Goal: Task Accomplishment & Management: Complete application form

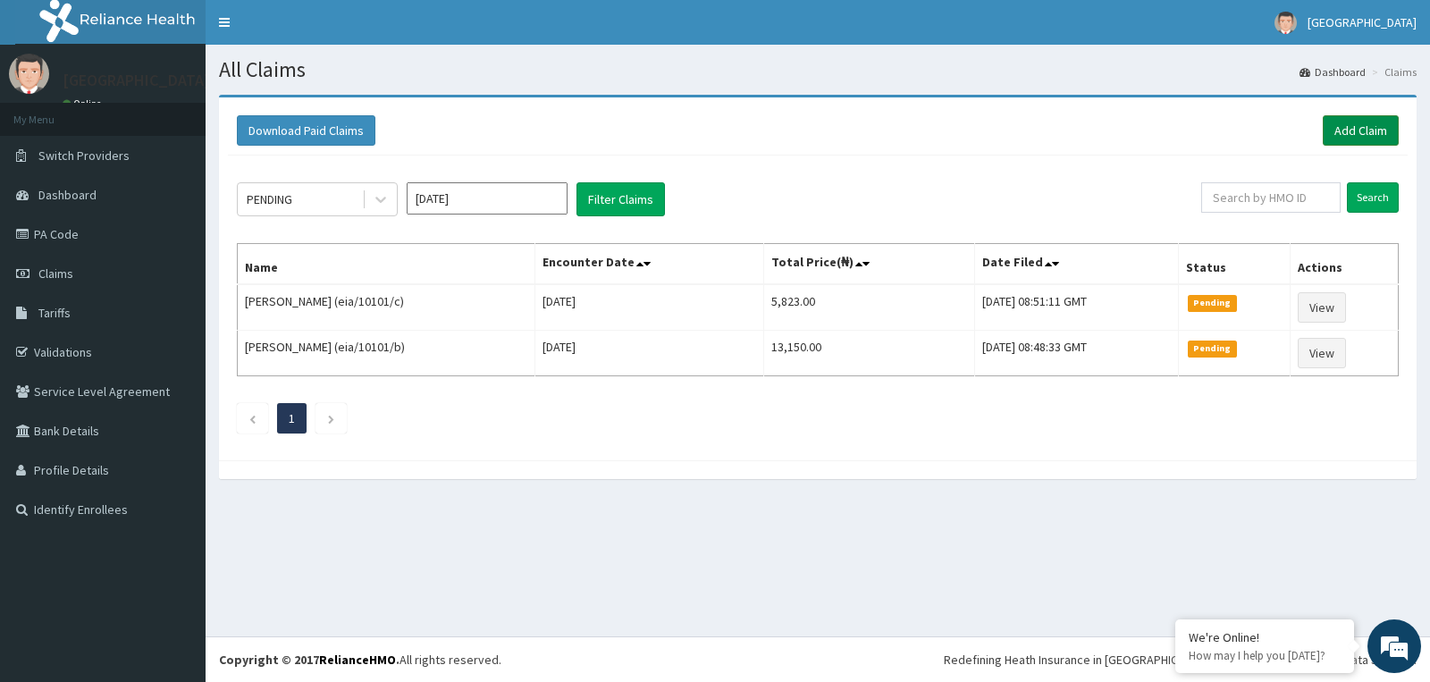
click at [1332, 129] on link "Add Claim" at bounding box center [1361, 130] width 76 height 30
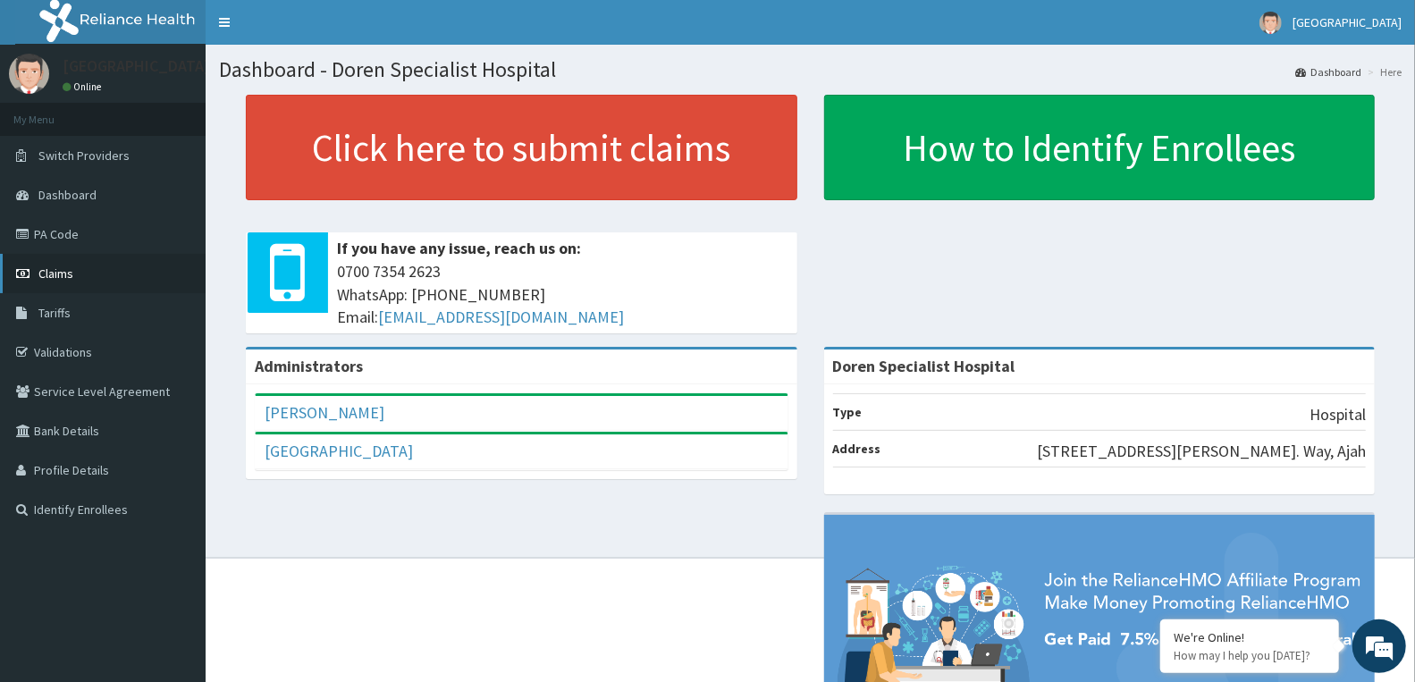
click at [63, 266] on span "Claims" at bounding box center [55, 273] width 35 height 16
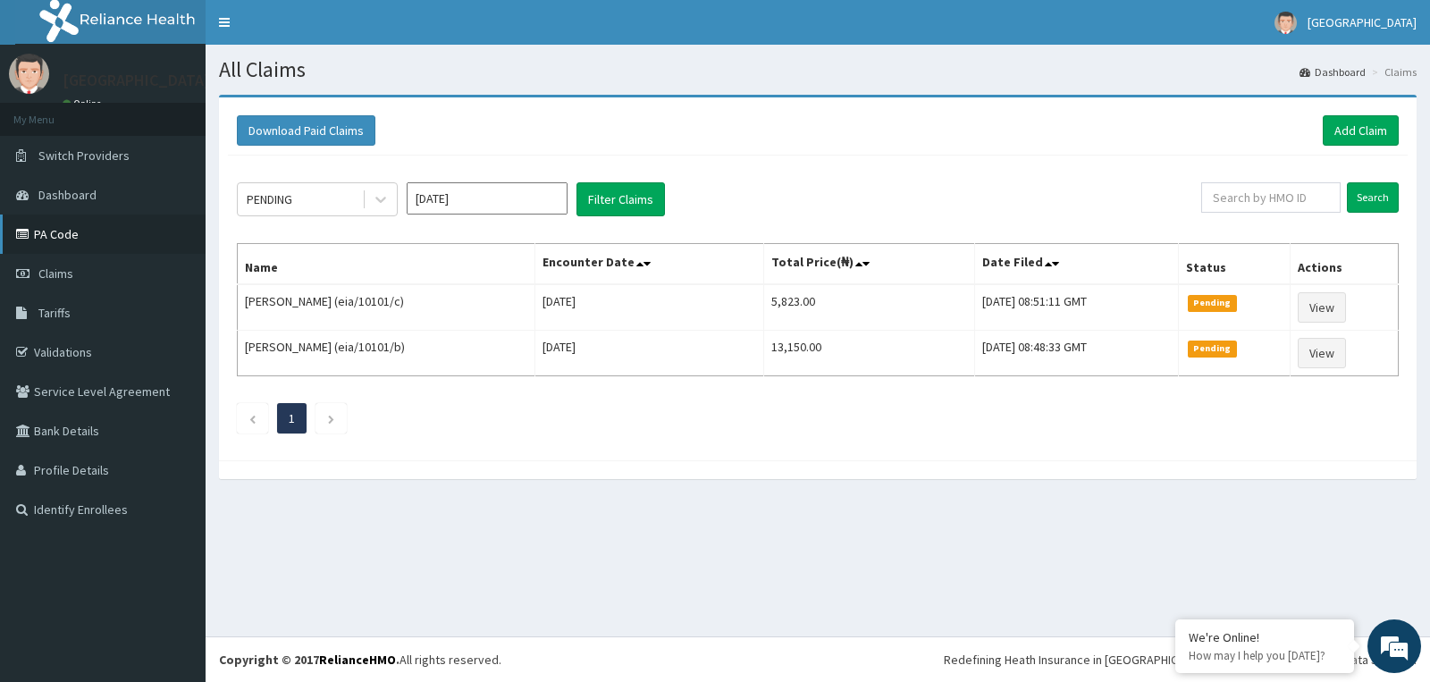
click at [63, 234] on link "PA Code" at bounding box center [103, 233] width 206 height 39
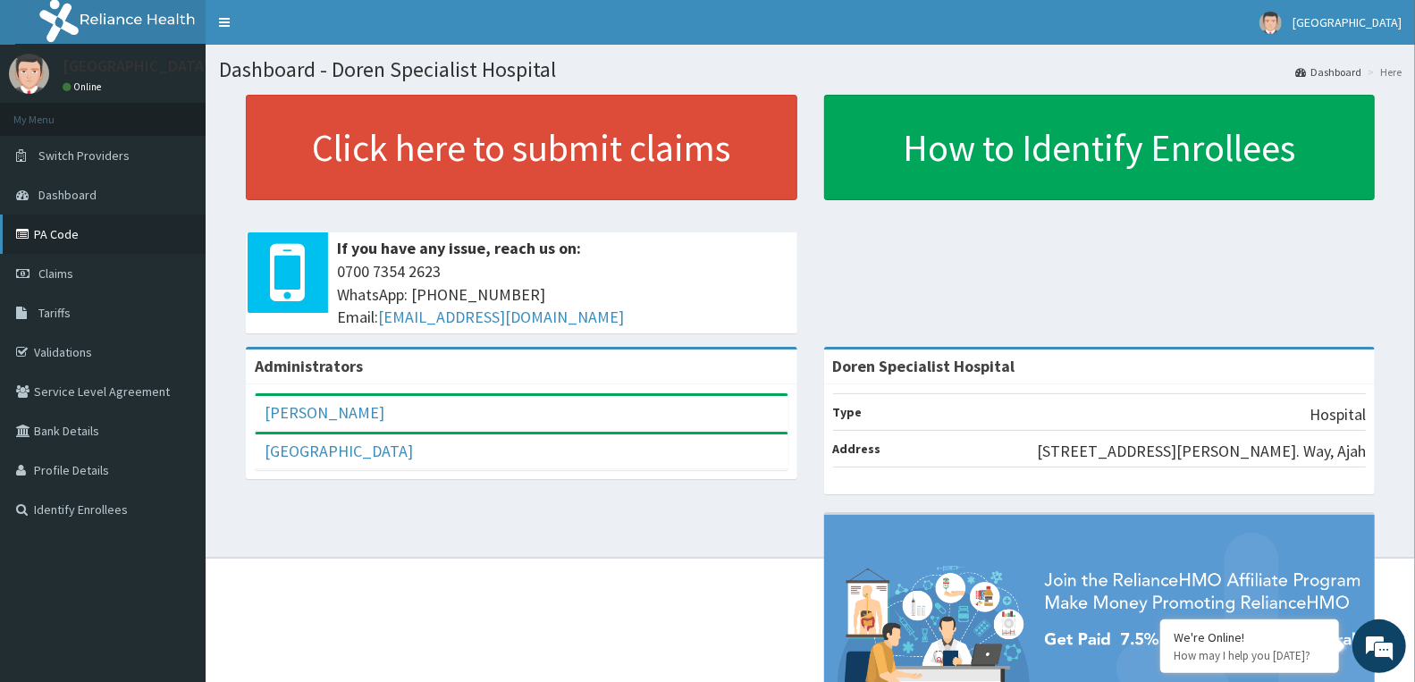
click at [56, 237] on link "PA Code" at bounding box center [103, 233] width 206 height 39
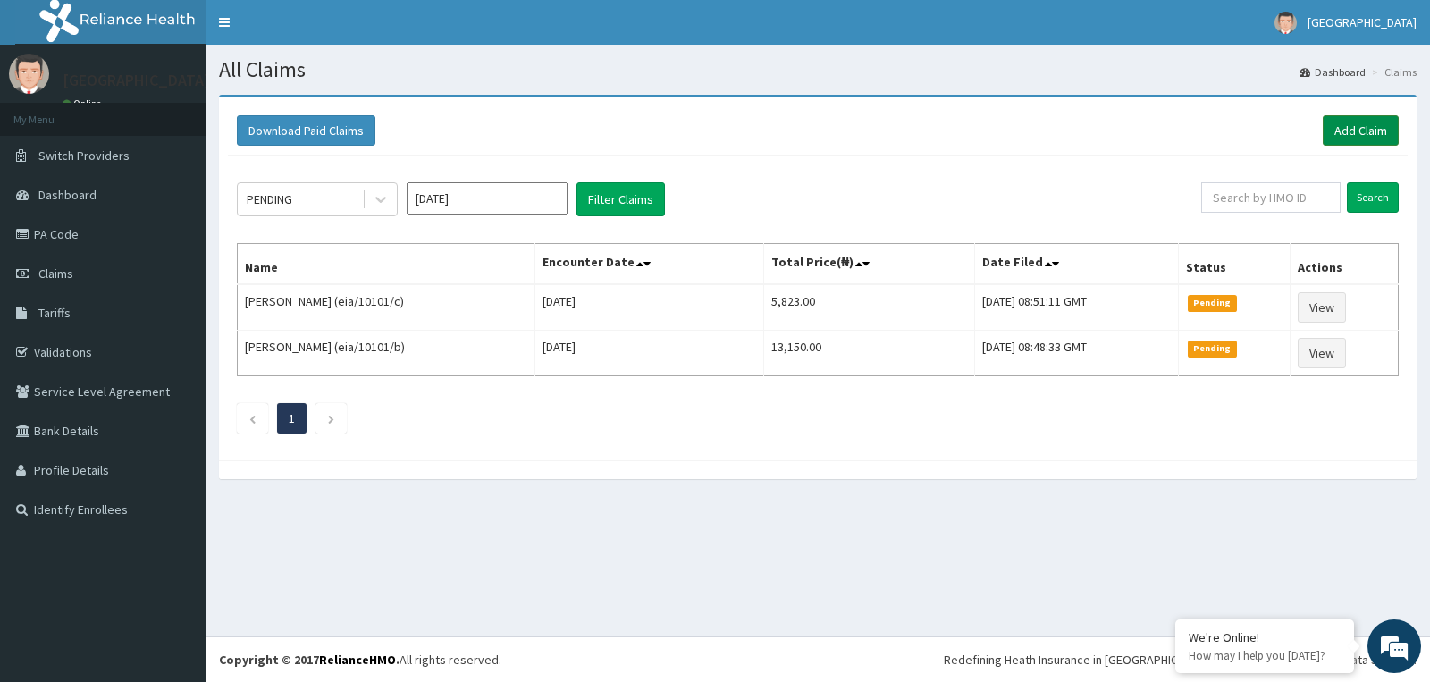
click at [1363, 143] on link "Add Claim" at bounding box center [1361, 130] width 76 height 30
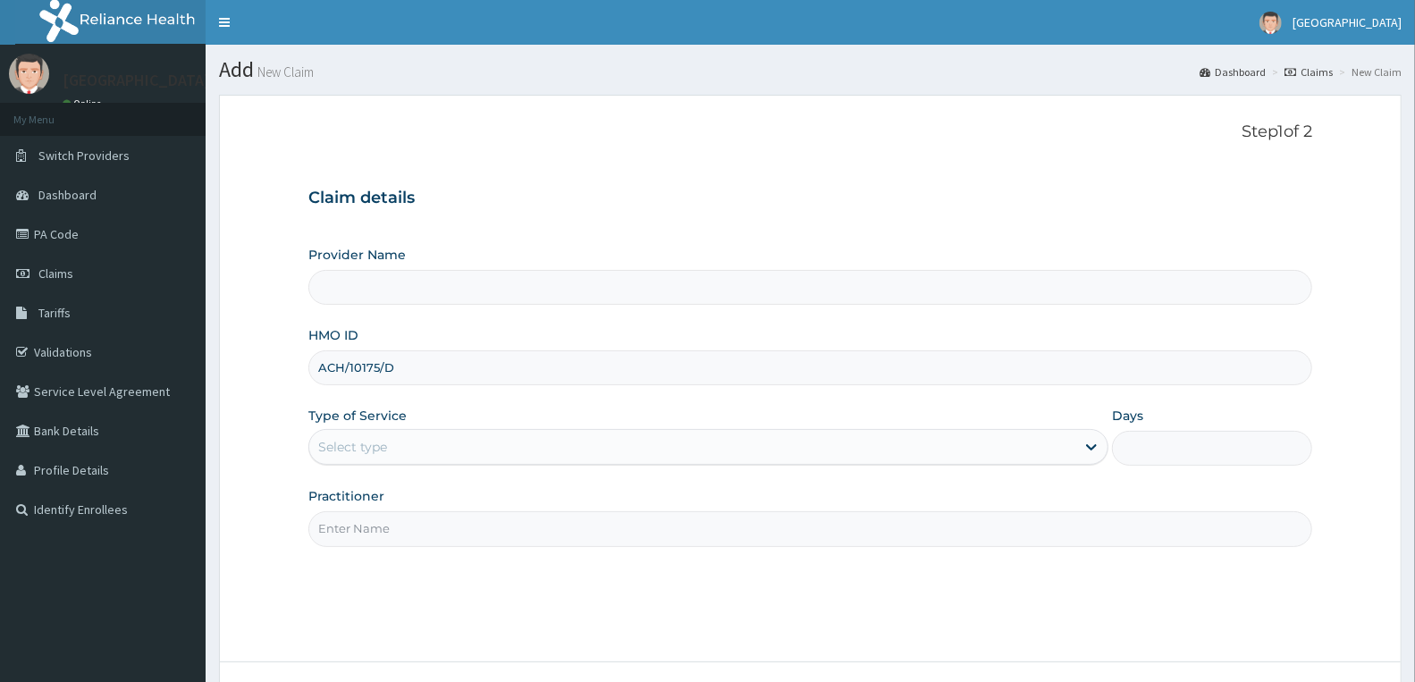
type input "ach/10175/d"
click at [441, 450] on div "Select type" at bounding box center [692, 447] width 766 height 29
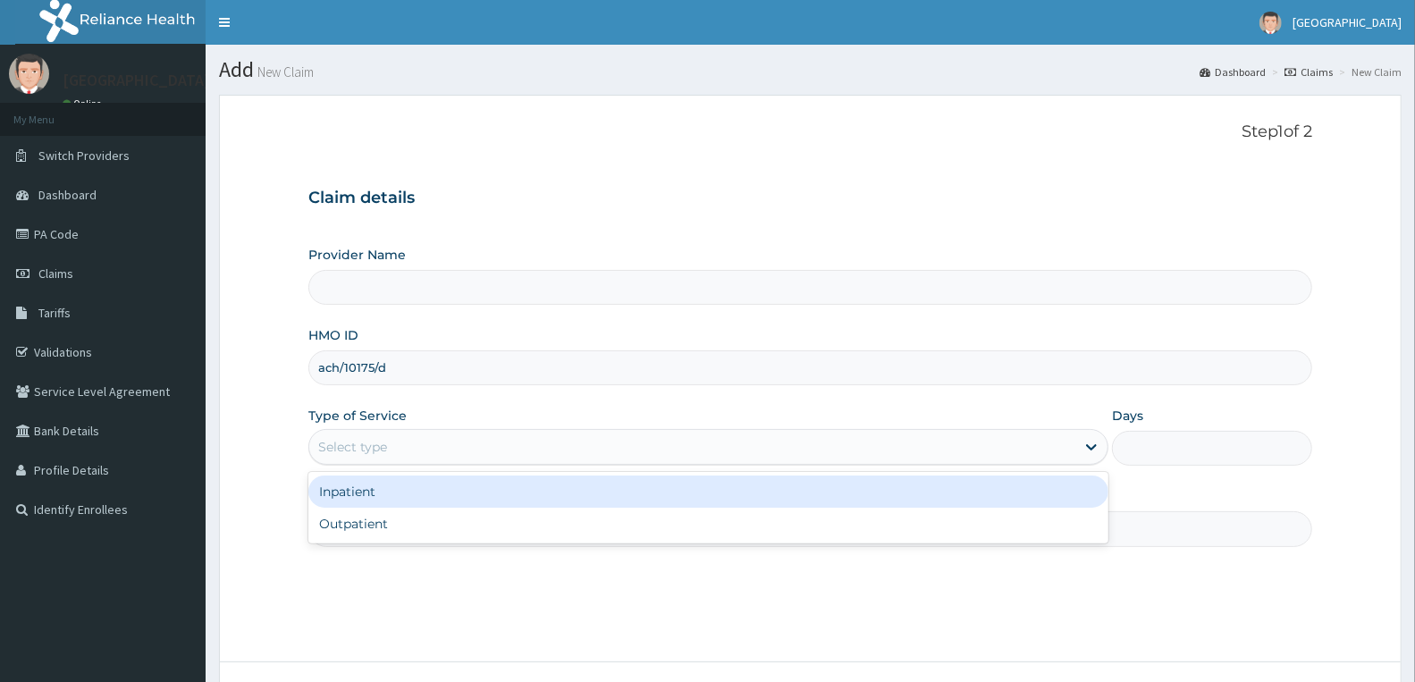
click at [415, 501] on div "Inpatient" at bounding box center [708, 491] width 800 height 32
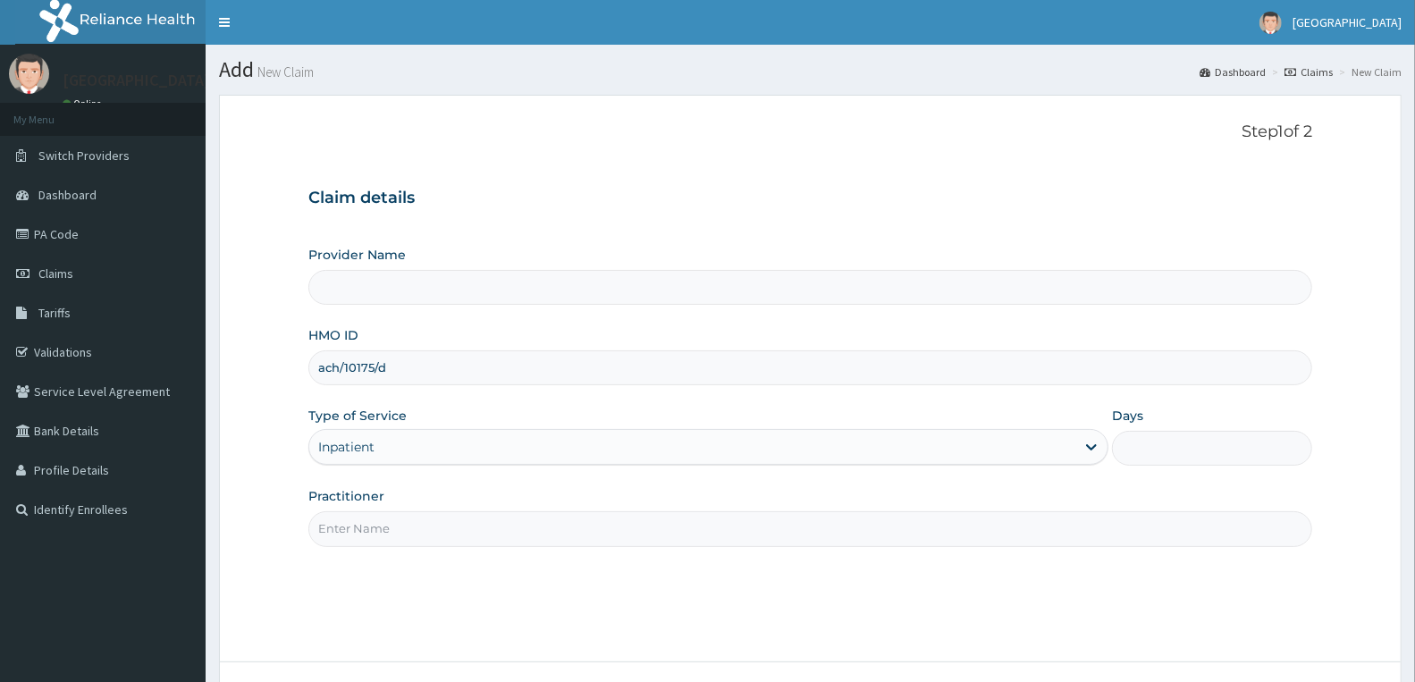
type input "Doren Specialist Hospital"
click at [1136, 445] on input "Days" at bounding box center [1212, 448] width 200 height 35
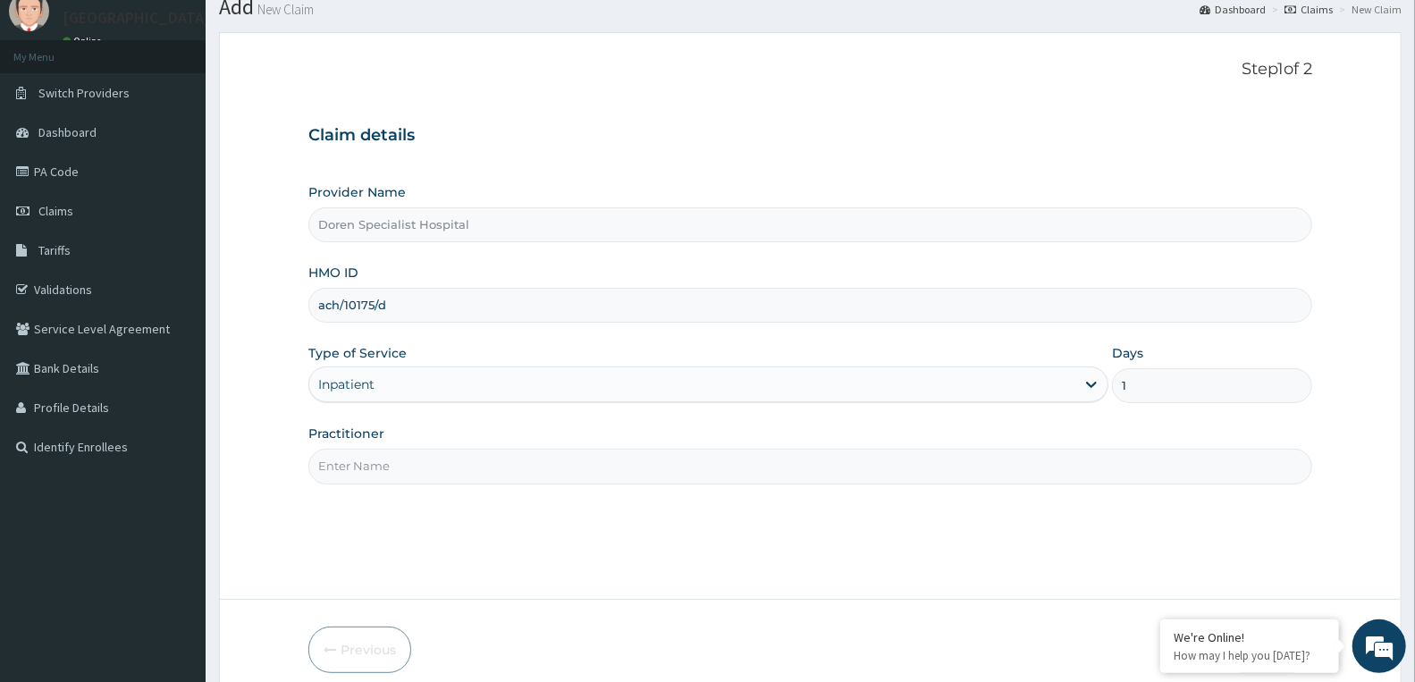
scroll to position [139, 0]
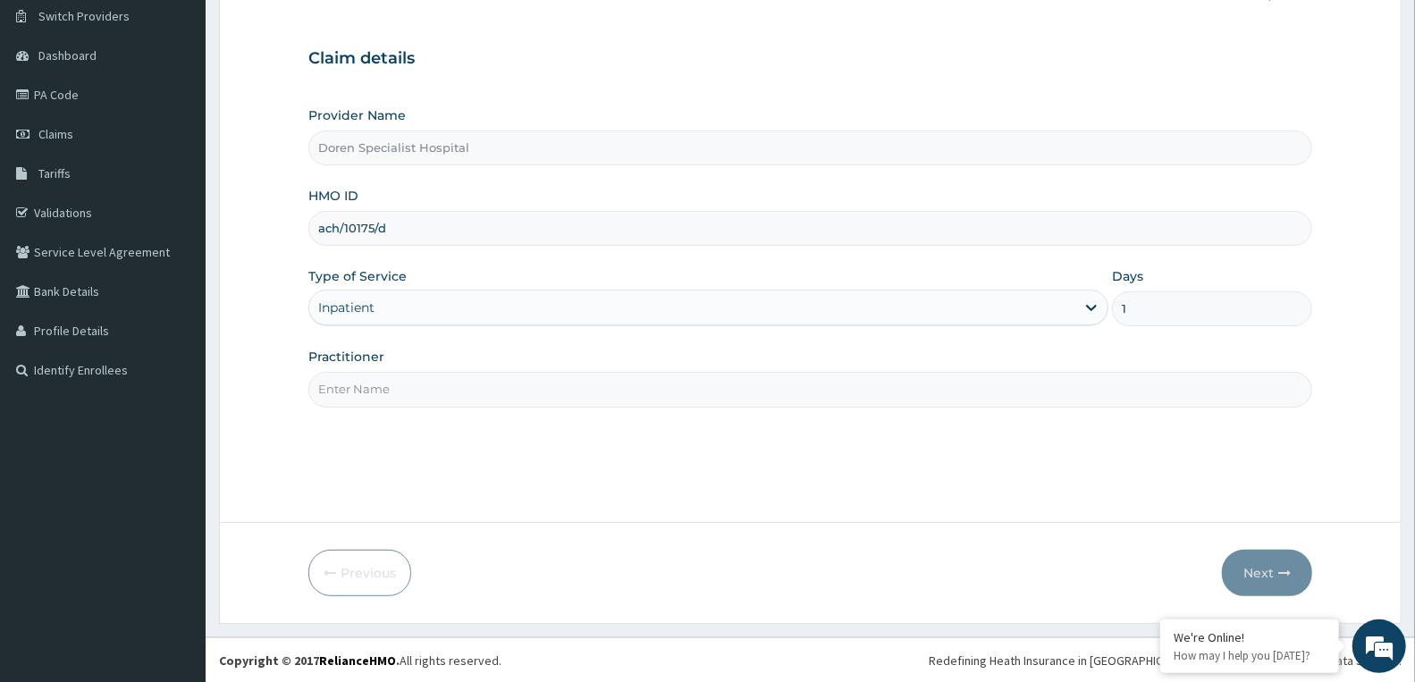
type input "1"
click at [440, 394] on input "Practitioner" at bounding box center [810, 389] width 1004 height 35
type input "DR CHRISTIAN"
click at [1290, 564] on button "Next" at bounding box center [1267, 573] width 90 height 46
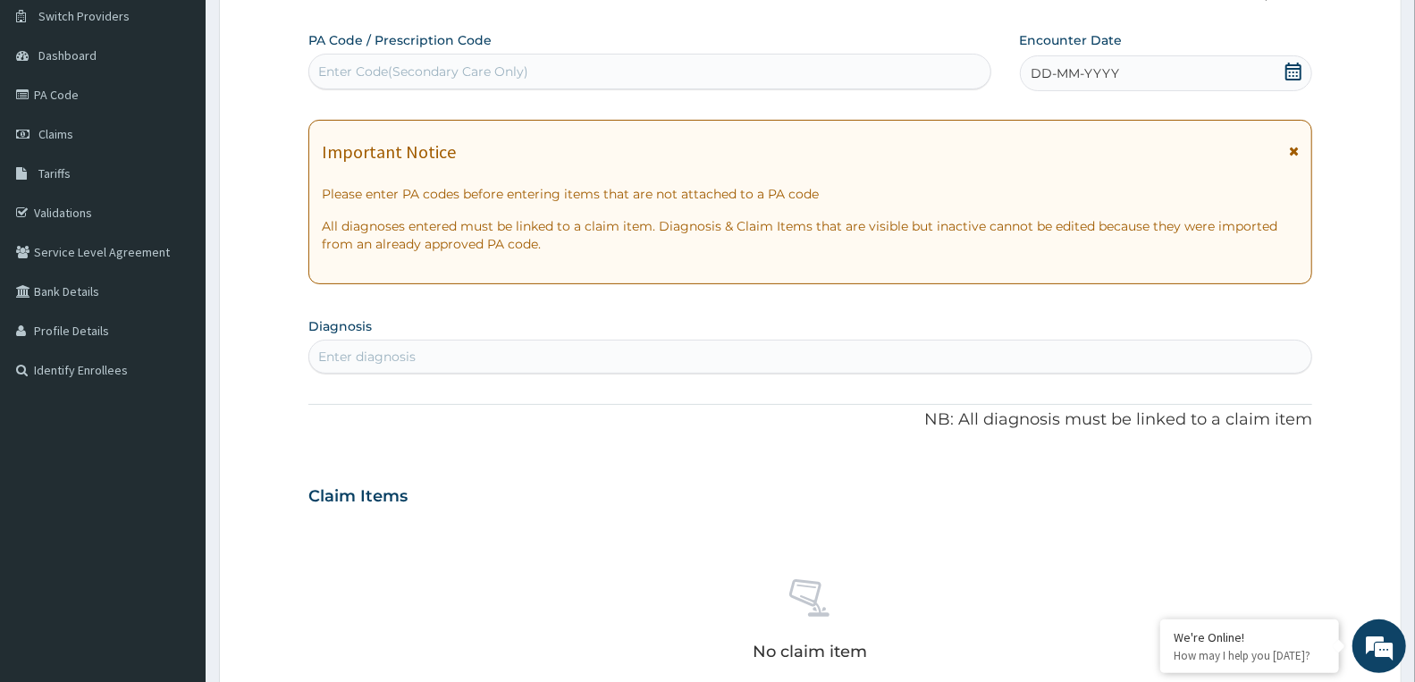
click at [584, 66] on div "Enter Code(Secondary Care Only)" at bounding box center [649, 71] width 681 height 29
paste input "PA/6CF929"
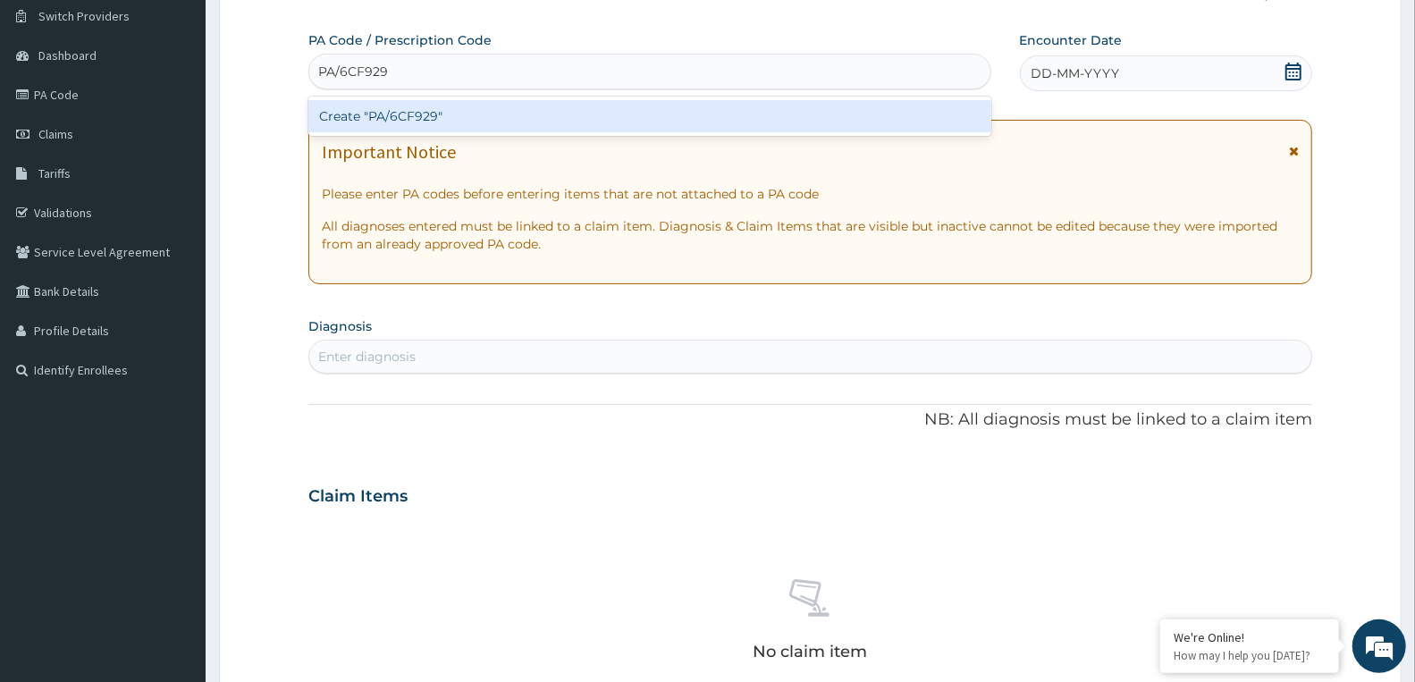
type input "PA/6CF929"
click at [560, 107] on div "Create "PA/6CF929"" at bounding box center [649, 116] width 683 height 32
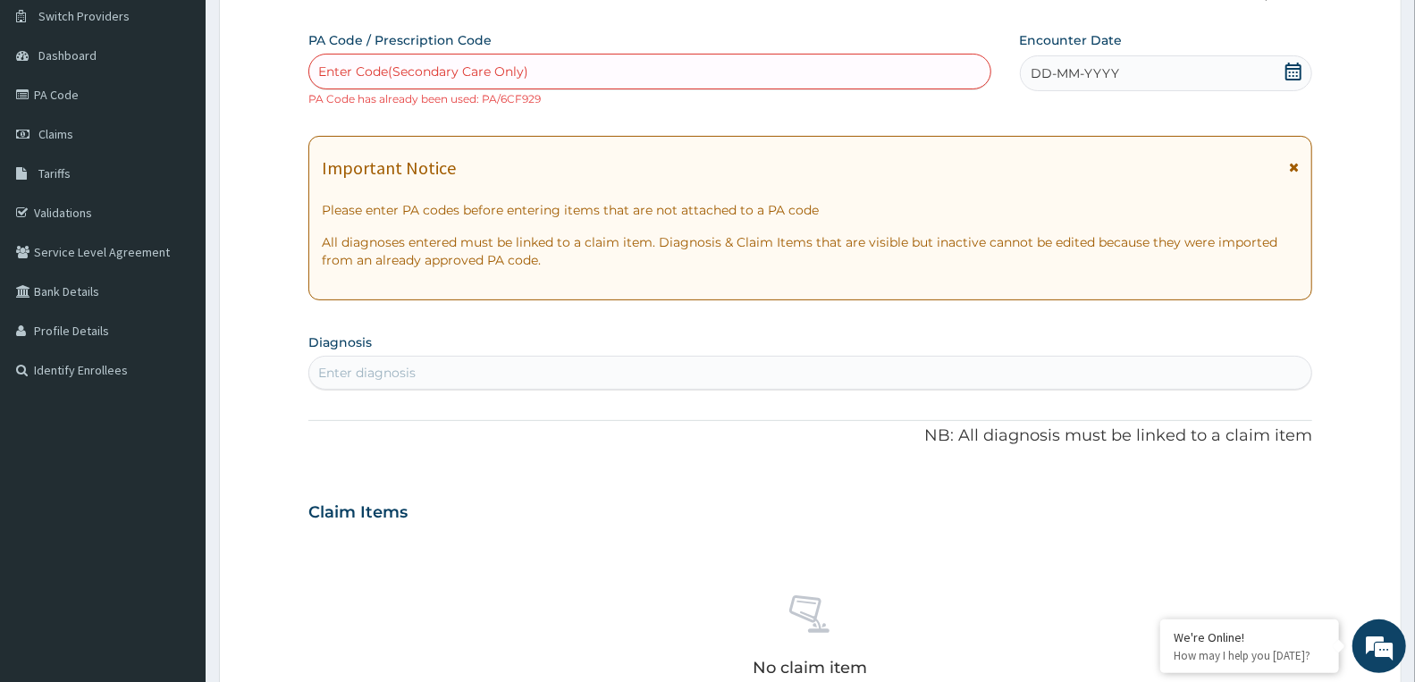
click at [344, 70] on div "Enter Code(Secondary Care Only)" at bounding box center [423, 72] width 210 height 18
paste input "PA/7EDDDD"
type input "PA/7EDDDD"
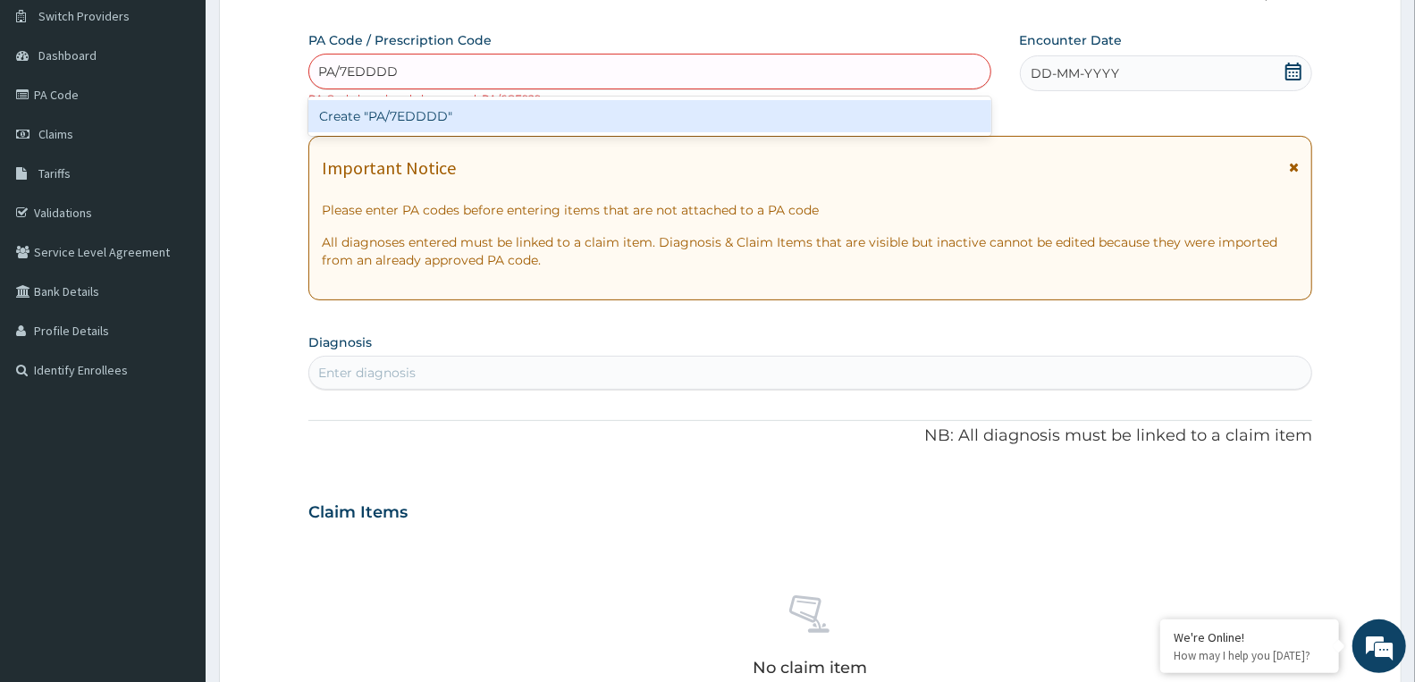
click at [394, 116] on div "Create "PA/7EDDDD"" at bounding box center [649, 116] width 683 height 32
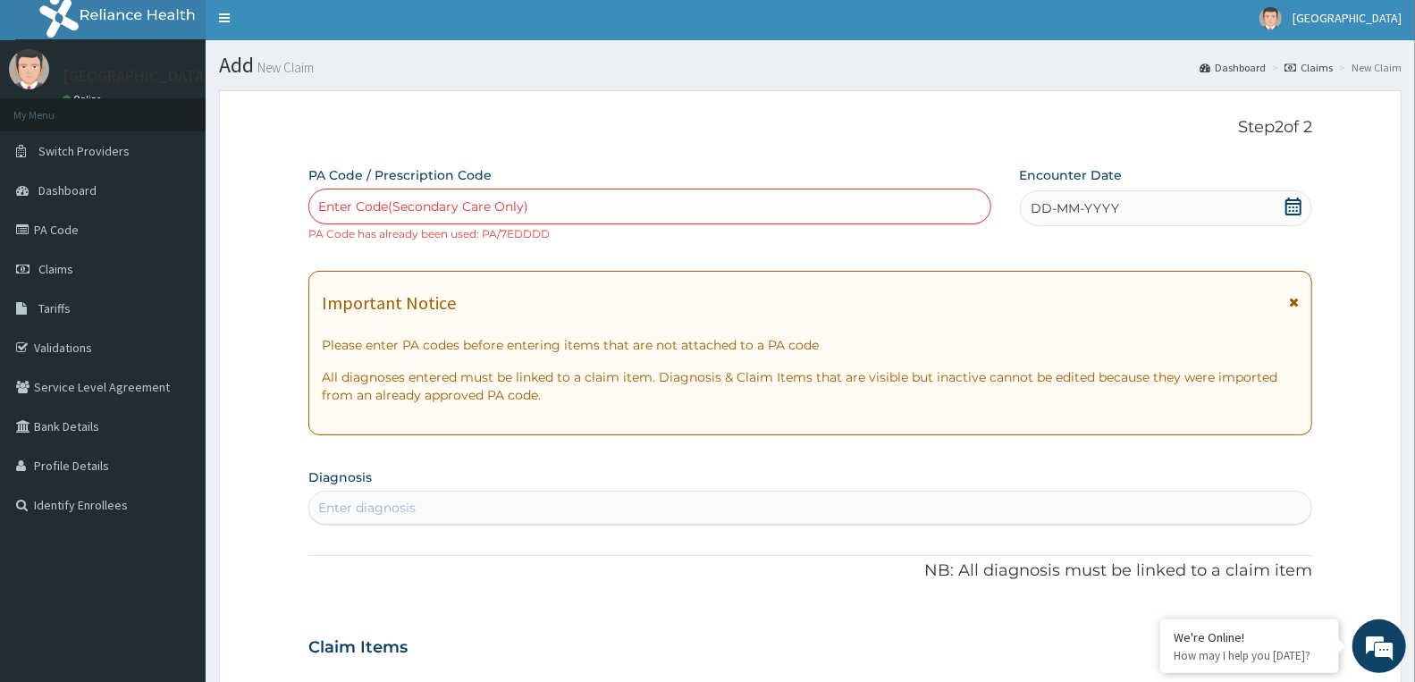
scroll to position [0, 0]
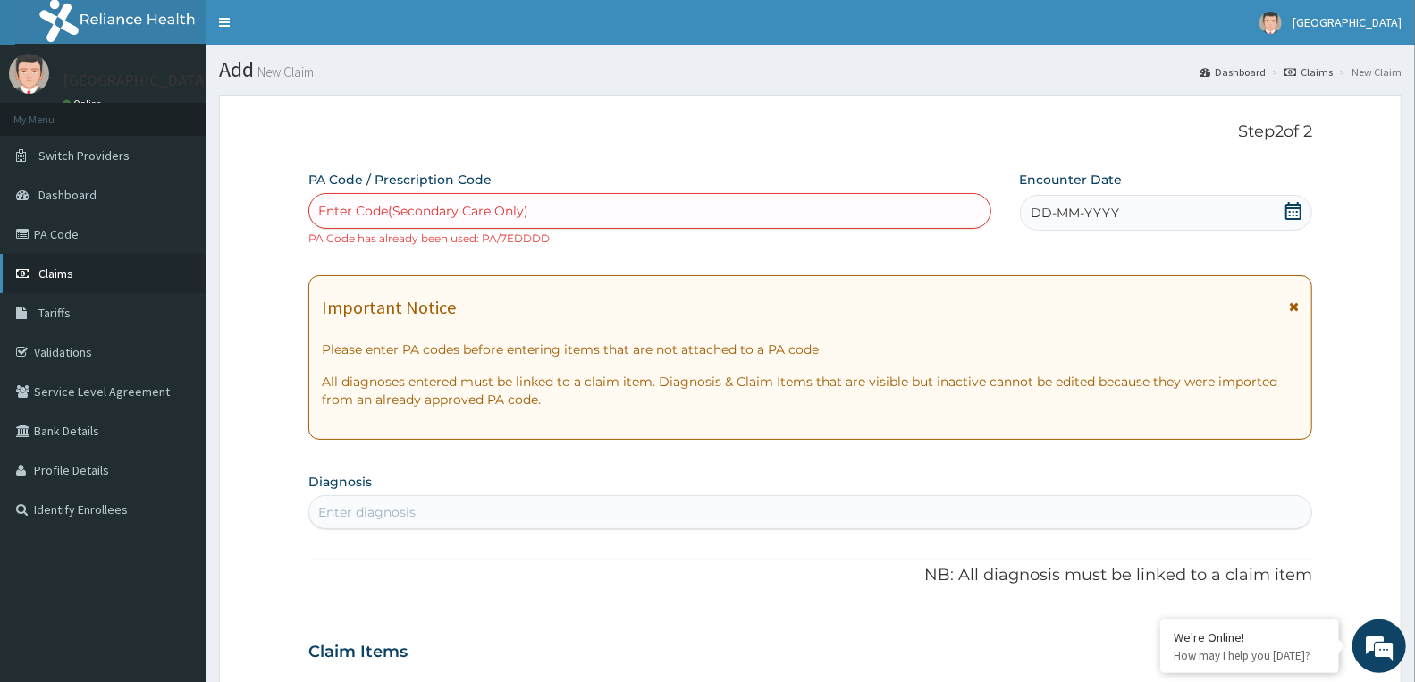
click at [60, 277] on span "Claims" at bounding box center [55, 273] width 35 height 16
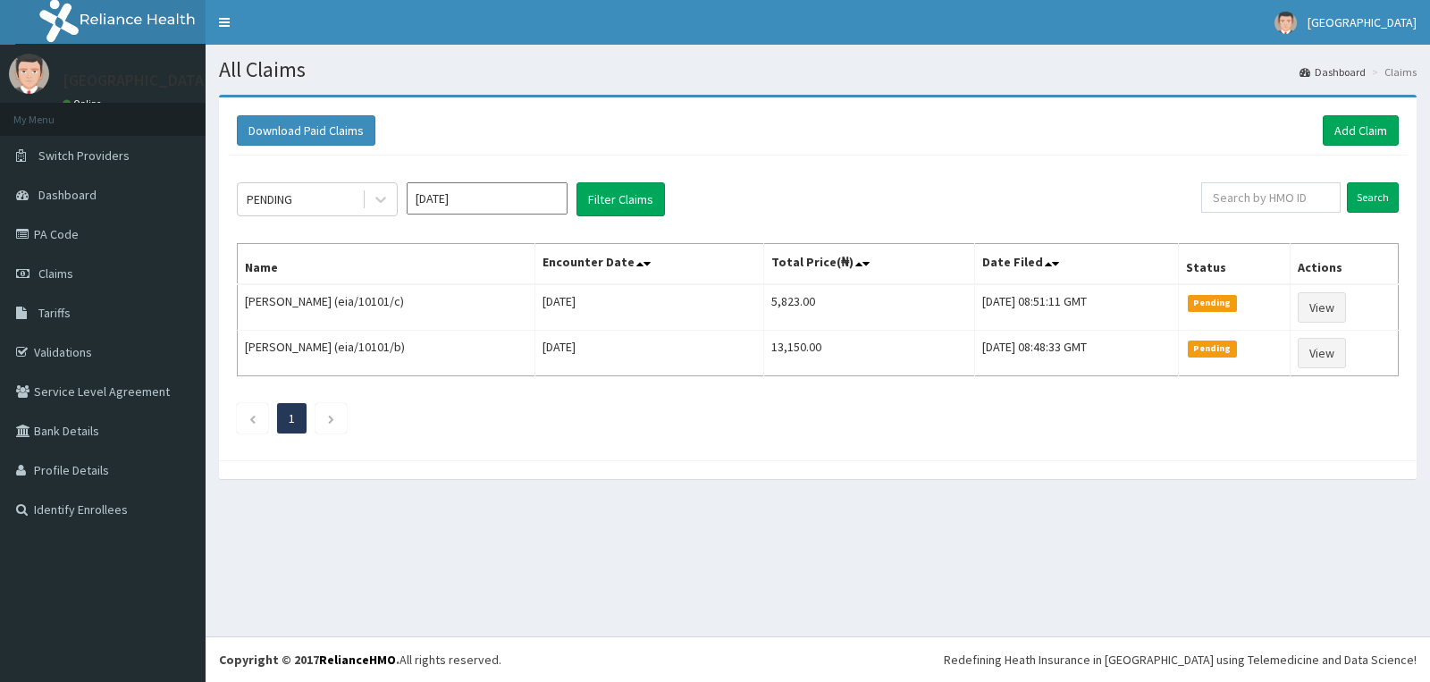
click at [1346, 131] on link "Add Claim" at bounding box center [1361, 130] width 76 height 30
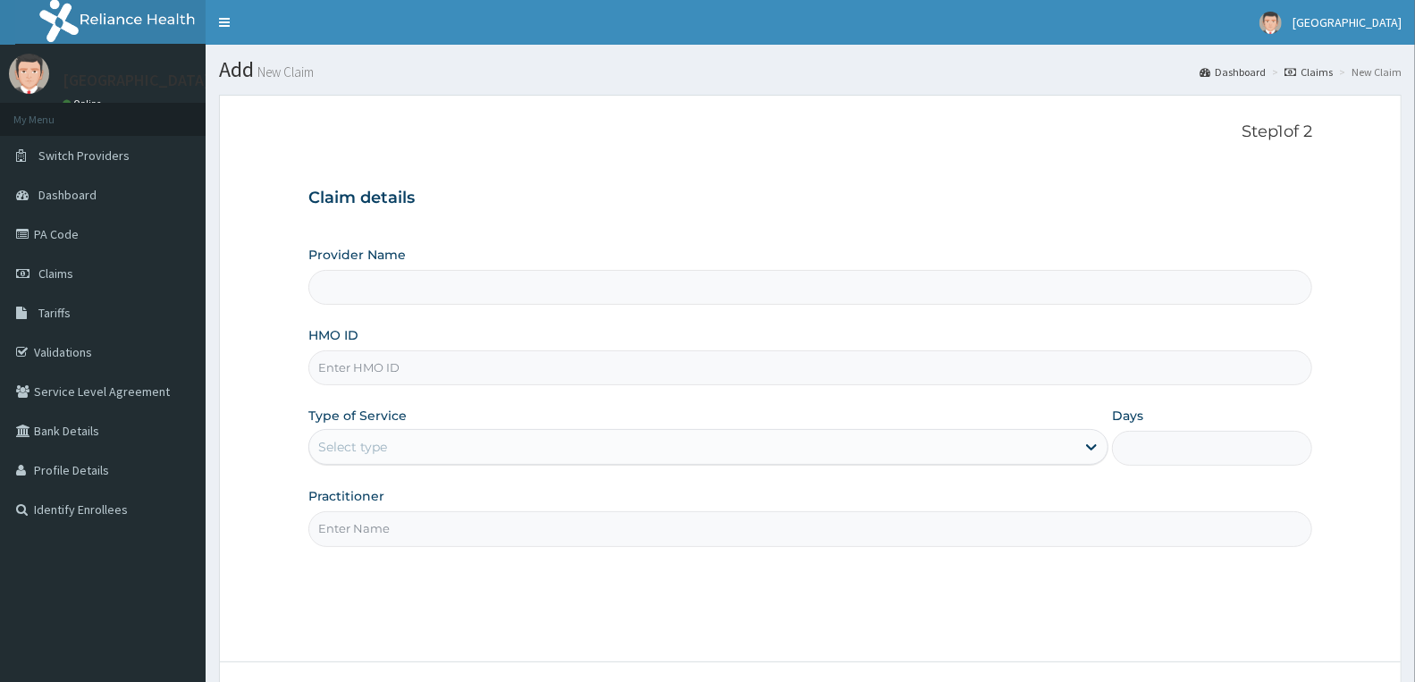
type input "Doren Specialist Hospital"
click at [382, 372] on input "HMO ID" at bounding box center [810, 367] width 1004 height 35
paste input "TOO/10286/A"
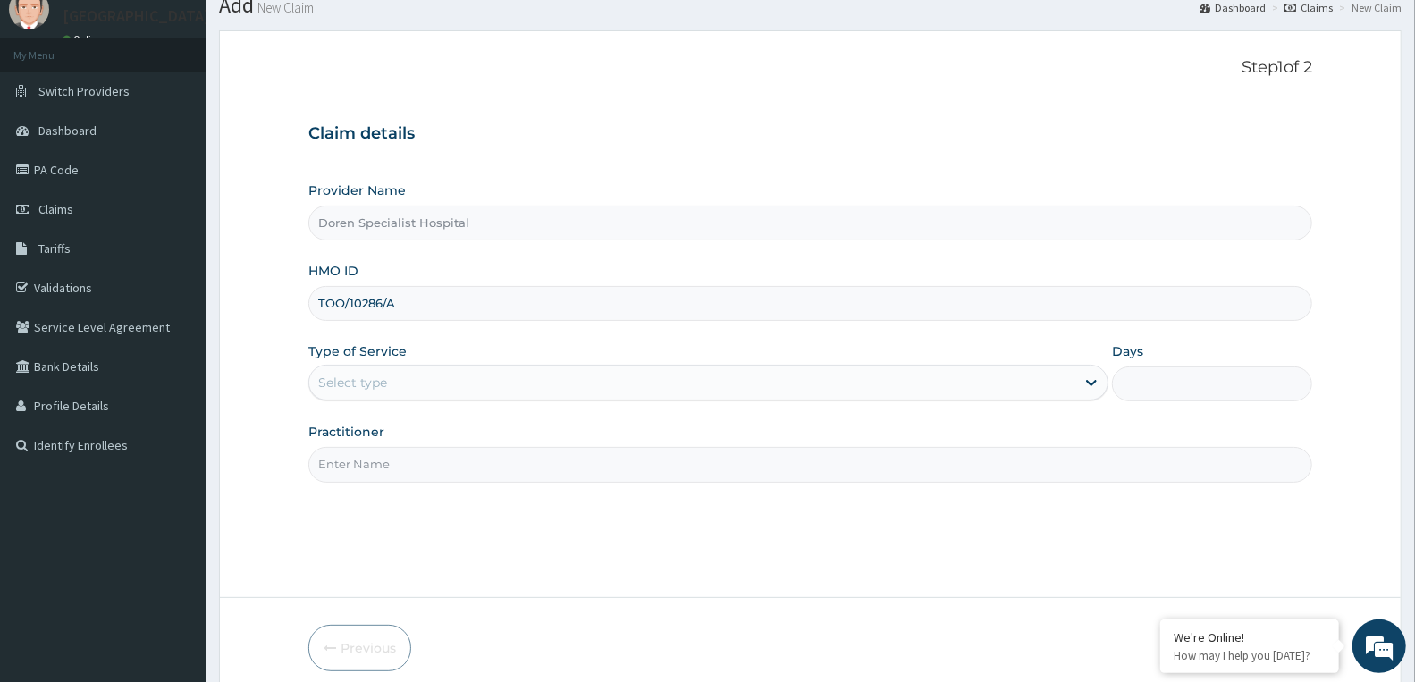
scroll to position [99, 0]
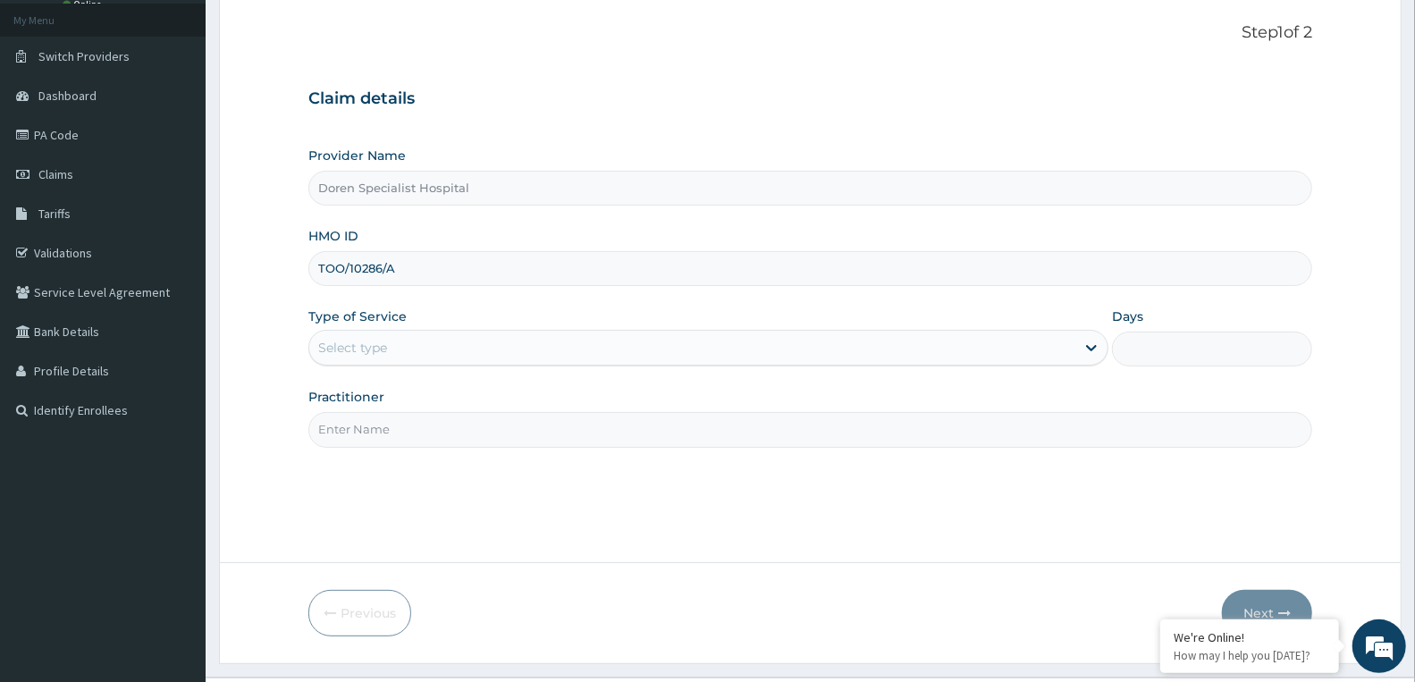
type input "TOO/10286/A"
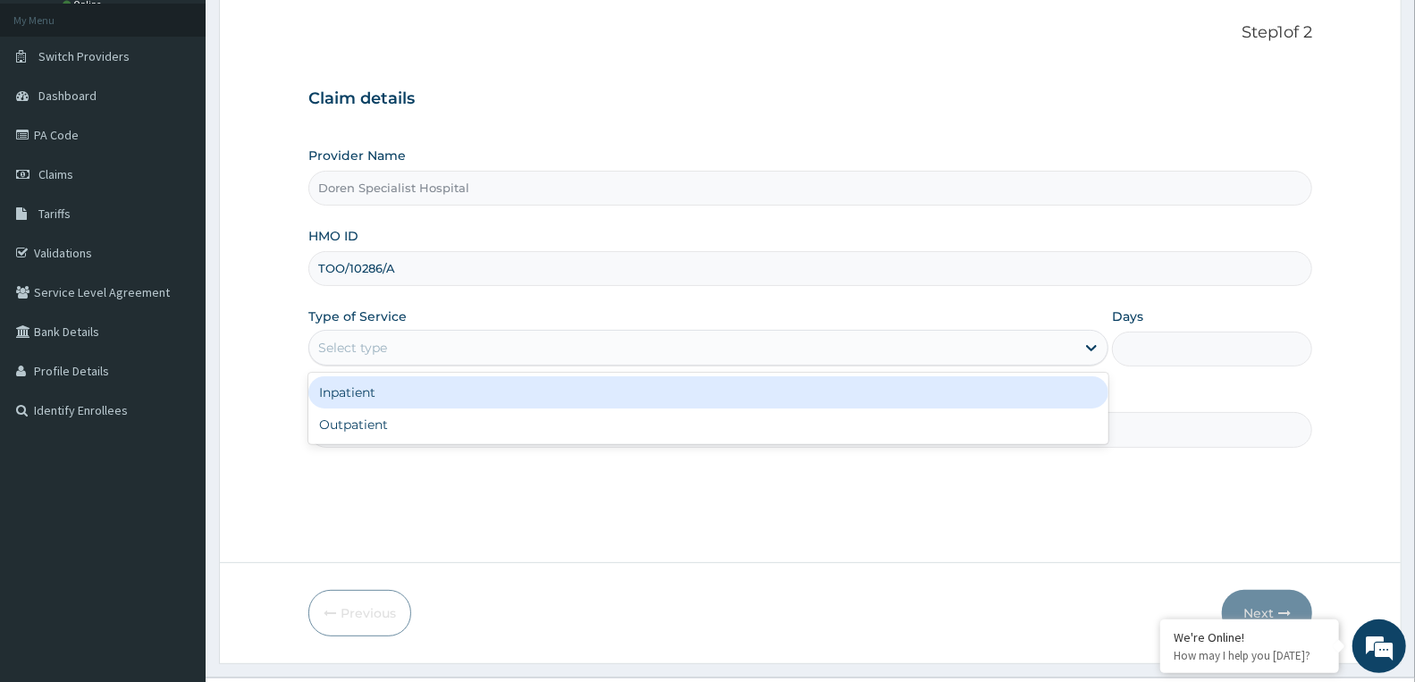
click at [539, 364] on div "Select type" at bounding box center [708, 348] width 800 height 36
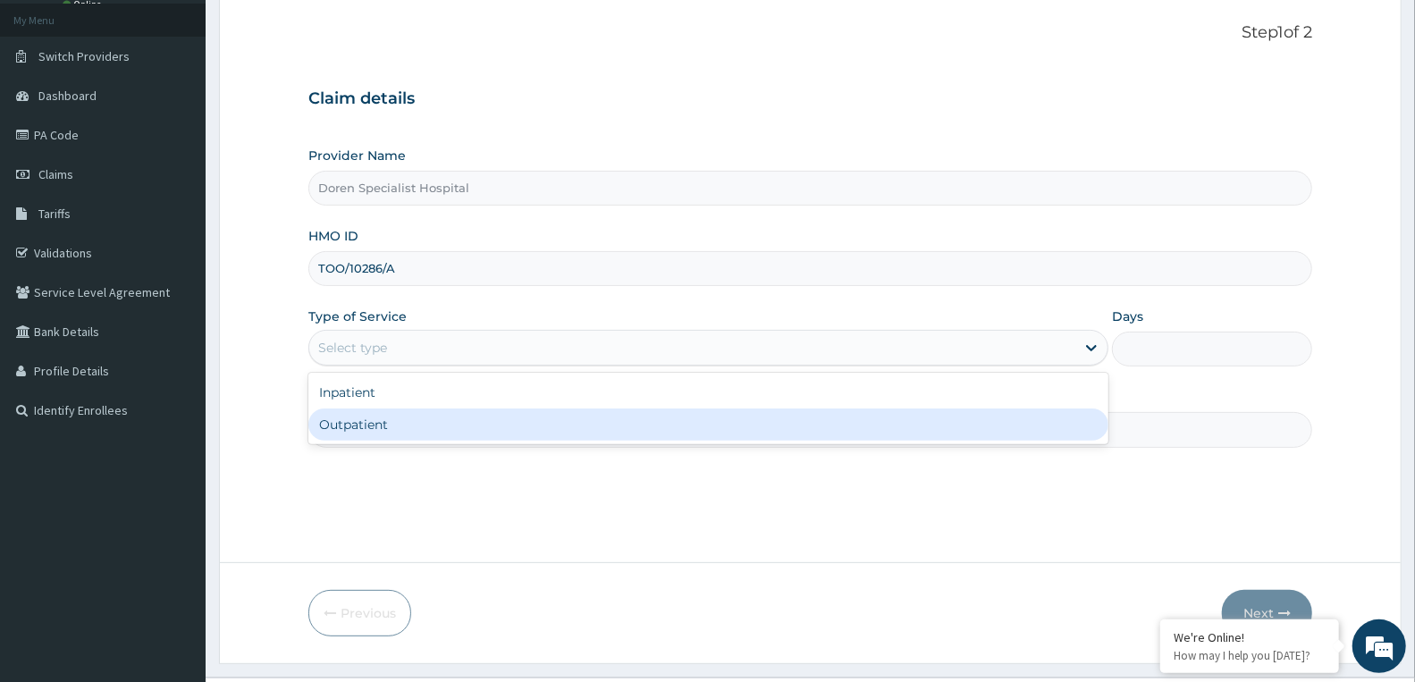
click at [492, 425] on div "Outpatient" at bounding box center [708, 424] width 800 height 32
type input "1"
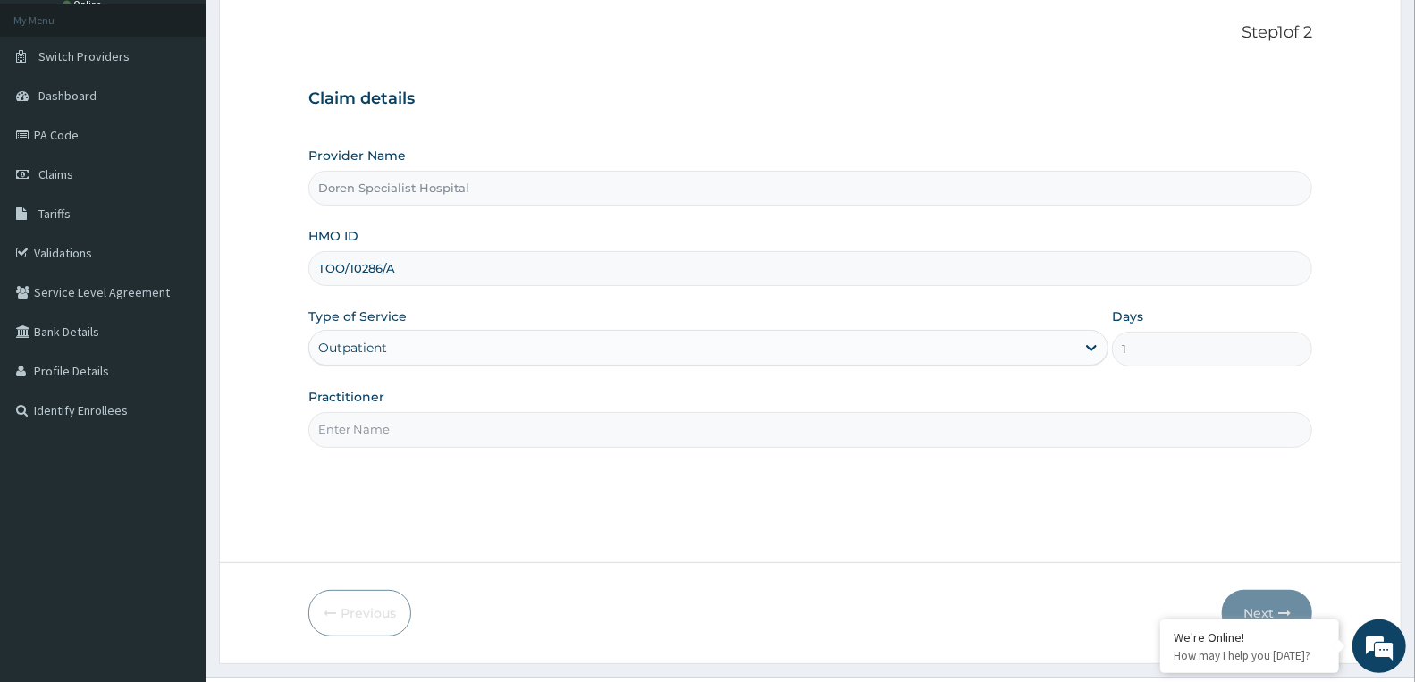
click at [490, 429] on input "Practitioner" at bounding box center [810, 429] width 1004 height 35
type input "DR CHRISTIAN"
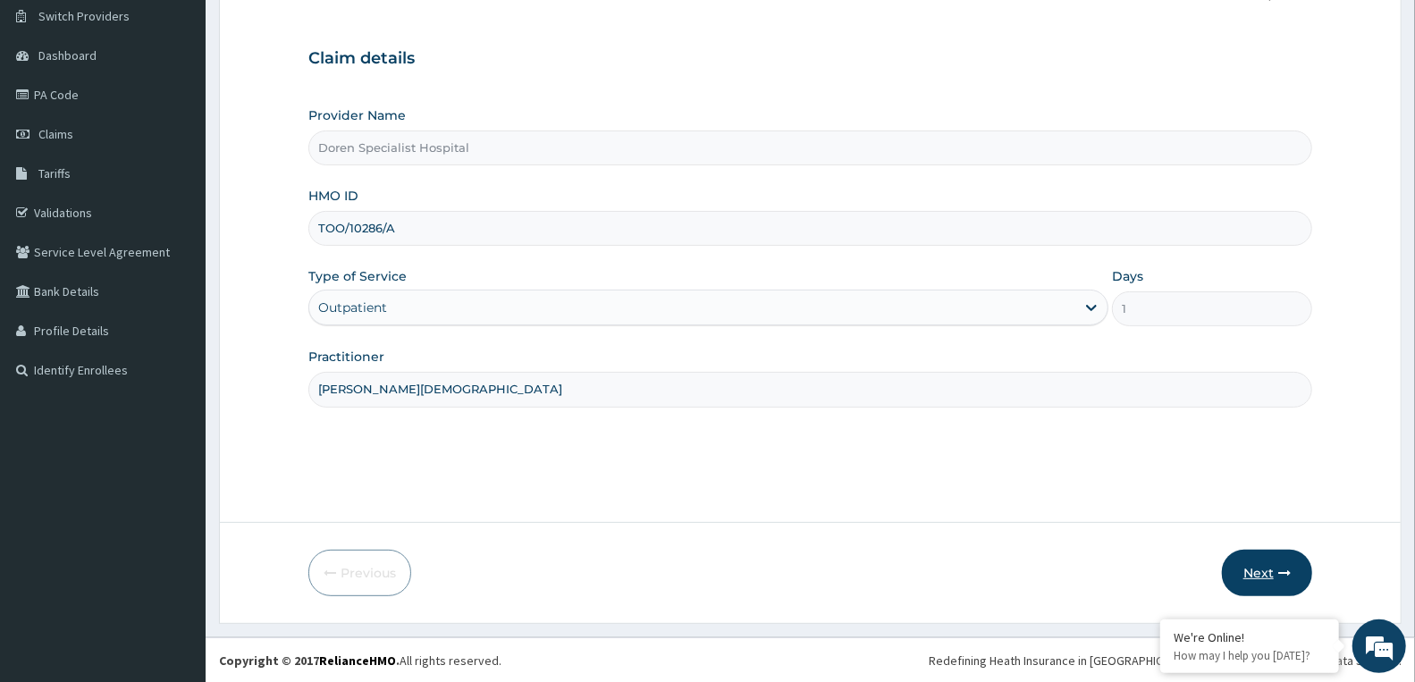
click at [1270, 566] on button "Next" at bounding box center [1267, 573] width 90 height 46
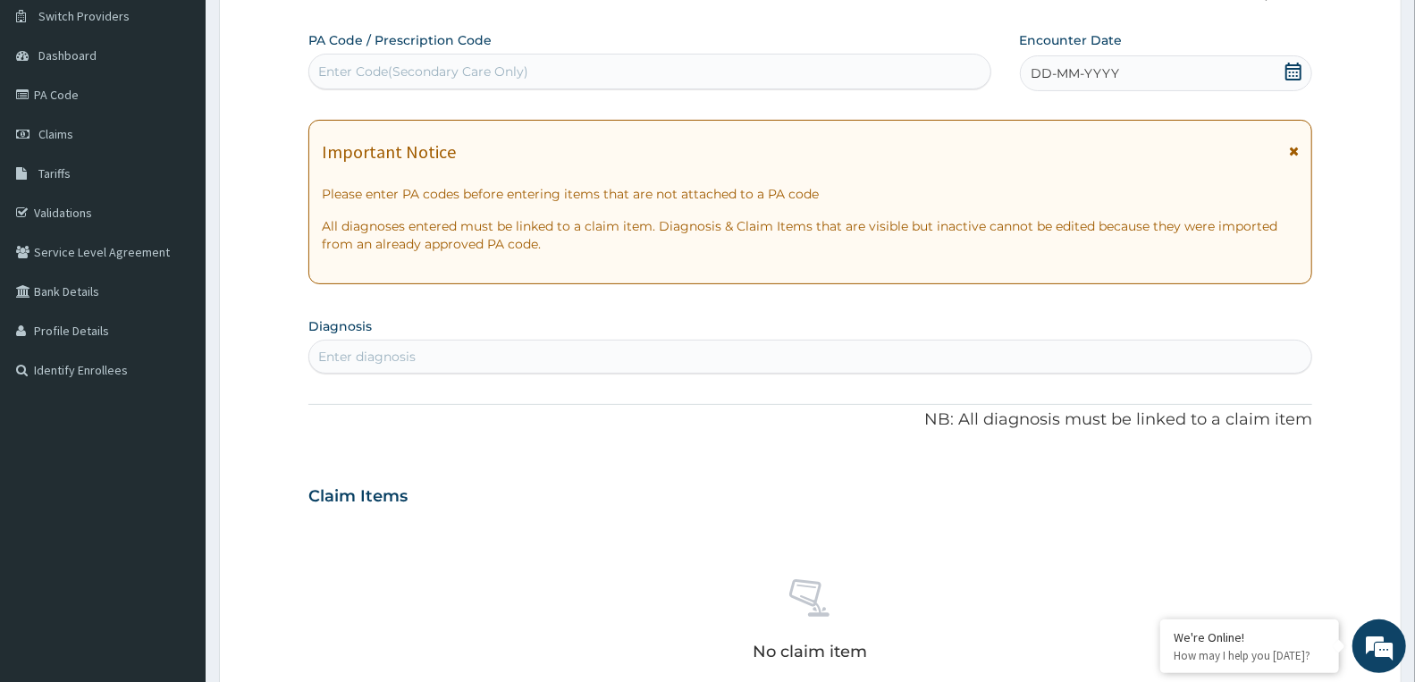
click at [423, 69] on div "Enter Code(Secondary Care Only)" at bounding box center [423, 72] width 210 height 18
click at [499, 67] on div "Enter Code(Secondary Care Only)" at bounding box center [423, 72] width 210 height 18
click at [1062, 70] on span "DD-MM-YYYY" at bounding box center [1075, 73] width 88 height 18
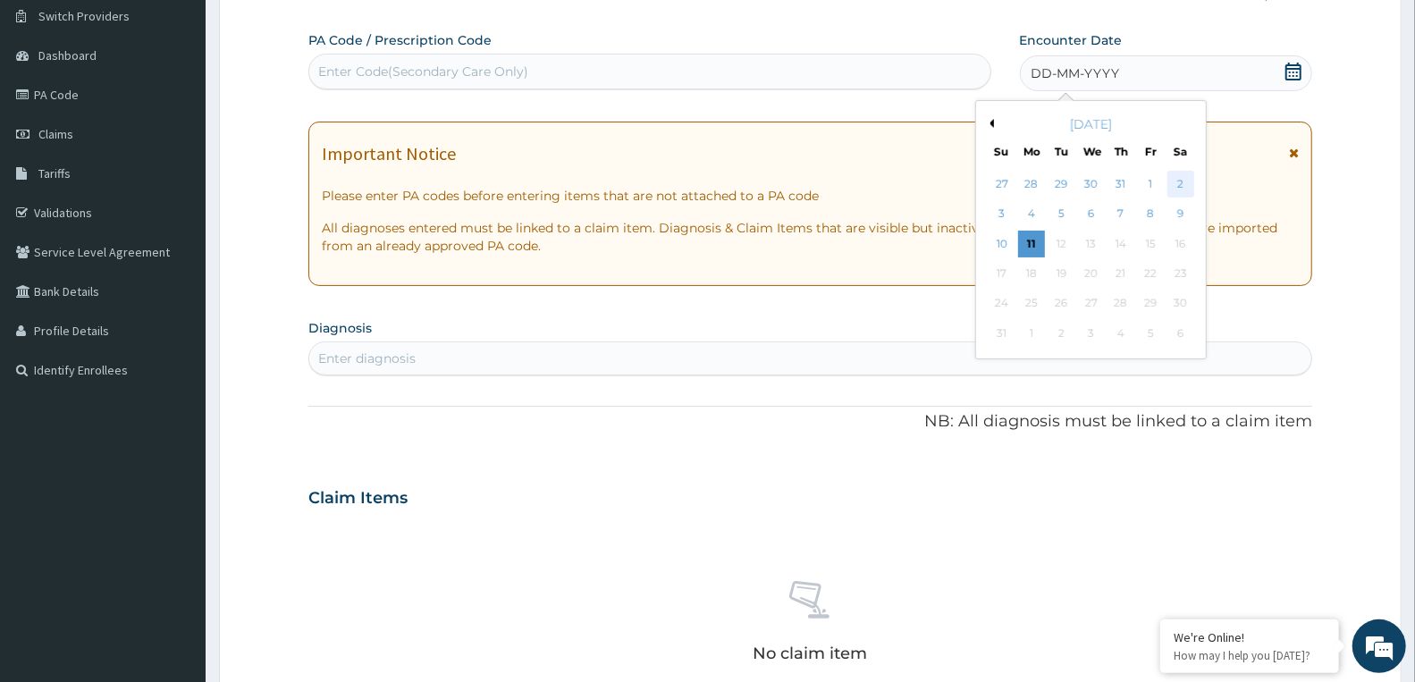
click at [1181, 177] on div "2" at bounding box center [1179, 184] width 27 height 27
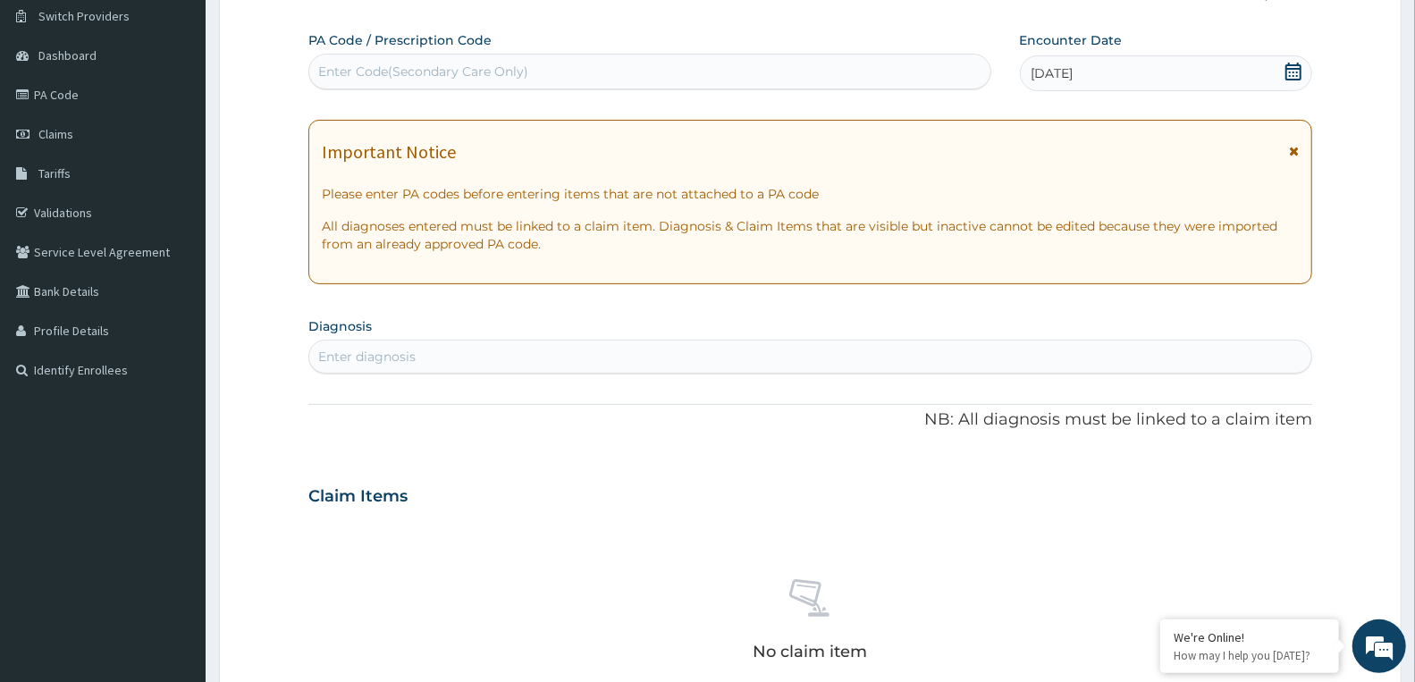
click at [507, 67] on div "Enter Code(Secondary Care Only)" at bounding box center [423, 72] width 210 height 18
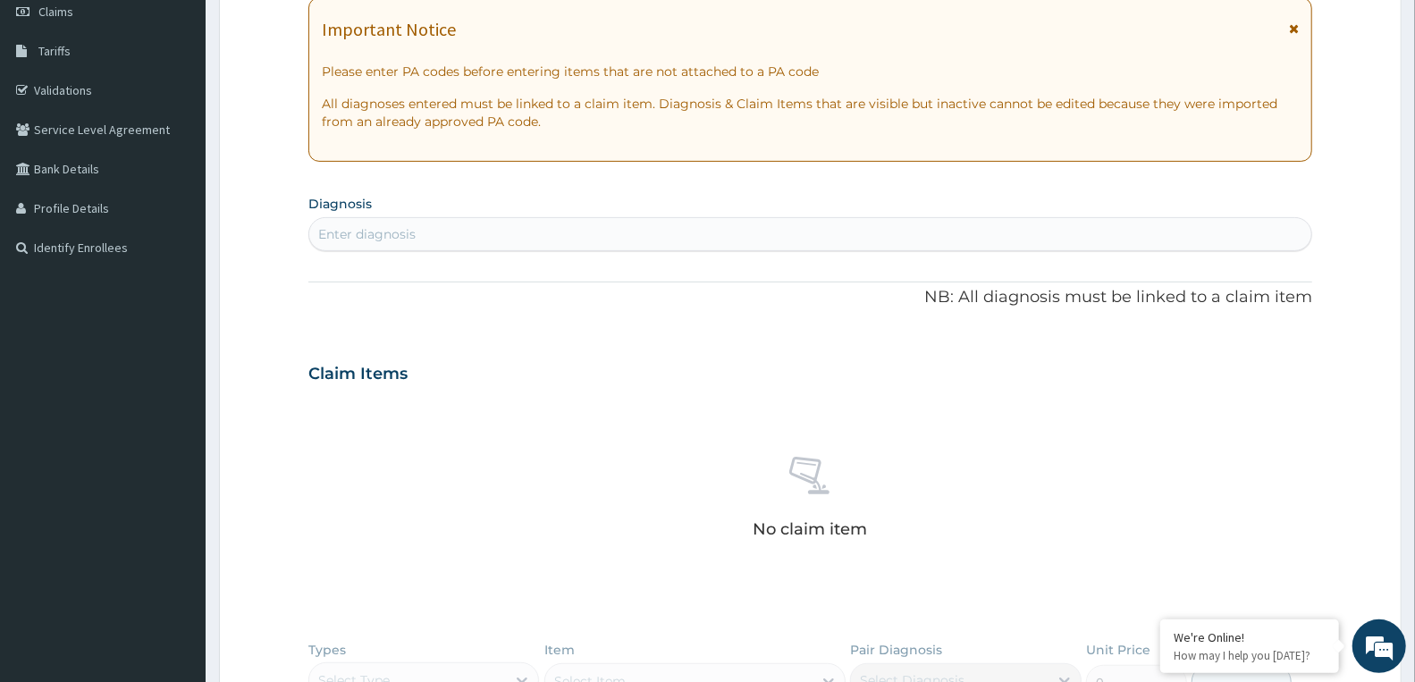
scroll to position [239, 0]
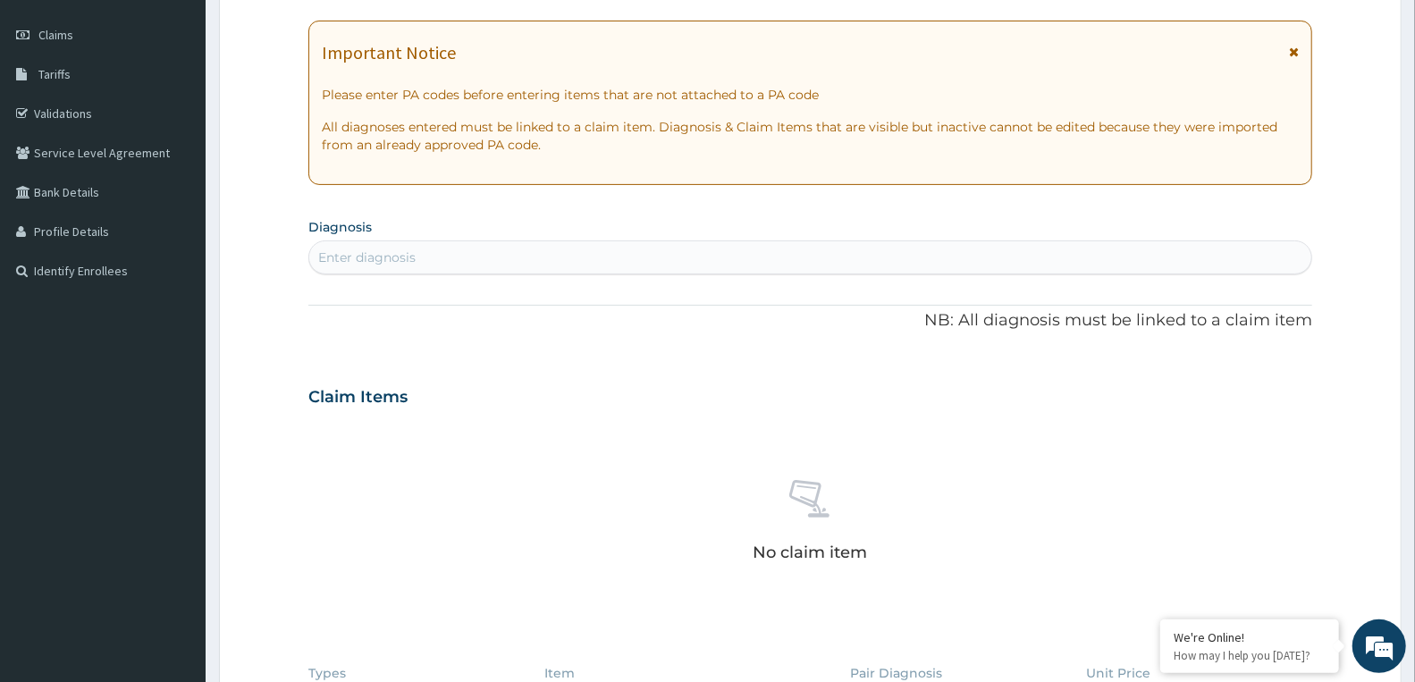
click at [450, 263] on div "Enter diagnosis" at bounding box center [810, 257] width 1002 height 29
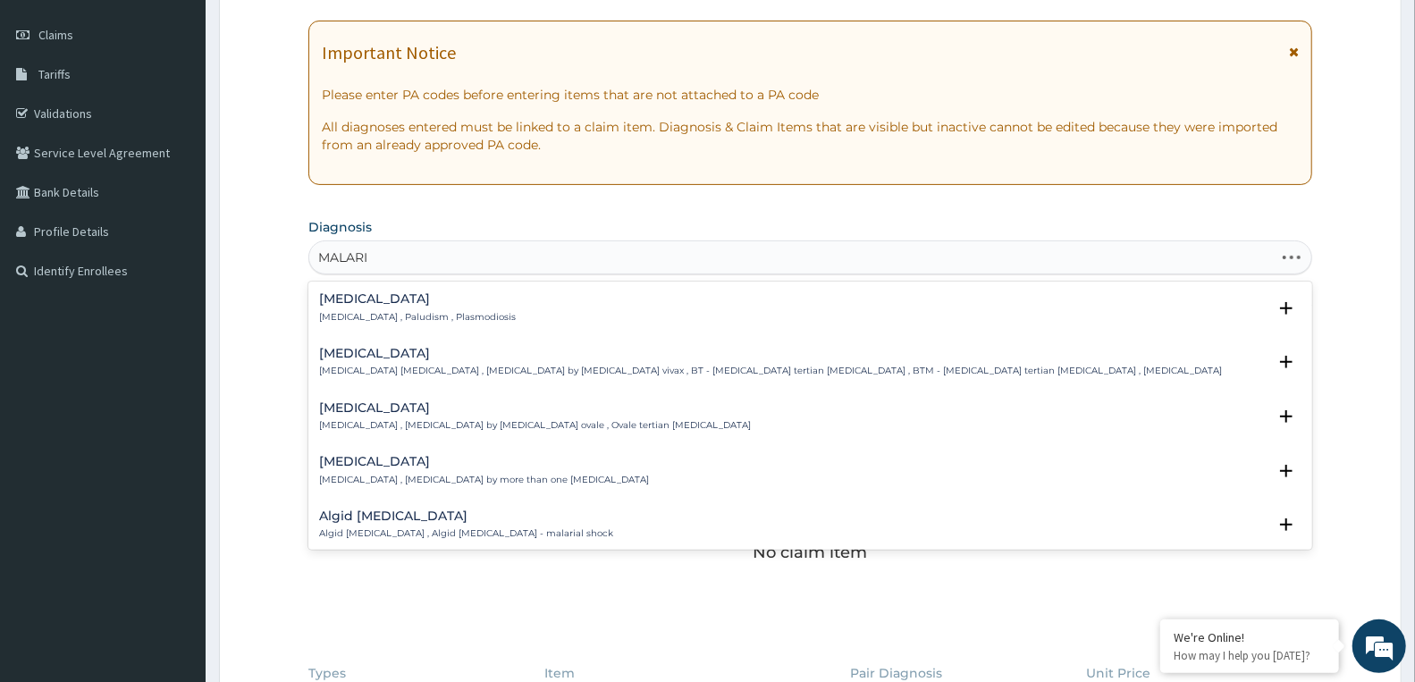
type input "MALARIA"
click at [426, 307] on div "Malaria Malaria , Paludism , Plasmodiosis" at bounding box center [417, 307] width 197 height 31
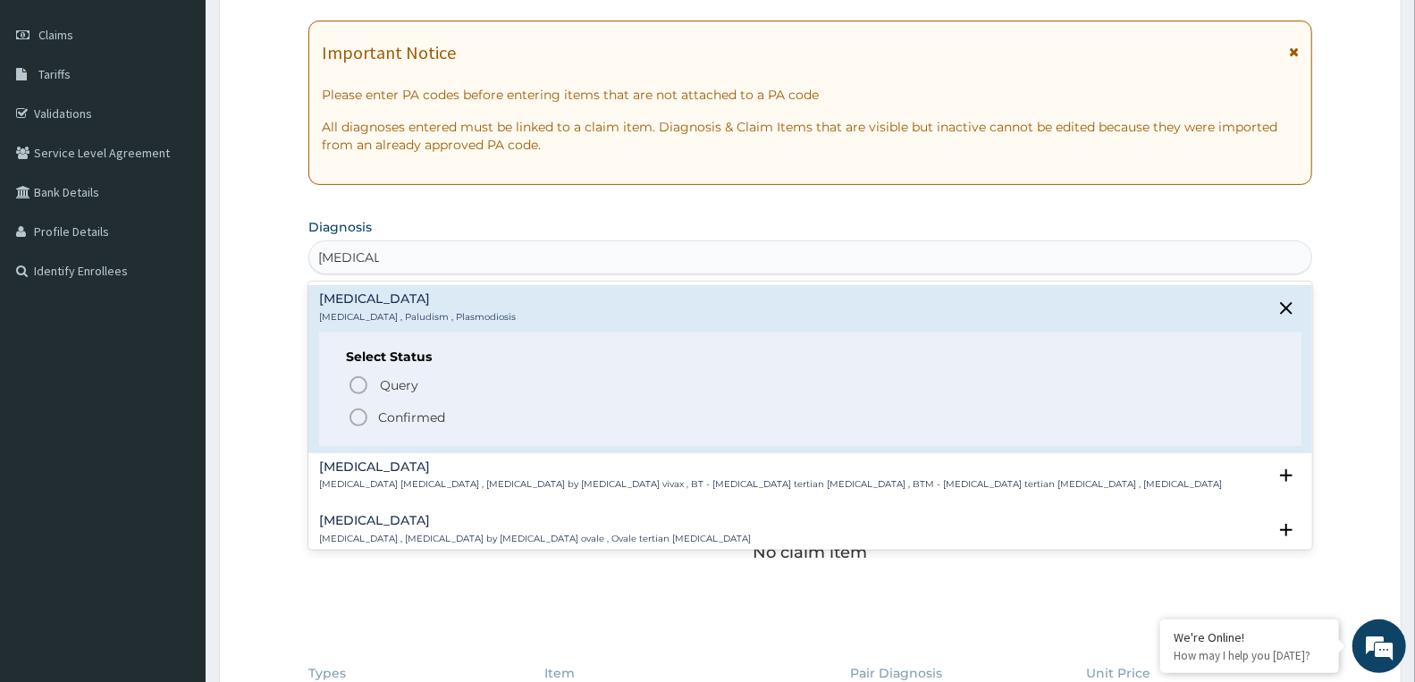
click at [398, 420] on p "Confirmed" at bounding box center [411, 417] width 67 height 18
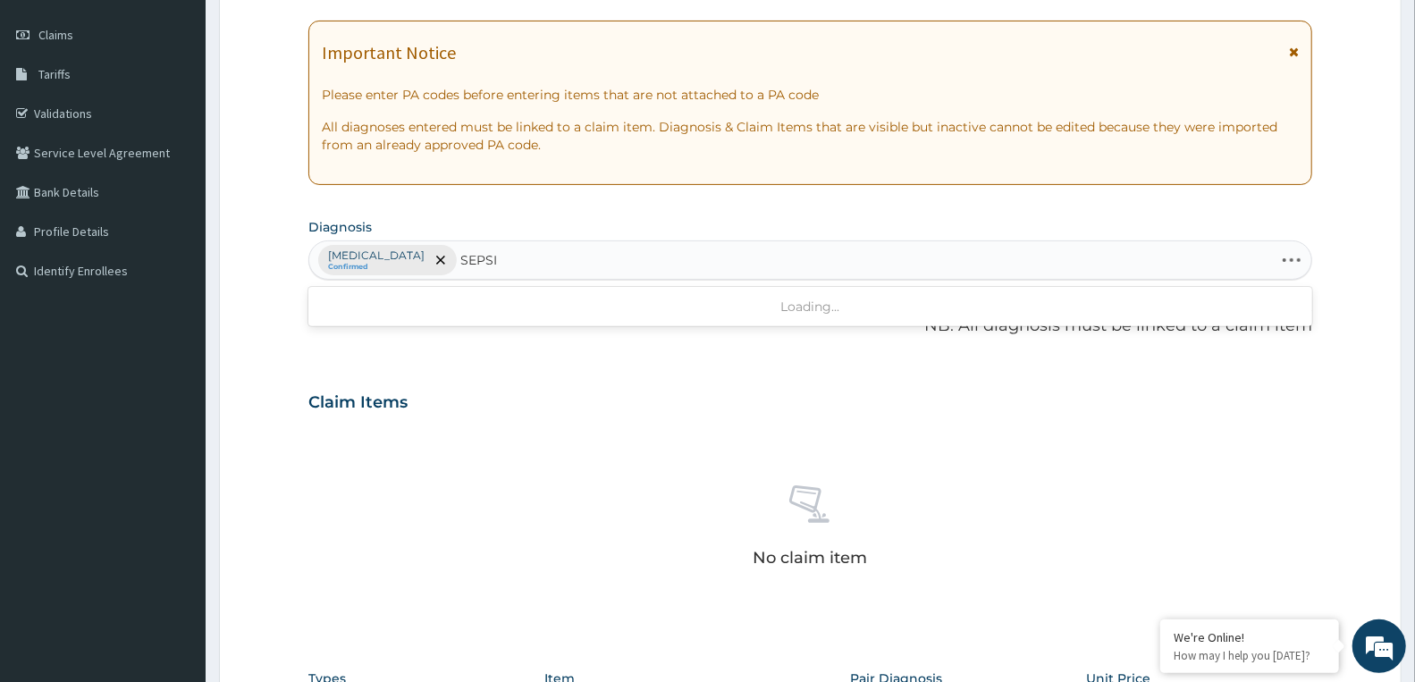
type input "SEPSIS"
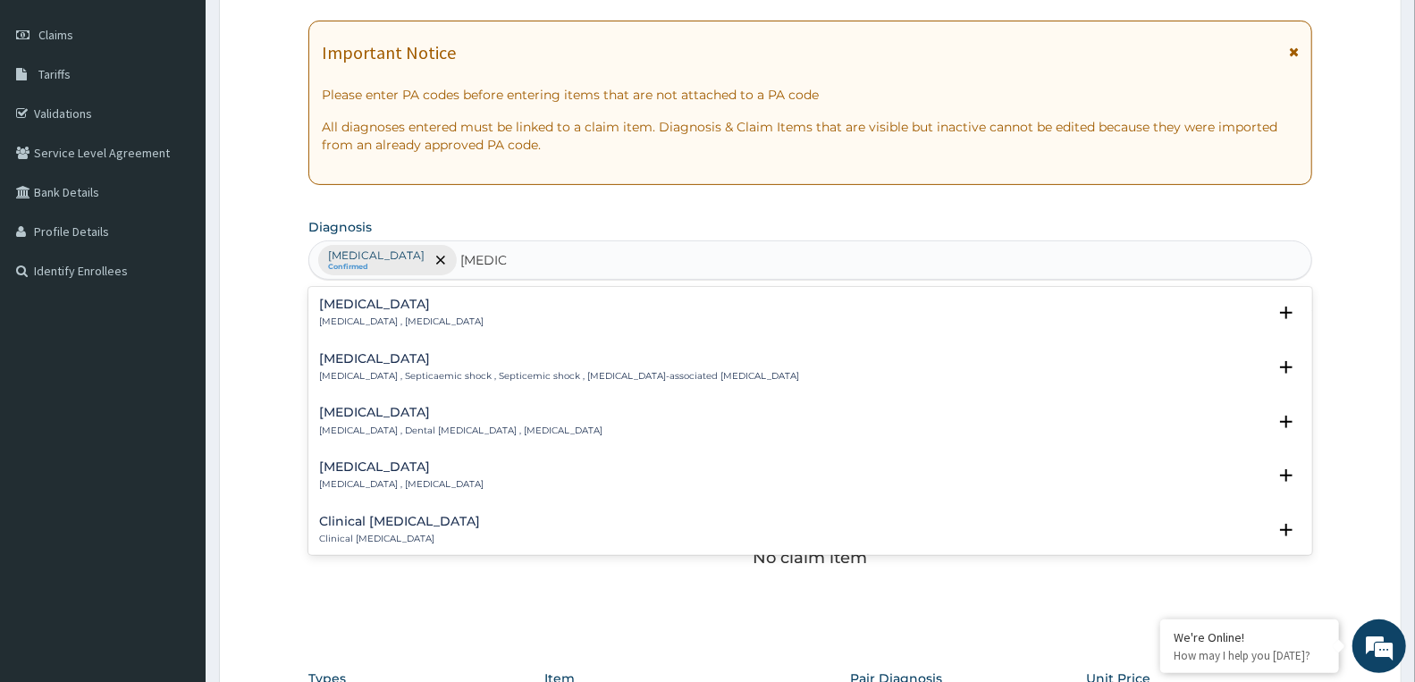
click at [415, 307] on h4 "Sepsis" at bounding box center [401, 304] width 164 height 13
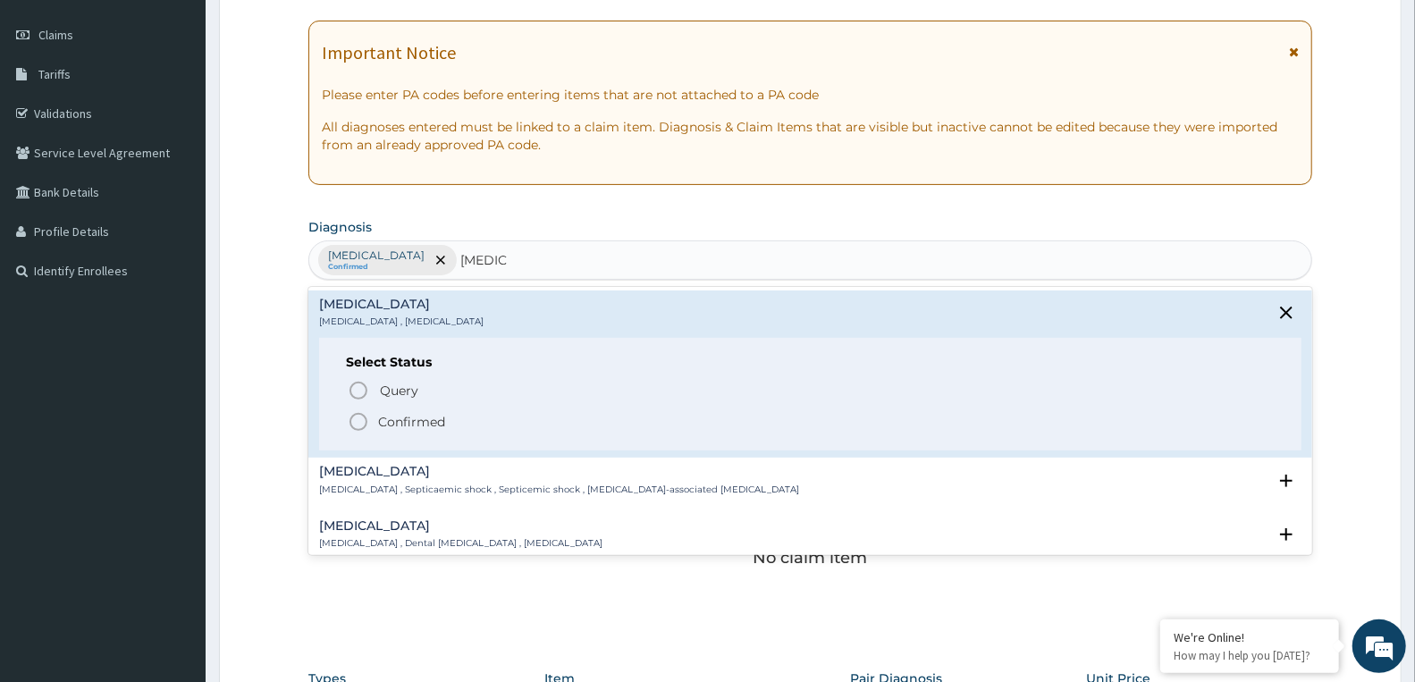
click at [372, 430] on span "Confirmed" at bounding box center [811, 421] width 927 height 21
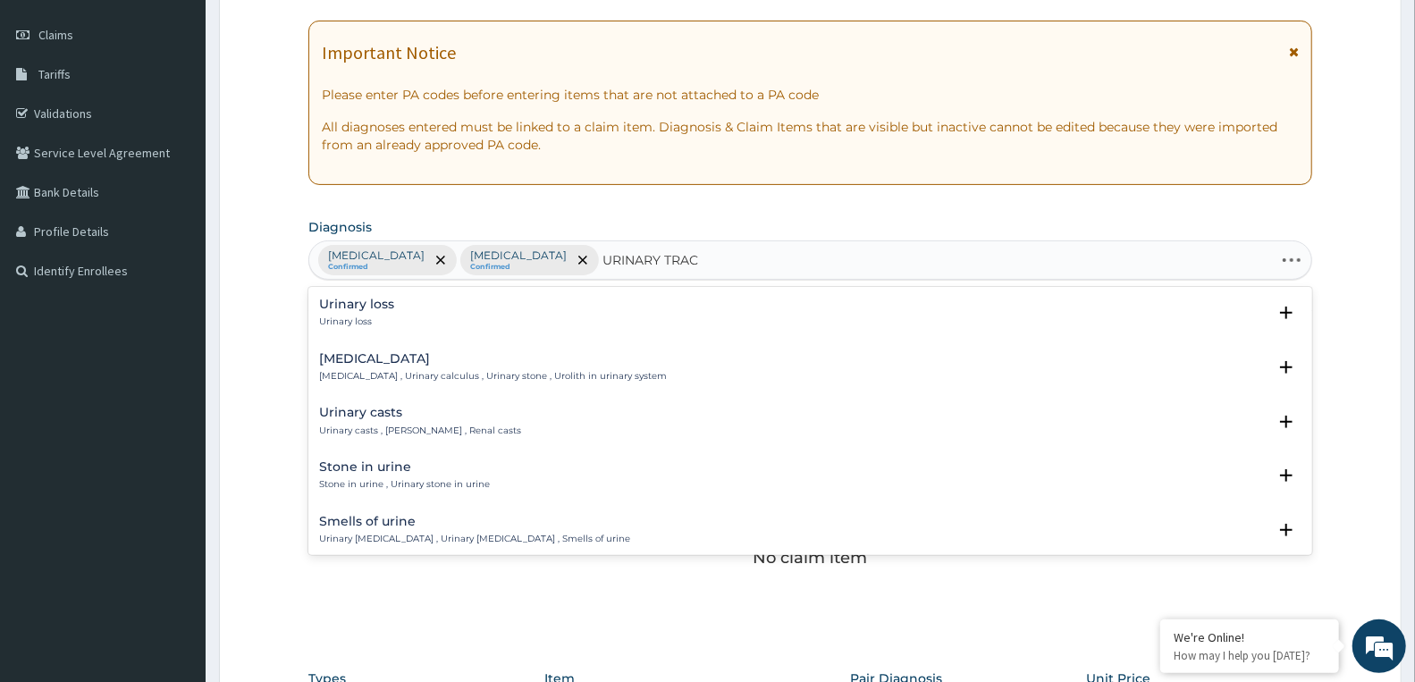
type input "URINARY TRACT"
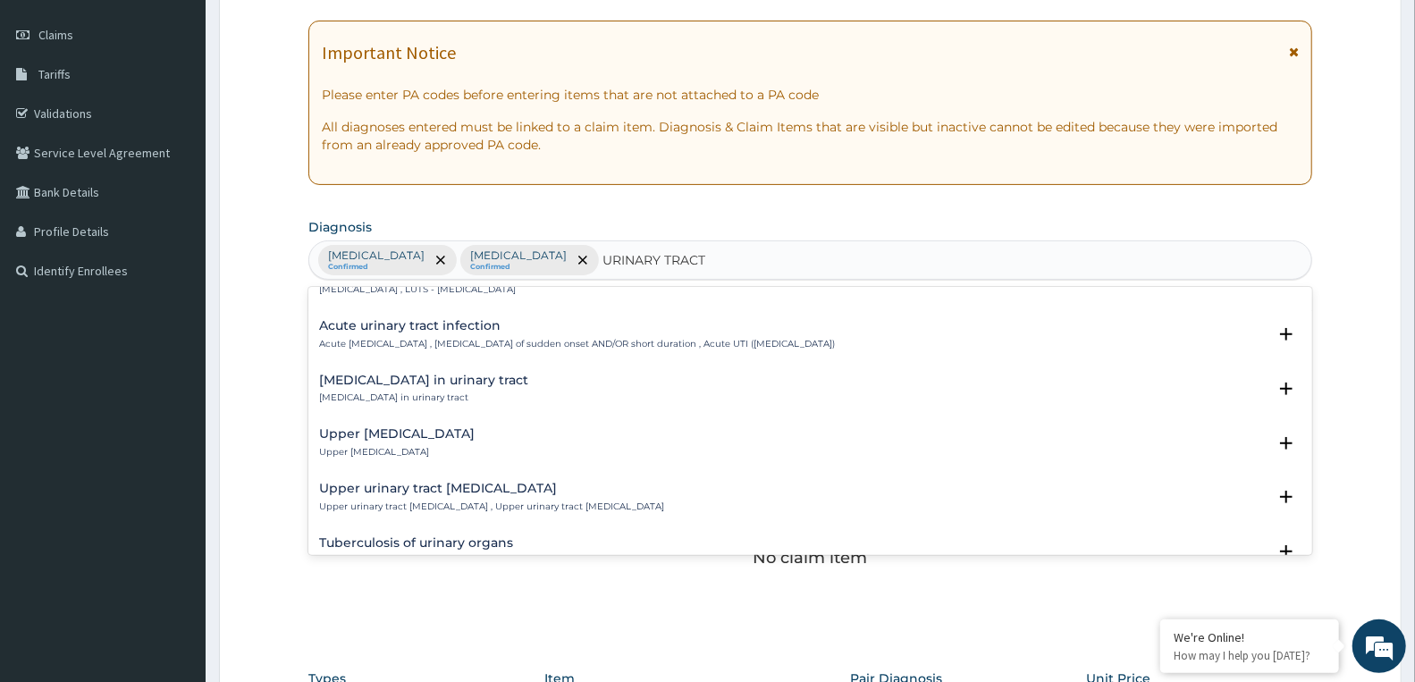
scroll to position [595, 0]
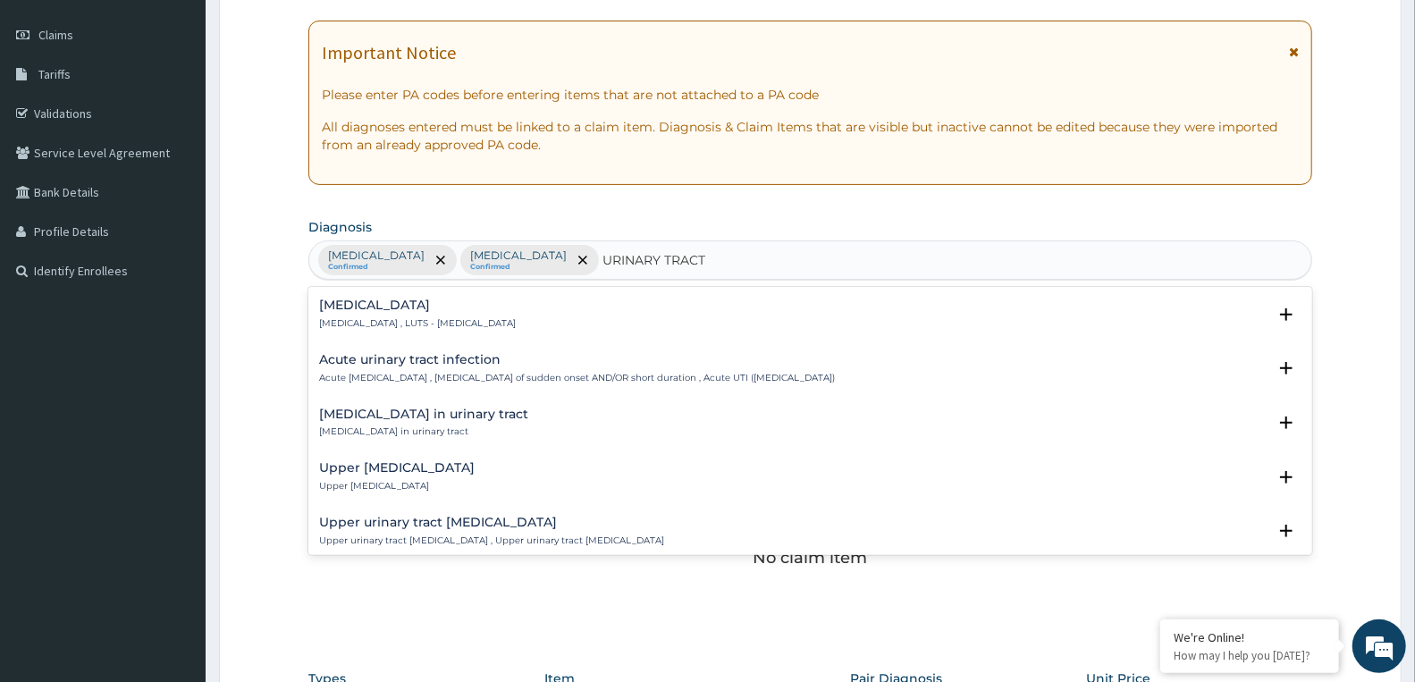
click at [433, 372] on p "Acute urinary tract infection , Urinary tract infection of sudden onset AND/OR …" at bounding box center [577, 378] width 516 height 13
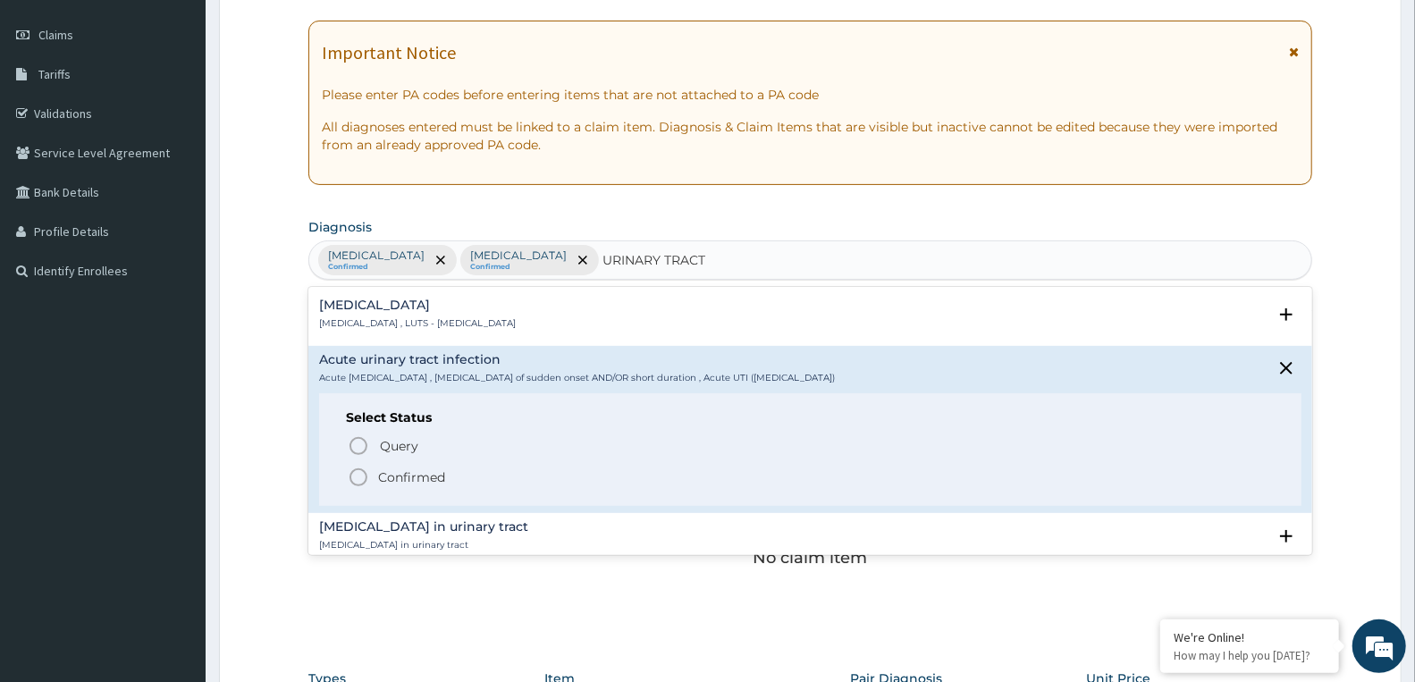
click at [407, 477] on p "Confirmed" at bounding box center [411, 477] width 67 height 18
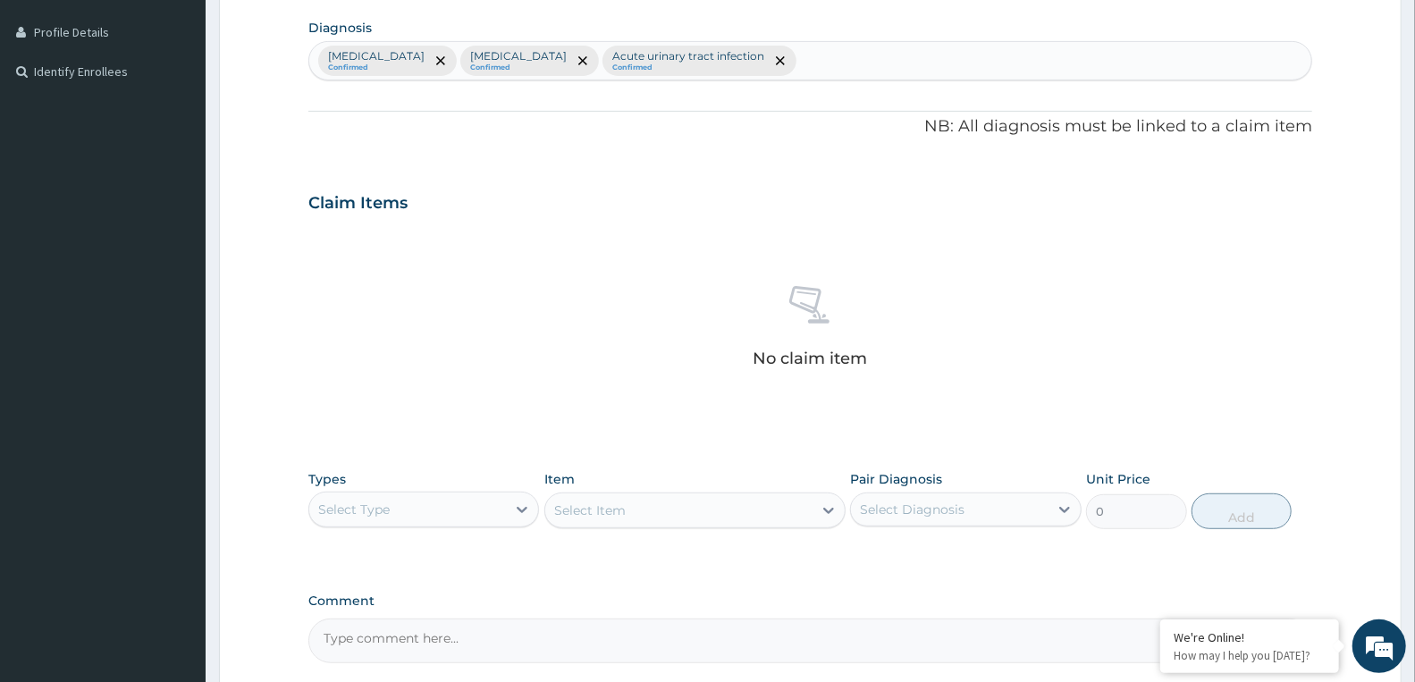
scroll to position [606, 0]
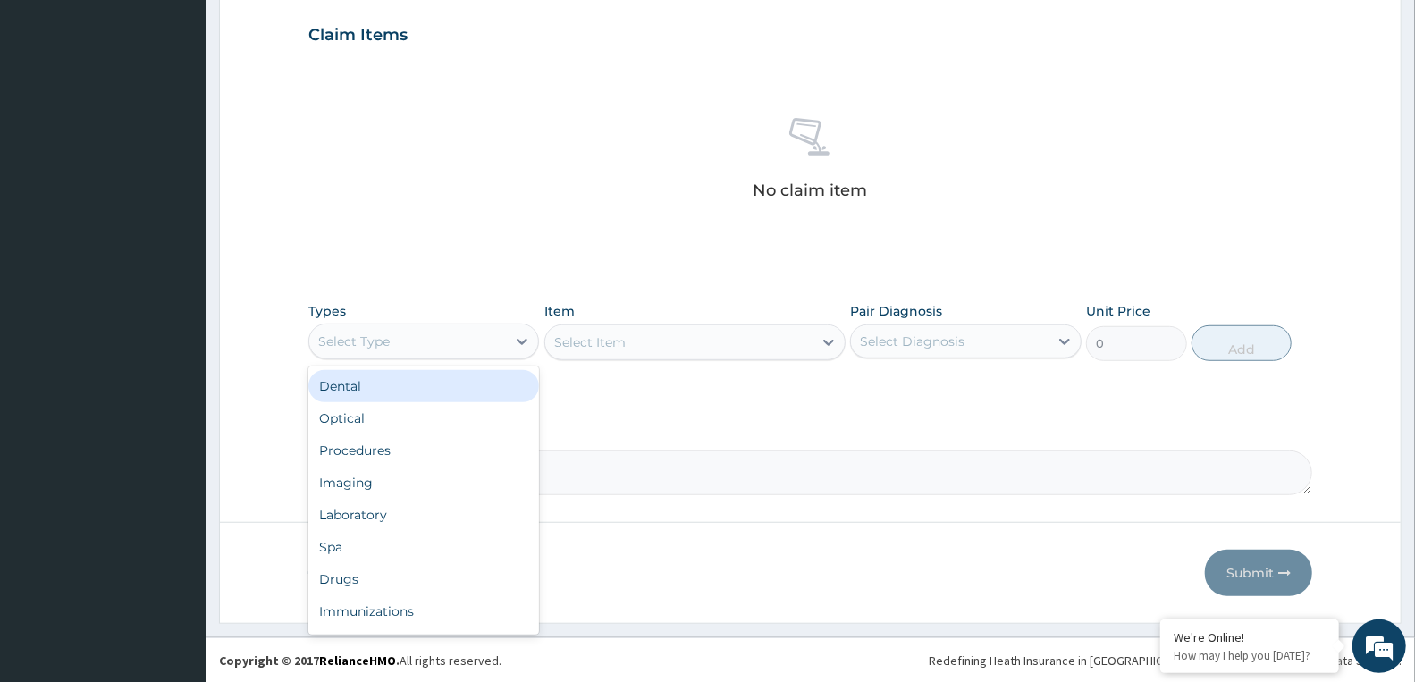
click at [438, 344] on div "Select Type" at bounding box center [407, 341] width 197 height 29
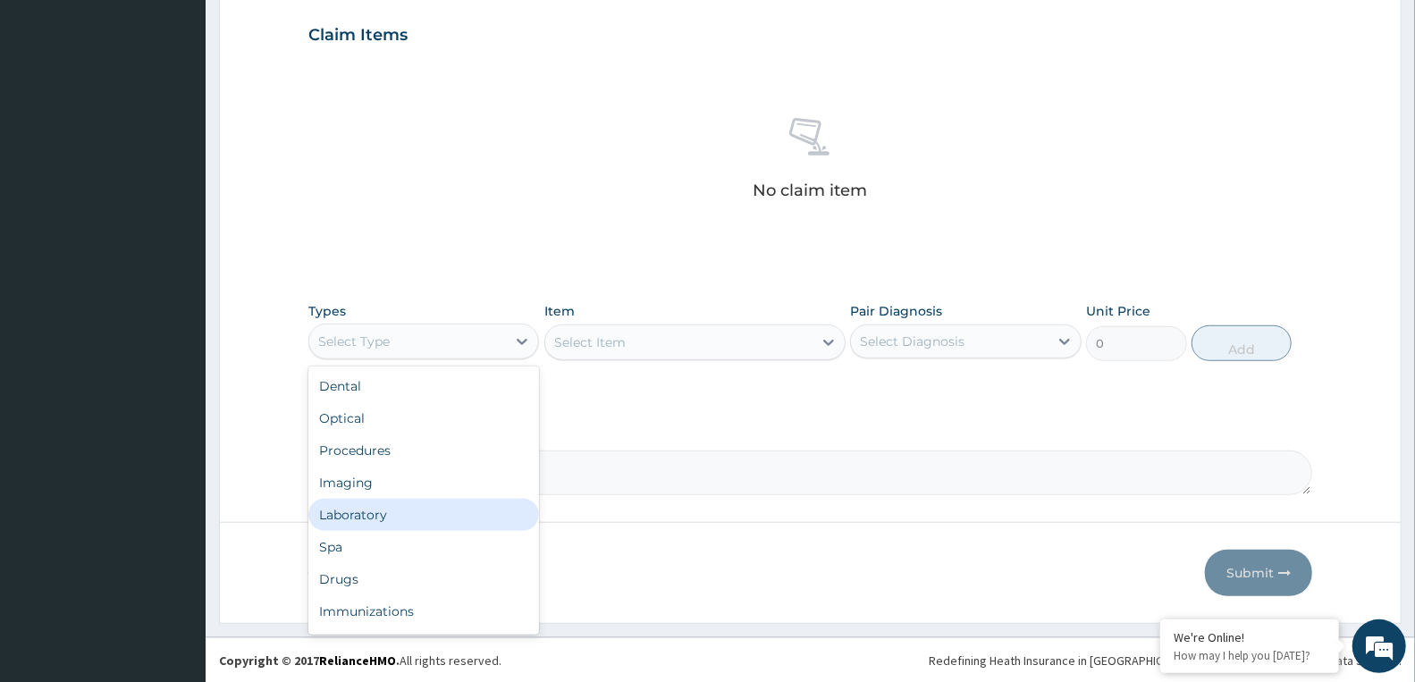
click at [383, 509] on div "Laboratory" at bounding box center [423, 515] width 231 height 32
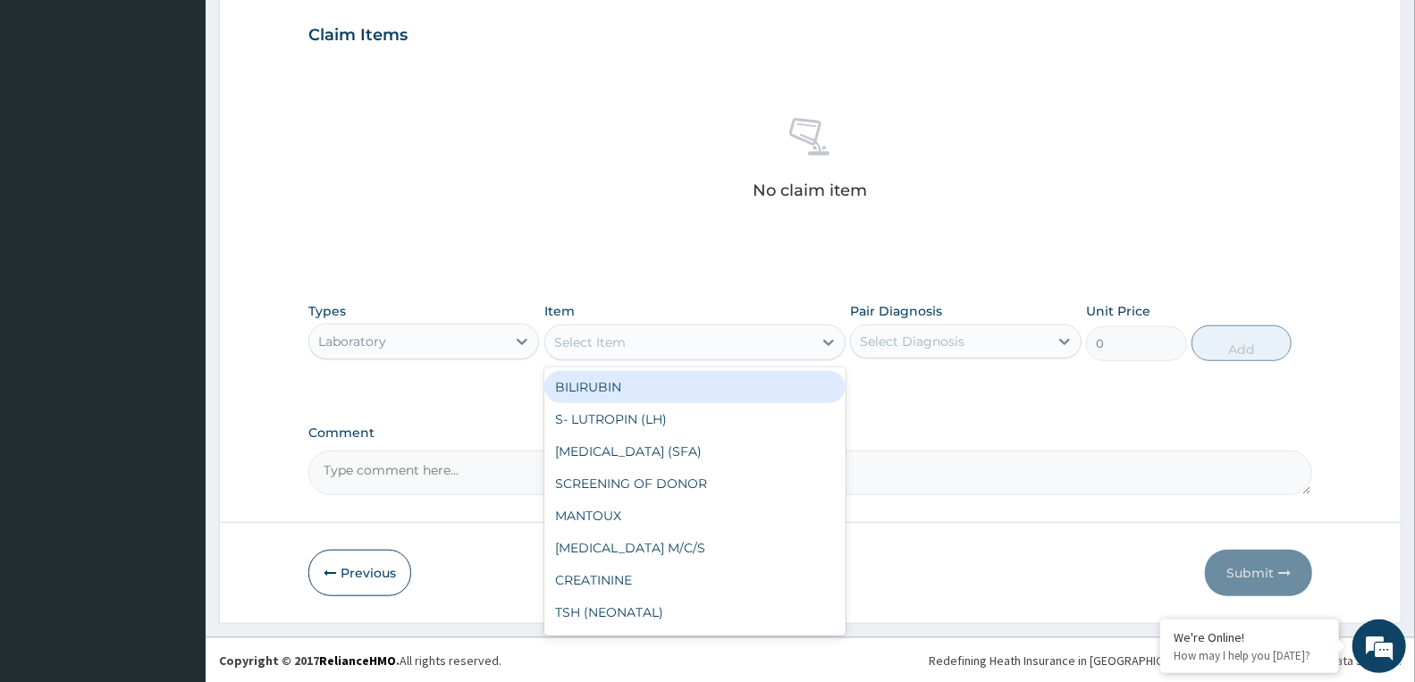
click at [667, 335] on div "Select Item" at bounding box center [678, 342] width 267 height 29
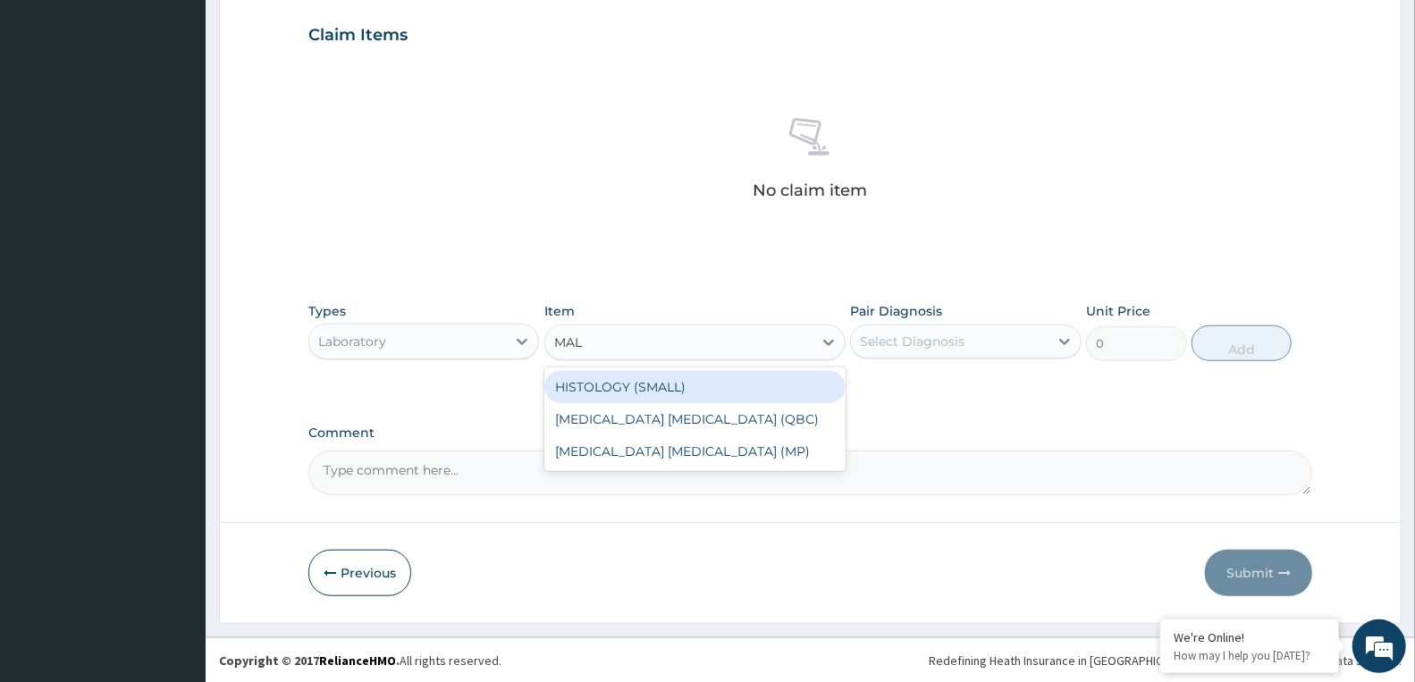
type input "MALA"
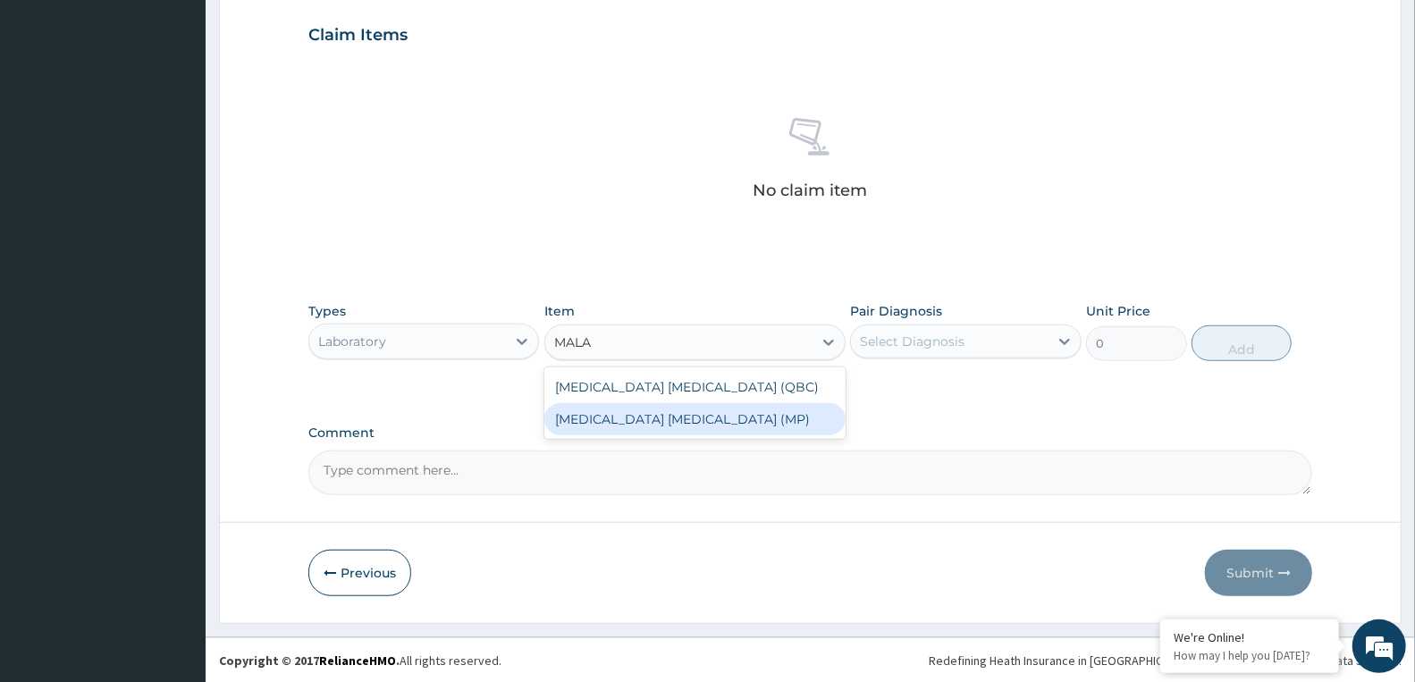
click at [608, 414] on div "MALARIA PARASITE (MP)" at bounding box center [694, 419] width 301 height 32
type input "2100"
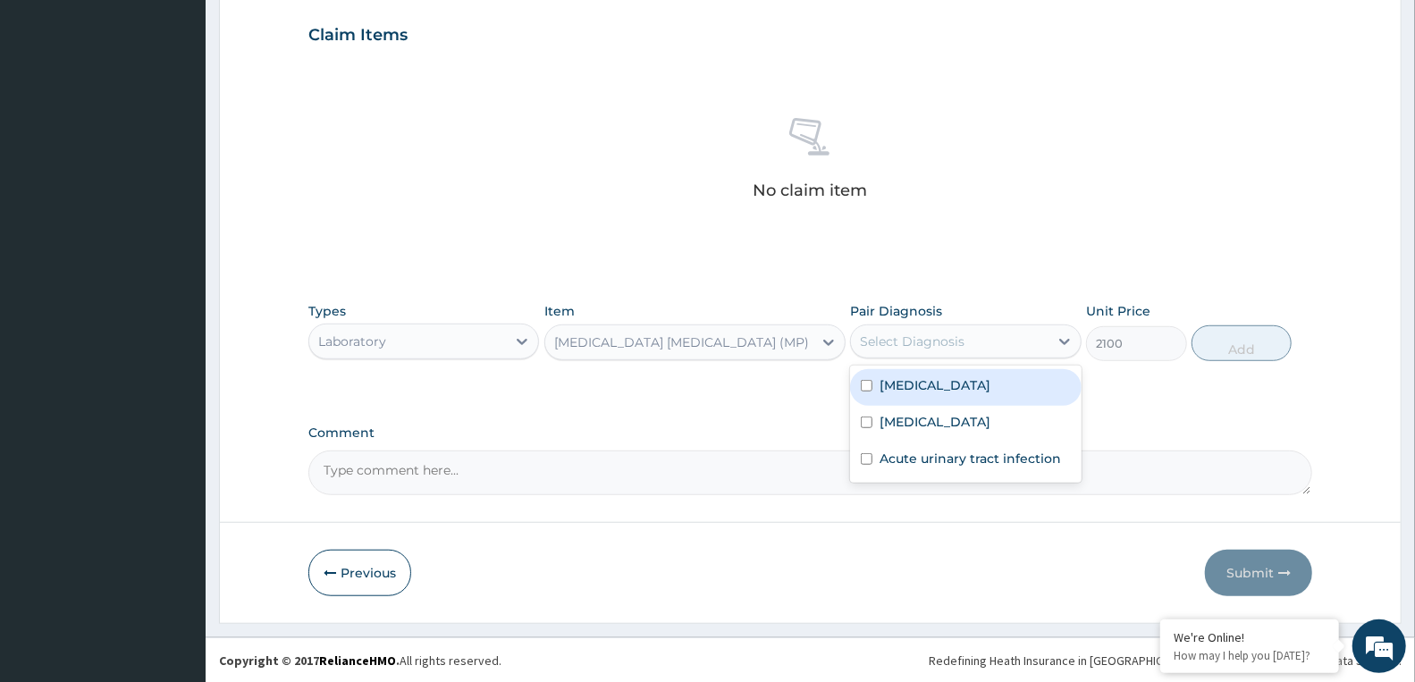
click at [950, 333] on div "Select Diagnosis" at bounding box center [912, 341] width 105 height 18
click at [936, 391] on div "Malaria" at bounding box center [965, 387] width 231 height 37
checkbox input "true"
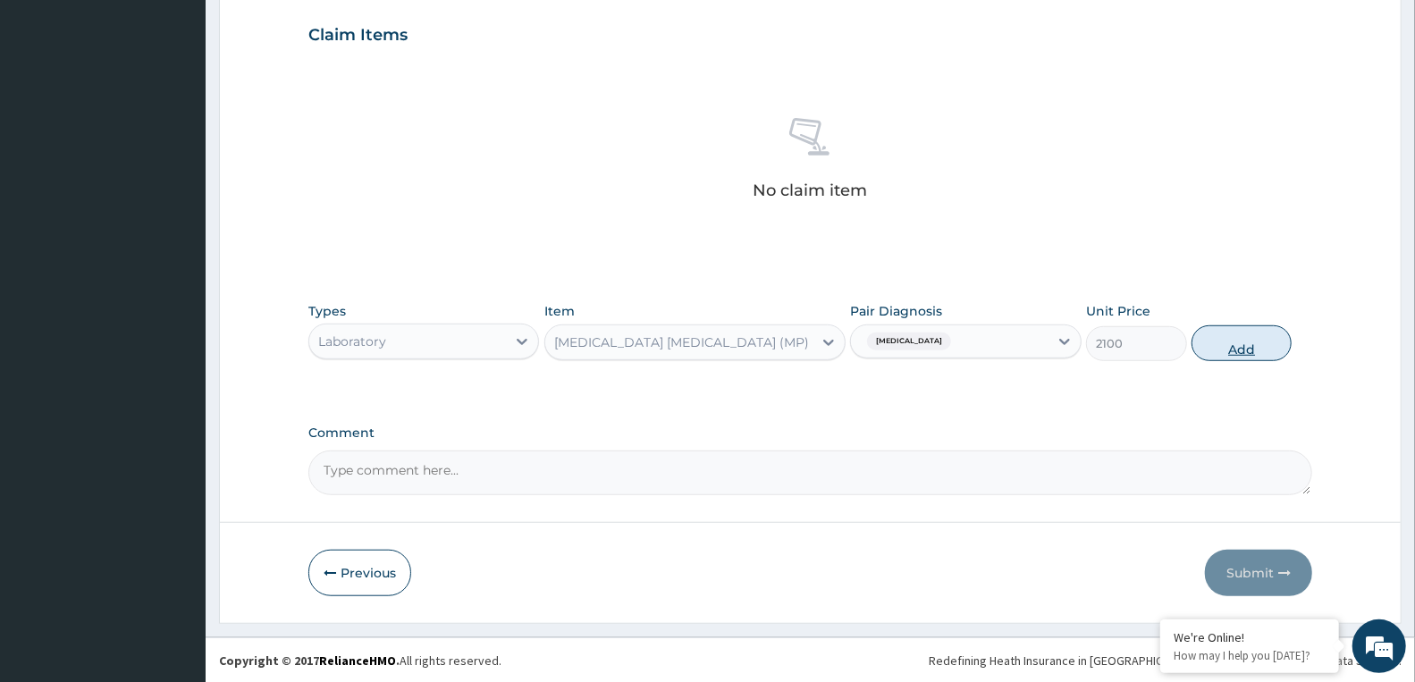
click at [1217, 340] on button "Add" at bounding box center [1241, 343] width 100 height 36
type input "0"
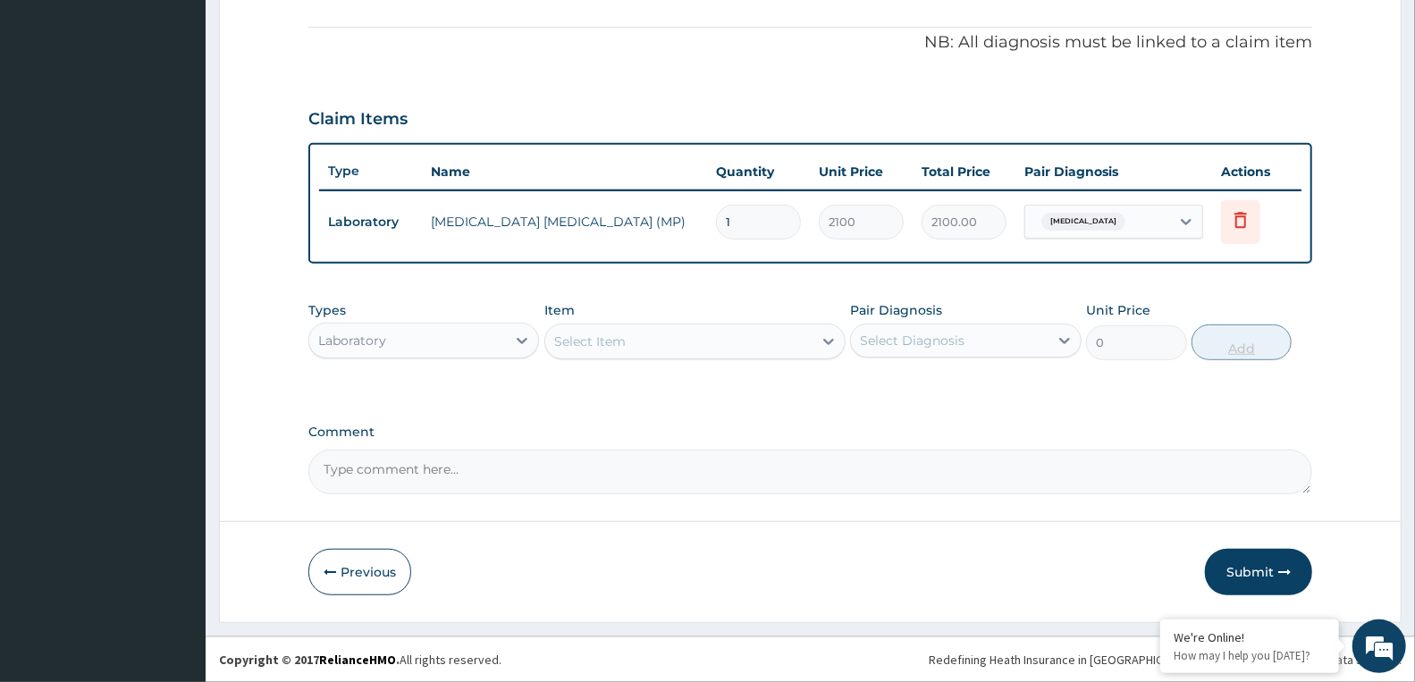
scroll to position [520, 0]
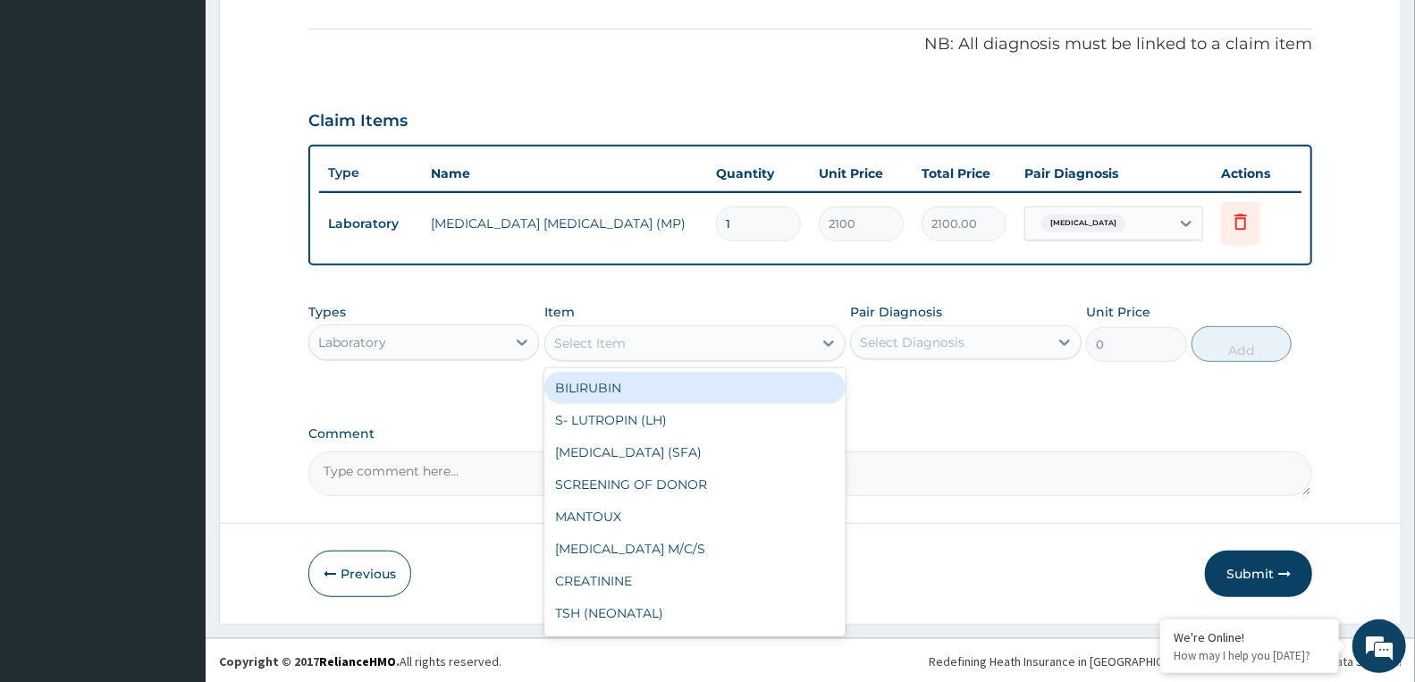
click at [636, 333] on div "Select Item" at bounding box center [678, 343] width 267 height 29
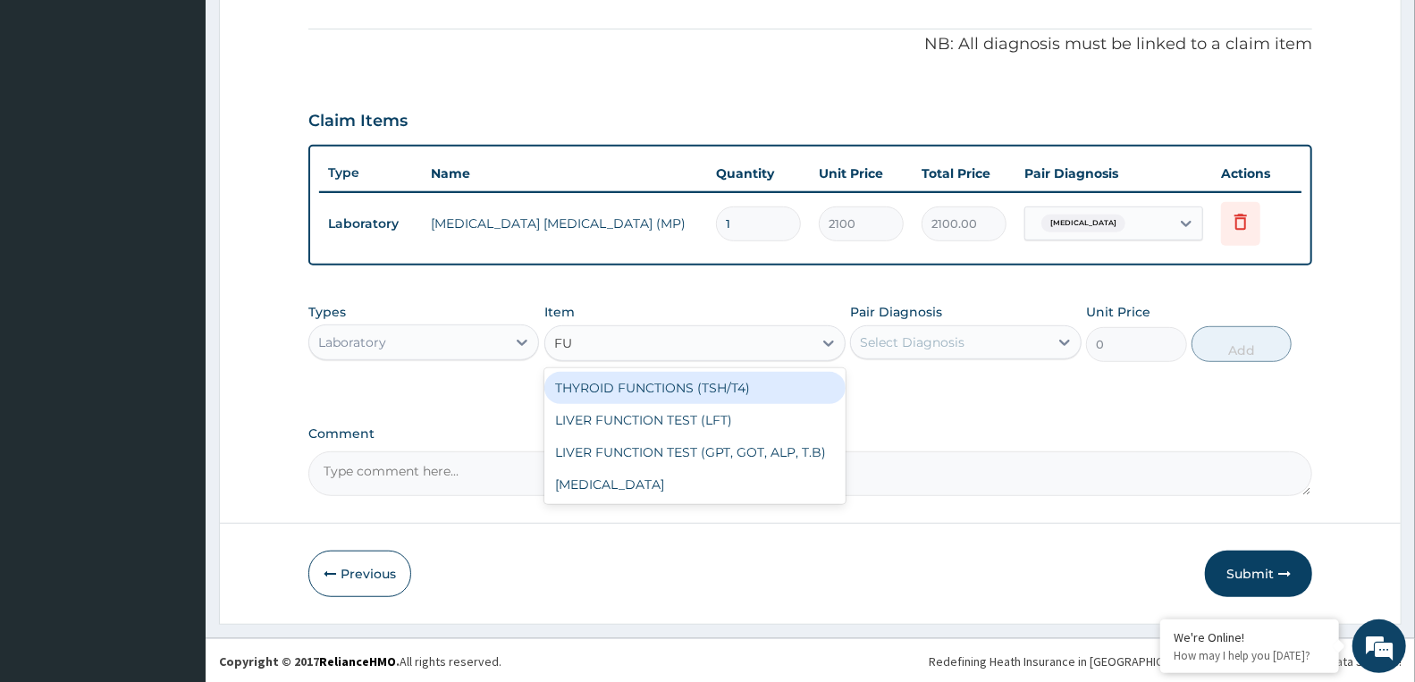
type input "FUL"
click at [653, 387] on div "FULL BLOOD COUNT" at bounding box center [694, 388] width 301 height 32
type input "3400"
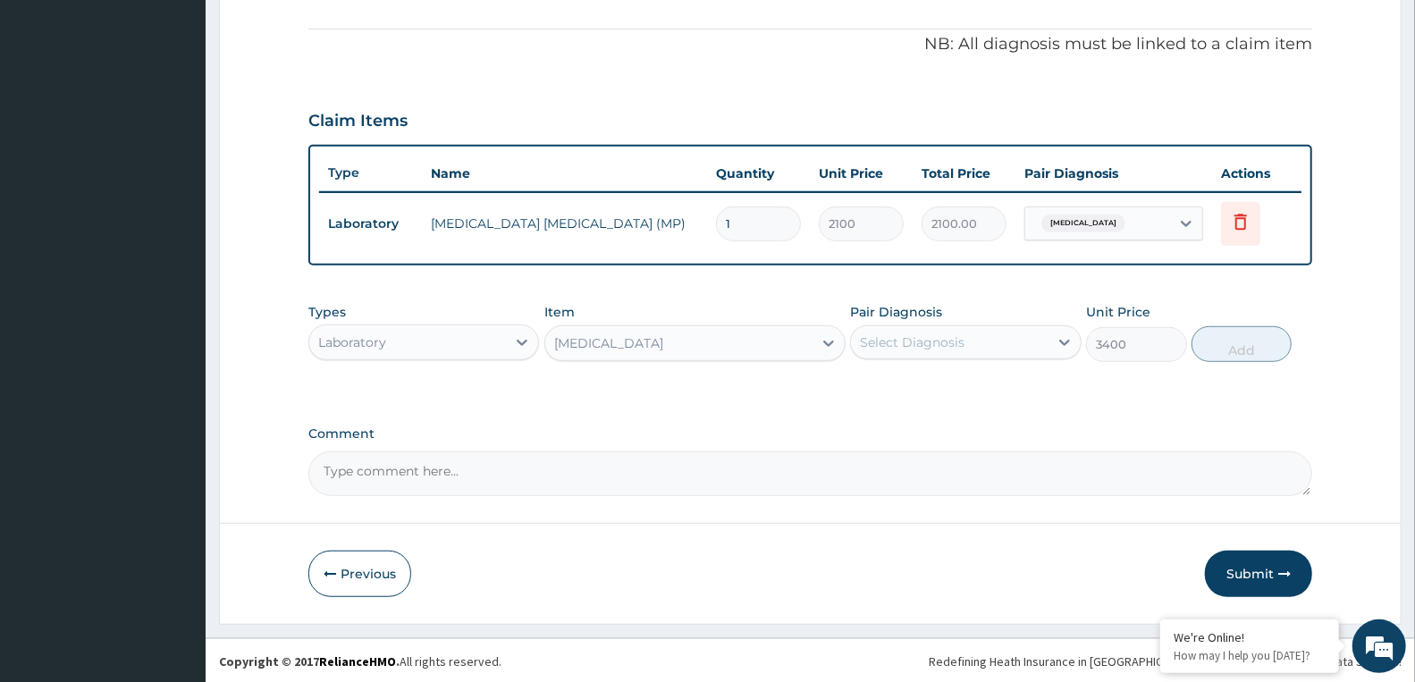
click at [927, 336] on div "Select Diagnosis" at bounding box center [912, 342] width 105 height 18
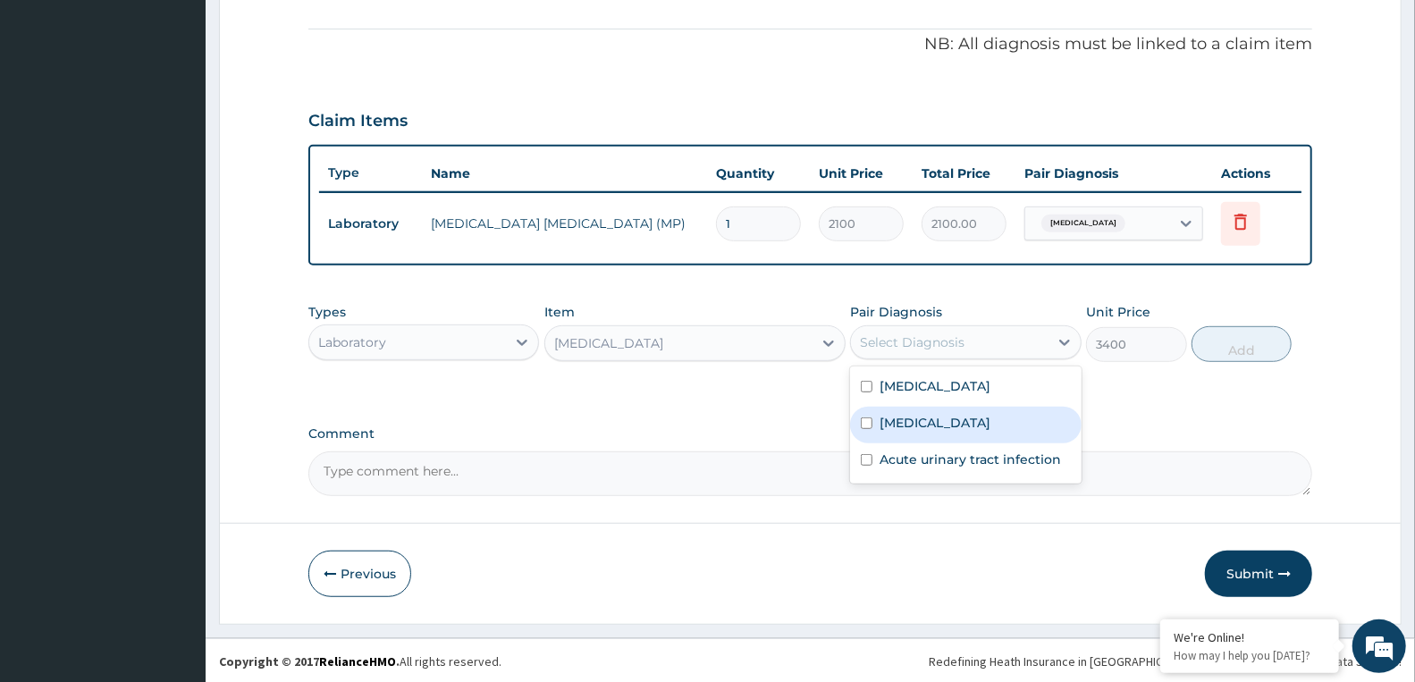
click at [912, 429] on label "Sepsis" at bounding box center [934, 423] width 111 height 18
checkbox input "true"
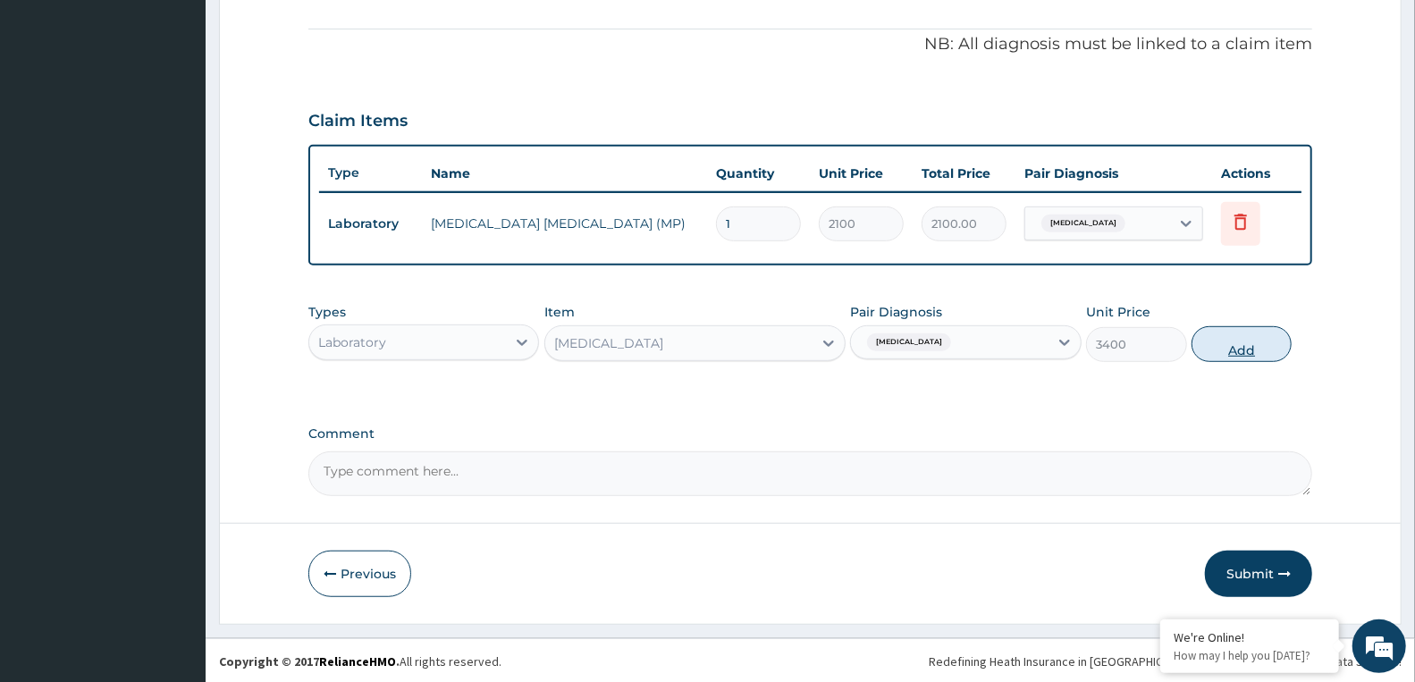
click at [1208, 343] on button "Add" at bounding box center [1241, 344] width 100 height 36
type input "0"
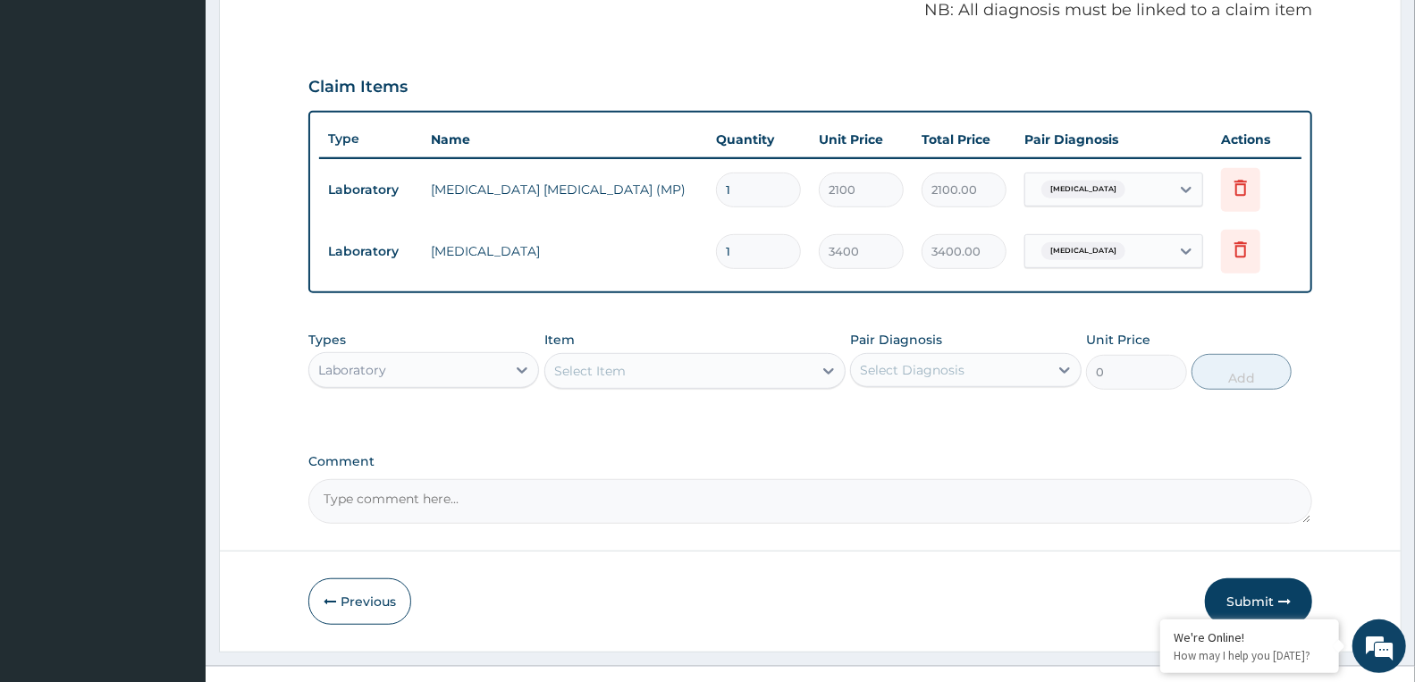
scroll to position [582, 0]
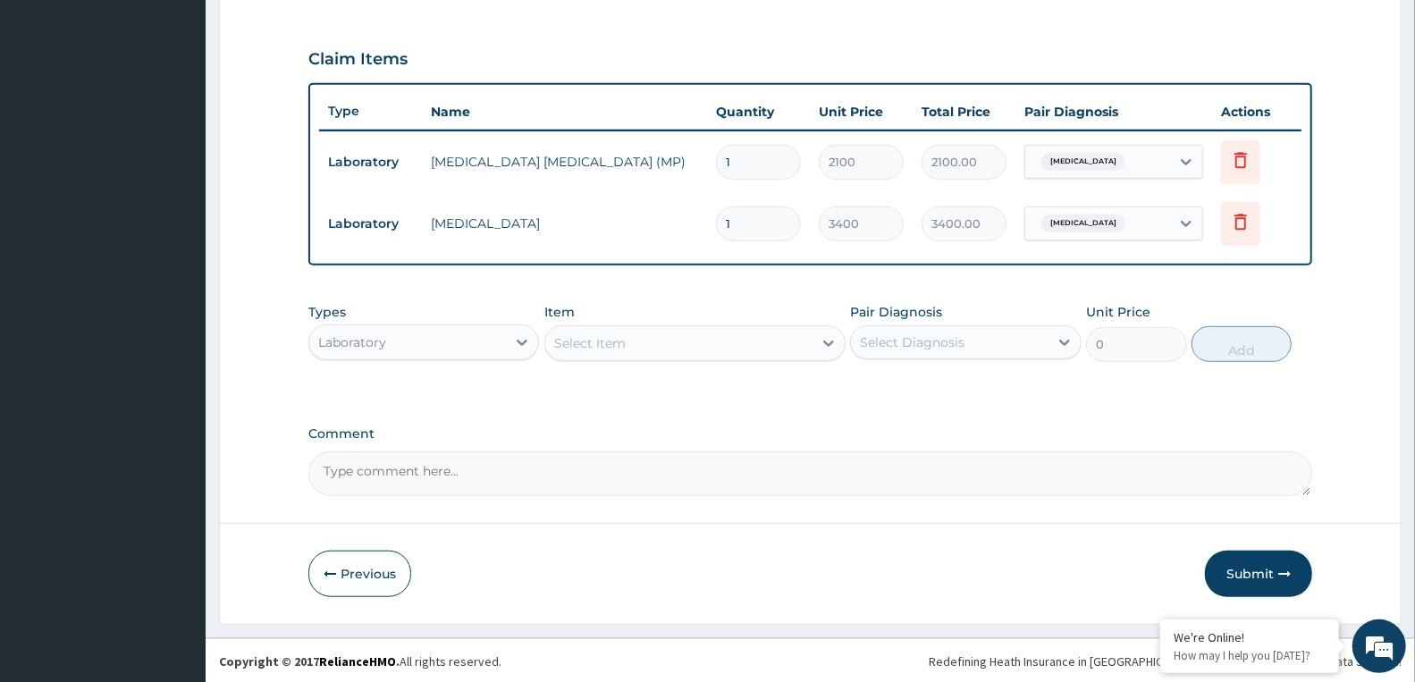
click at [662, 345] on div "Select Item" at bounding box center [678, 343] width 267 height 29
type input "URINAL"
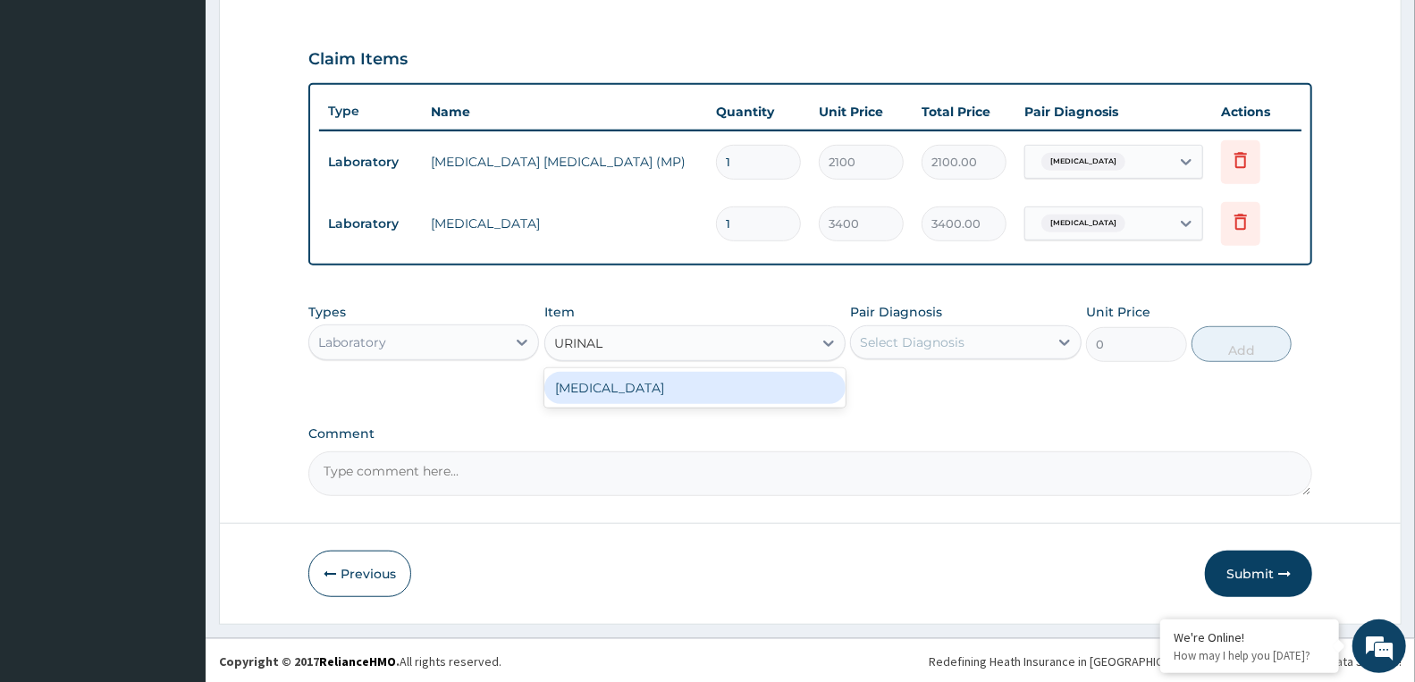
click at [635, 387] on div "URINALYSIS" at bounding box center [694, 388] width 301 height 32
type input "3300"
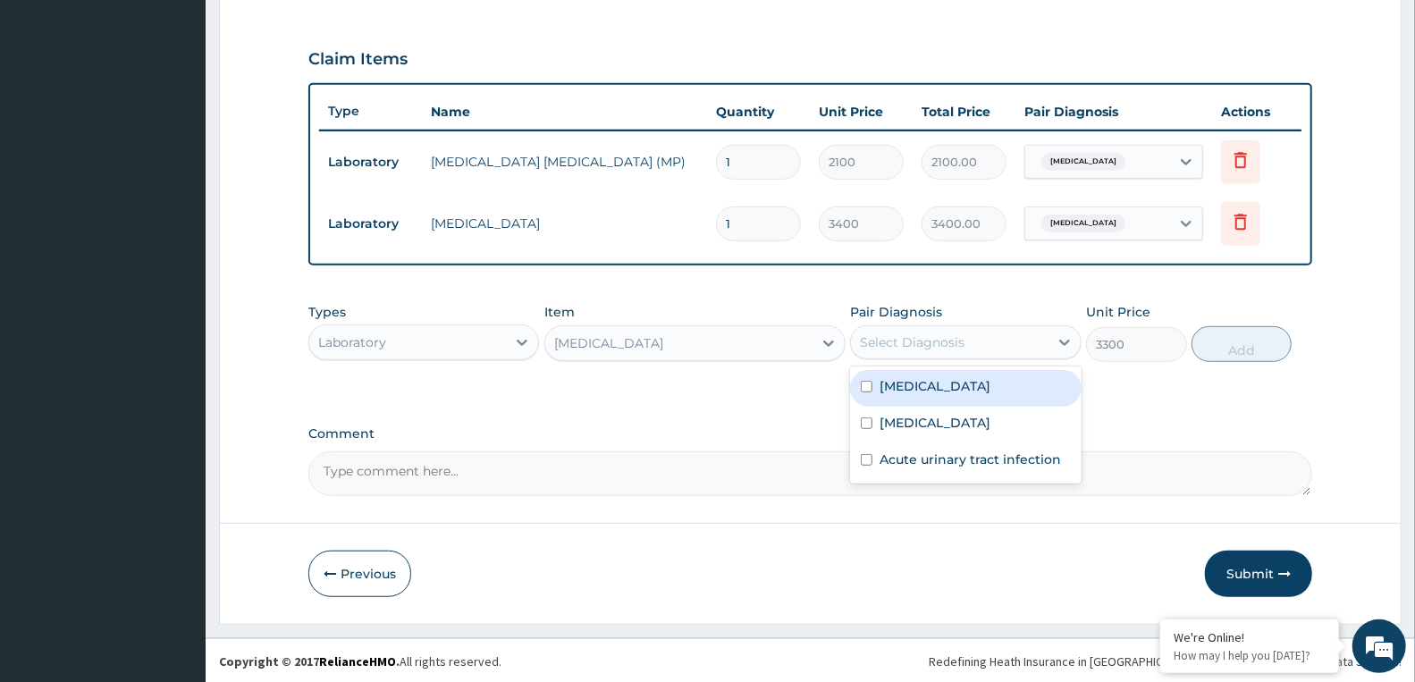
click at [970, 335] on div "Select Diagnosis" at bounding box center [949, 342] width 197 height 29
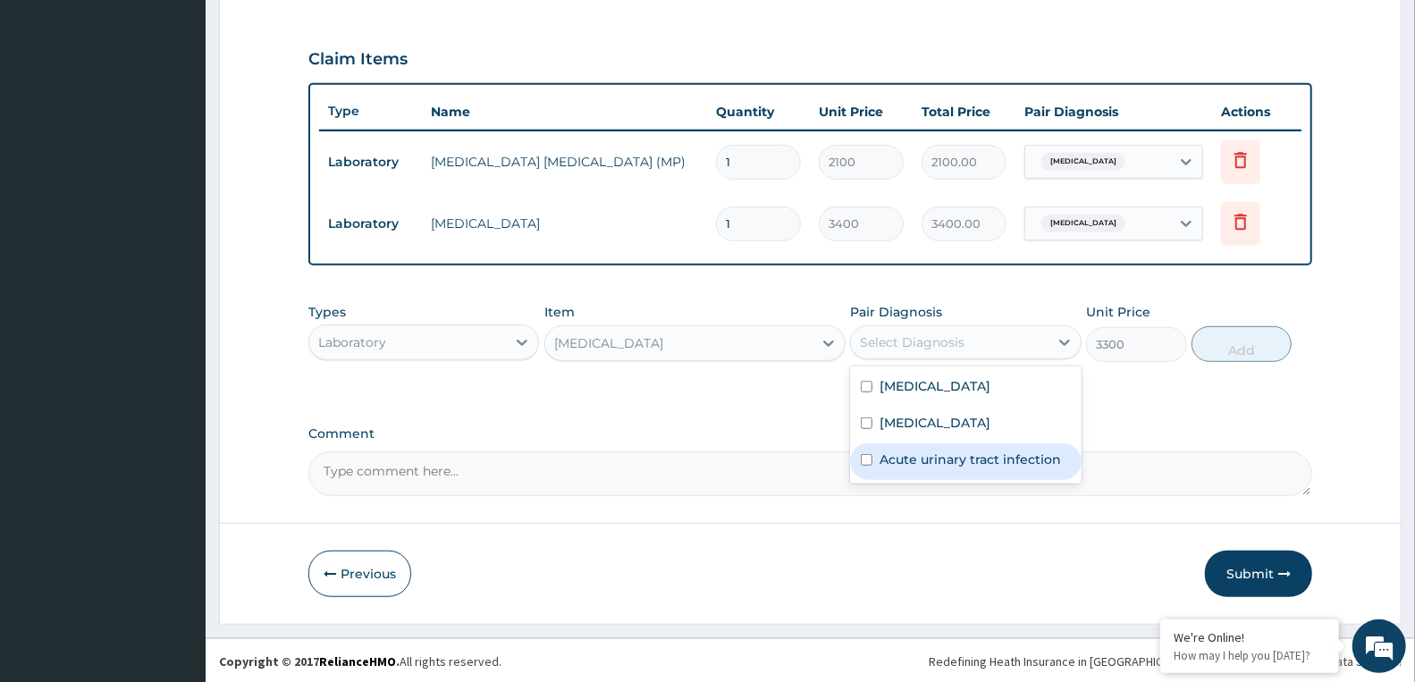
click at [940, 458] on label "Acute urinary tract infection" at bounding box center [969, 459] width 181 height 18
checkbox input "true"
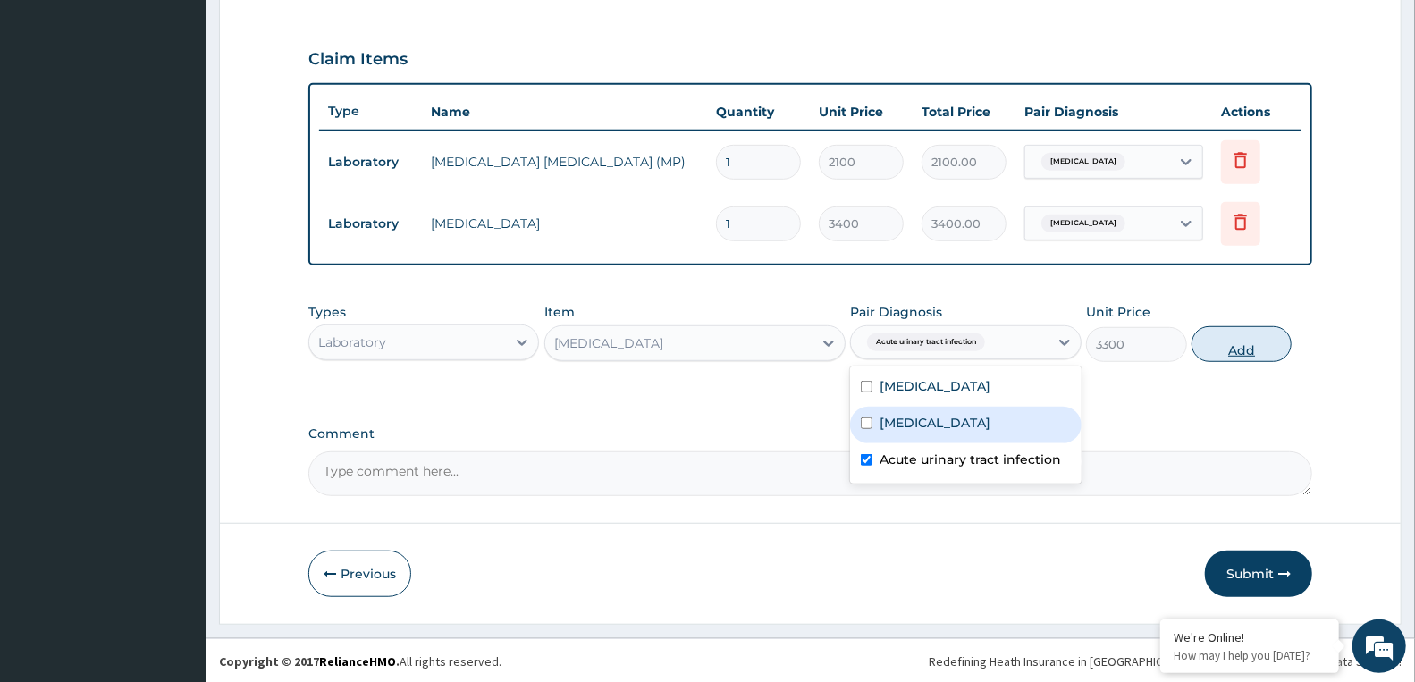
click at [1242, 340] on button "Add" at bounding box center [1241, 344] width 100 height 36
type input "0"
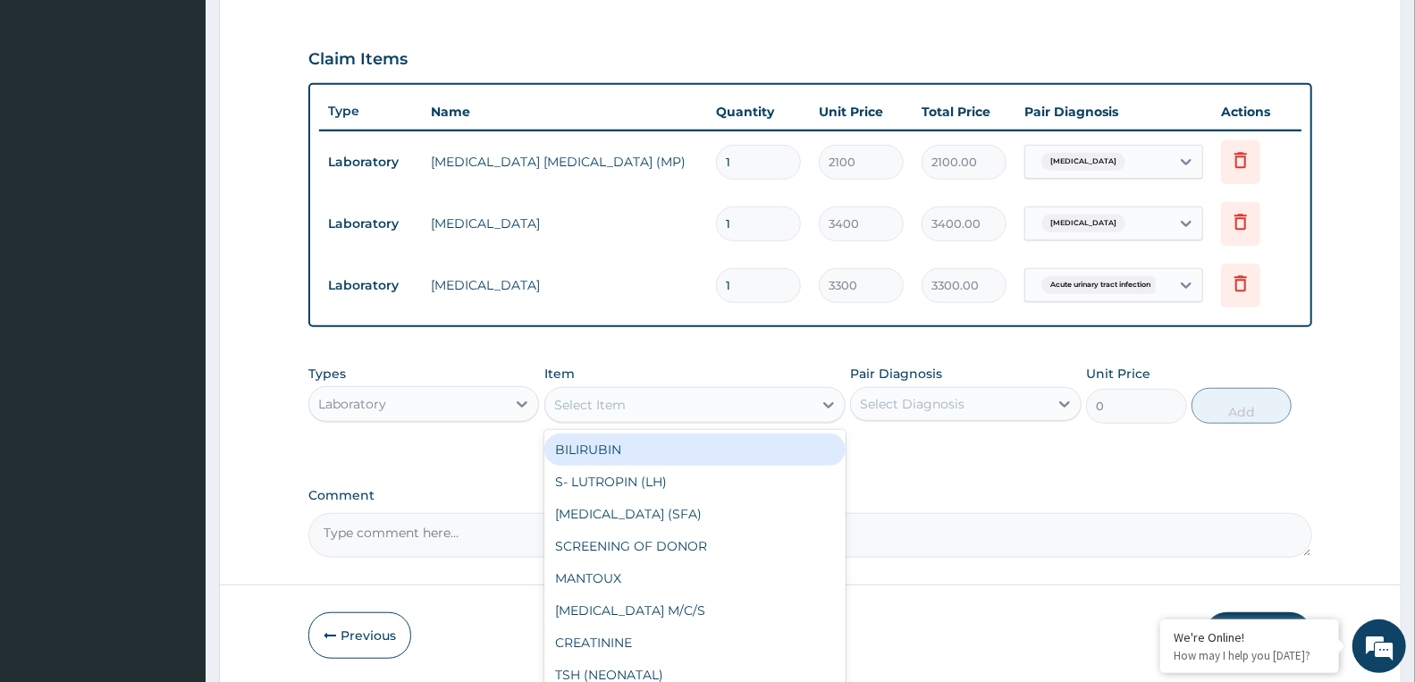
click at [588, 397] on div "Select Item" at bounding box center [589, 405] width 71 height 18
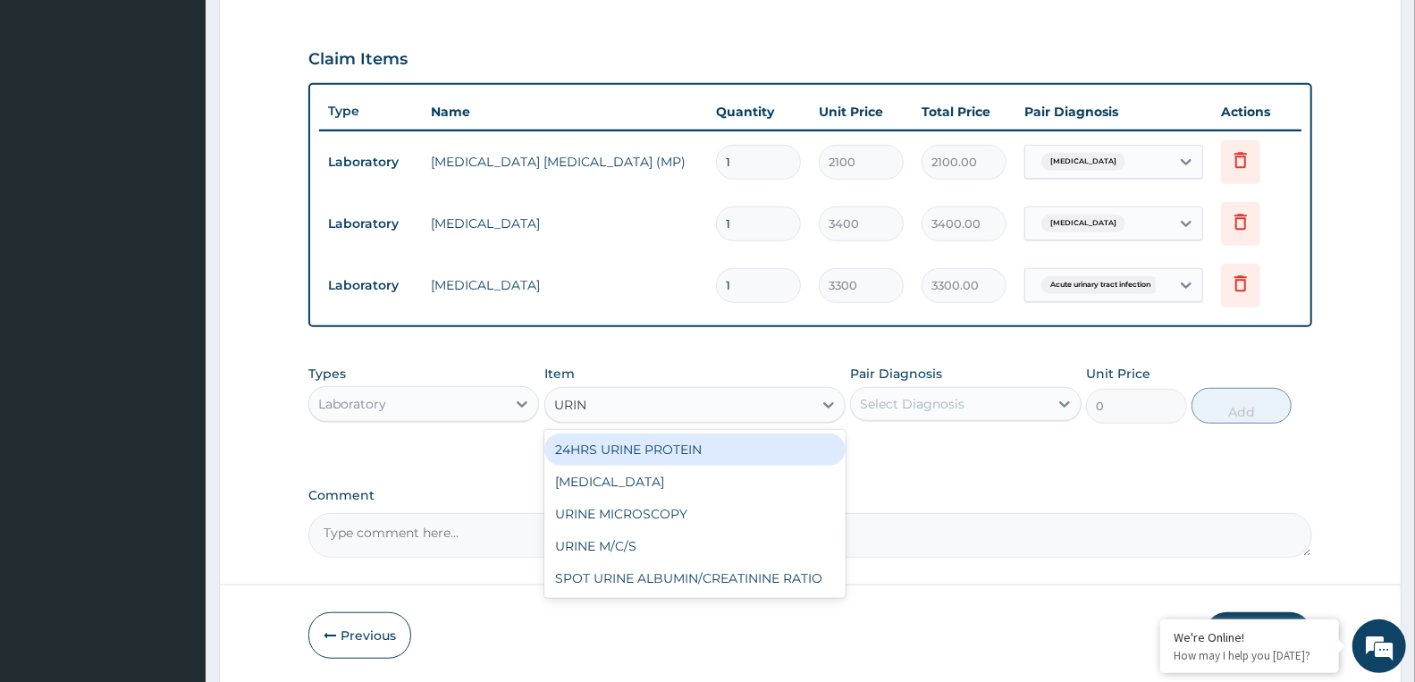
type input "URINE"
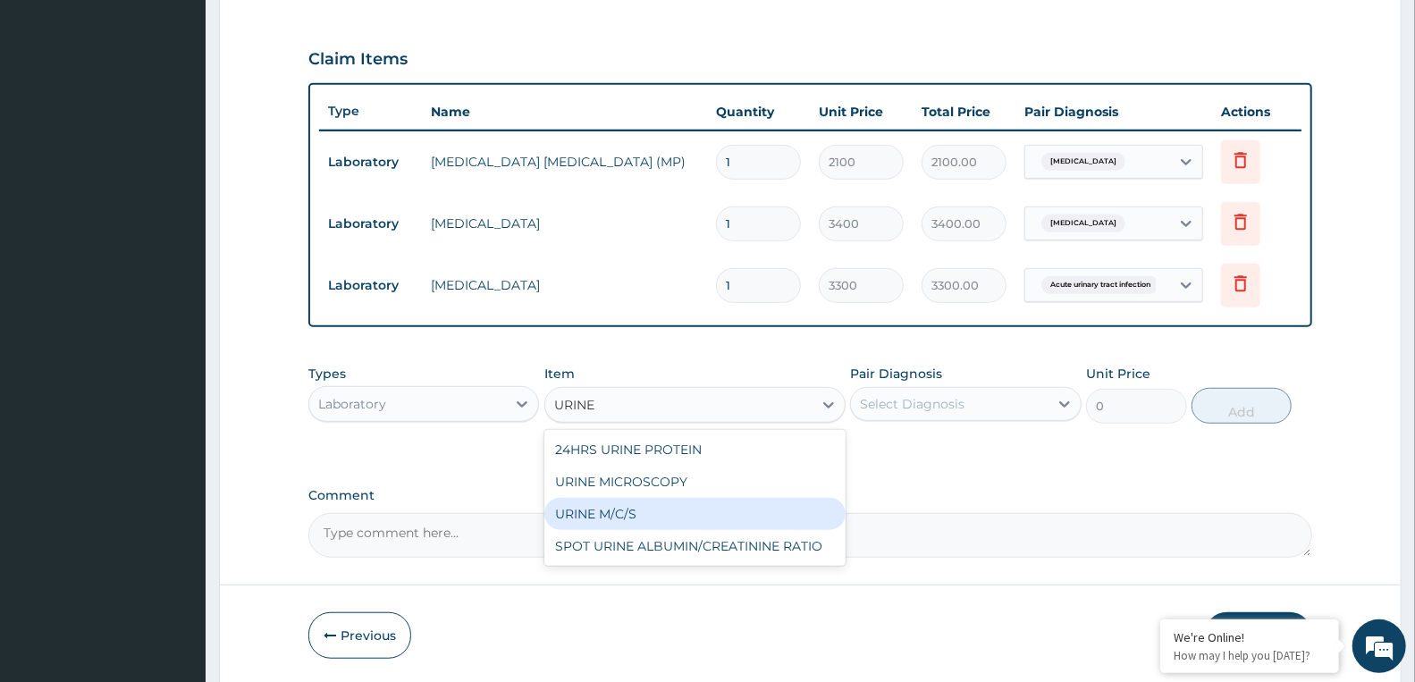
click at [605, 512] on div "URINE M/C/S" at bounding box center [694, 514] width 301 height 32
type input "5900"
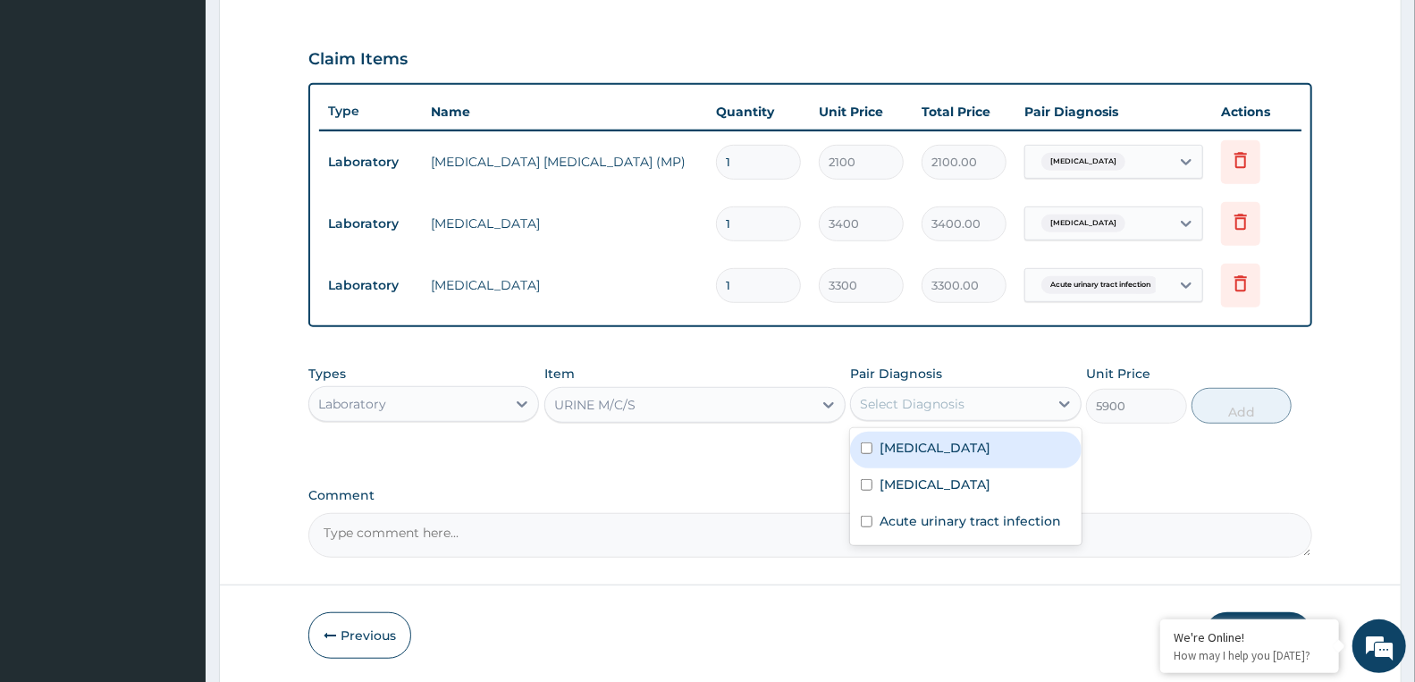
click at [1008, 399] on div "Select Diagnosis" at bounding box center [949, 404] width 197 height 29
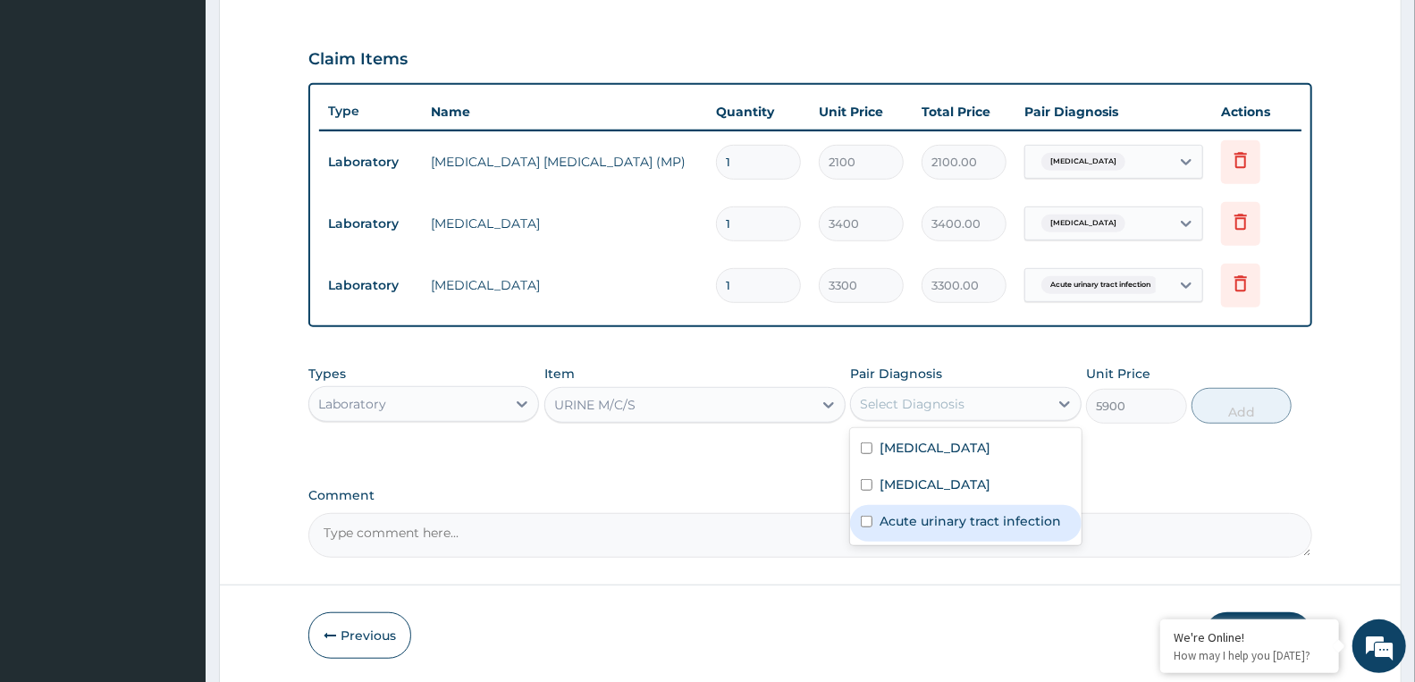
click at [927, 521] on label "Acute urinary tract infection" at bounding box center [969, 521] width 181 height 18
checkbox input "true"
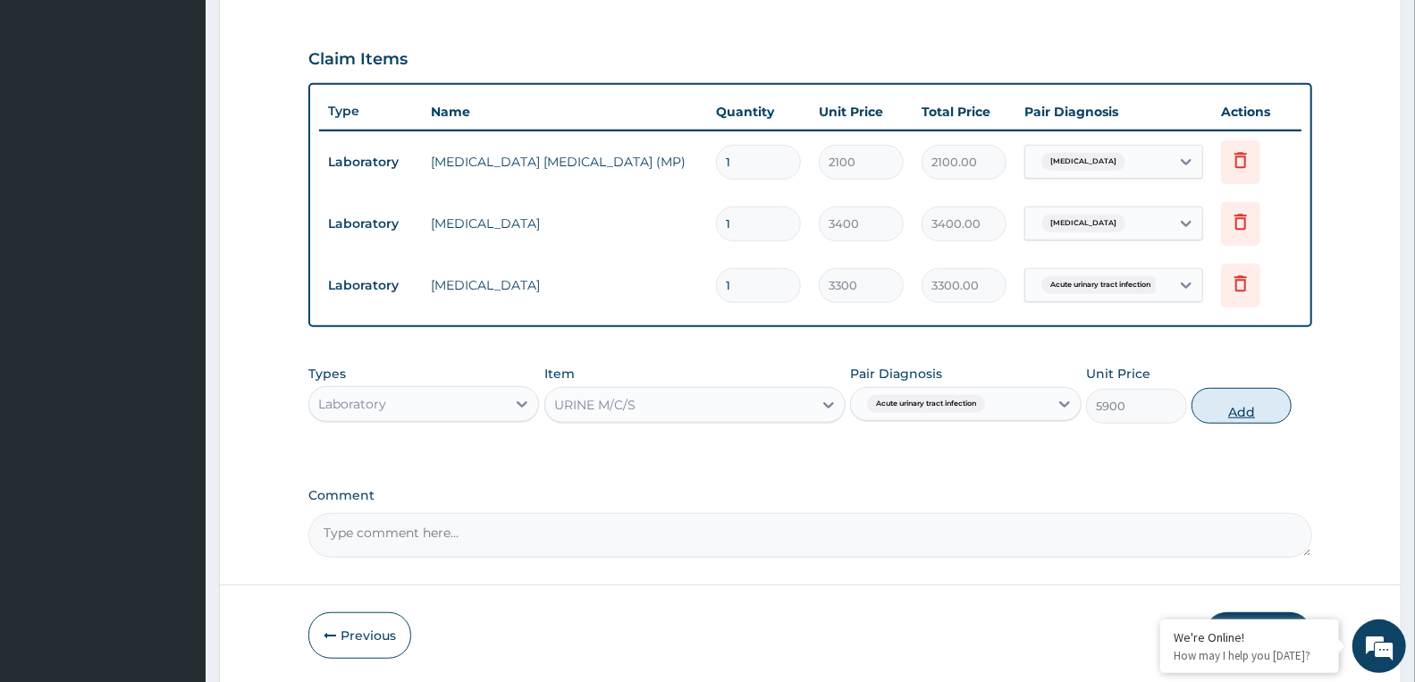
click at [1219, 411] on button "Add" at bounding box center [1241, 406] width 100 height 36
type input "0"
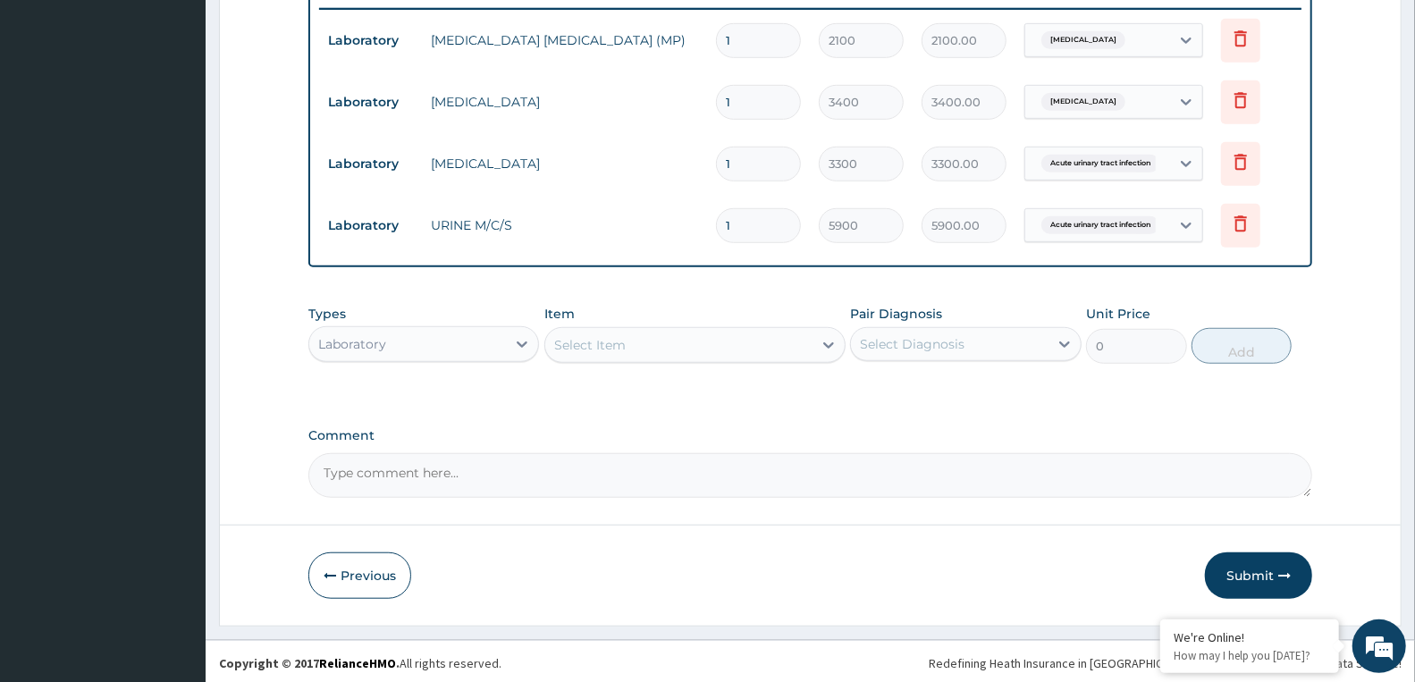
scroll to position [707, 0]
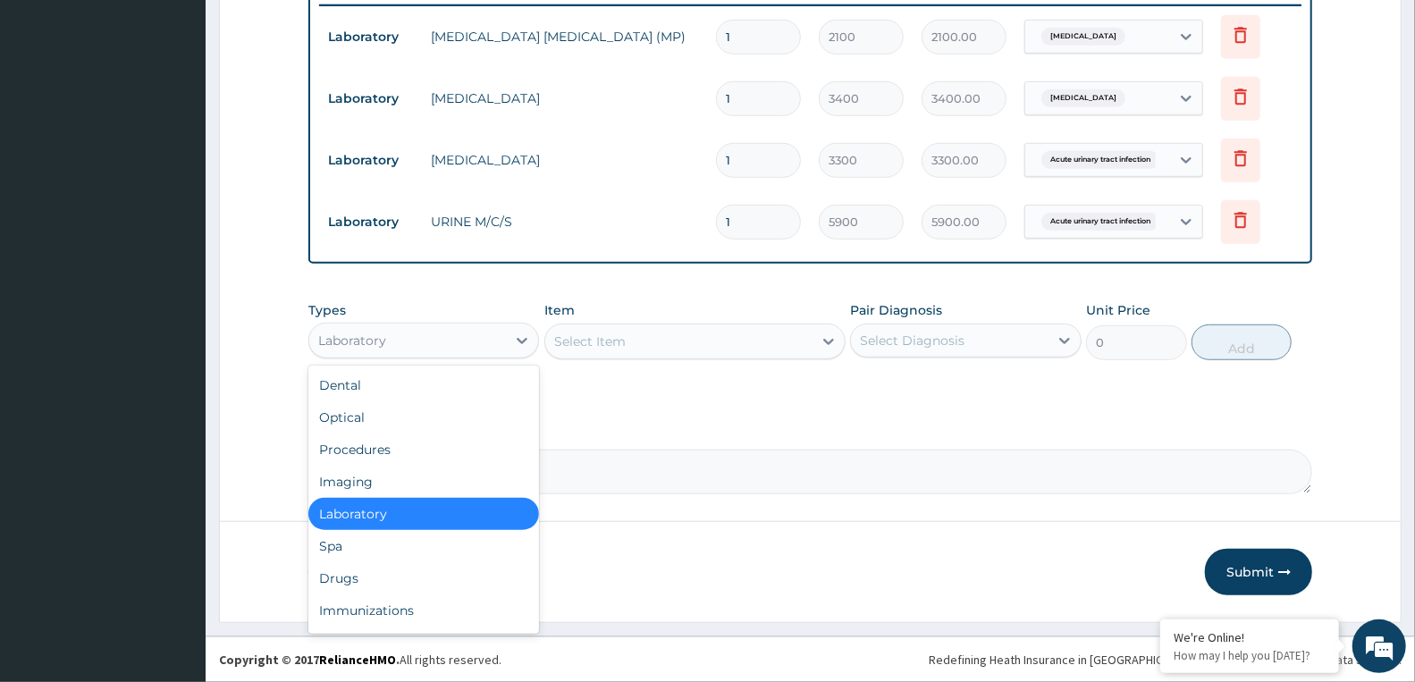
click at [450, 337] on div "Laboratory" at bounding box center [407, 340] width 197 height 29
click at [352, 569] on div "Drugs" at bounding box center [423, 578] width 231 height 32
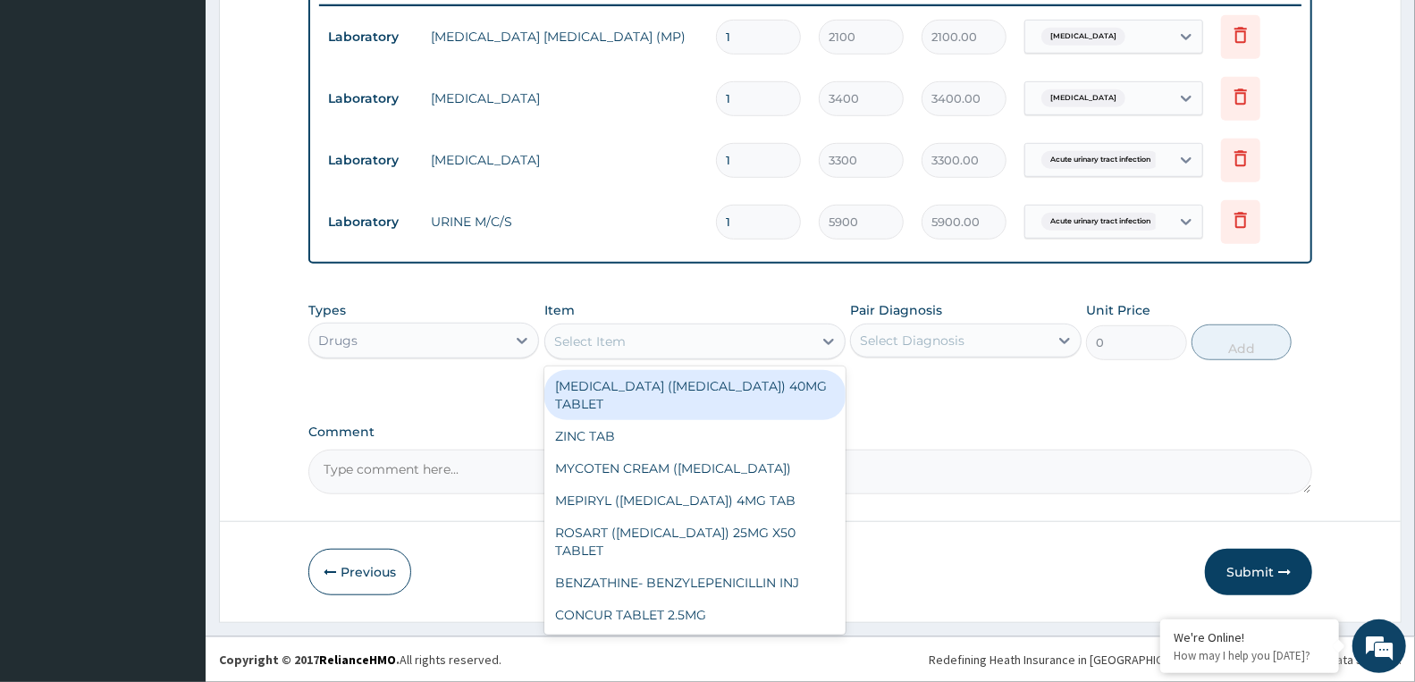
click at [614, 333] on div "Select Item" at bounding box center [589, 341] width 71 height 18
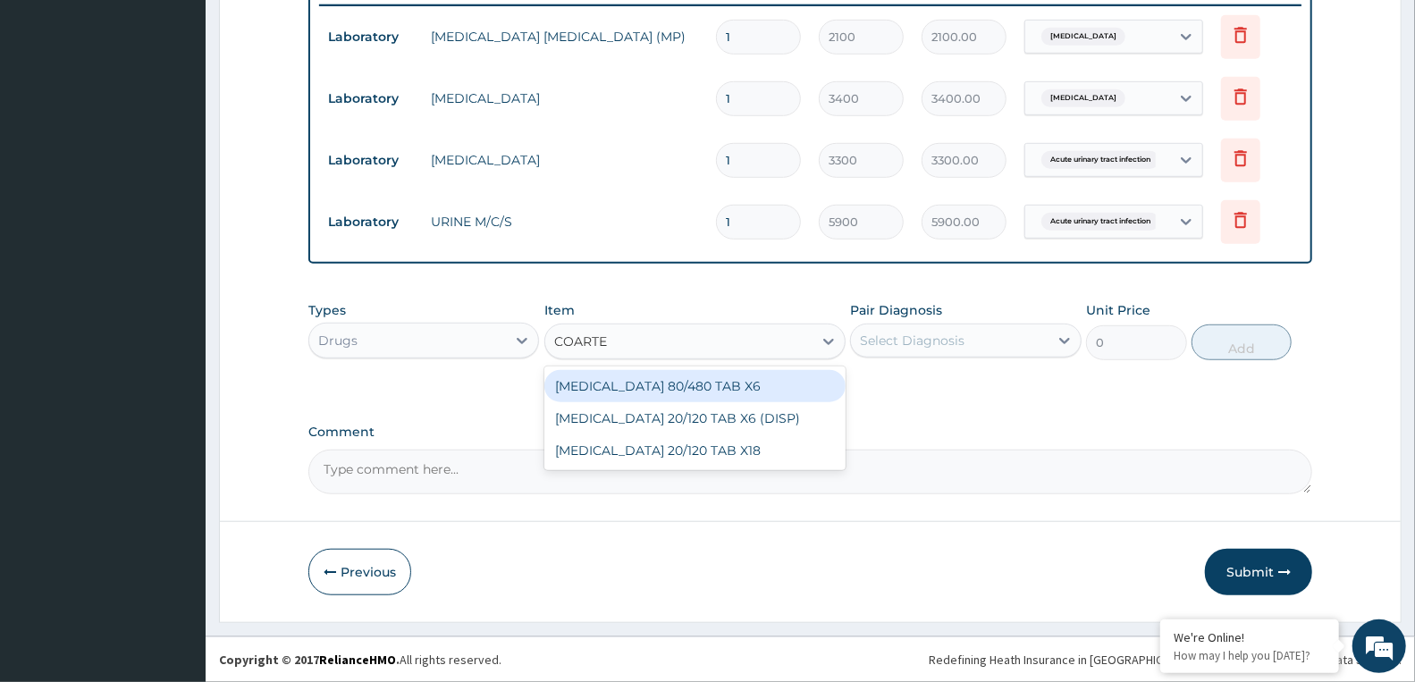
type input "COARTEM"
click at [653, 389] on div "COARTEM 80/480 TAB X6" at bounding box center [694, 386] width 301 height 32
type input "520"
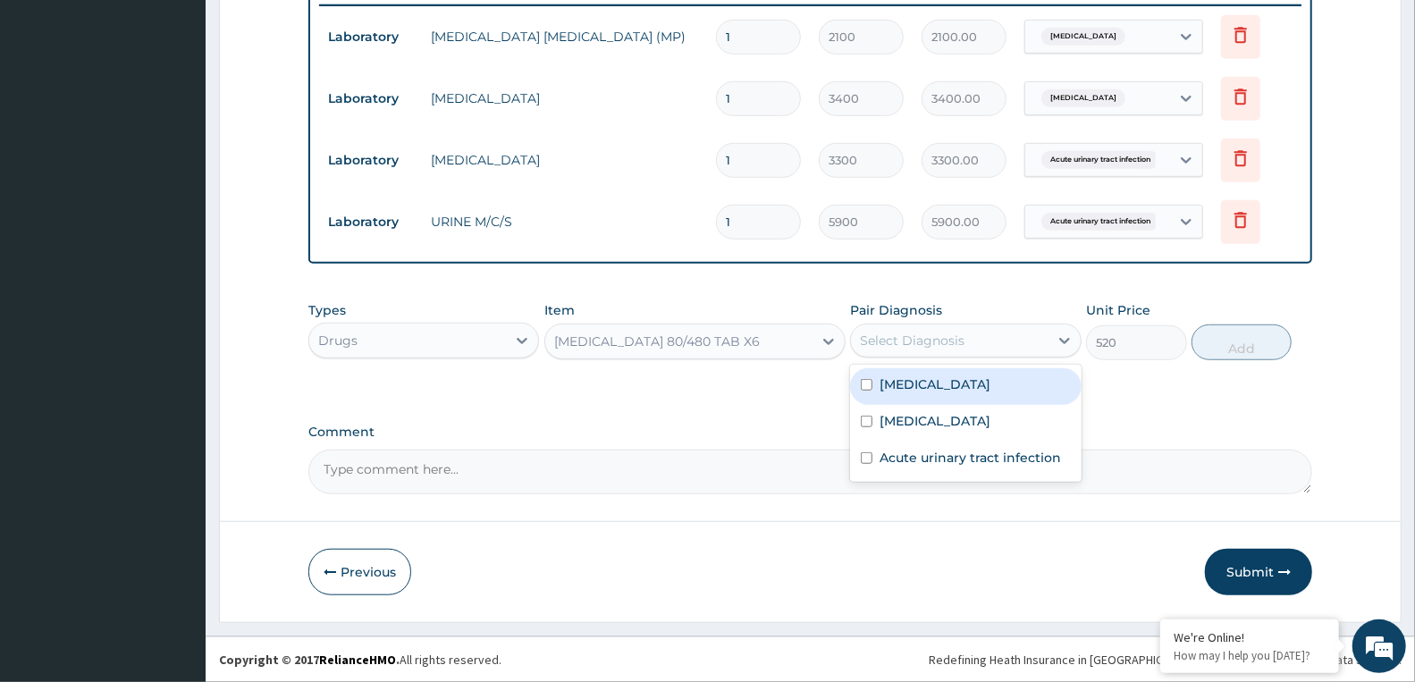
click at [922, 332] on div "Select Diagnosis" at bounding box center [912, 341] width 105 height 18
click at [921, 382] on label "Malaria" at bounding box center [934, 384] width 111 height 18
checkbox input "true"
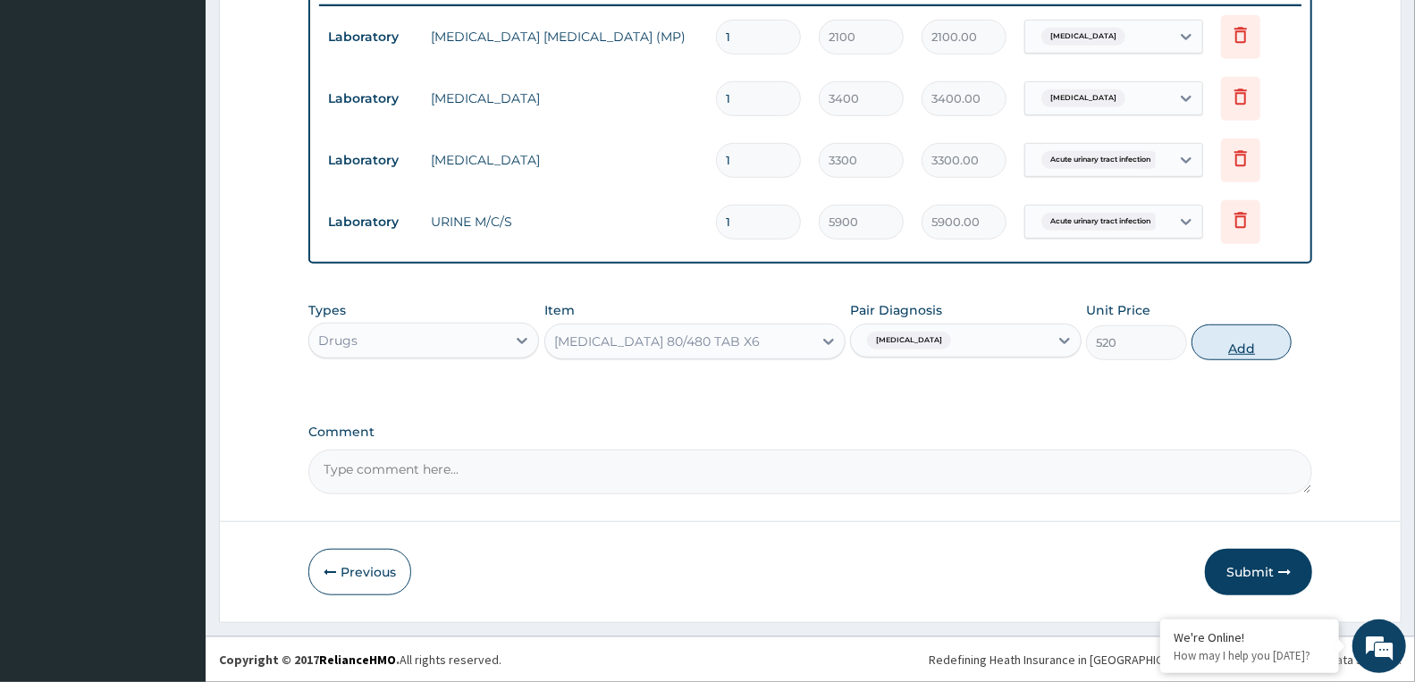
click at [1248, 336] on button "Add" at bounding box center [1241, 342] width 100 height 36
type input "0"
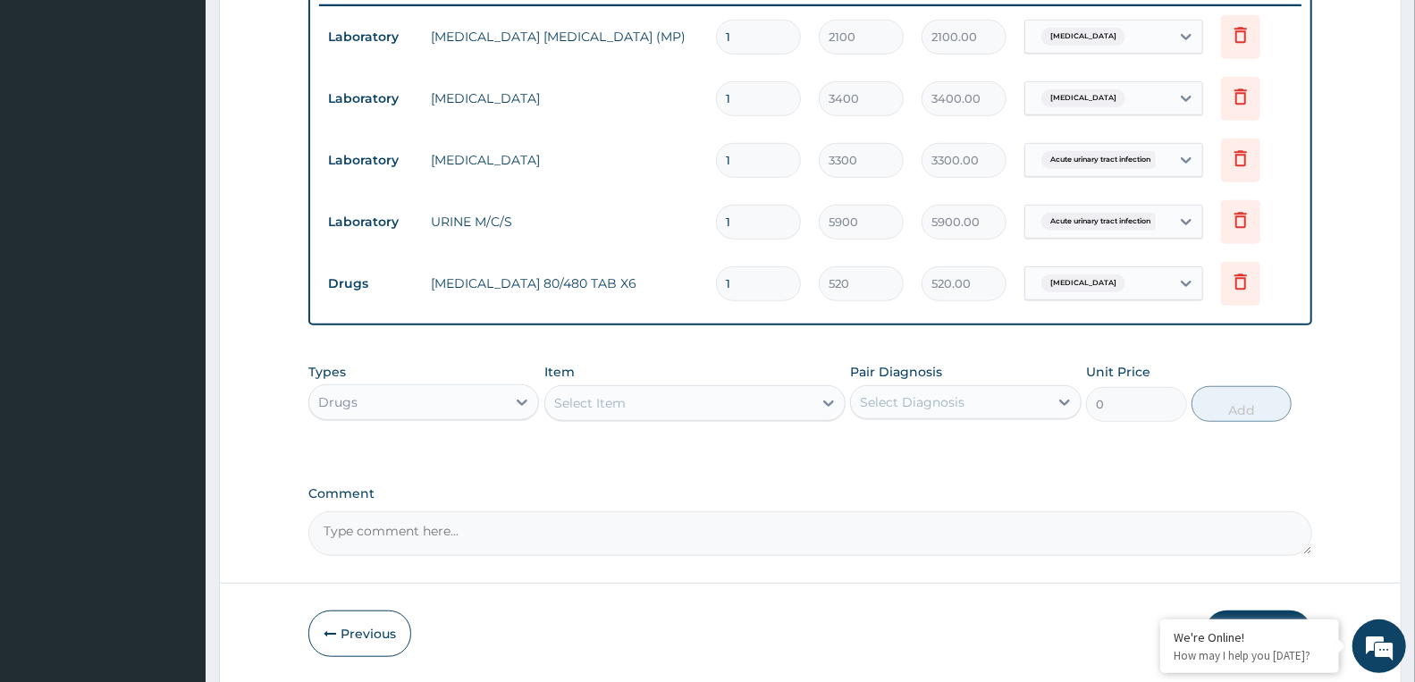
type input "2"
type input "1040.00"
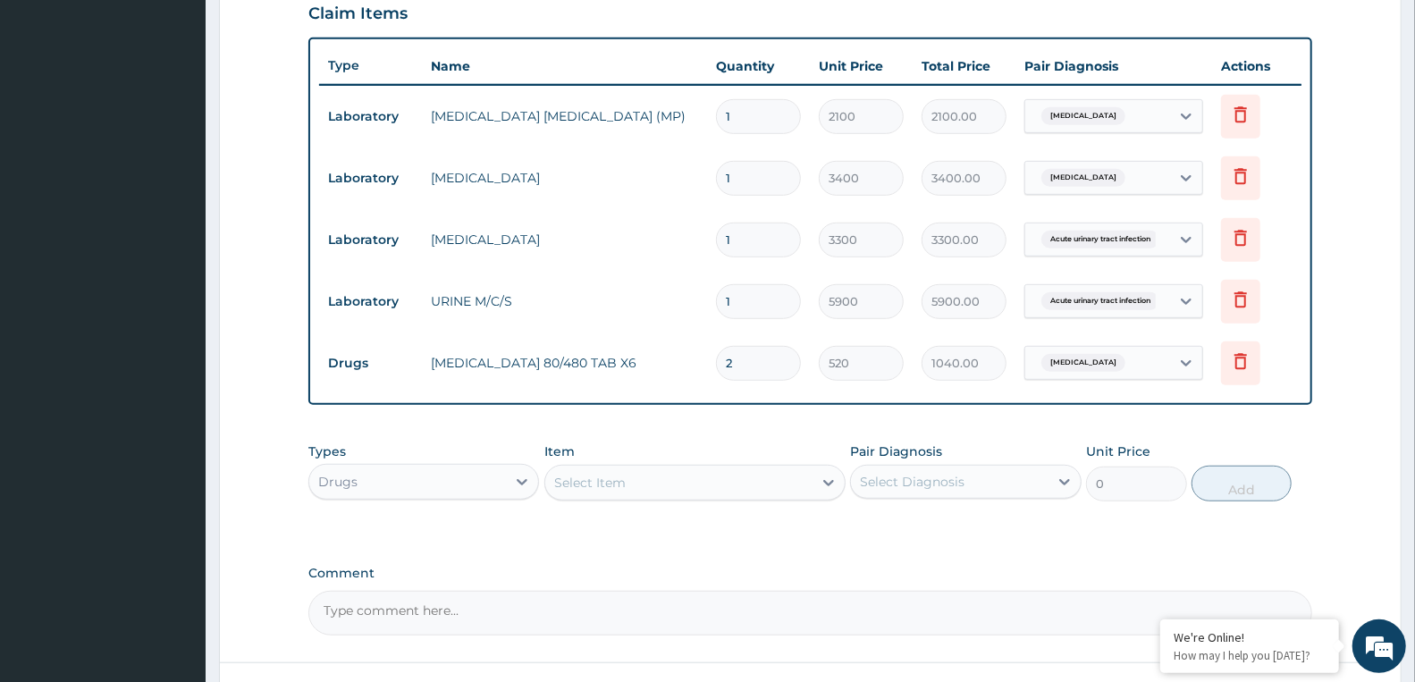
scroll to position [608, 0]
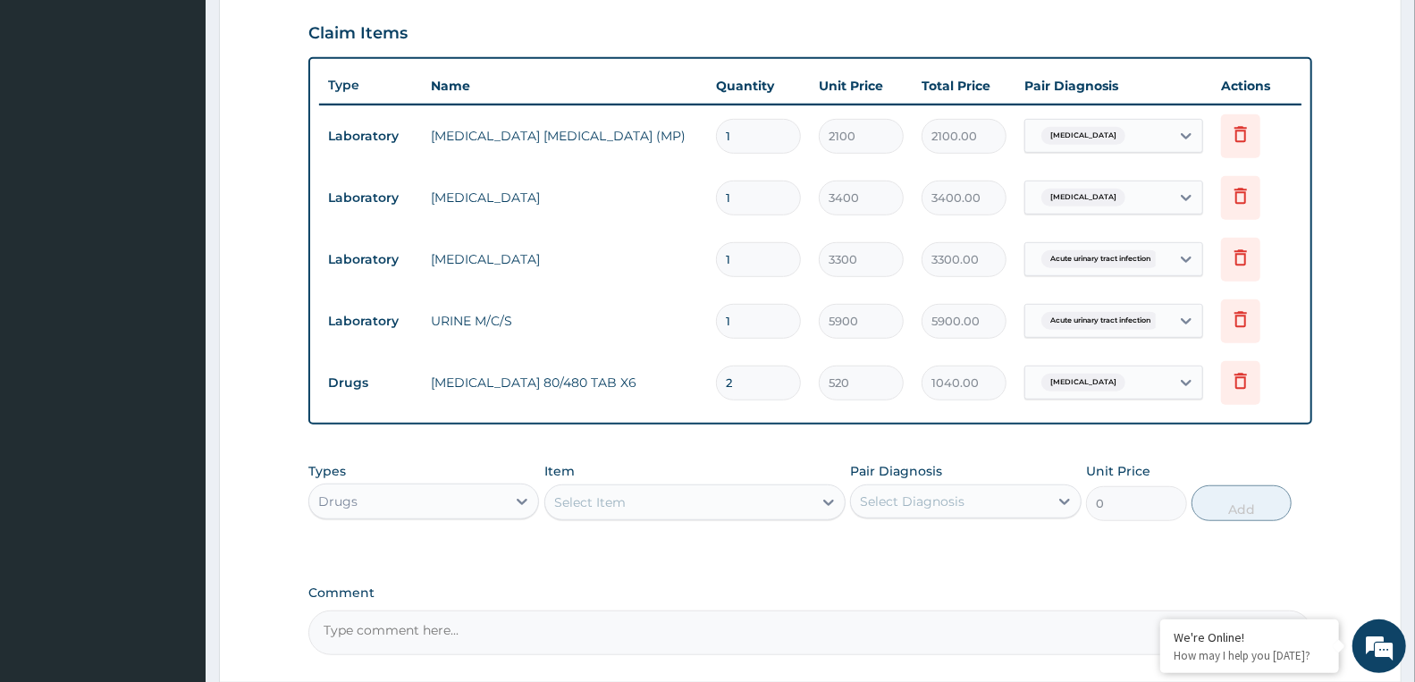
type input "3"
type input "1560.00"
type input "4"
type input "2080.00"
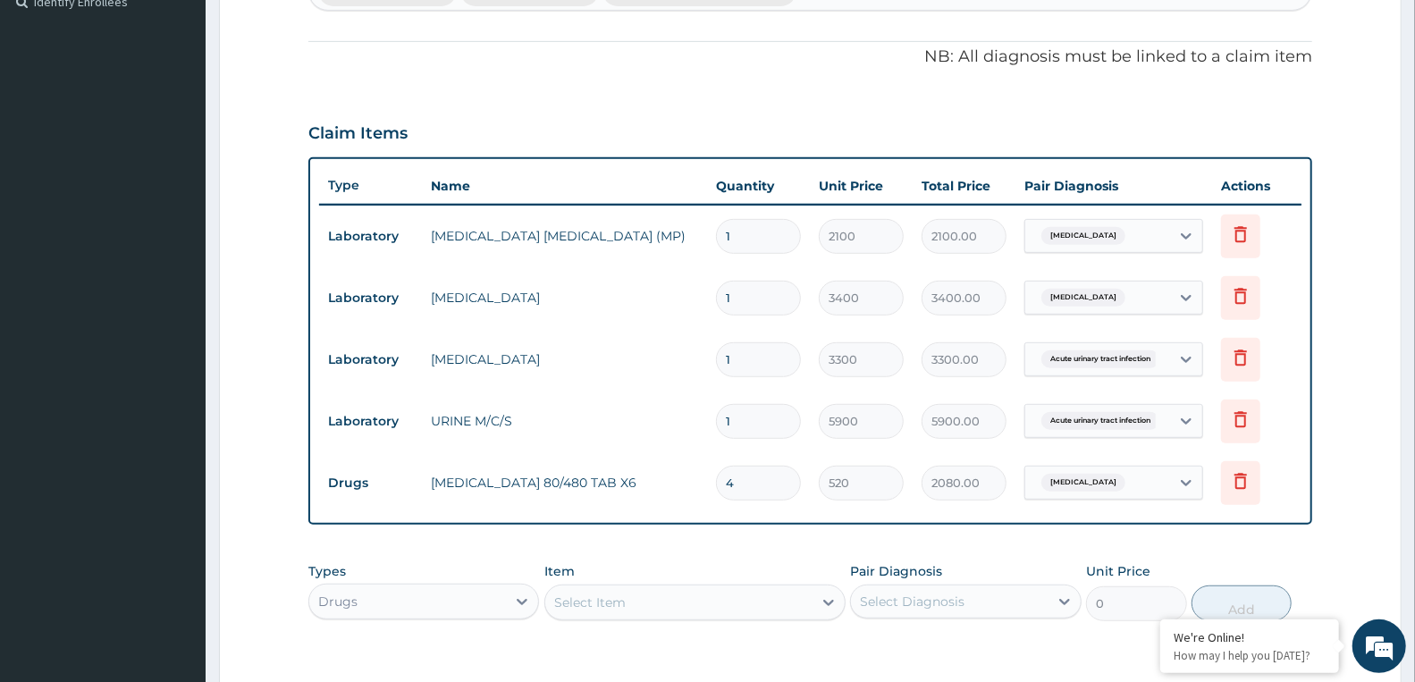
type input "5"
type input "2600.00"
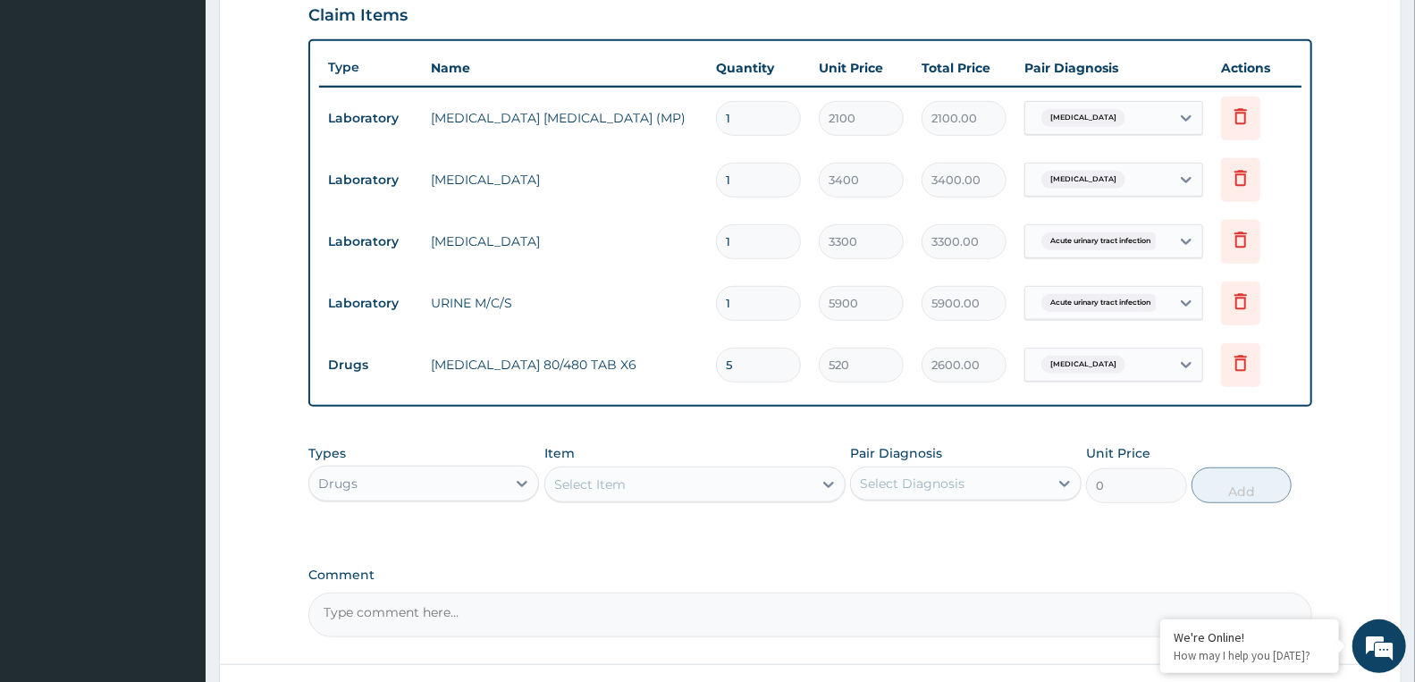
scroll to position [707, 0]
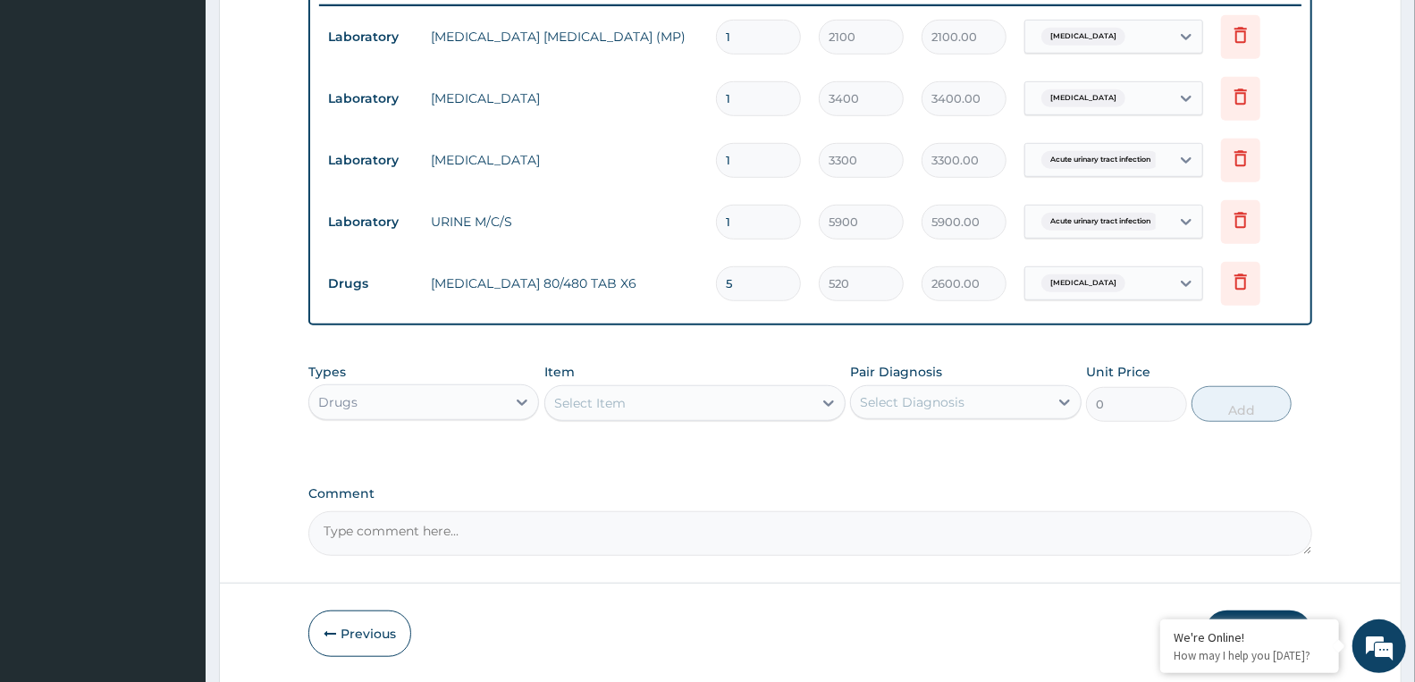
type input "6"
type input "3120.00"
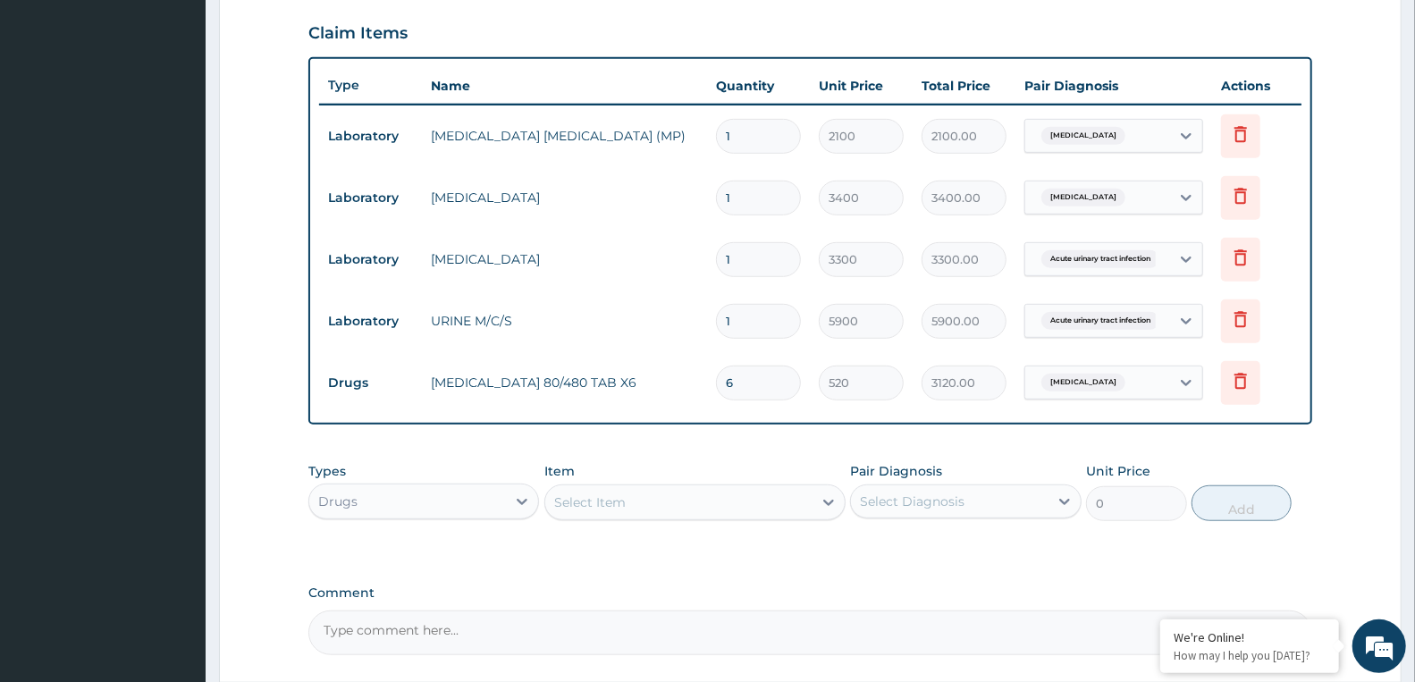
type input "6"
click at [865, 327] on input "5900" at bounding box center [861, 321] width 85 height 35
click at [787, 260] on input "1" at bounding box center [758, 259] width 85 height 35
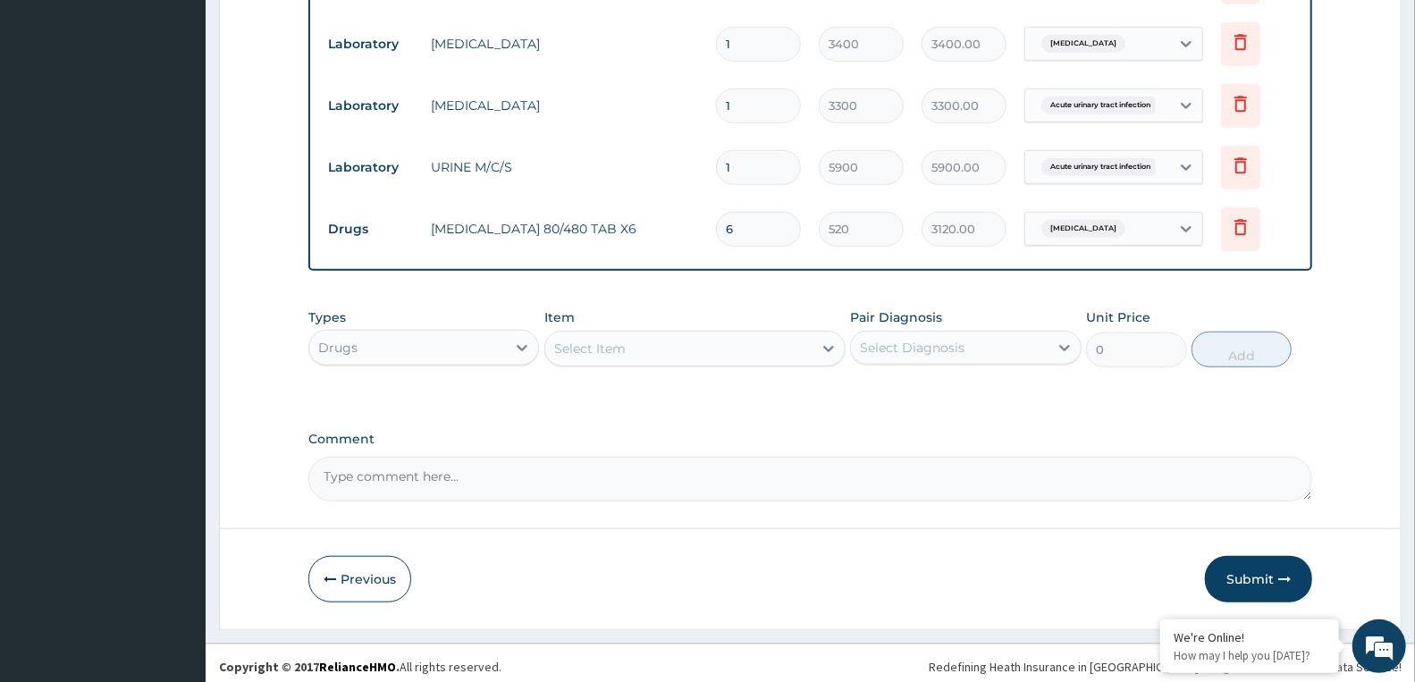
scroll to position [769, 0]
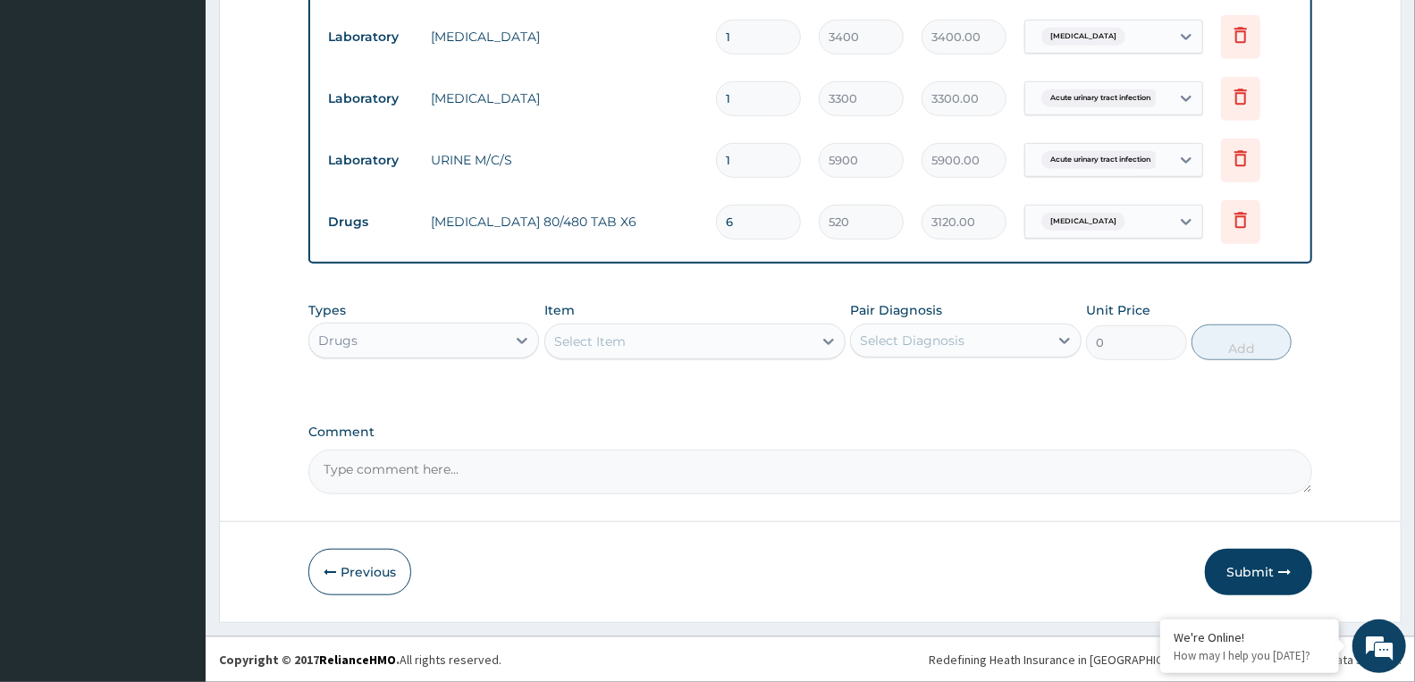
click at [593, 338] on div "Select Item" at bounding box center [589, 341] width 71 height 18
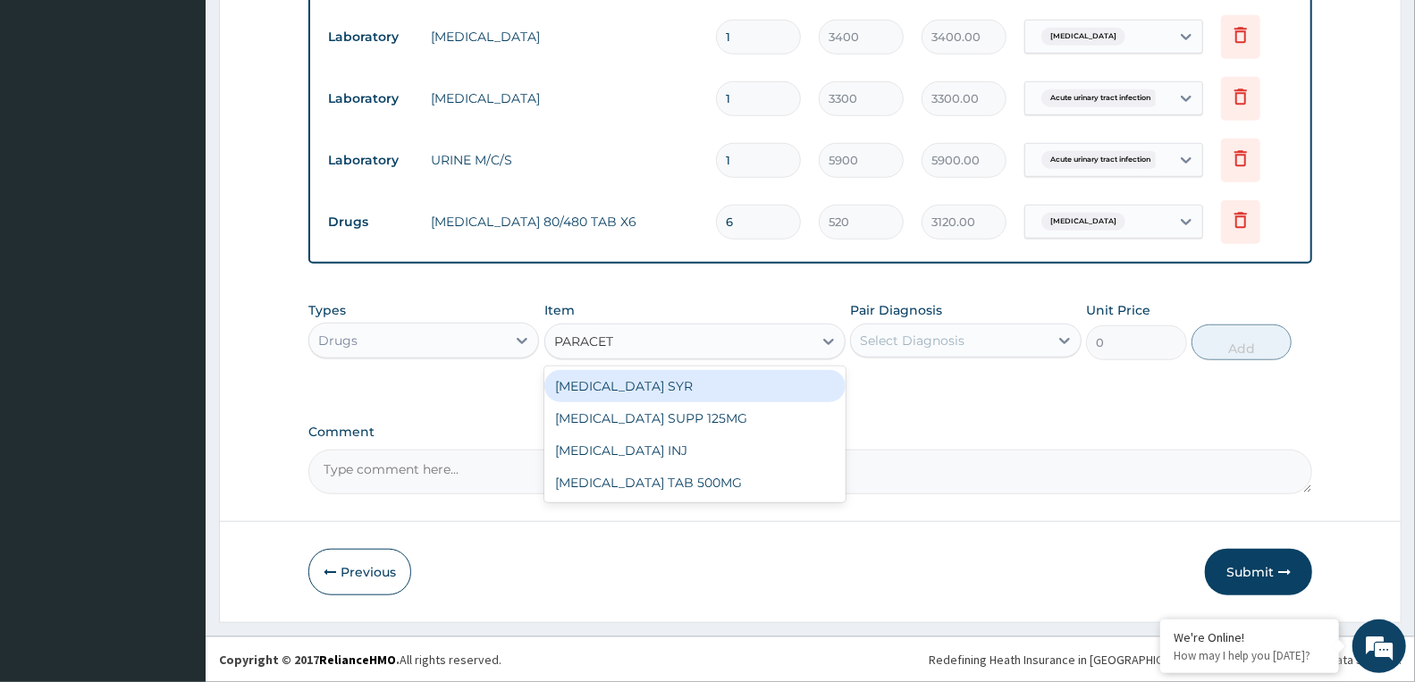
type input "PARACETA"
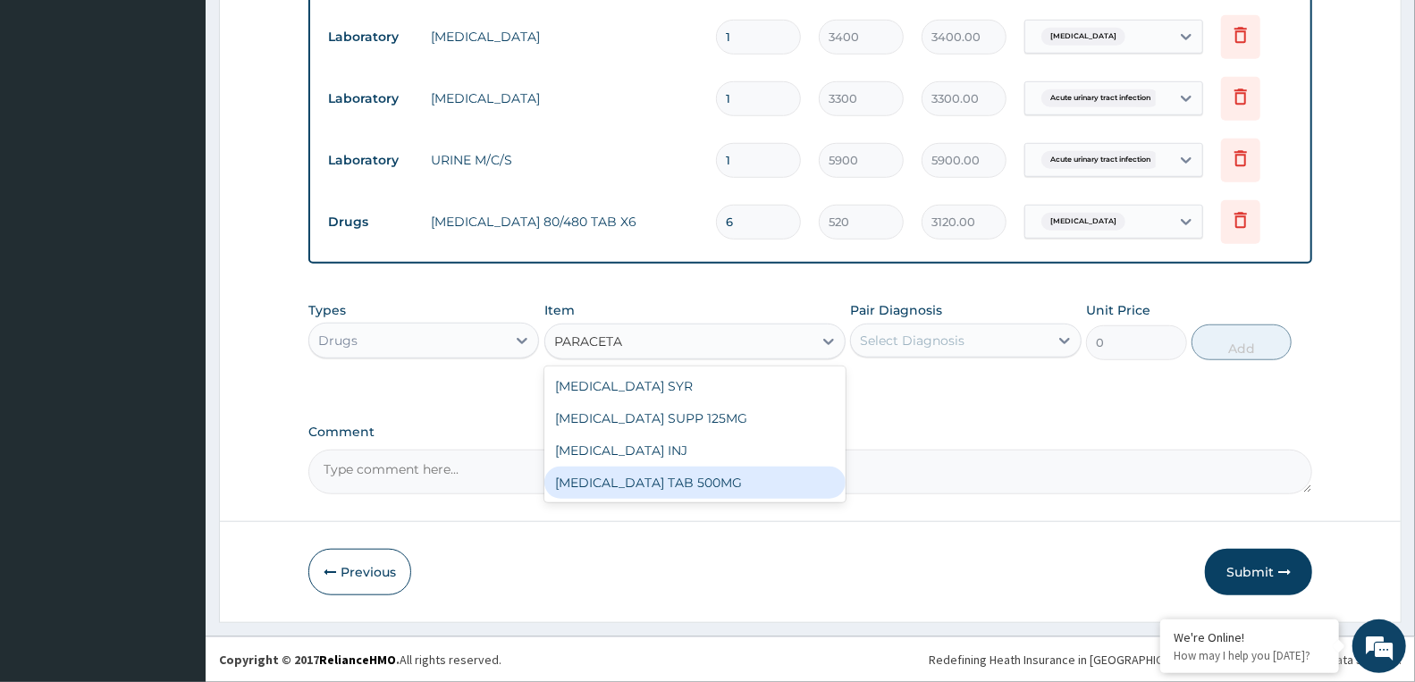
click at [606, 479] on div "PARACETAMOL TAB 500MG" at bounding box center [694, 483] width 301 height 32
type input "30"
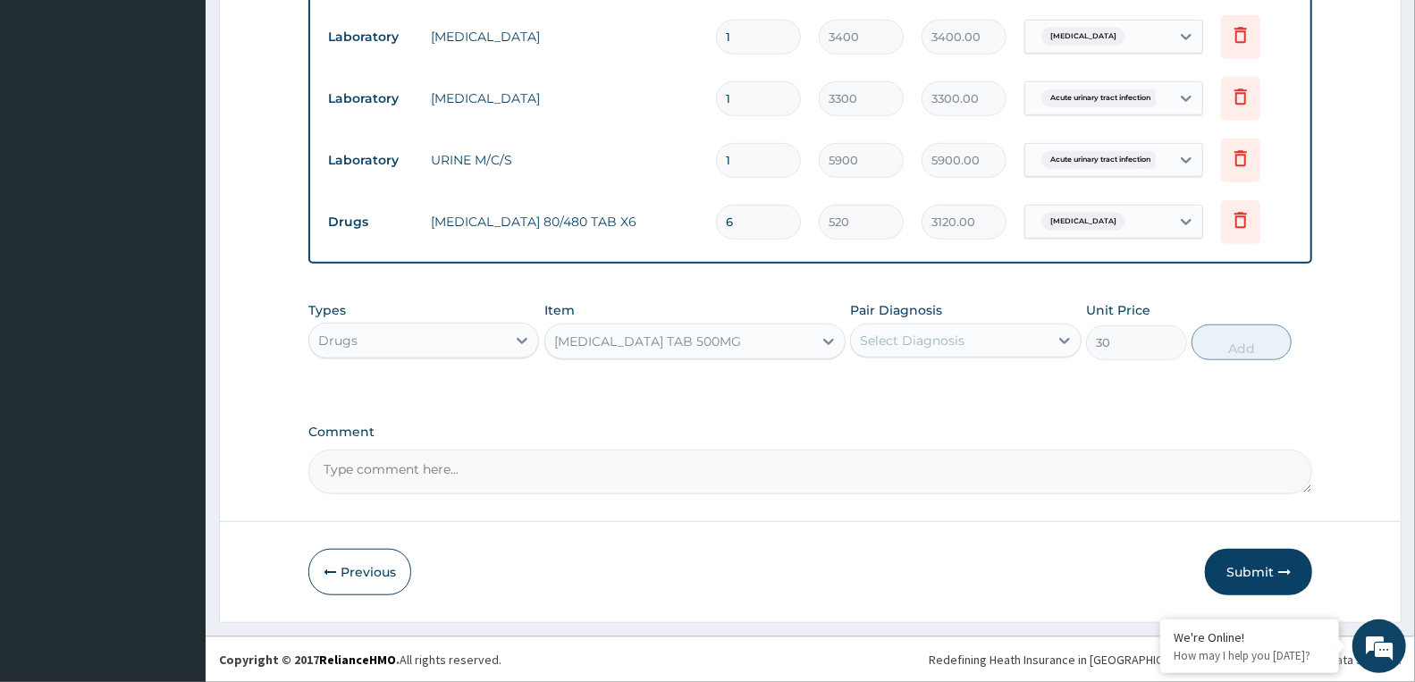
click at [937, 327] on div "Select Diagnosis" at bounding box center [949, 340] width 197 height 29
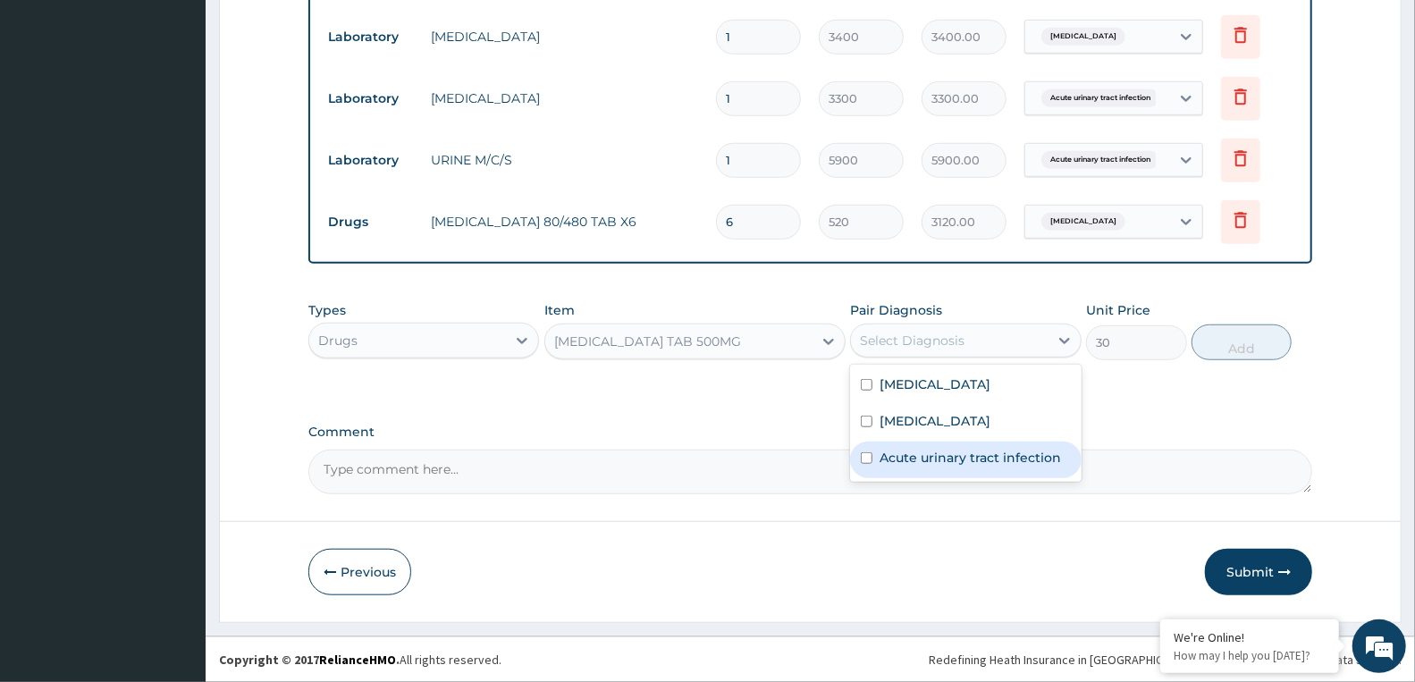
click at [947, 462] on label "Acute urinary tract infection" at bounding box center [969, 458] width 181 height 18
checkbox input "true"
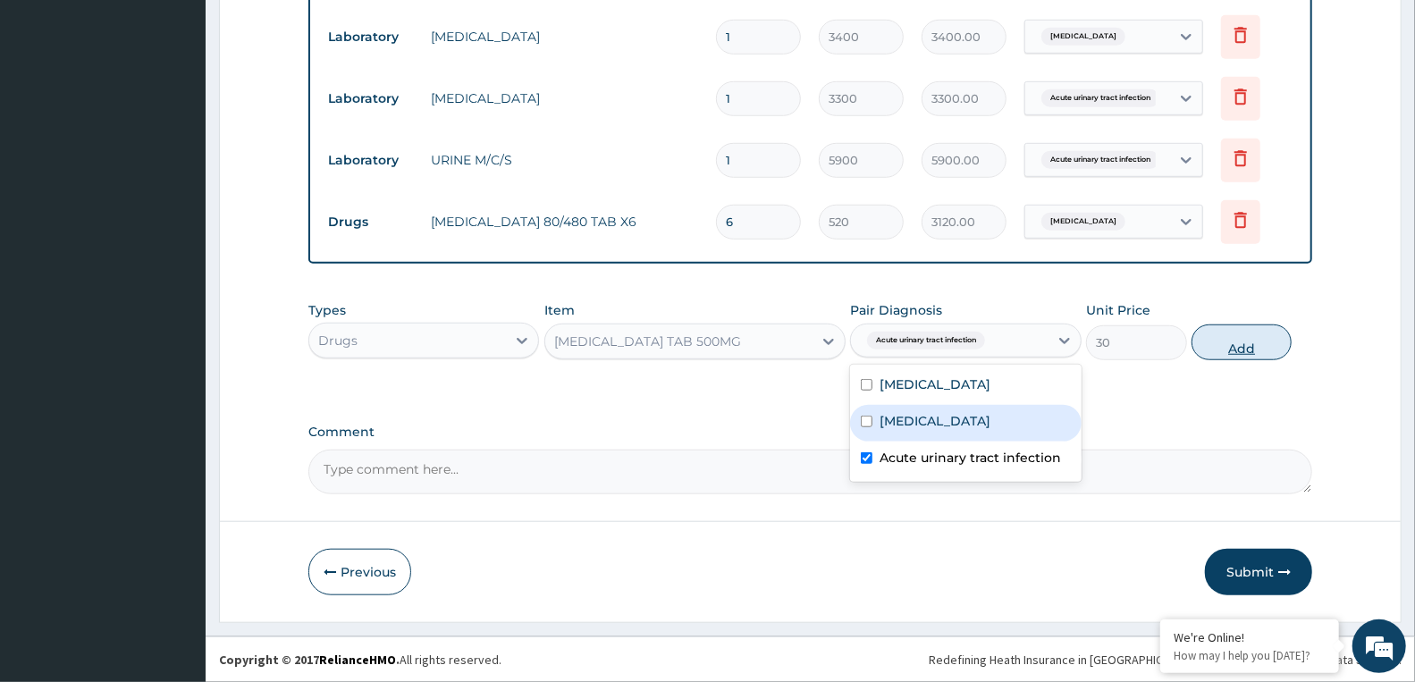
click at [1227, 341] on button "Add" at bounding box center [1241, 342] width 100 height 36
type input "0"
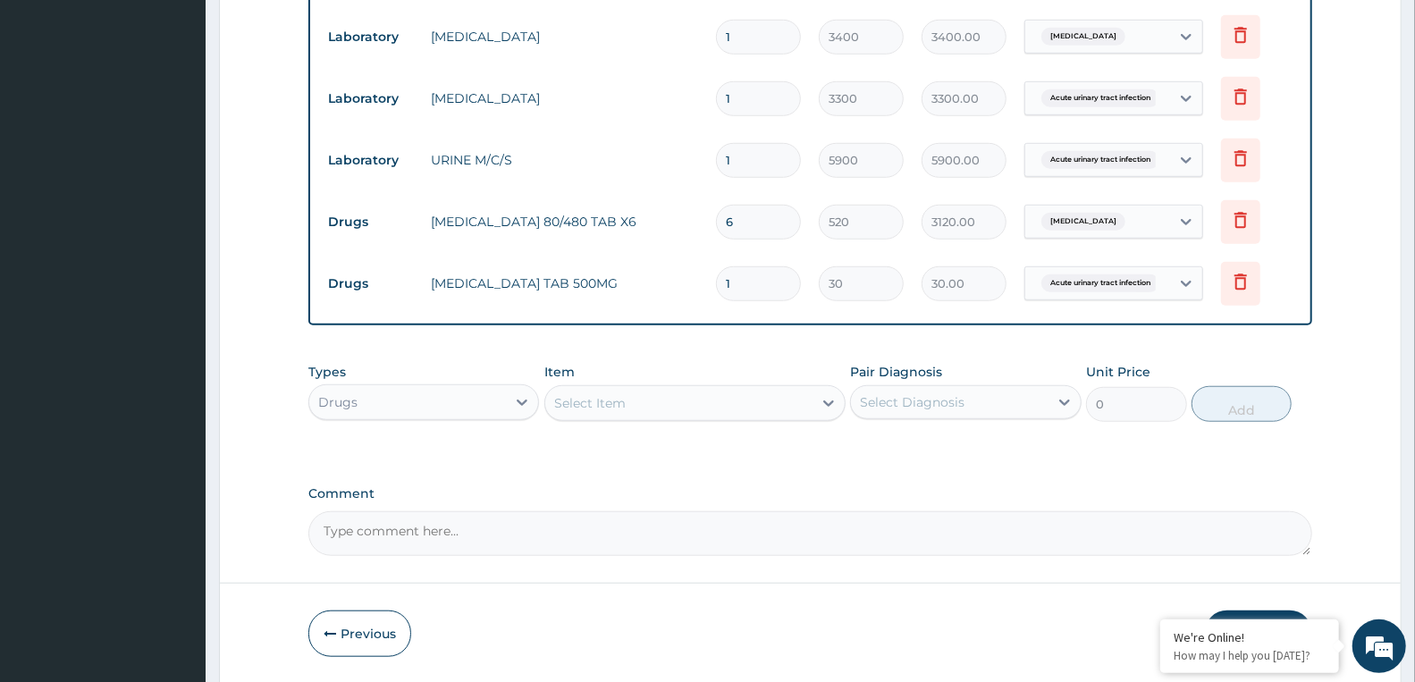
type input "18"
type input "540.00"
type input "18"
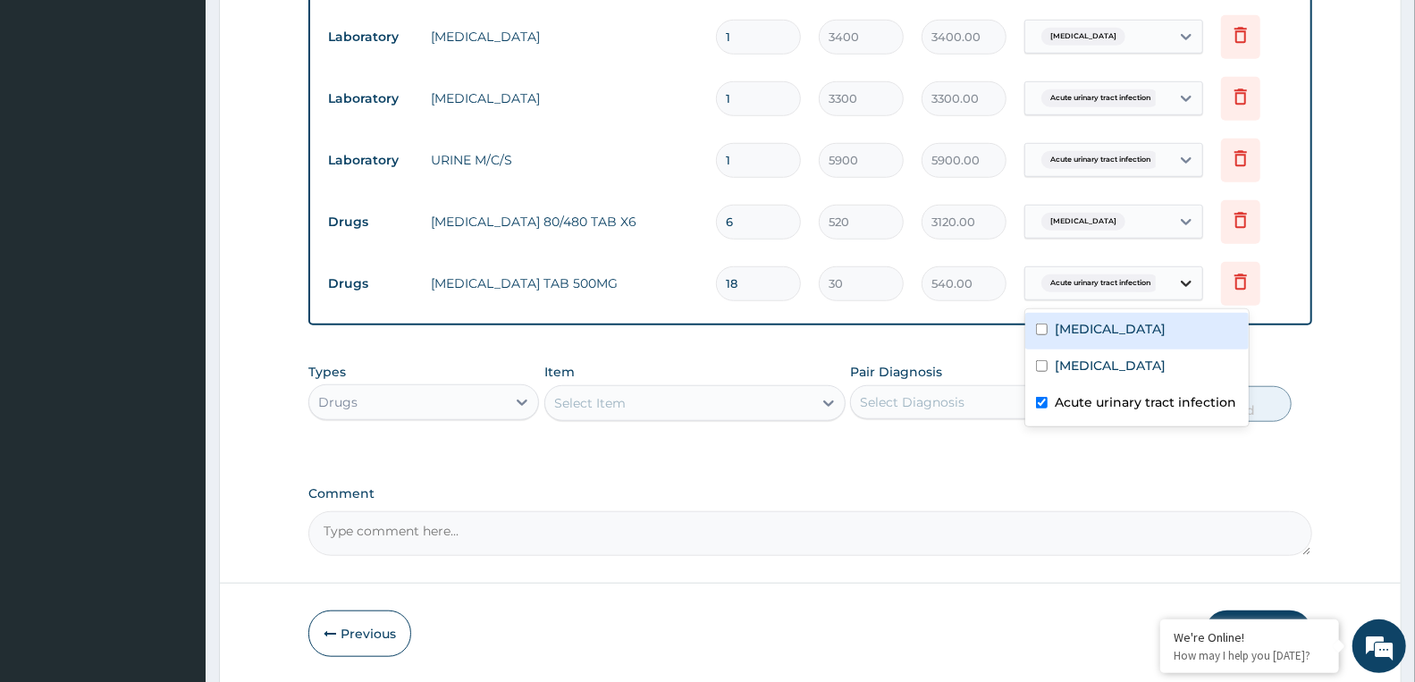
click at [1181, 282] on icon at bounding box center [1186, 283] width 18 height 18
click at [1095, 365] on div "Sepsis" at bounding box center [1136, 367] width 223 height 37
checkbox input "true"
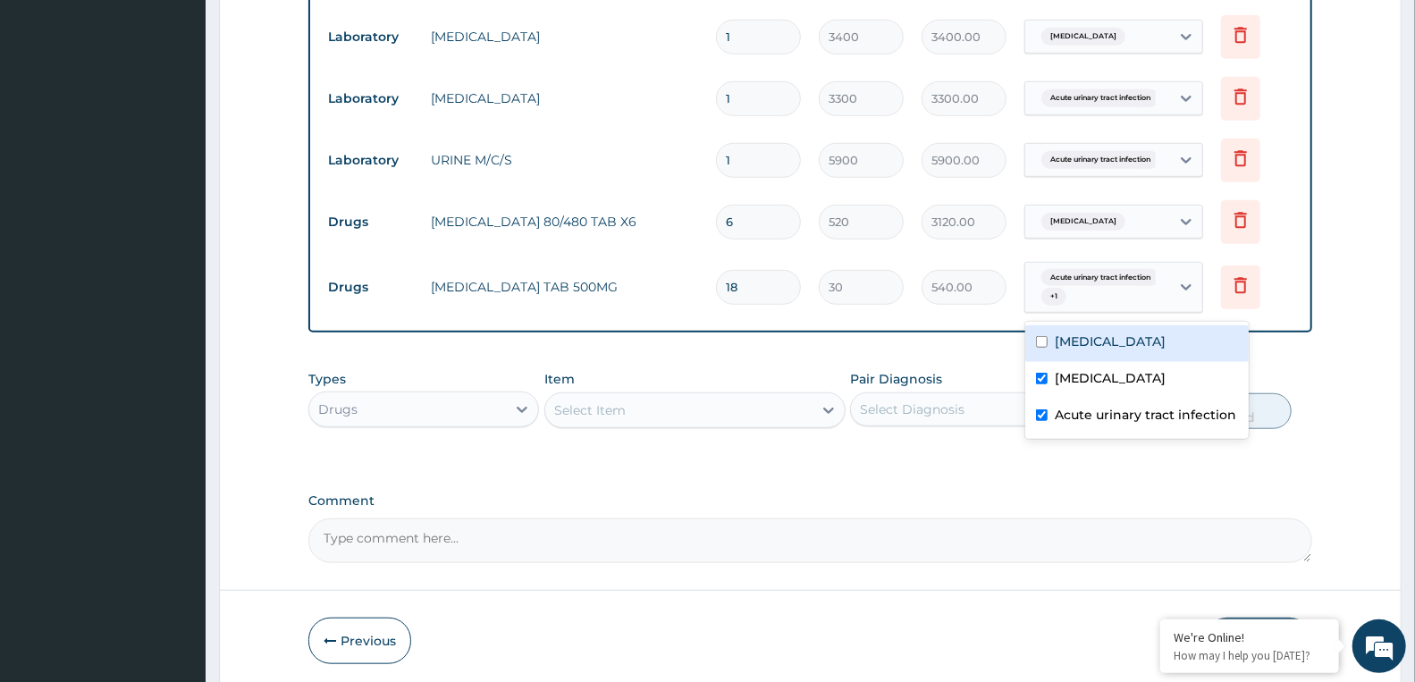
click at [1101, 332] on label "Malaria" at bounding box center [1110, 341] width 111 height 18
checkbox input "true"
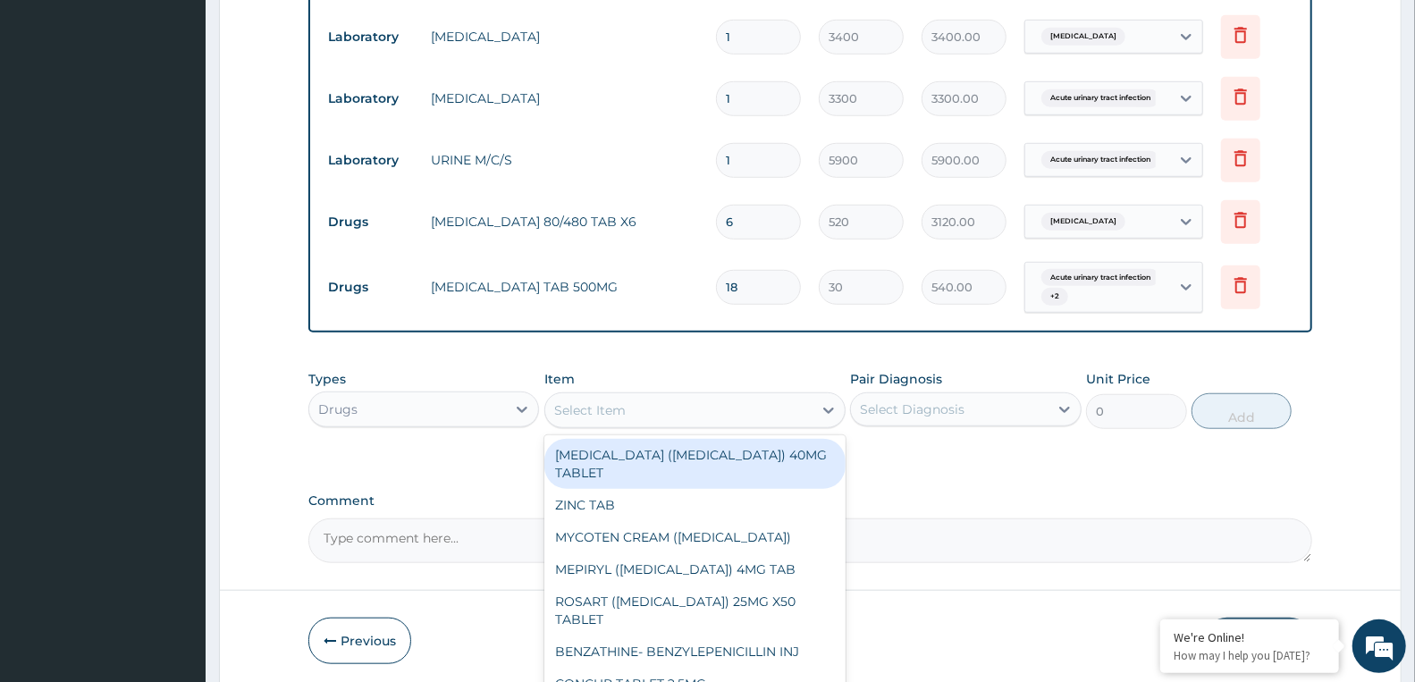
click at [704, 423] on div "Select Item" at bounding box center [678, 410] width 267 height 29
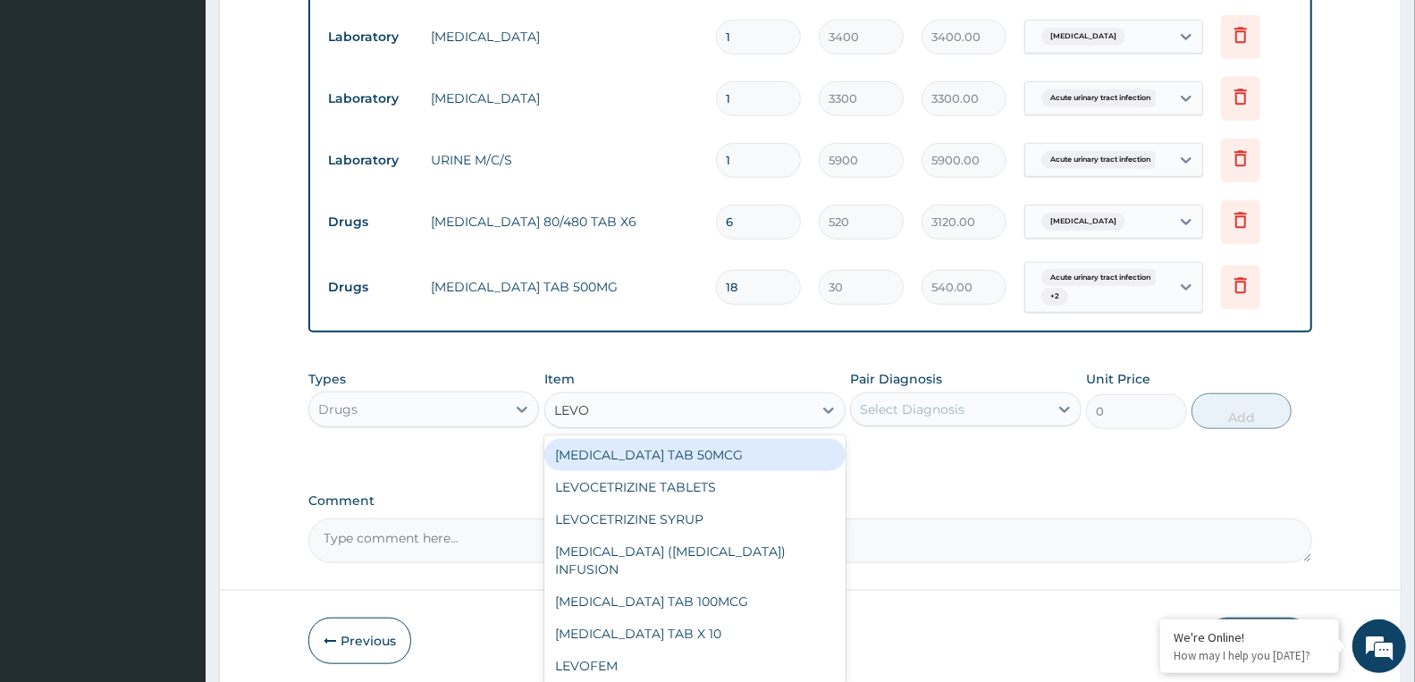
type input "LEVOF"
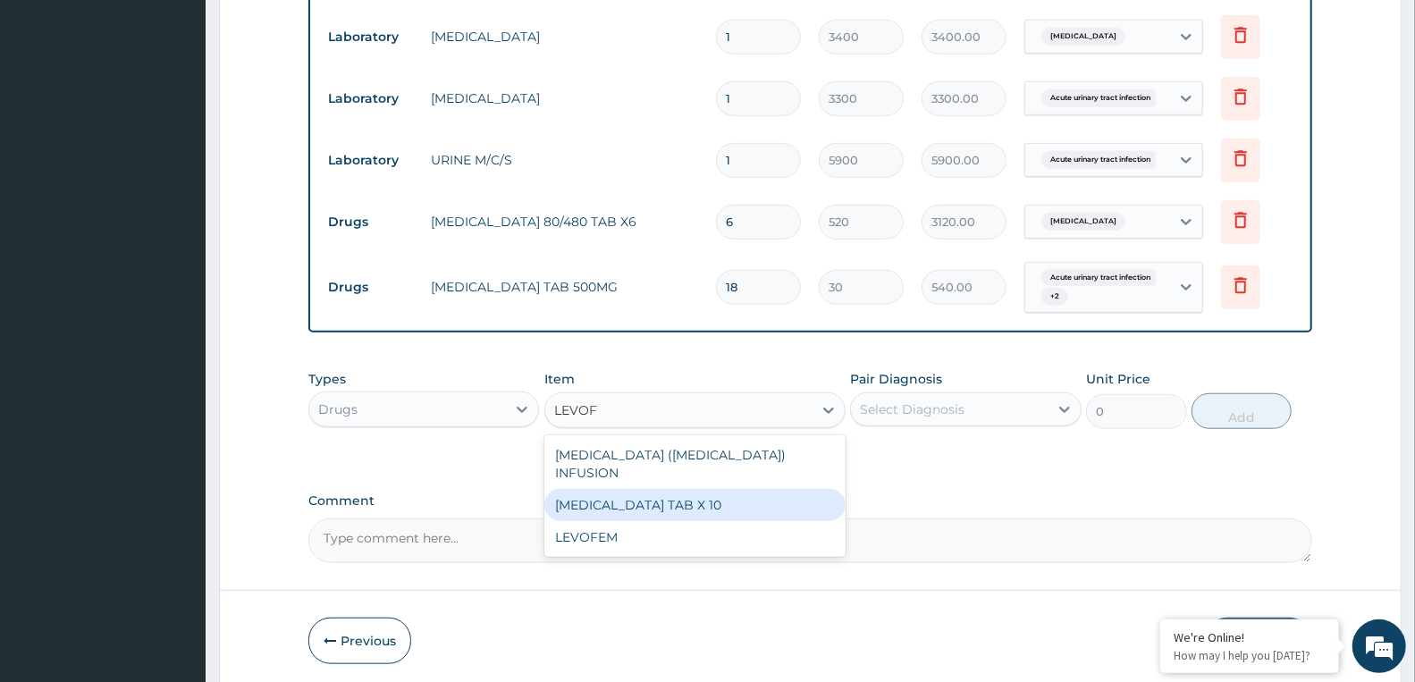
click at [693, 489] on div "LEVOFLOXACIN TAB X 10" at bounding box center [694, 505] width 301 height 32
type input "350"
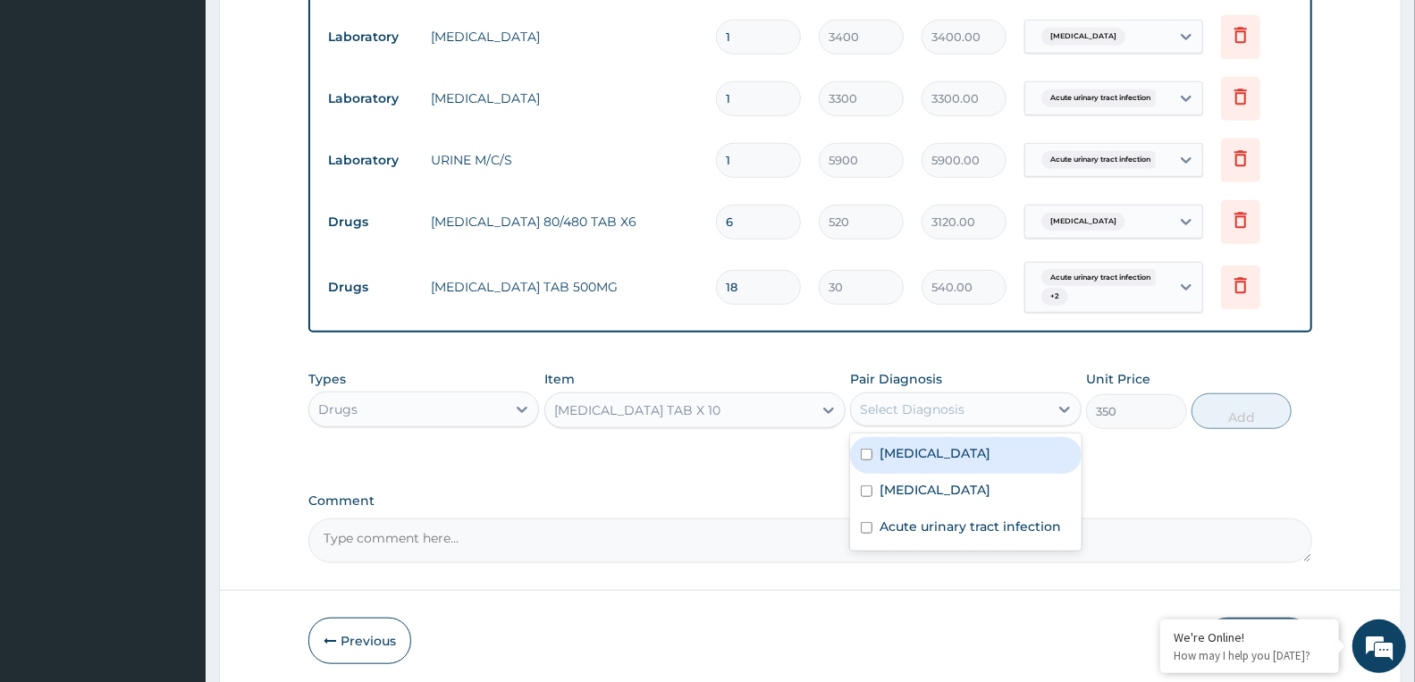
click at [891, 408] on div "Select Diagnosis" at bounding box center [912, 409] width 105 height 18
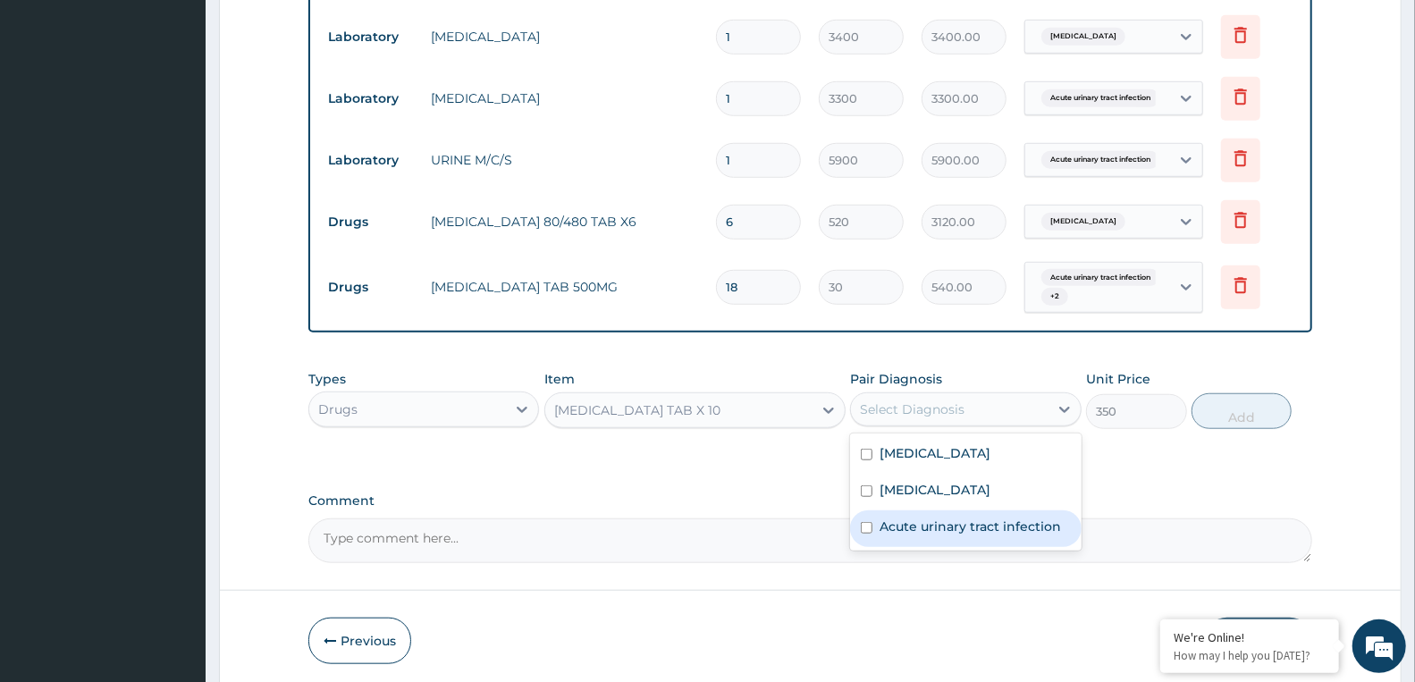
click at [900, 520] on label "Acute urinary tract infection" at bounding box center [969, 526] width 181 height 18
checkbox input "true"
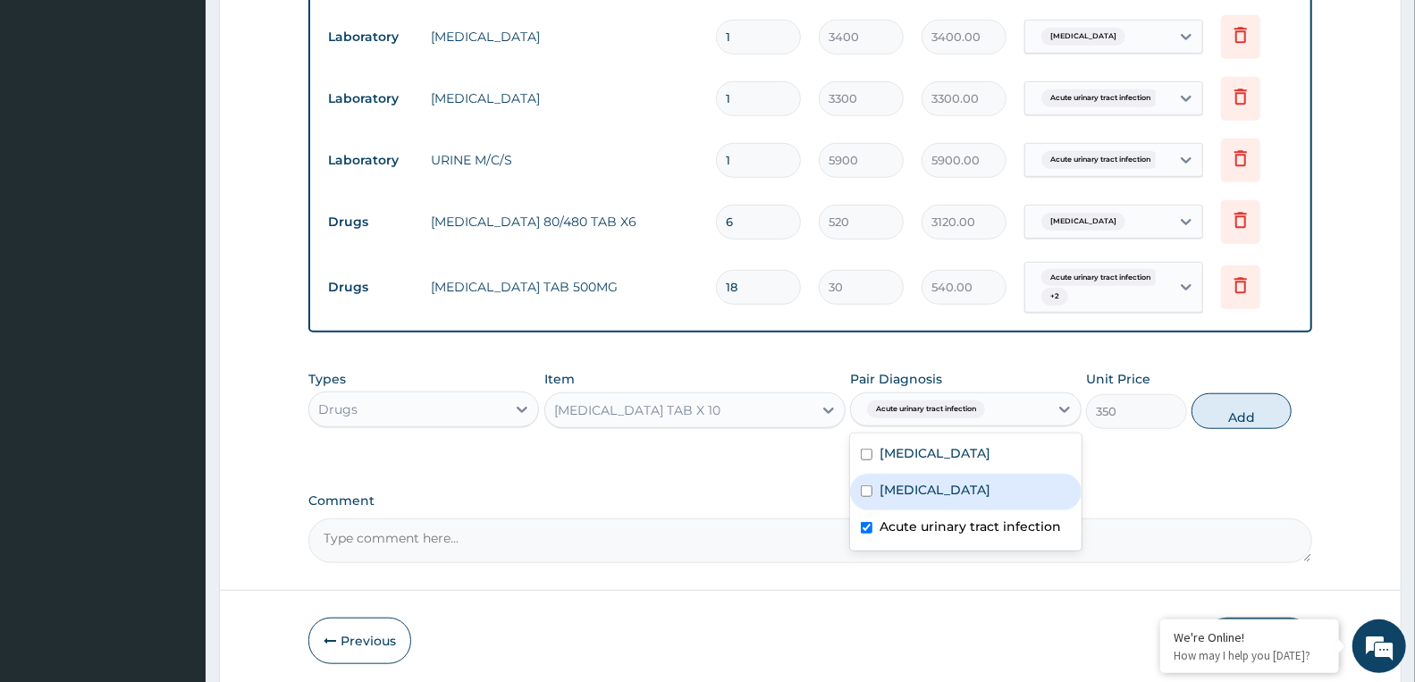
click at [904, 481] on label "Sepsis" at bounding box center [934, 490] width 111 height 18
checkbox input "true"
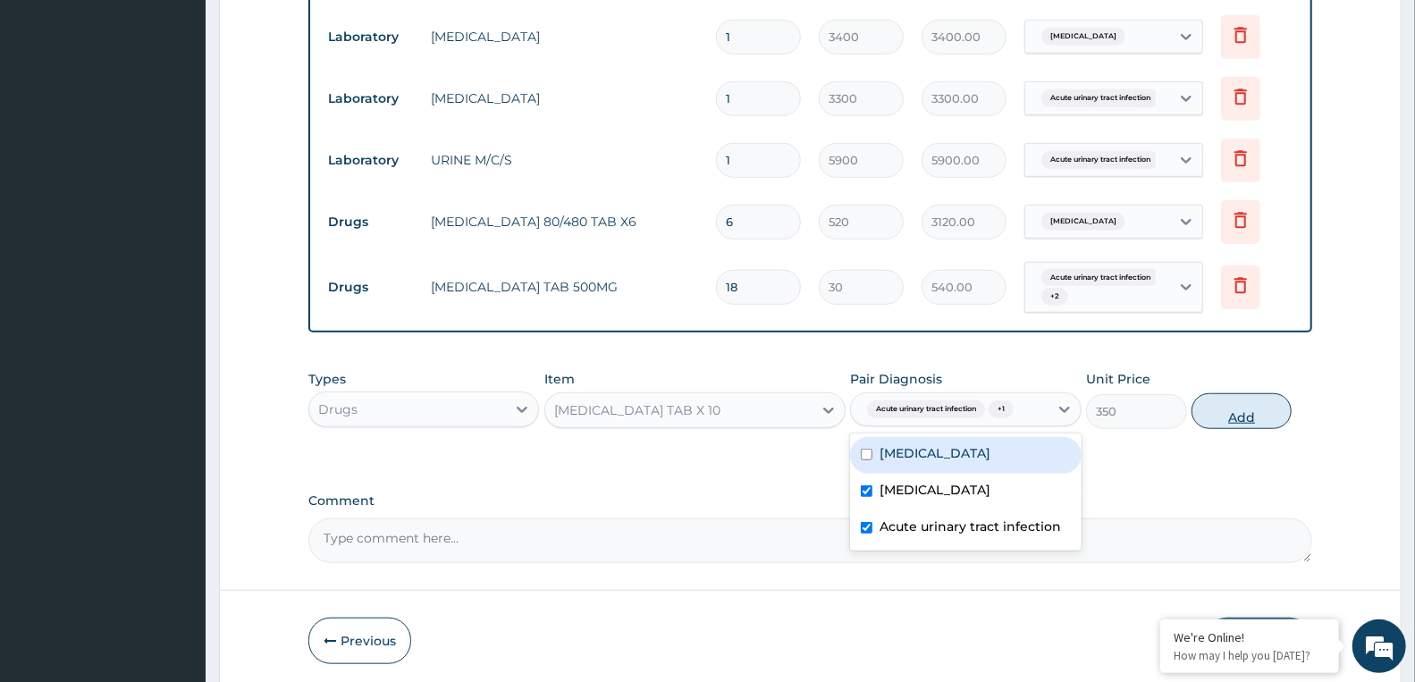
click at [1211, 415] on button "Add" at bounding box center [1241, 411] width 100 height 36
type input "0"
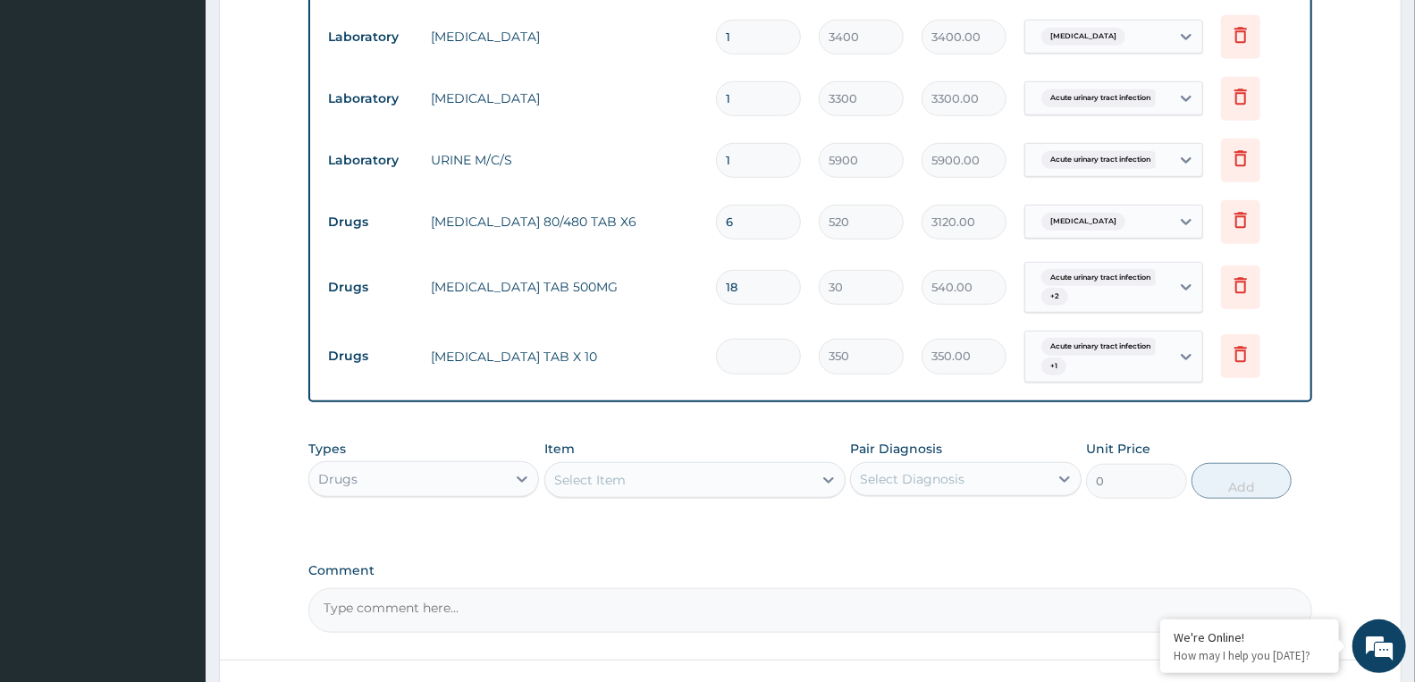
type input "0.00"
type input "5"
type input "1750.00"
type input "5"
click at [1015, 417] on div "PA Code / Prescription Code Enter Code(Secondary Care Only) Encounter Date 02-0…" at bounding box center [810, 17] width 1004 height 1231
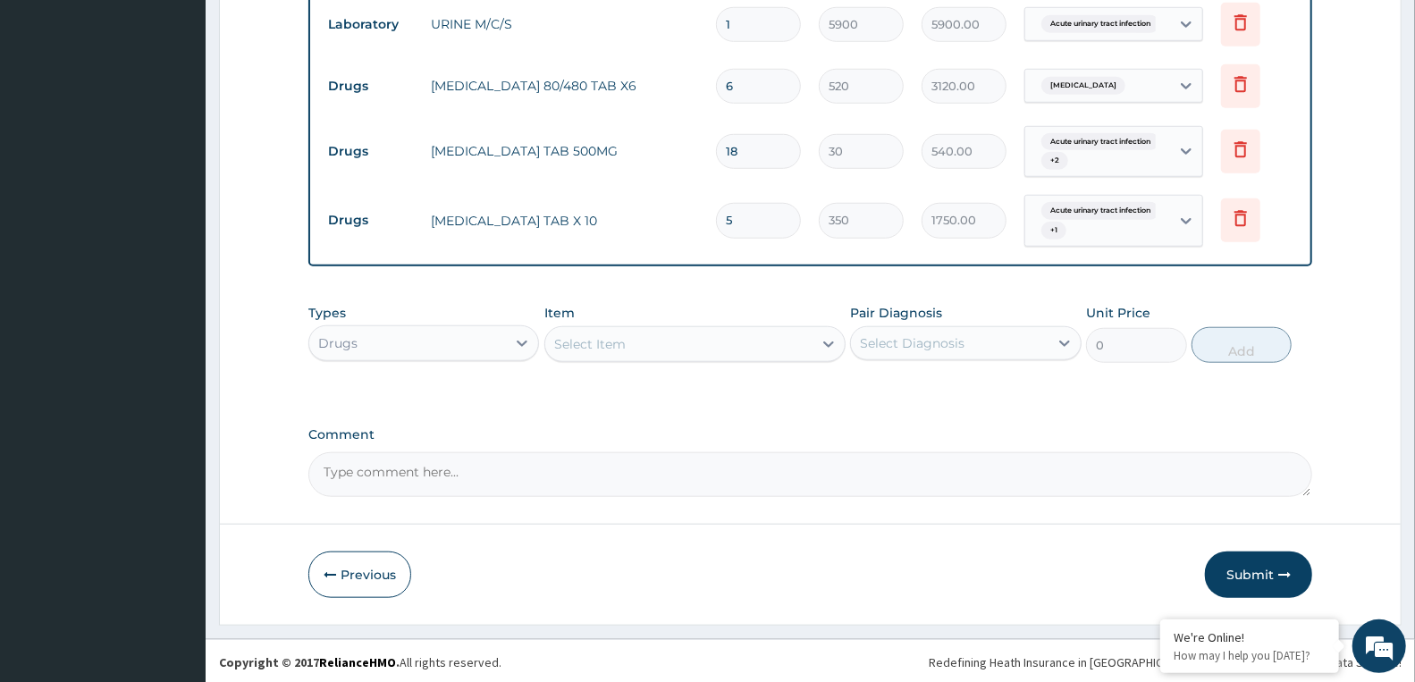
scroll to position [907, 0]
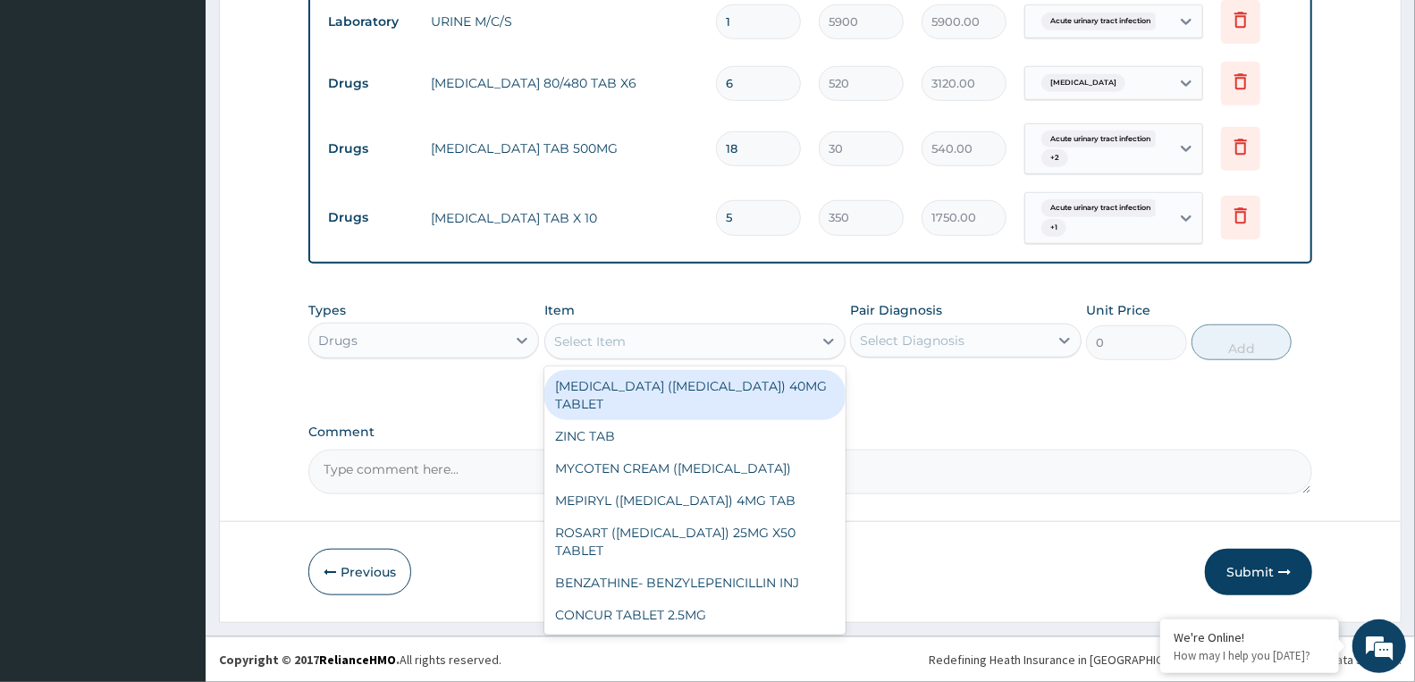
click at [661, 324] on div "Select Item" at bounding box center [694, 342] width 301 height 36
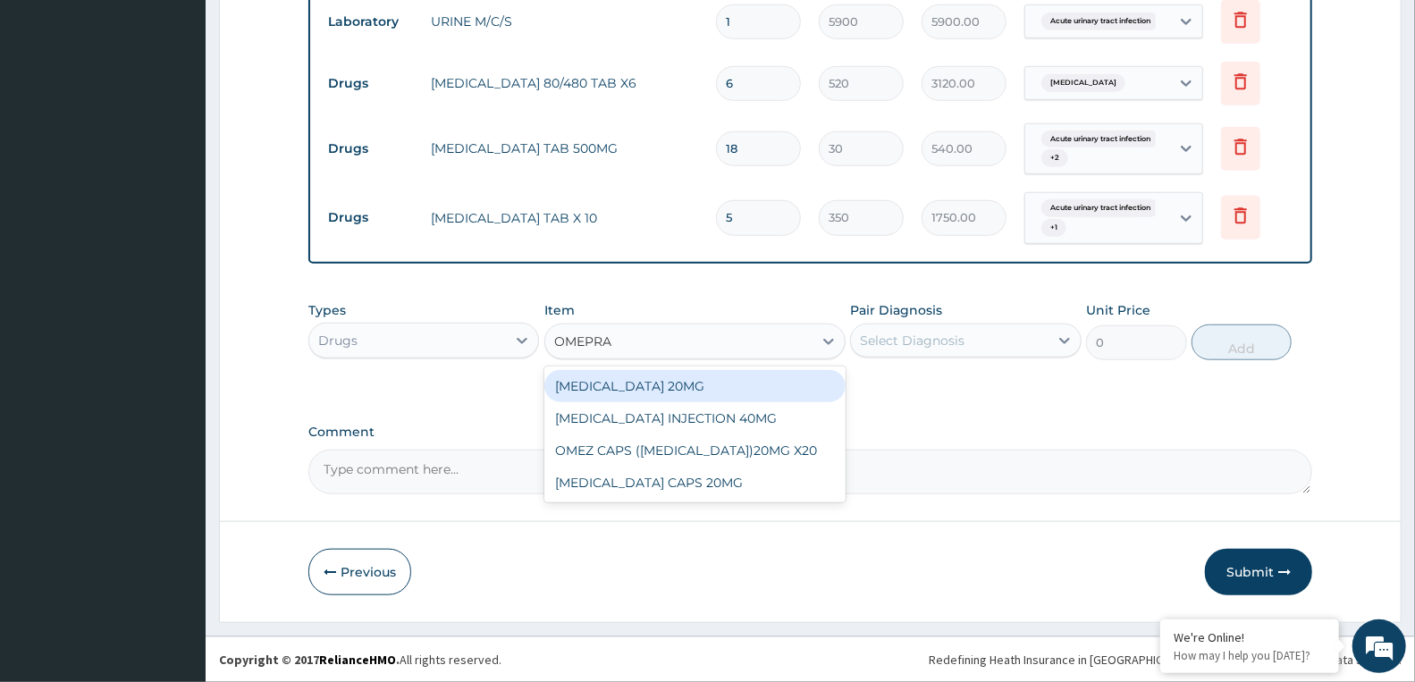
type input "OMEPRAZ"
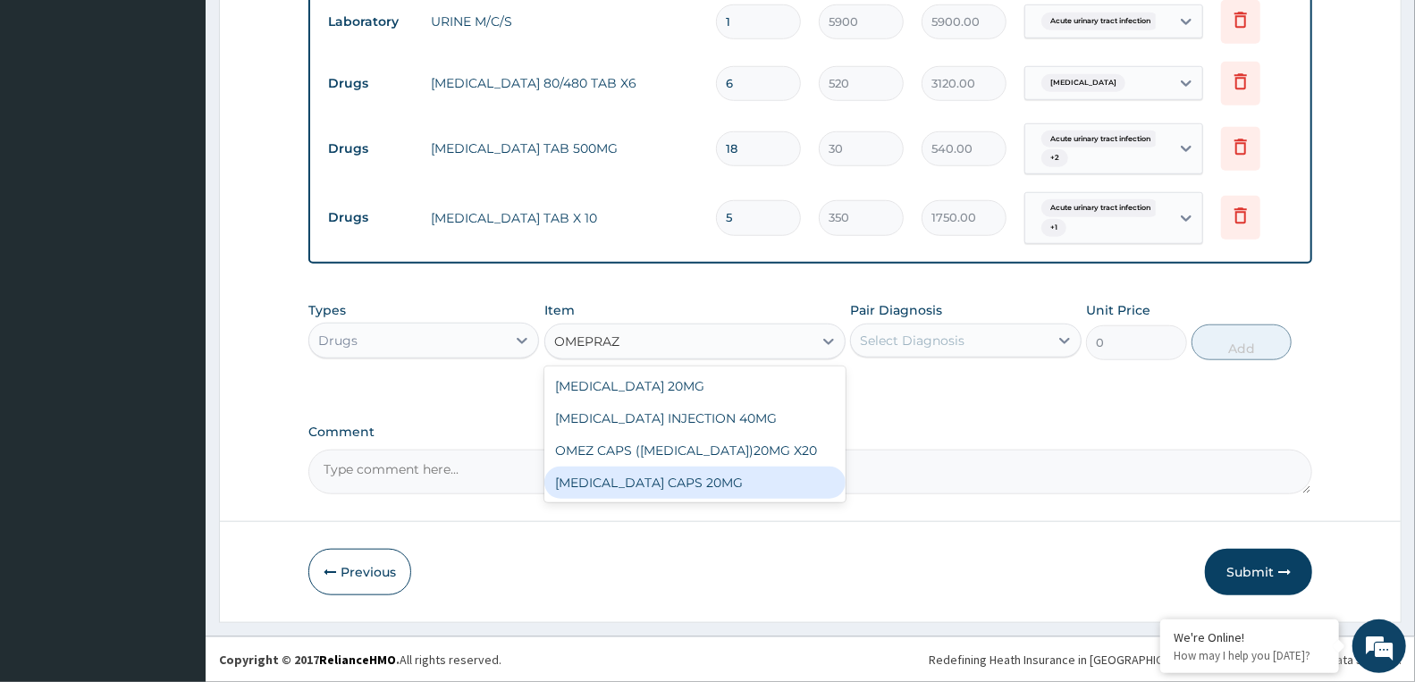
click at [667, 492] on div "[MEDICAL_DATA] CAPS 20MG" at bounding box center [694, 483] width 301 height 32
type input "83.33333587646484"
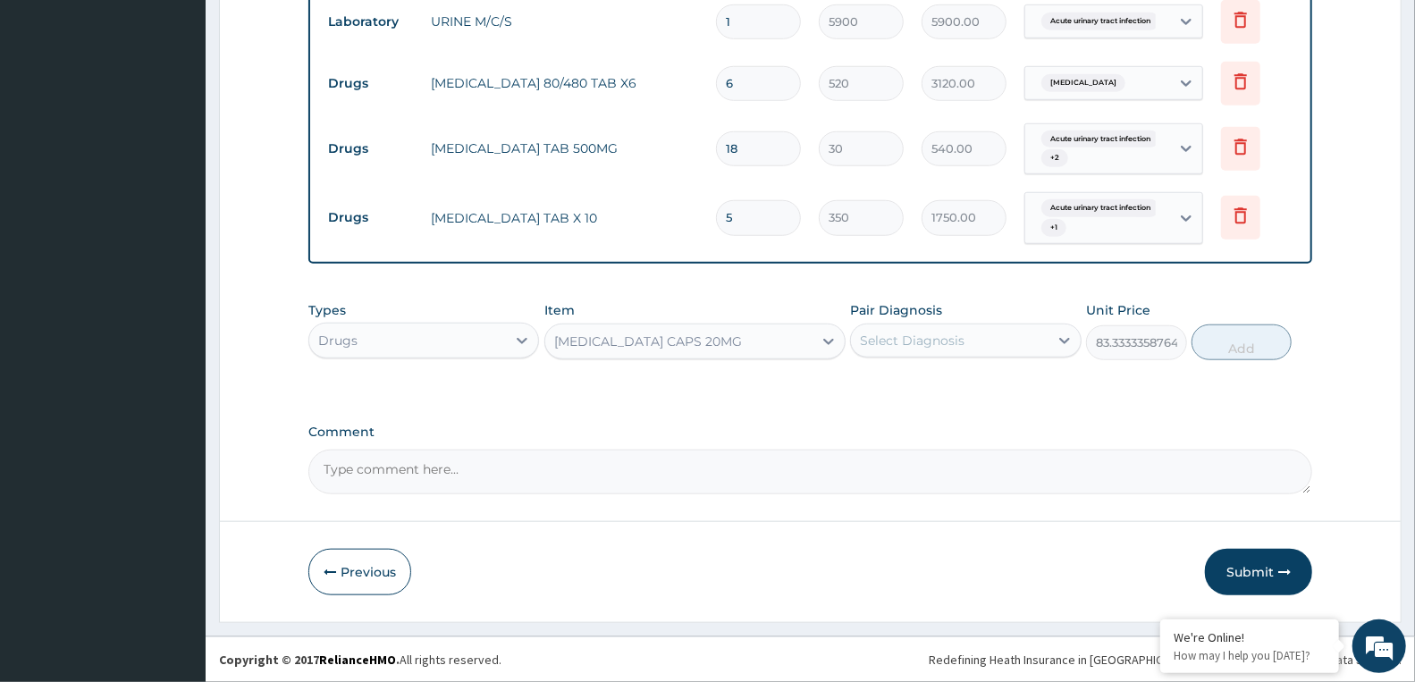
click at [915, 340] on div "Select Diagnosis" at bounding box center [912, 341] width 105 height 18
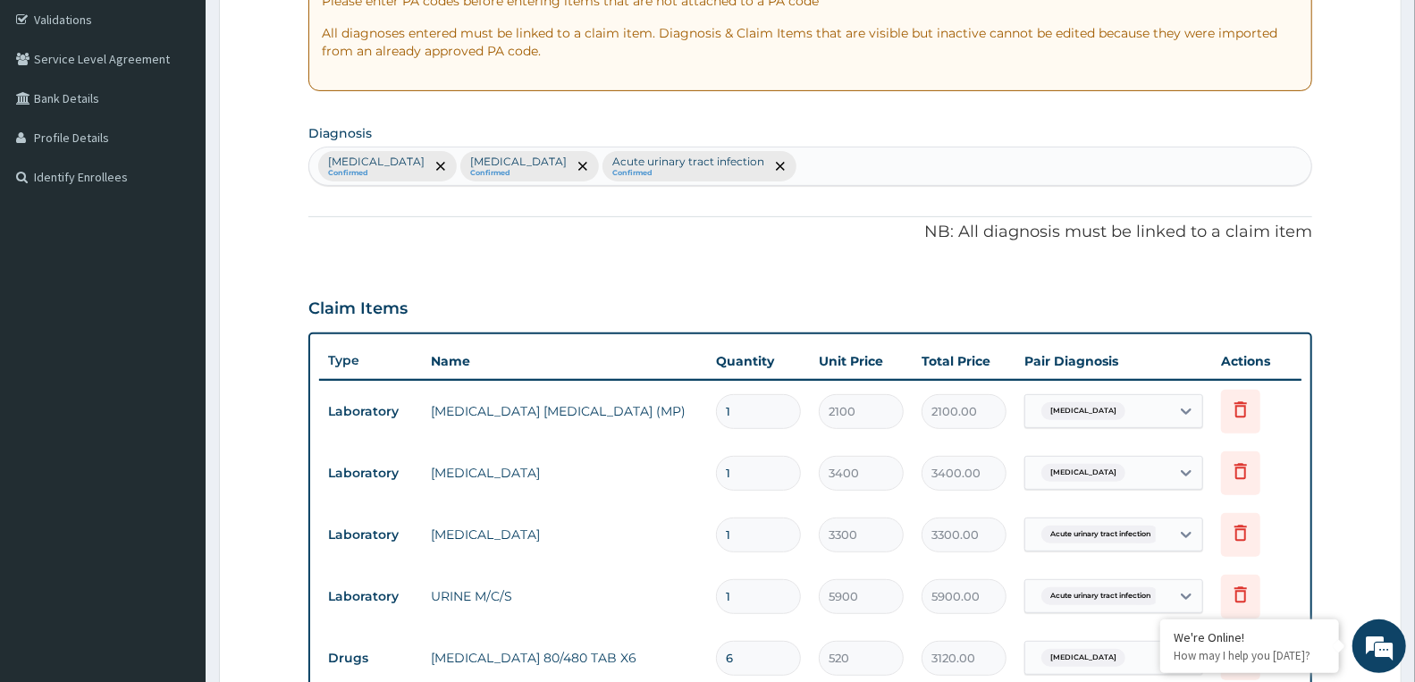
scroll to position [212, 0]
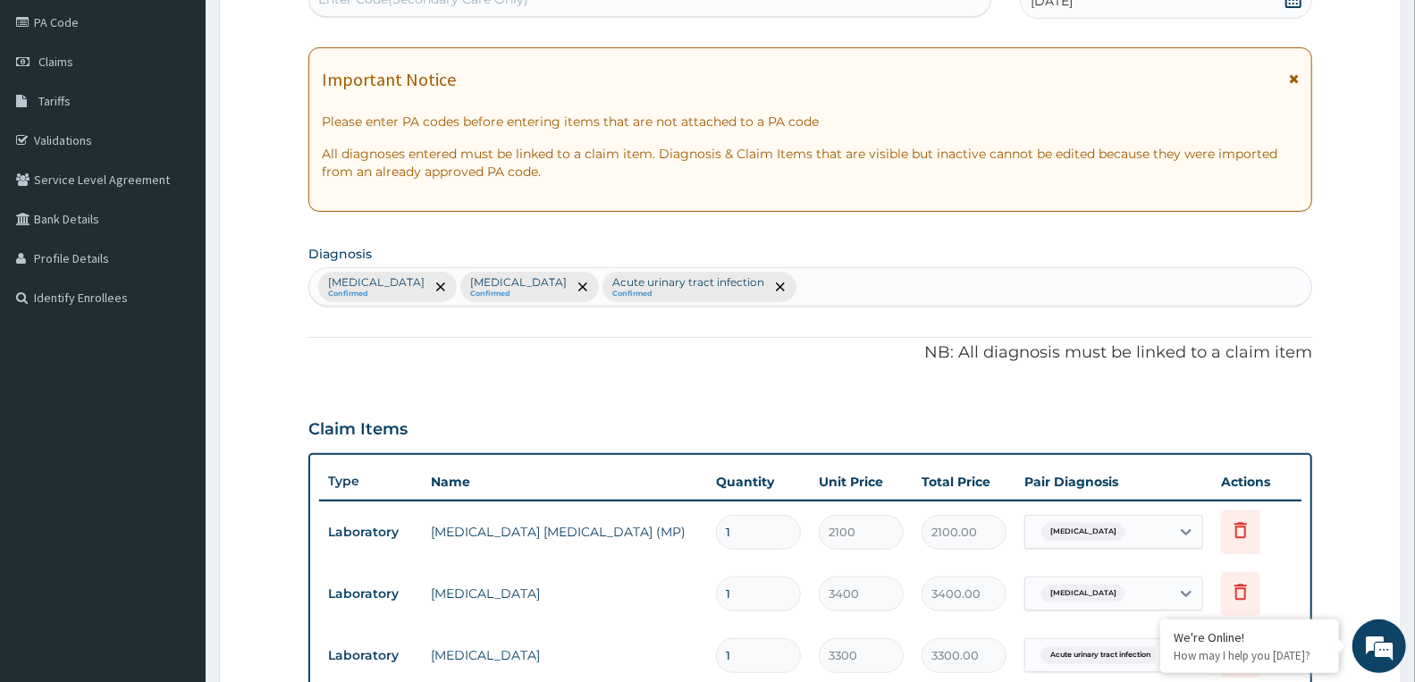
click at [747, 295] on div "Malaria Confirmed Sepsis Confirmed Acute urinary tract infection Confirmed" at bounding box center [810, 287] width 1002 height 38
type input "VOMIT"
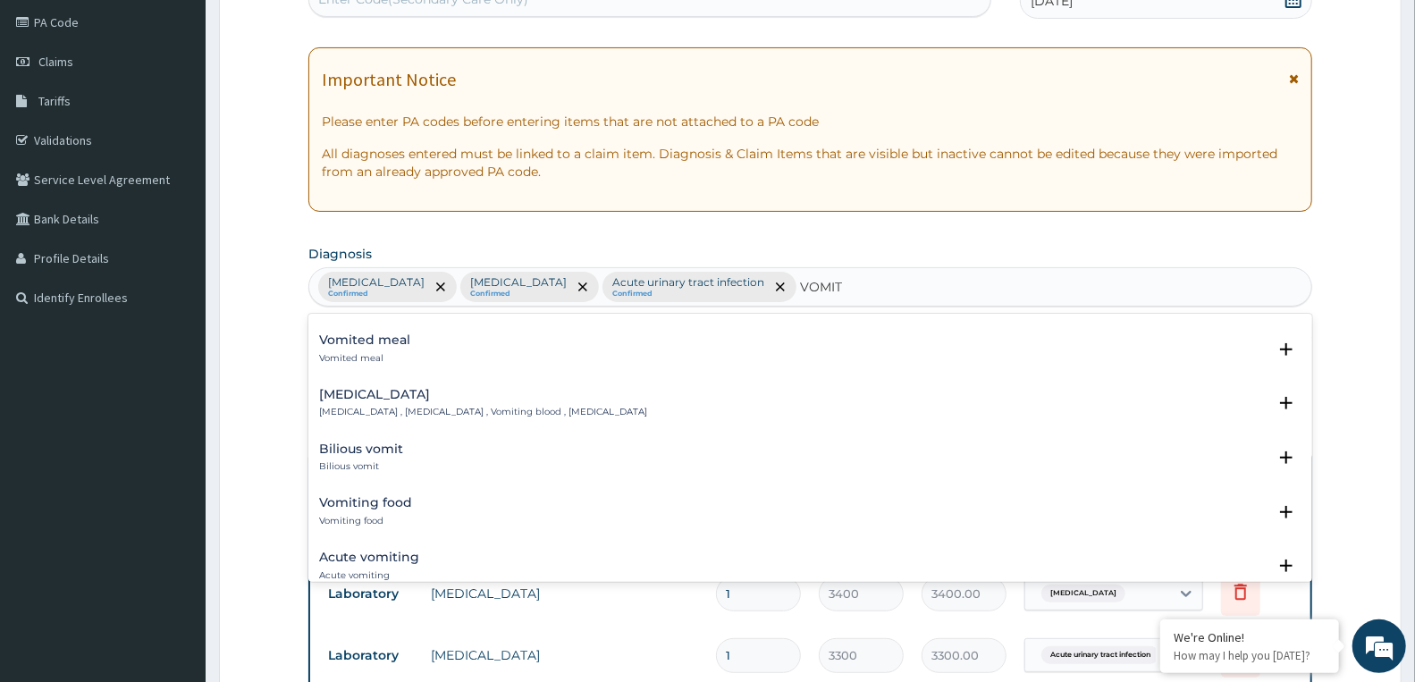
scroll to position [0, 0]
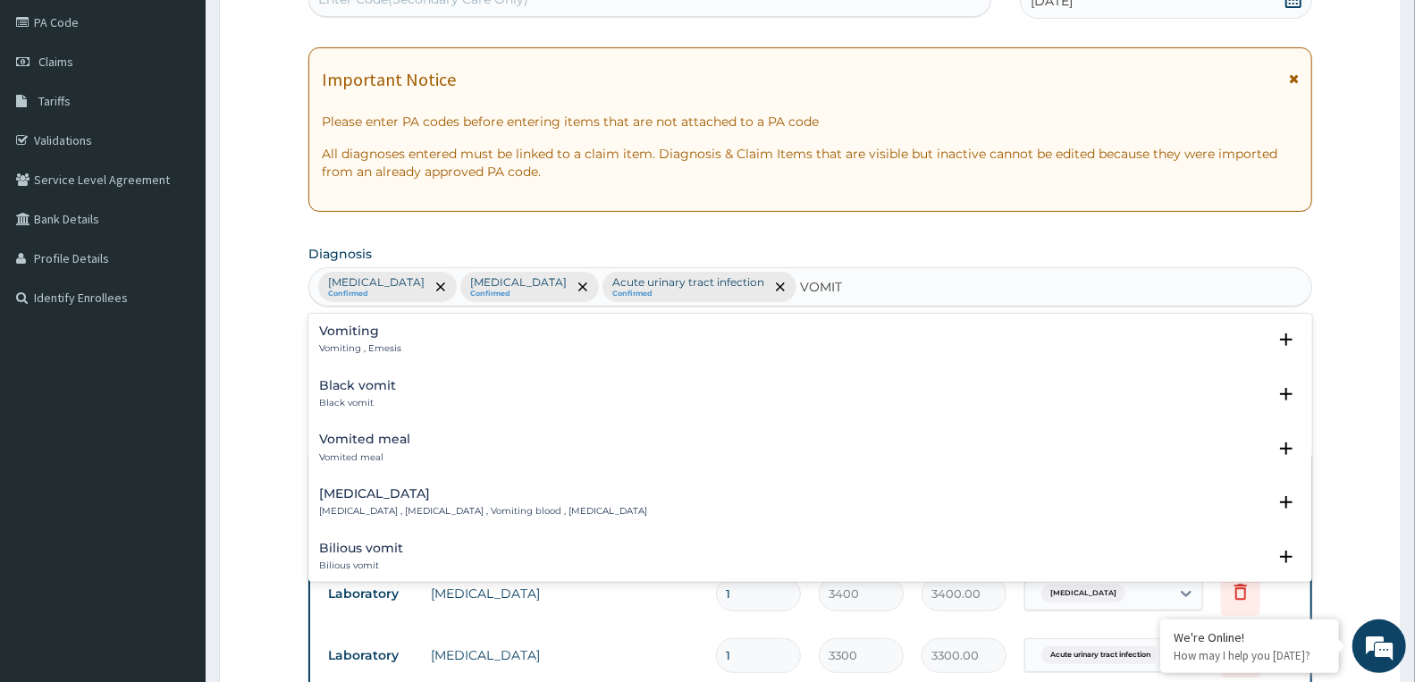
click at [399, 338] on div "Vomiting Vomiting , Emesis" at bounding box center [810, 339] width 982 height 31
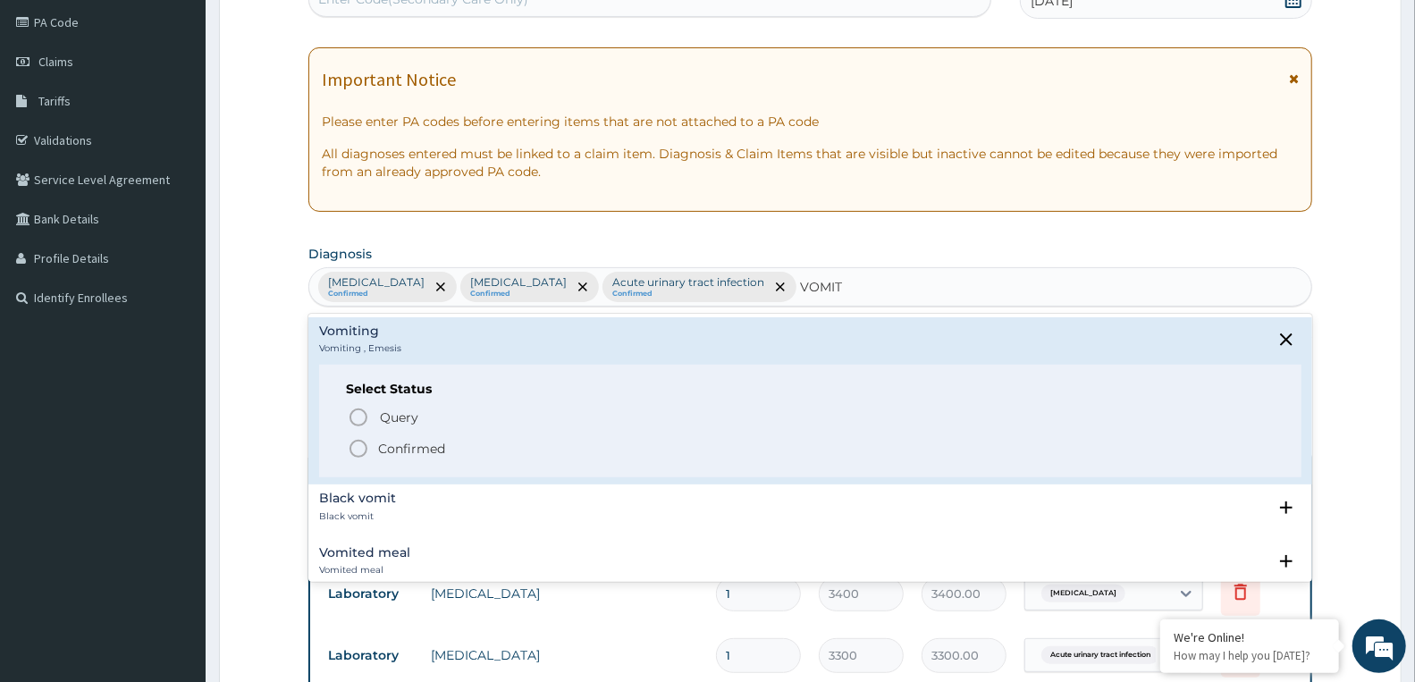
click at [402, 449] on p "Confirmed" at bounding box center [411, 449] width 67 height 18
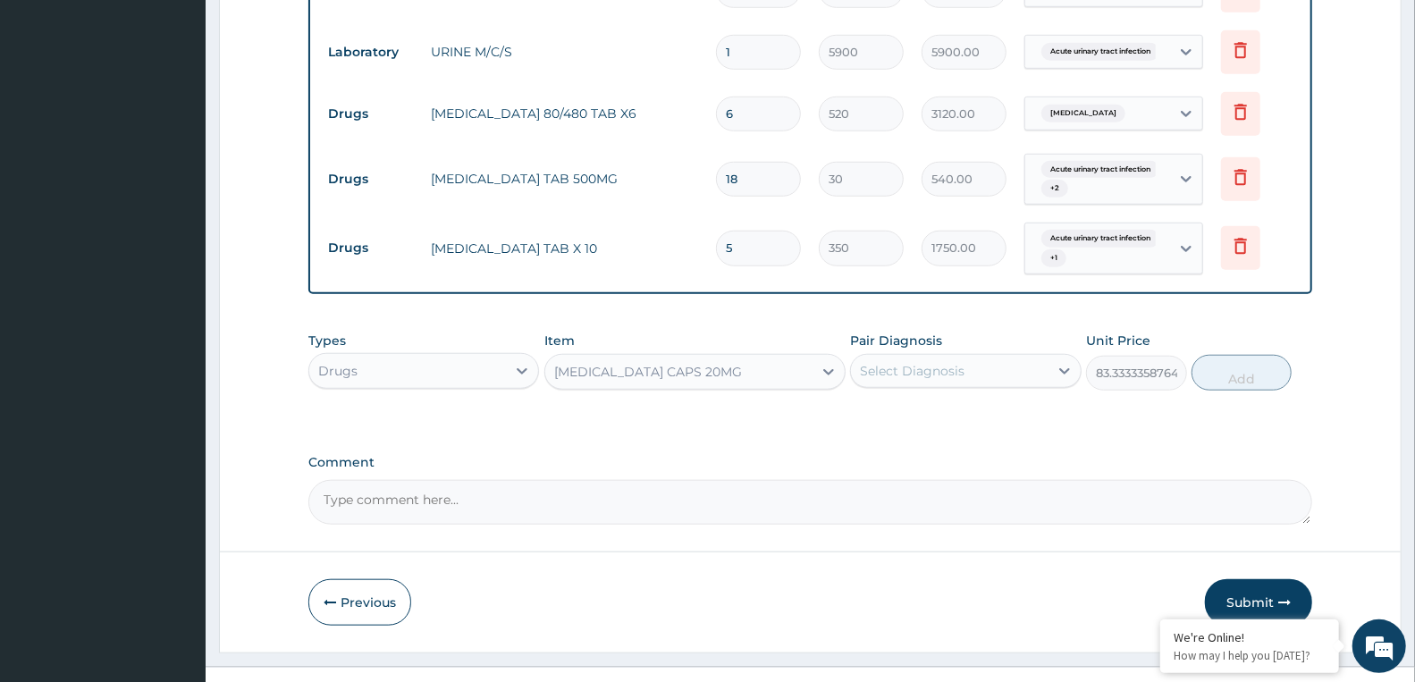
scroll to position [907, 0]
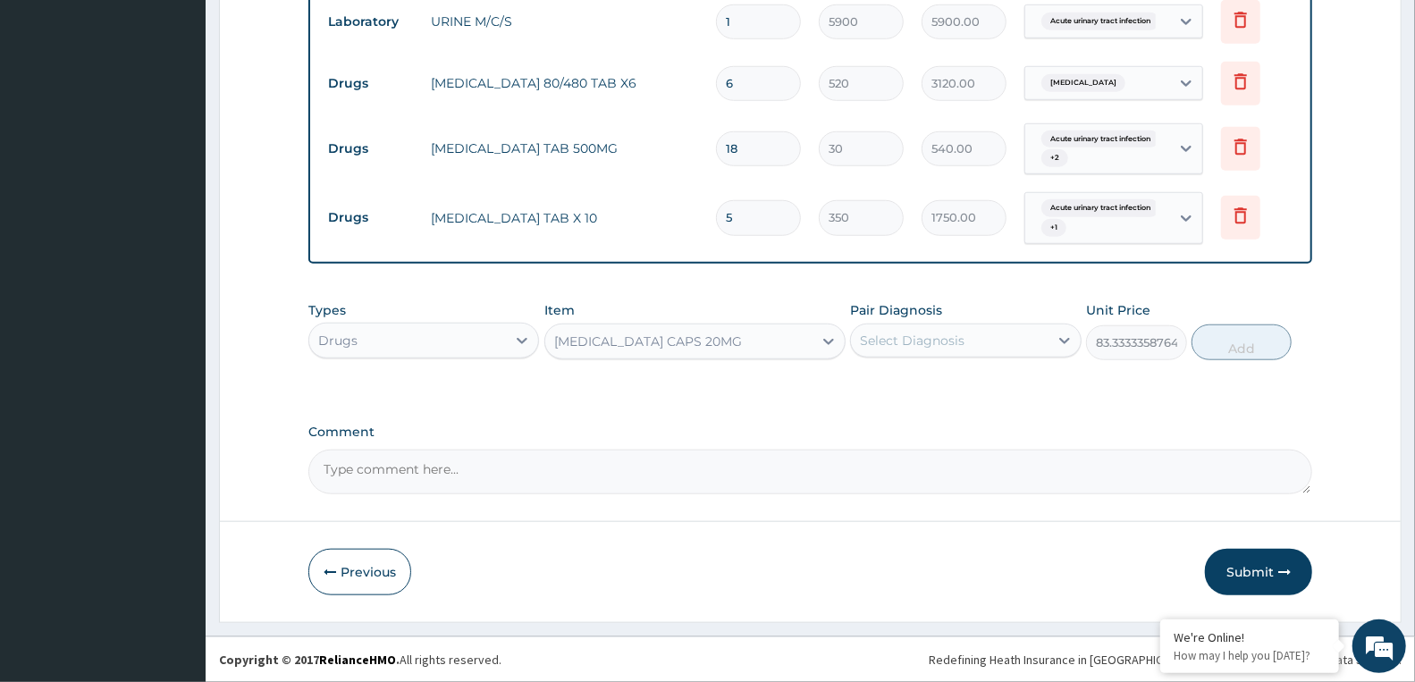
click at [924, 338] on div "Select Diagnosis" at bounding box center [912, 341] width 105 height 18
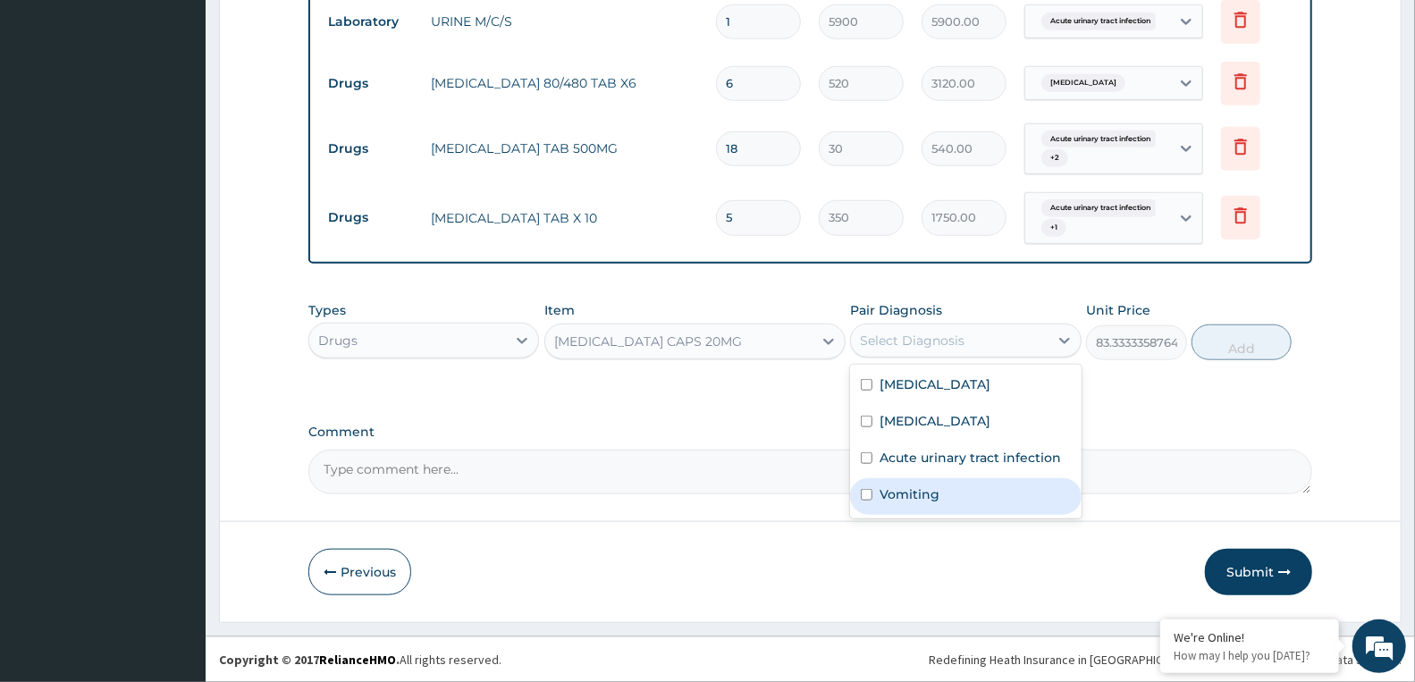
click at [900, 501] on label "Vomiting" at bounding box center [909, 494] width 60 height 18
checkbox input "true"
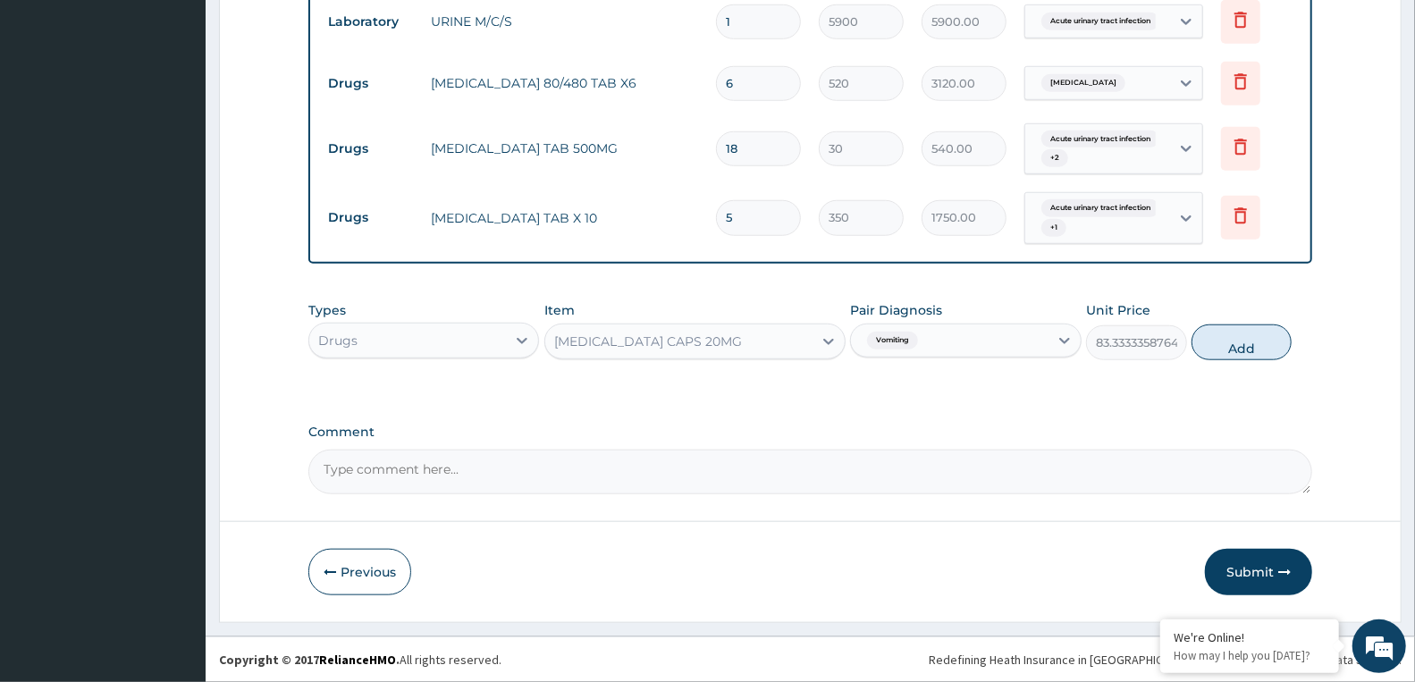
click at [1229, 338] on button "Add" at bounding box center [1241, 342] width 100 height 36
type input "0"
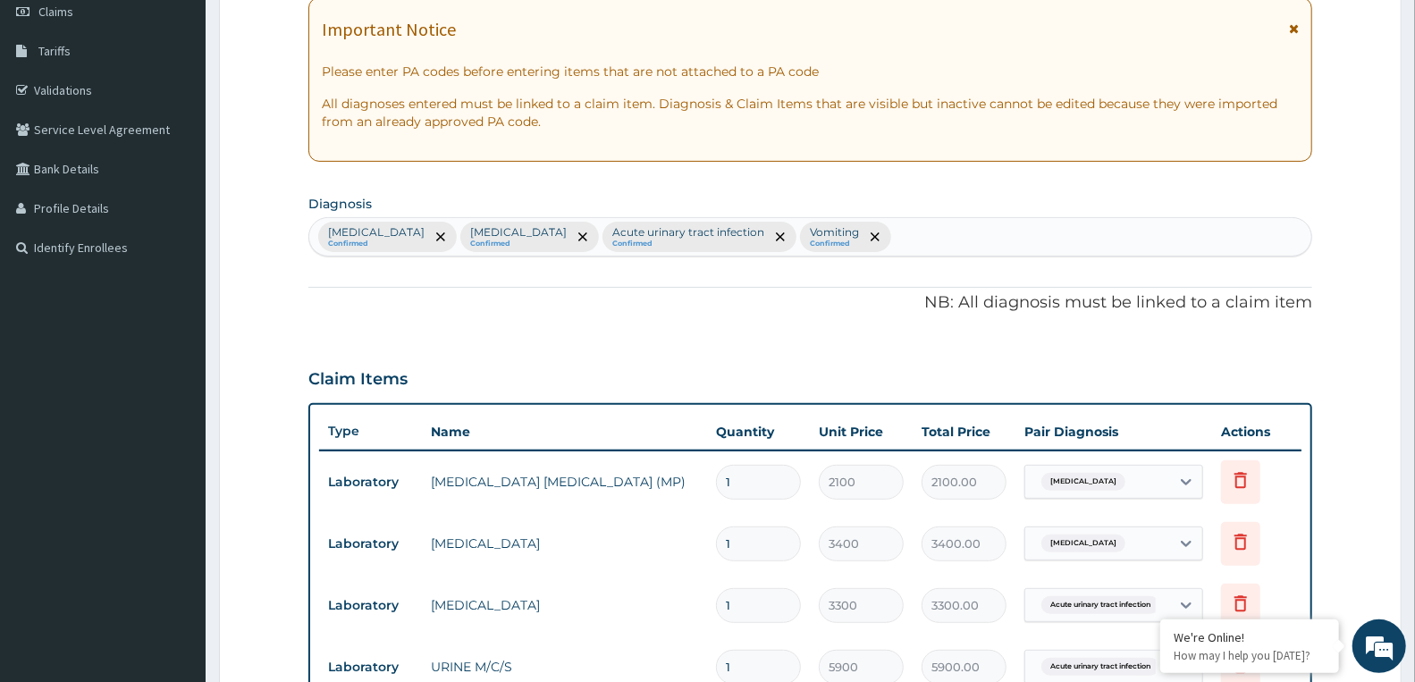
scroll to position [212, 0]
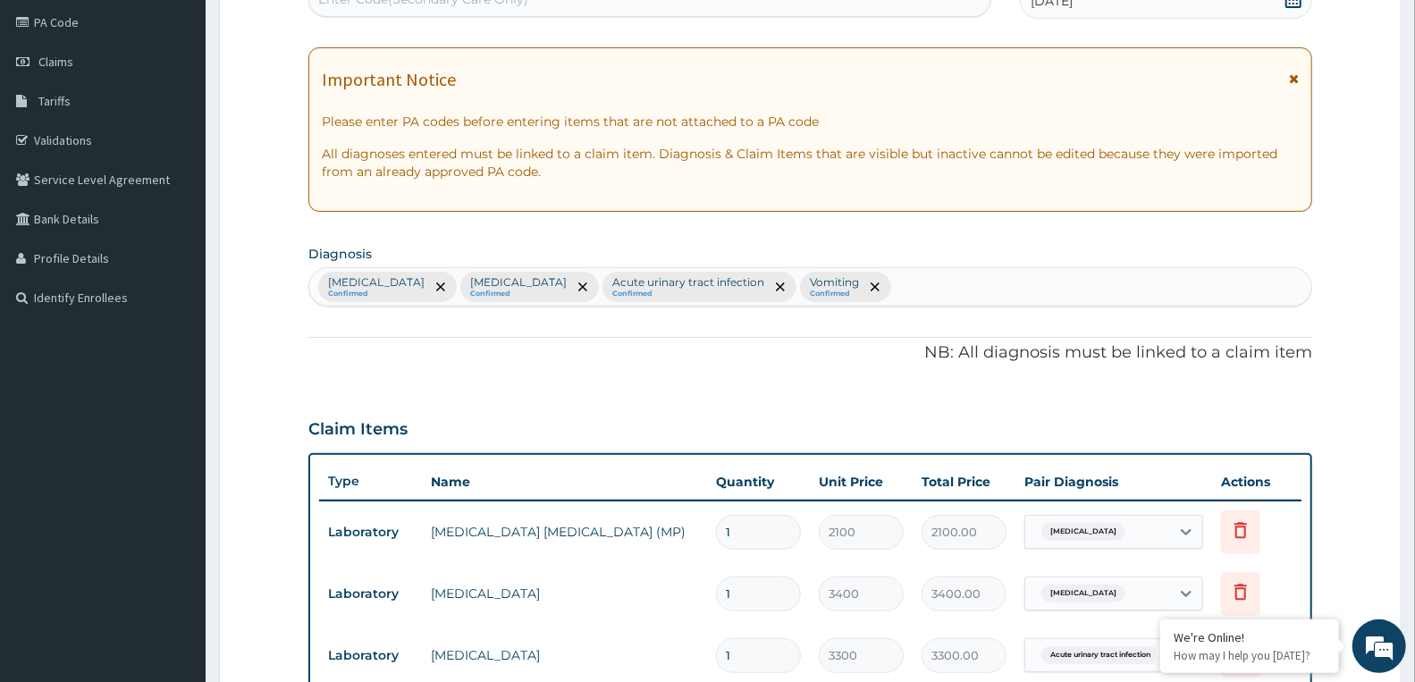
click at [809, 290] on div "Malaria Confirmed Sepsis Confirmed Acute urinary tract infection Confirmed Vomi…" at bounding box center [810, 287] width 1002 height 38
type input "PEPTIC UL"
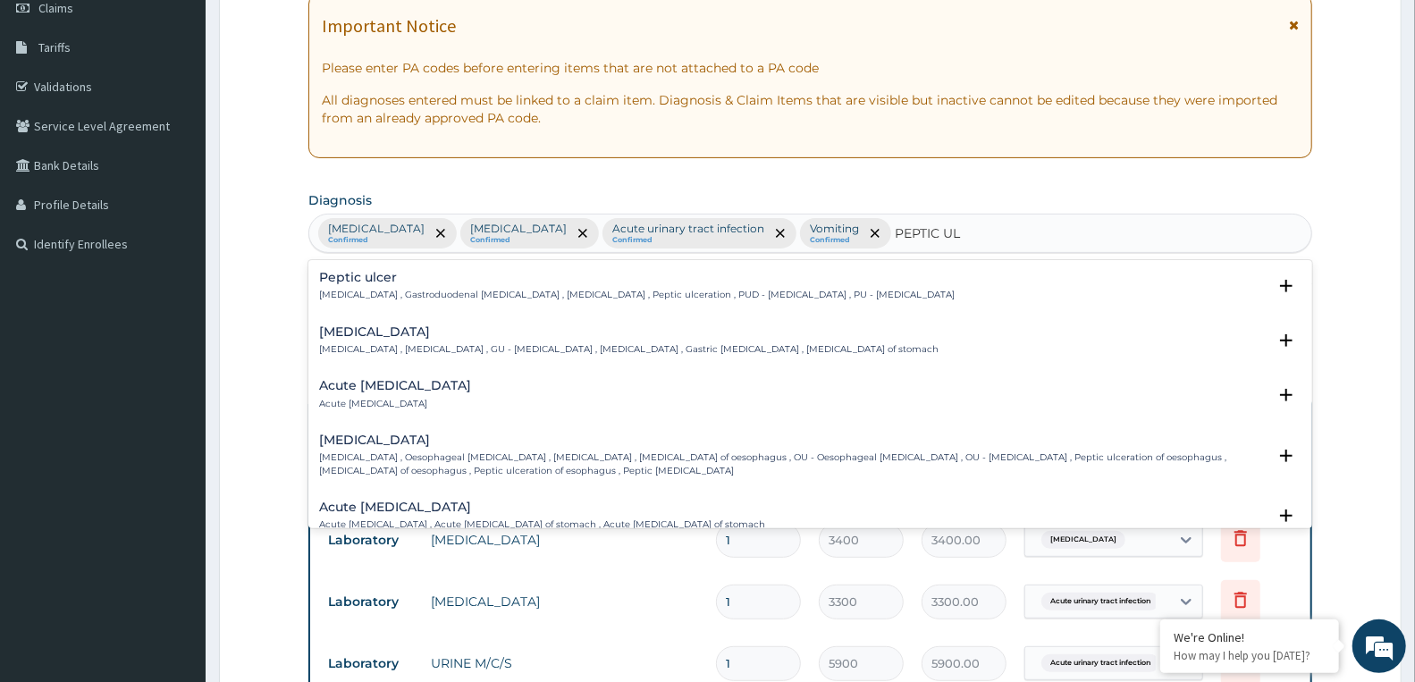
scroll to position [311, 0]
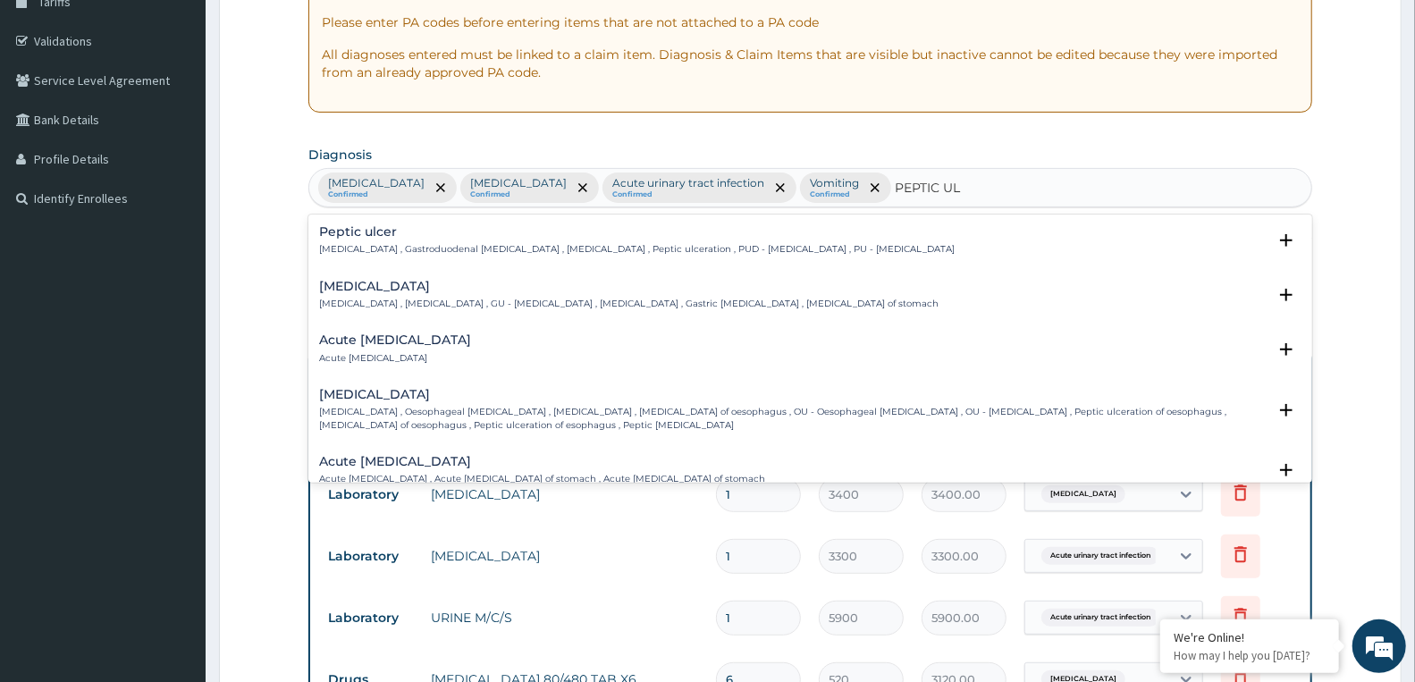
click at [499, 248] on p "Peptic ulcer , Gastroduodenal ulcer , Peptic ulcer disease , Peptic ulceration …" at bounding box center [636, 249] width 635 height 13
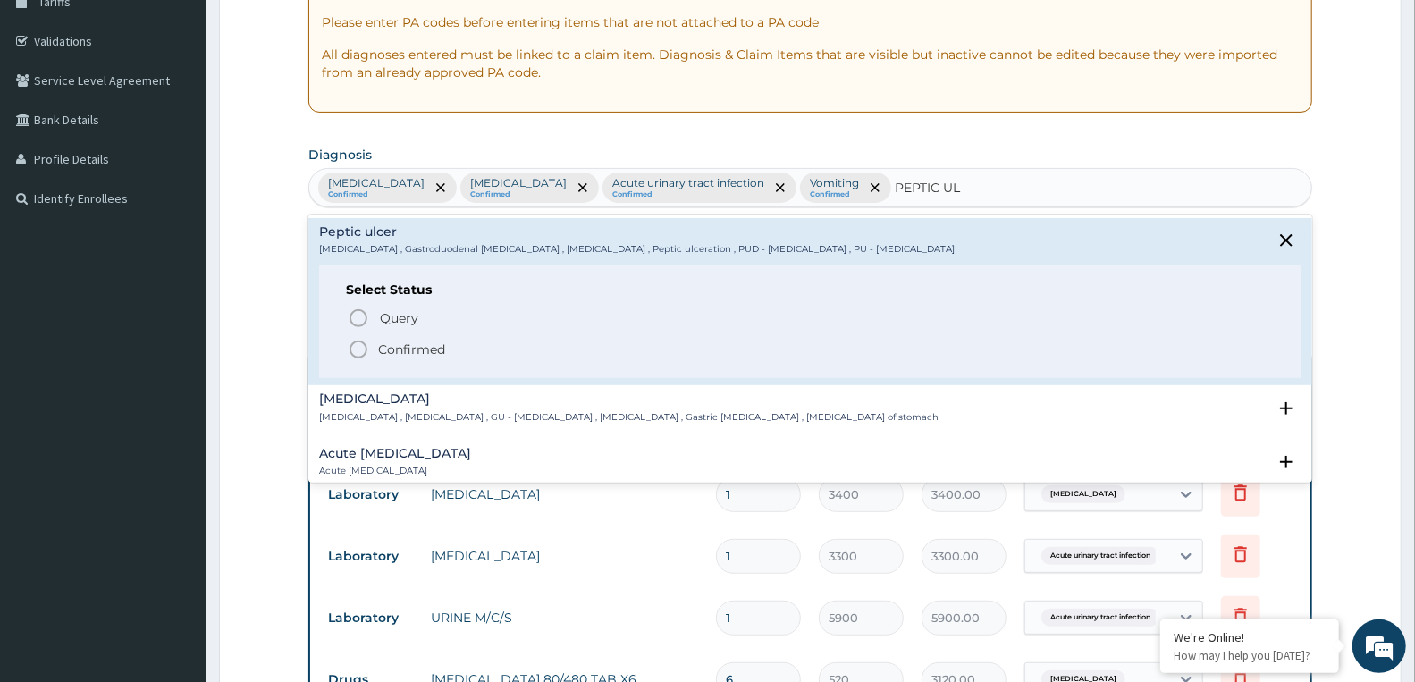
click at [430, 349] on p "Confirmed" at bounding box center [411, 349] width 67 height 18
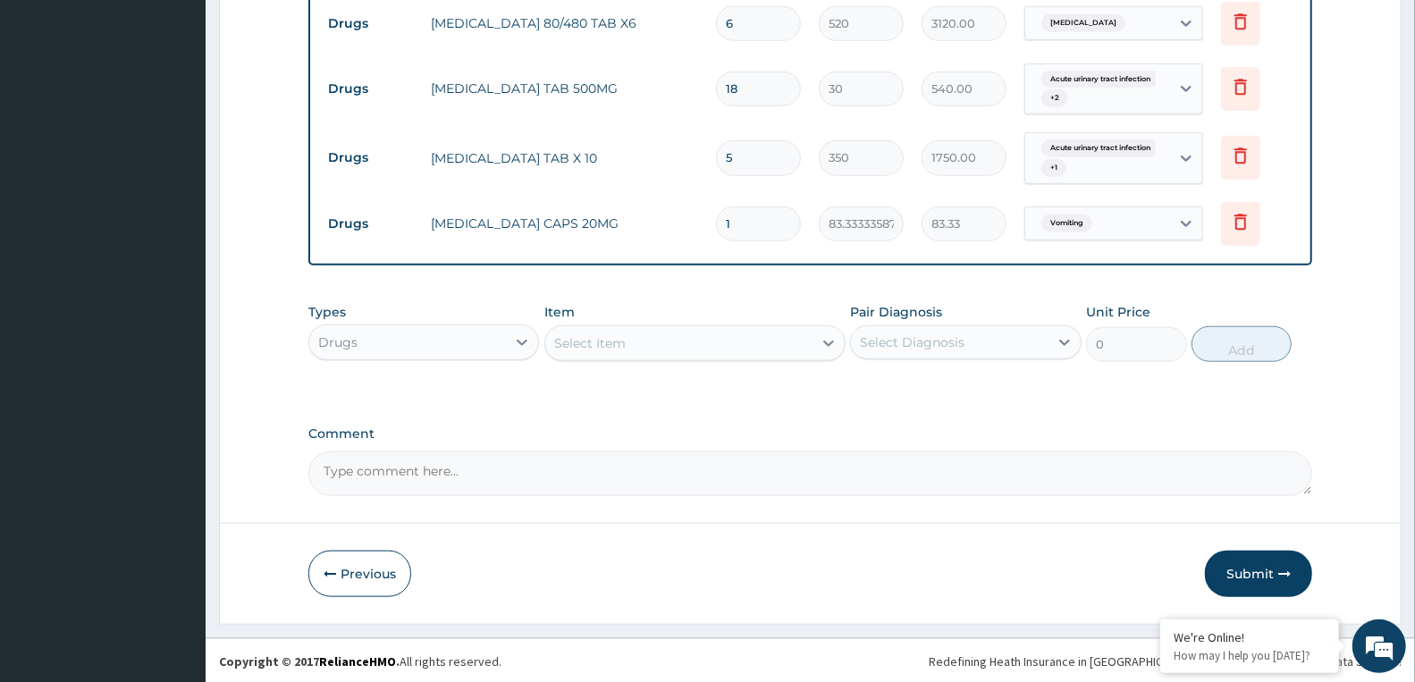
scroll to position [970, 0]
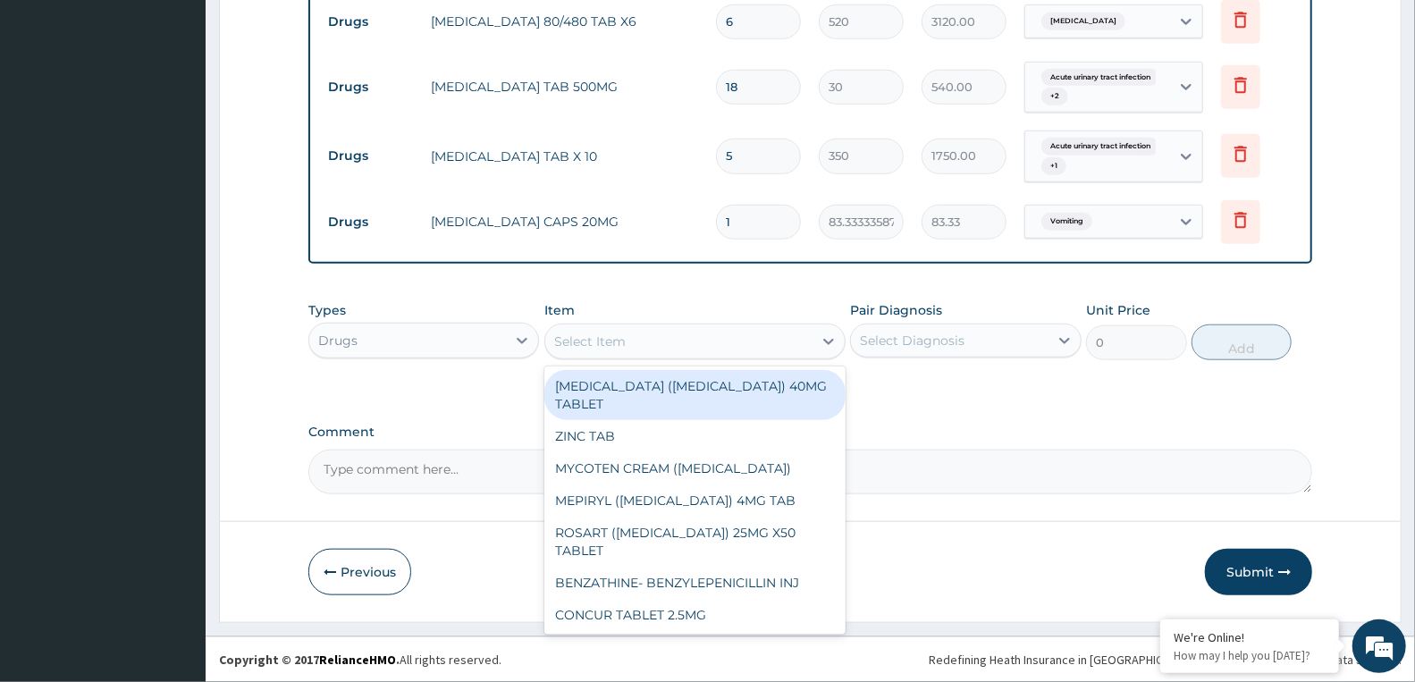
click at [623, 345] on div "Select Item" at bounding box center [589, 341] width 71 height 18
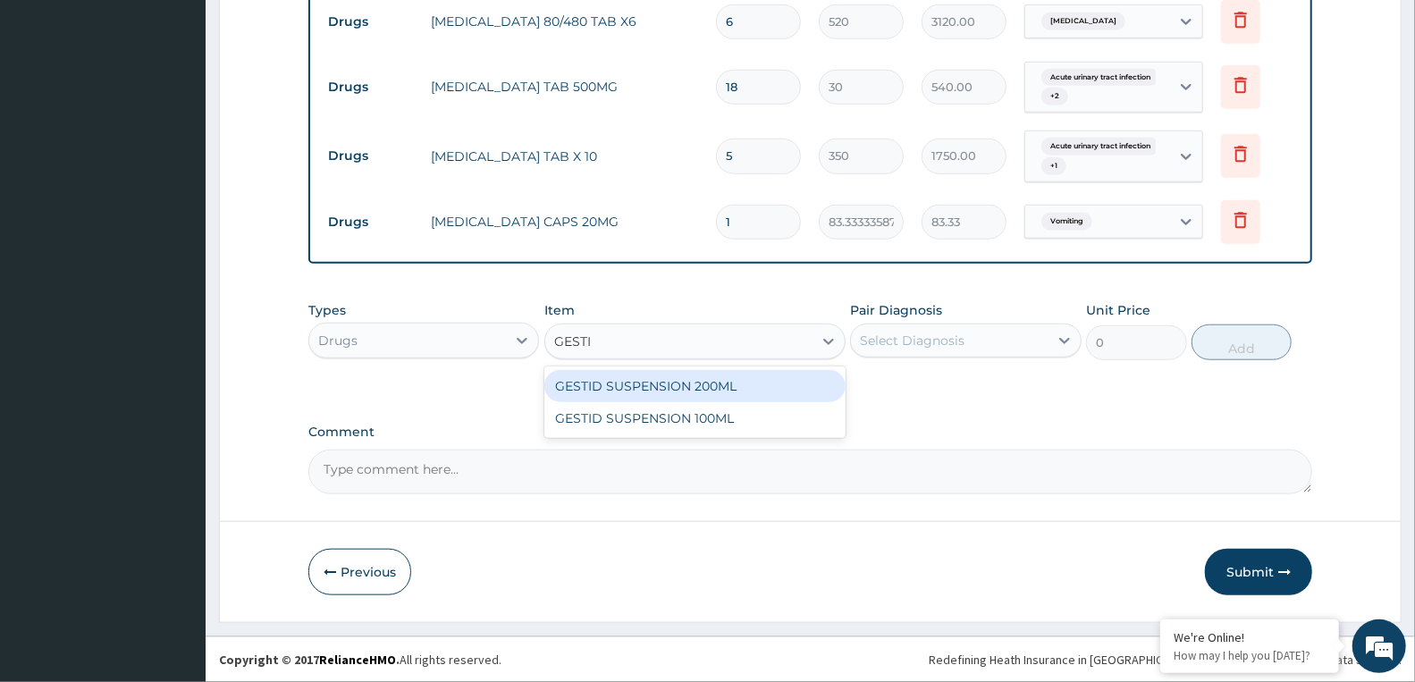
type input "GESTID"
drag, startPoint x: 630, startPoint y: 394, endPoint x: 643, endPoint y: 380, distance: 19.6
click at [631, 395] on div "GESTID SUSPENSION 200ML" at bounding box center [694, 386] width 301 height 32
type input "1200"
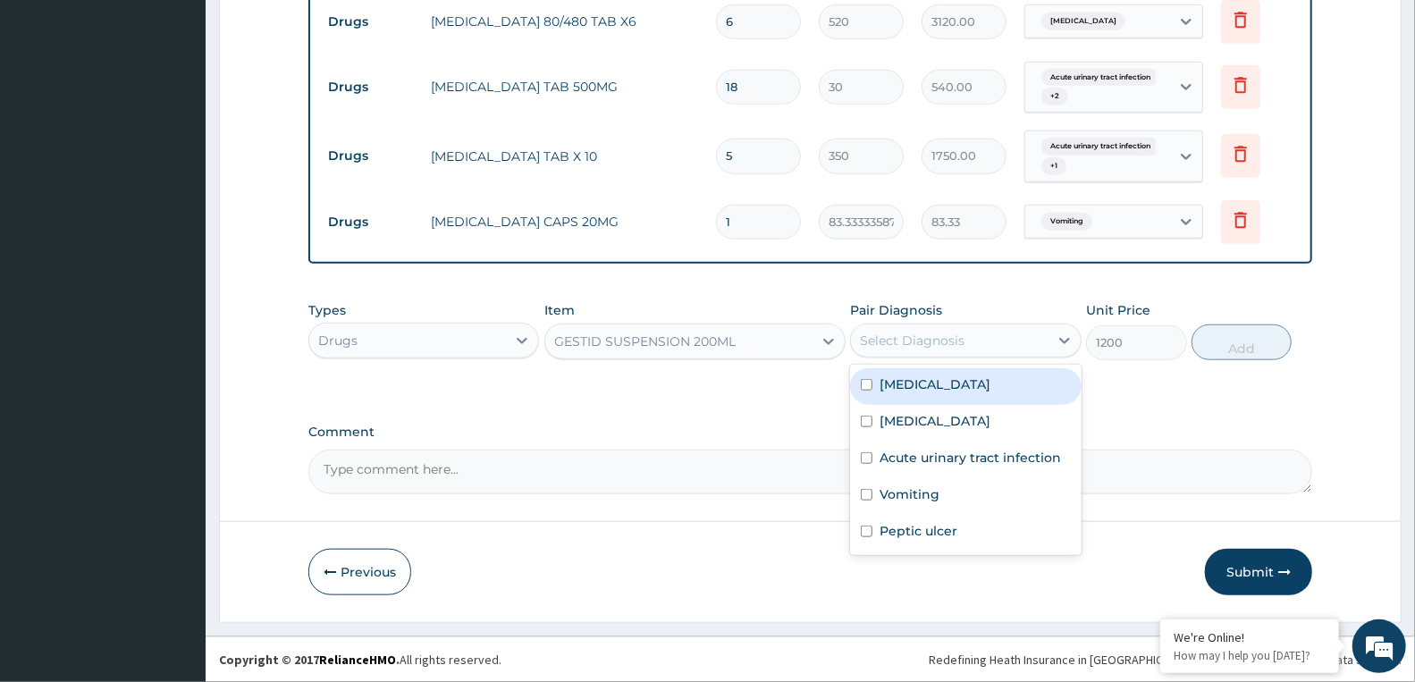
drag, startPoint x: 877, startPoint y: 327, endPoint x: 883, endPoint y: 349, distance: 22.3
click at [879, 328] on div "Select Diagnosis" at bounding box center [949, 340] width 197 height 29
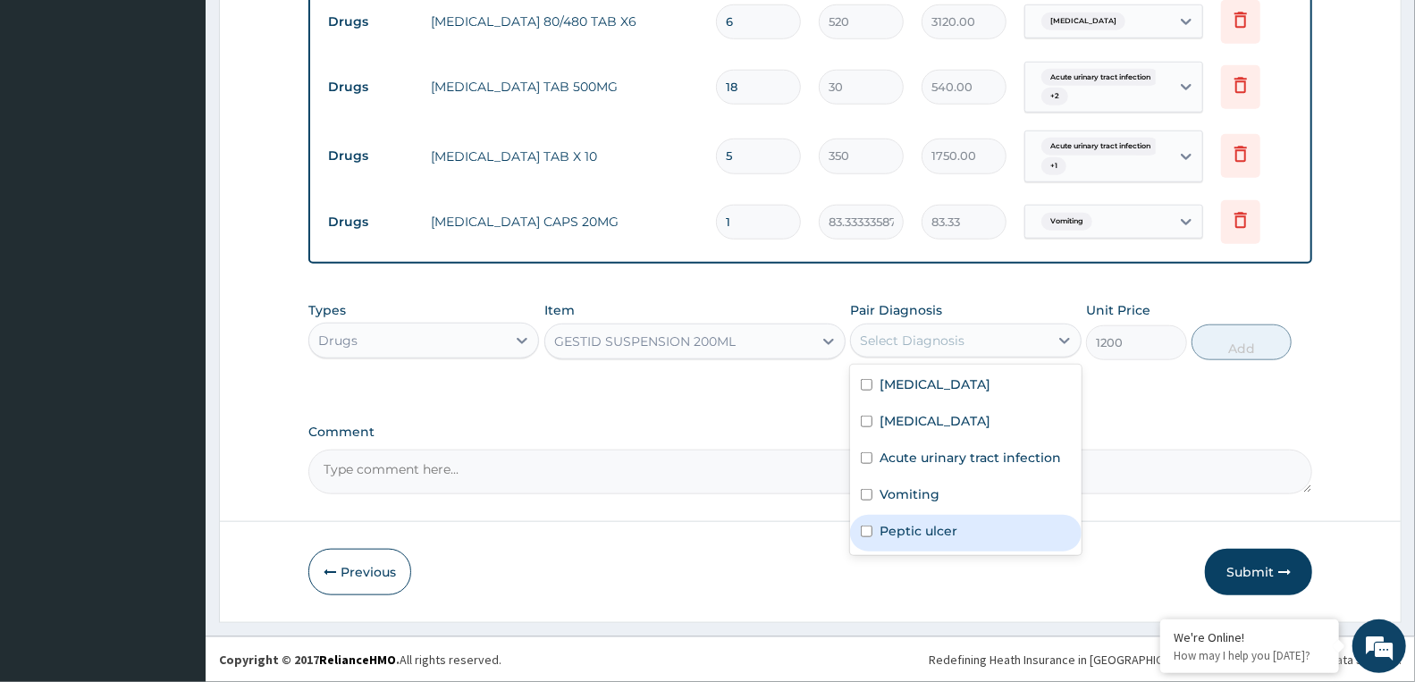
click at [900, 536] on label "Peptic ulcer" at bounding box center [918, 531] width 78 height 18
checkbox input "true"
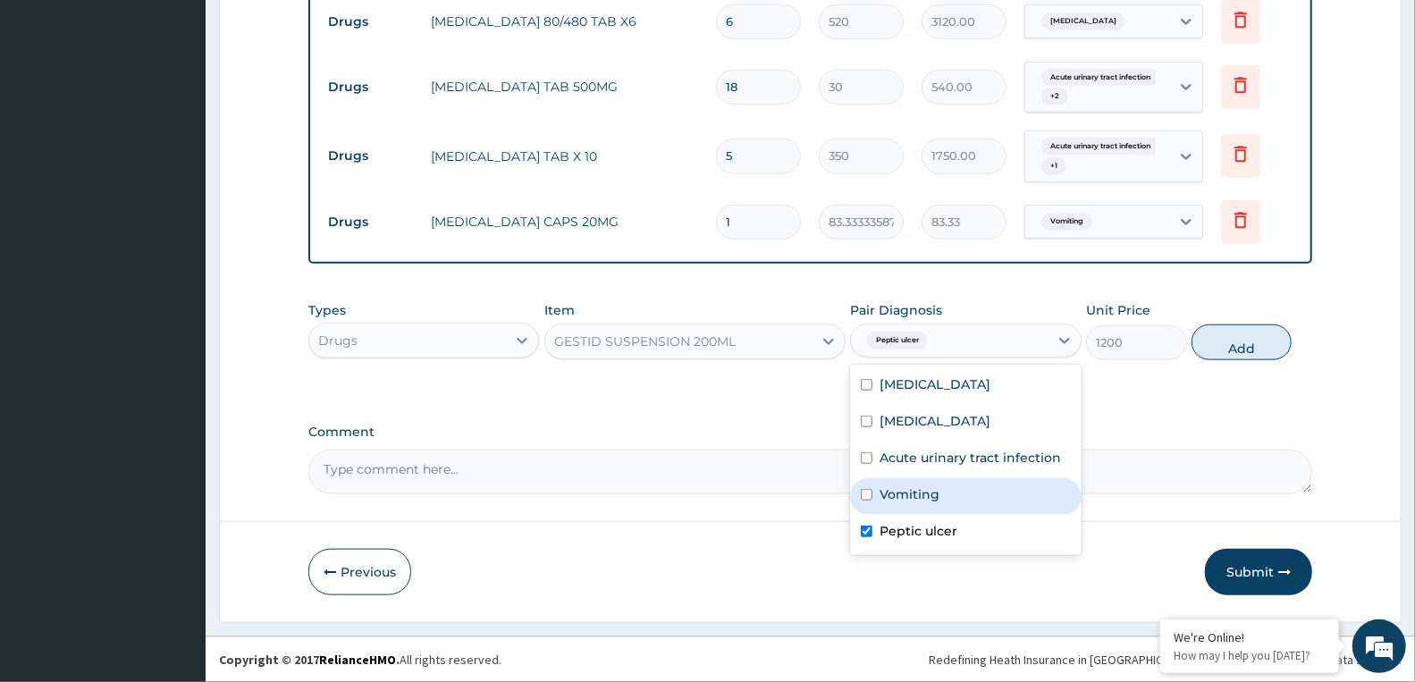
drag, startPoint x: 912, startPoint y: 497, endPoint x: 980, endPoint y: 474, distance: 71.8
click at [912, 496] on label "Vomiting" at bounding box center [909, 494] width 60 height 18
checkbox input "true"
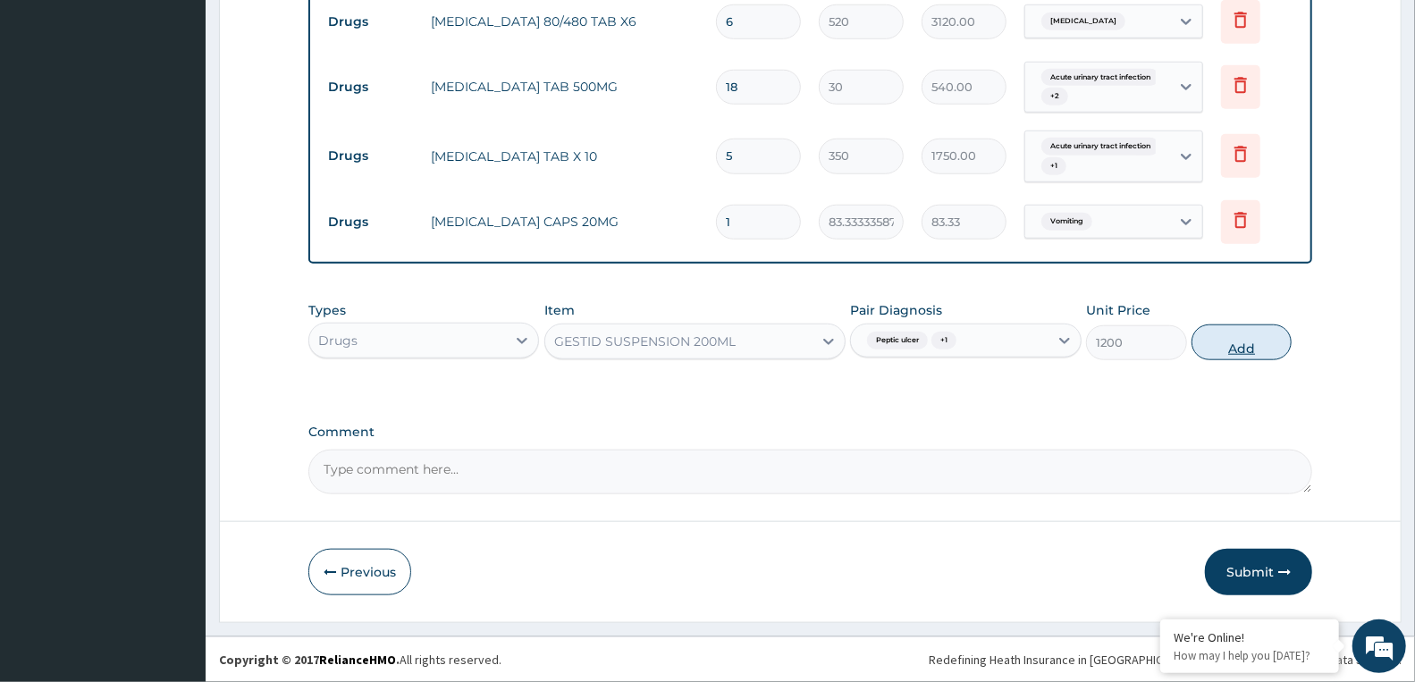
click at [1226, 349] on button "Add" at bounding box center [1241, 342] width 100 height 36
type input "0"
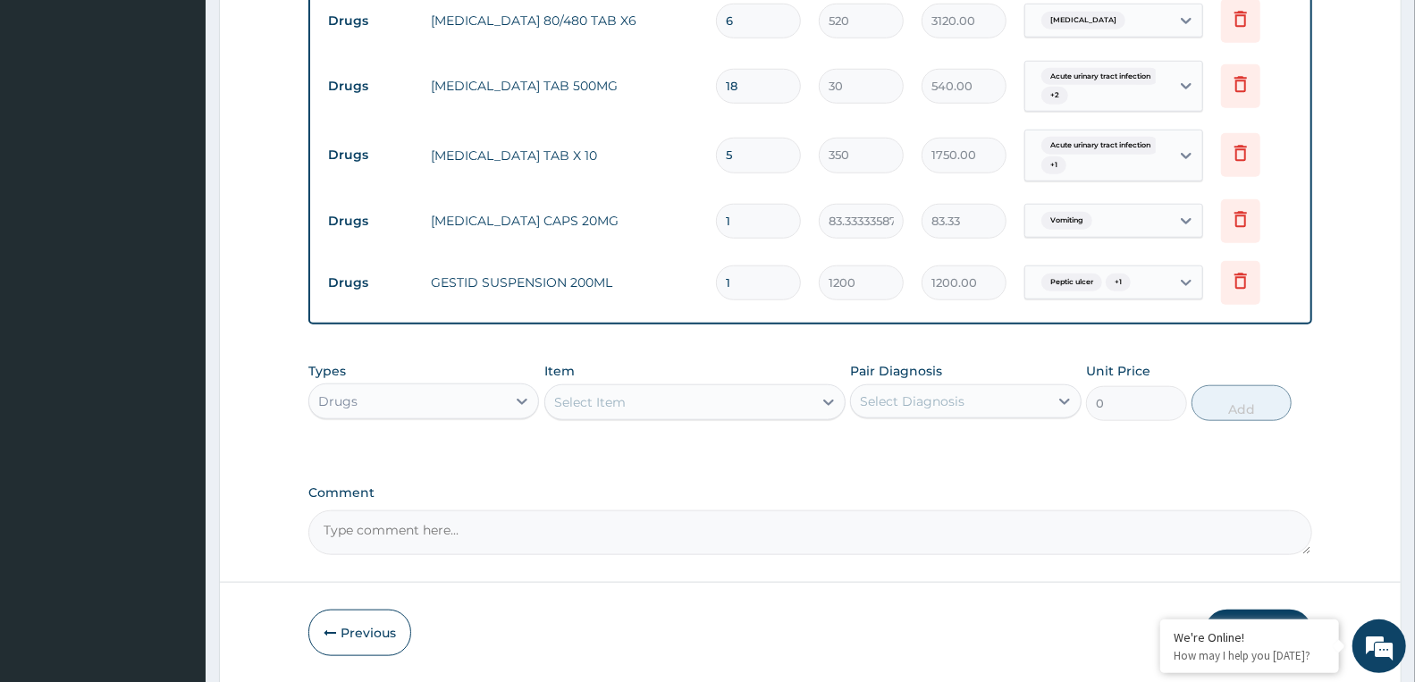
click at [353, 402] on div "Drugs" at bounding box center [337, 401] width 39 height 18
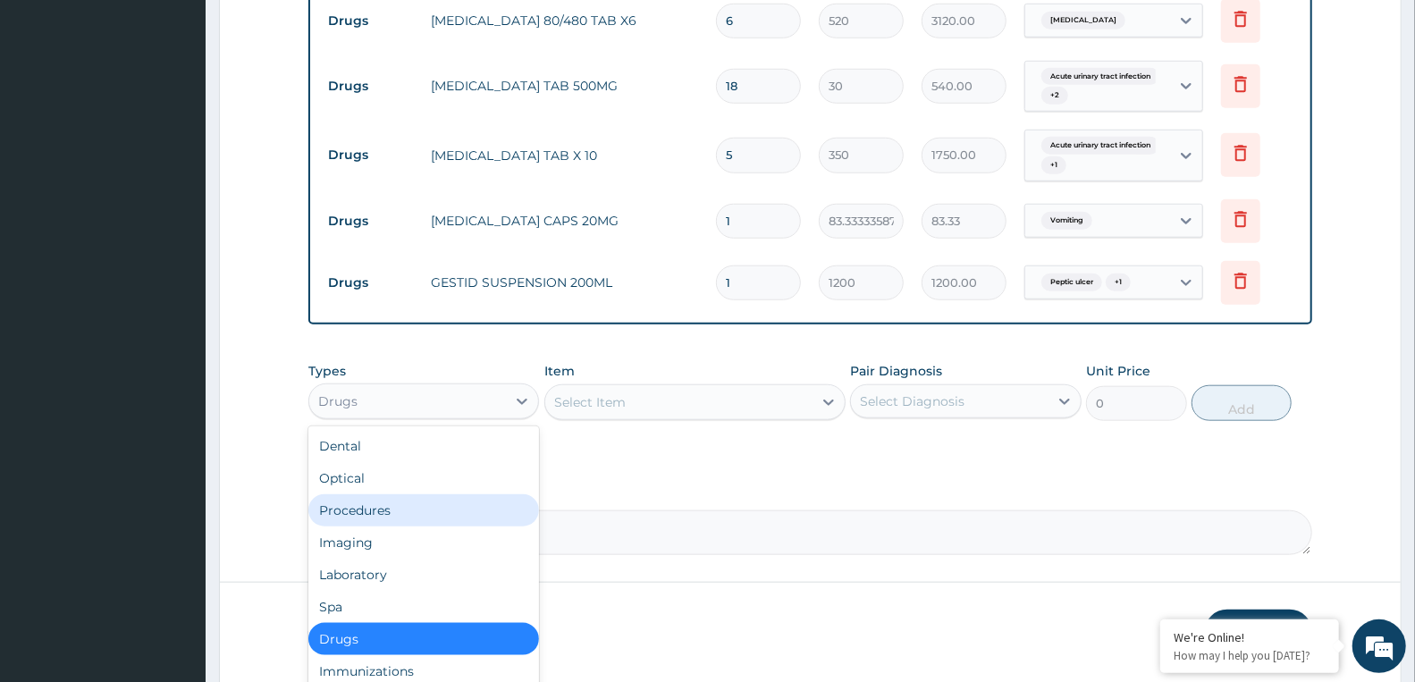
click at [360, 505] on div "Procedures" at bounding box center [423, 510] width 231 height 32
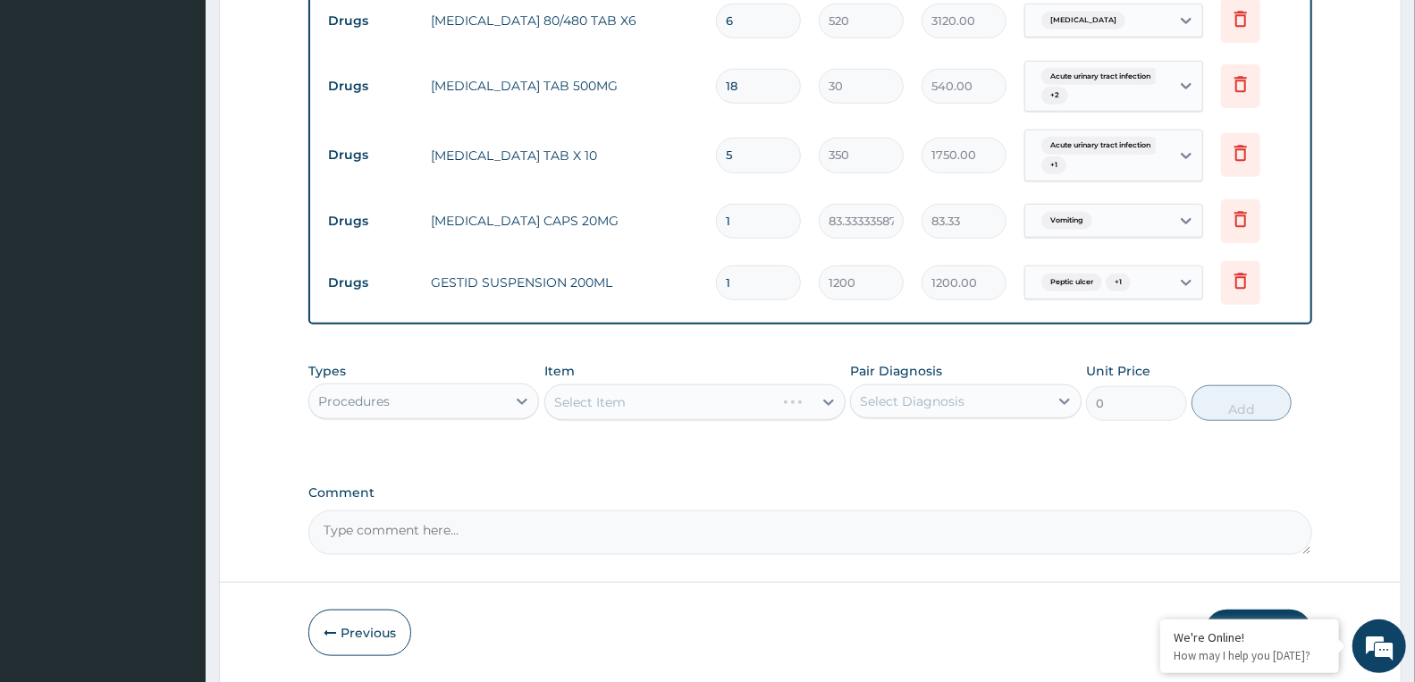
click at [603, 394] on div "Select Item" at bounding box center [694, 402] width 301 height 36
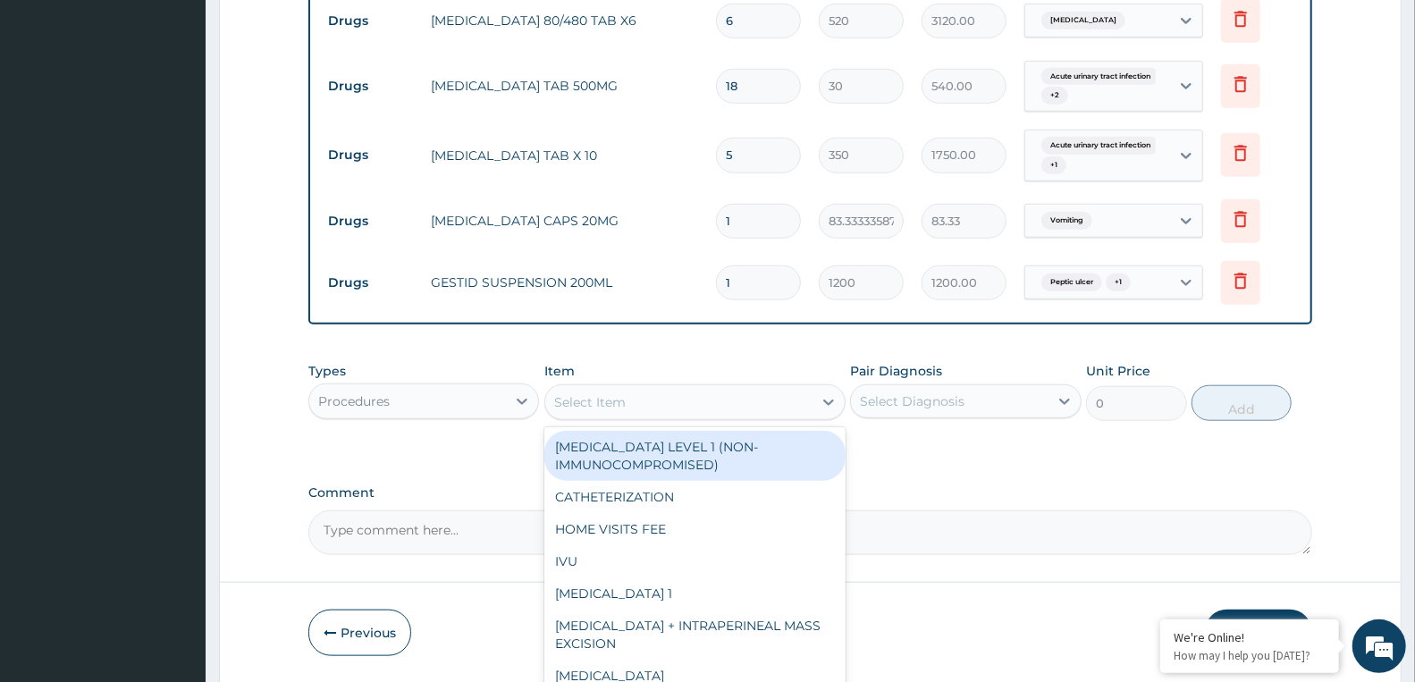
click at [576, 408] on div "Select Item" at bounding box center [589, 402] width 71 height 18
type input "H"
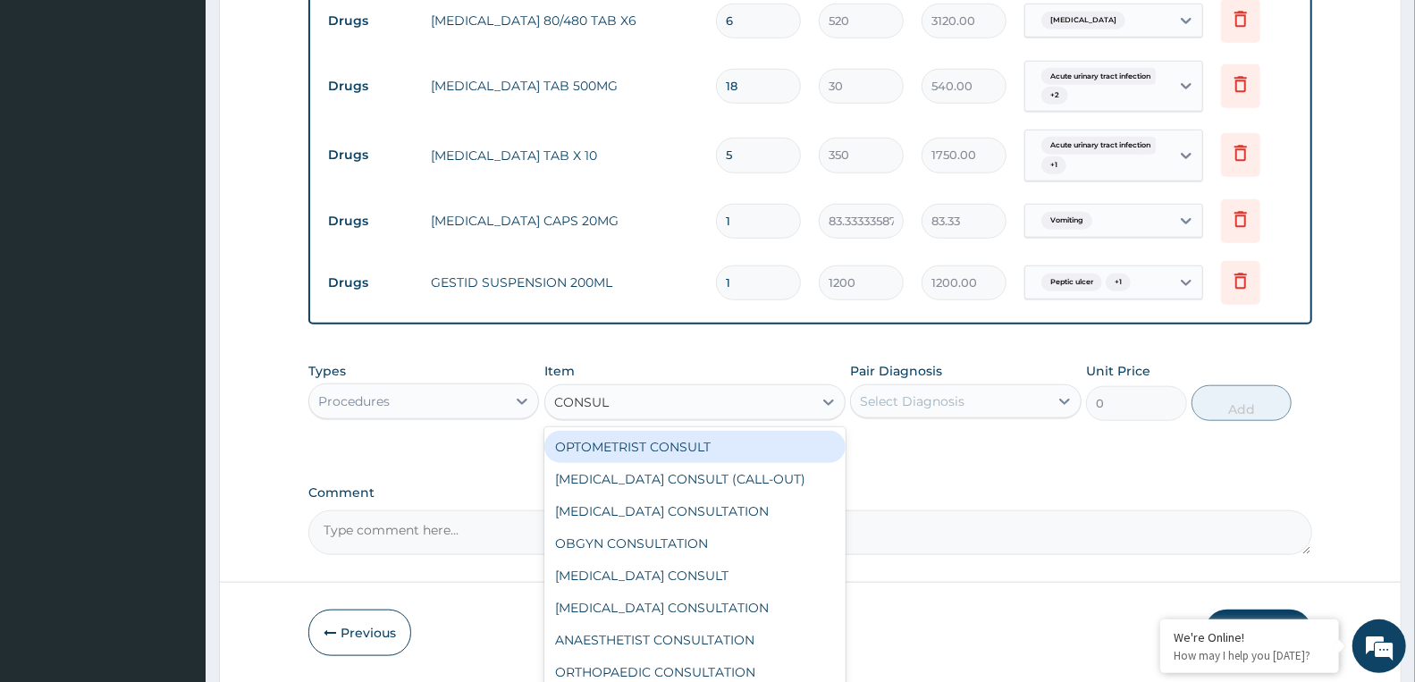
type input "CONSULT"
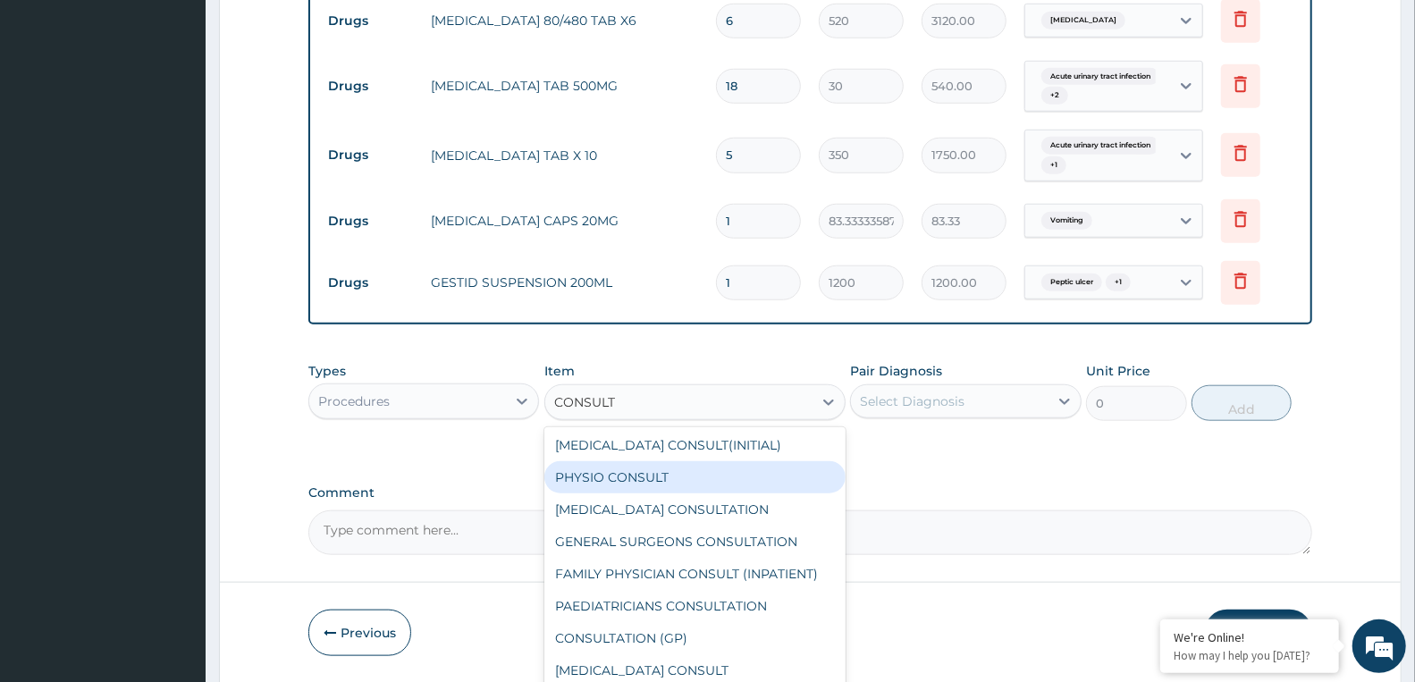
scroll to position [367, 0]
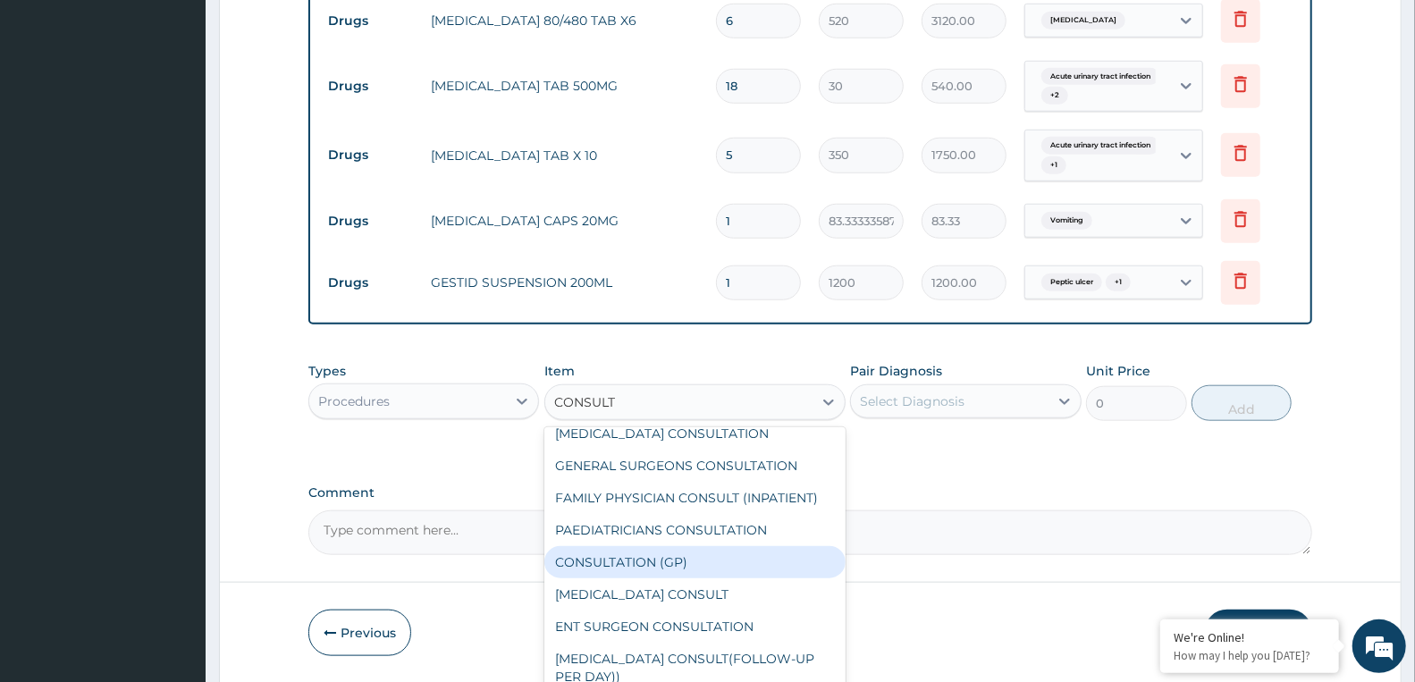
click at [668, 561] on div "CONSULTATION (GP)" at bounding box center [694, 562] width 301 height 32
type input "3000"
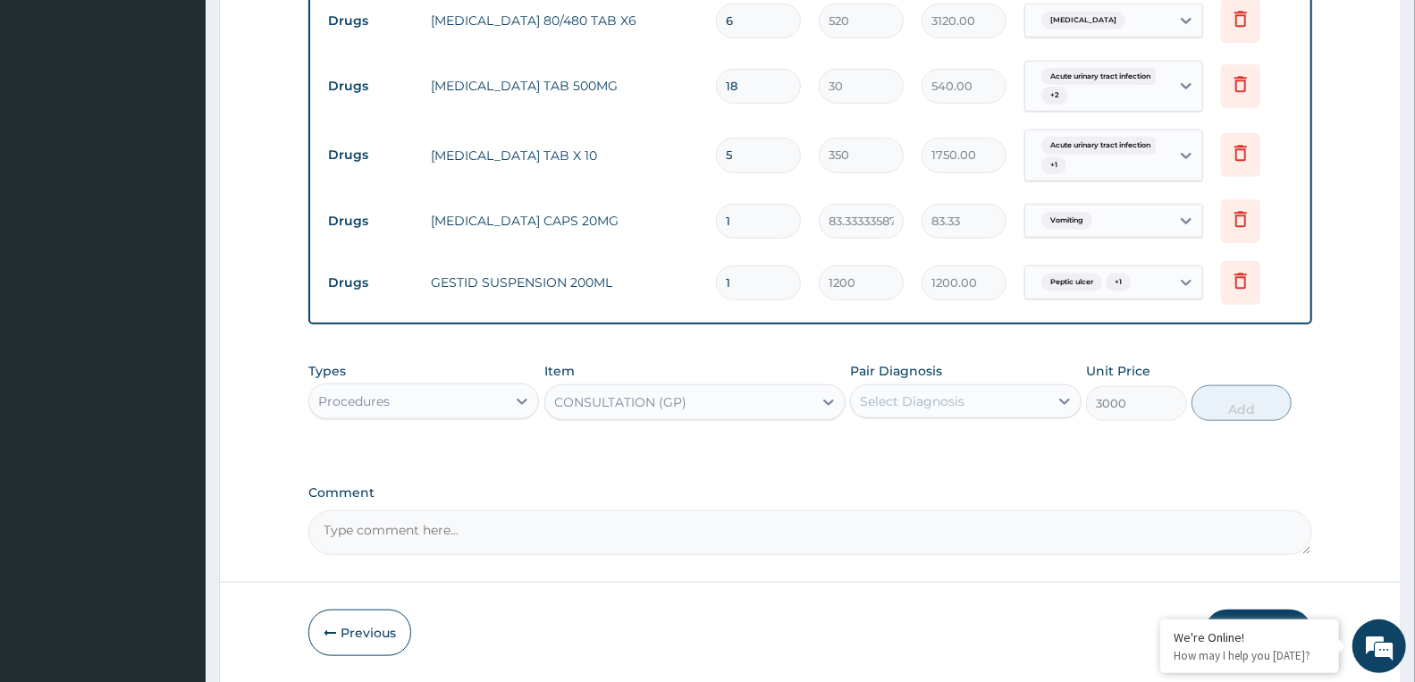
click at [966, 406] on div "Select Diagnosis" at bounding box center [949, 401] width 197 height 29
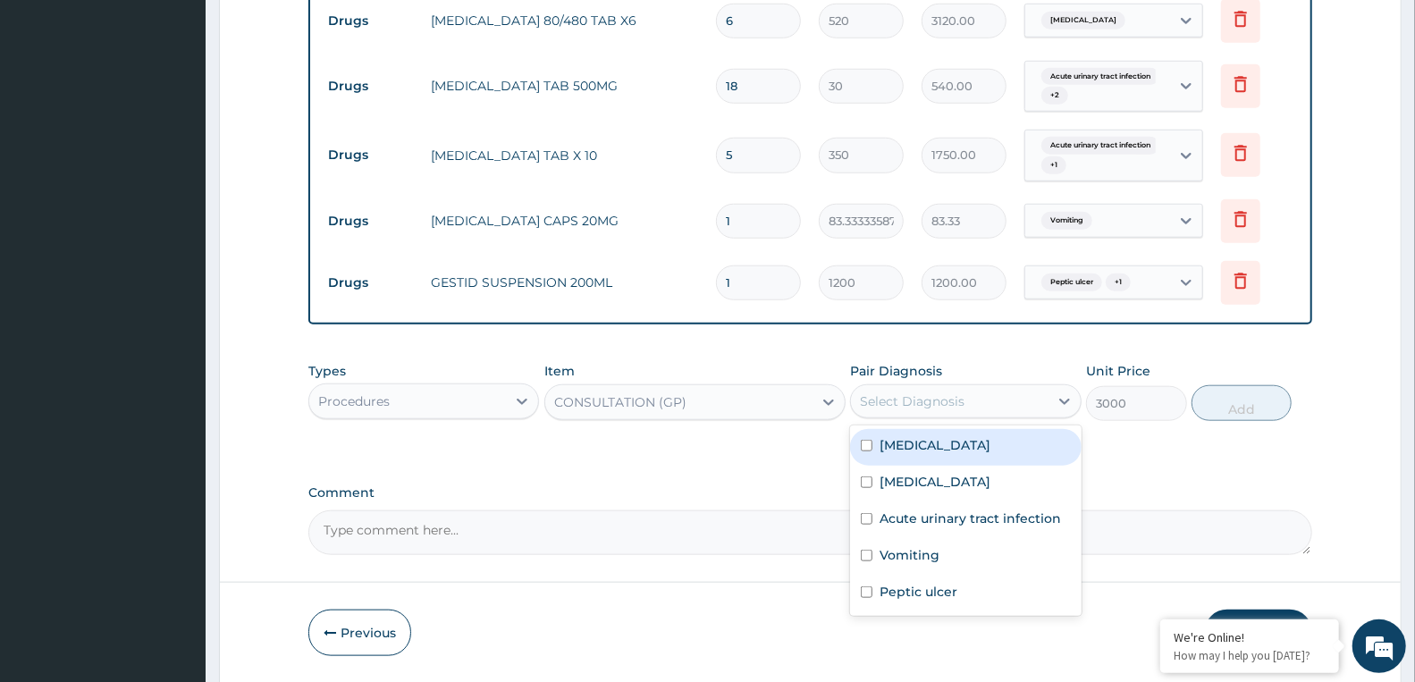
click at [928, 457] on div "Malaria" at bounding box center [965, 447] width 231 height 37
checkbox input "true"
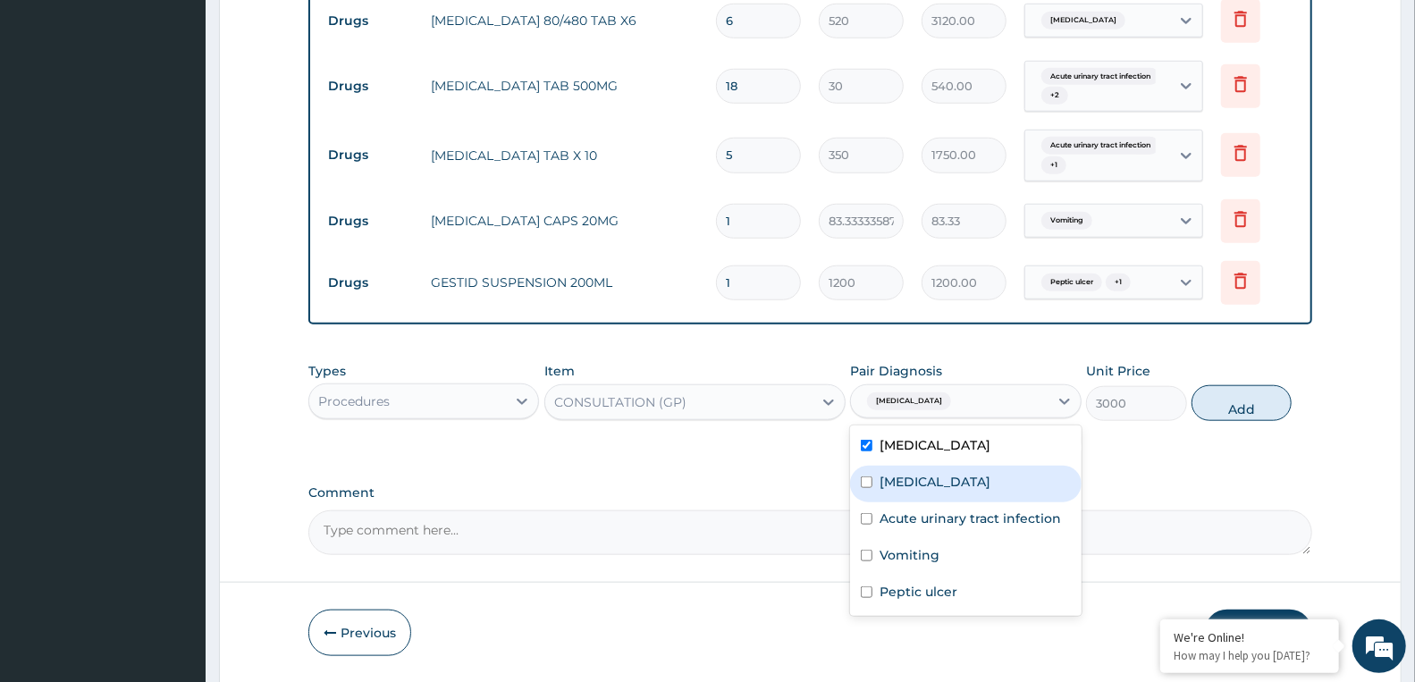
drag, startPoint x: 926, startPoint y: 481, endPoint x: 925, endPoint y: 534, distance: 52.7
click at [925, 485] on div "Sepsis" at bounding box center [965, 484] width 231 height 37
checkbox input "true"
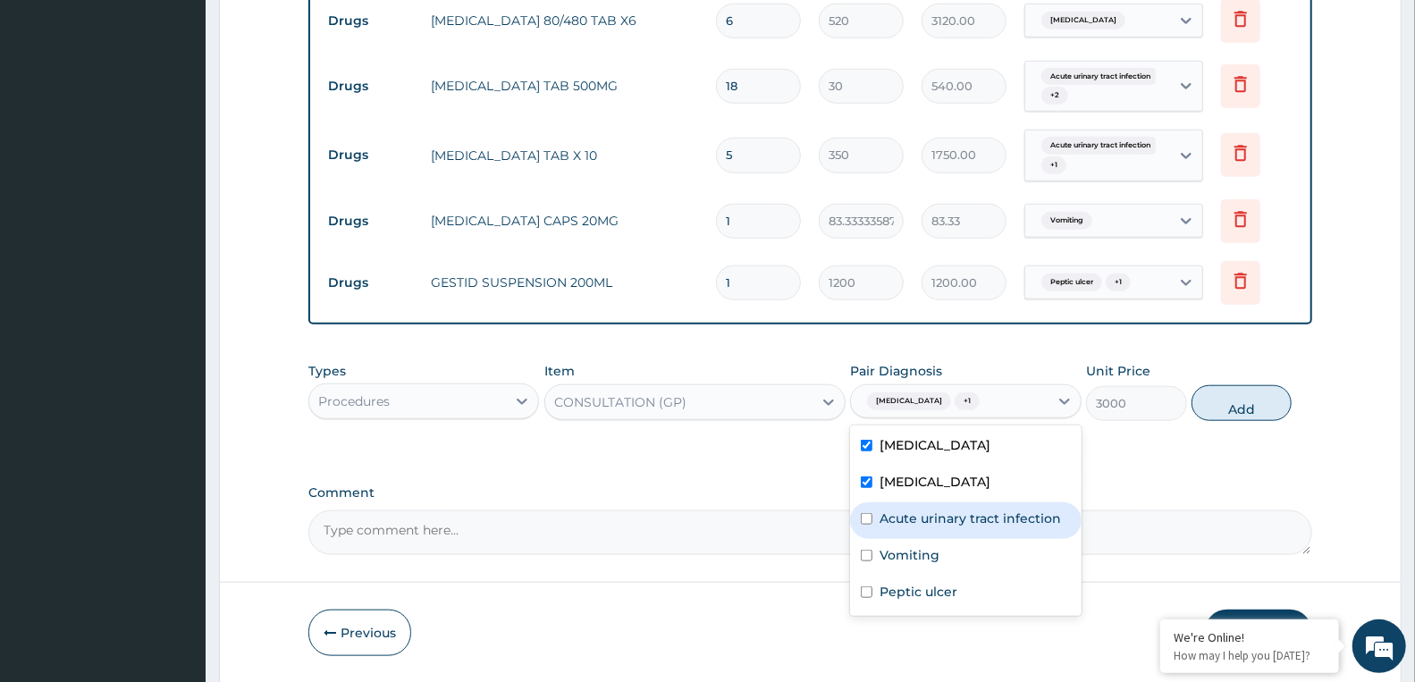
click at [925, 534] on div "Acute urinary tract infection" at bounding box center [965, 520] width 231 height 37
checkbox input "true"
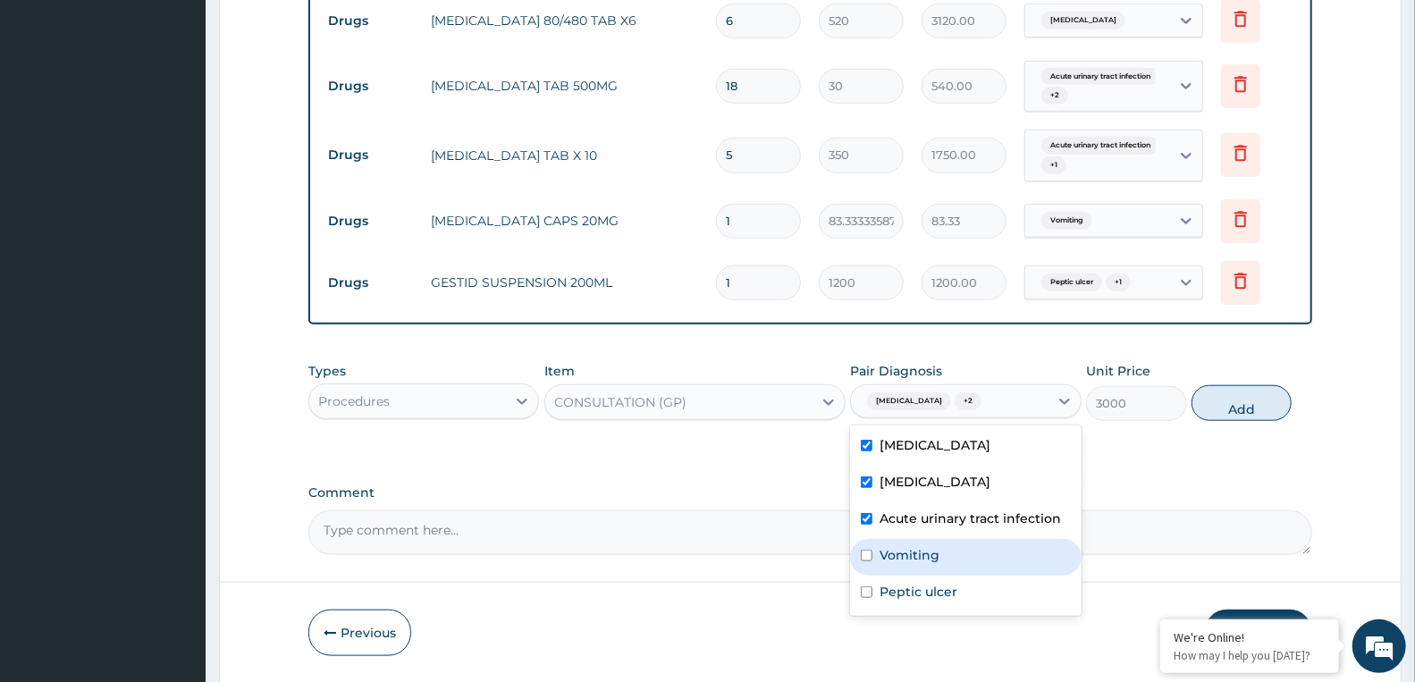
click at [925, 560] on label "Vomiting" at bounding box center [909, 555] width 60 height 18
checkbox input "true"
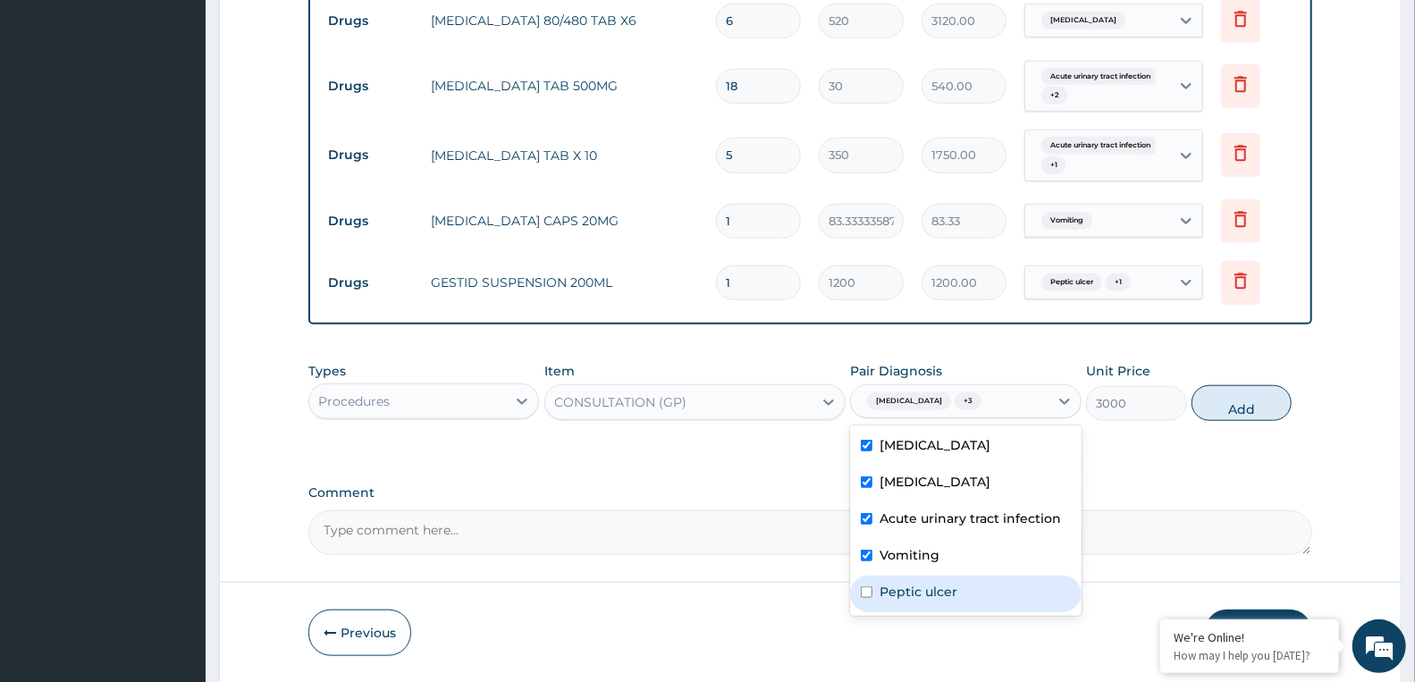
drag, startPoint x: 924, startPoint y: 592, endPoint x: 1073, endPoint y: 555, distance: 153.7
click at [925, 592] on label "Peptic ulcer" at bounding box center [918, 592] width 78 height 18
checkbox input "true"
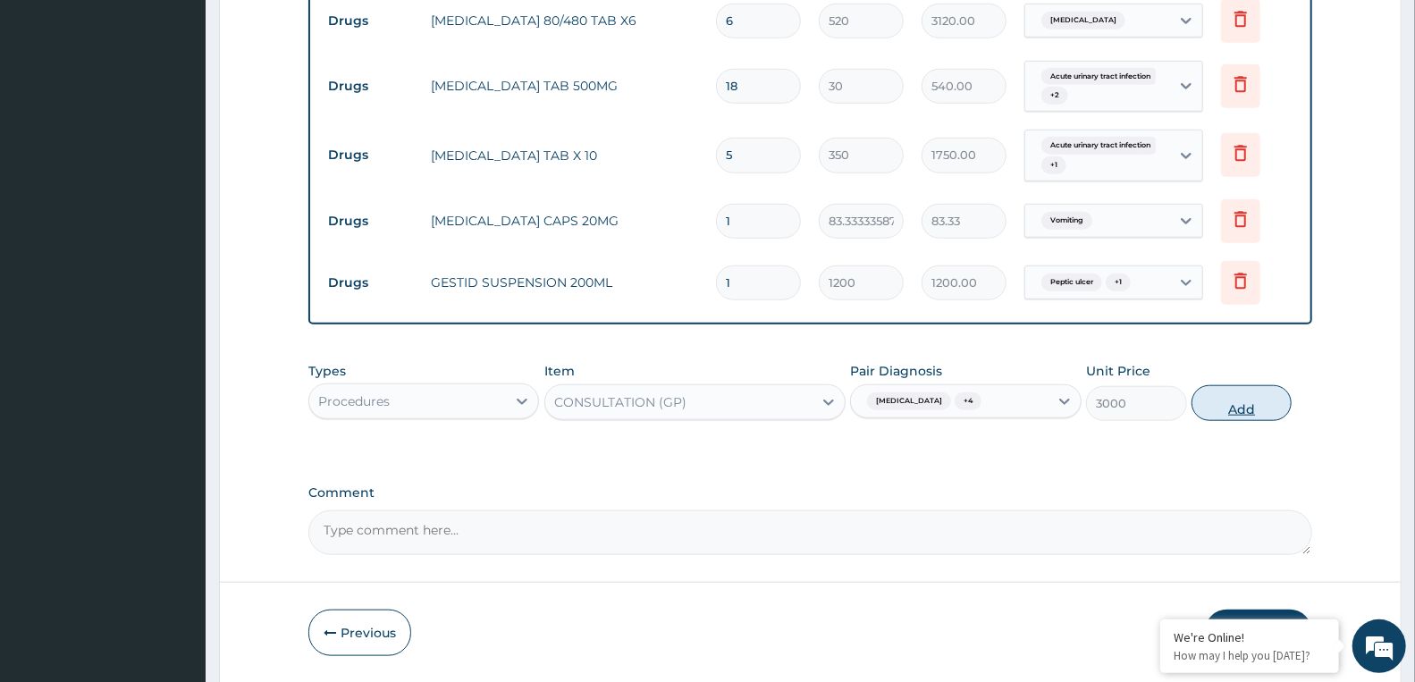
click at [1230, 395] on button "Add" at bounding box center [1241, 403] width 100 height 36
type input "0"
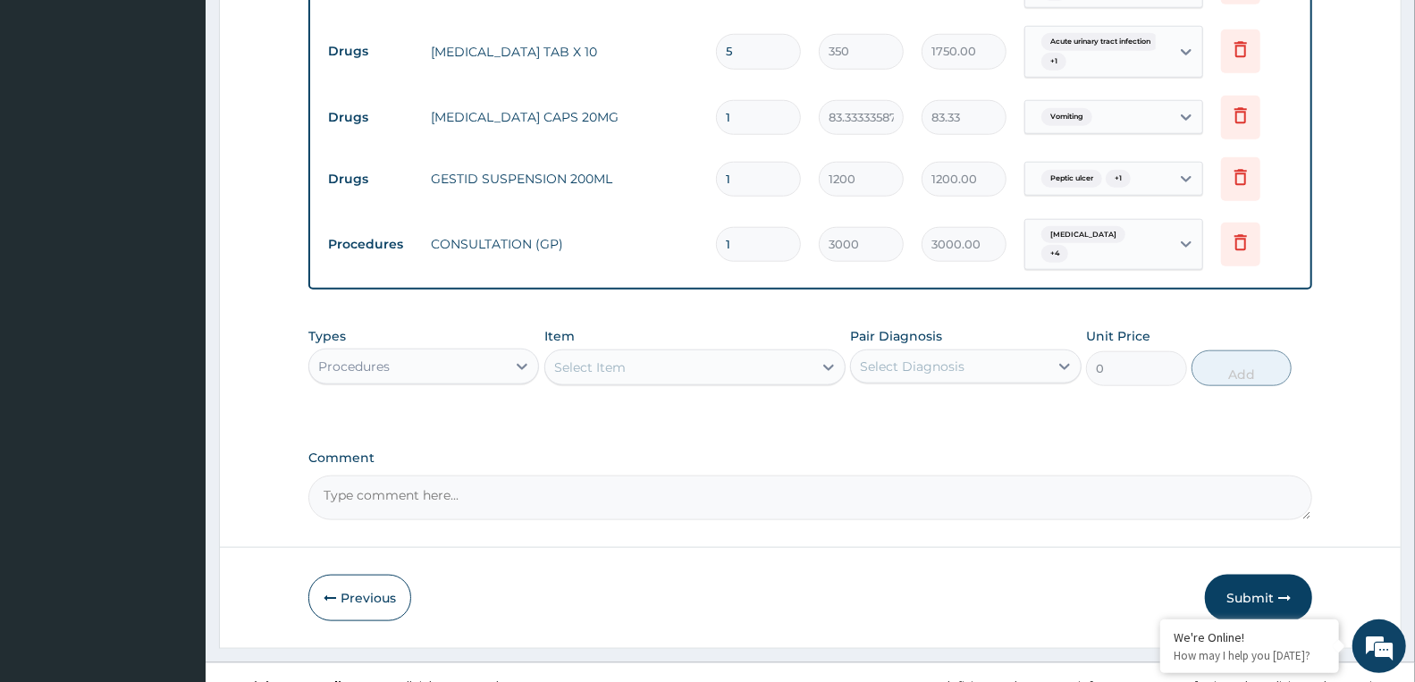
scroll to position [1094, 0]
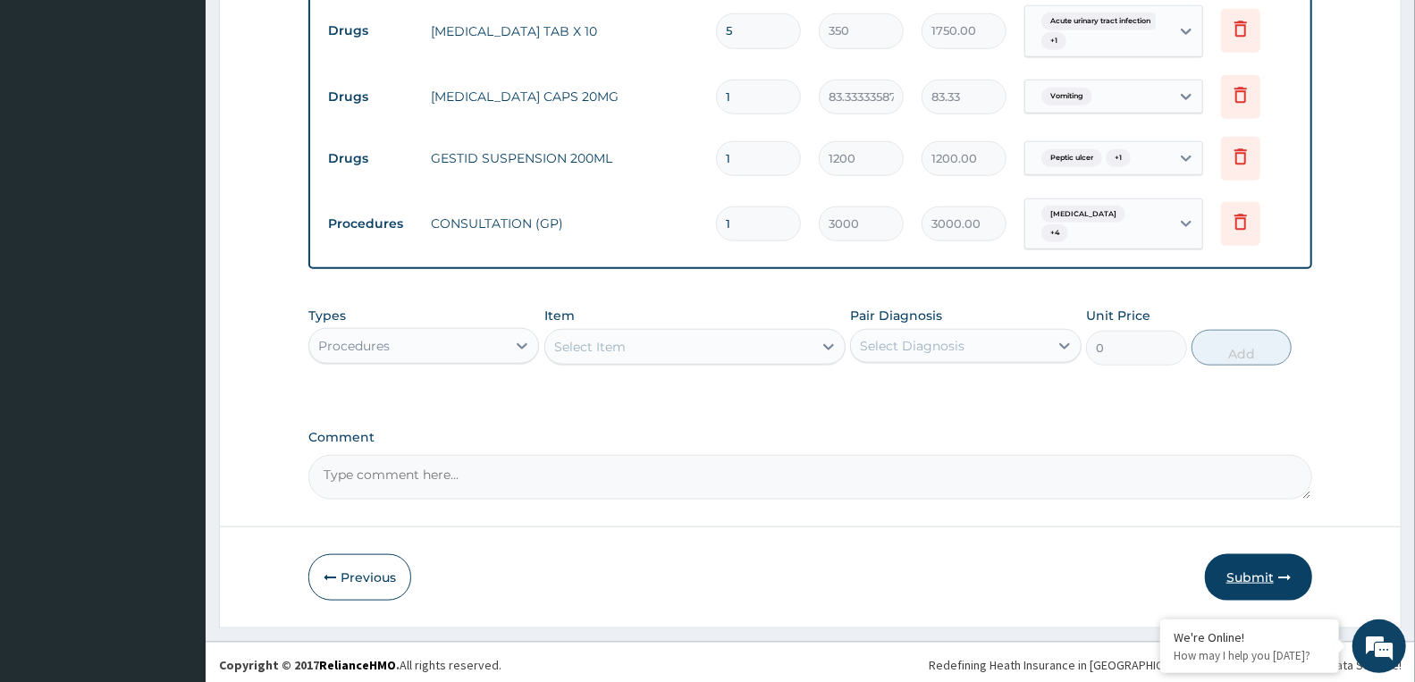
click at [1253, 570] on button "Submit" at bounding box center [1258, 577] width 107 height 46
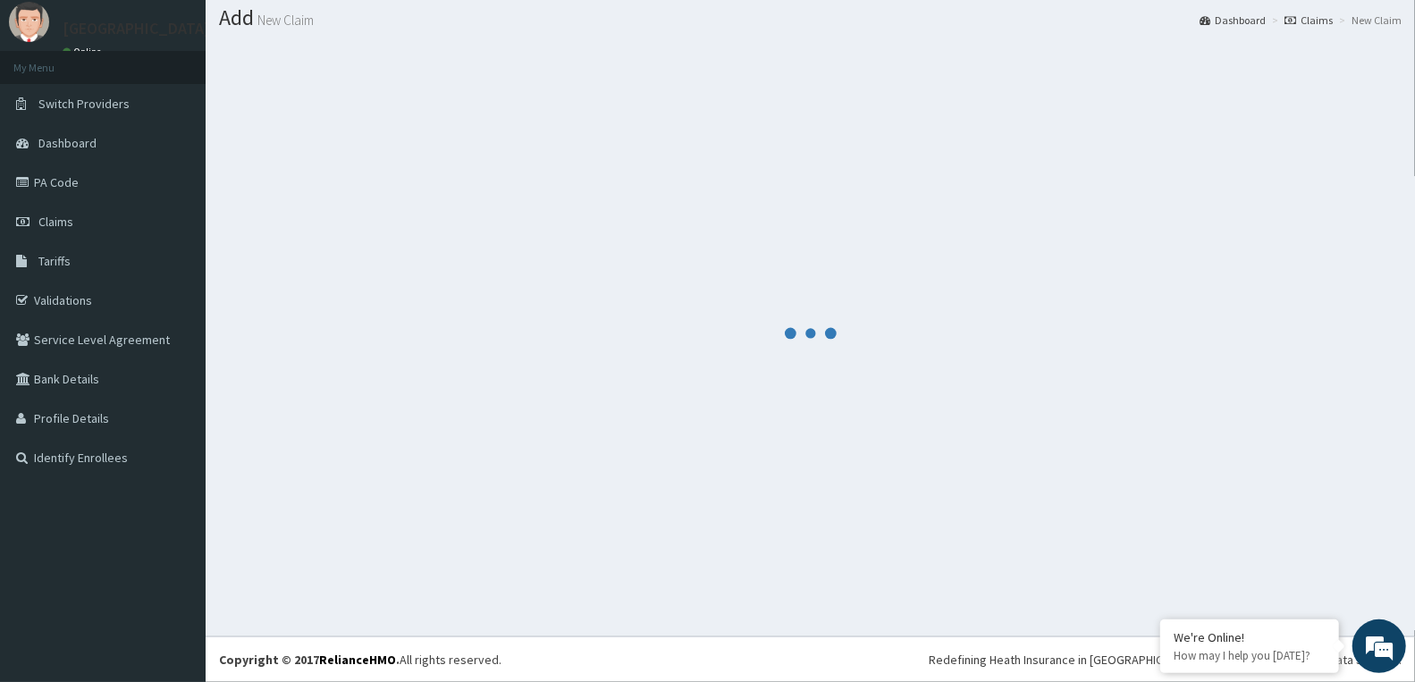
scroll to position [51, 0]
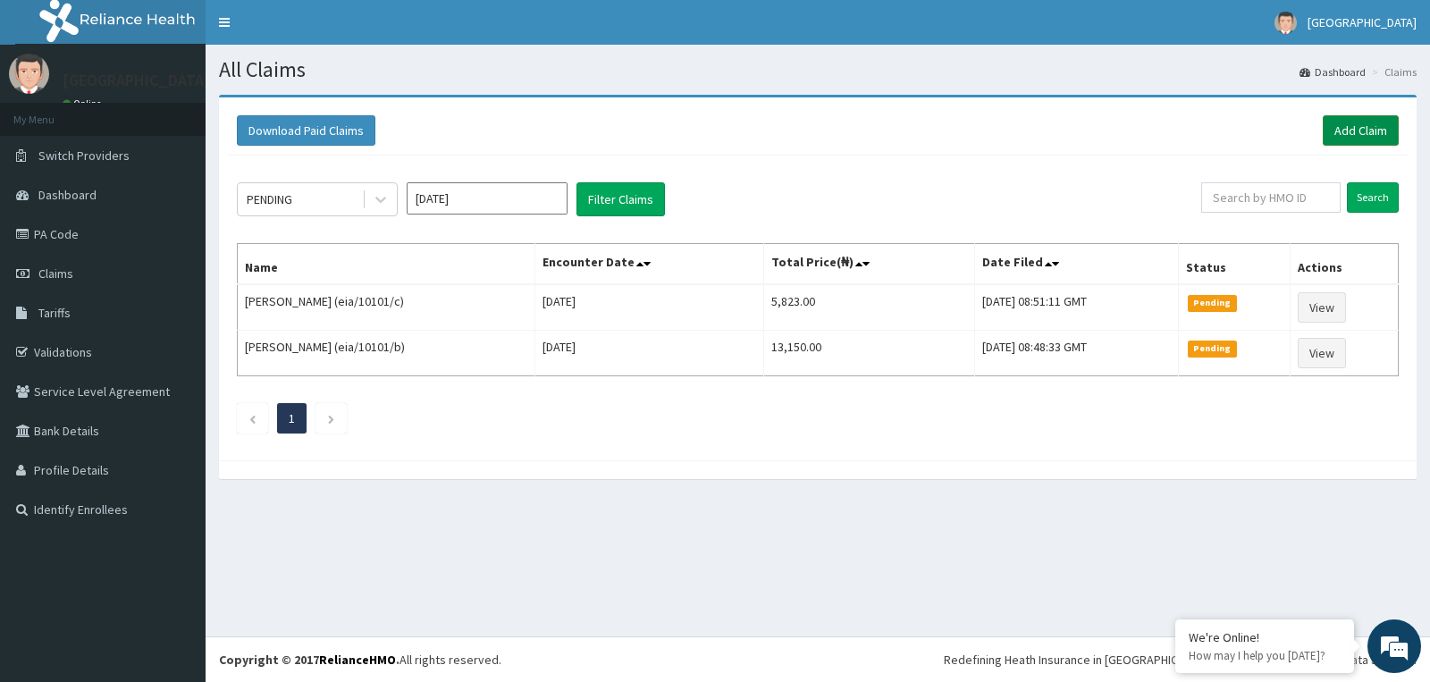
click at [1382, 130] on link "Add Claim" at bounding box center [1361, 130] width 76 height 30
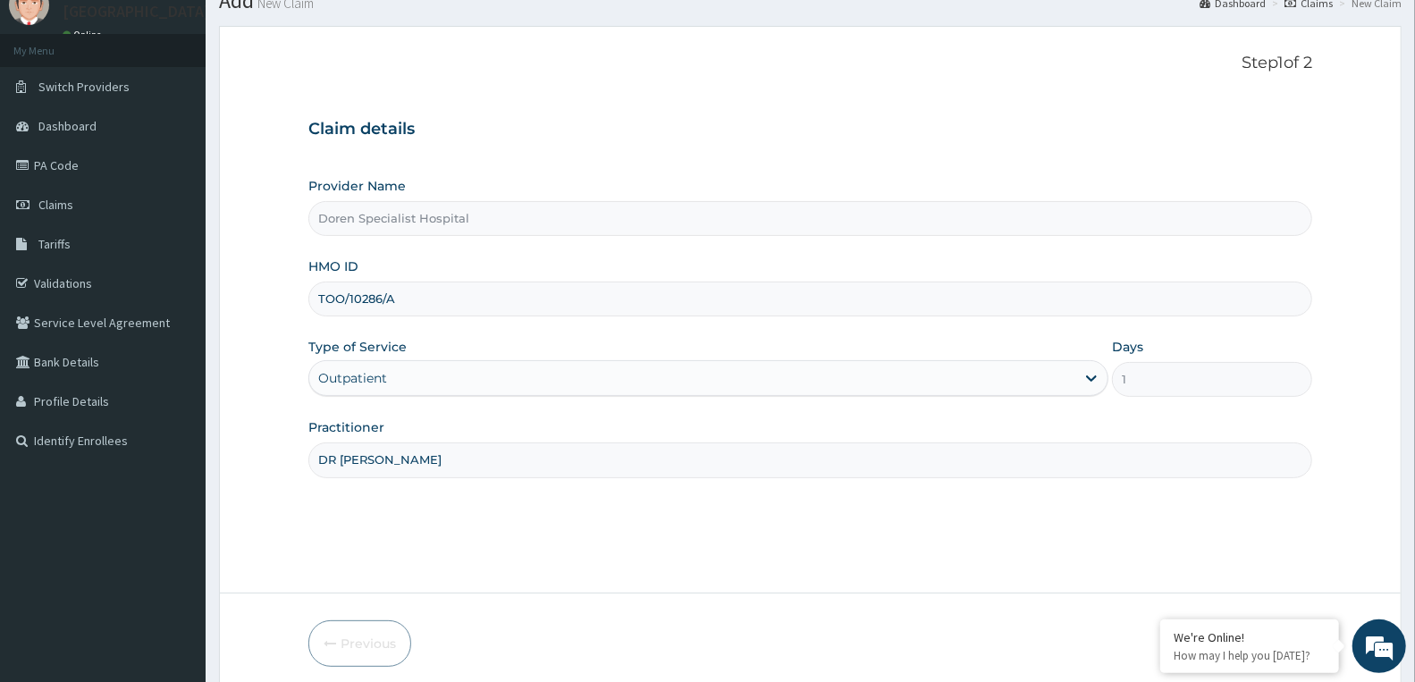
scroll to position [139, 0]
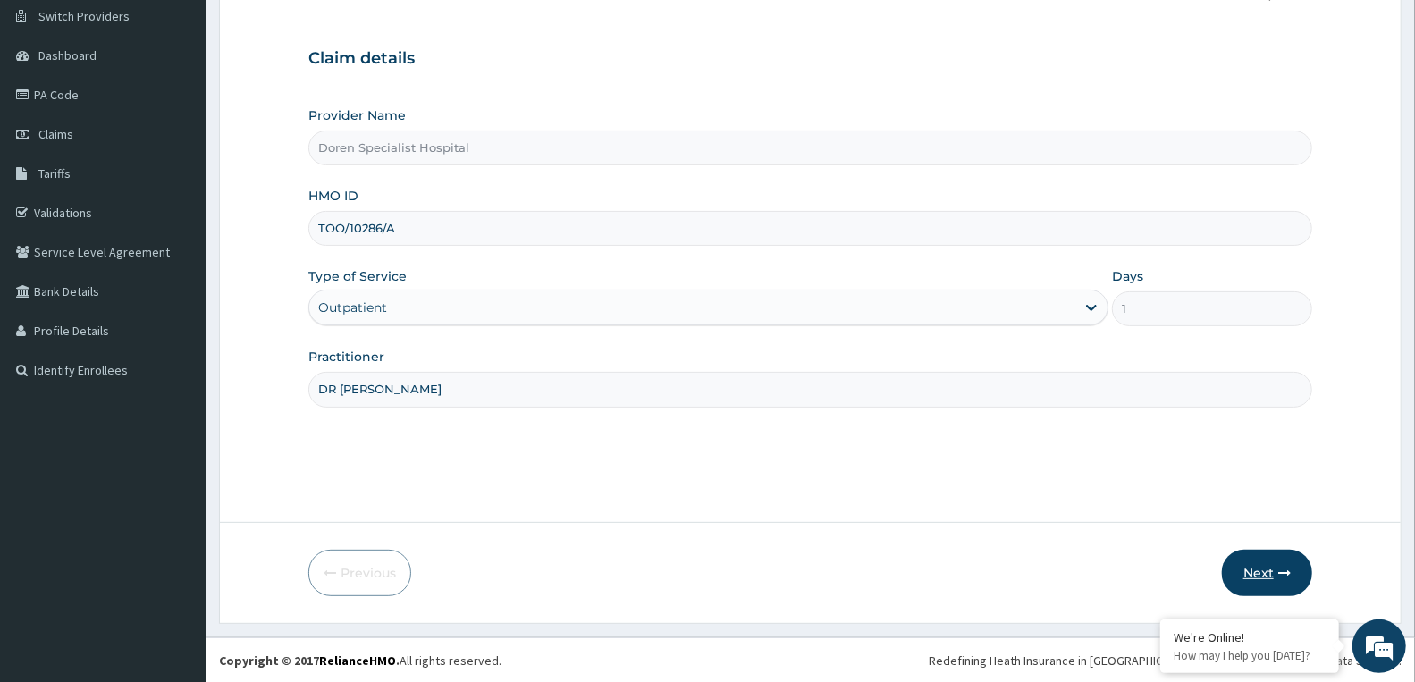
type input "DR AHERE"
click at [1276, 557] on button "Next" at bounding box center [1267, 573] width 90 height 46
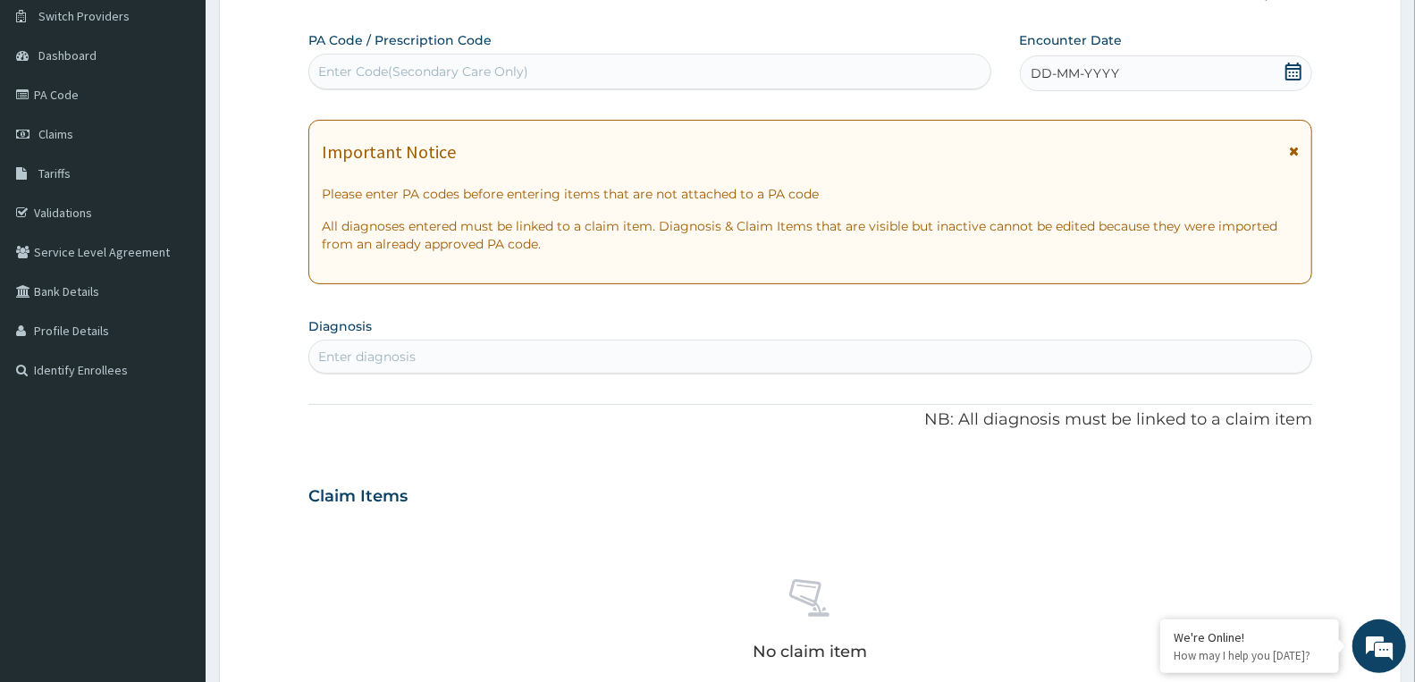
click at [495, 78] on div "Enter Code(Secondary Care Only)" at bounding box center [423, 72] width 210 height 18
paste input "PA/DF1DA4"
type input "PA/DF1DA4"
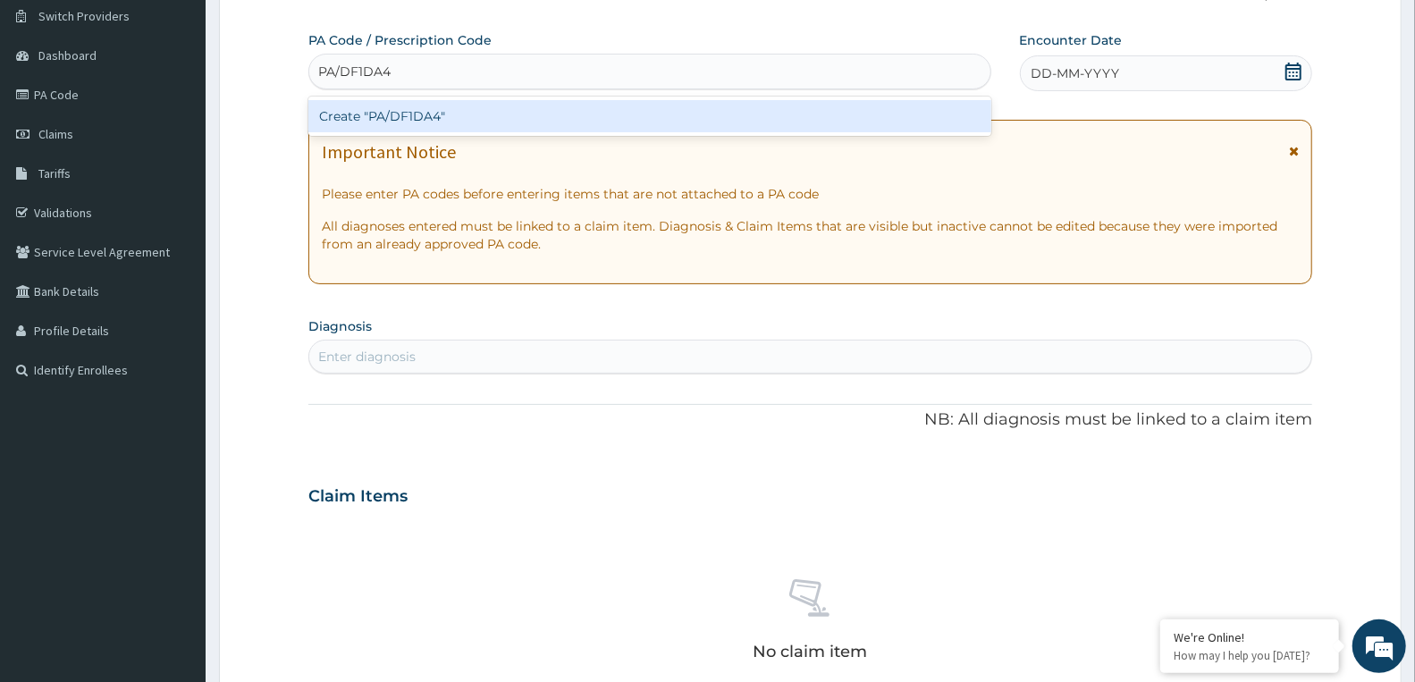
click at [450, 113] on div "Create "PA/DF1DA4"" at bounding box center [649, 116] width 683 height 32
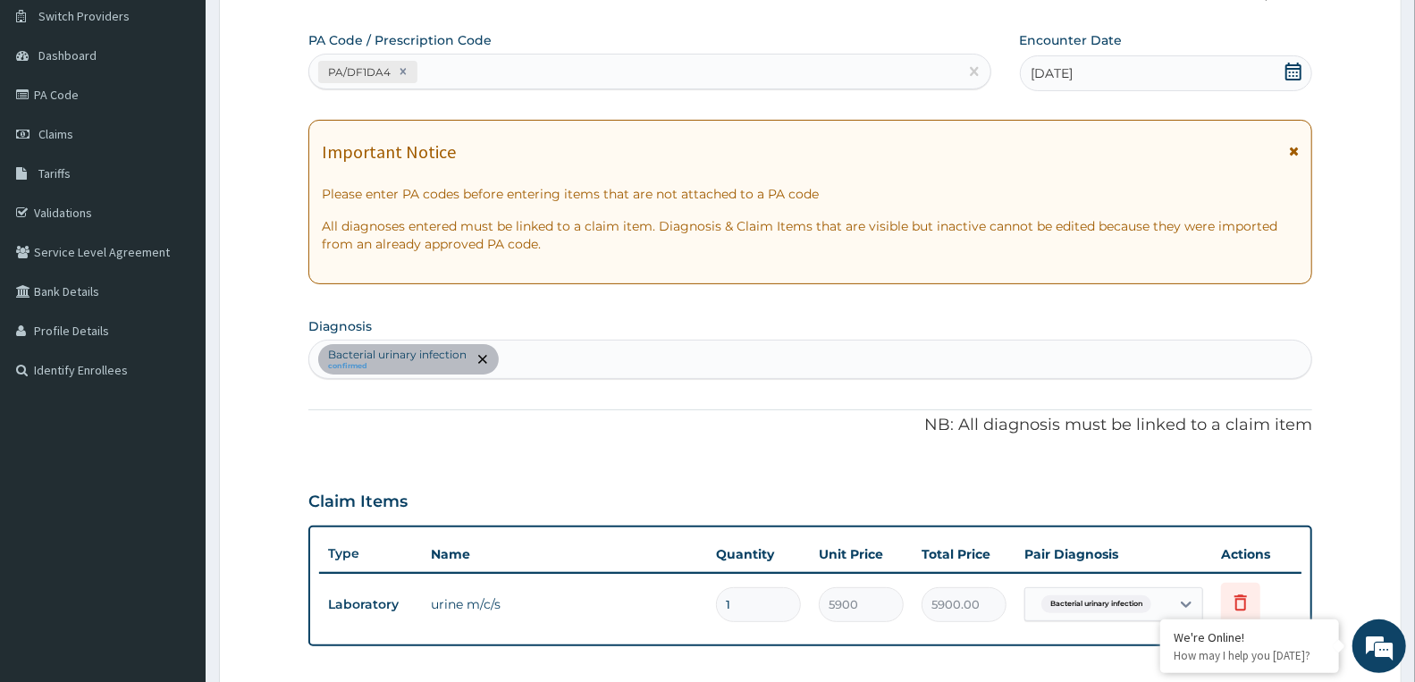
click at [521, 64] on div "PA/DF1DA4" at bounding box center [633, 71] width 649 height 29
paste input "PA/B99E2B"
type input "PA/B99E2B"
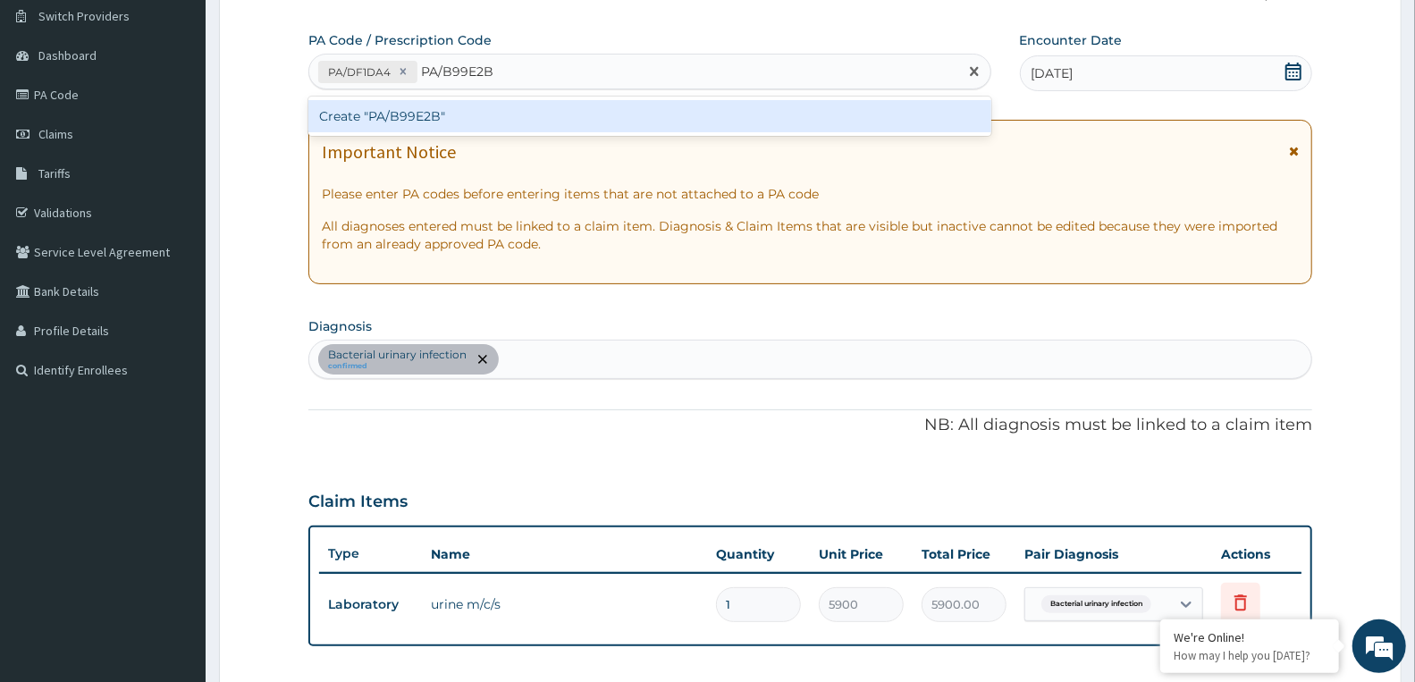
click at [441, 120] on div "Create "PA/B99E2B"" at bounding box center [649, 116] width 683 height 32
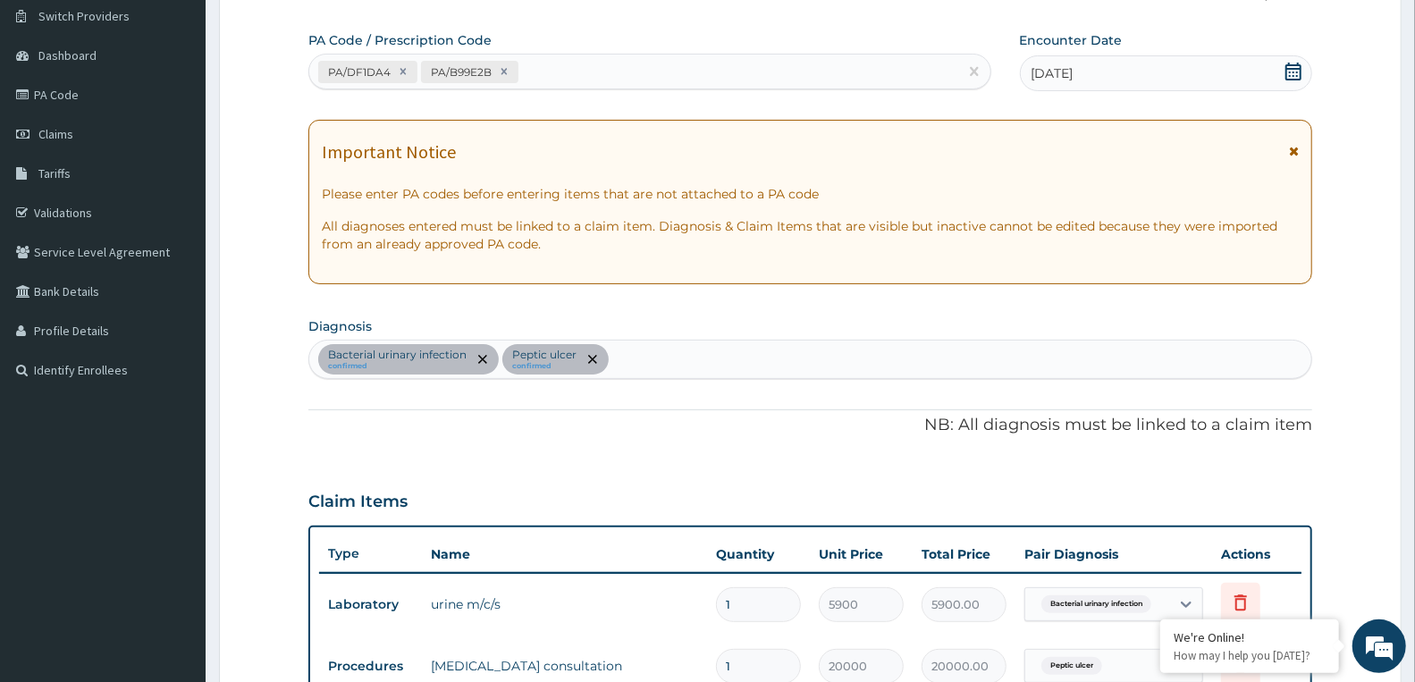
click at [549, 72] on div "PA/DF1DA4 PA/B99E2B" at bounding box center [633, 71] width 649 height 29
paste input "PA/24B3E6"
type input "PA/24B3E6"
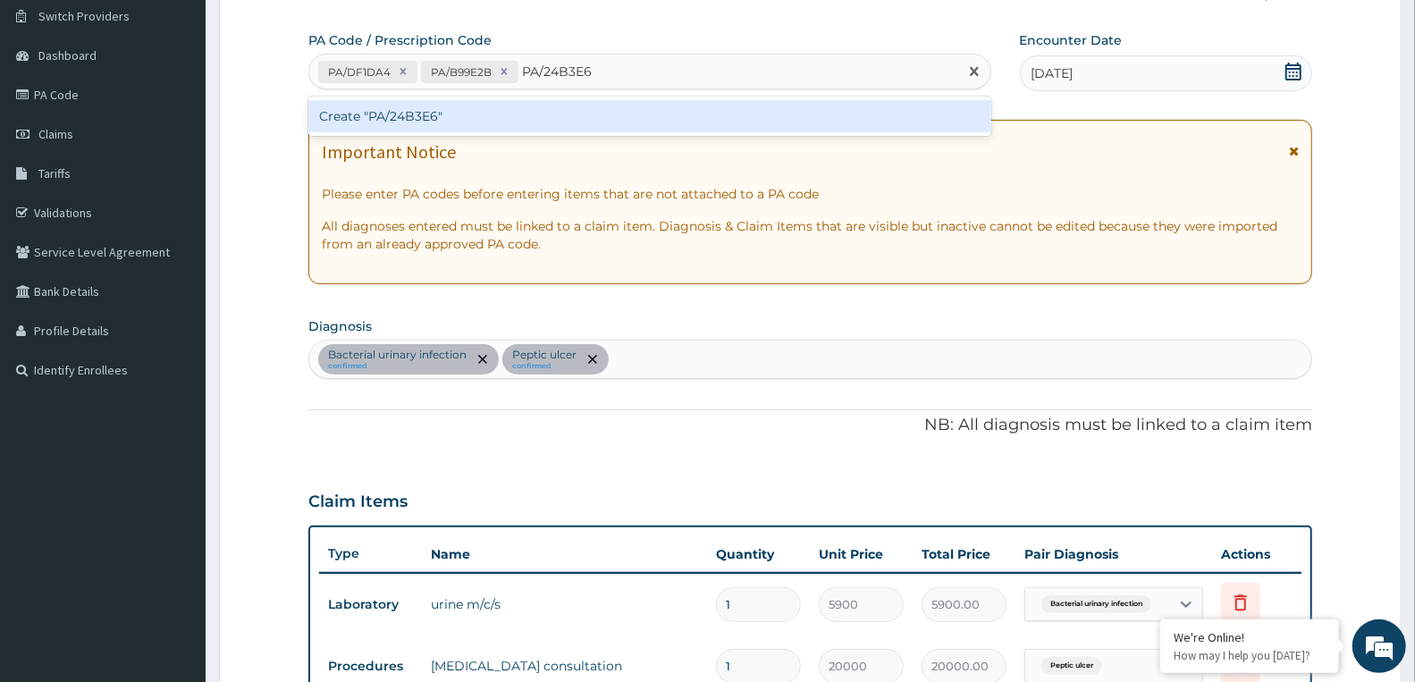
click at [463, 108] on div "Create "PA/24B3E6"" at bounding box center [649, 116] width 683 height 32
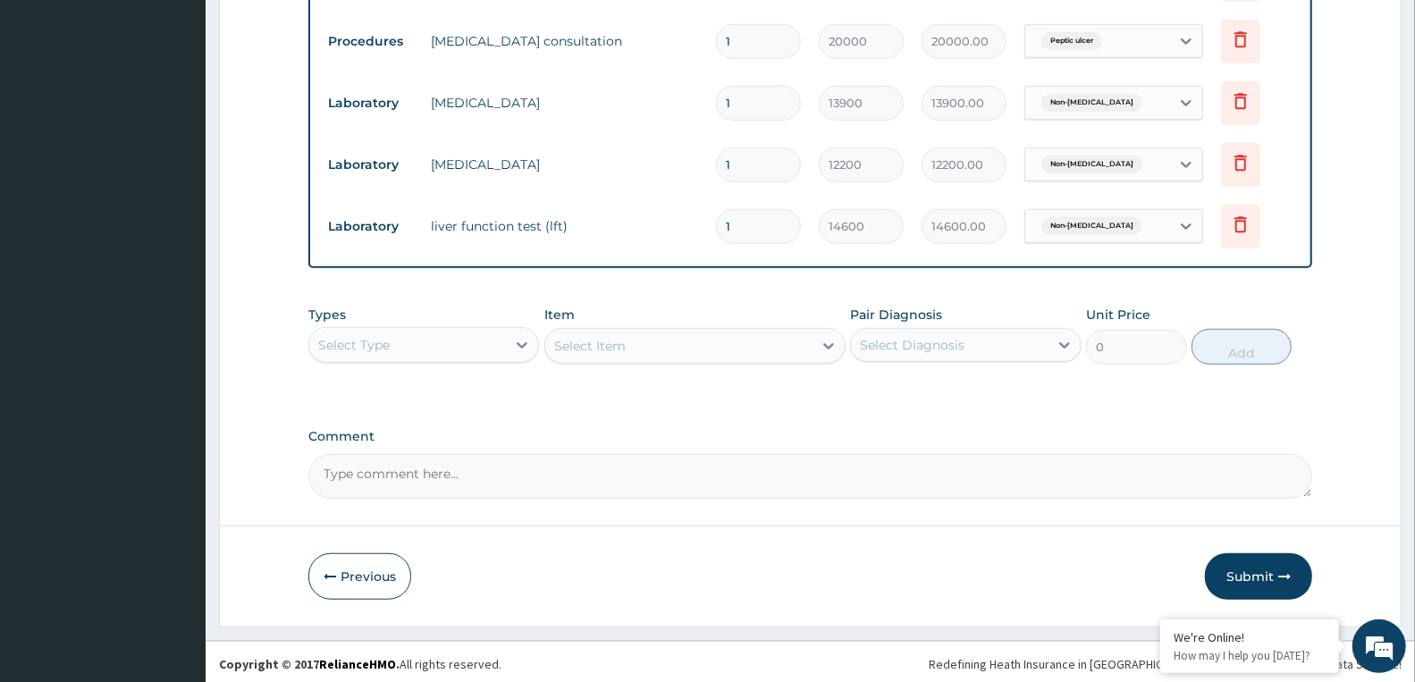
scroll to position [769, 0]
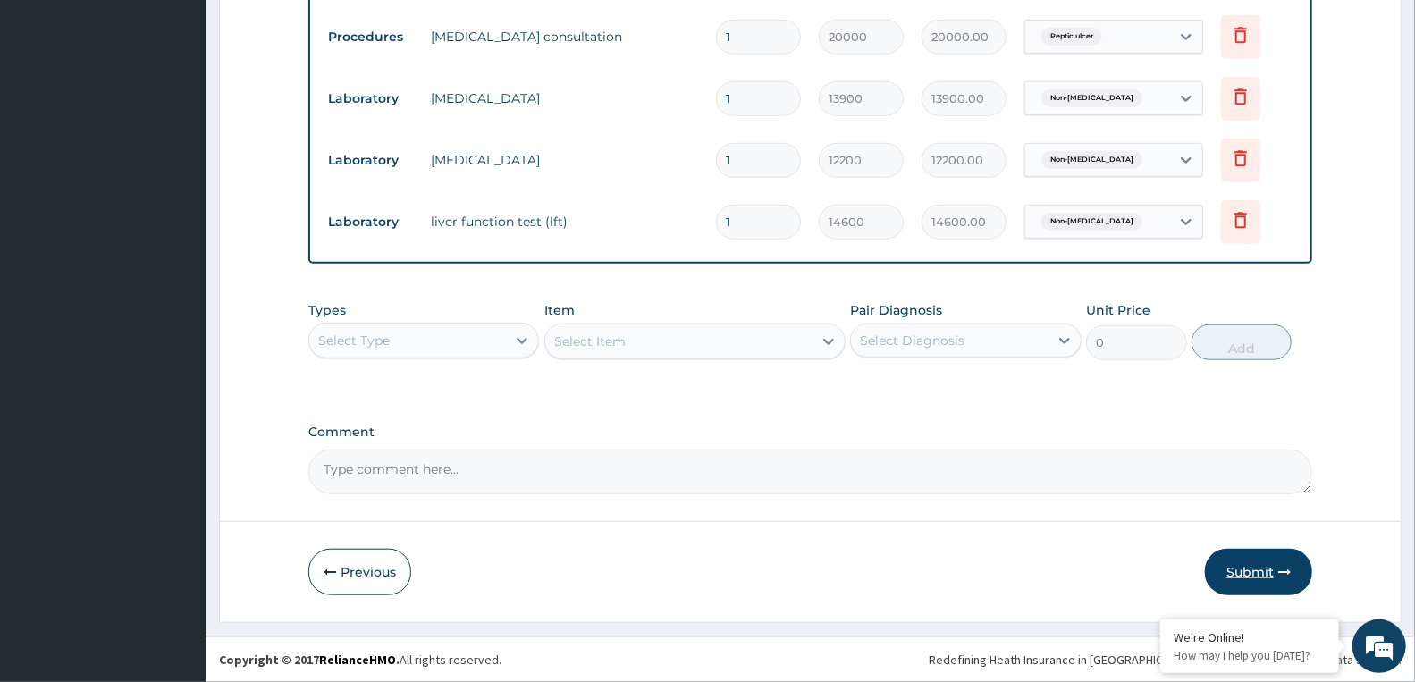
click at [1229, 559] on button "Submit" at bounding box center [1258, 572] width 107 height 46
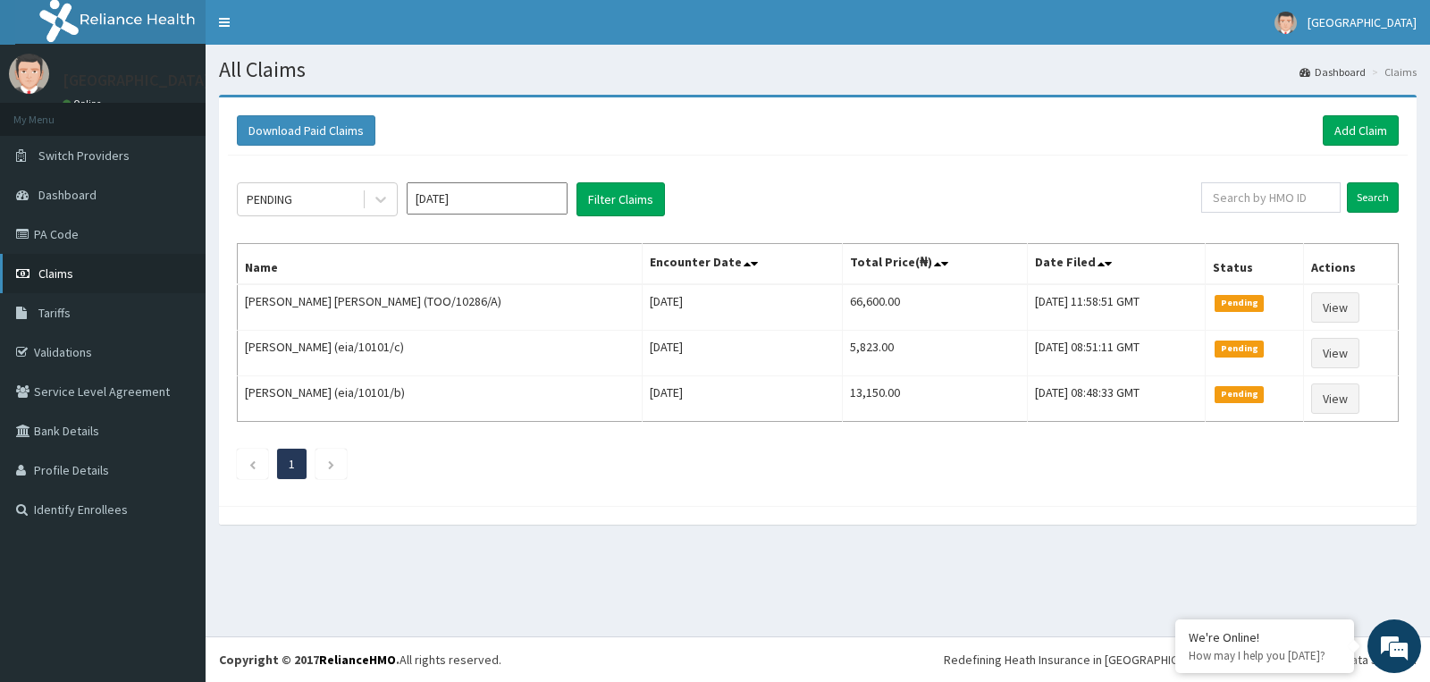
click at [79, 264] on link "Claims" at bounding box center [103, 273] width 206 height 39
click at [325, 462] on li at bounding box center [330, 464] width 31 height 30
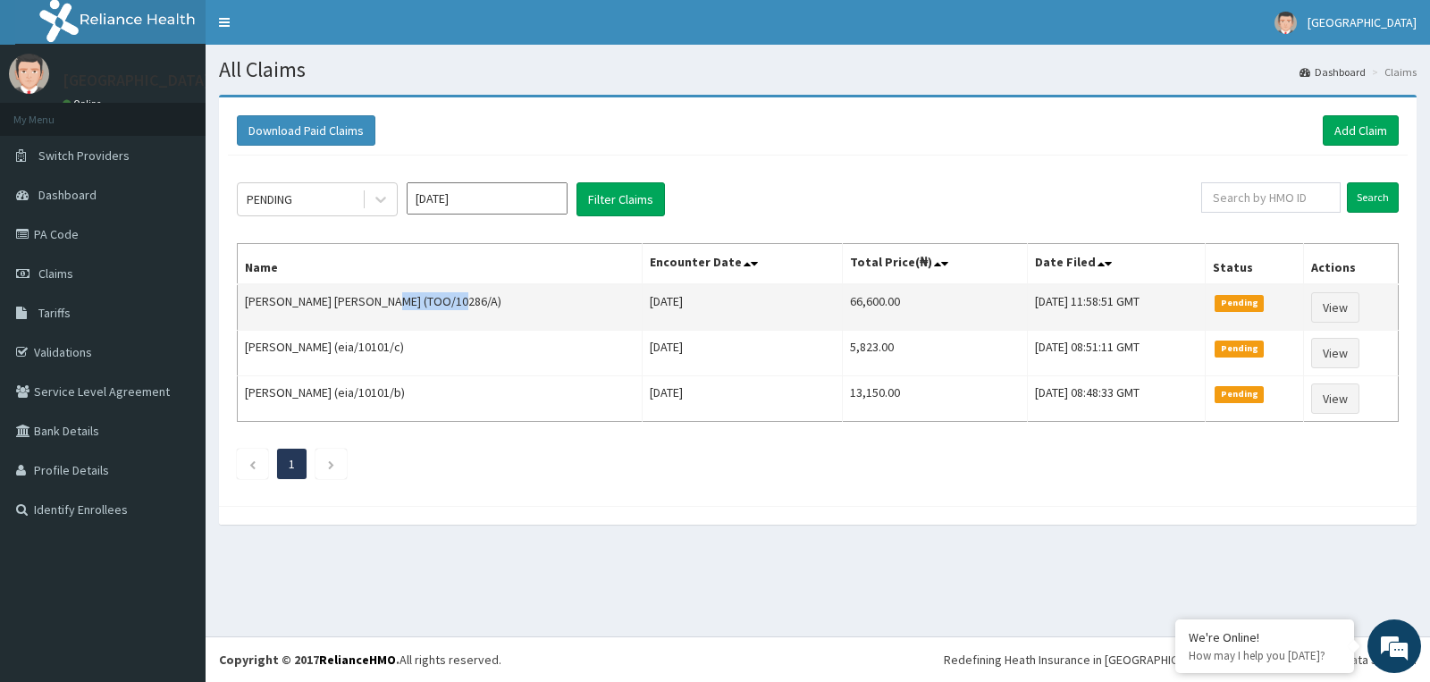
drag, startPoint x: 409, startPoint y: 298, endPoint x: 477, endPoint y: 299, distance: 67.9
click at [477, 299] on td "UGOCHUKWU JOHN STEPHEN (TOO/10286/A)" at bounding box center [440, 307] width 405 height 46
copy td "TOO/10286/A"
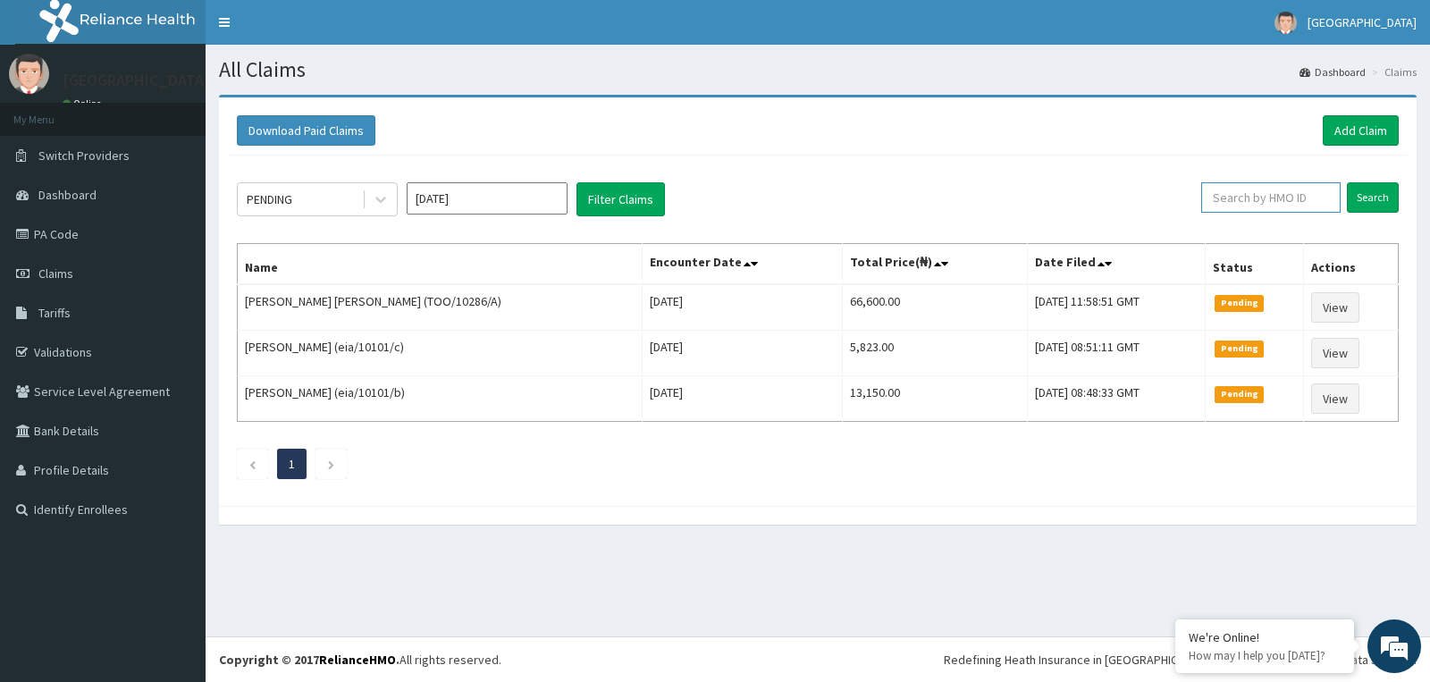
click at [1272, 195] on input "text" at bounding box center [1271, 197] width 140 height 30
paste input "TOO/10286/A"
type input "TOO/10286/A"
click at [1364, 198] on input "Search" at bounding box center [1373, 197] width 52 height 30
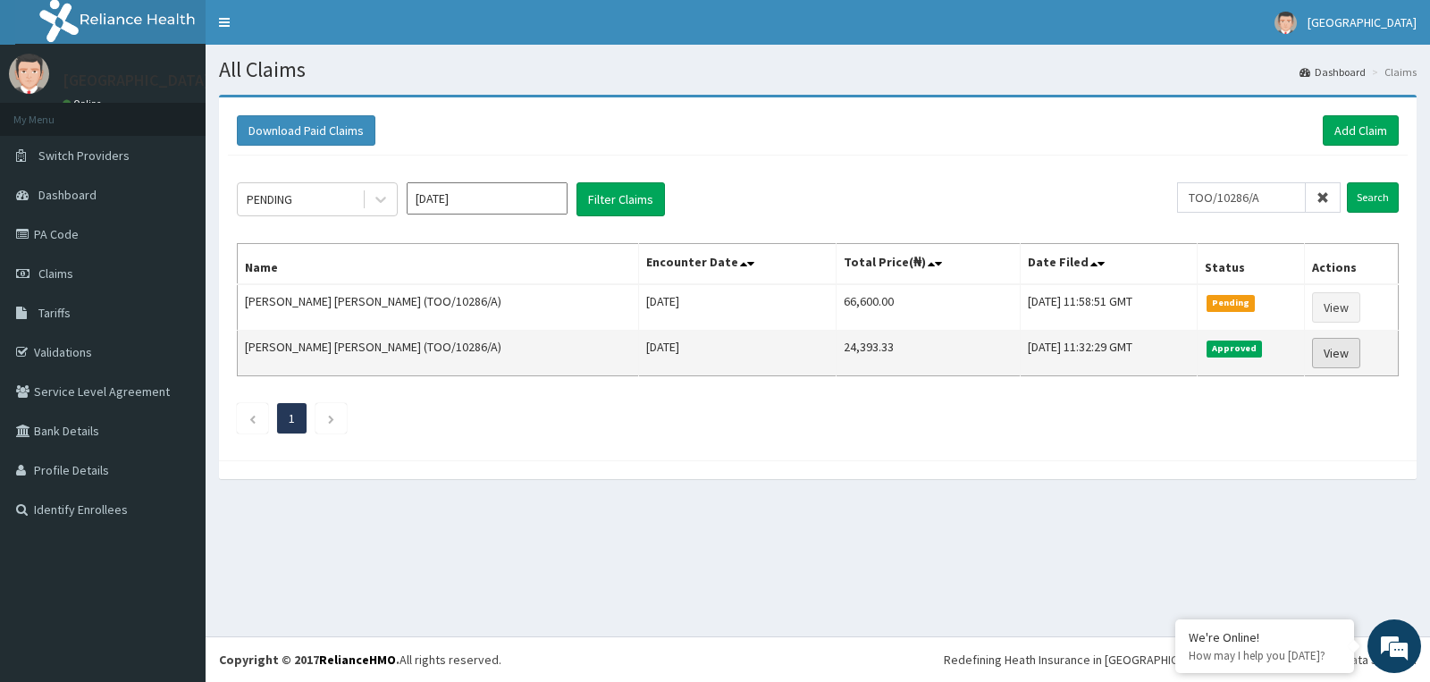
click at [1333, 347] on link "View" at bounding box center [1336, 353] width 48 height 30
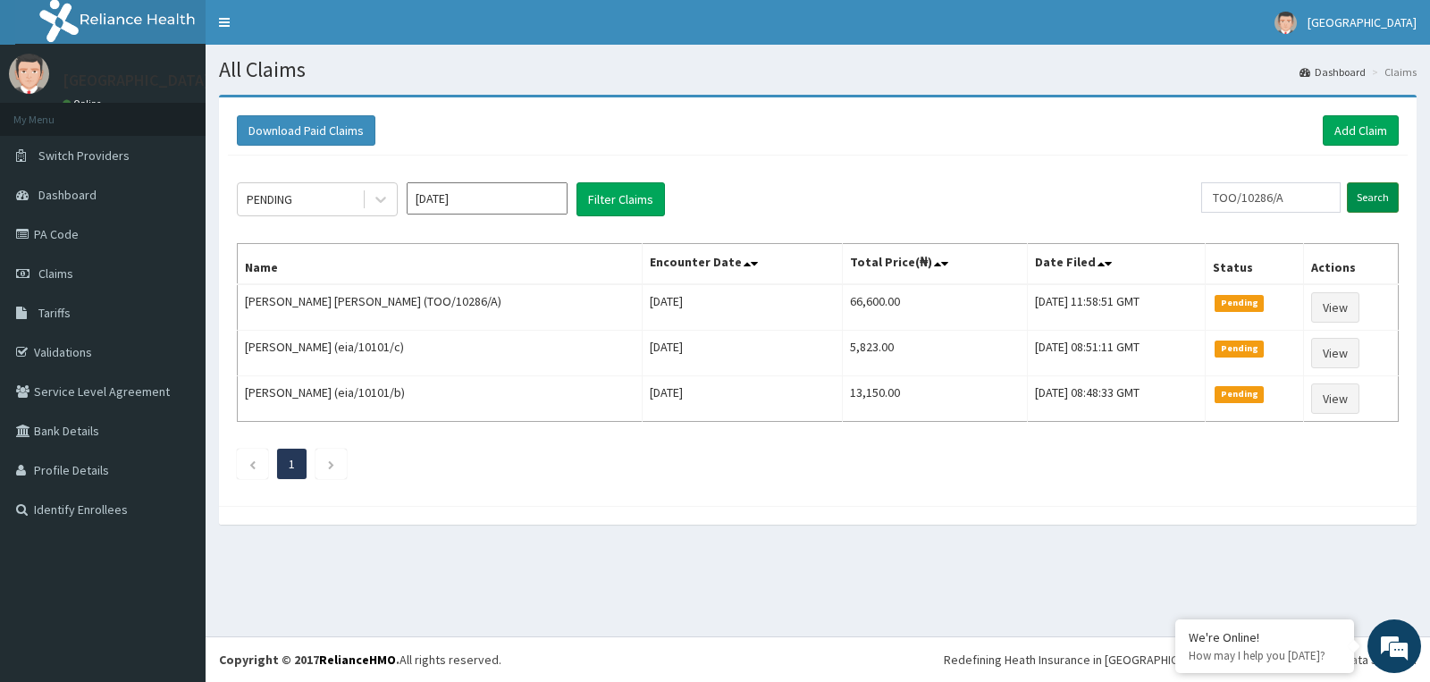
click at [1377, 192] on input "Search" at bounding box center [1373, 197] width 52 height 30
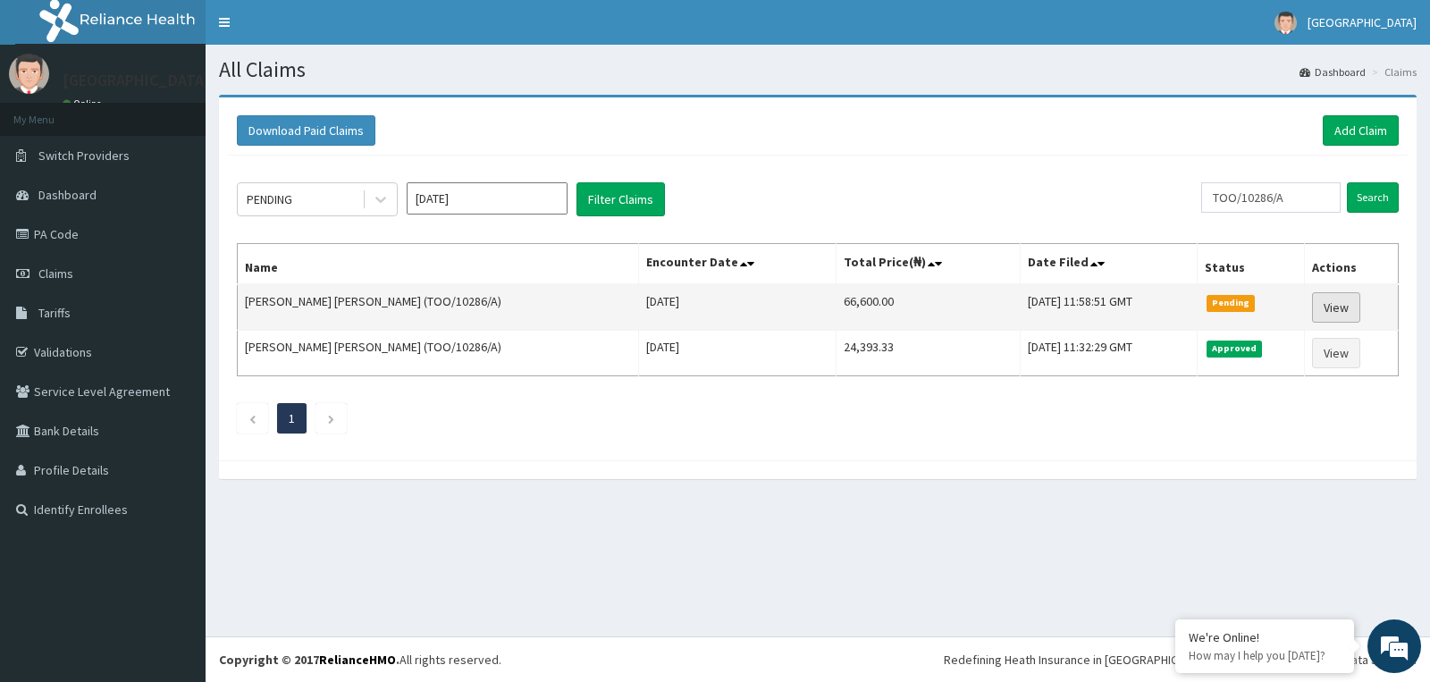
click at [1325, 300] on link "View" at bounding box center [1336, 307] width 48 height 30
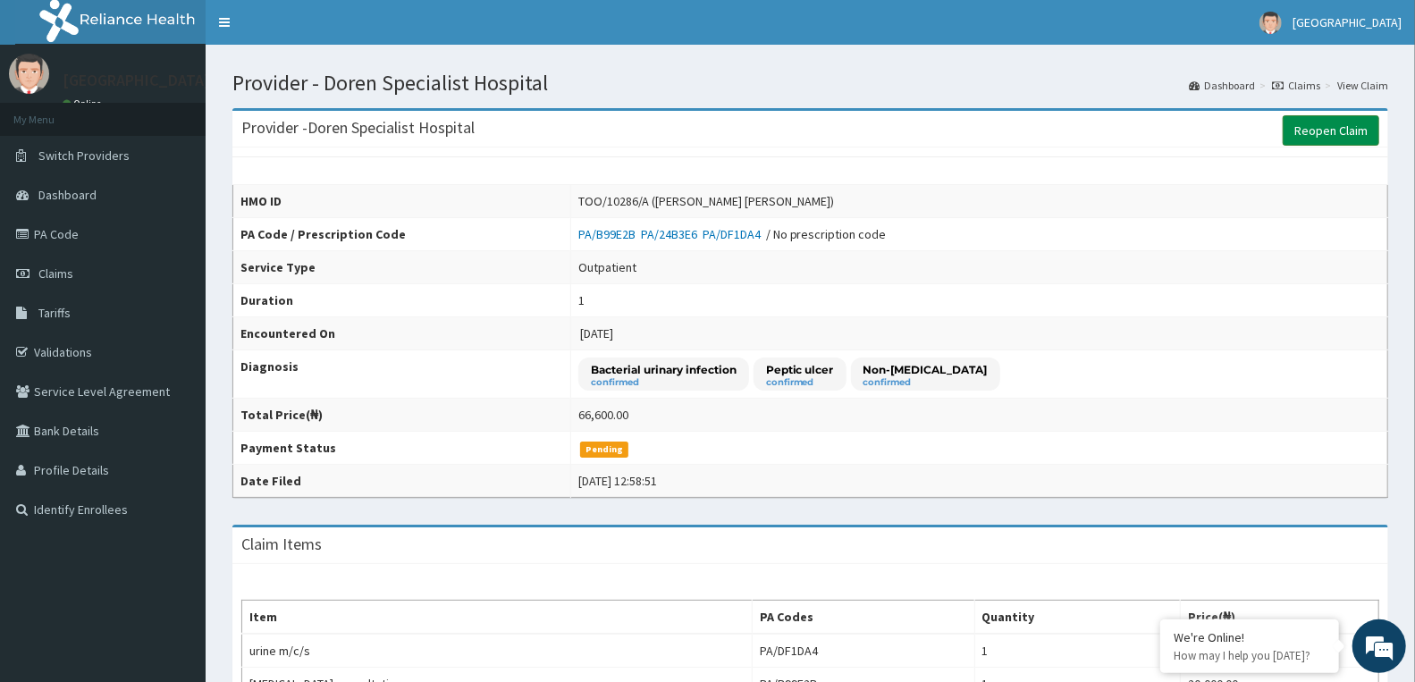
click at [1308, 122] on link "Reopen Claim" at bounding box center [1330, 130] width 97 height 30
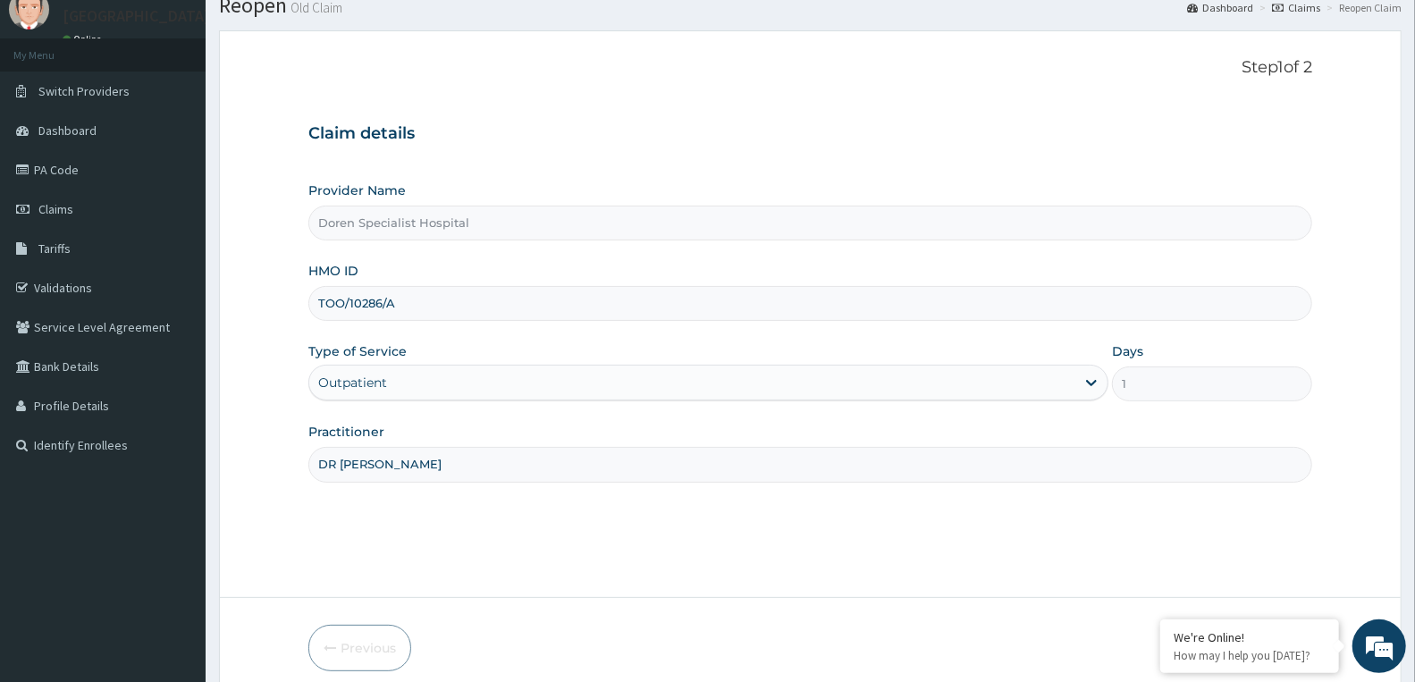
scroll to position [139, 0]
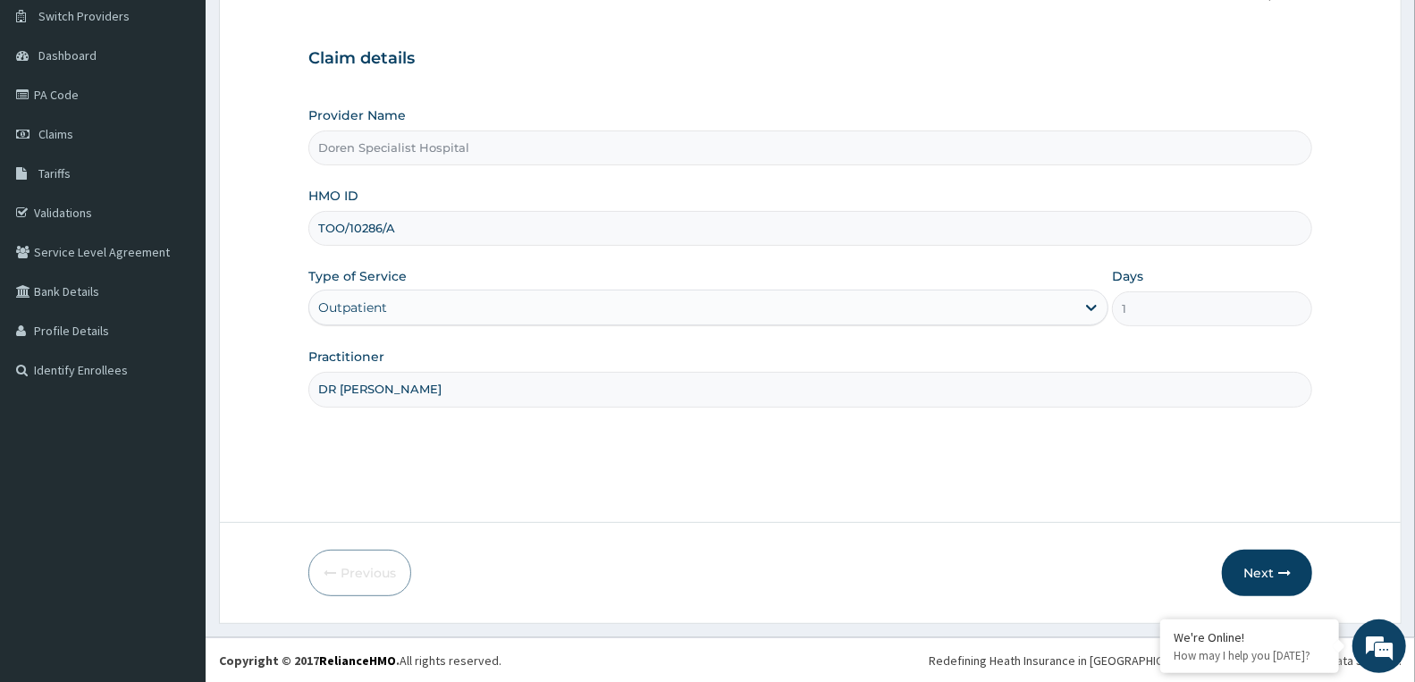
click at [1265, 543] on form "Step 1 of 2 Claim details Provider Name Doren Specialist Hospital HMO ID TOO/10…" at bounding box center [810, 289] width 1182 height 668
click at [1265, 563] on button "Next" at bounding box center [1267, 573] width 90 height 46
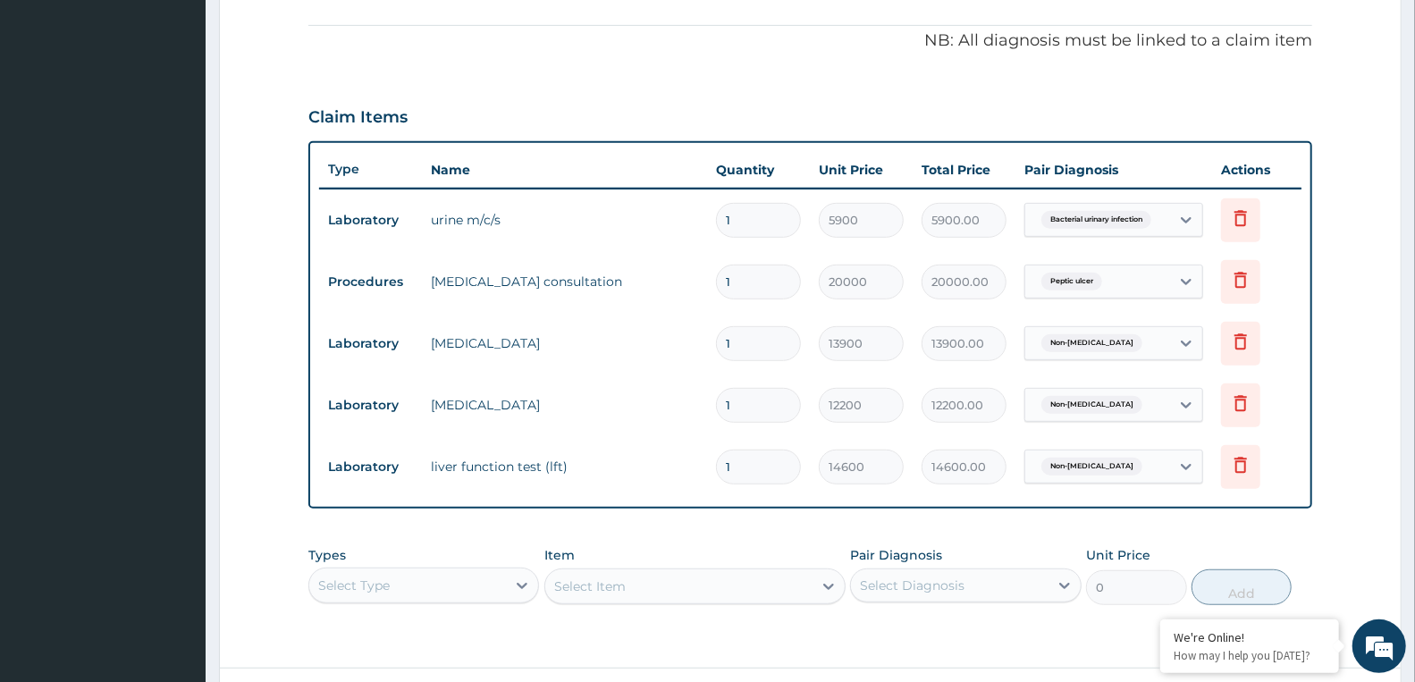
scroll to position [537, 0]
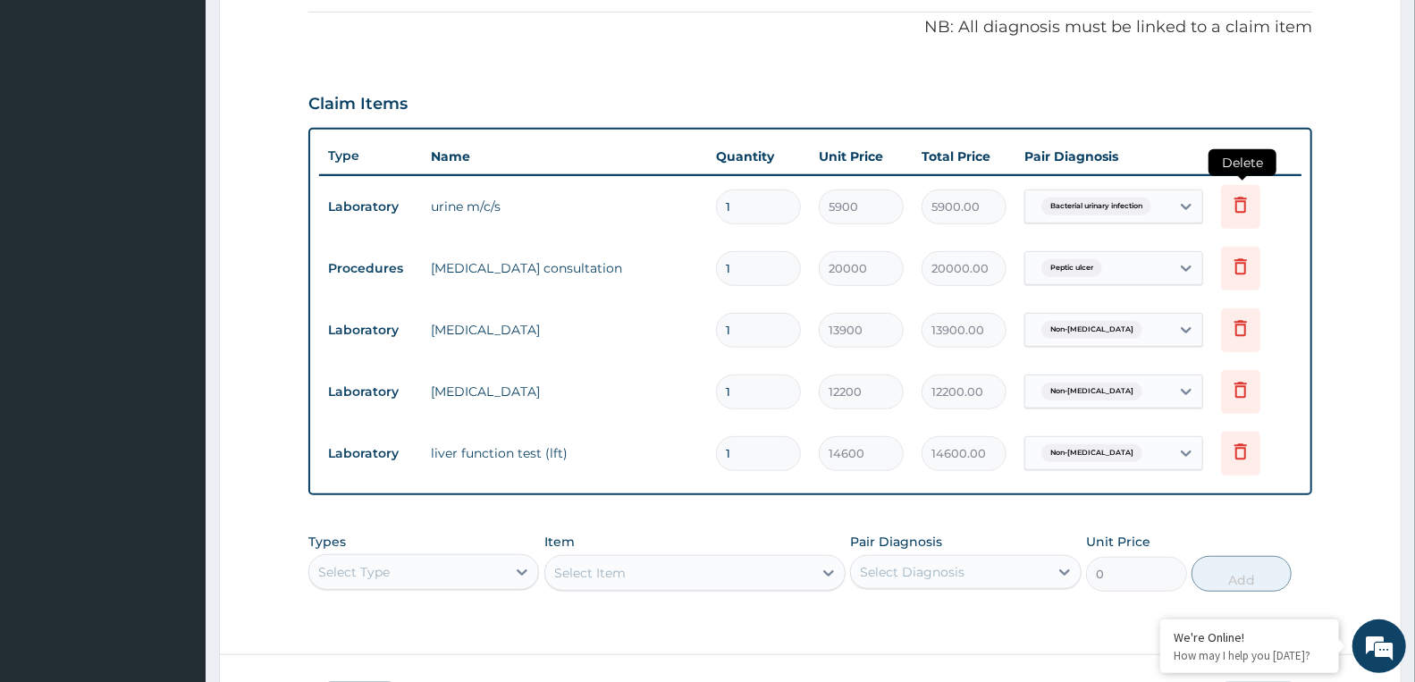
click at [1238, 210] on icon at bounding box center [1240, 205] width 13 height 16
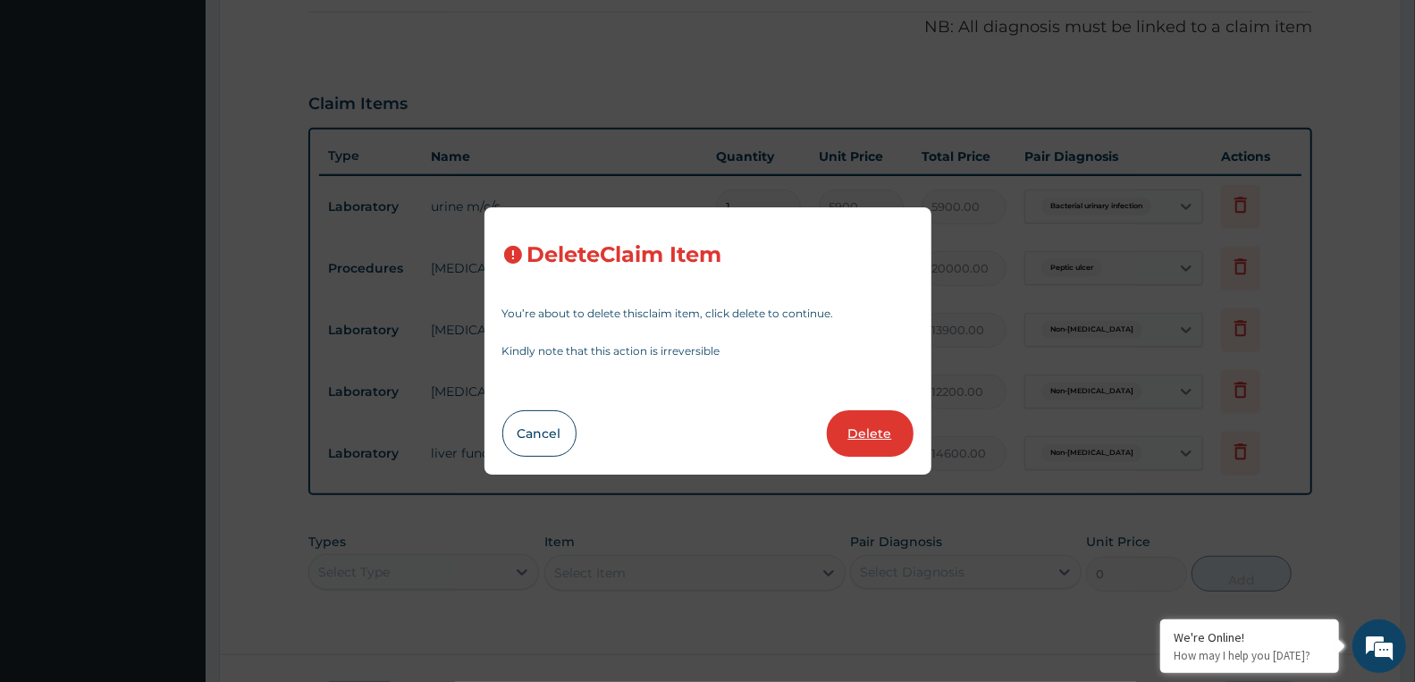
click at [885, 425] on button "Delete" at bounding box center [870, 433] width 87 height 46
type input "20000"
type input "20000.00"
type input "13900"
type input "13900.00"
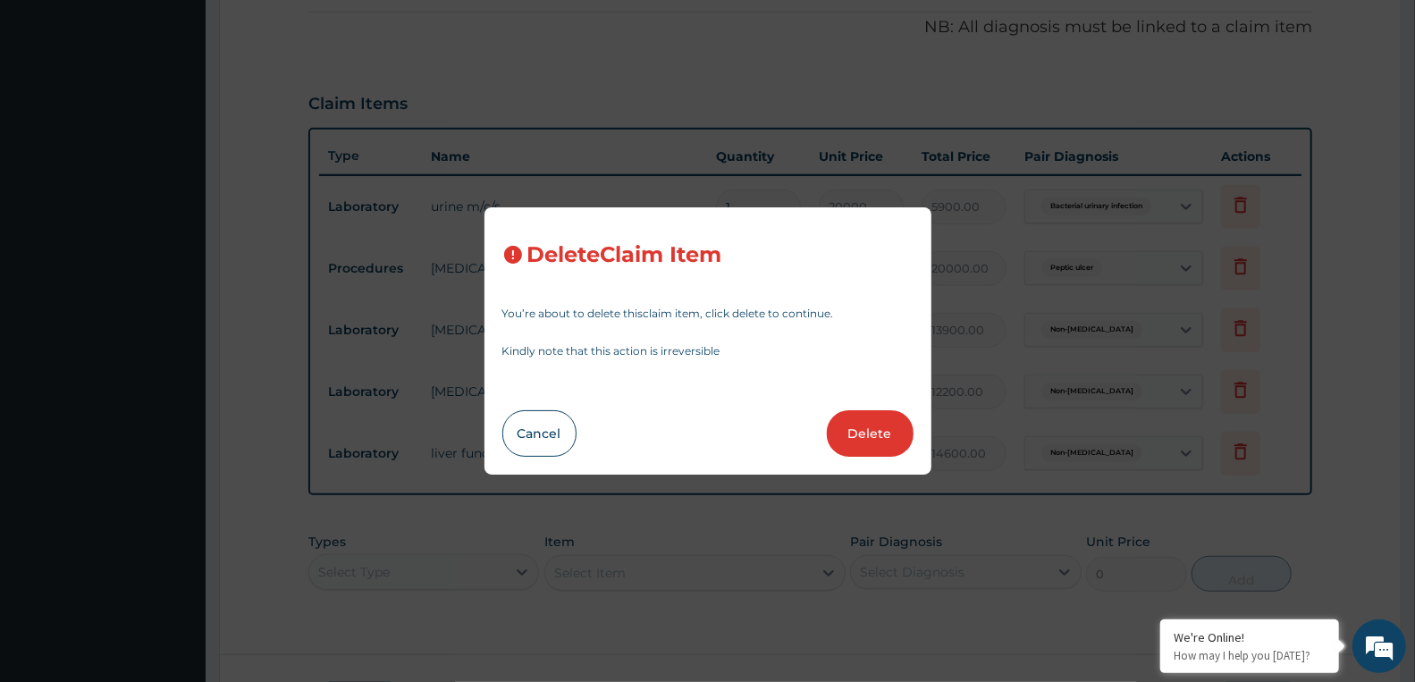
type input "12200"
type input "12200.00"
type input "14600"
type input "14600.00"
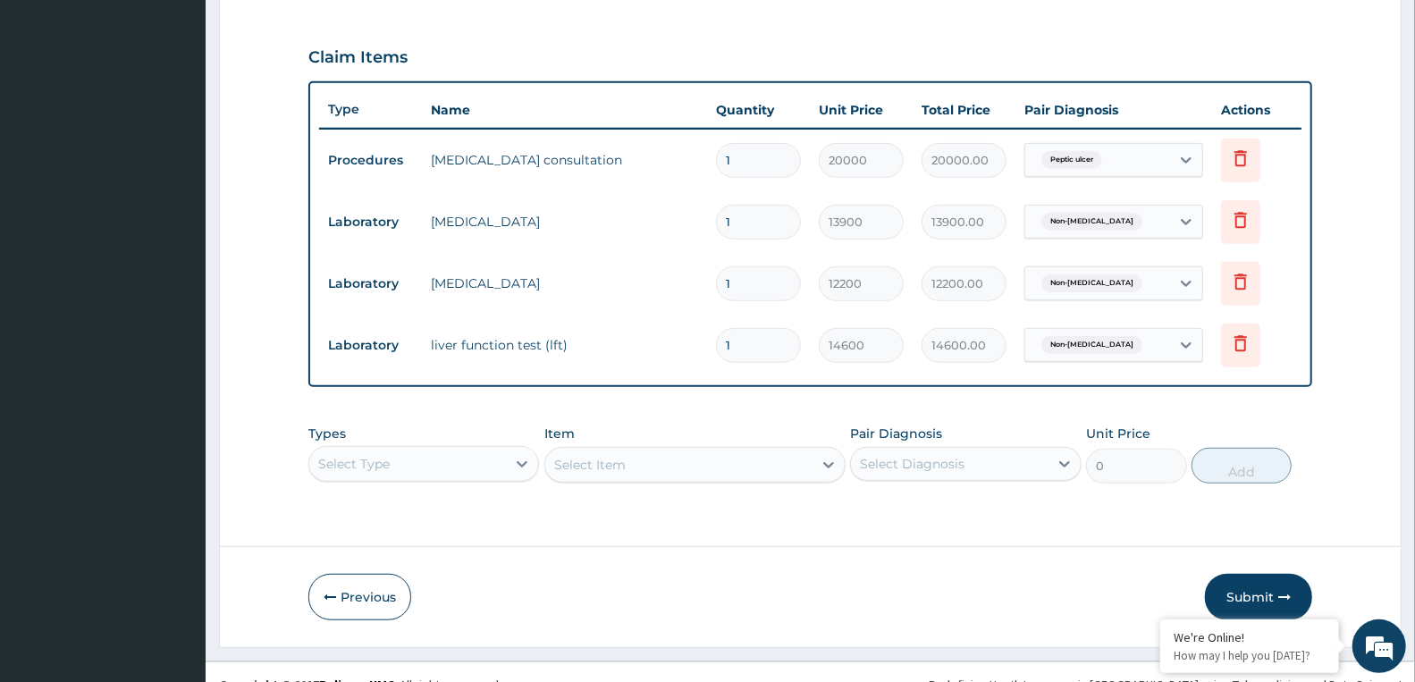
scroll to position [609, 0]
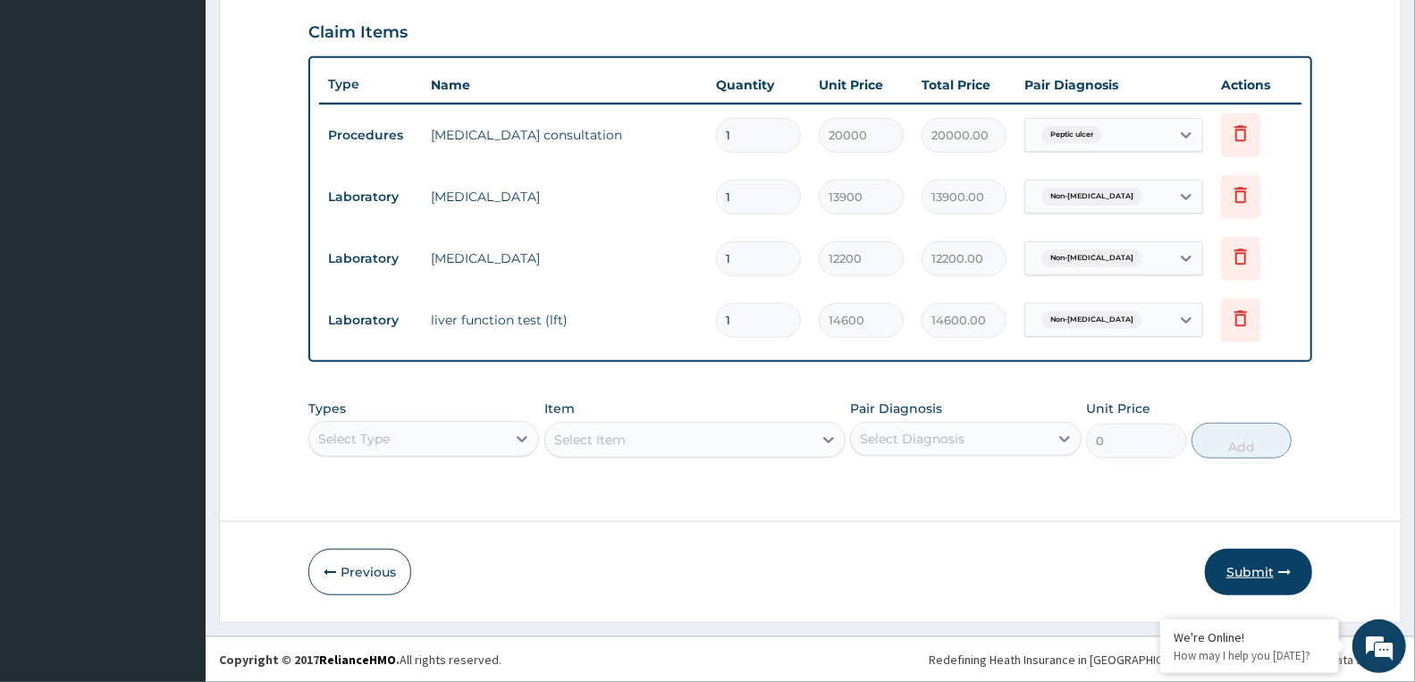
click at [1279, 573] on icon "button" at bounding box center [1284, 572] width 13 height 13
click at [1264, 572] on button "Submit" at bounding box center [1258, 572] width 107 height 46
click at [1263, 566] on button "Submit" at bounding box center [1258, 572] width 107 height 46
click at [1257, 568] on button "Submit" at bounding box center [1258, 572] width 107 height 46
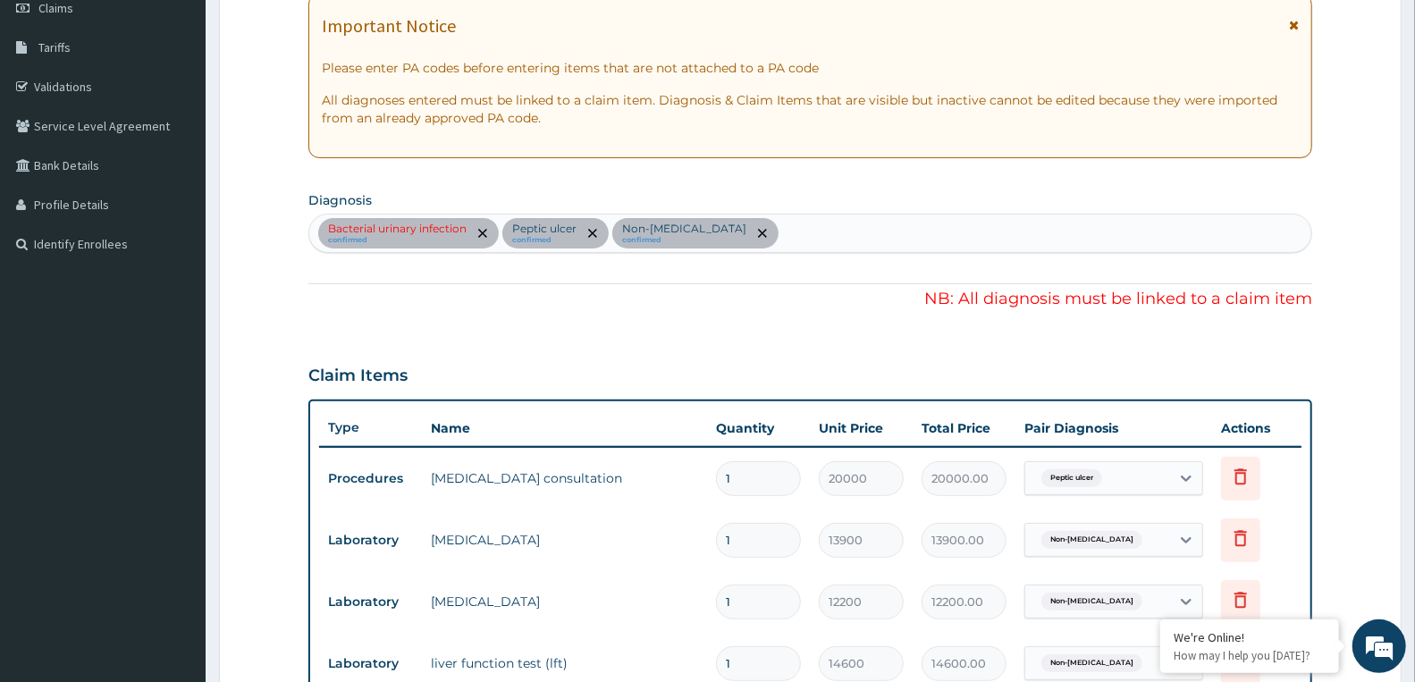
scroll to position [310, 0]
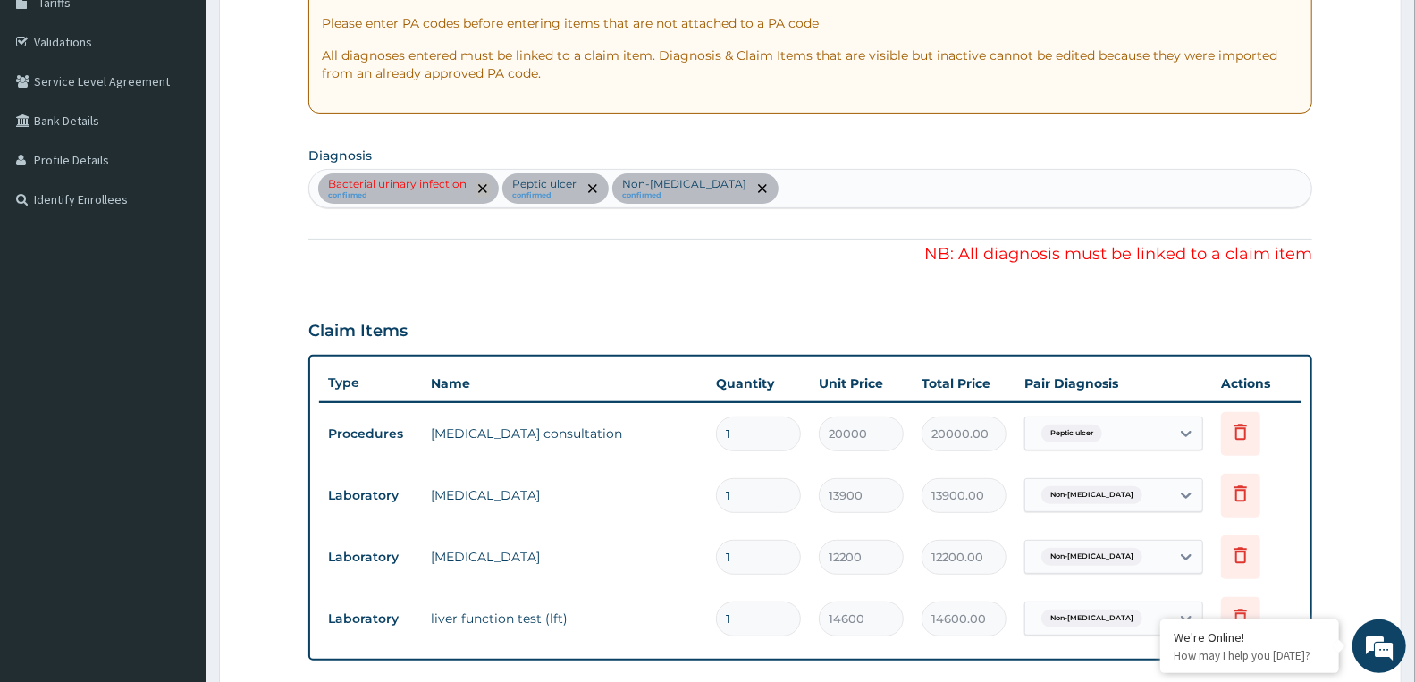
click at [480, 188] on icon "remove selection option" at bounding box center [482, 188] width 9 height 9
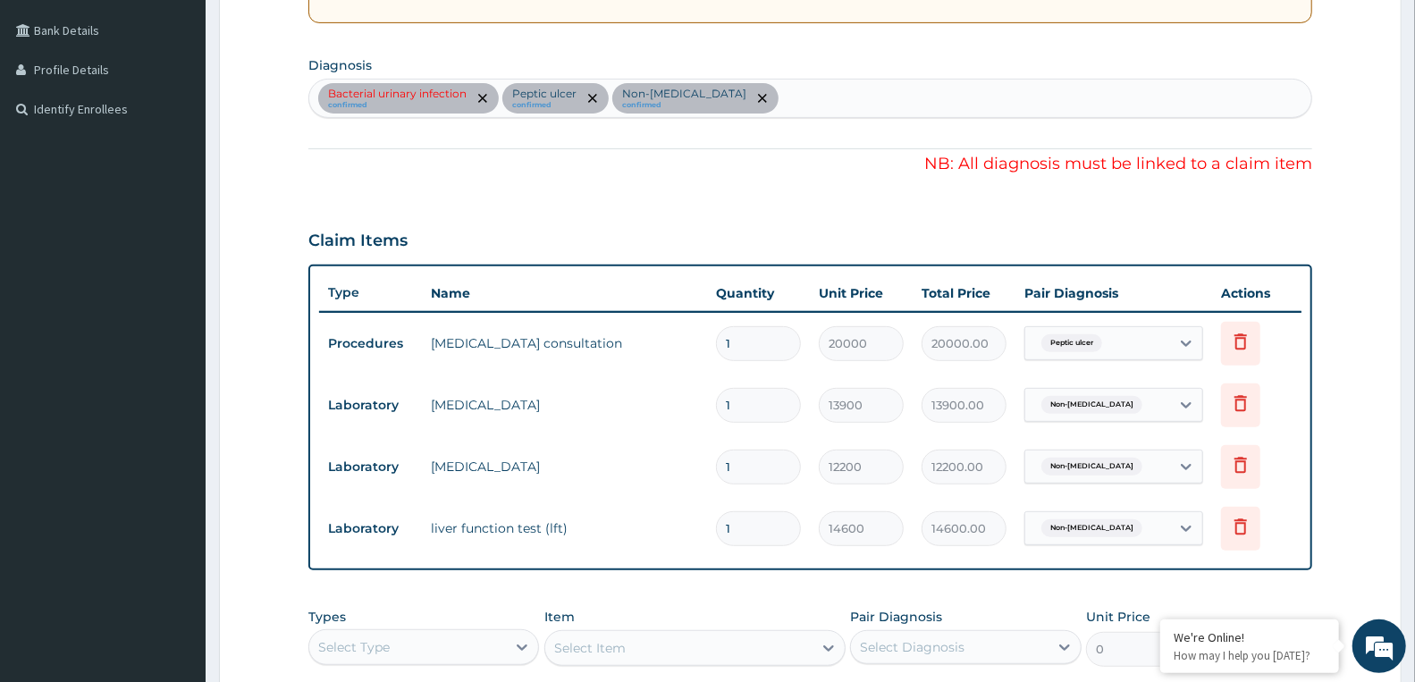
scroll to position [609, 0]
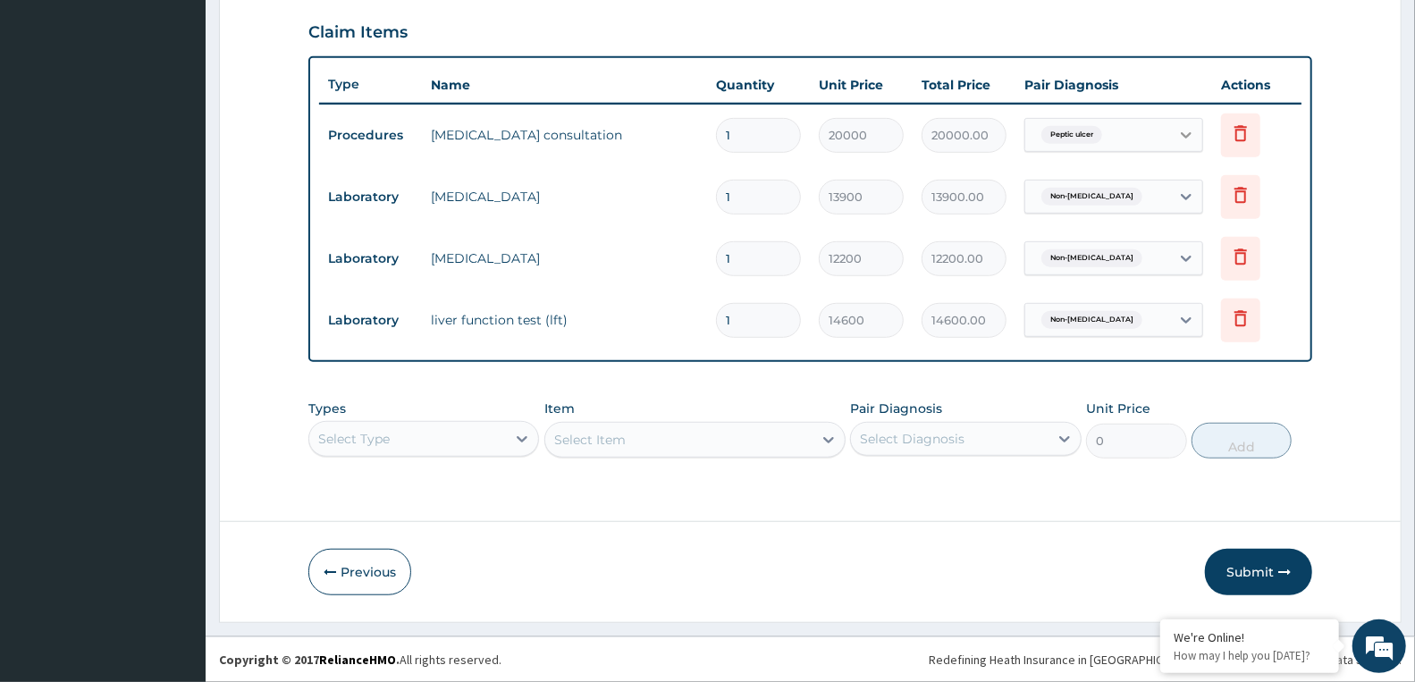
click at [1185, 136] on icon at bounding box center [1186, 135] width 11 height 6
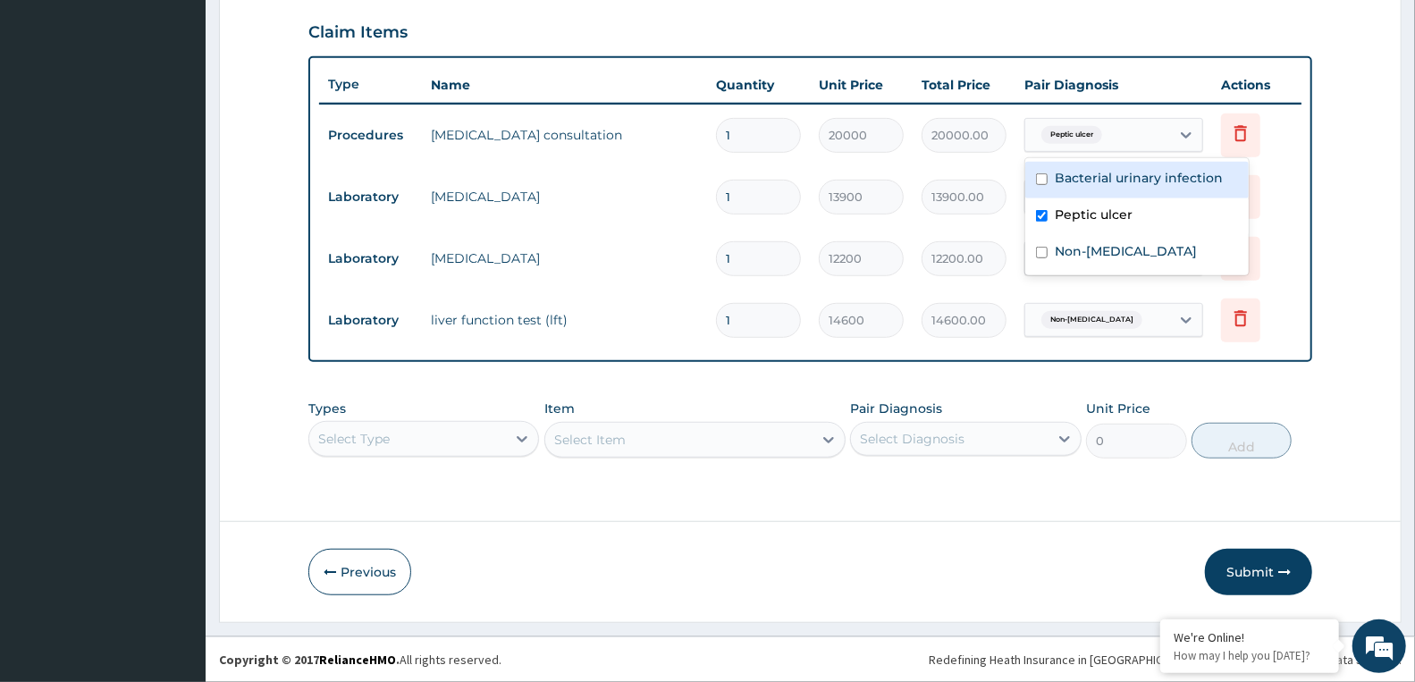
click at [1101, 184] on label "Bacterial urinary infection" at bounding box center [1139, 178] width 168 height 18
checkbox input "true"
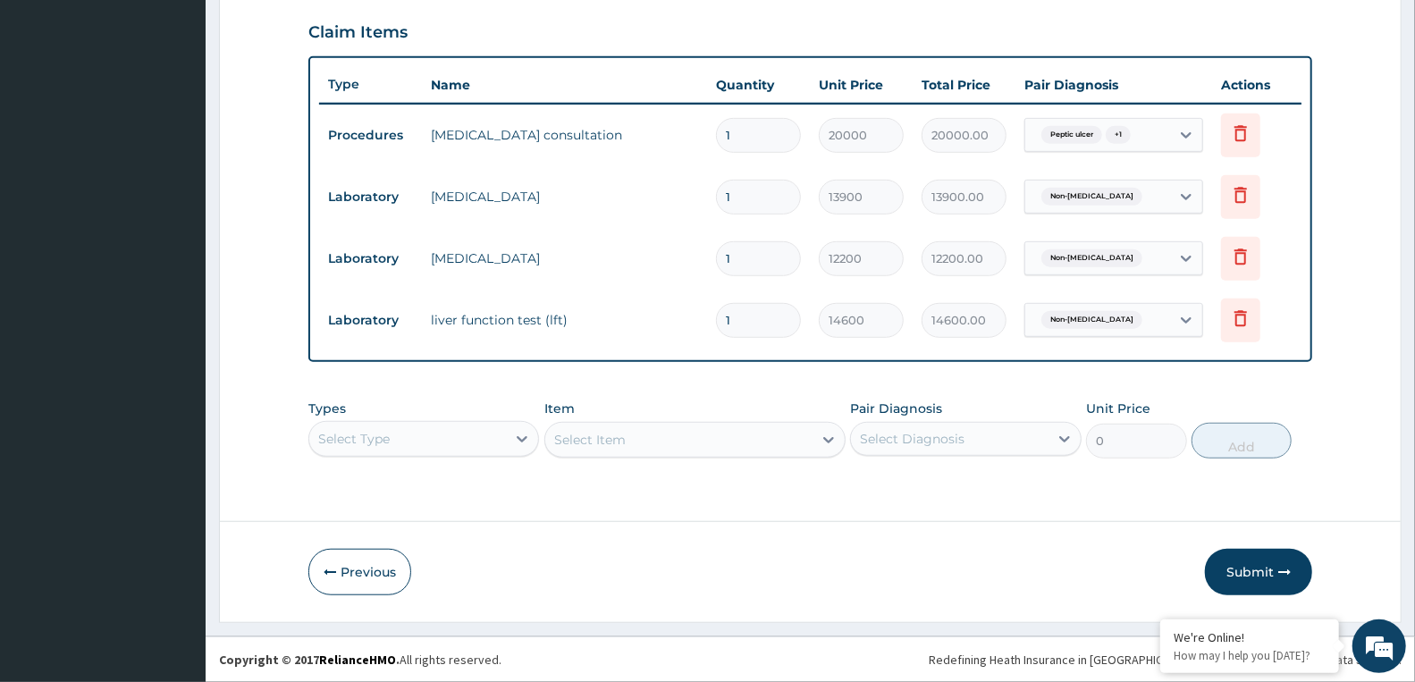
click at [1348, 244] on form "Step 2 of 2 PA Code / Prescription Code PA/B99E2B PA/24B3E6 PA/DF1DA4 Encounter…" at bounding box center [810, 54] width 1182 height 1136
click at [1258, 574] on button "Submit" at bounding box center [1258, 572] width 107 height 46
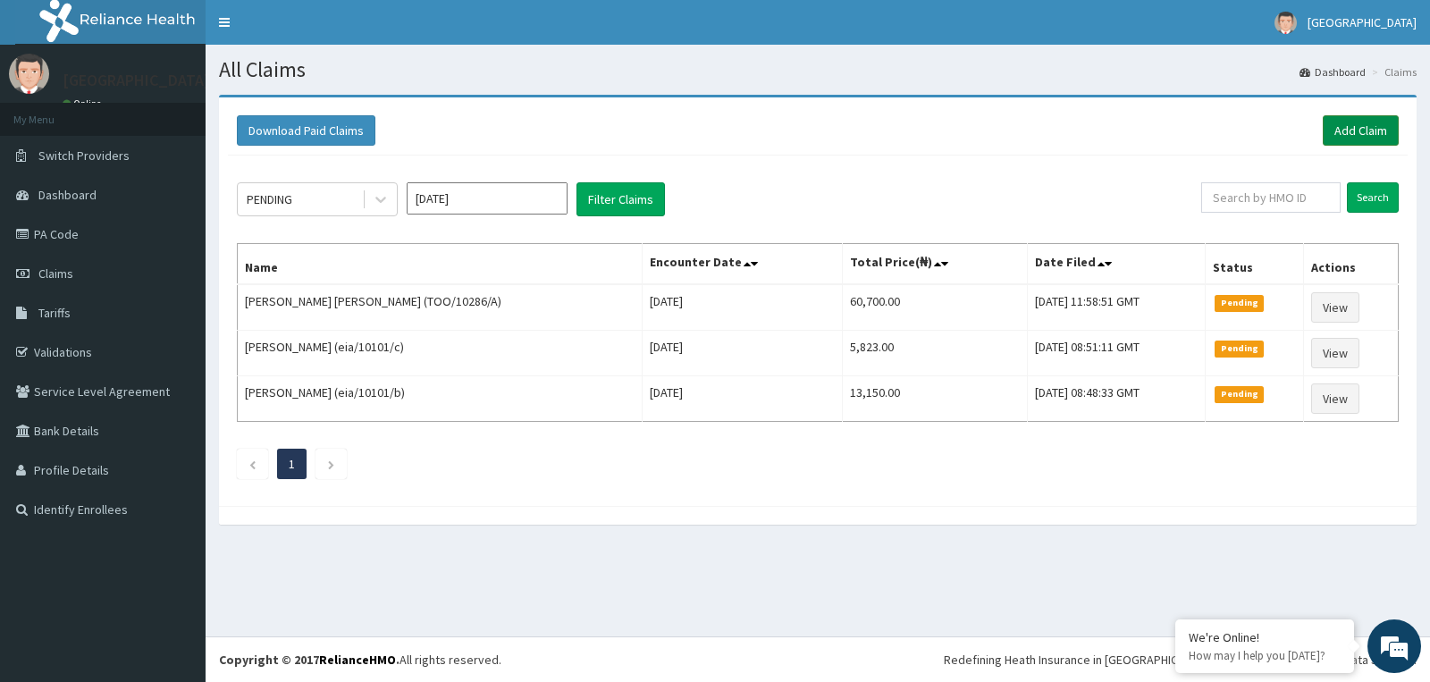
click at [1347, 117] on link "Add Claim" at bounding box center [1361, 130] width 76 height 30
click at [1364, 128] on link "Add Claim" at bounding box center [1361, 130] width 76 height 30
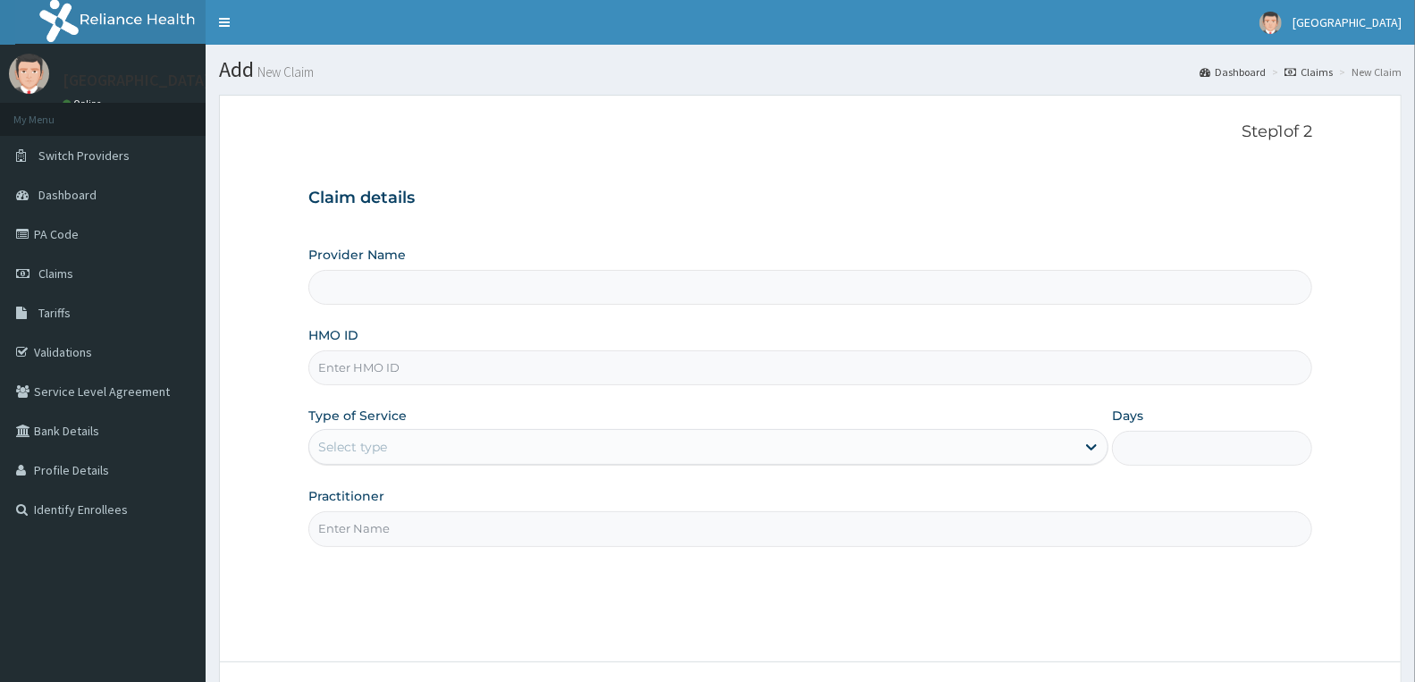
click at [487, 345] on div "HMO ID" at bounding box center [810, 355] width 1004 height 59
click at [477, 365] on input "HMO ID" at bounding box center [810, 367] width 1004 height 35
paste input "edt/10013/b"
type input "EDT/10013/B"
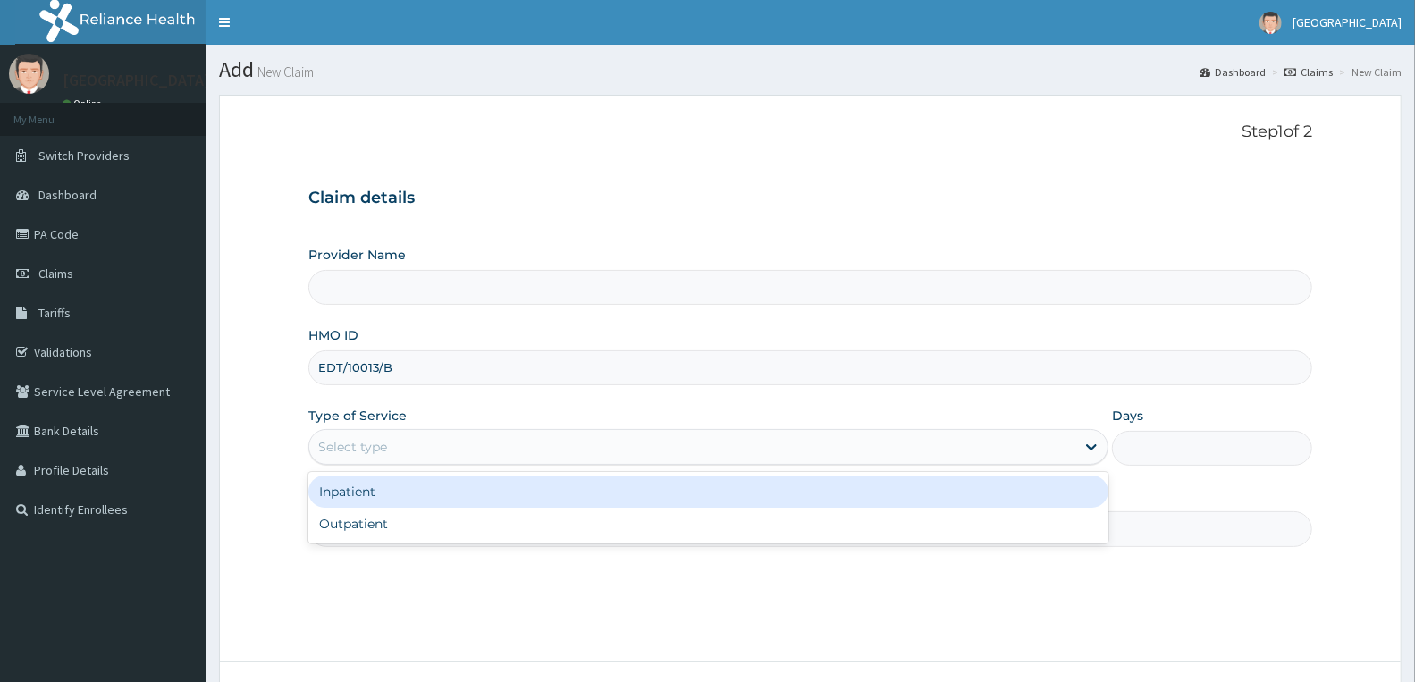
click at [476, 450] on div "Select type" at bounding box center [692, 447] width 766 height 29
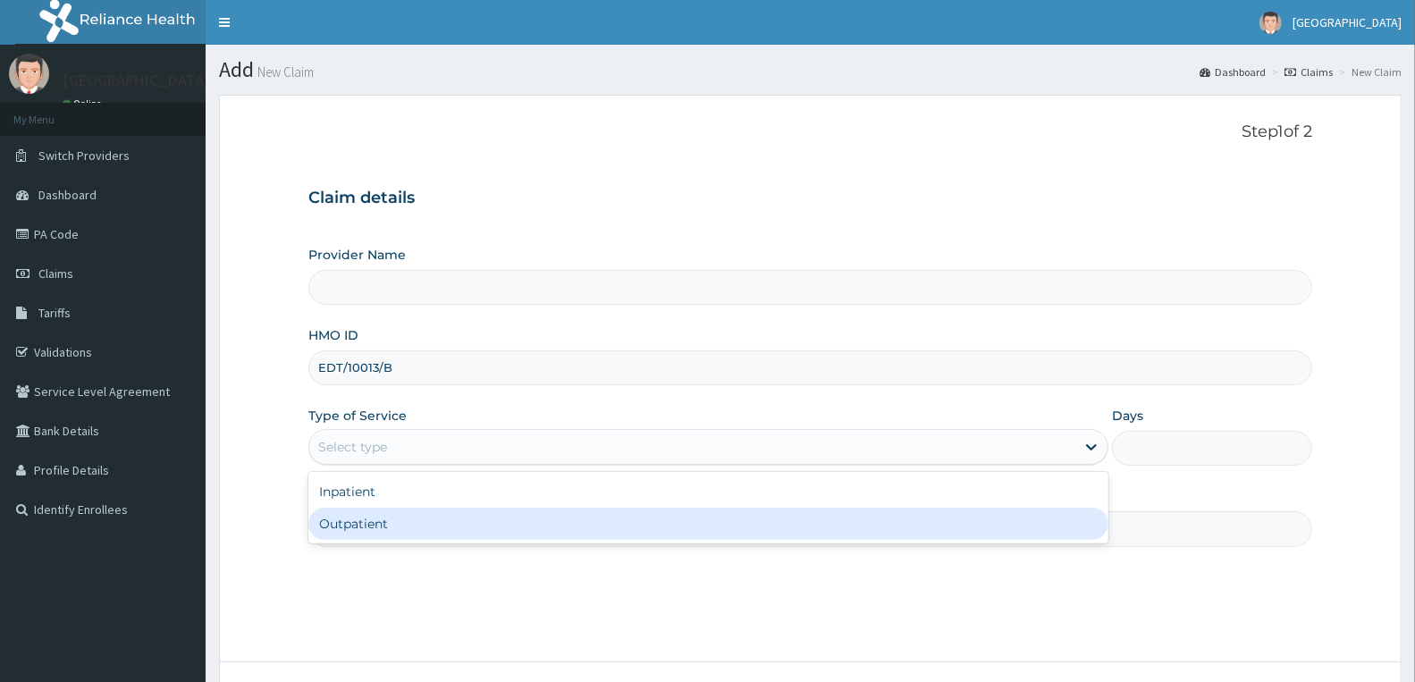
click at [432, 524] on div "Outpatient" at bounding box center [708, 524] width 800 height 32
type input "1"
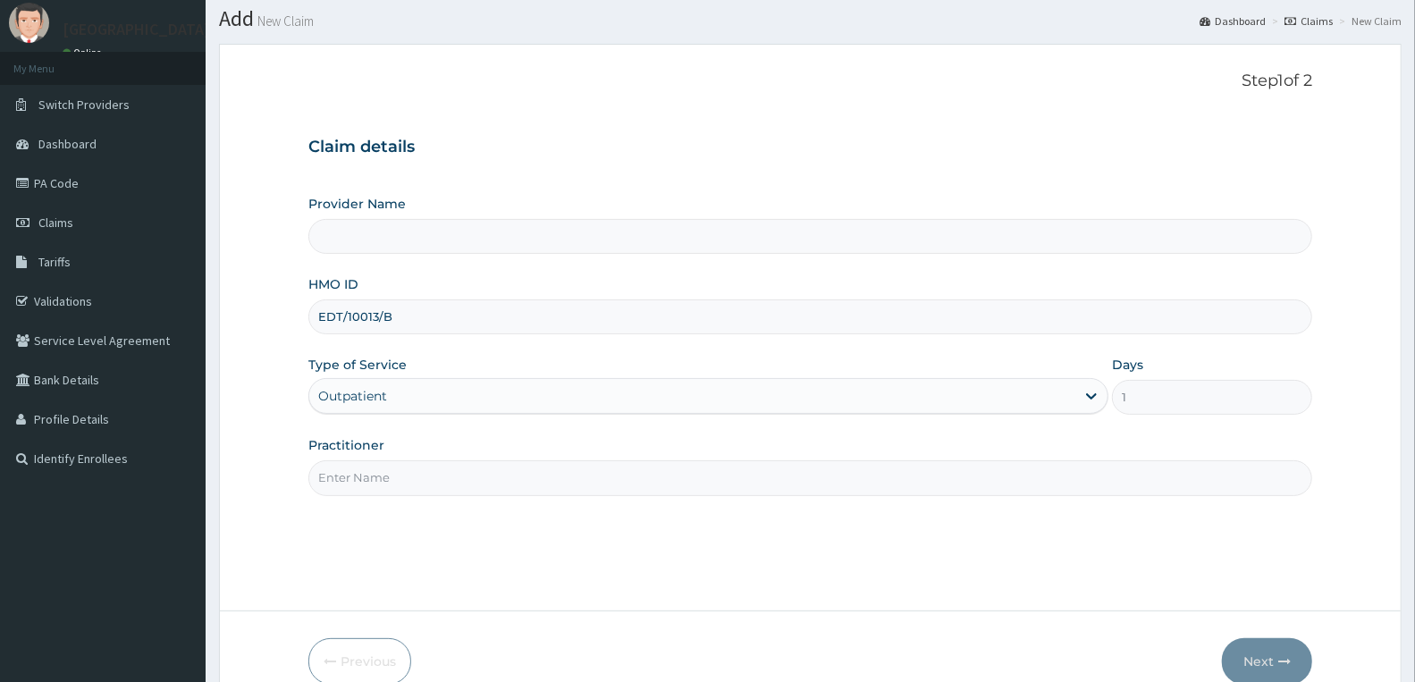
scroll to position [99, 0]
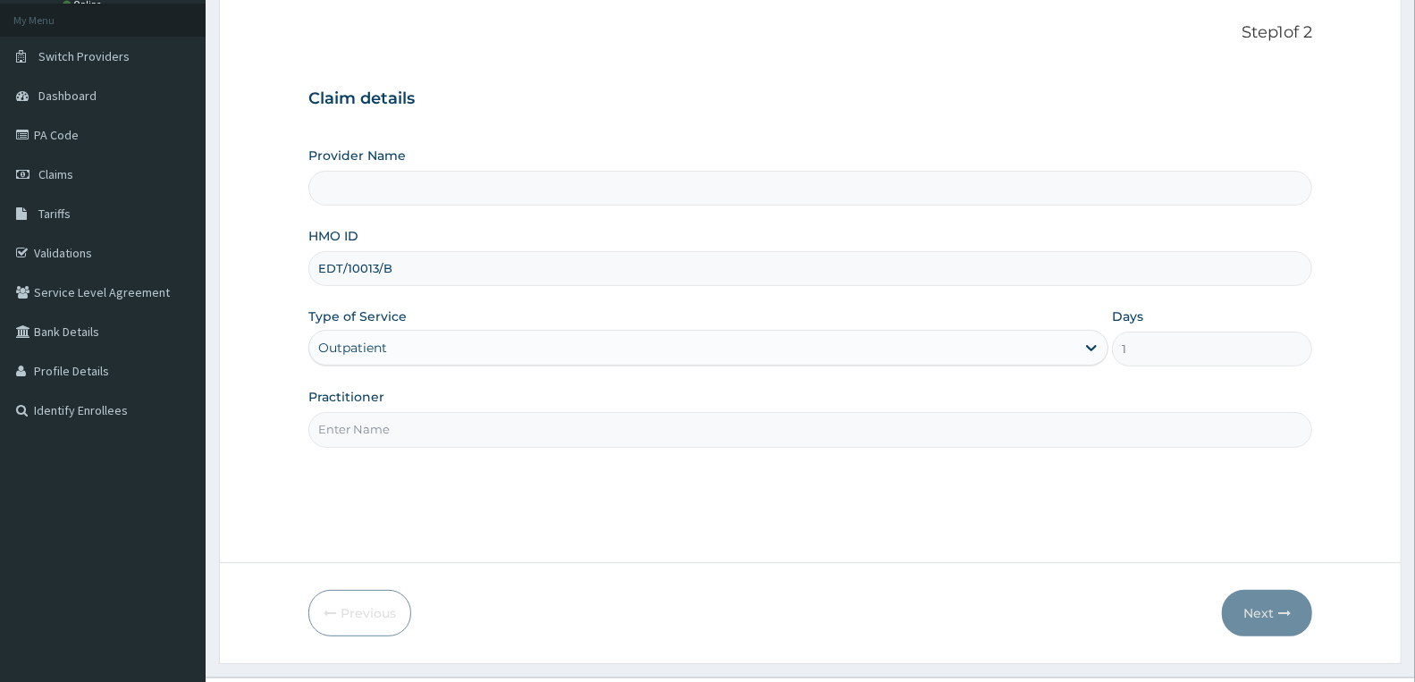
click at [465, 433] on input "Practitioner" at bounding box center [810, 429] width 1004 height 35
type input "[PERSON_NAME]"
click at [443, 189] on input "Provider Name" at bounding box center [810, 188] width 1004 height 35
click at [501, 216] on div "Provider Name HMO ID EDT/10013/B Type of Service Outpatient Days 1 Practitioner…" at bounding box center [810, 297] width 1004 height 300
click at [514, 216] on div "Provider Name HMO ID EDT/10013/B Type of Service Outpatient Days 1 Practitioner…" at bounding box center [810, 297] width 1004 height 300
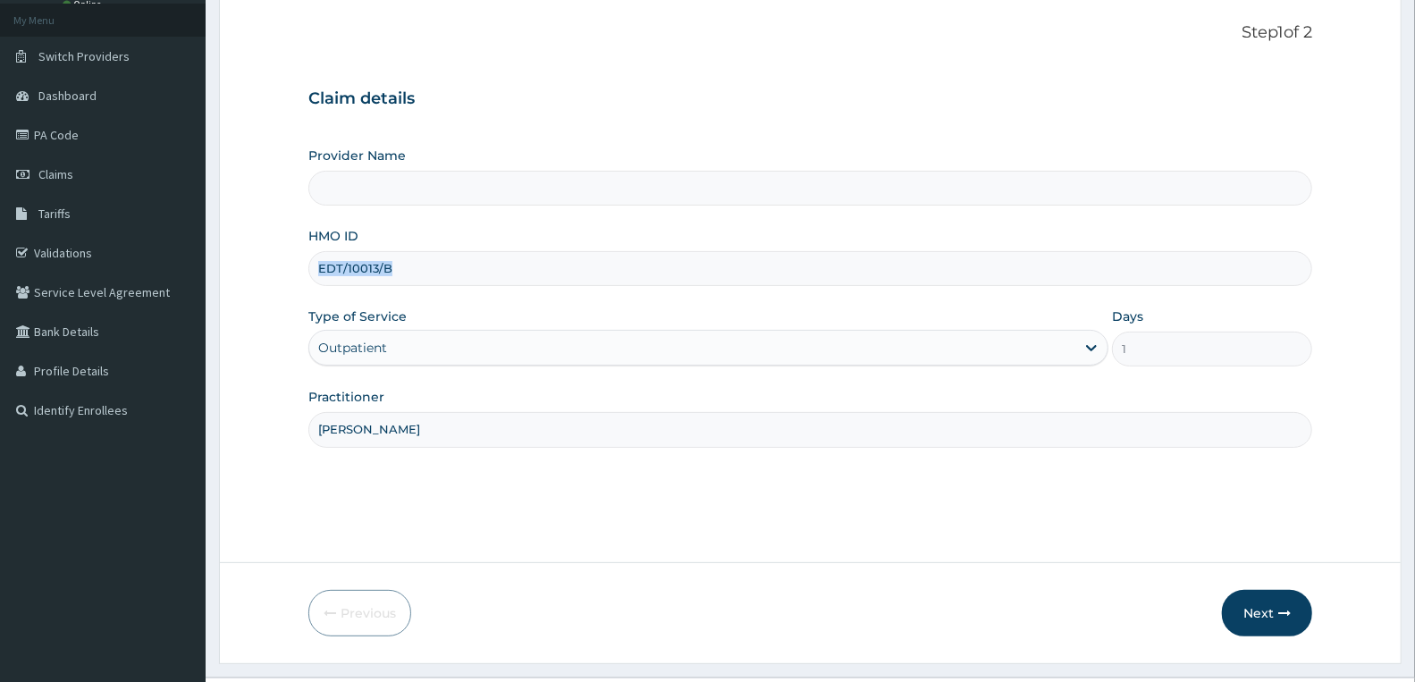
click at [517, 216] on div "Provider Name HMO ID EDT/10013/B Type of Service Outpatient Days 1 Practitioner…" at bounding box center [810, 297] width 1004 height 300
click at [699, 239] on div "HMO ID EDT/10013/B" at bounding box center [810, 256] width 1004 height 59
click at [1265, 604] on button "Next" at bounding box center [1267, 613] width 90 height 46
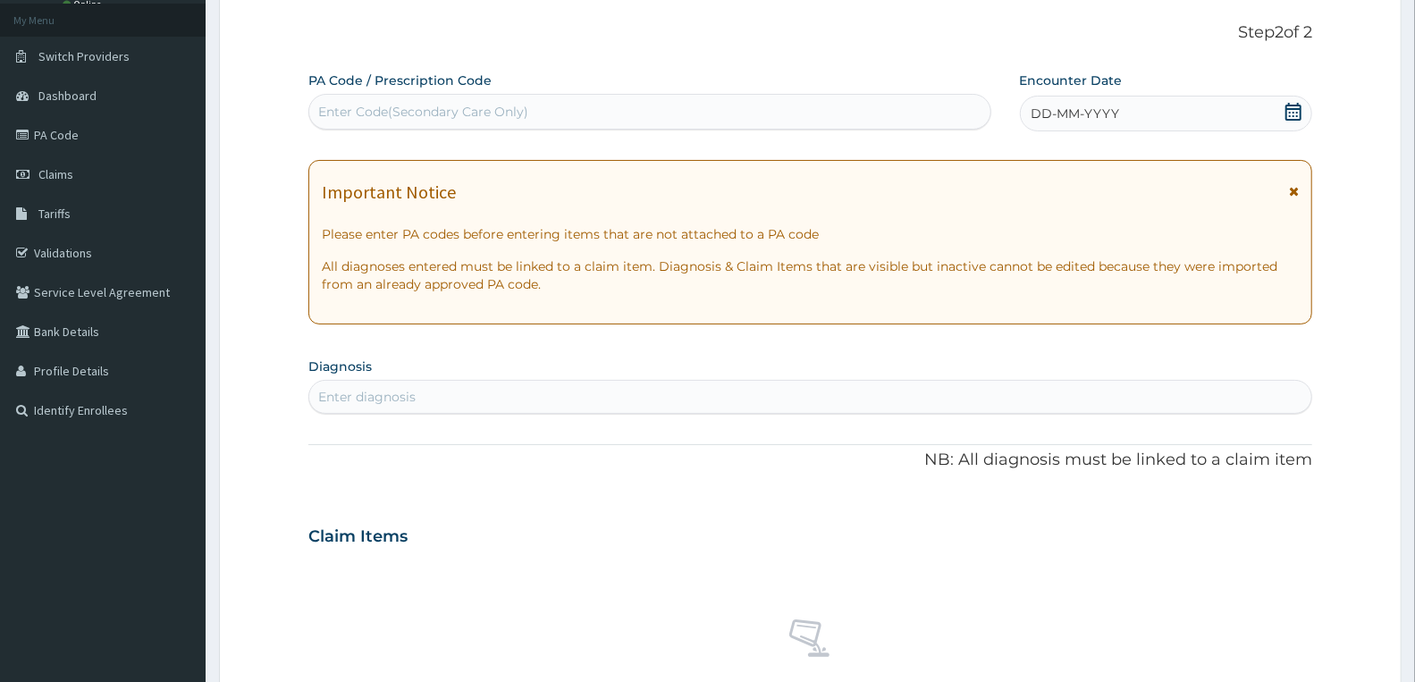
click at [462, 101] on div "Enter Code(Secondary Care Only)" at bounding box center [649, 111] width 681 height 29
paste input "PA/9B110B"
type input "PA/9B110B"
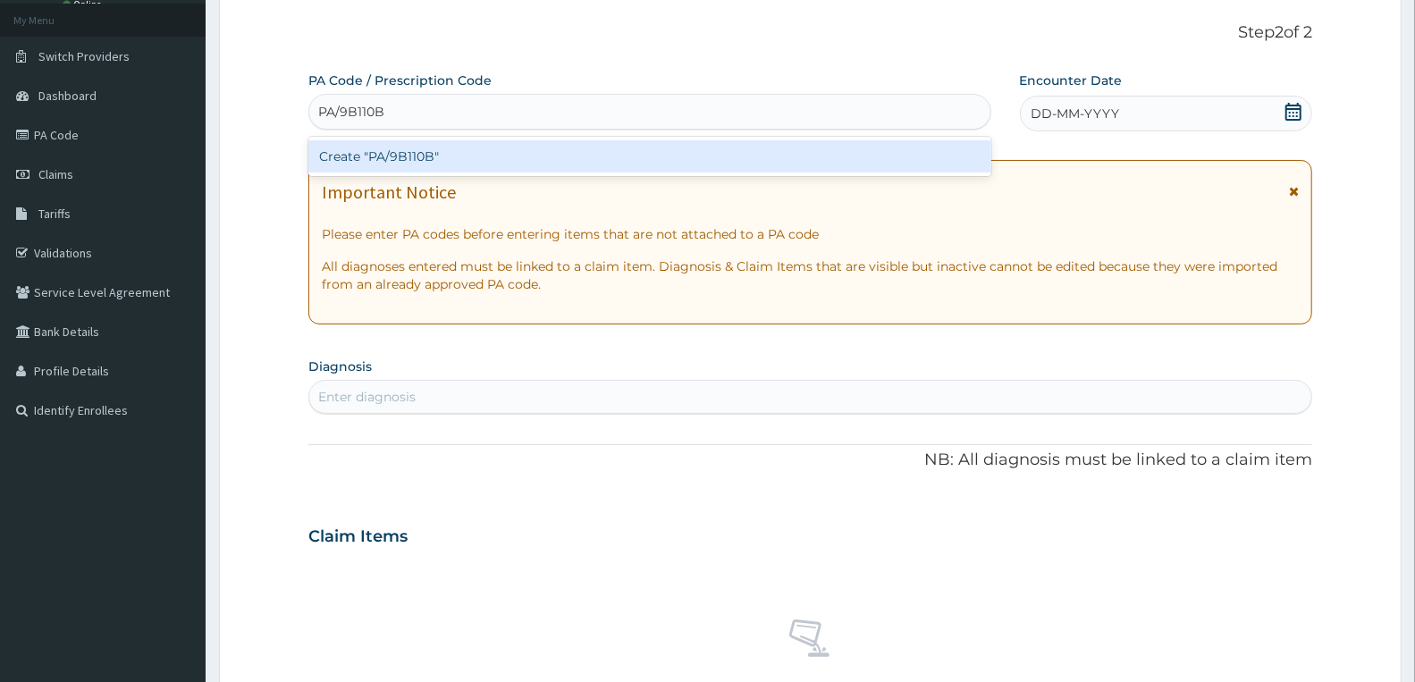
click at [415, 152] on div "Create "PA/9B110B"" at bounding box center [649, 156] width 683 height 32
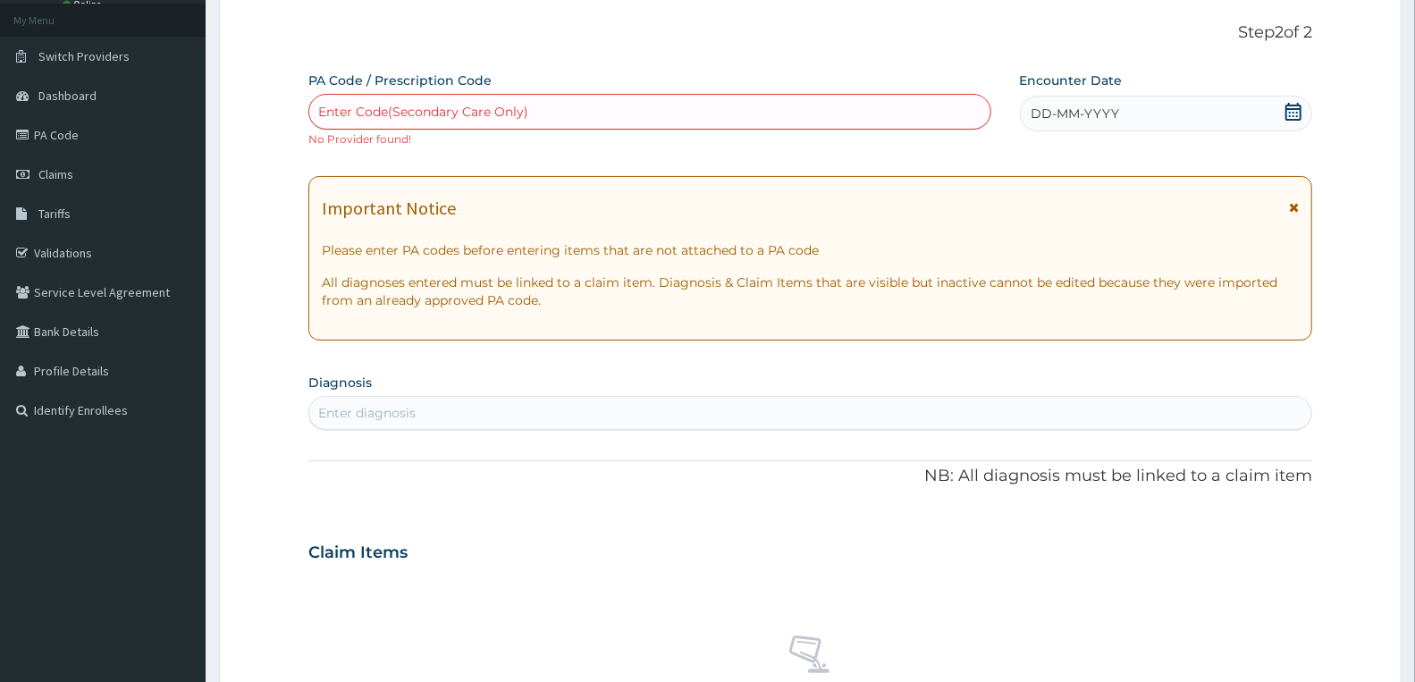
click at [443, 111] on div "Enter Code(Secondary Care Only)" at bounding box center [423, 112] width 210 height 18
paste input "PA/9B110B"
type input "PA/9B110B"
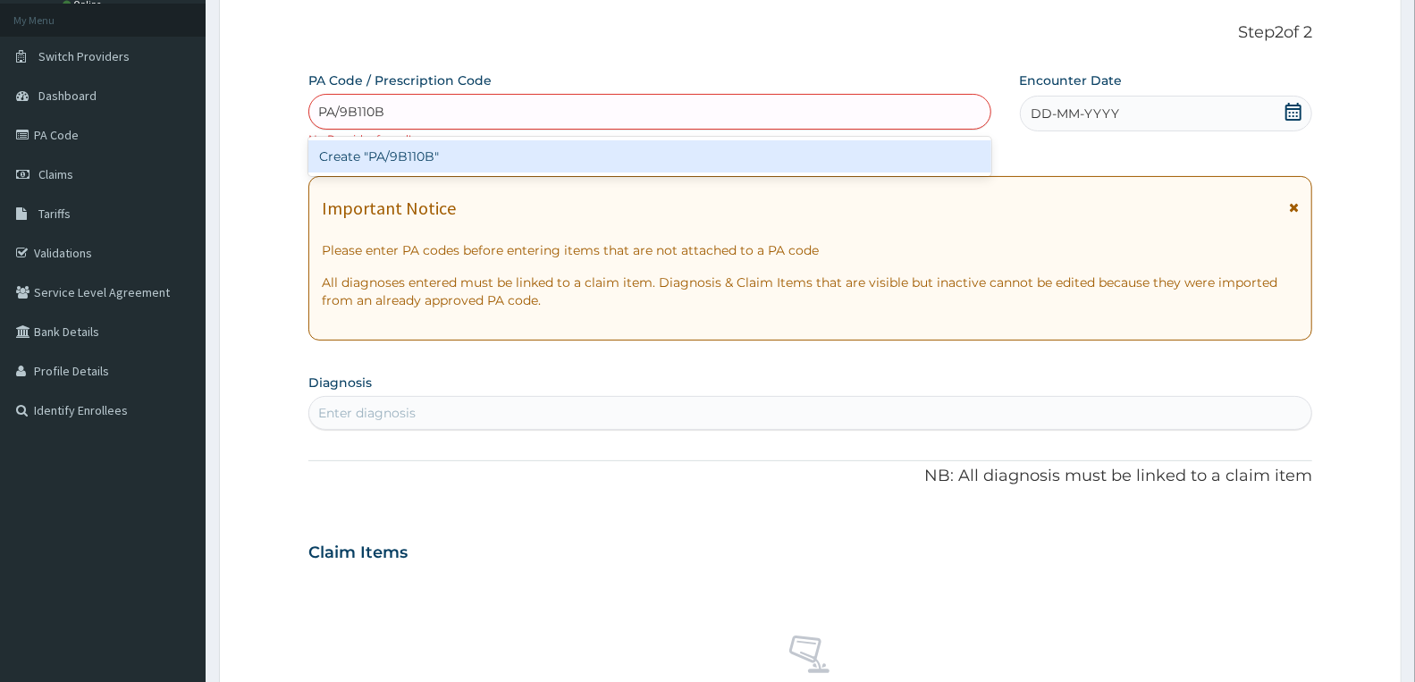
click at [416, 159] on div "Create "PA/9B110B"" at bounding box center [649, 156] width 683 height 32
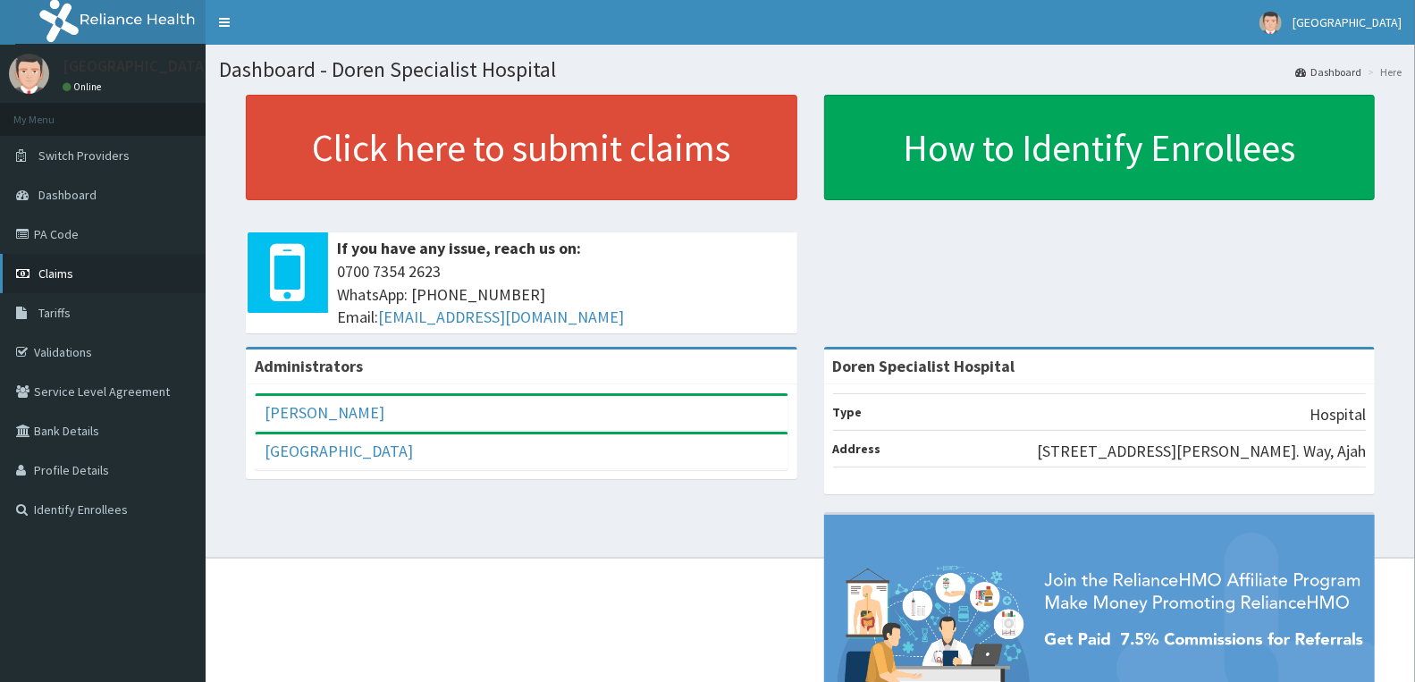
click at [99, 271] on link "Claims" at bounding box center [103, 273] width 206 height 39
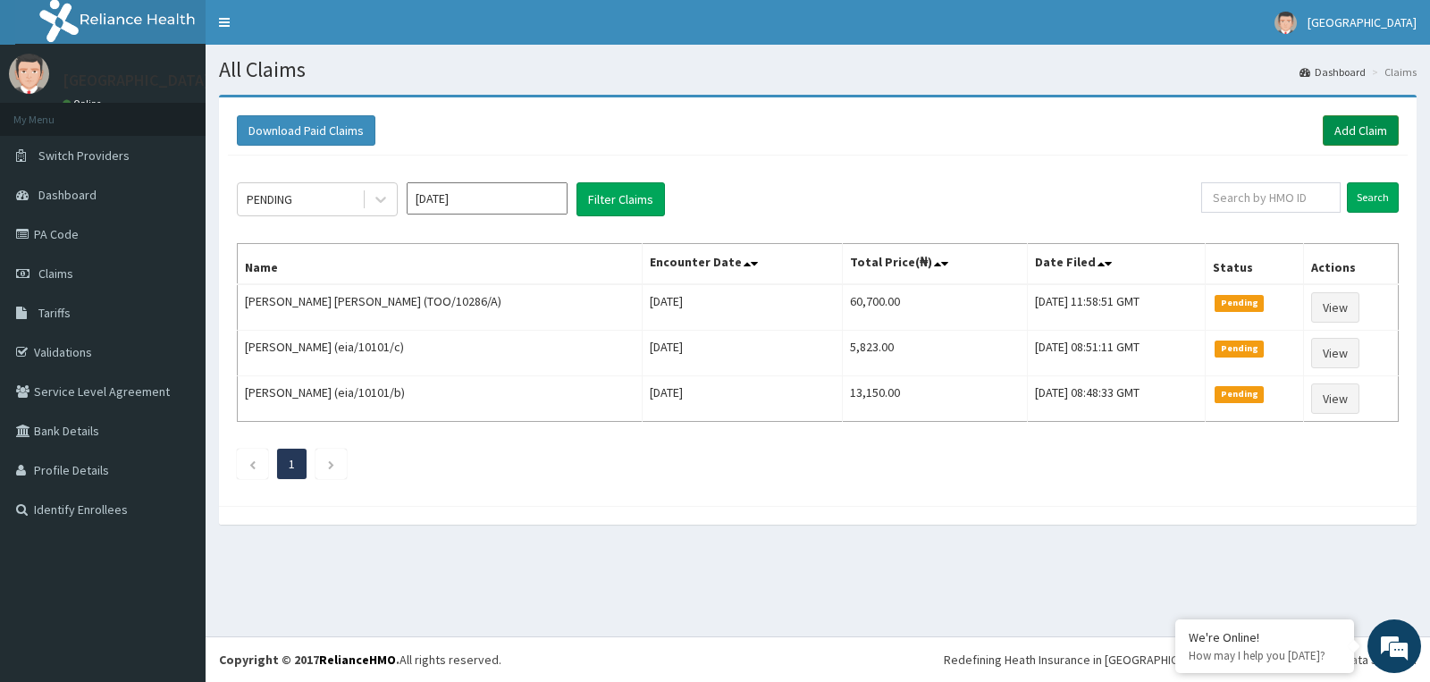
click at [1379, 134] on link "Add Claim" at bounding box center [1361, 130] width 76 height 30
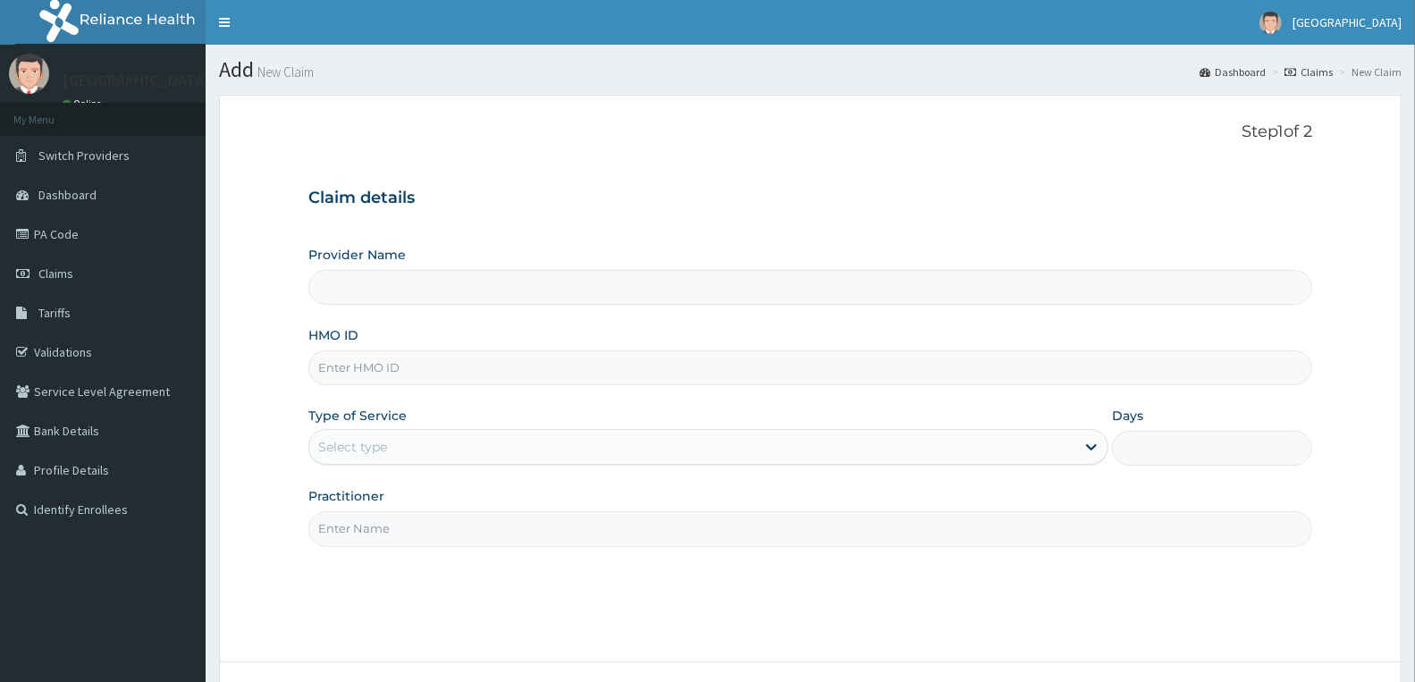
type input "Doren Specialist Hospital"
click at [523, 372] on input "HMO ID" at bounding box center [810, 367] width 1004 height 35
paste input "edt/10013/b"
type input "edt/10013/b"
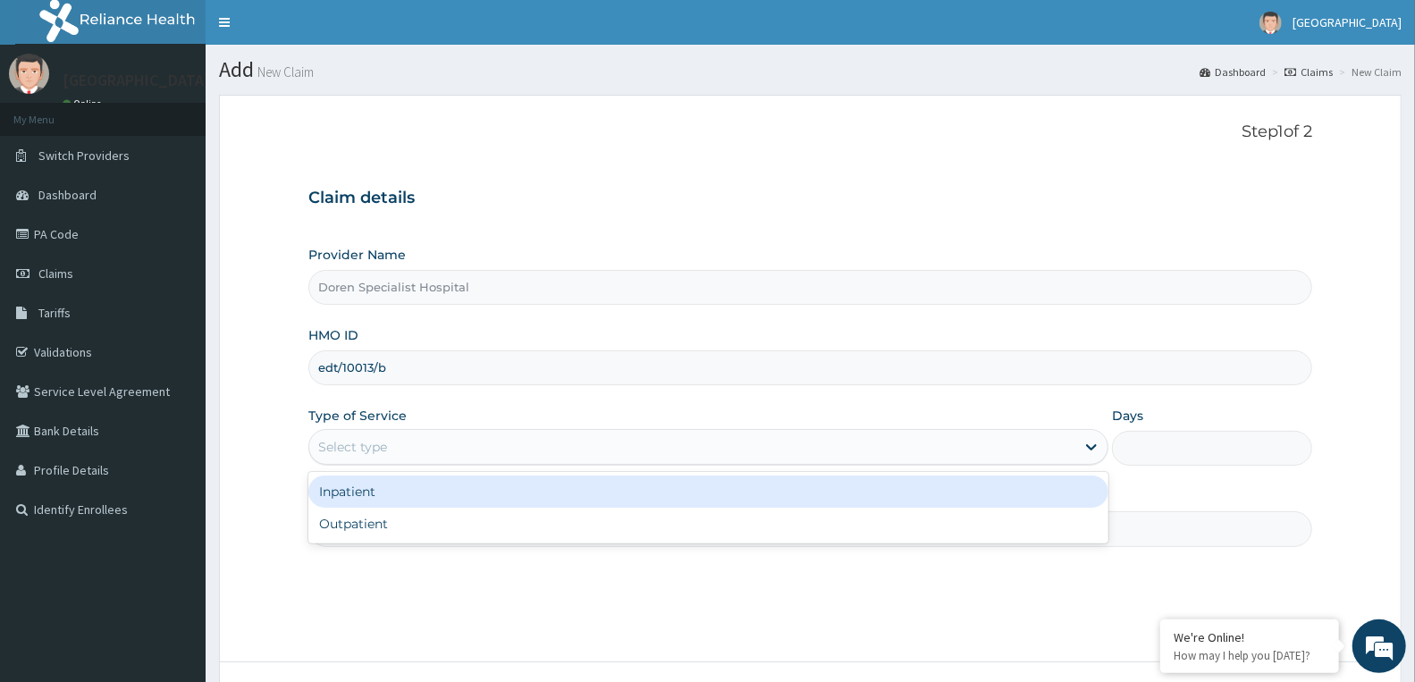
click at [426, 451] on div "Select type" at bounding box center [692, 447] width 766 height 29
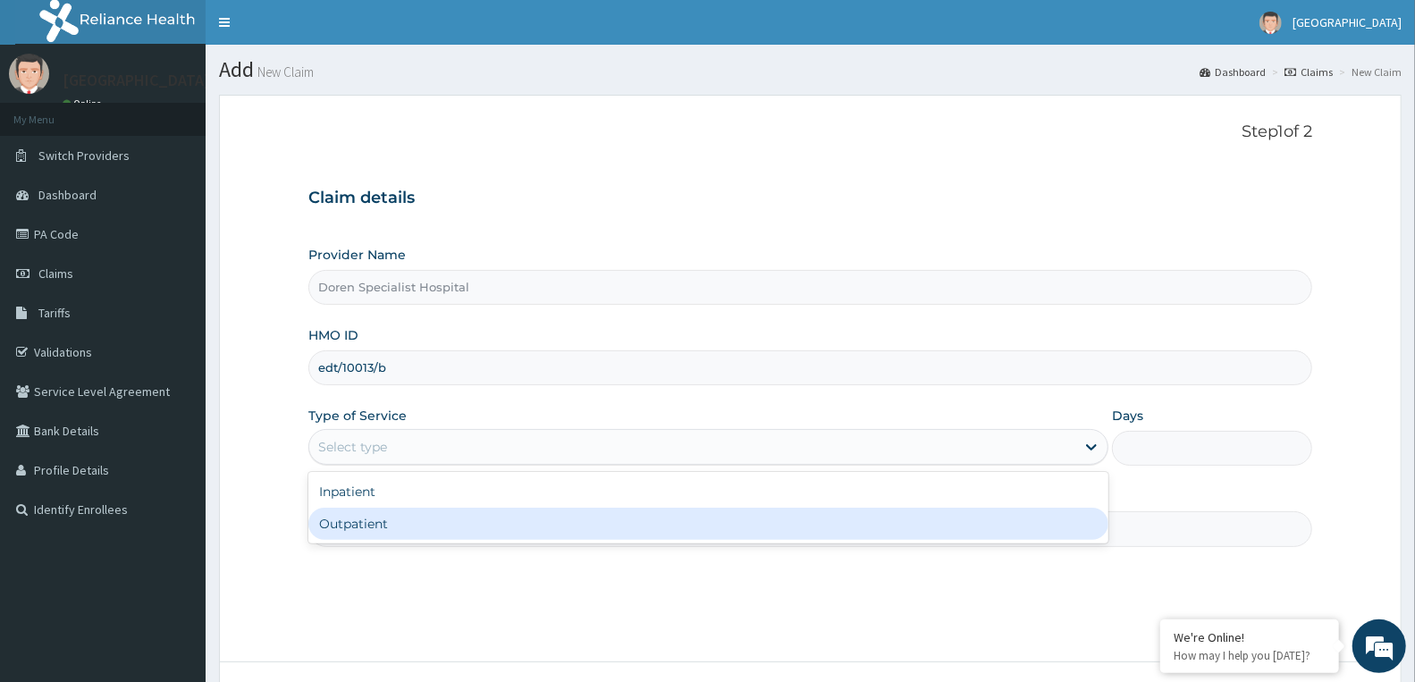
click at [388, 525] on div "Outpatient" at bounding box center [708, 524] width 800 height 32
type input "1"
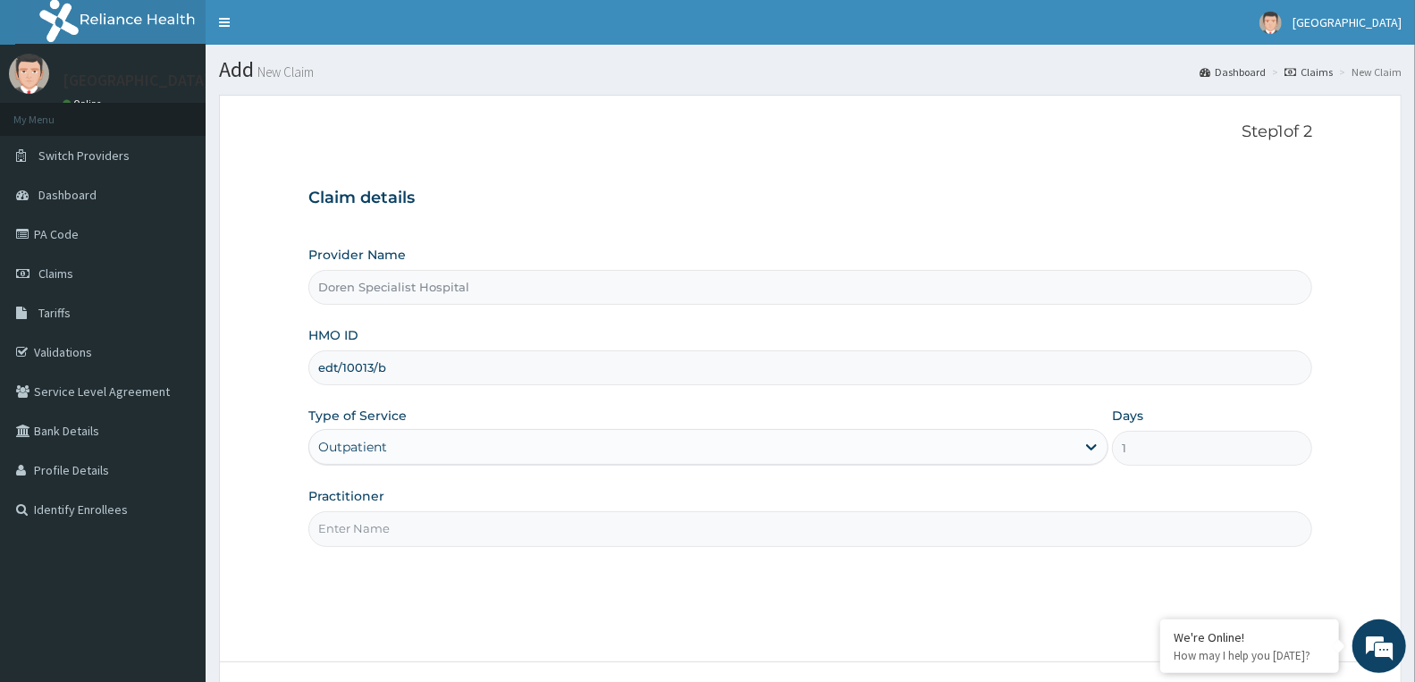
click at [399, 521] on input "Practitioner" at bounding box center [810, 528] width 1004 height 35
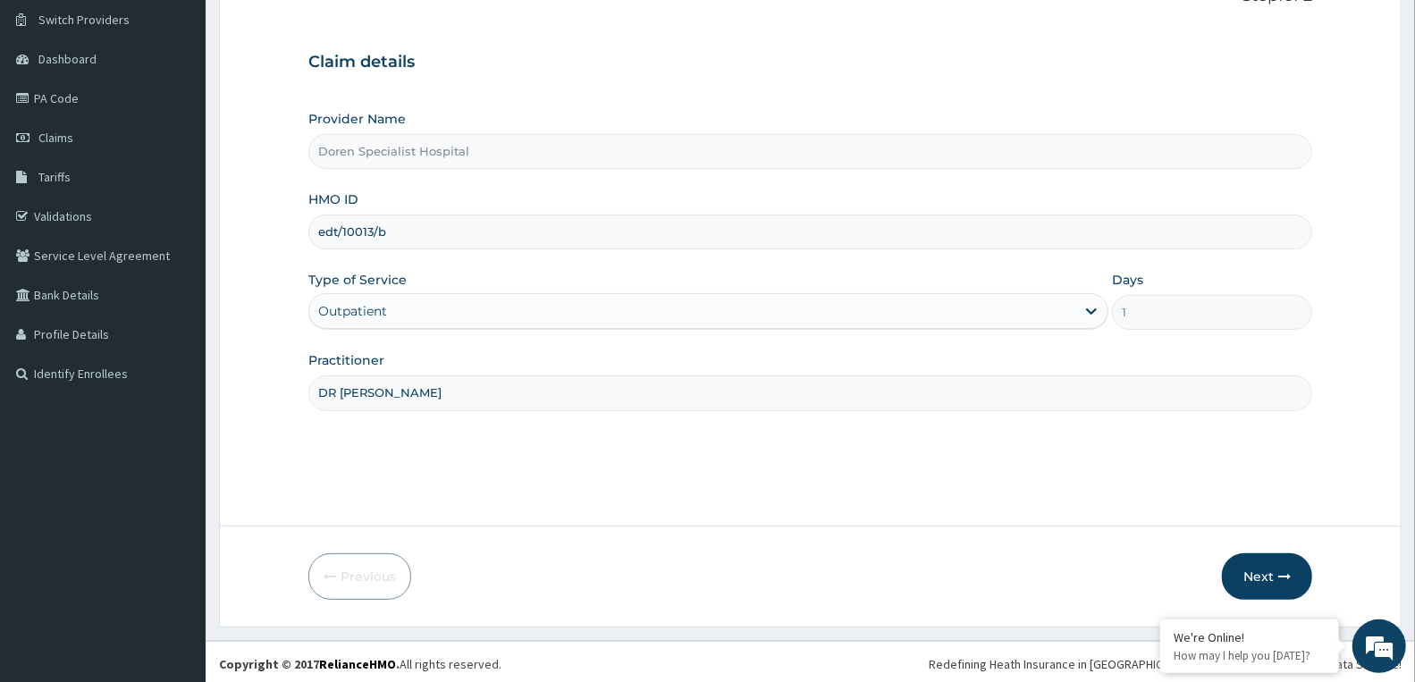
scroll to position [139, 0]
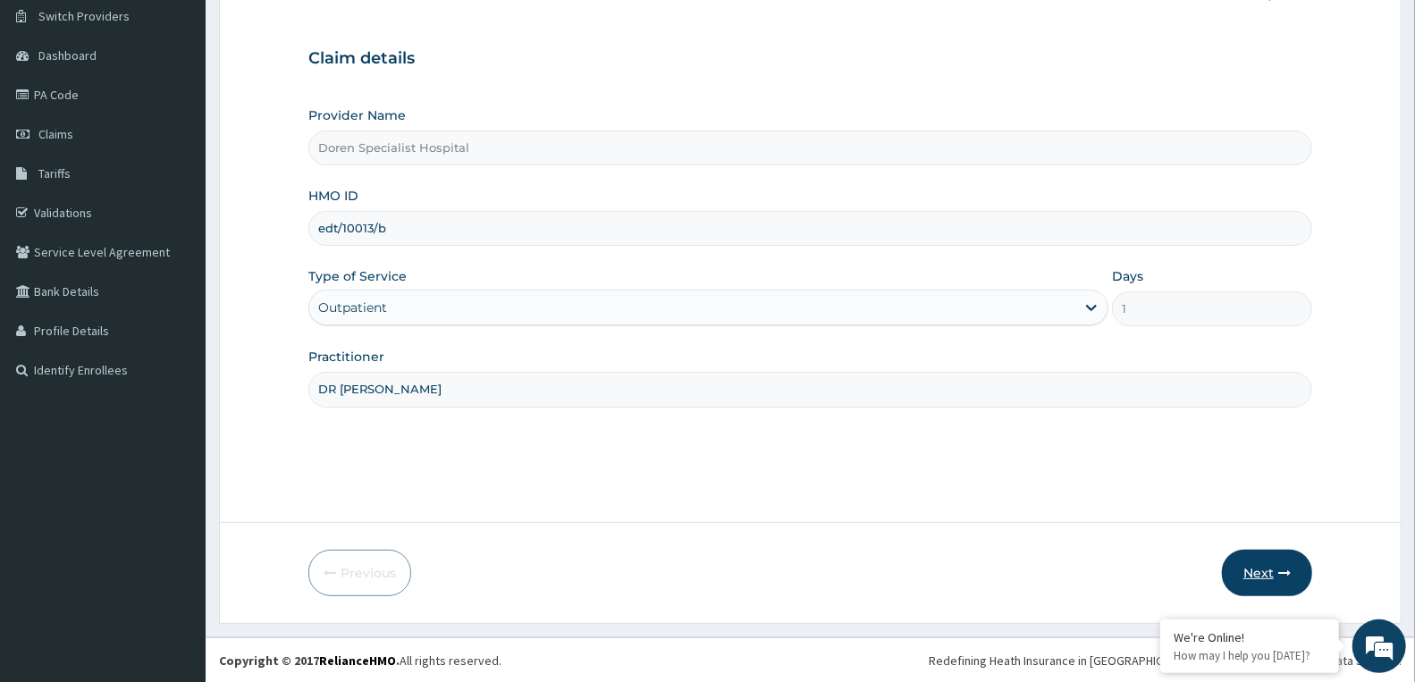
type input "DR AHERE"
click at [1272, 569] on button "Next" at bounding box center [1267, 573] width 90 height 46
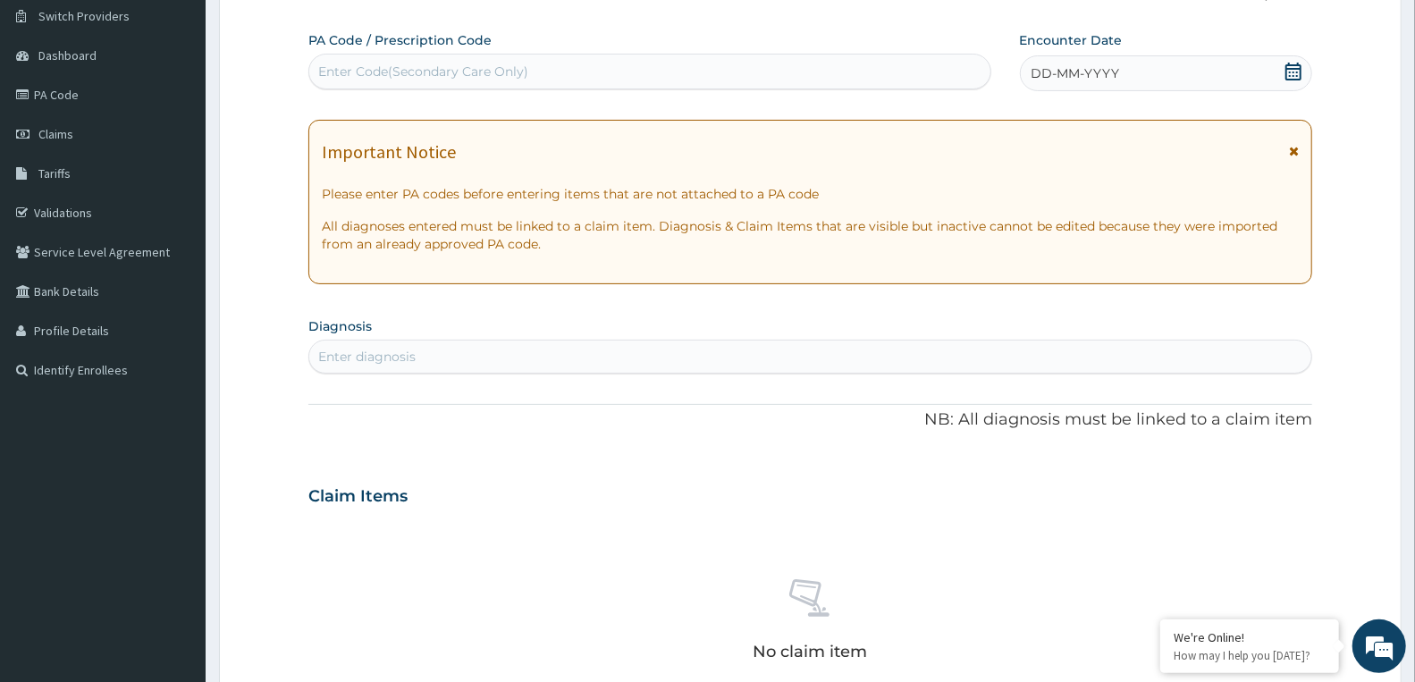
click at [400, 80] on div "Enter Code(Secondary Care Only)" at bounding box center [649, 71] width 681 height 29
click at [474, 67] on div "Enter Code(Secondary Care Only)" at bounding box center [423, 72] width 210 height 18
paste input "PA/9B110B"
type input "PA/9B110B"
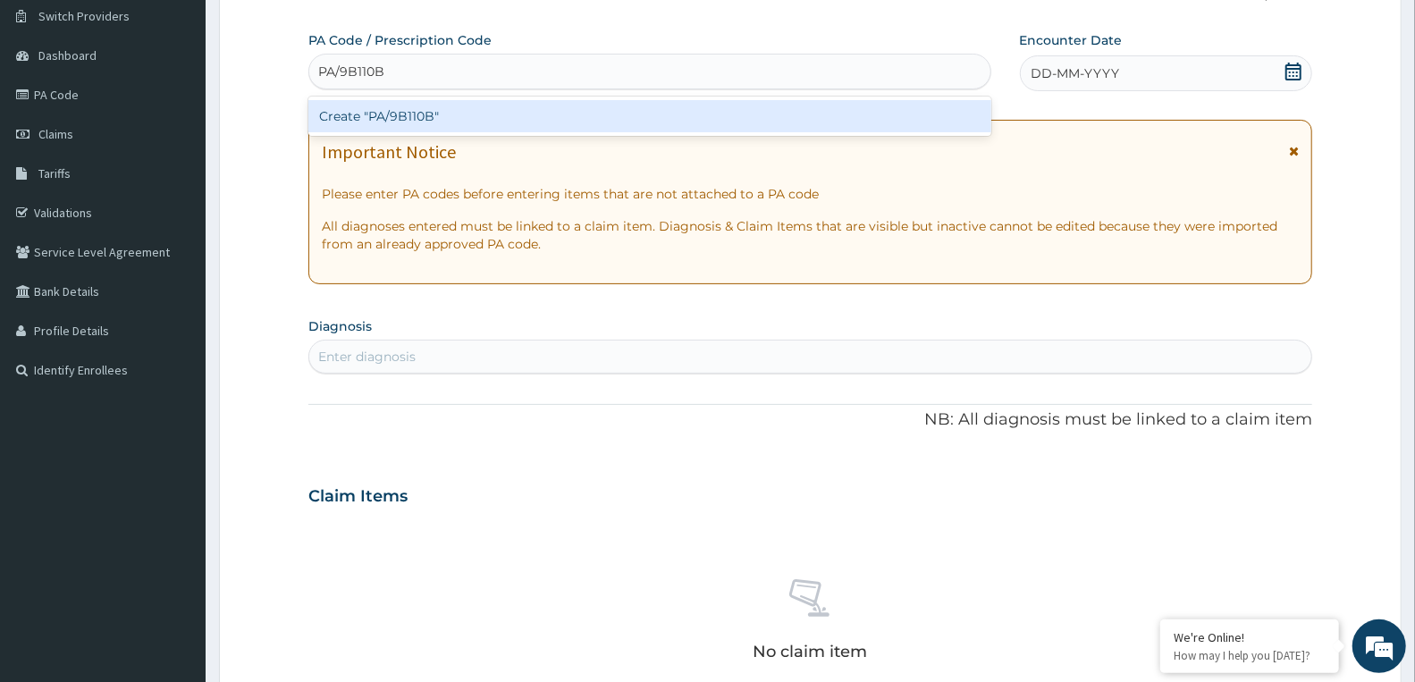
click at [483, 119] on div "Create "PA/9B110B"" at bounding box center [649, 116] width 683 height 32
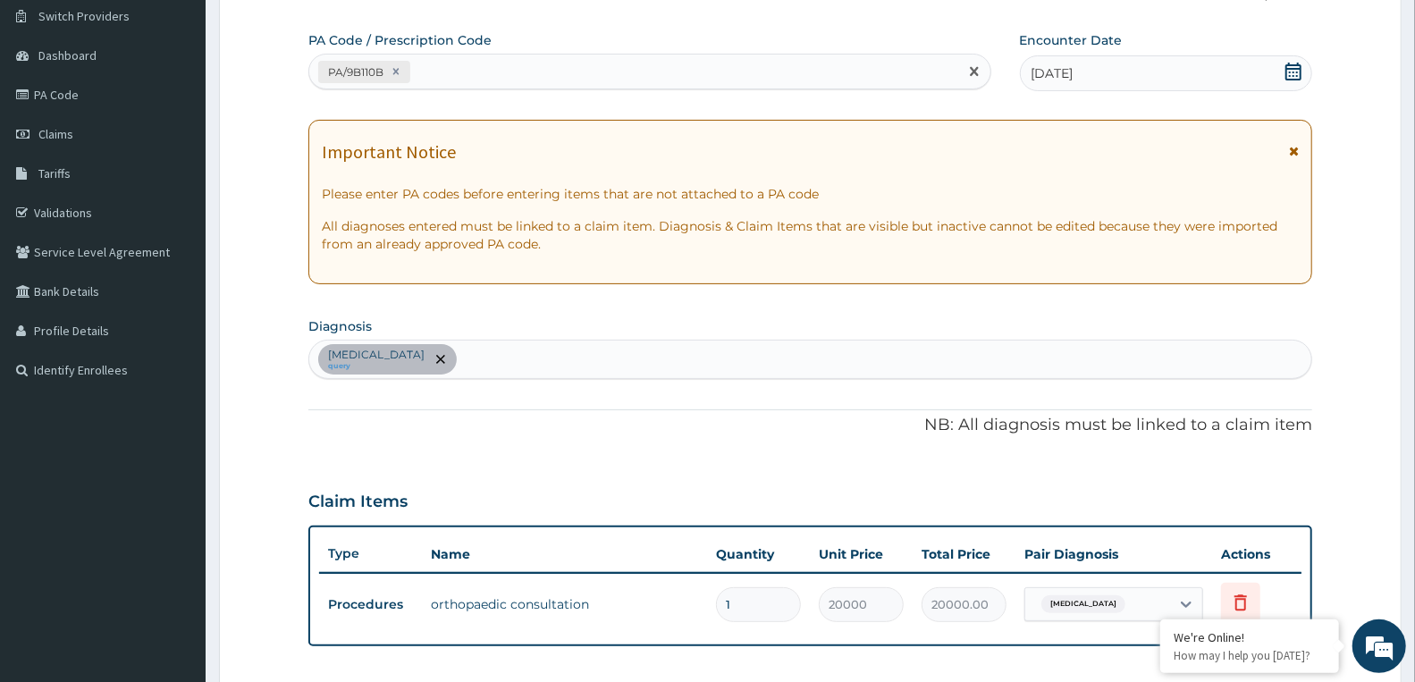
click at [488, 69] on div "PA/9B110B" at bounding box center [633, 71] width 649 height 29
paste input "PA/9EA063"
type input "PA/9EA063"
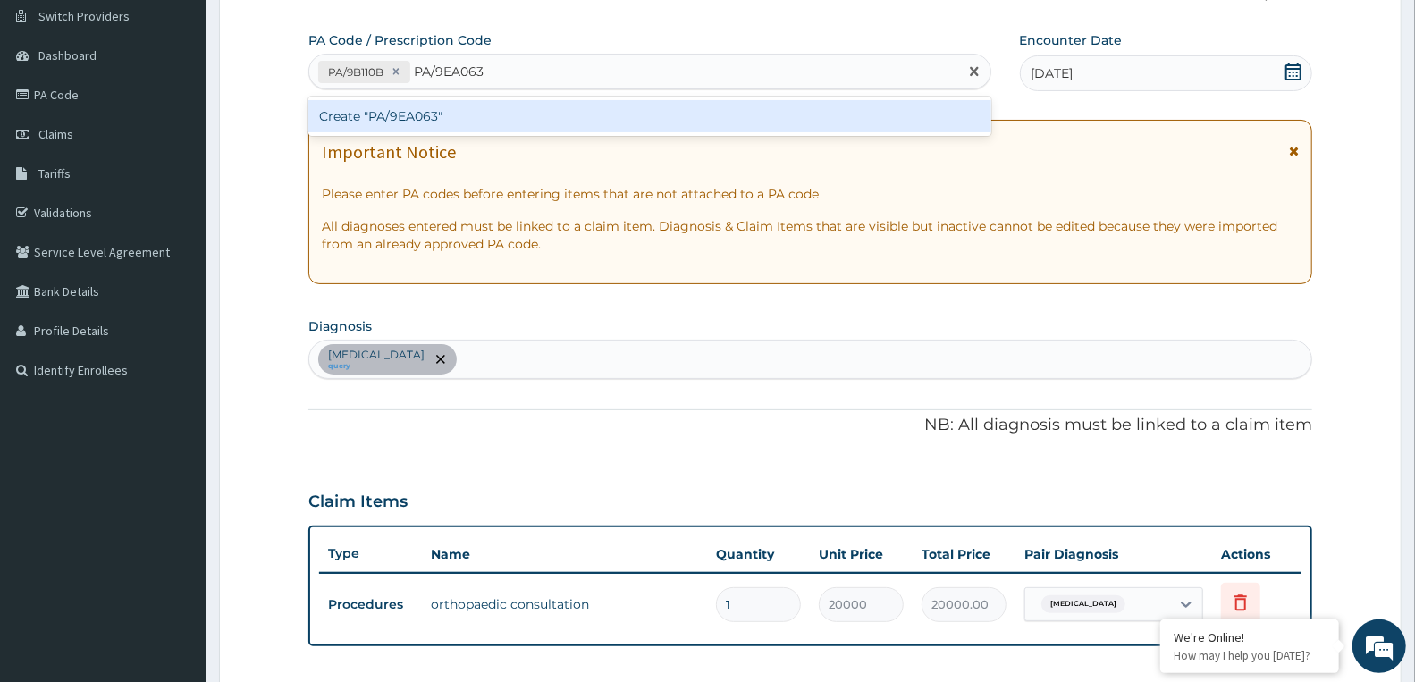
click at [469, 117] on div "Create "PA/9EA063"" at bounding box center [649, 116] width 683 height 32
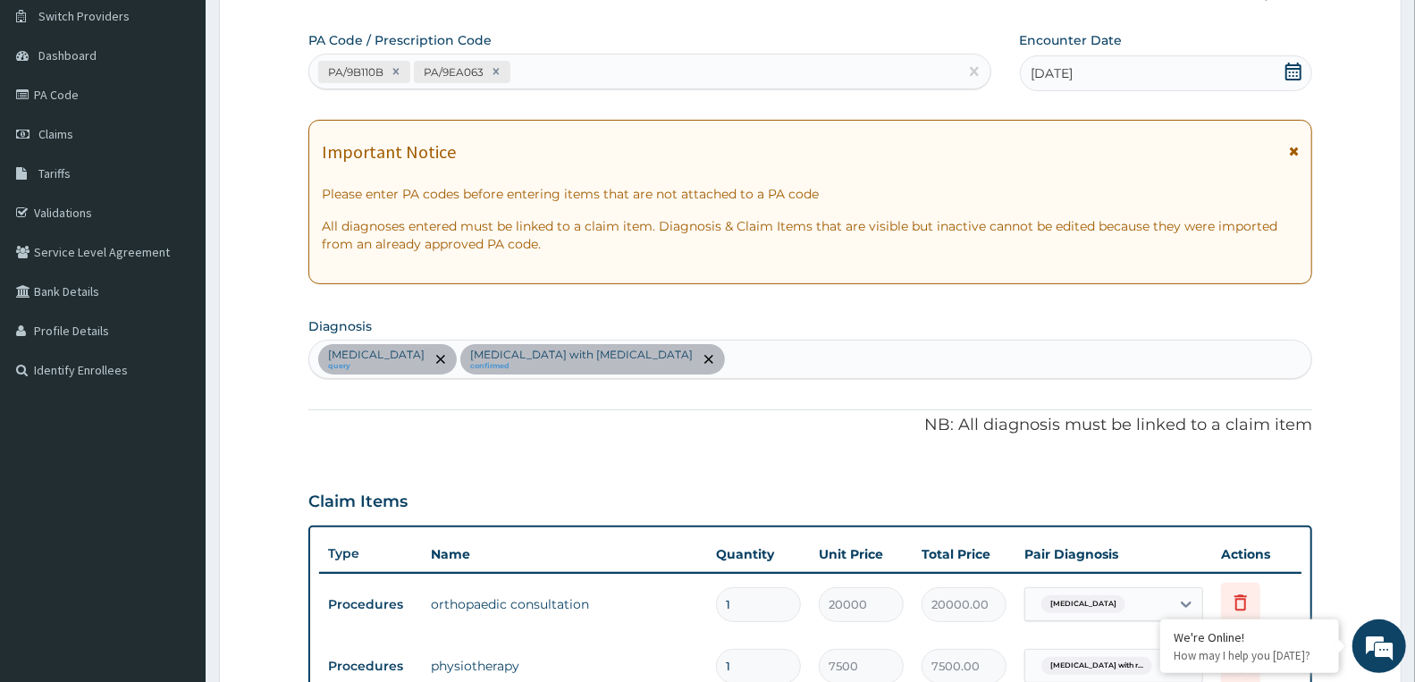
click at [547, 72] on div "PA/9B110B PA/9EA063" at bounding box center [633, 71] width 649 height 29
paste input "PA/972239"
type input "PA/972239"
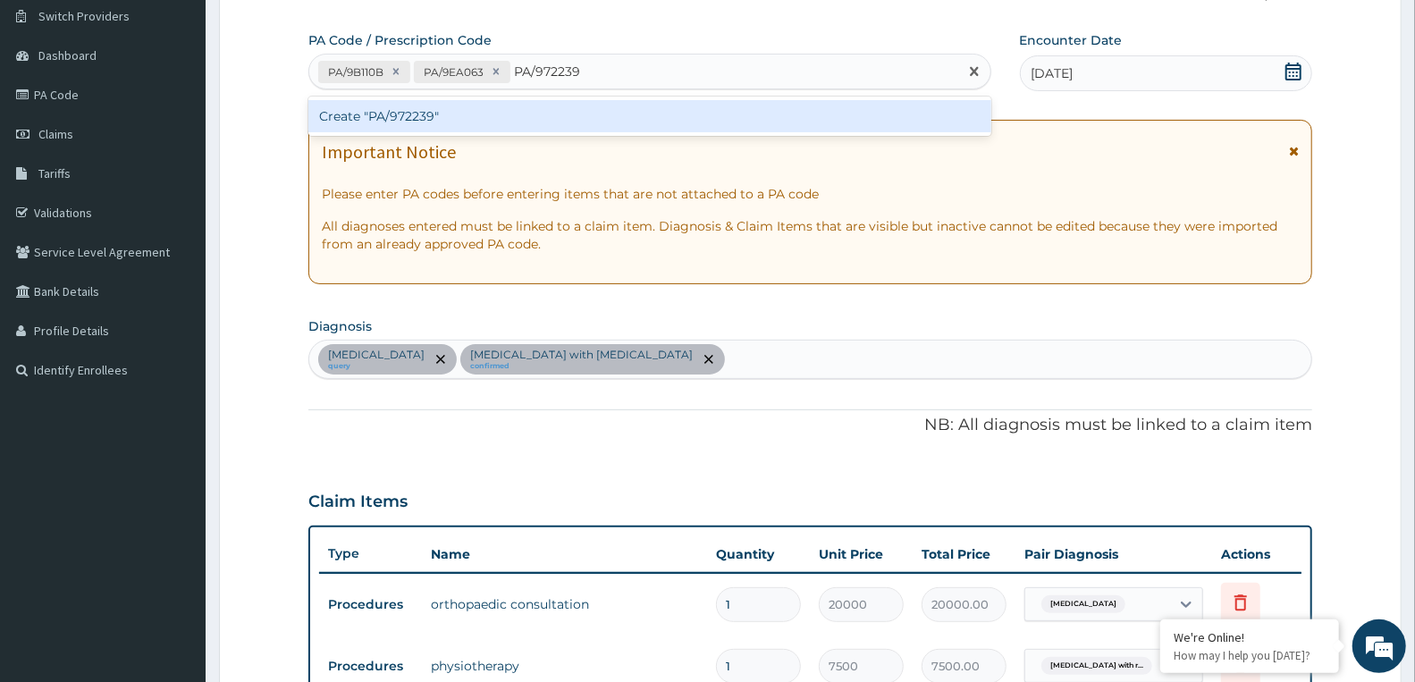
click at [529, 118] on div "Create "PA/972239"" at bounding box center [649, 116] width 683 height 32
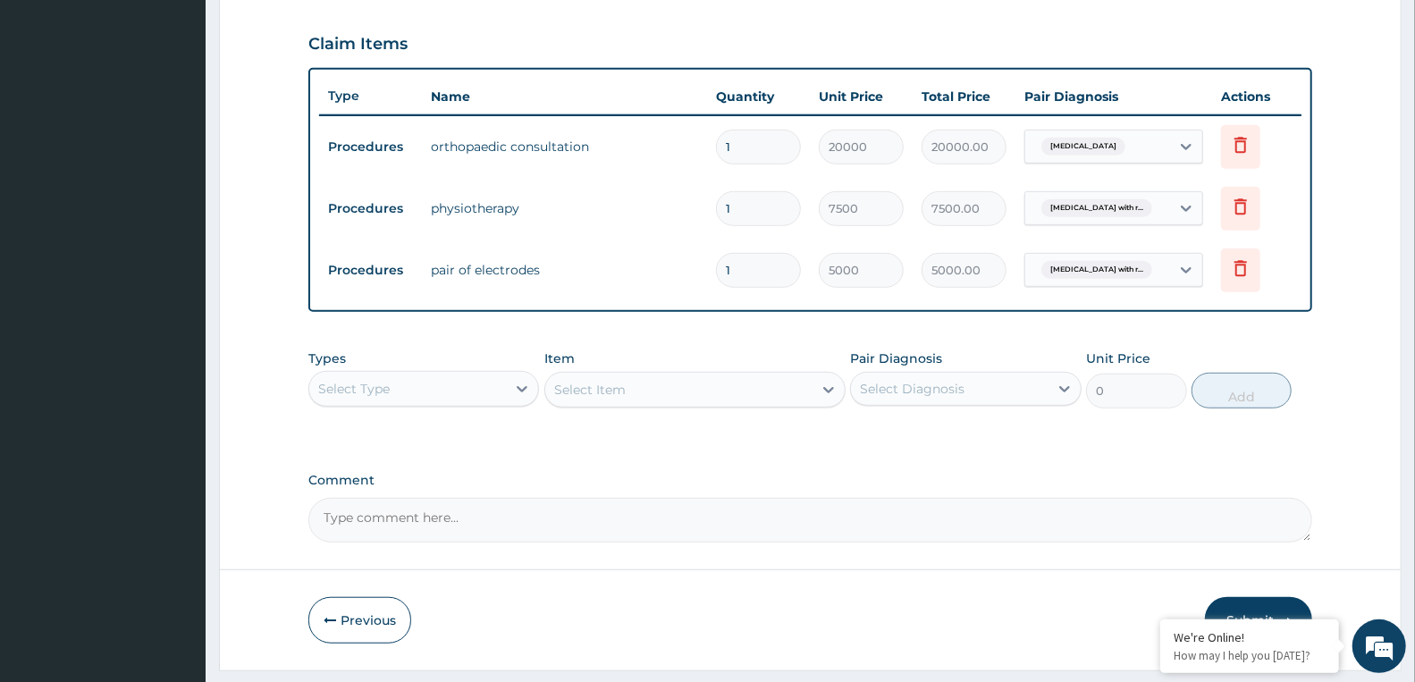
scroll to position [644, 0]
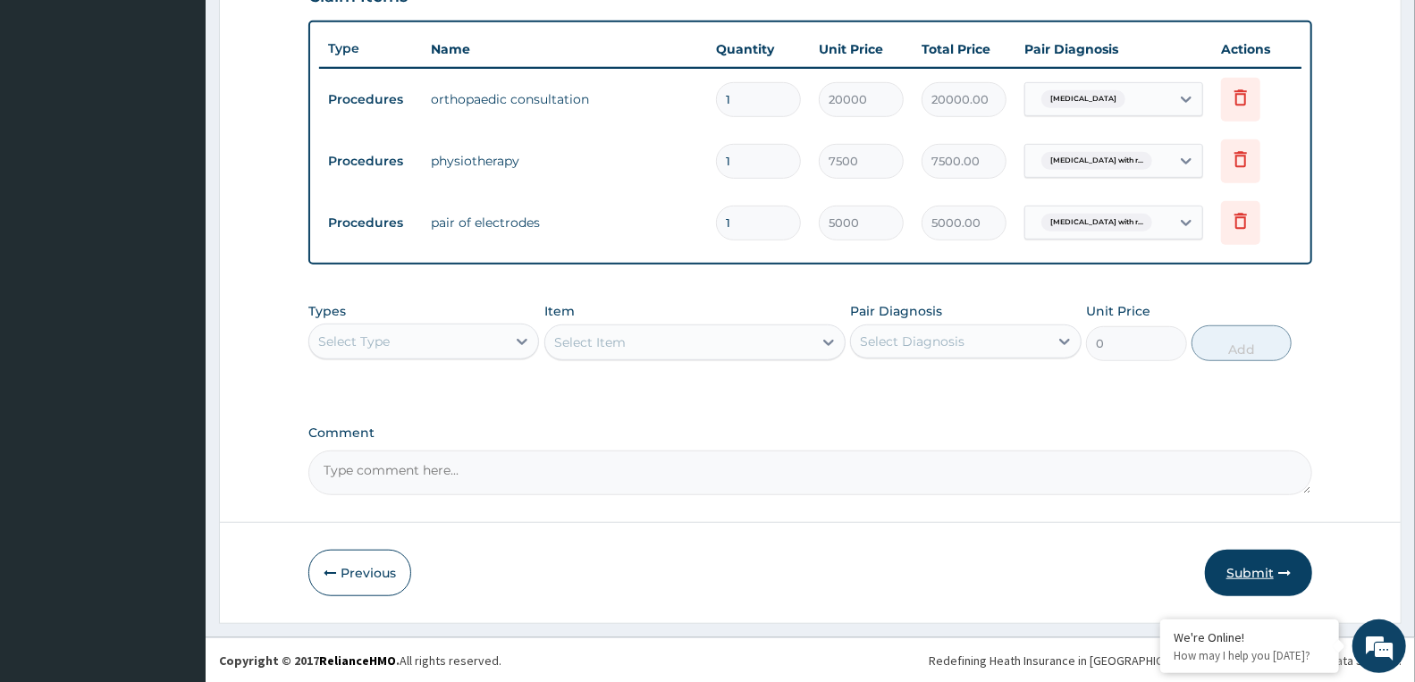
click at [1255, 567] on button "Submit" at bounding box center [1258, 573] width 107 height 46
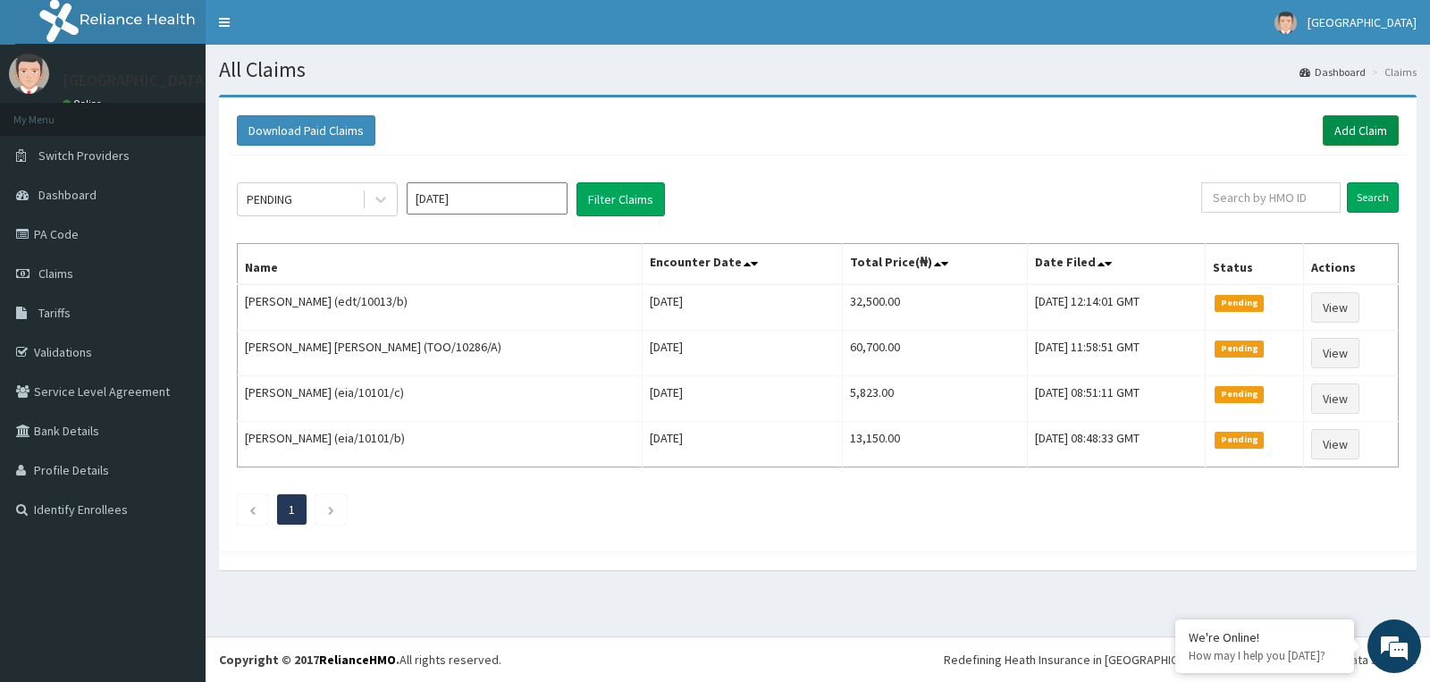
click at [1378, 130] on link "Add Claim" at bounding box center [1361, 130] width 76 height 30
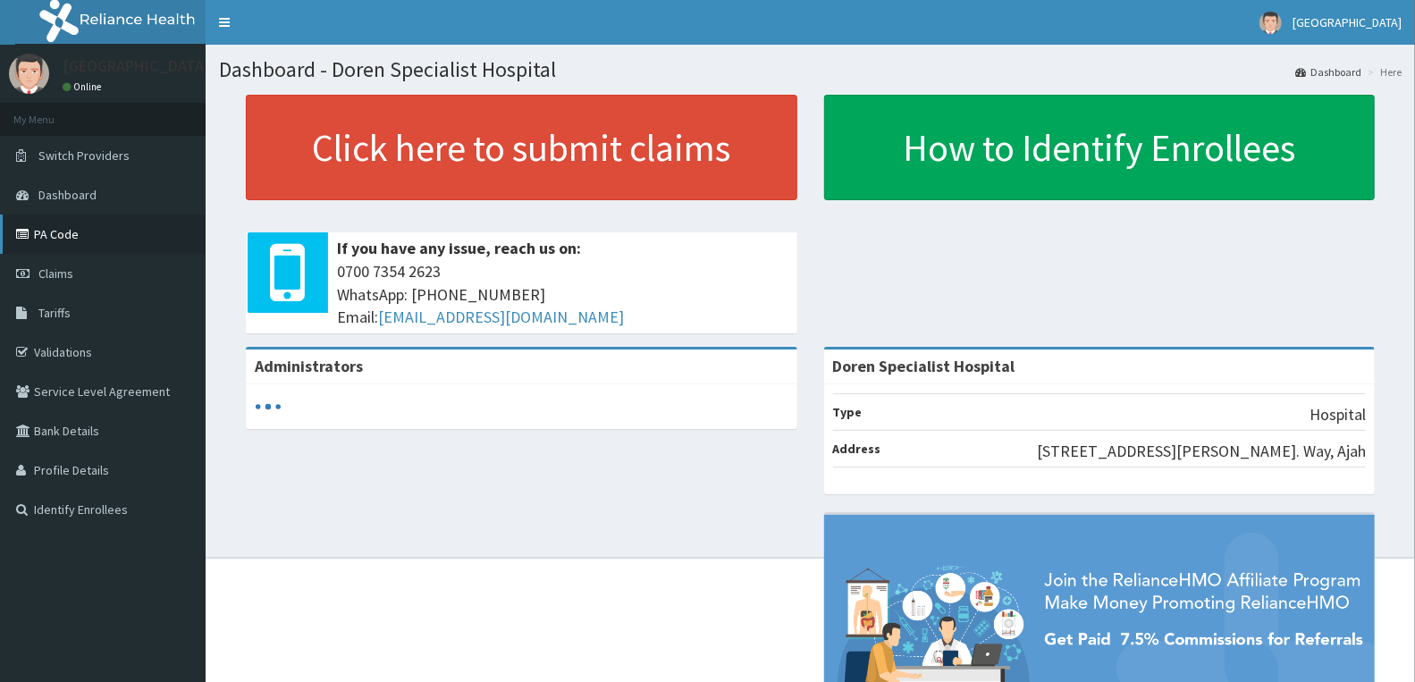
click at [55, 236] on link "PA Code" at bounding box center [103, 233] width 206 height 39
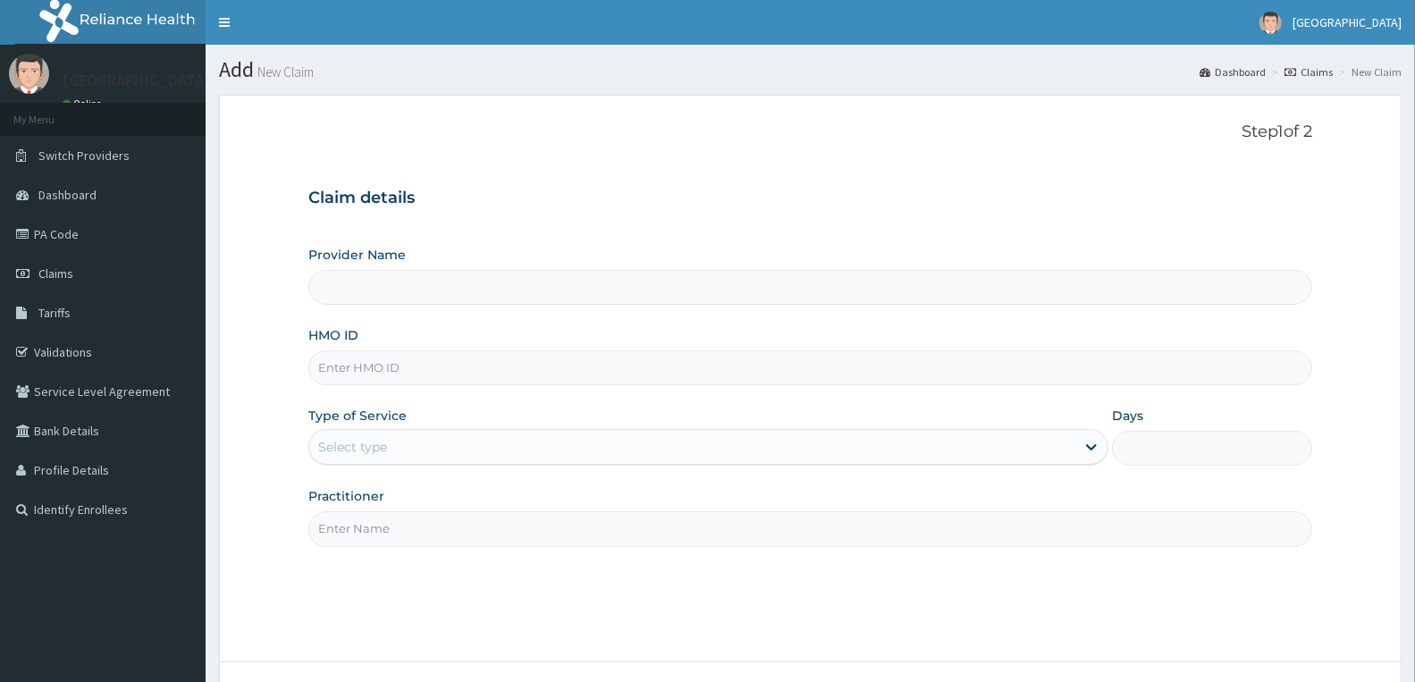
type input "Doren Specialist Hospital"
click at [609, 374] on input "HMO ID" at bounding box center [810, 367] width 1004 height 35
paste input "MOT/10020/A"
type input "MOT/10020/A"
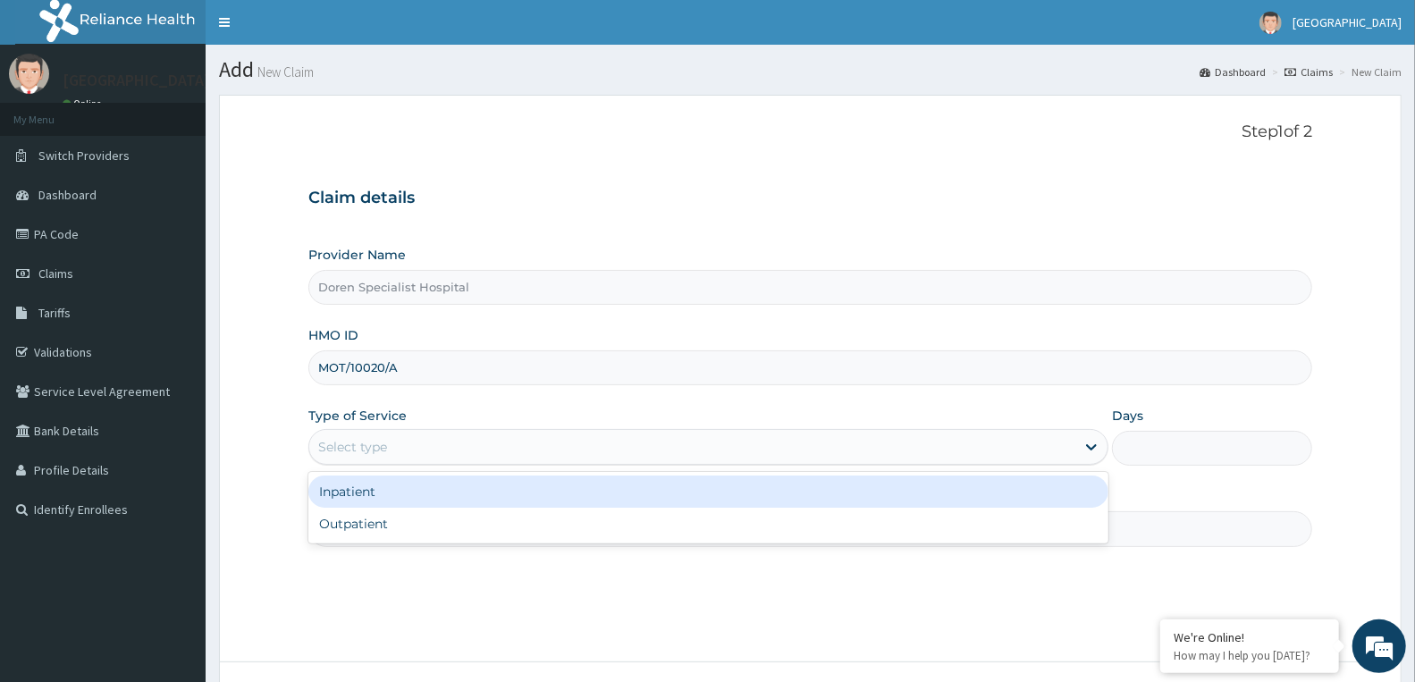
click at [335, 451] on div "Select type" at bounding box center [352, 447] width 69 height 18
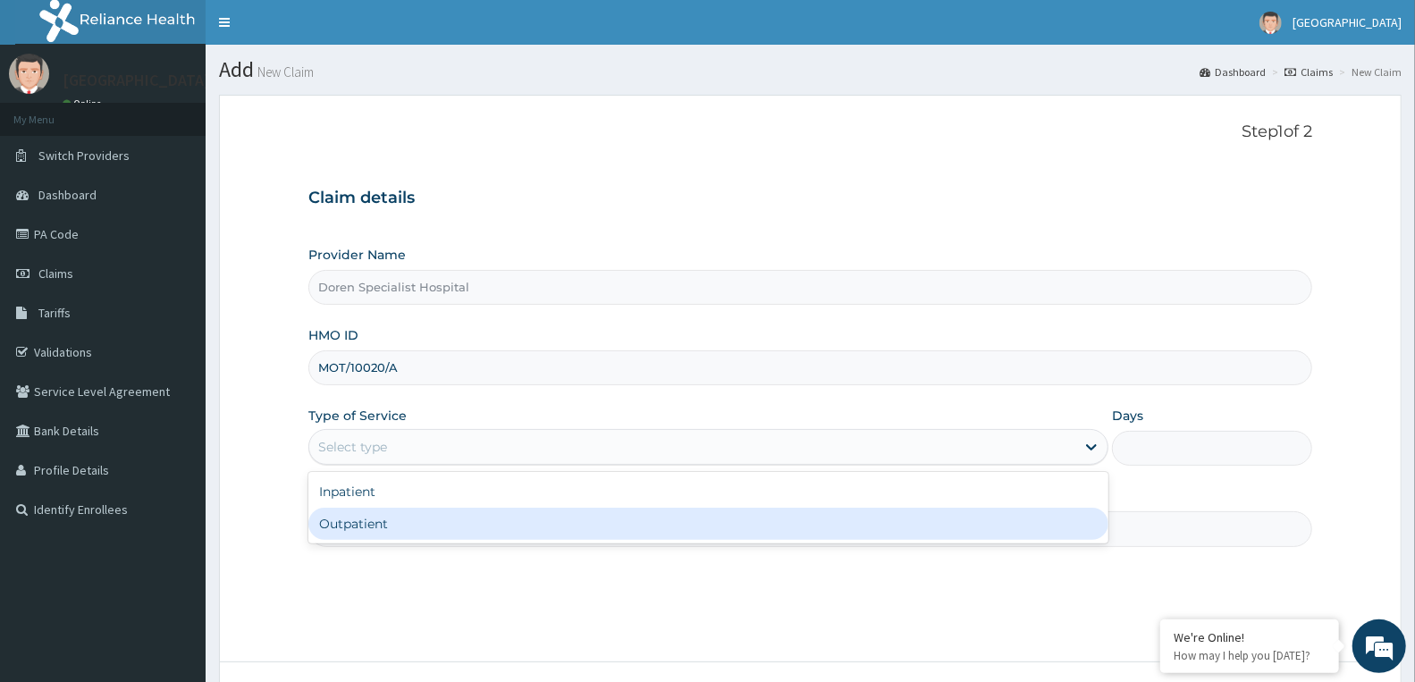
click at [349, 521] on div "Outpatient" at bounding box center [708, 524] width 800 height 32
type input "1"
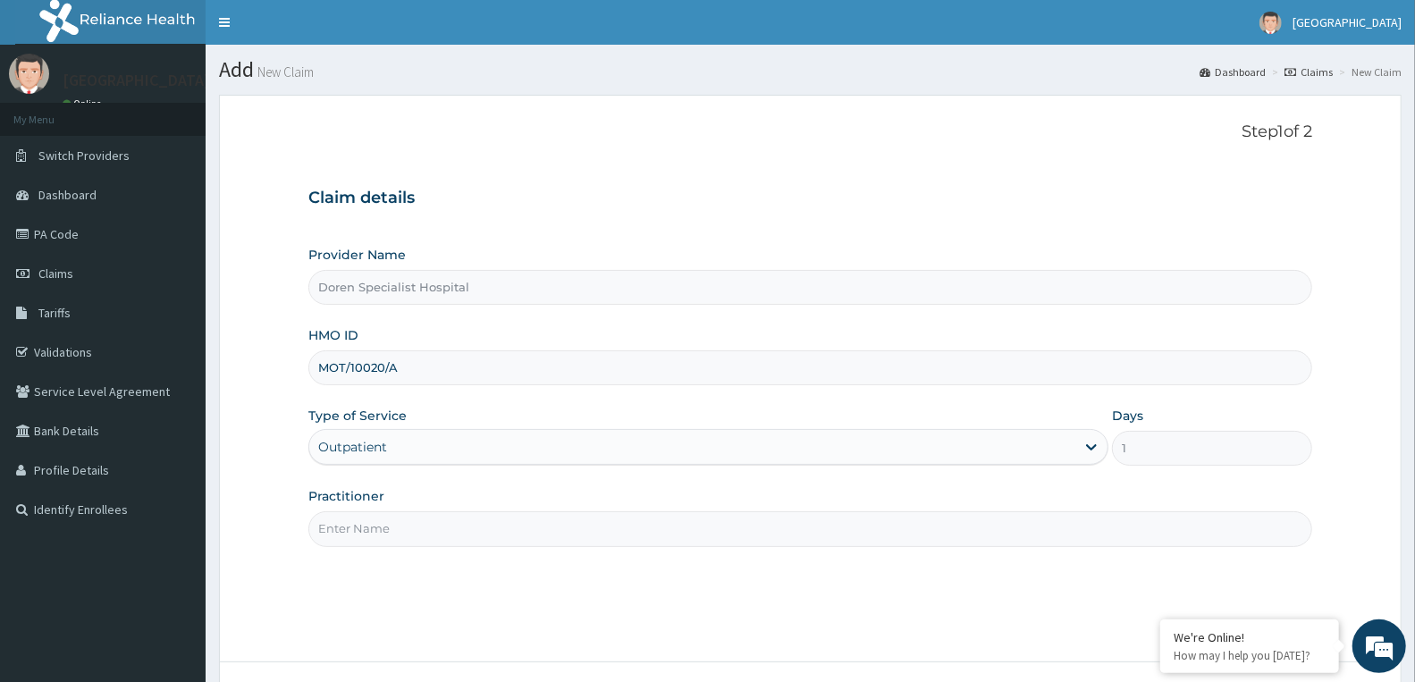
click at [380, 523] on input "Practitioner" at bounding box center [810, 528] width 1004 height 35
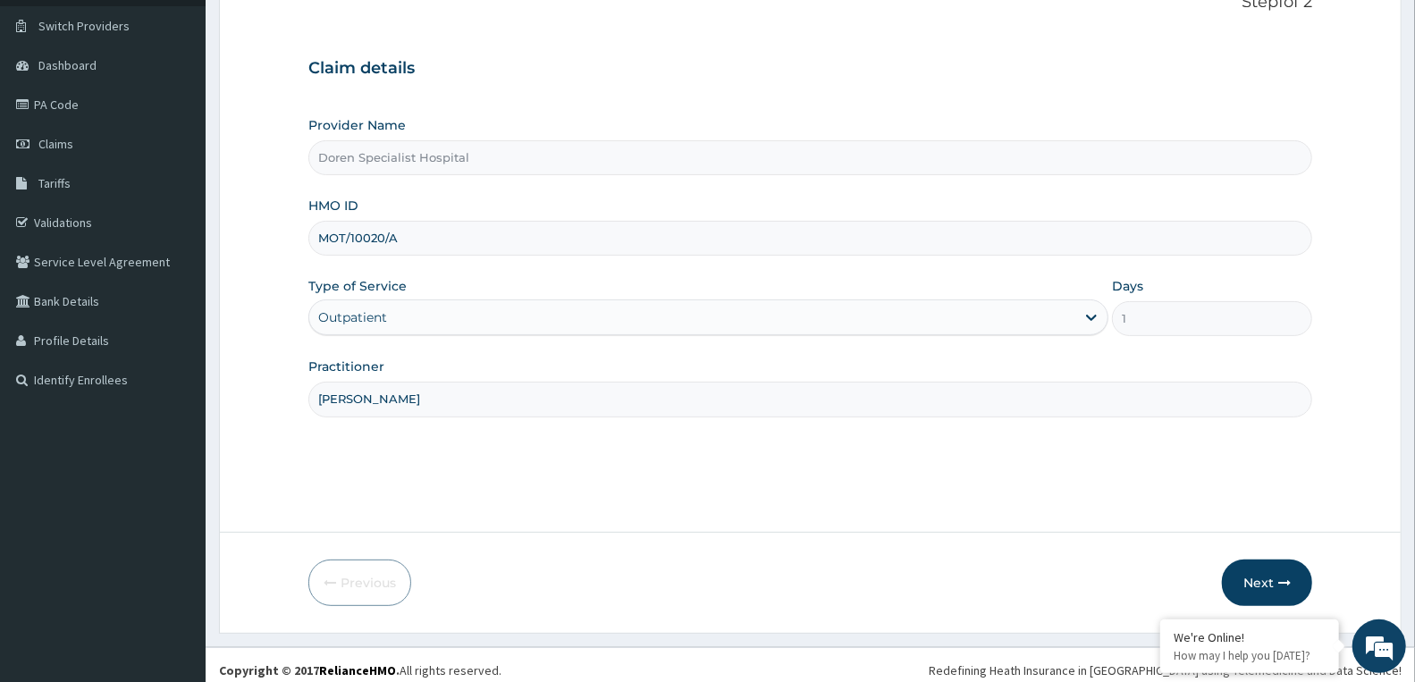
scroll to position [139, 0]
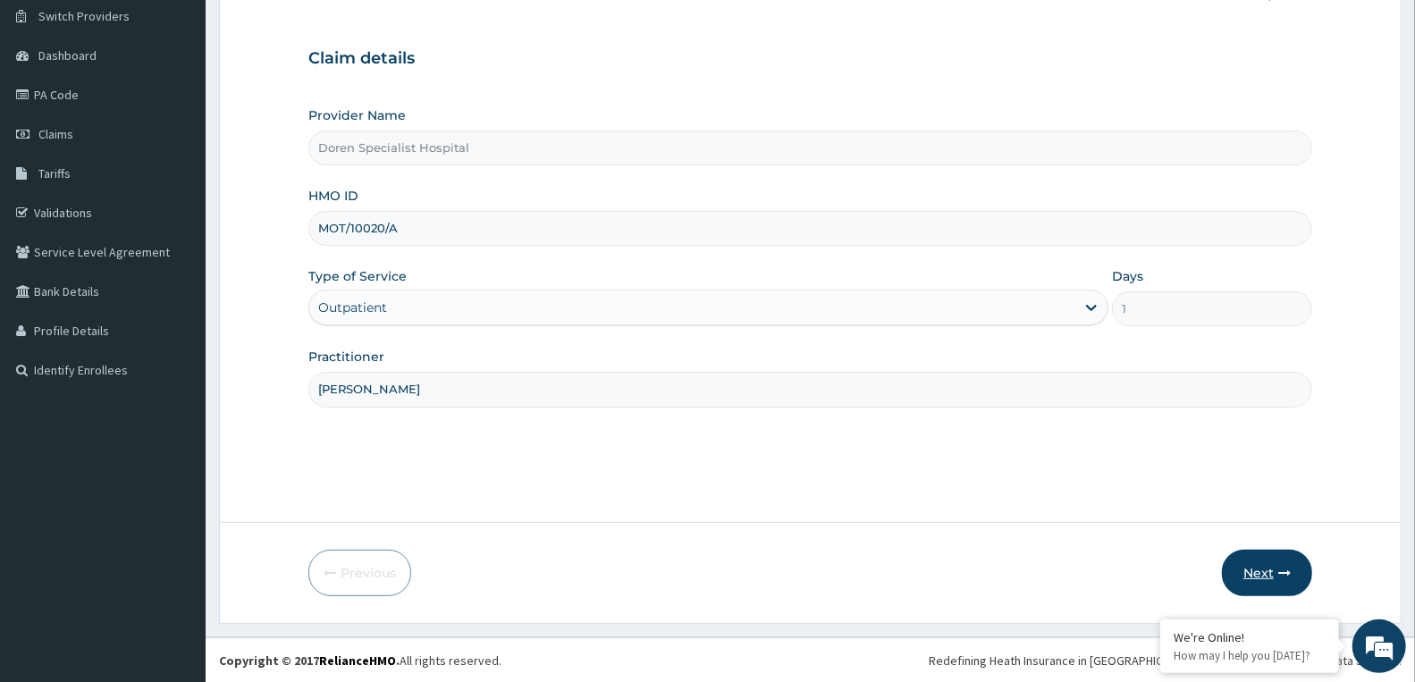
type input "DR JEGEDE"
click at [1266, 567] on button "Next" at bounding box center [1267, 573] width 90 height 46
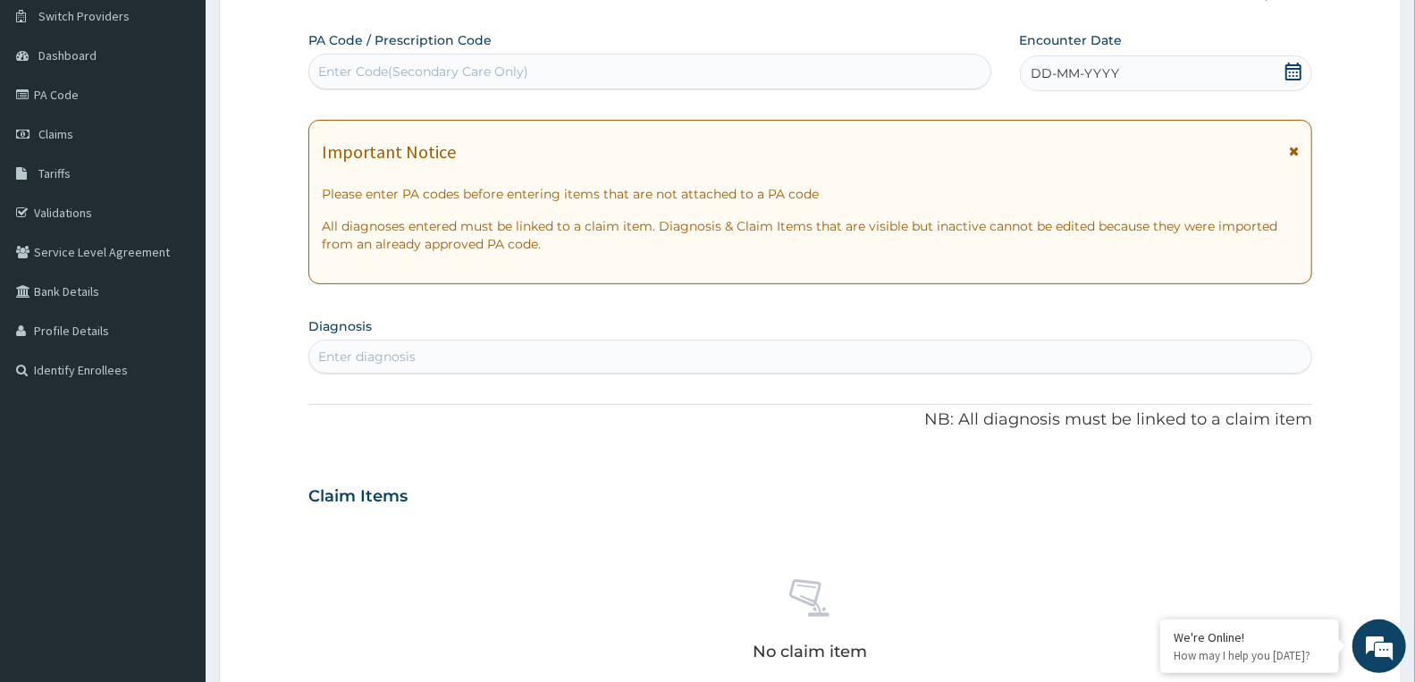
click at [528, 69] on div "Enter Code(Secondary Care Only)" at bounding box center [423, 72] width 210 height 18
click at [487, 65] on div "Enter Code(Secondary Care Only)" at bounding box center [423, 72] width 210 height 18
paste input "PA/4E41F6"
type input "PA/4E41F6"
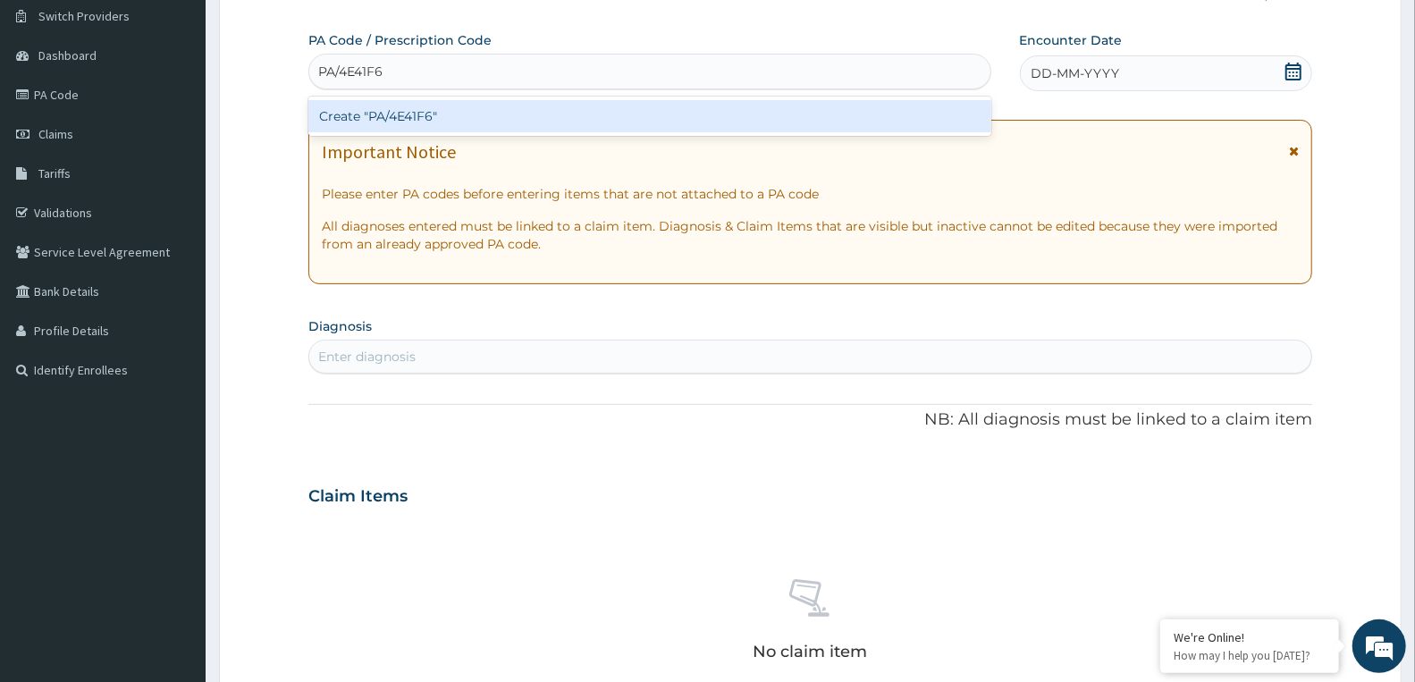
click at [441, 120] on div "Create "PA/4E41F6"" at bounding box center [649, 116] width 683 height 32
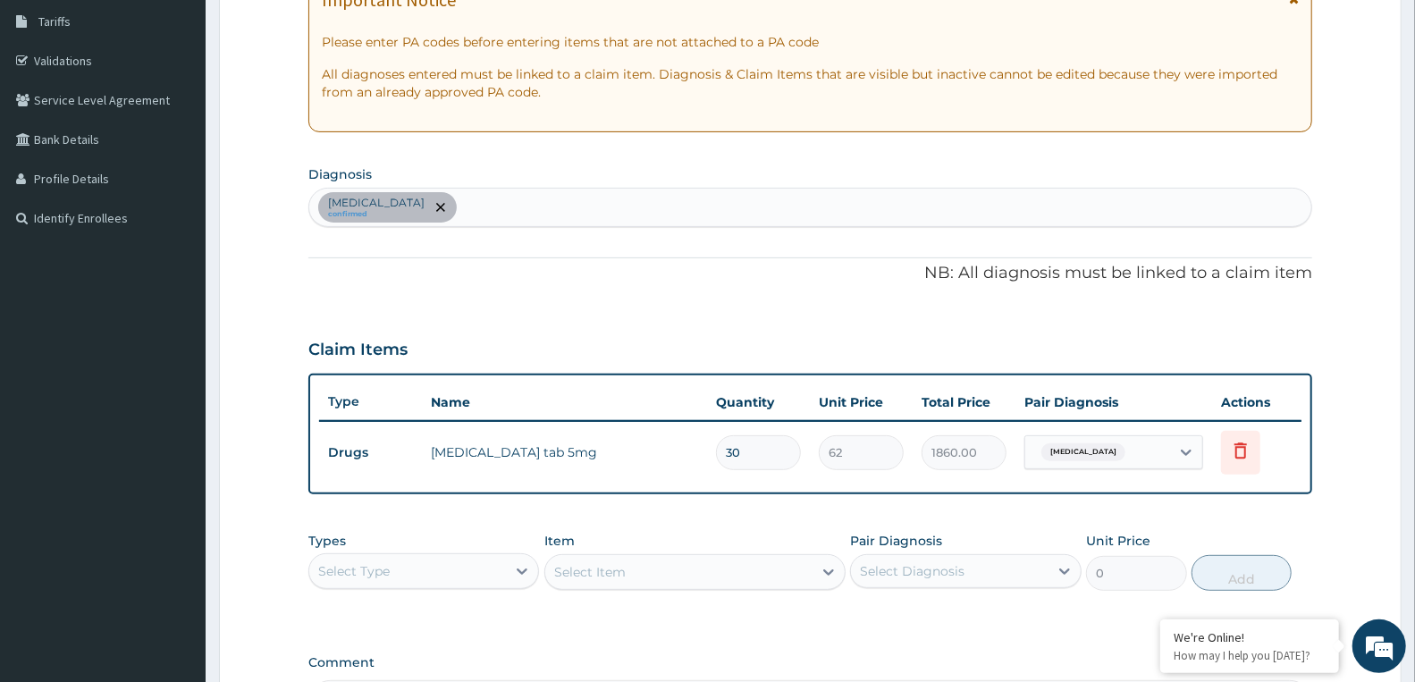
scroll to position [338, 0]
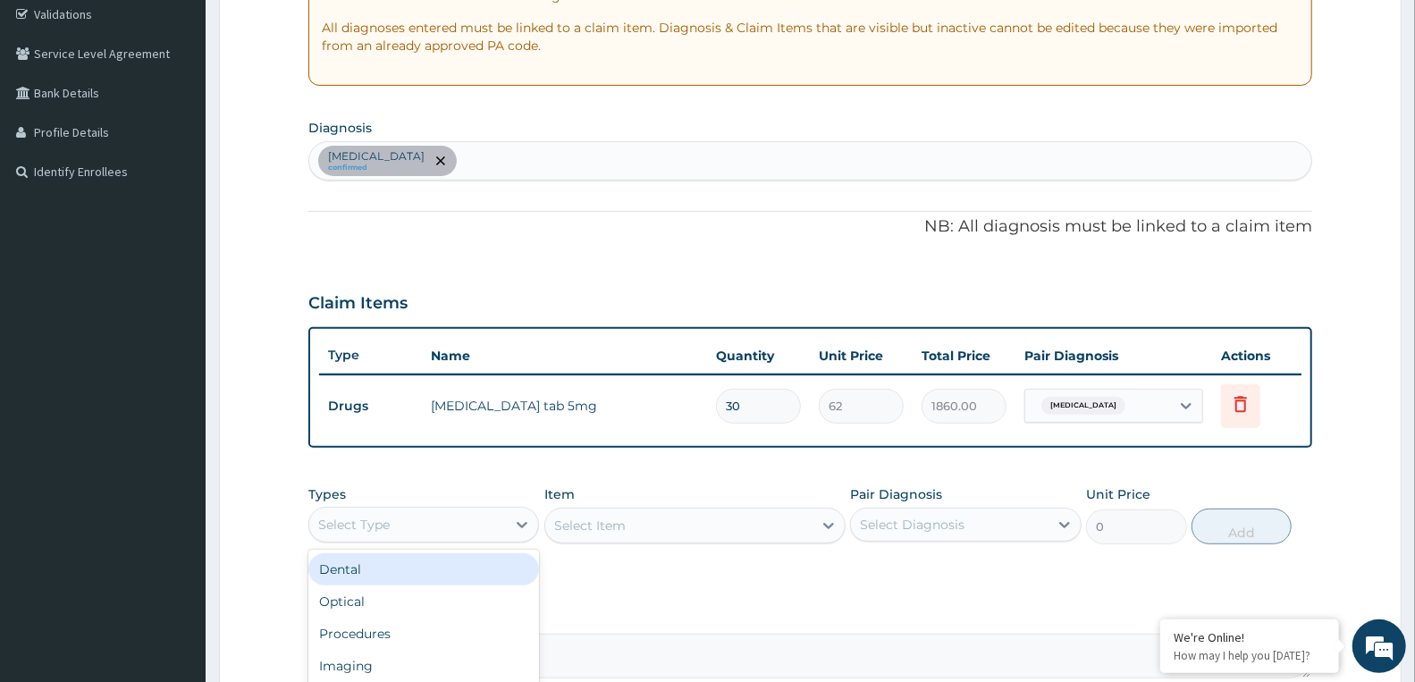
click at [439, 510] on div "Select Type" at bounding box center [407, 524] width 197 height 29
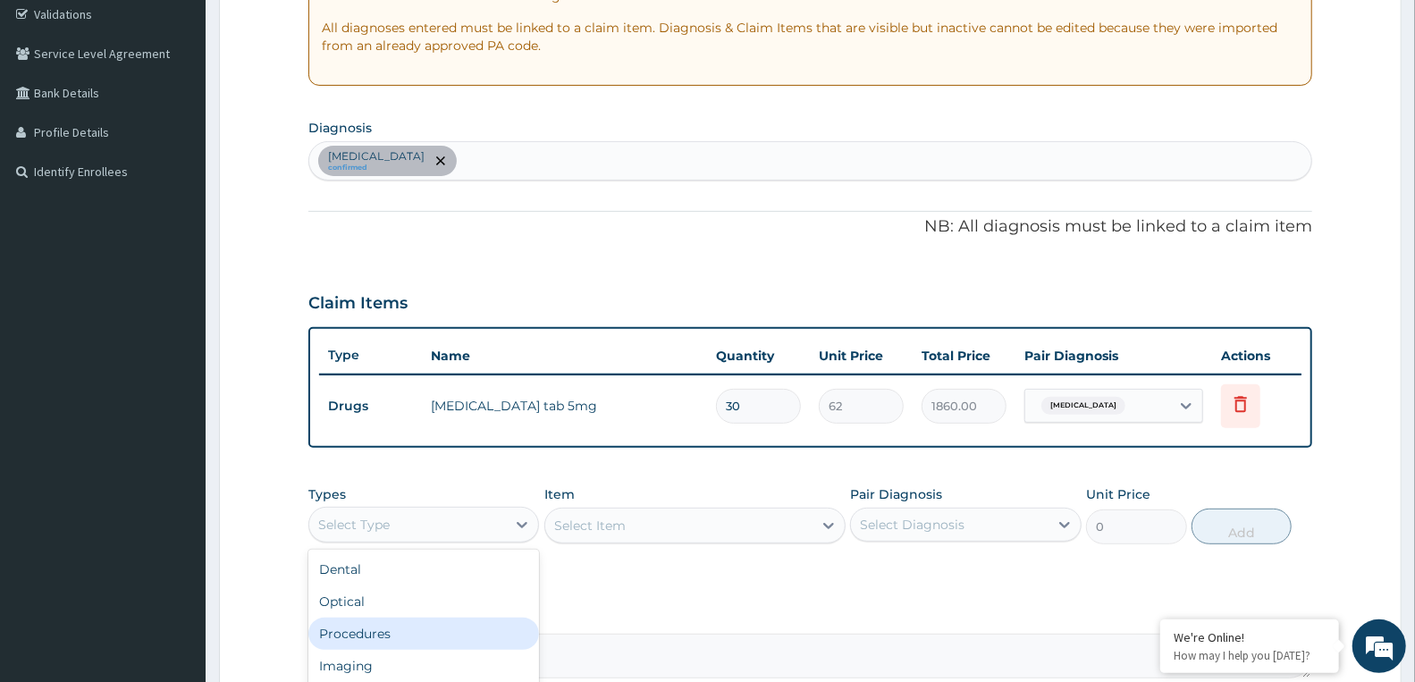
click at [389, 629] on div "Procedures" at bounding box center [423, 634] width 231 height 32
click at [593, 537] on div "Select Item" at bounding box center [694, 526] width 301 height 36
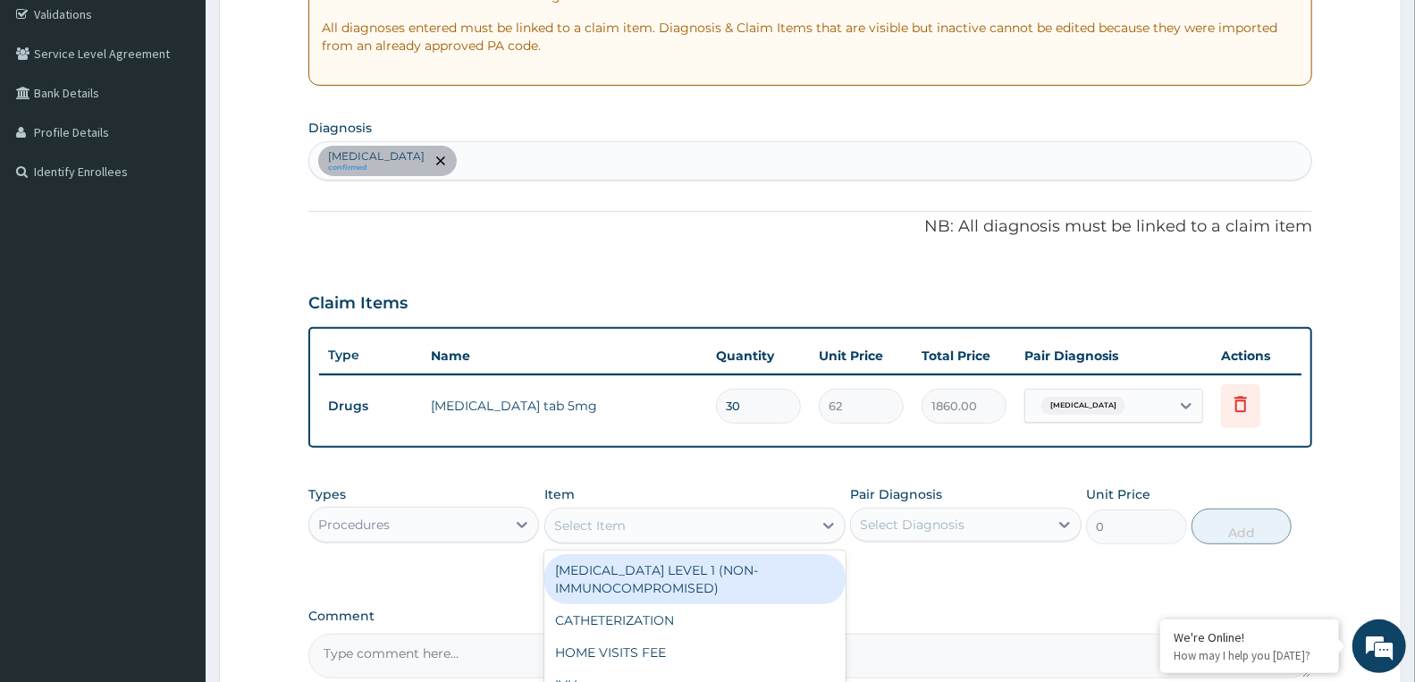
click at [600, 528] on div "Select Item" at bounding box center [589, 526] width 71 height 18
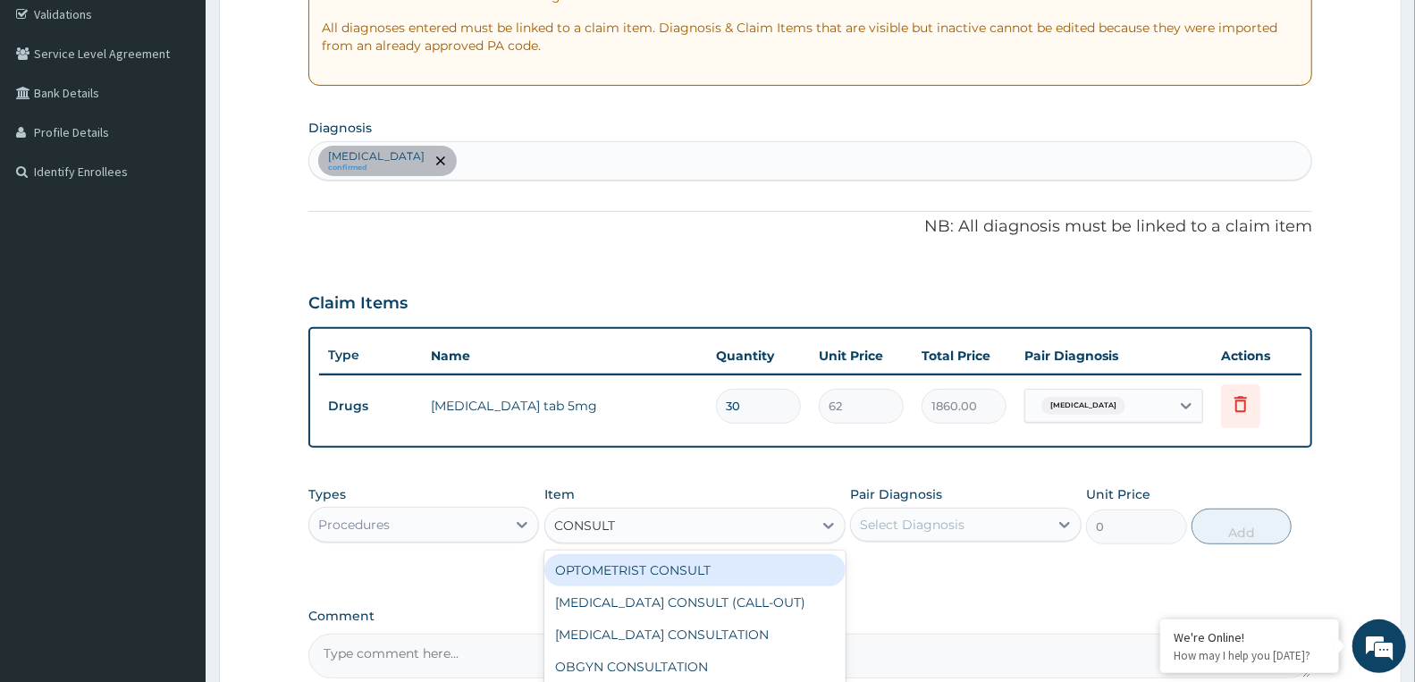
type input "CONSULTA"
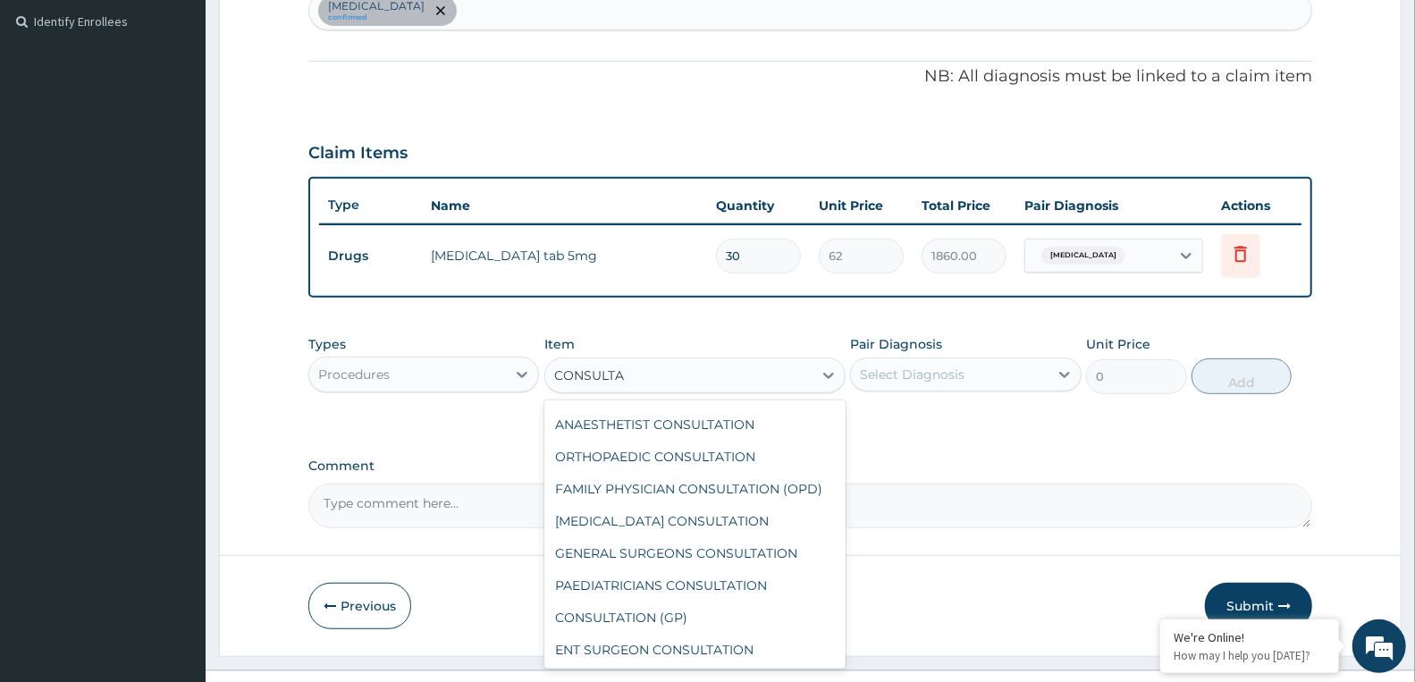
scroll to position [520, 0]
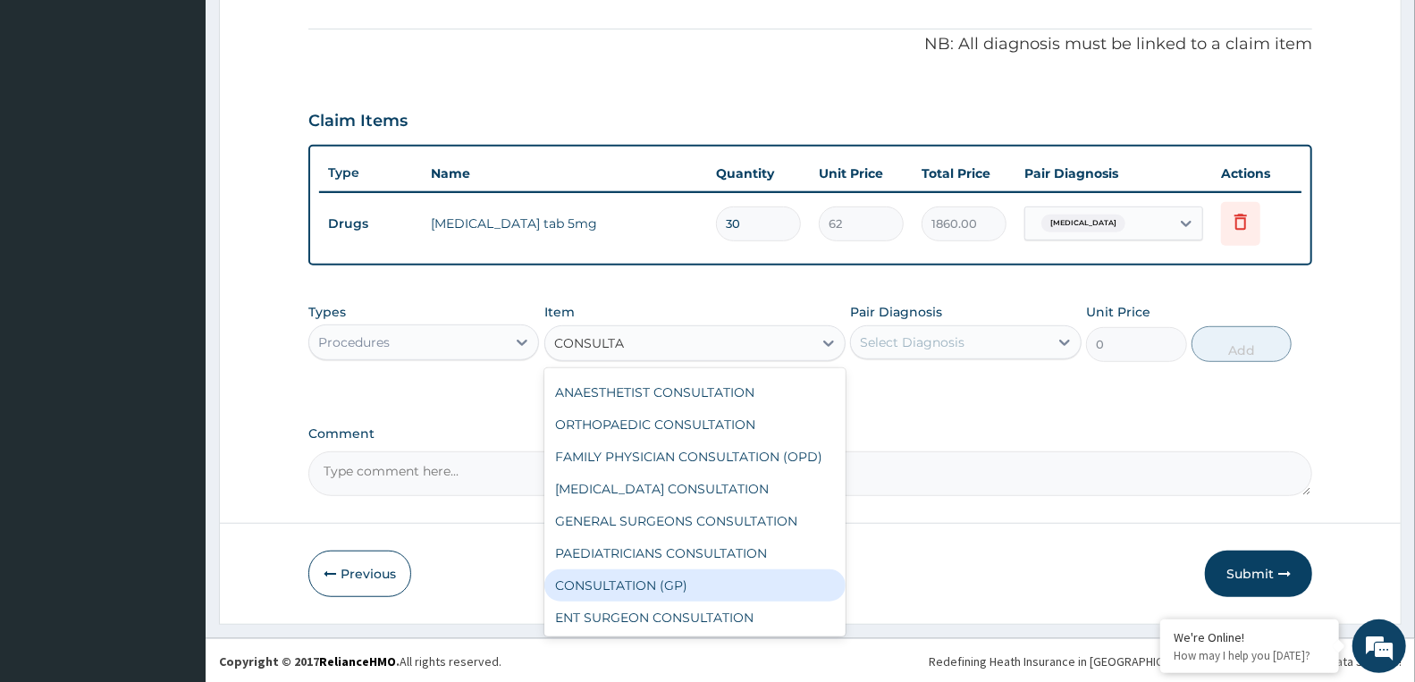
click at [644, 583] on div "CONSULTATION (GP)" at bounding box center [694, 585] width 301 height 32
type input "3000"
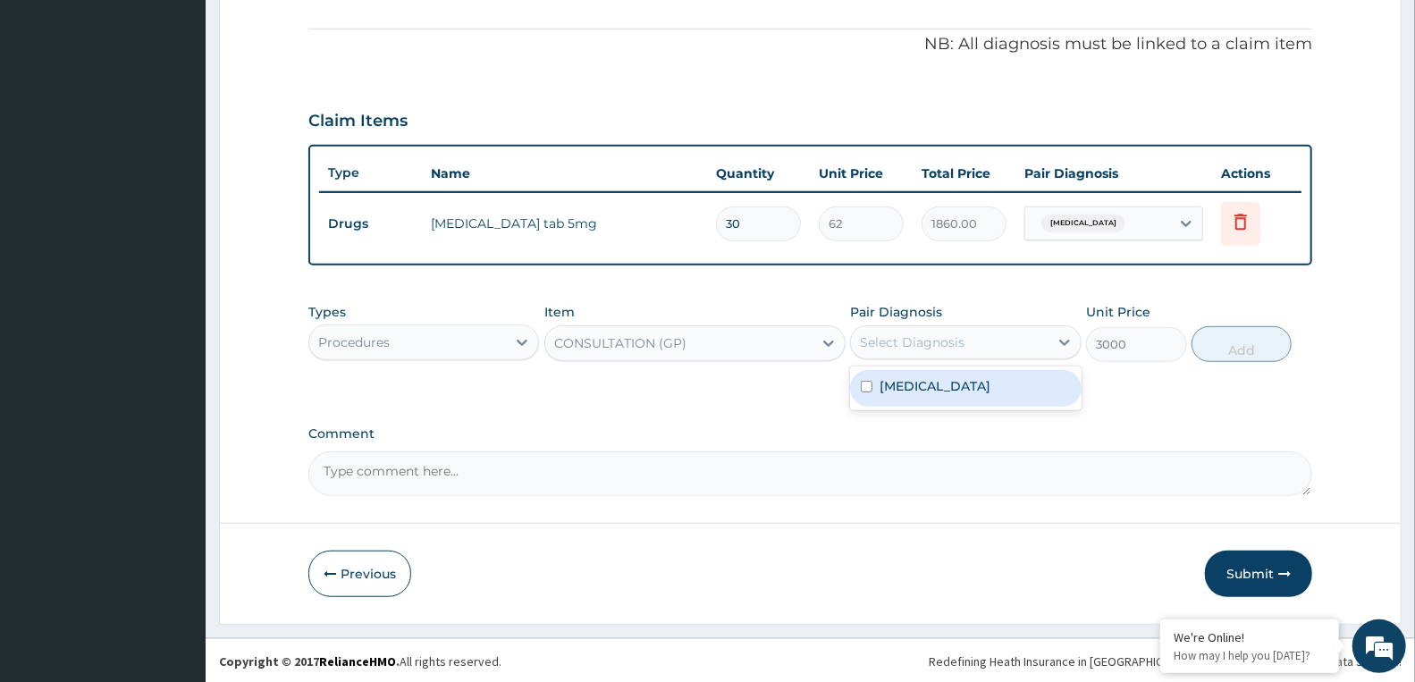
click at [967, 334] on div "Select Diagnosis" at bounding box center [949, 342] width 197 height 29
click at [924, 402] on div "Secondary hypertension" at bounding box center [965, 388] width 231 height 37
checkbox input "true"
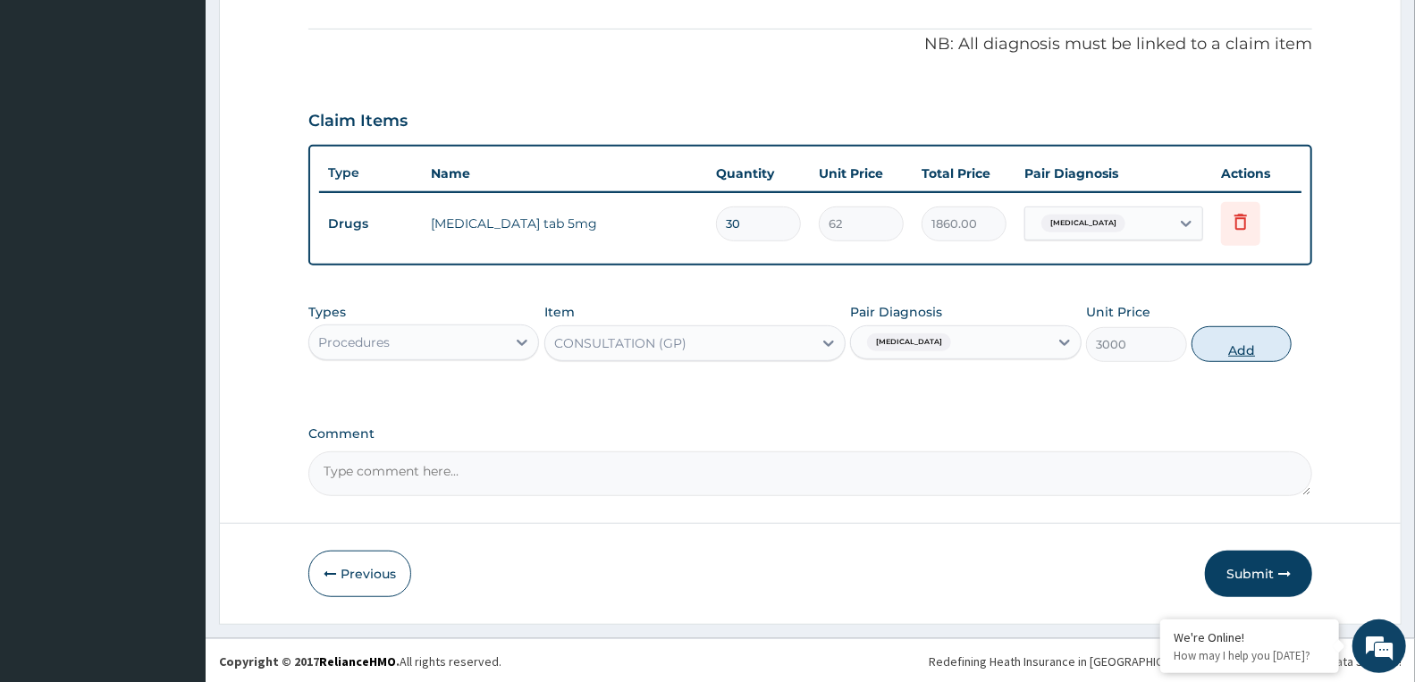
click at [1223, 343] on button "Add" at bounding box center [1241, 344] width 100 height 36
type input "0"
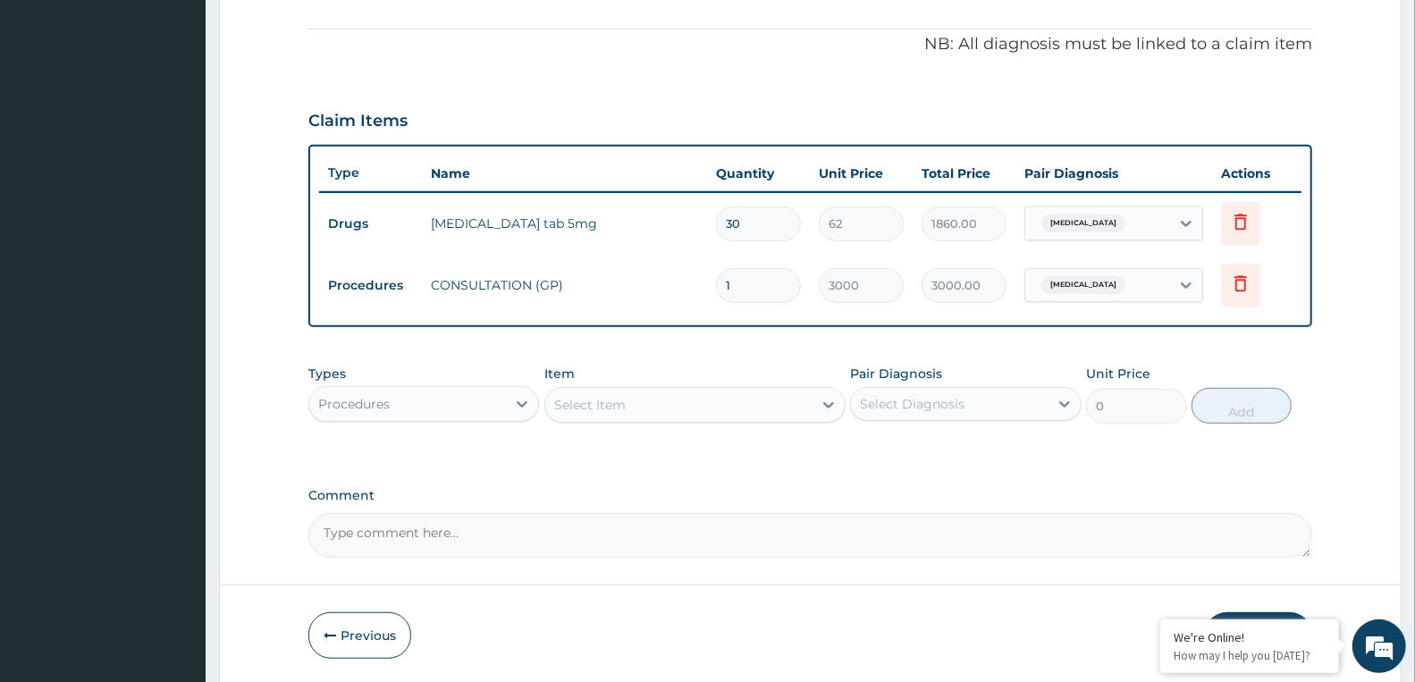
scroll to position [582, 0]
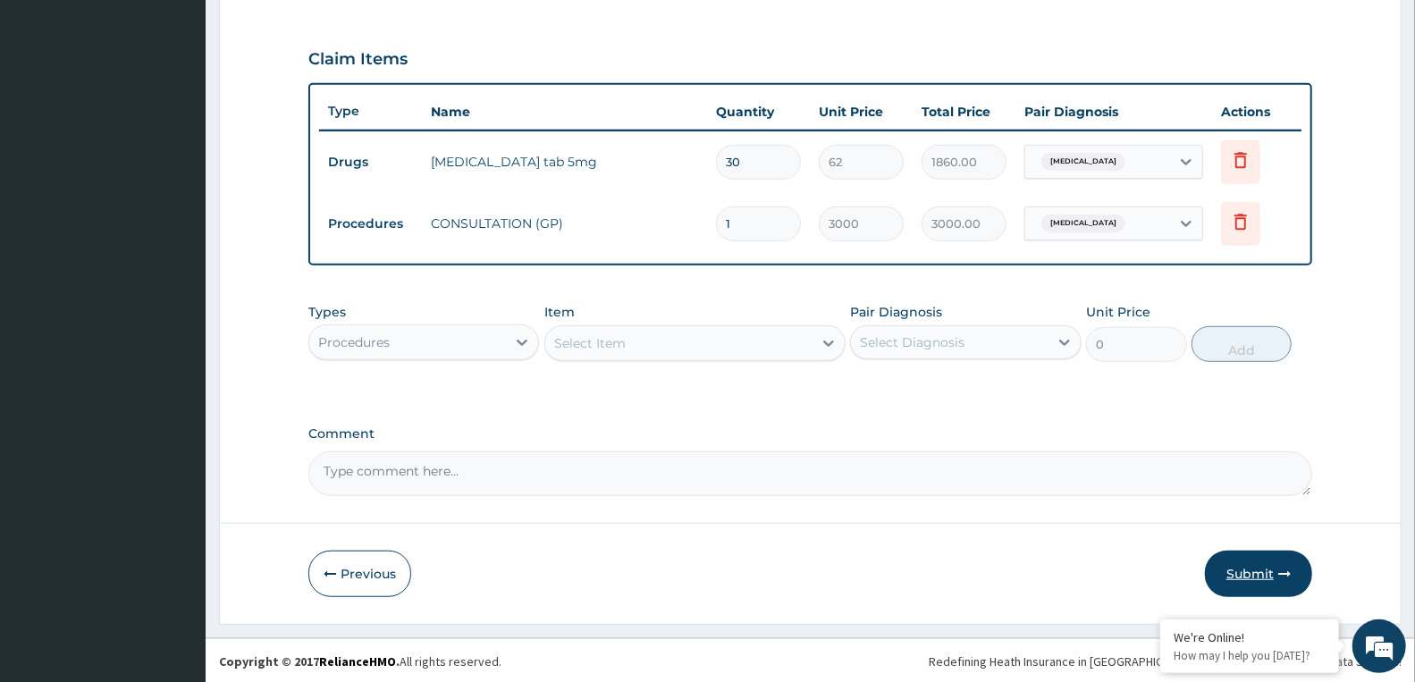
click at [1257, 570] on button "Submit" at bounding box center [1258, 574] width 107 height 46
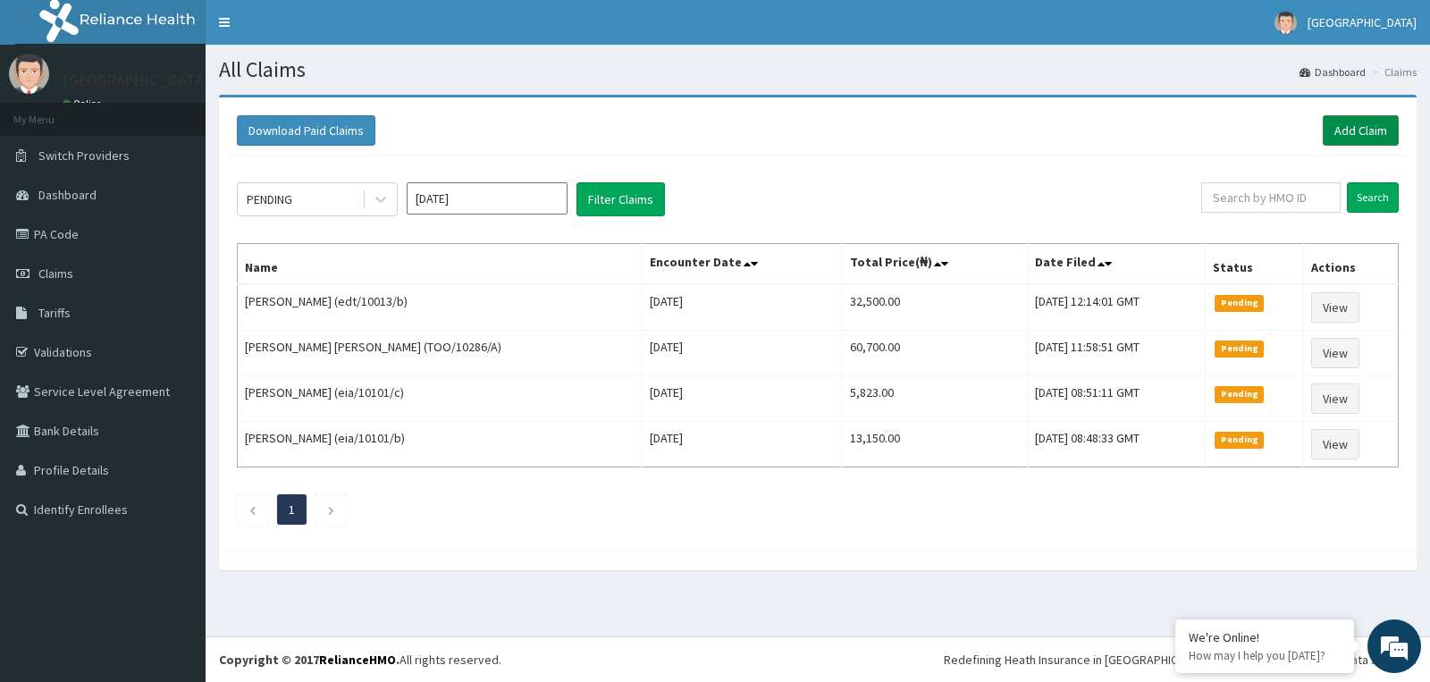
click at [1369, 134] on link "Add Claim" at bounding box center [1361, 130] width 76 height 30
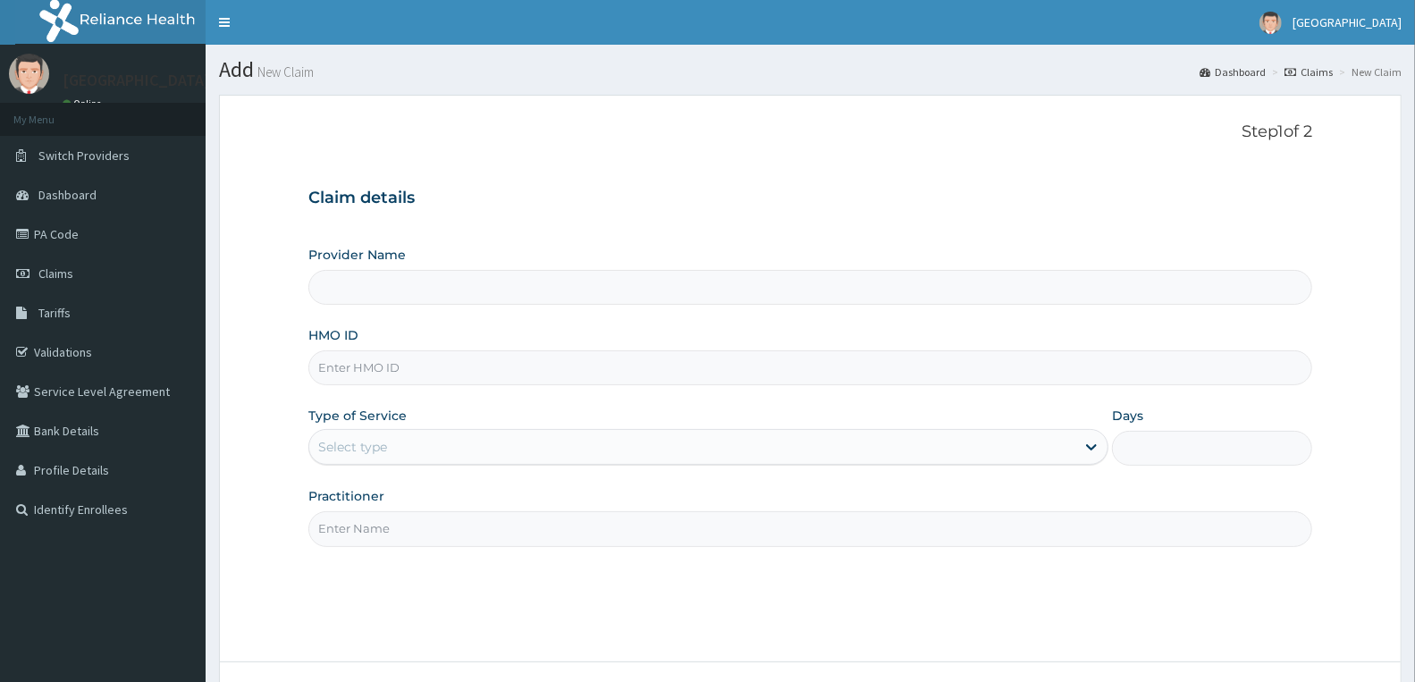
type input "Doren Specialist Hospital"
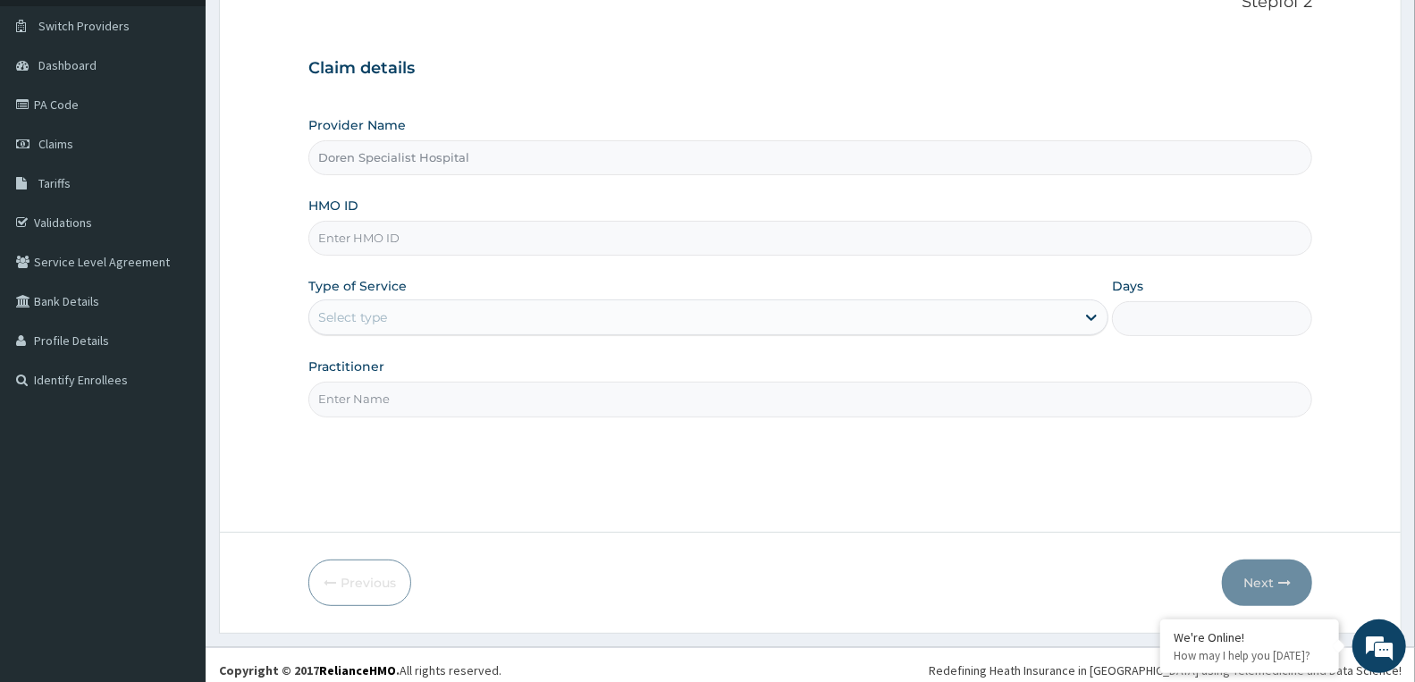
scroll to position [139, 0]
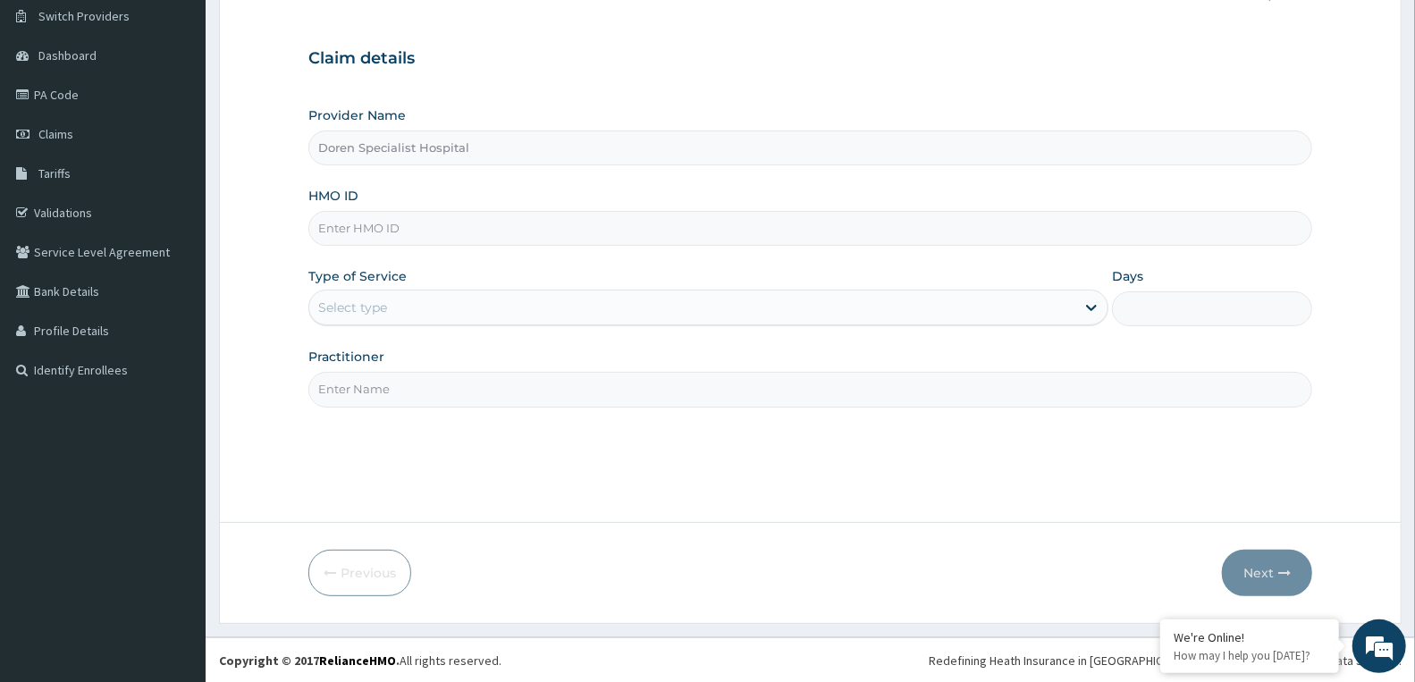
click at [551, 215] on input "HMO ID" at bounding box center [810, 228] width 1004 height 35
paste input "SSV/10125/B"
type input "SSV/10125/B"
click at [677, 318] on div "Select type" at bounding box center [692, 307] width 766 height 29
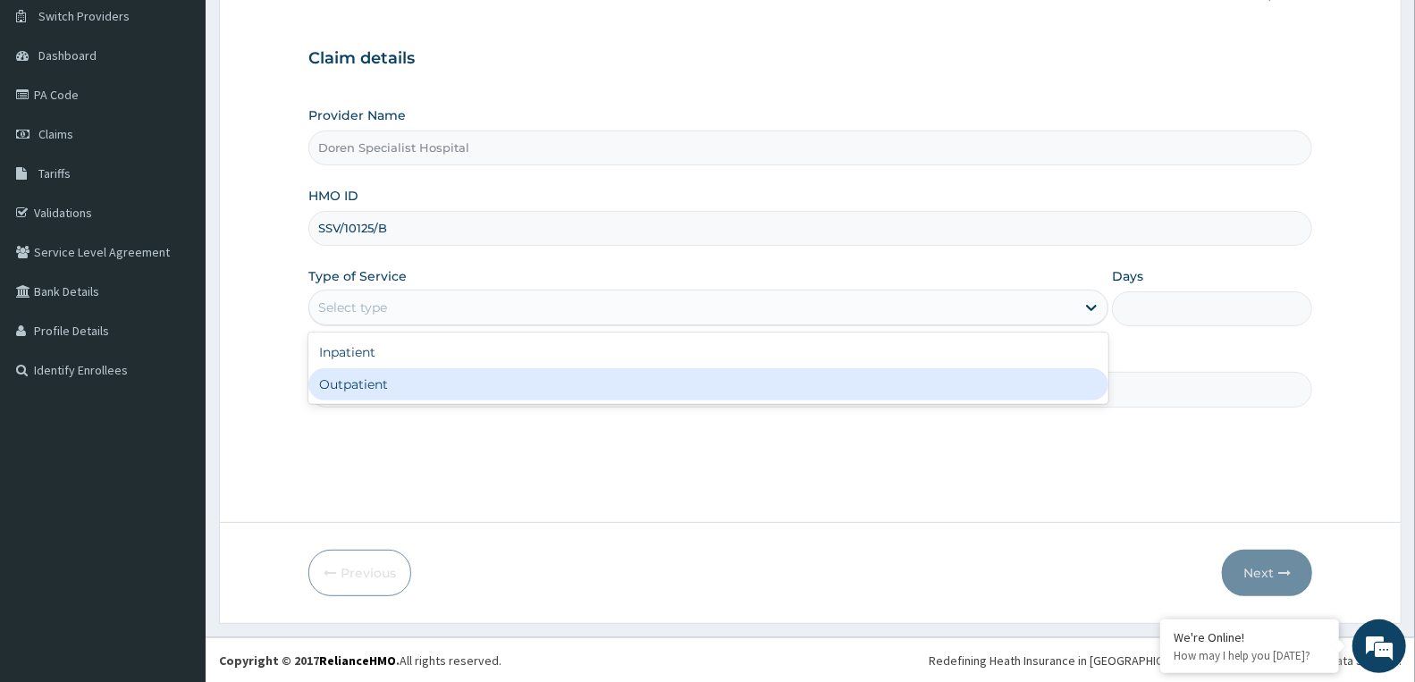
click at [637, 394] on div "Outpatient" at bounding box center [708, 384] width 800 height 32
type input "1"
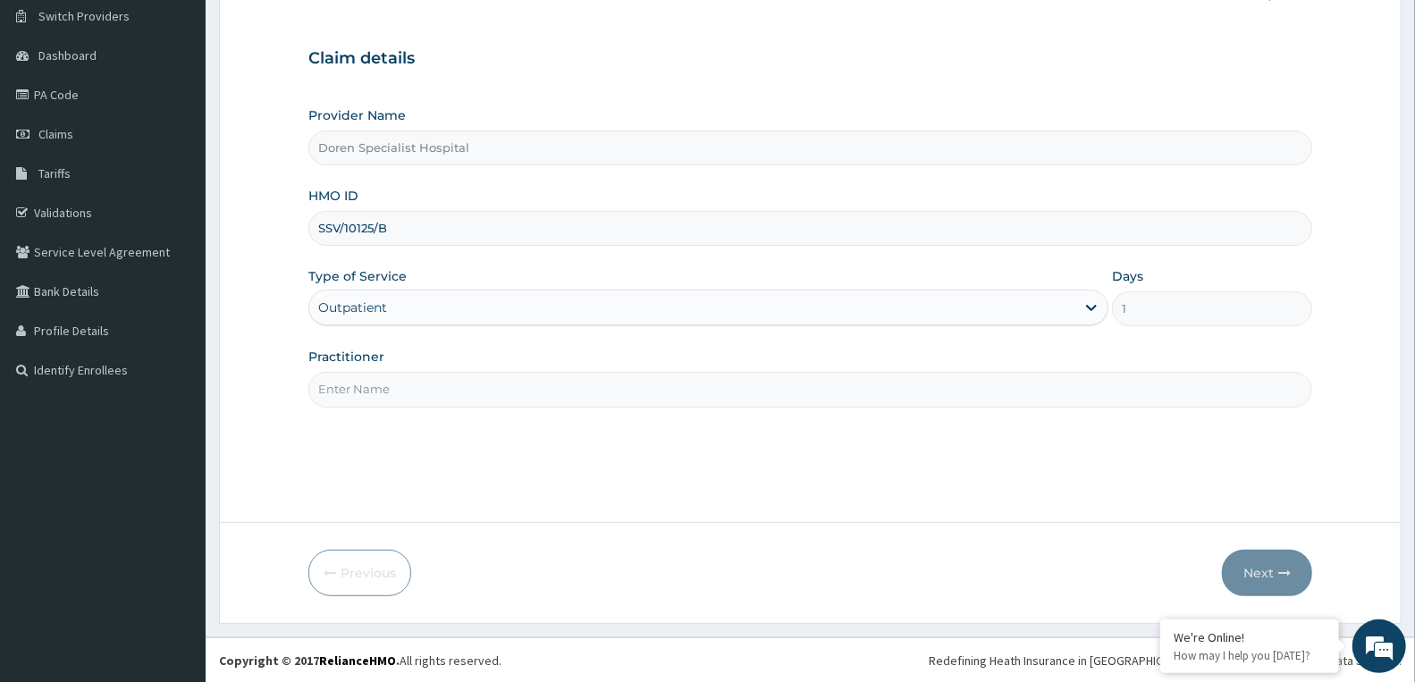
scroll to position [0, 0]
click at [405, 390] on input "Practitioner" at bounding box center [810, 389] width 1004 height 35
type input "[PERSON_NAME]"
click at [1252, 570] on button "Next" at bounding box center [1267, 573] width 90 height 46
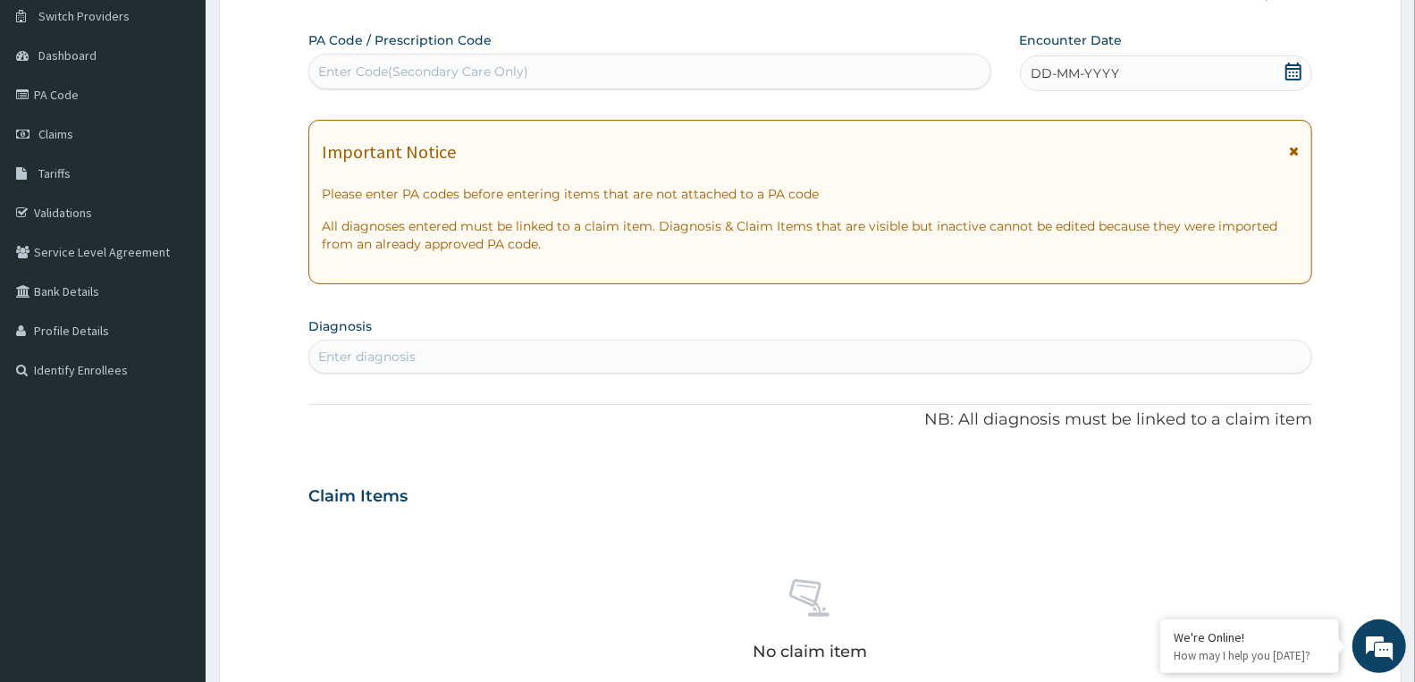
click at [489, 355] on div "Enter diagnosis" at bounding box center [810, 356] width 1002 height 29
click at [532, 69] on div "Enter Code(Secondary Care Only)" at bounding box center [649, 71] width 681 height 29
click at [493, 57] on div "Enter Code(Secondary Care Only)" at bounding box center [649, 71] width 681 height 29
paste input "PA/4E41F6"
type input "PA/4E41F6"
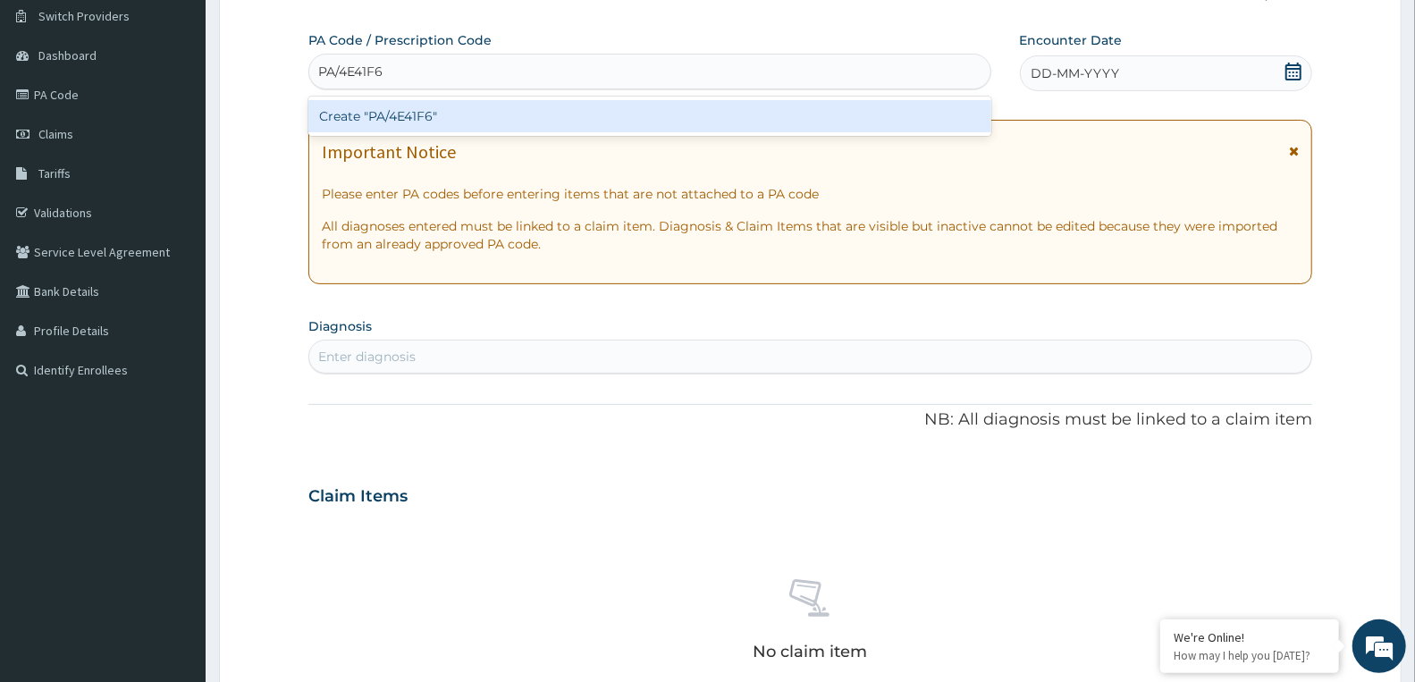
click at [488, 112] on div "Create "PA/4E41F6"" at bounding box center [649, 116] width 683 height 32
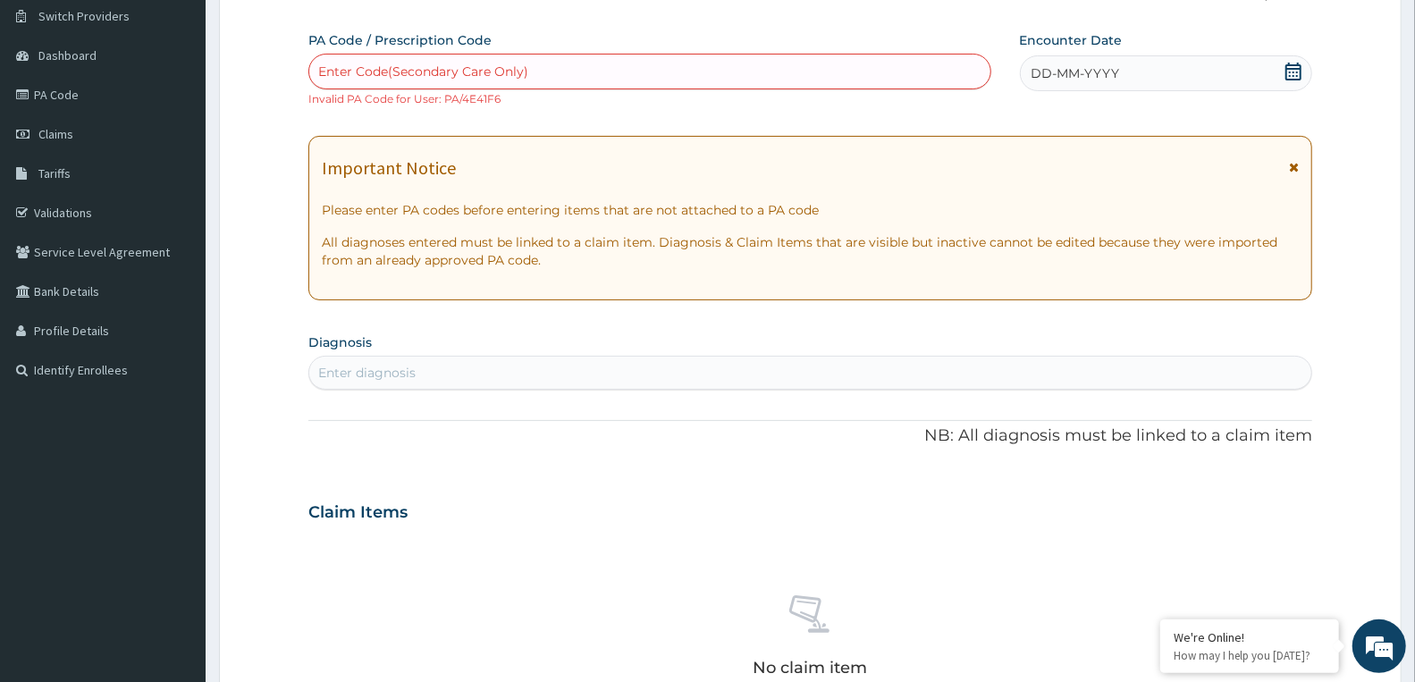
click at [551, 66] on div "Enter Code(Secondary Care Only)" at bounding box center [649, 71] width 681 height 29
click at [460, 65] on div "Enter Code(Secondary Care Only)" at bounding box center [423, 72] width 210 height 18
paste input "PA/4E41F6"
type input "PA/4E41F6"
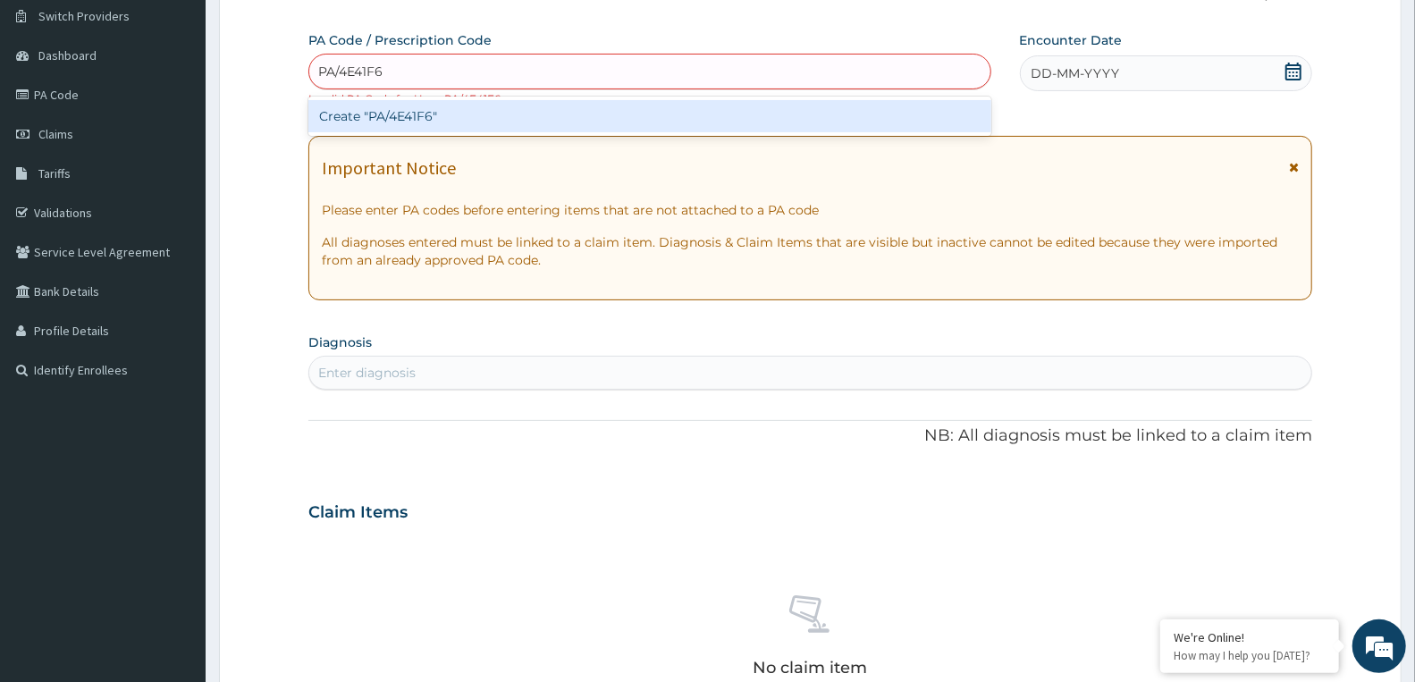
click at [416, 113] on div "Create "PA/4E41F6"" at bounding box center [649, 116] width 683 height 32
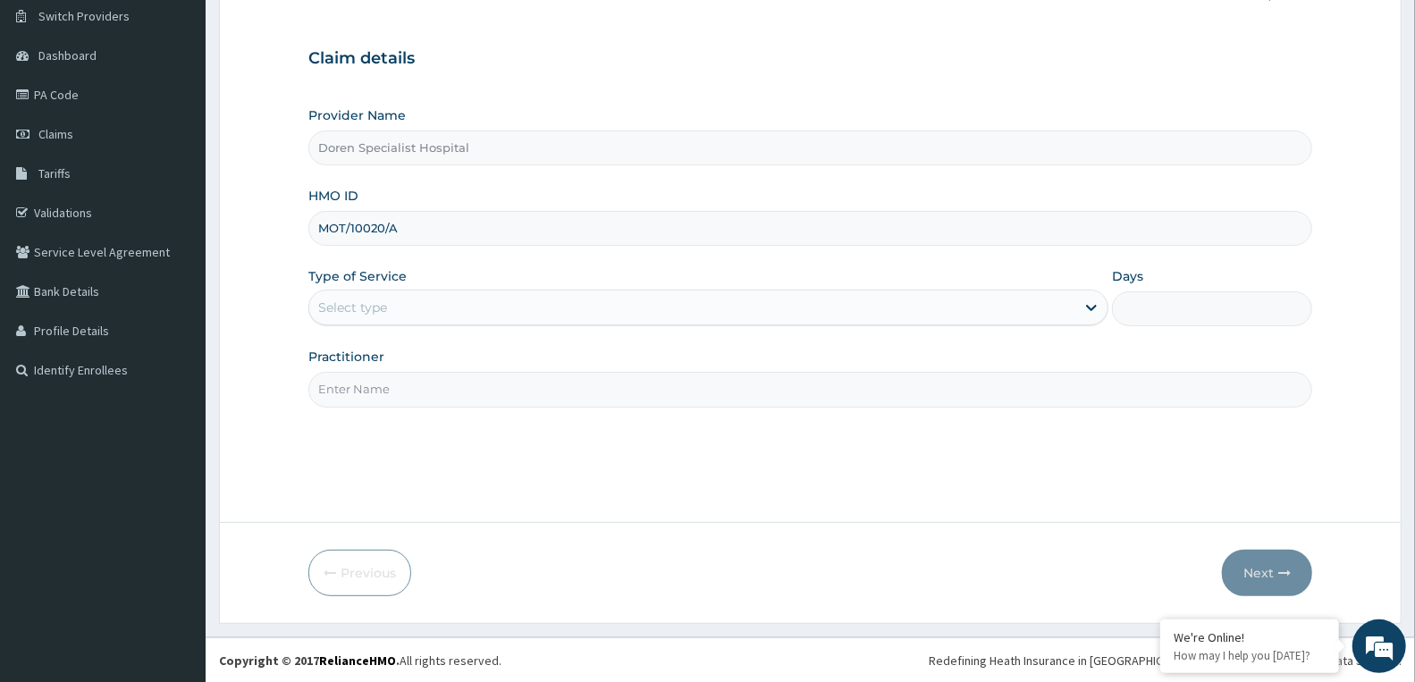
type input "MOT/10020/A"
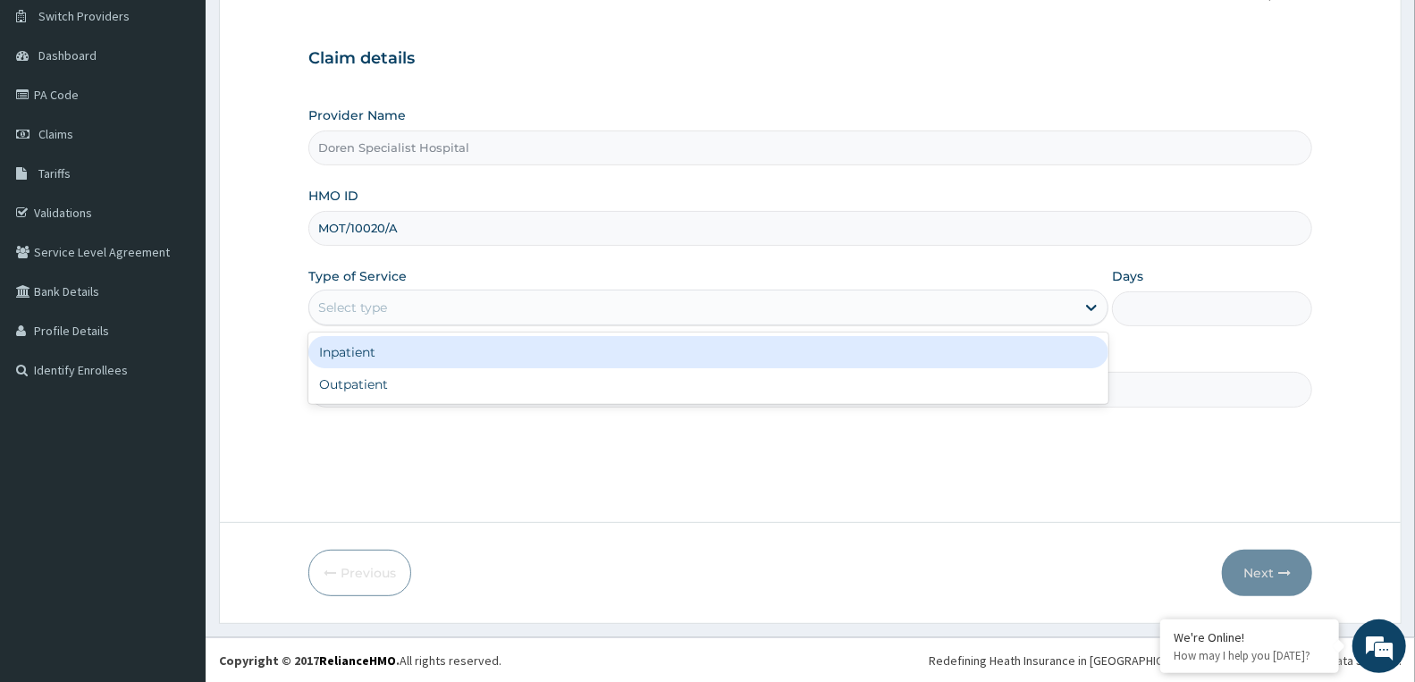
click at [371, 307] on div "Select type" at bounding box center [352, 307] width 69 height 18
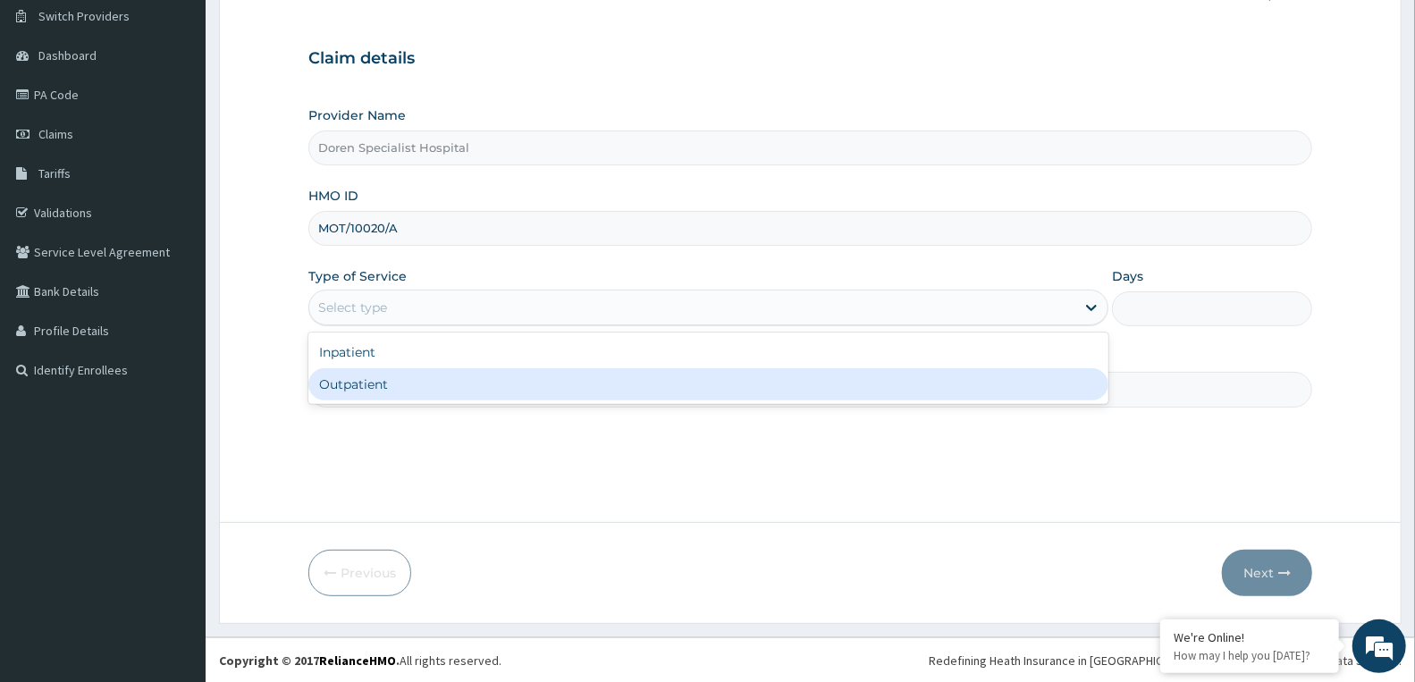
click at [340, 388] on div "Outpatient" at bounding box center [708, 384] width 800 height 32
type input "1"
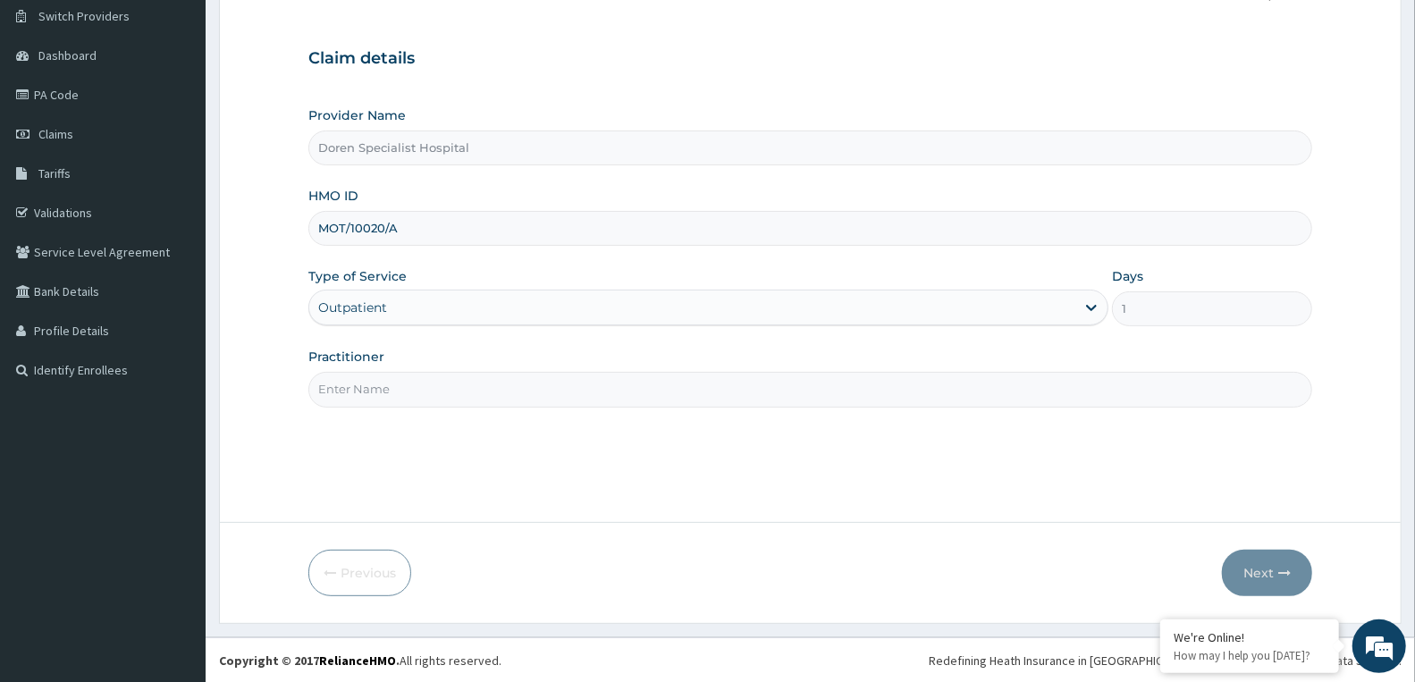
click at [402, 394] on input "Practitioner" at bounding box center [810, 389] width 1004 height 35
type input "[PERSON_NAME]"
click at [1266, 566] on button "Next" at bounding box center [1267, 573] width 90 height 46
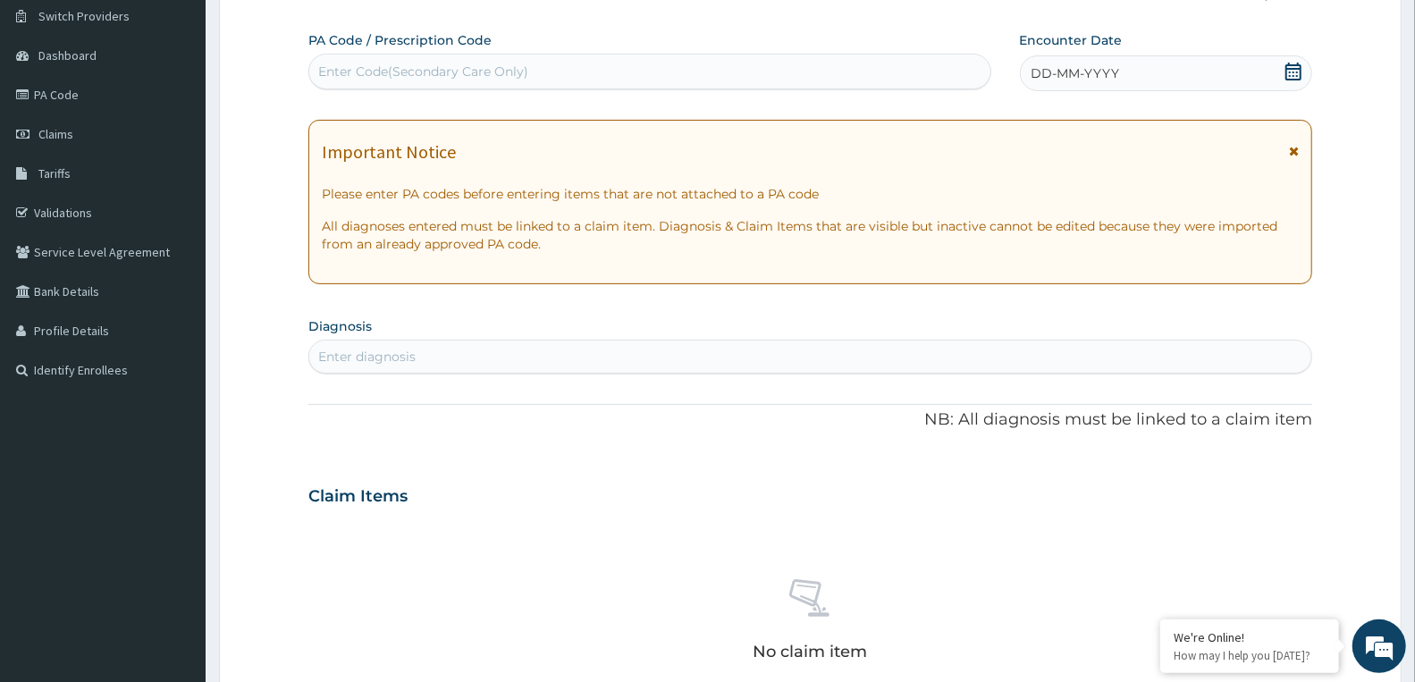
click at [364, 77] on div "Enter Code(Secondary Care Only)" at bounding box center [423, 72] width 210 height 18
click at [458, 60] on div "Enter Code(Secondary Care Only)" at bounding box center [649, 71] width 681 height 29
paste input "PA/4E41F6"
type input "PA/4E41F6"
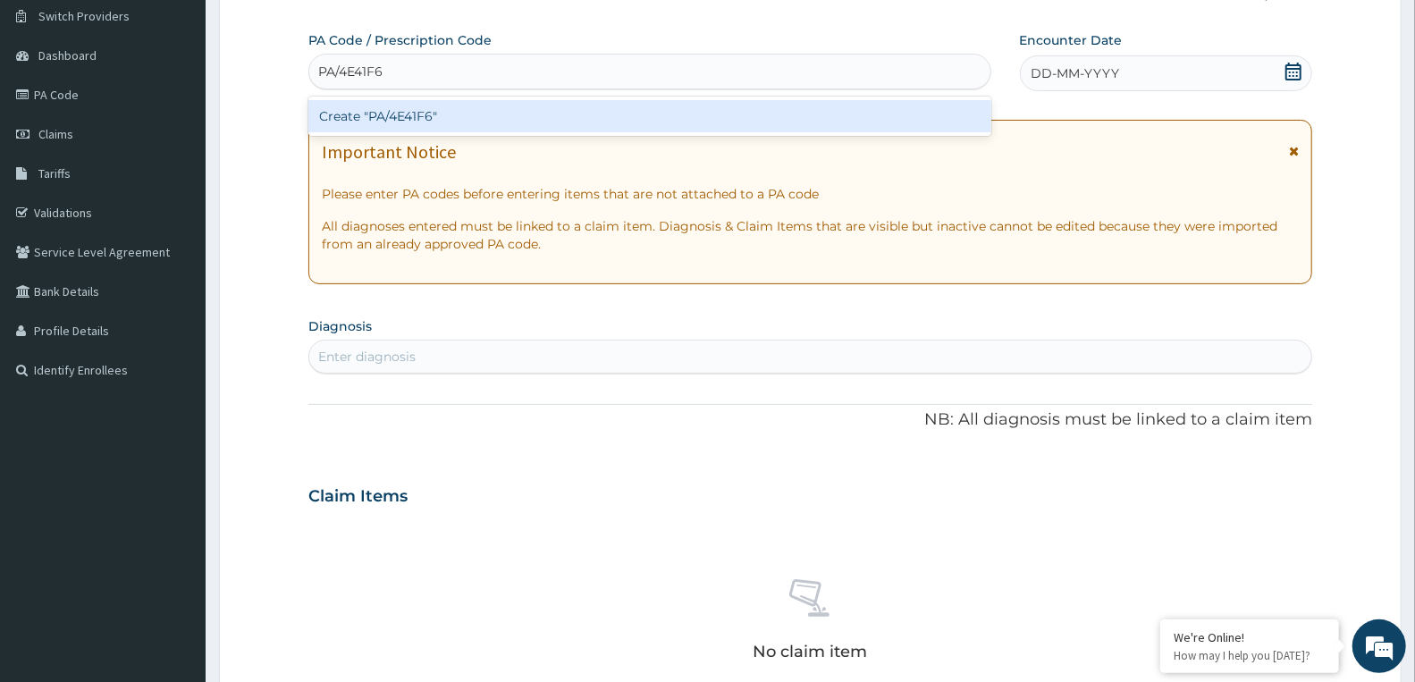
click at [421, 121] on div "Create "PA/4E41F6"" at bounding box center [649, 116] width 683 height 32
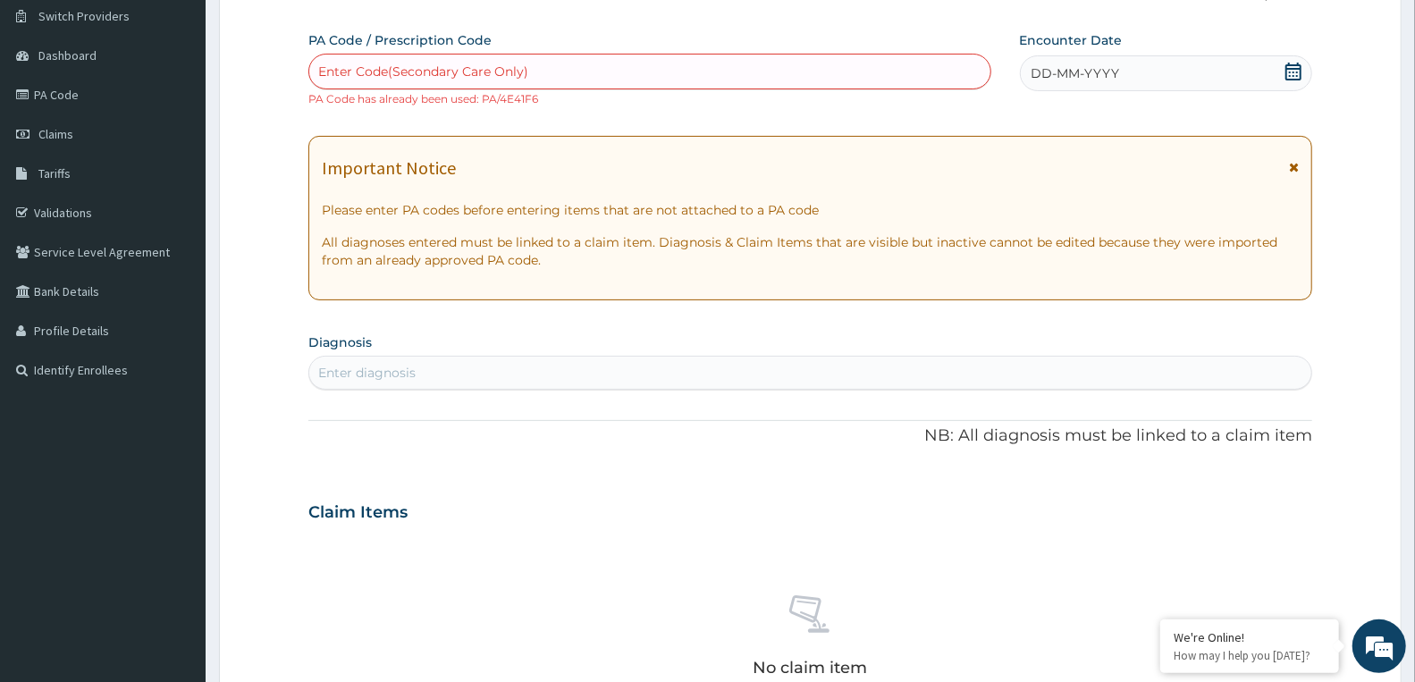
click at [1086, 74] on span "DD-MM-YYYY" at bounding box center [1075, 73] width 88 height 18
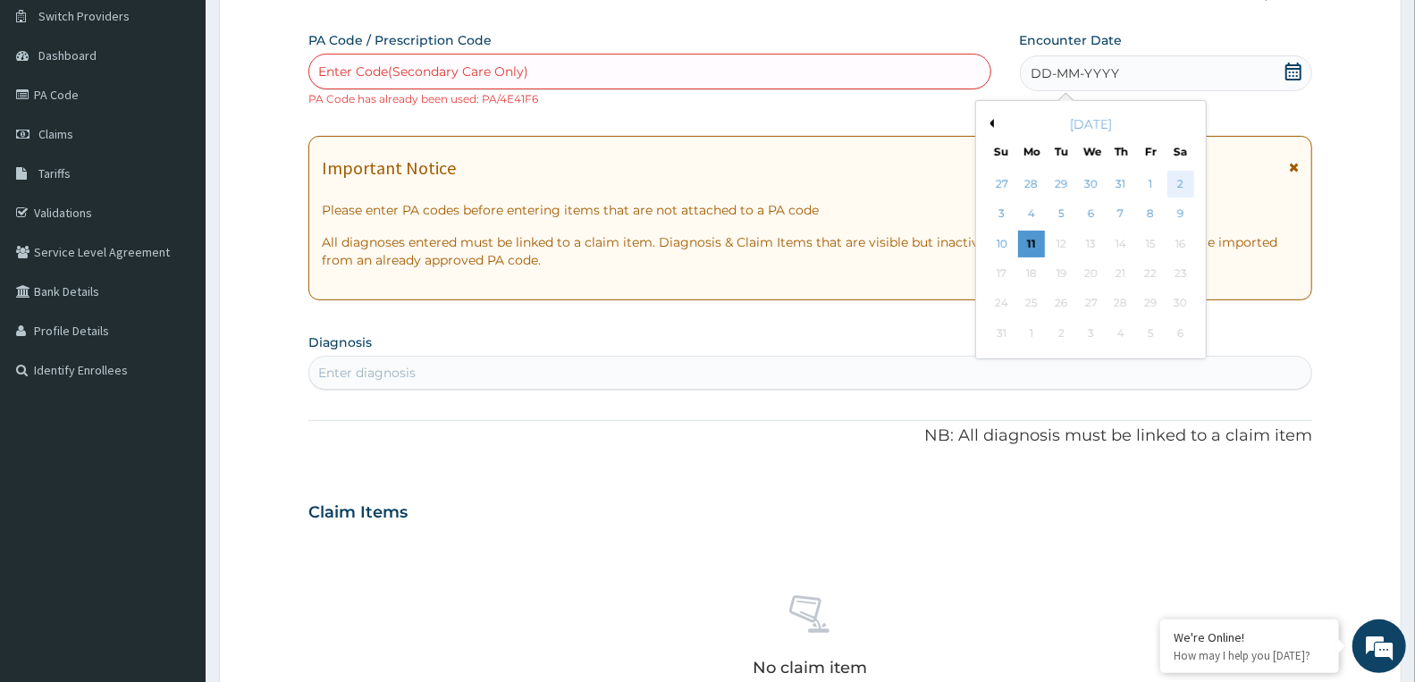
click at [1181, 182] on div "2" at bounding box center [1179, 184] width 27 height 27
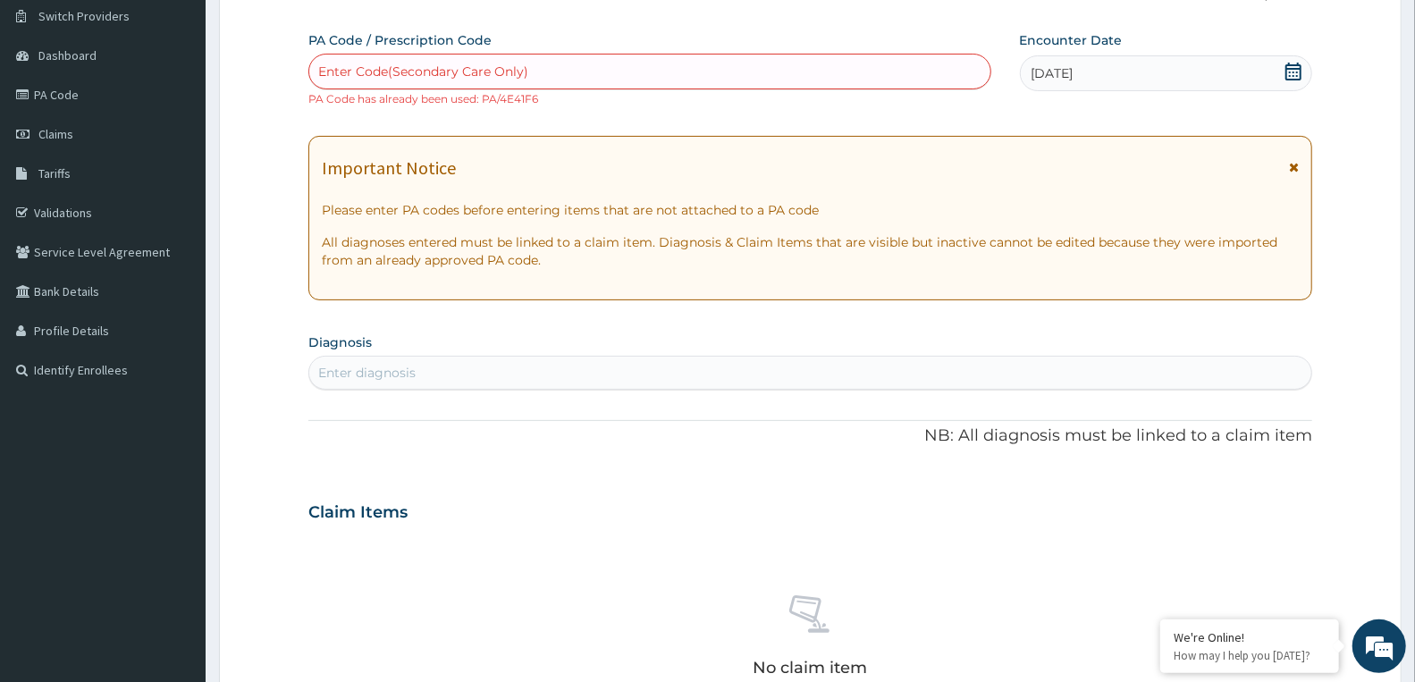
click at [429, 371] on div "Enter diagnosis" at bounding box center [810, 372] width 1002 height 29
type input "PEPTIC ULCER"
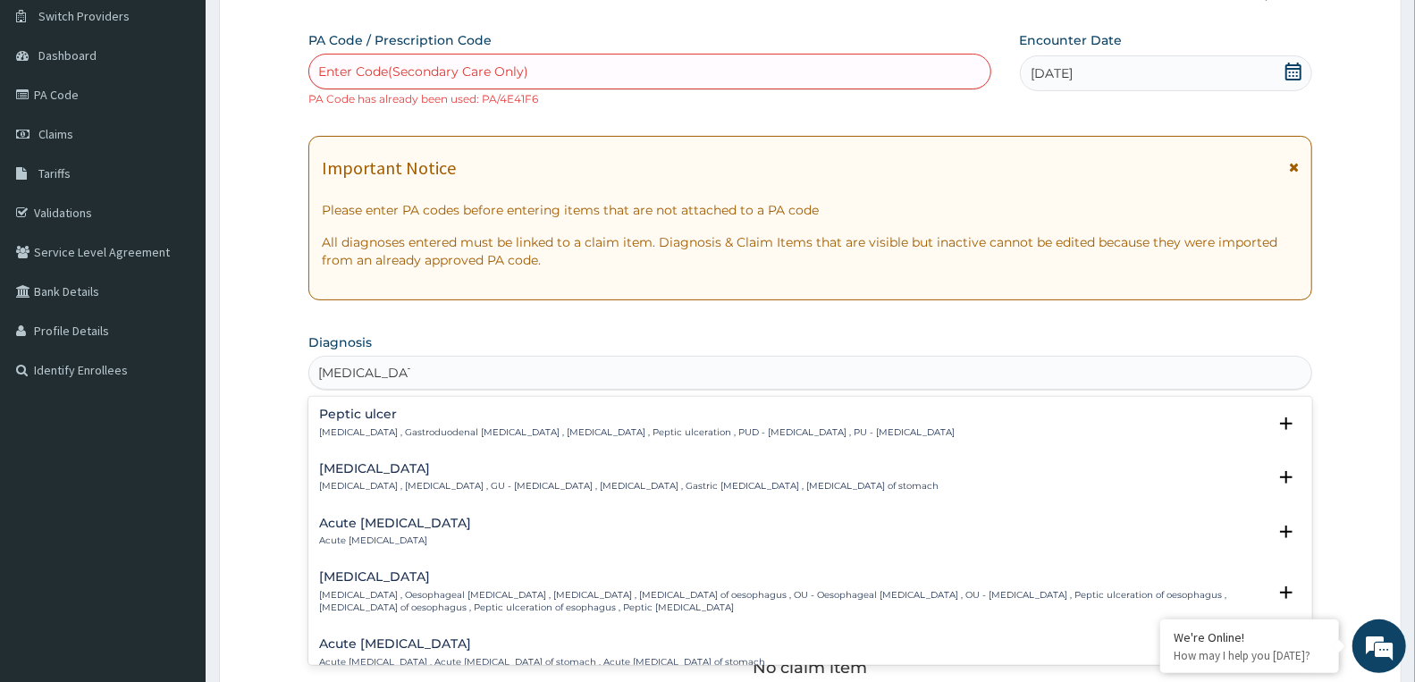
click at [404, 418] on h4 "Peptic ulcer" at bounding box center [636, 414] width 635 height 13
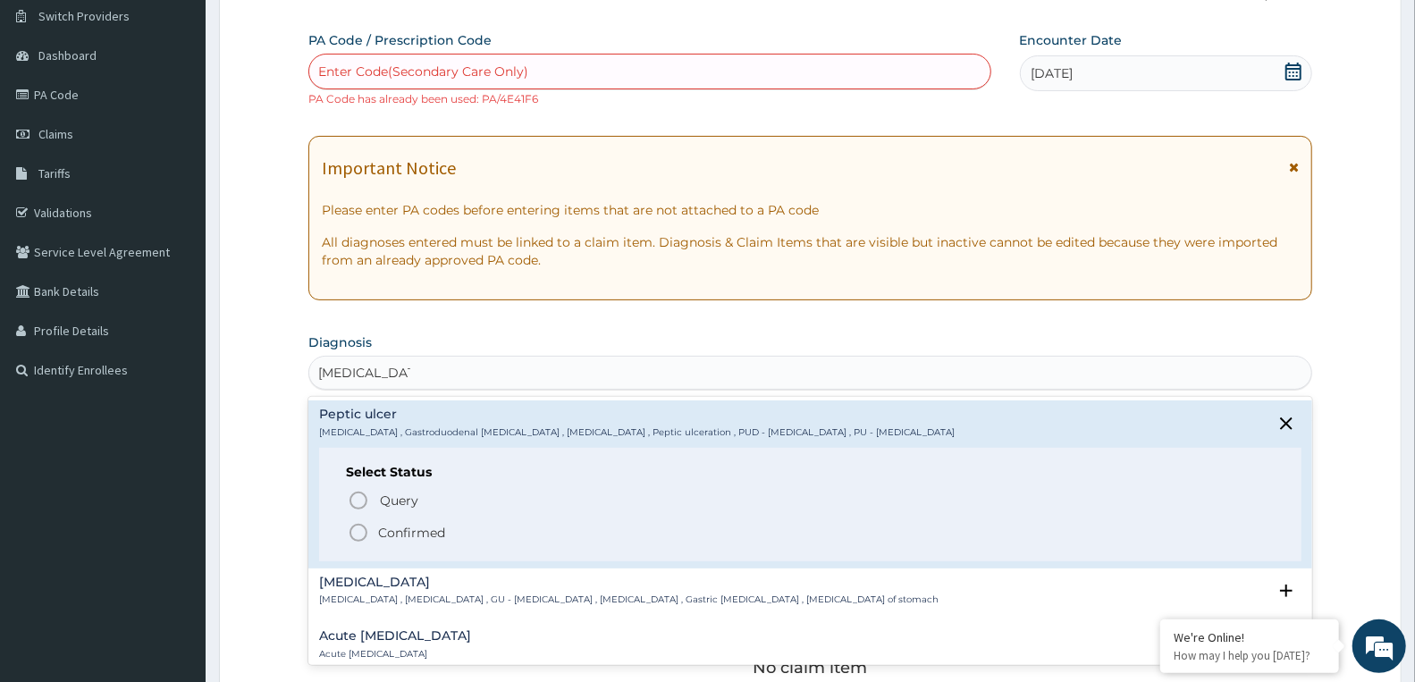
click at [416, 528] on p "Confirmed" at bounding box center [411, 533] width 67 height 18
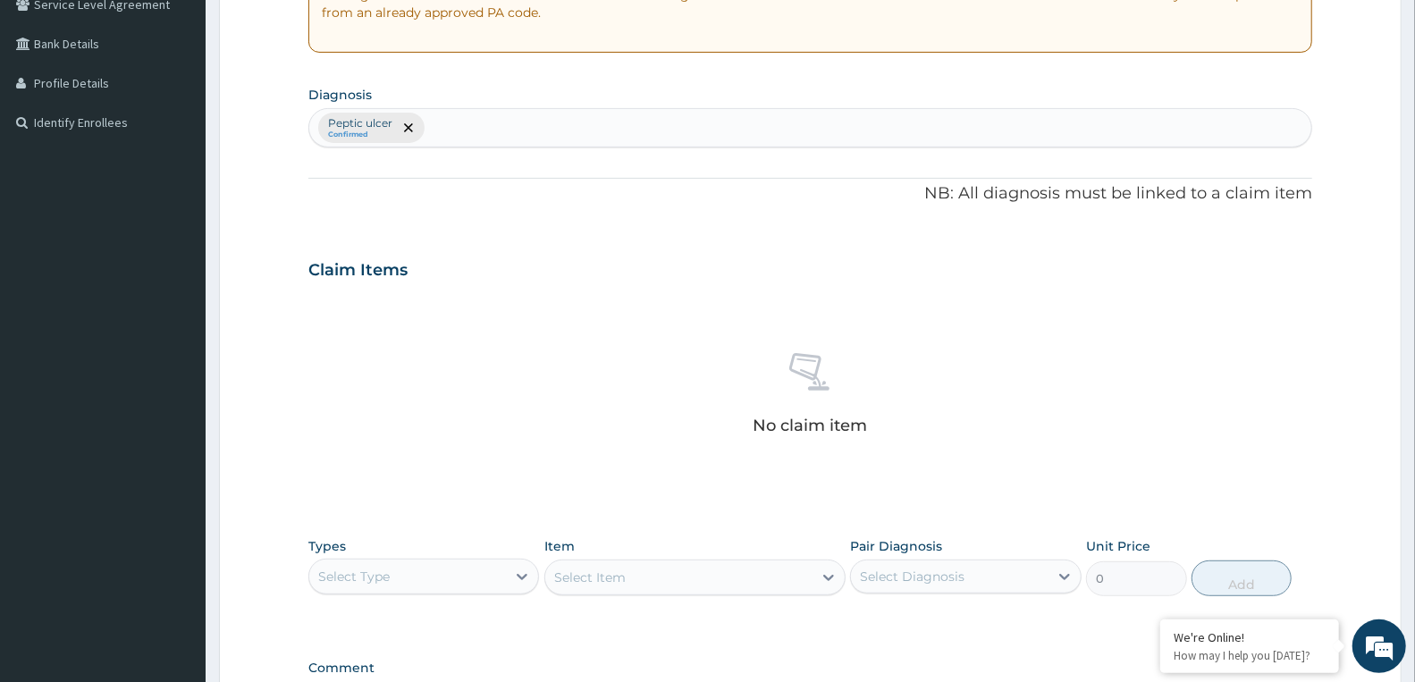
scroll to position [338, 0]
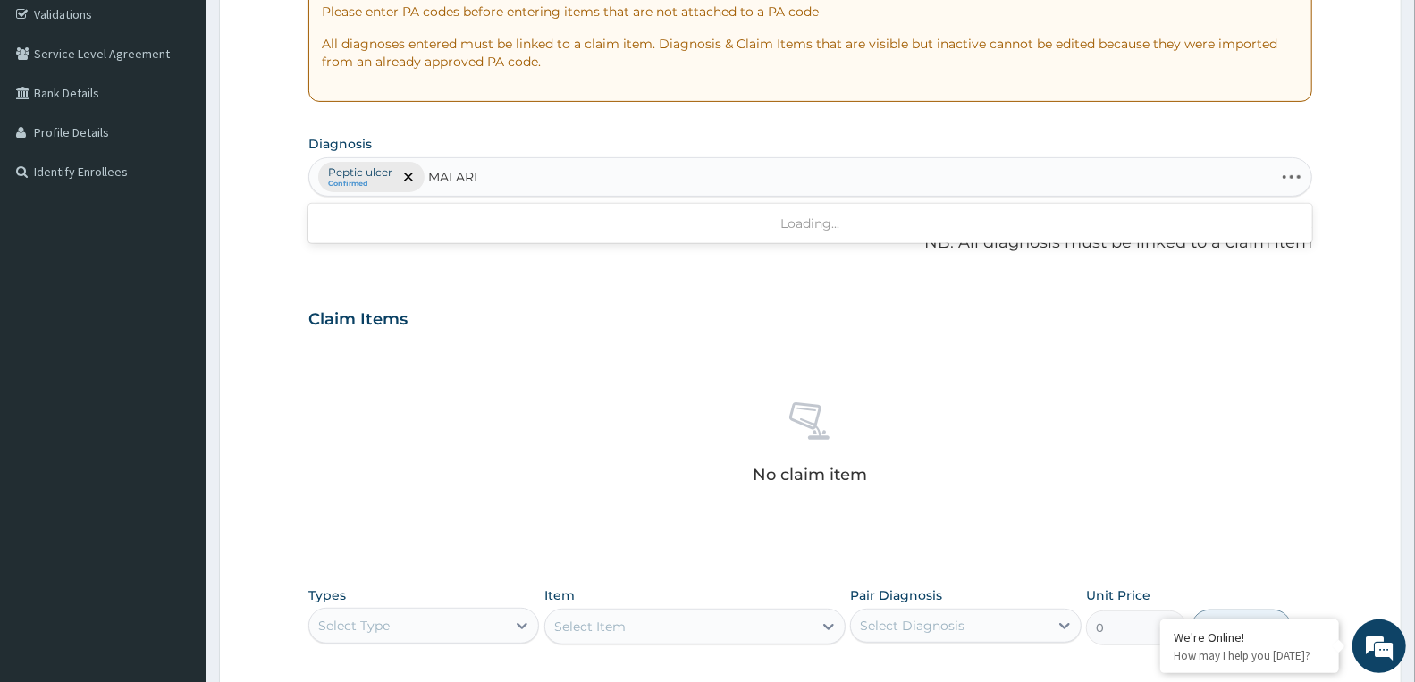
type input "MALARIA"
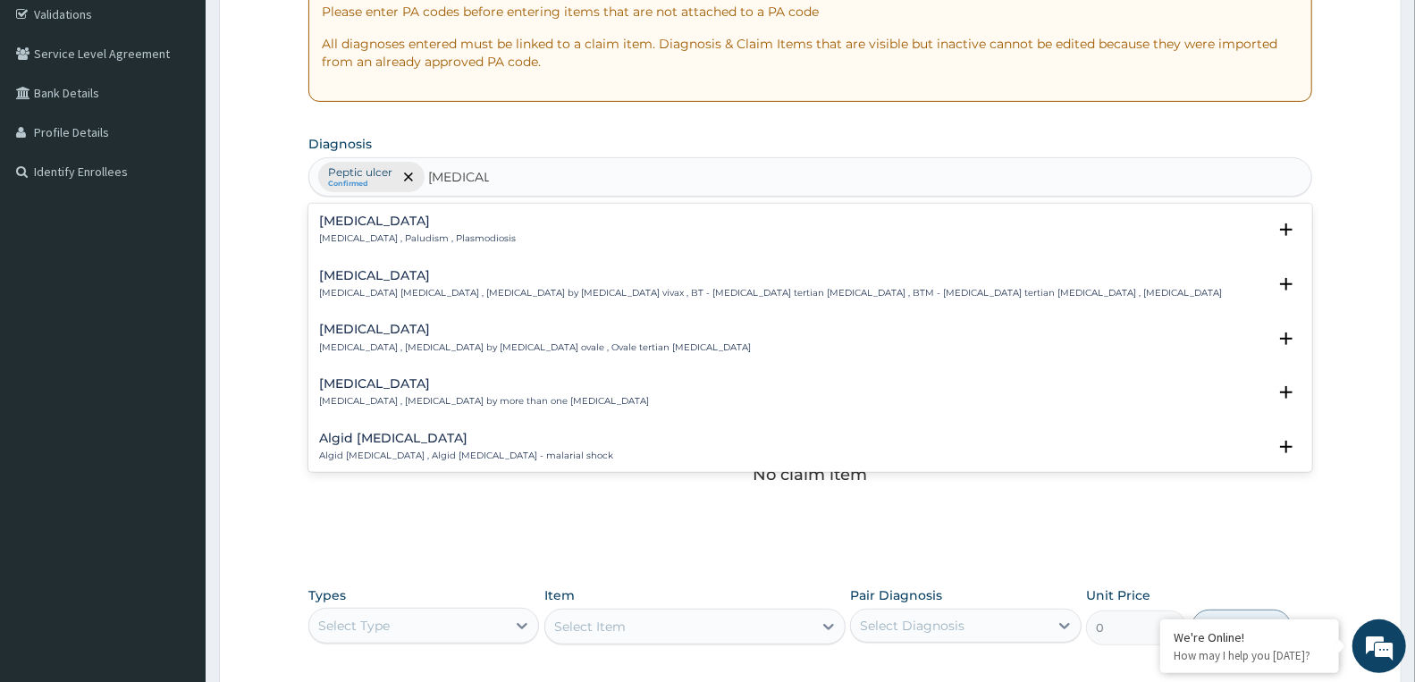
click at [352, 232] on p "Malaria , Paludism , Plasmodiosis" at bounding box center [417, 238] width 197 height 13
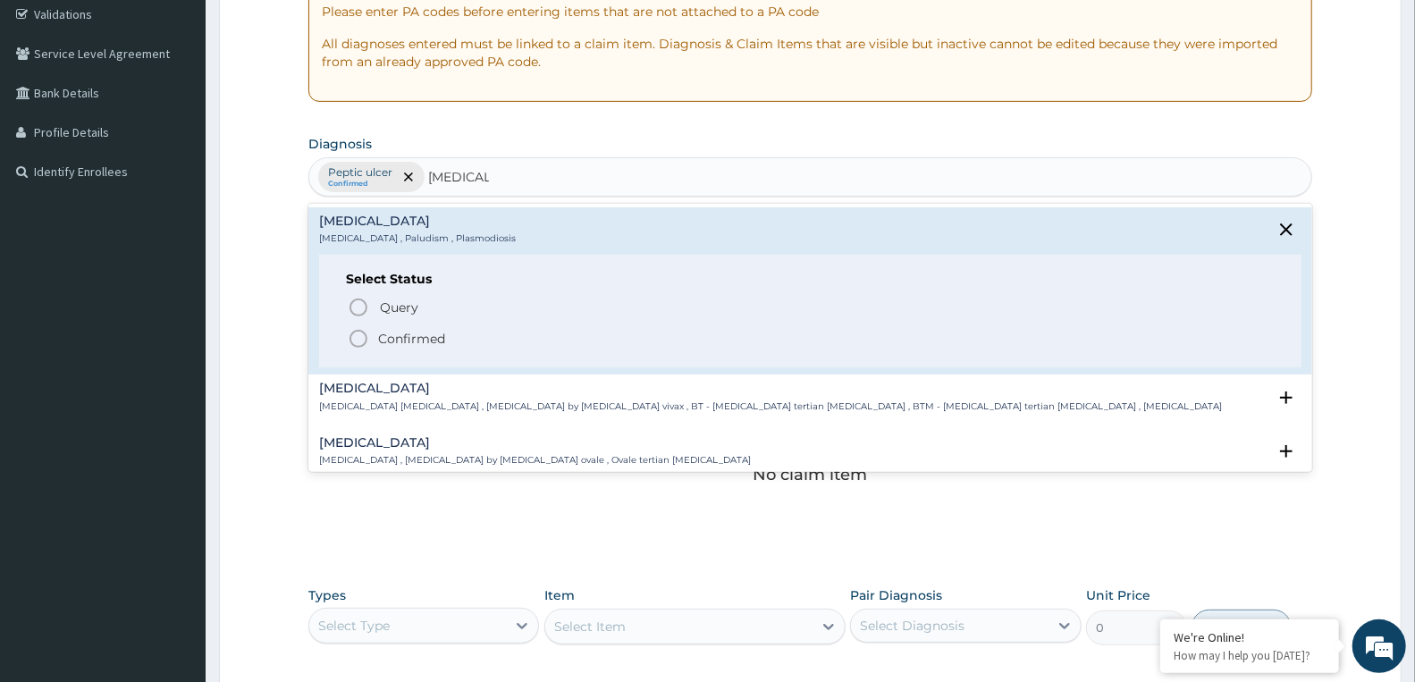
click at [354, 345] on circle "status option filled" at bounding box center [358, 339] width 16 height 16
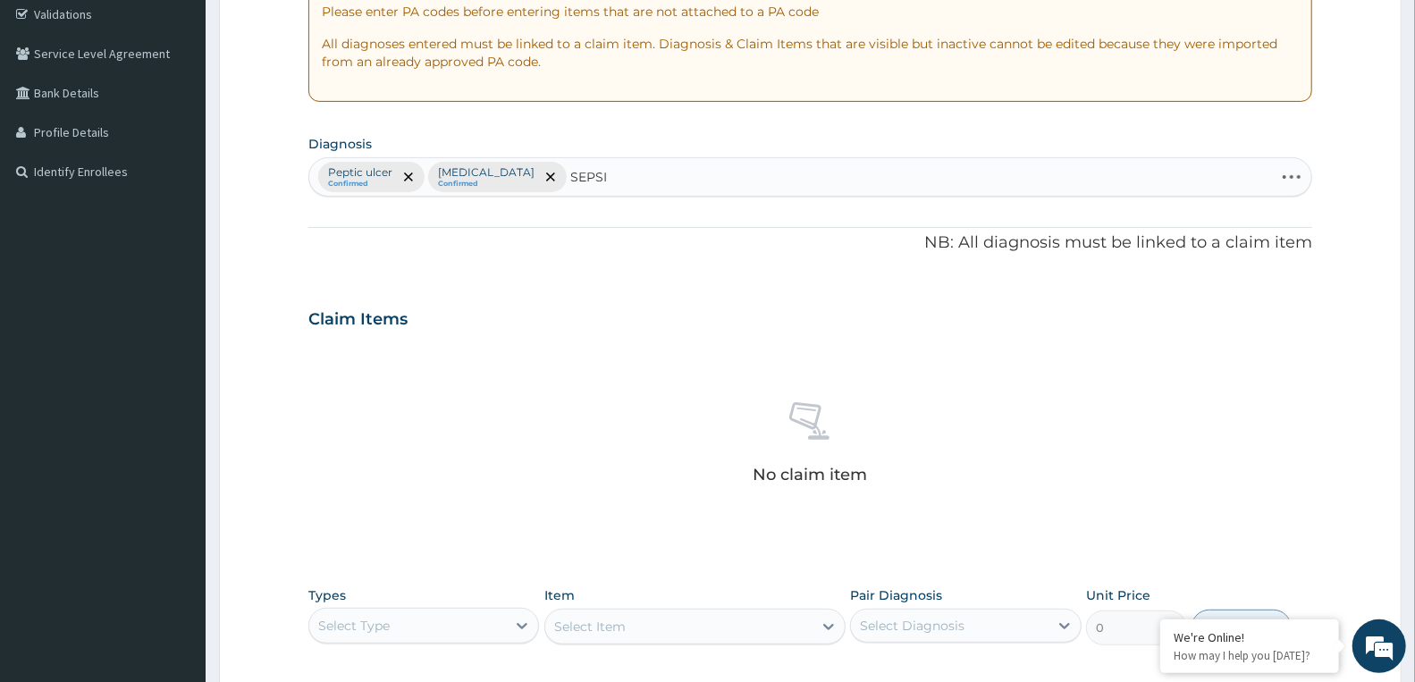
type input "SEPSIS"
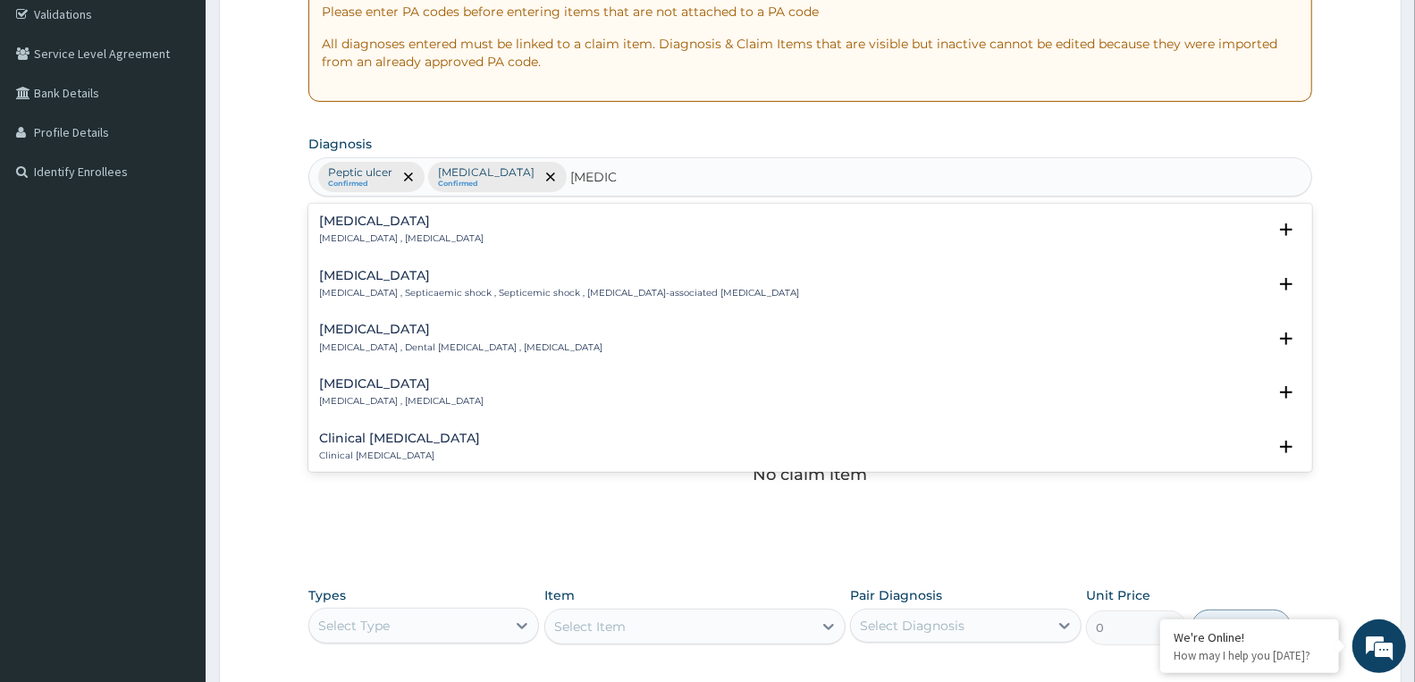
click at [405, 236] on p "Systemic infection , Sepsis" at bounding box center [401, 238] width 164 height 13
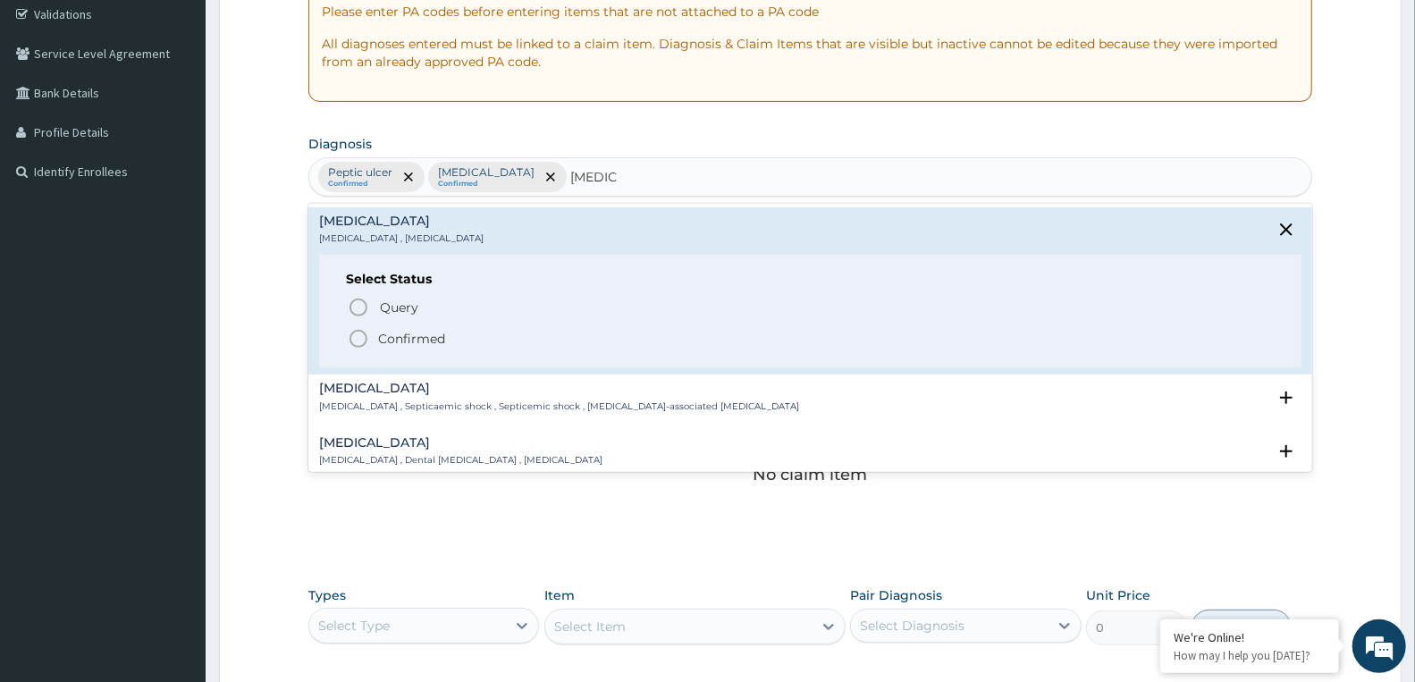
click at [374, 343] on span "Confirmed" at bounding box center [811, 338] width 927 height 21
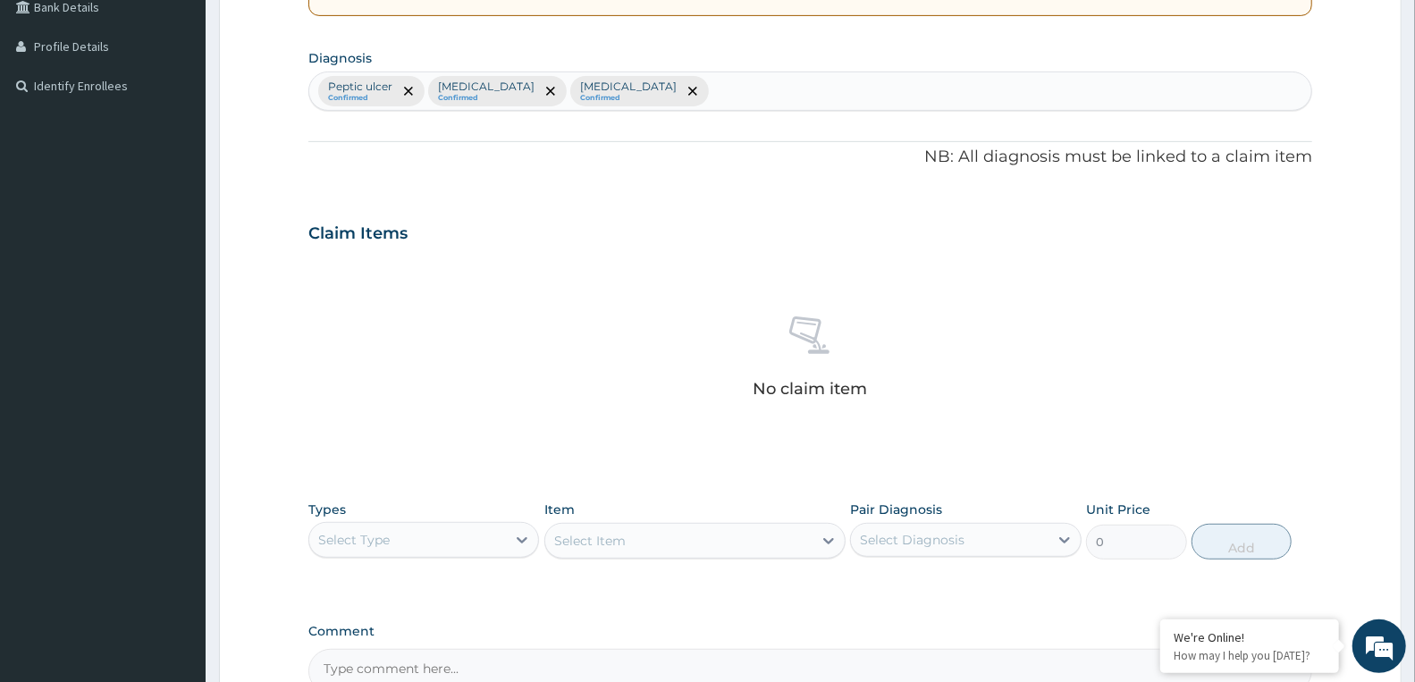
scroll to position [622, 0]
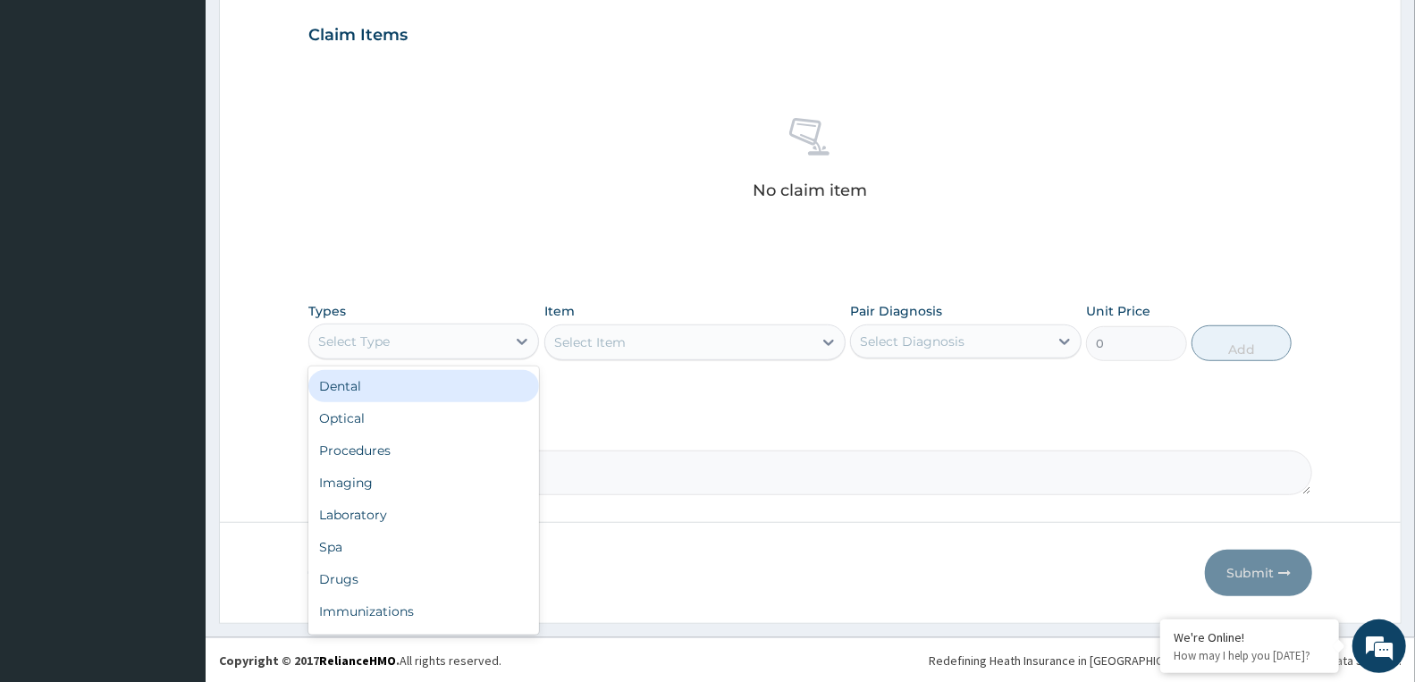
click at [406, 347] on div "Select Type" at bounding box center [407, 341] width 197 height 29
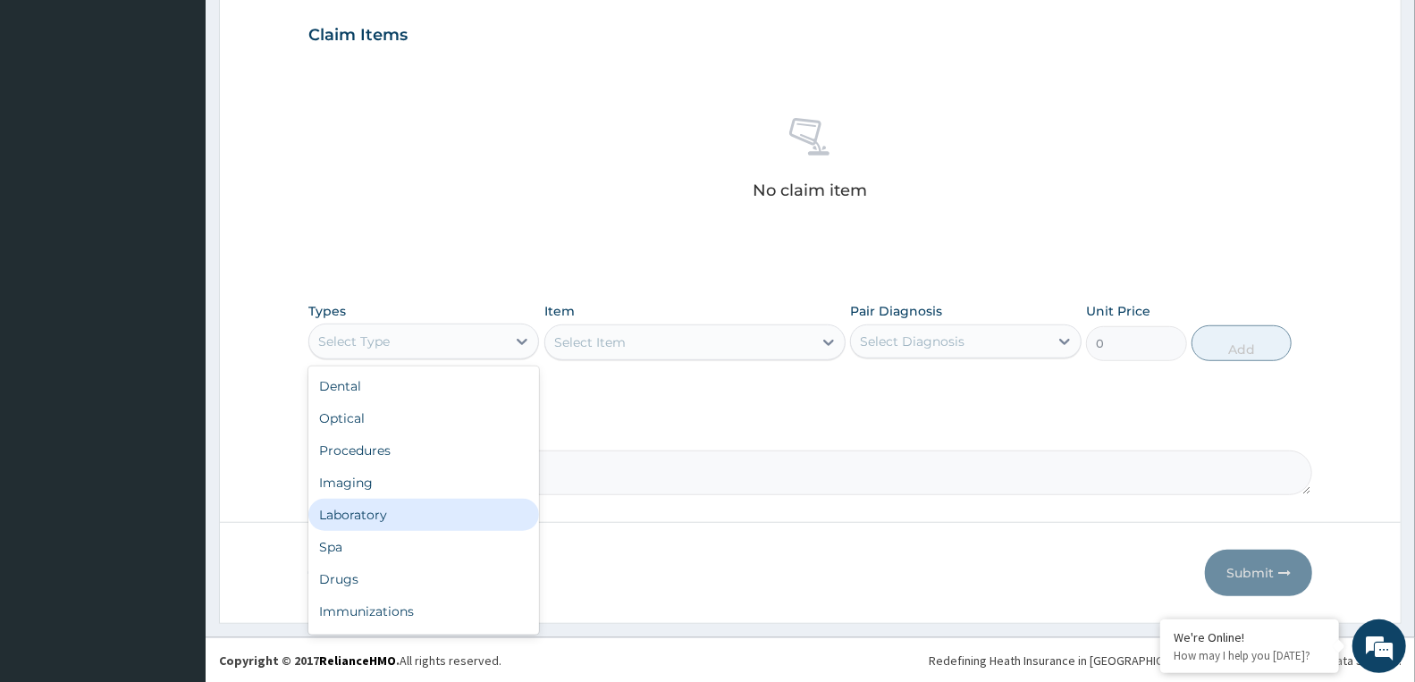
click at [359, 518] on div "Laboratory" at bounding box center [423, 515] width 231 height 32
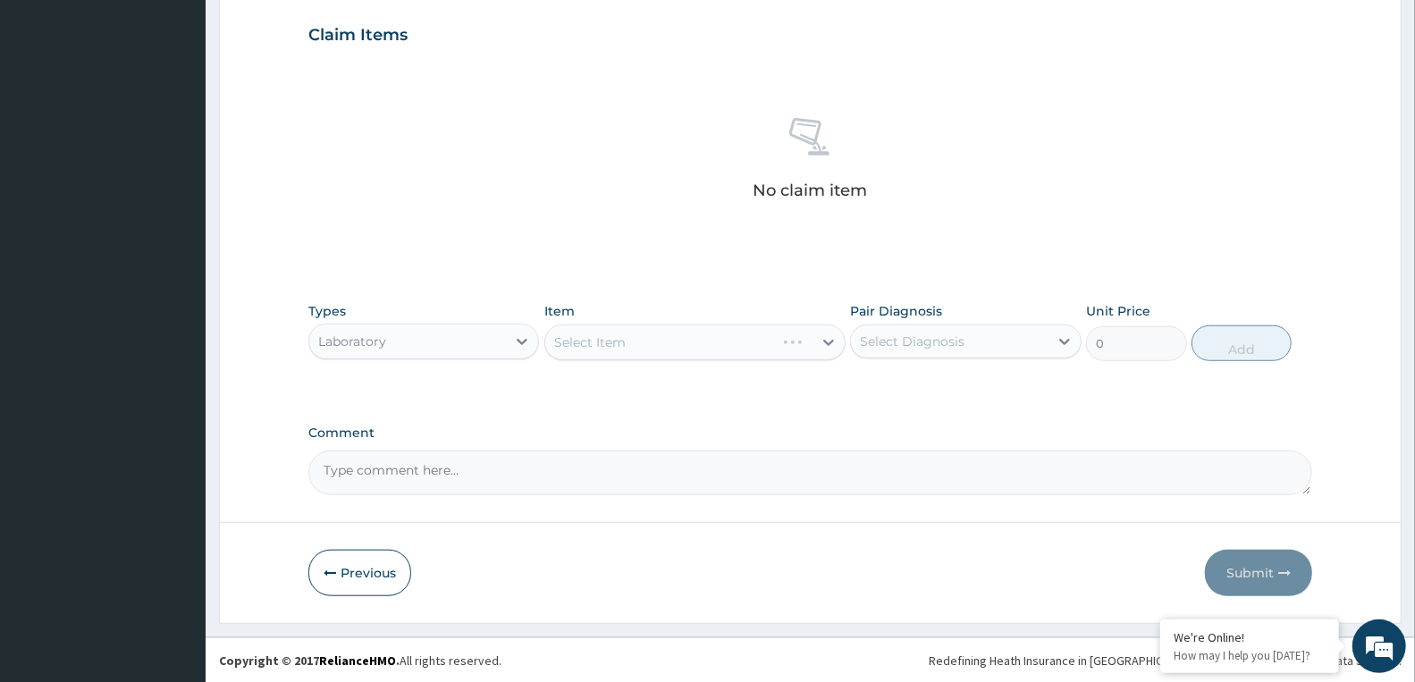
click at [618, 334] on div "Select Item" at bounding box center [694, 342] width 301 height 36
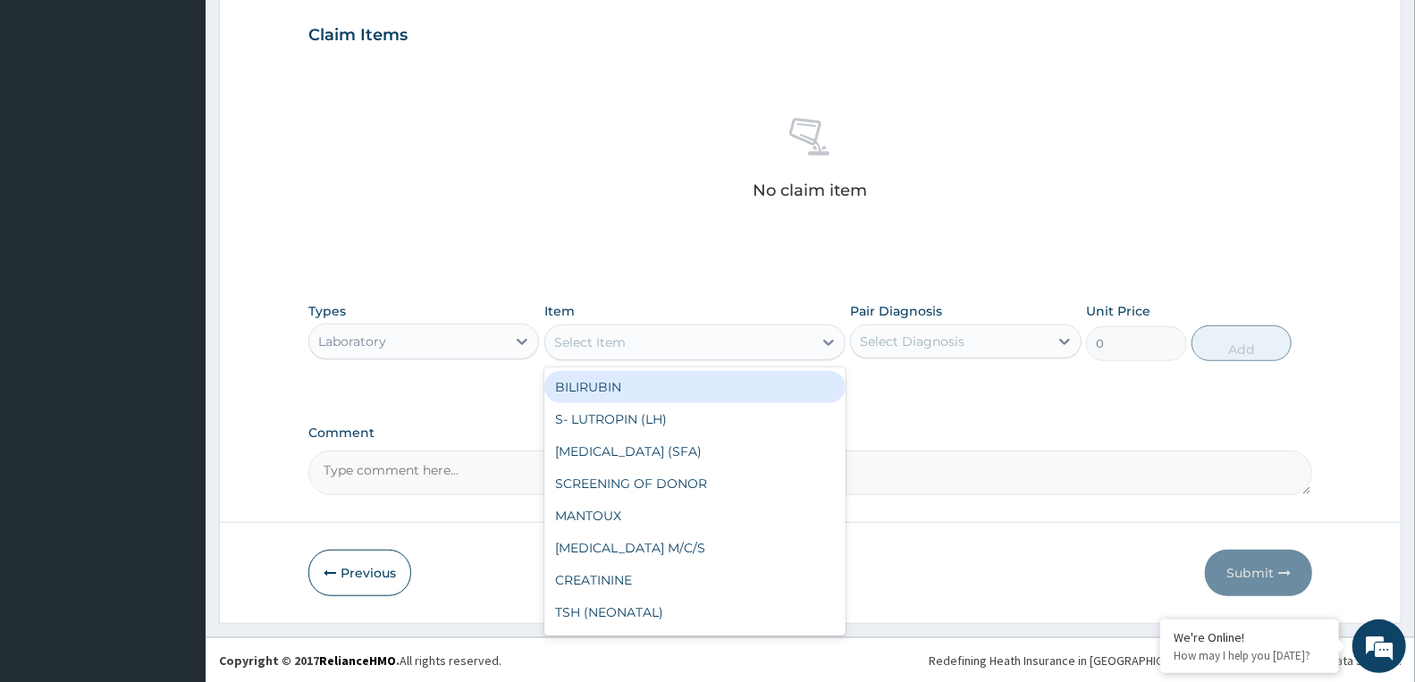
click at [618, 344] on div "Select Item" at bounding box center [589, 342] width 71 height 18
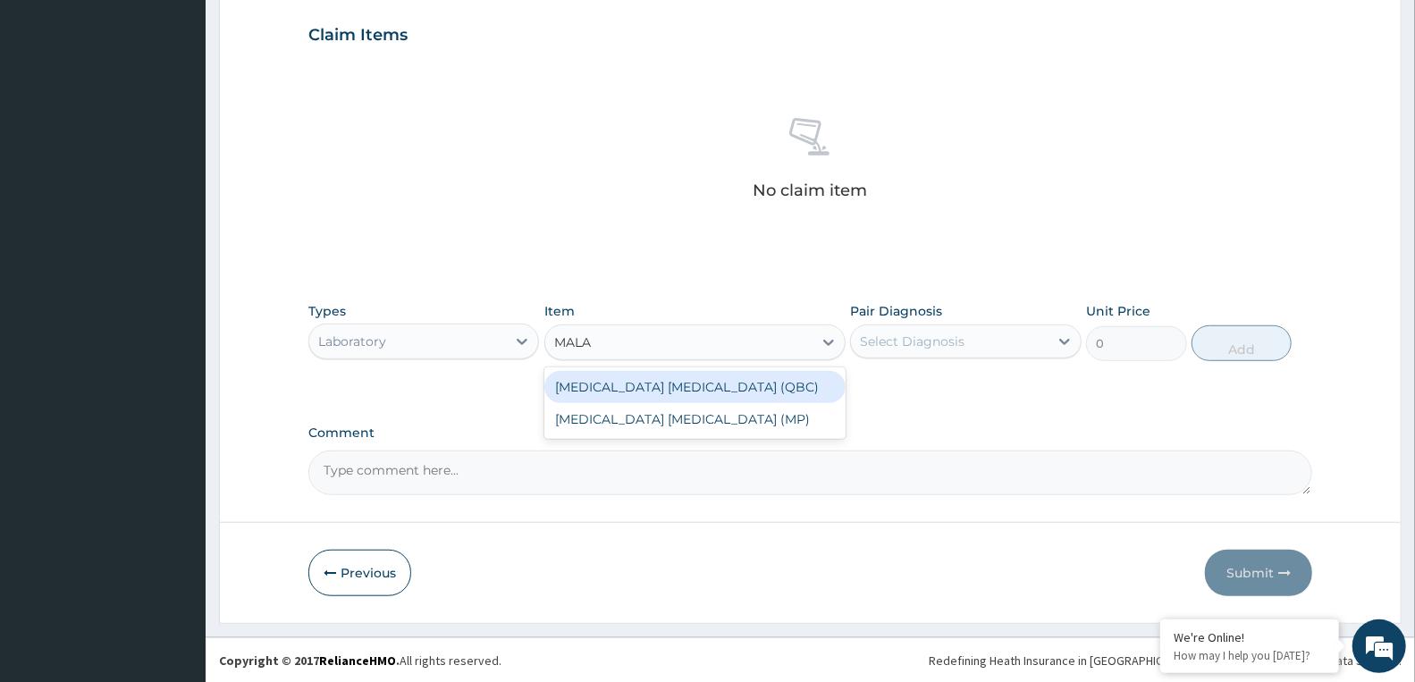
type input "MALAR"
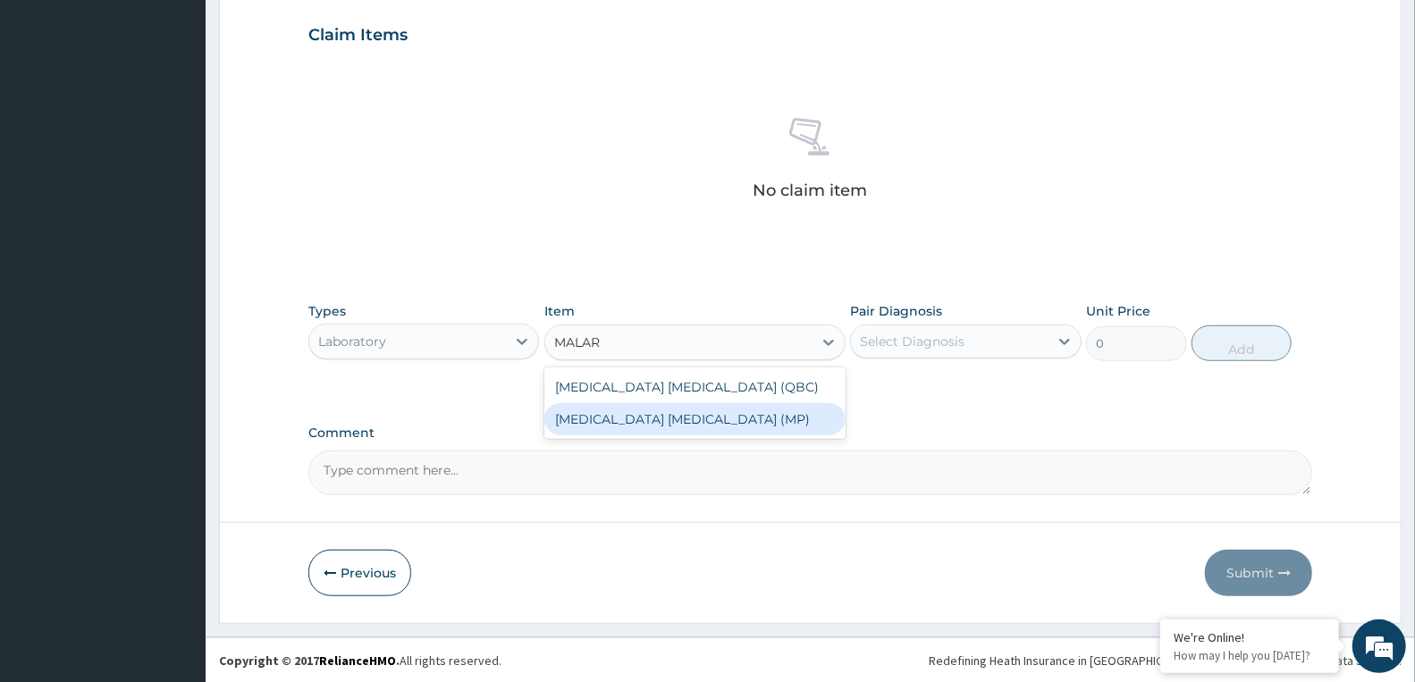
click at [600, 417] on div "MALARIA PARASITE (MP)" at bounding box center [694, 419] width 301 height 32
type input "2100"
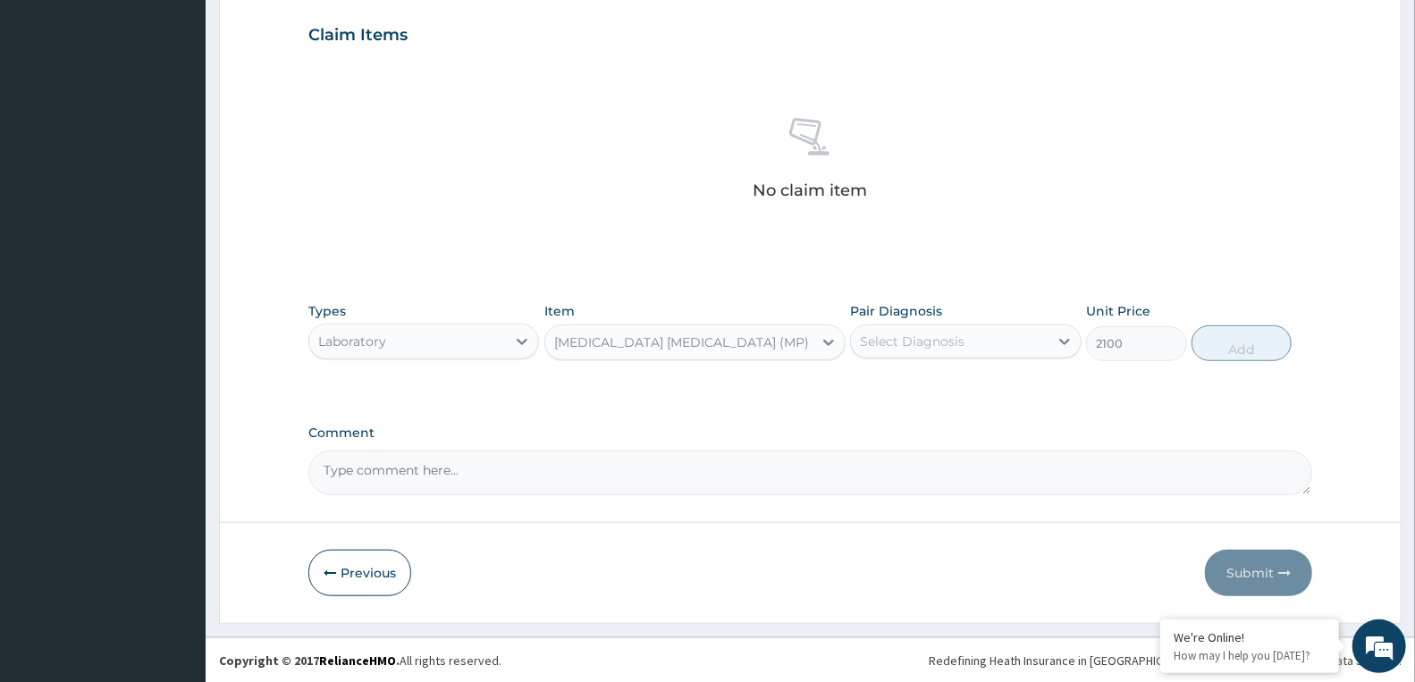
drag, startPoint x: 895, startPoint y: 333, endPoint x: 899, endPoint y: 349, distance: 16.5
click at [897, 333] on div "Select Diagnosis" at bounding box center [912, 341] width 105 height 18
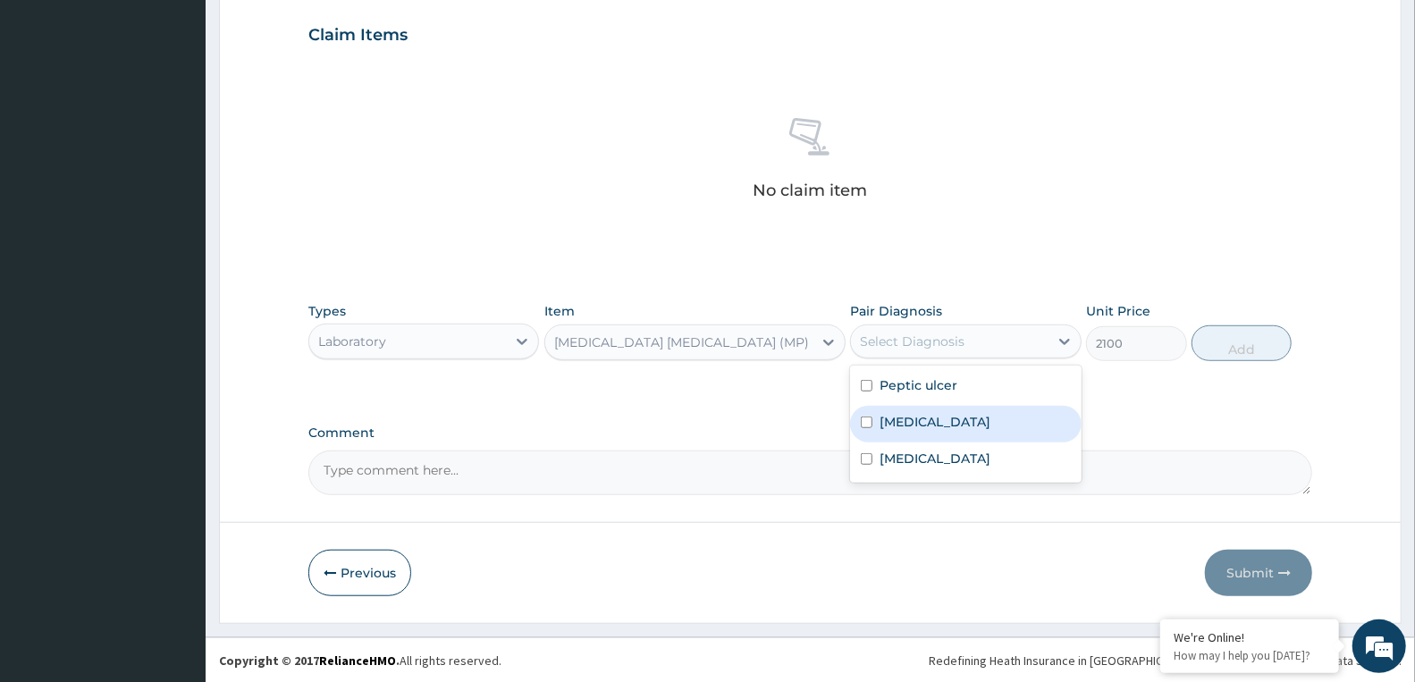
drag, startPoint x: 887, startPoint y: 420, endPoint x: 1224, endPoint y: 377, distance: 339.6
click at [894, 422] on label "Malaria" at bounding box center [934, 422] width 111 height 18
checkbox input "true"
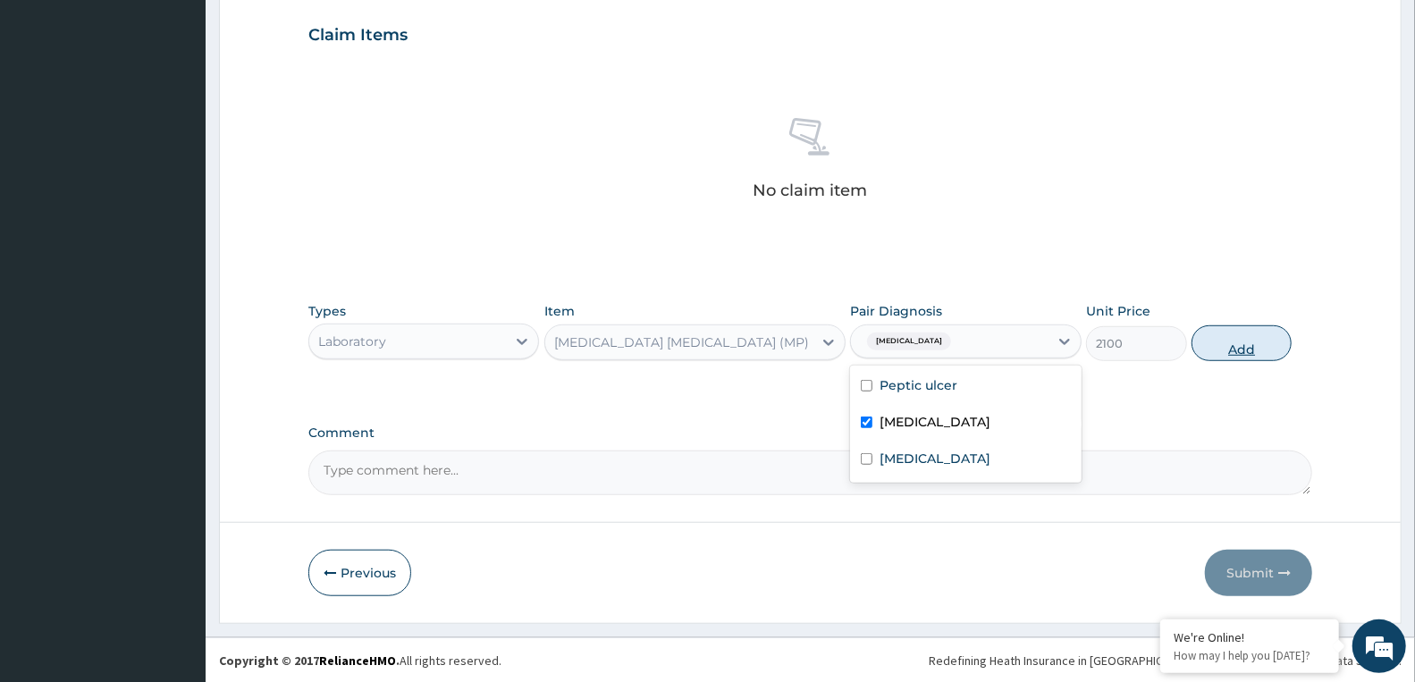
drag, startPoint x: 1257, startPoint y: 340, endPoint x: 1209, endPoint y: 340, distance: 47.4
click at [1255, 340] on button "Add" at bounding box center [1241, 343] width 100 height 36
type input "0"
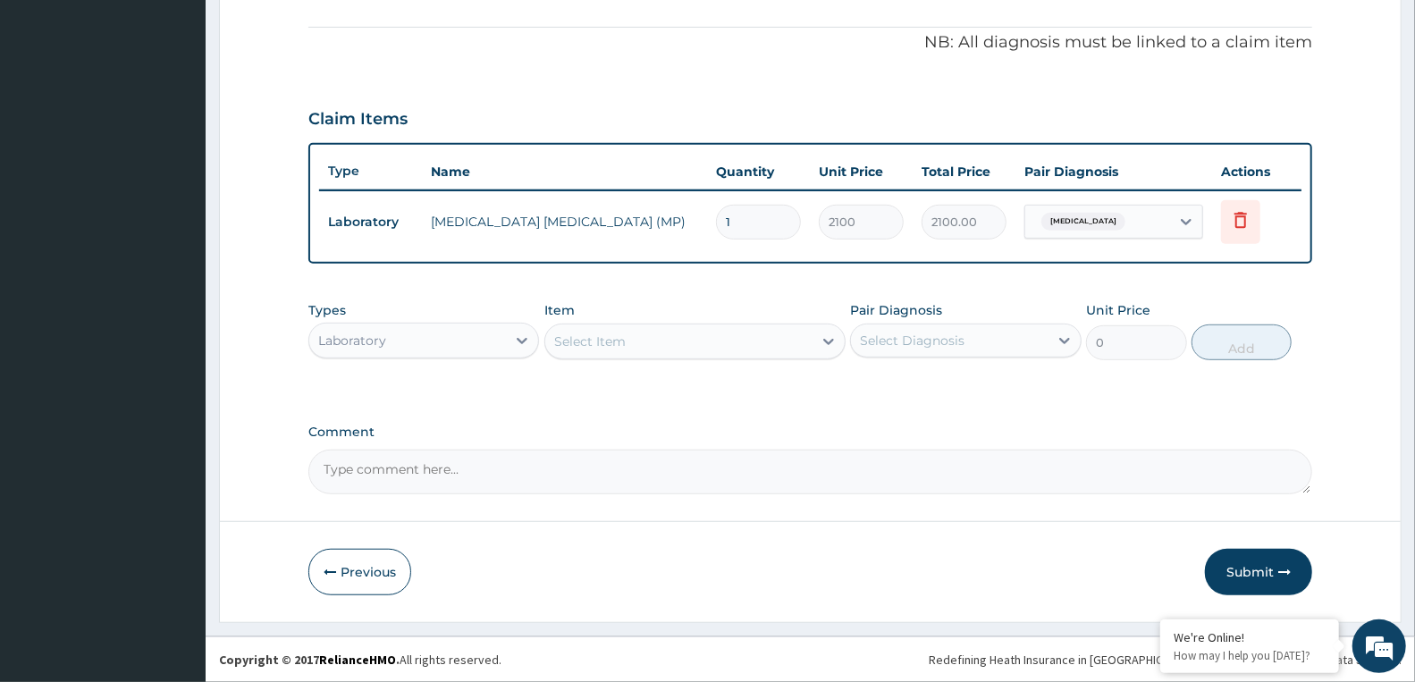
scroll to position [536, 0]
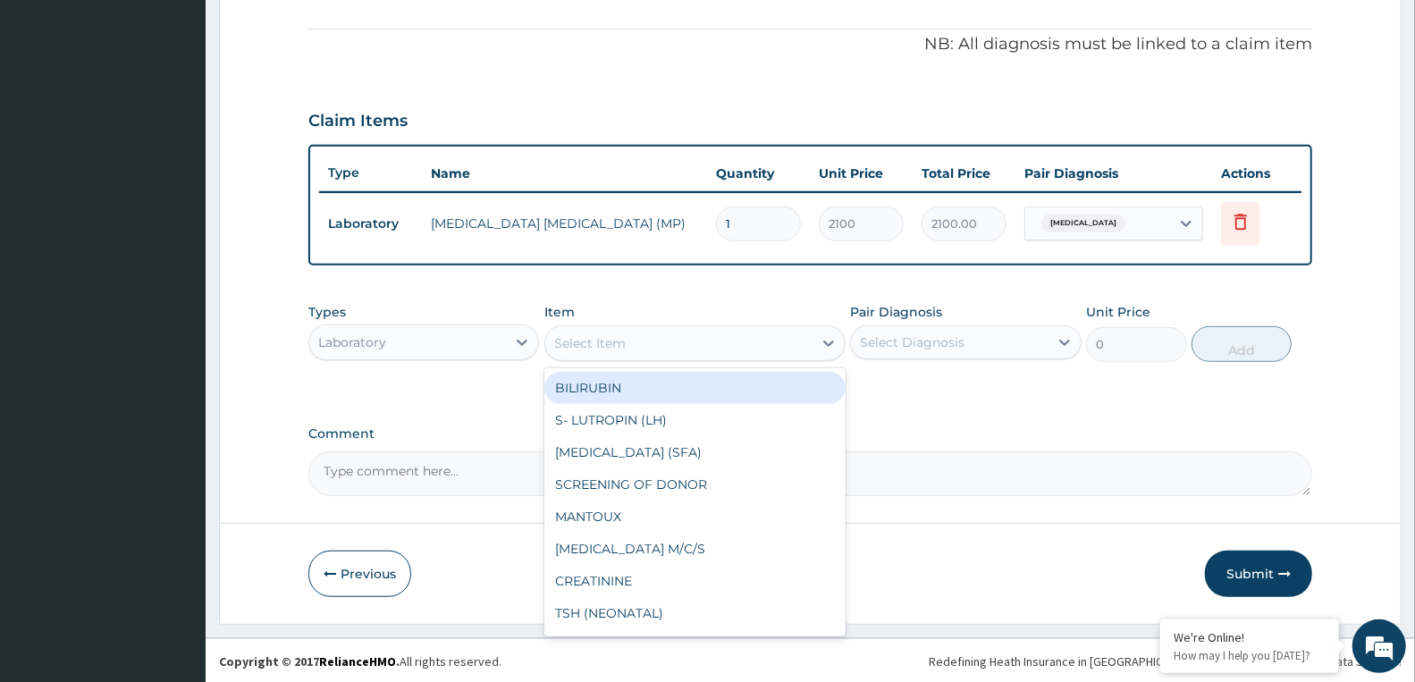
click at [694, 331] on div "Select Item" at bounding box center [678, 343] width 267 height 29
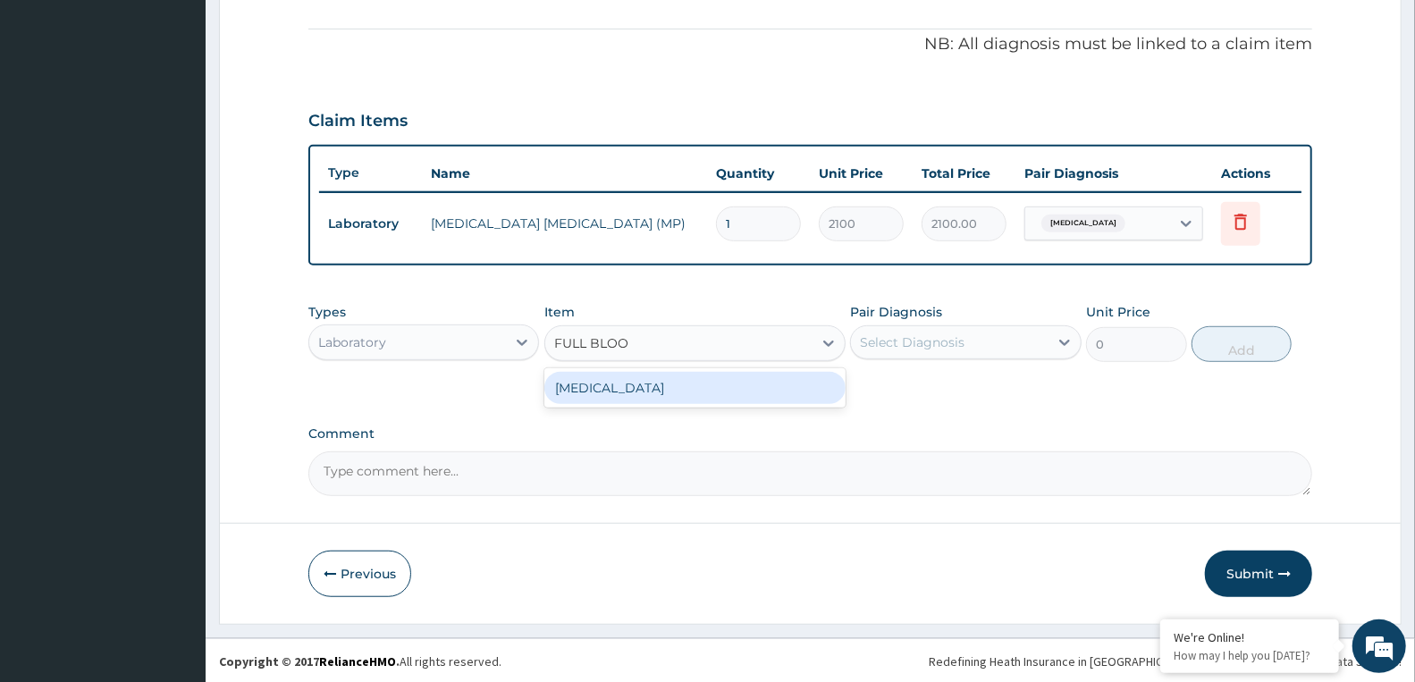
type input "FULL BLOOD"
click at [698, 381] on div "FULL BLOOD COUNT" at bounding box center [694, 388] width 301 height 32
type input "3400"
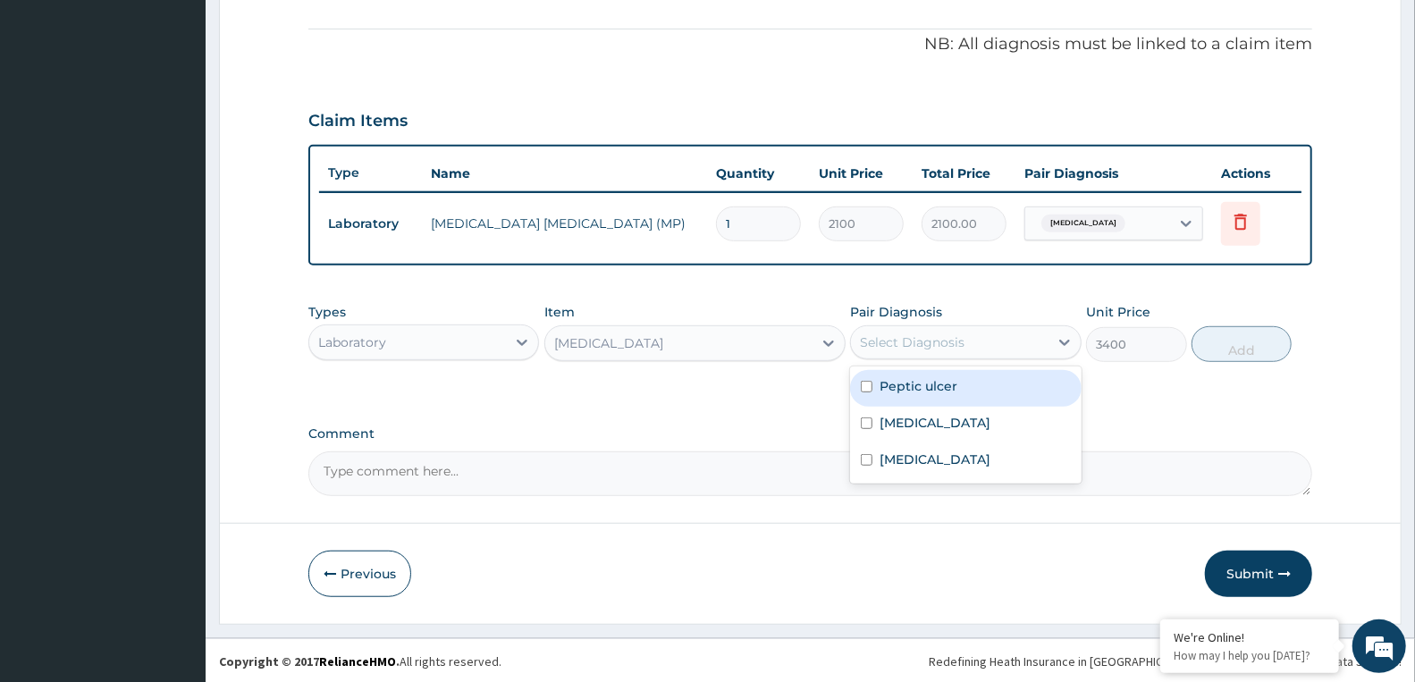
click at [897, 335] on div "Select Diagnosis" at bounding box center [912, 342] width 105 height 18
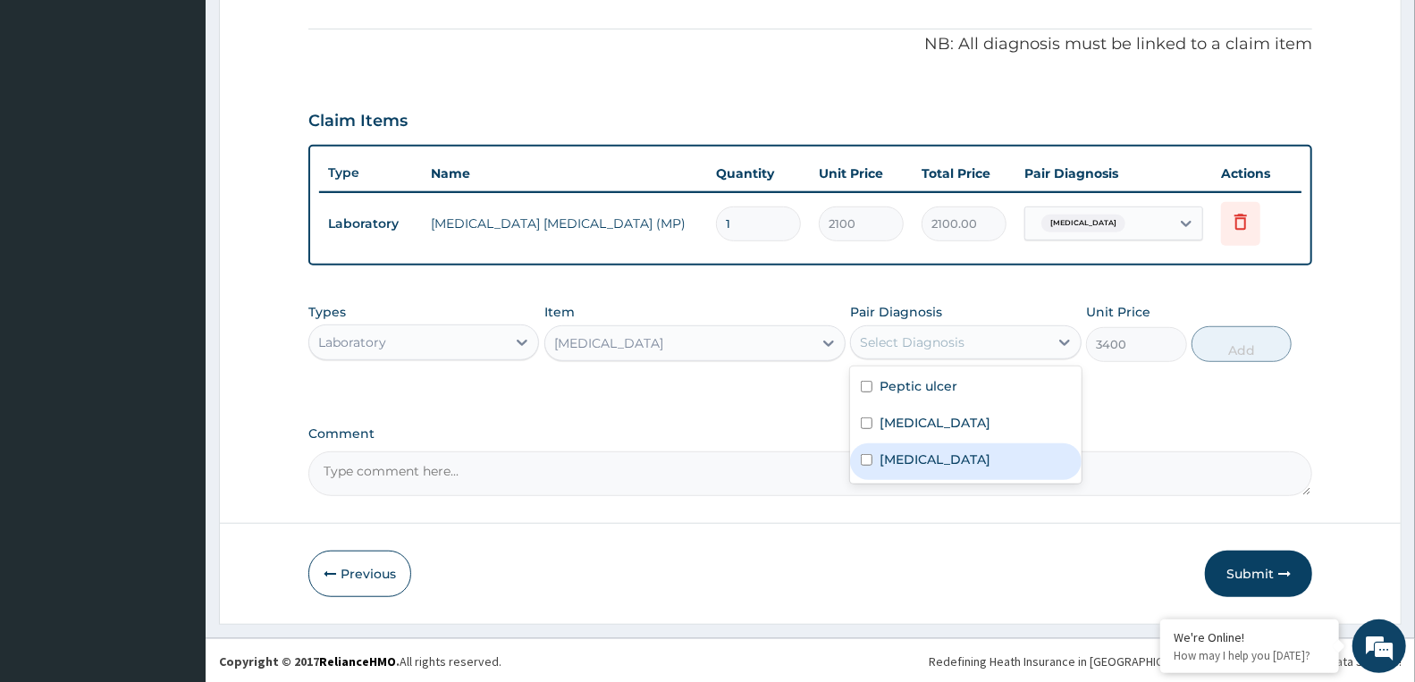
click at [887, 465] on label "Sepsis" at bounding box center [934, 459] width 111 height 18
checkbox input "true"
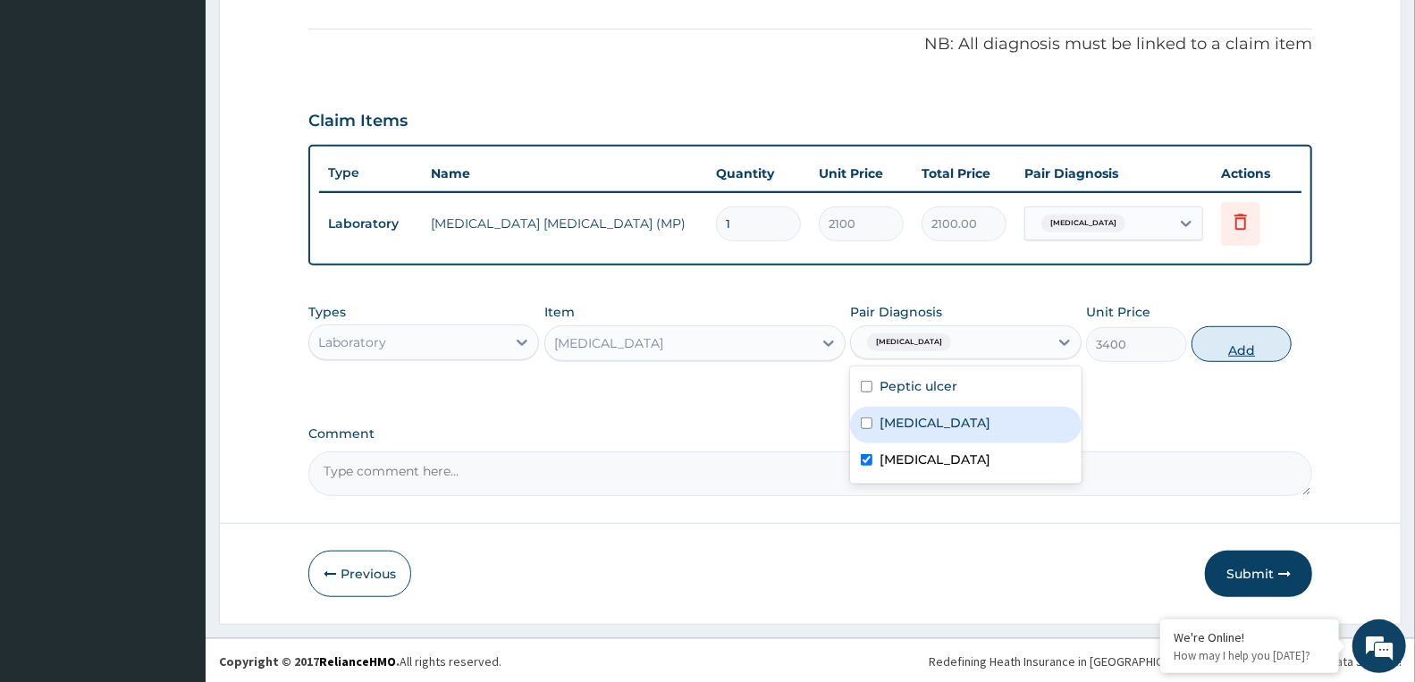
click at [1257, 346] on button "Add" at bounding box center [1241, 344] width 100 height 36
type input "0"
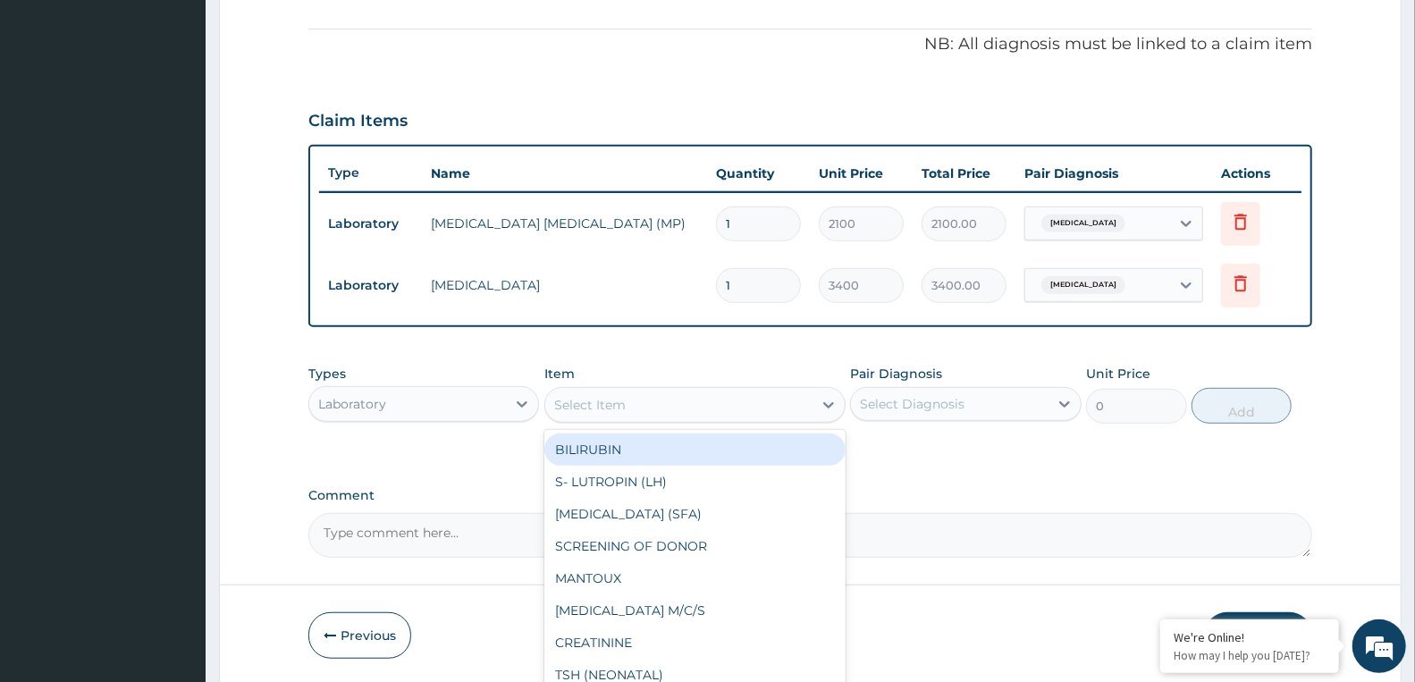
click at [643, 396] on div "Select Item" at bounding box center [678, 405] width 267 height 29
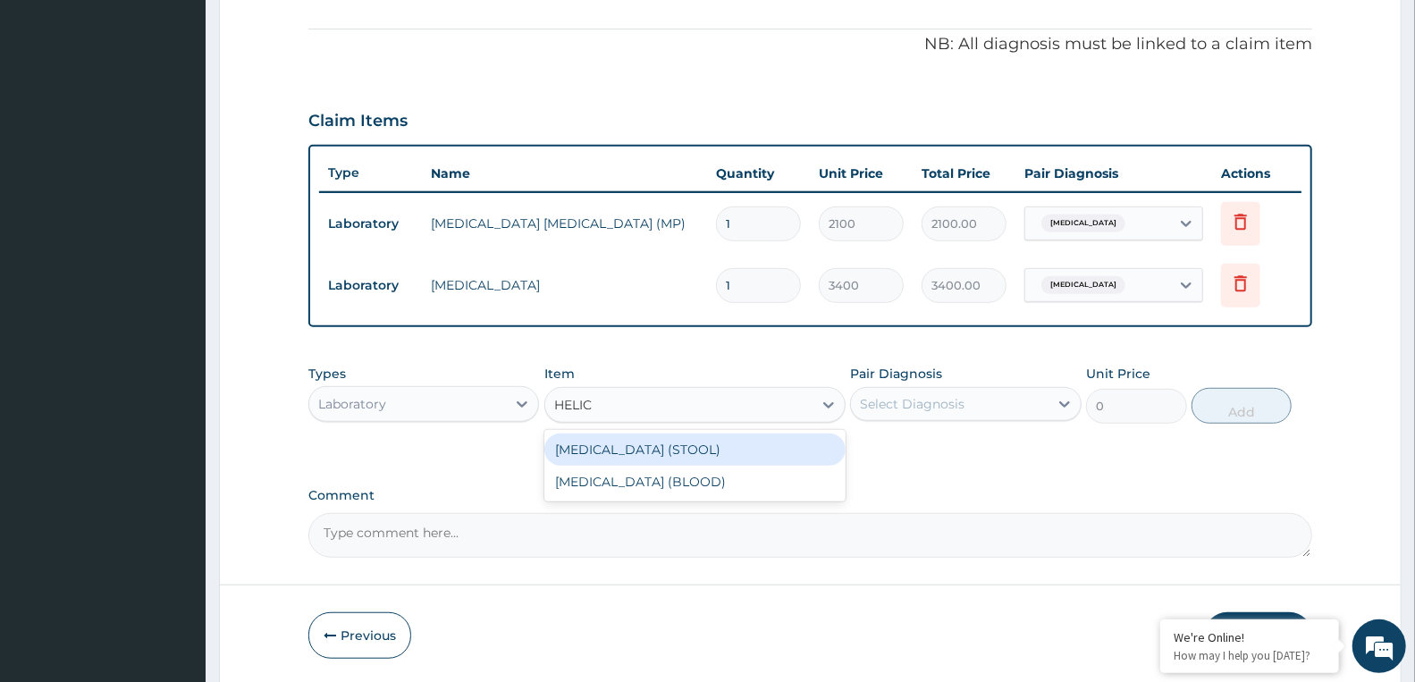
type input "HELICO"
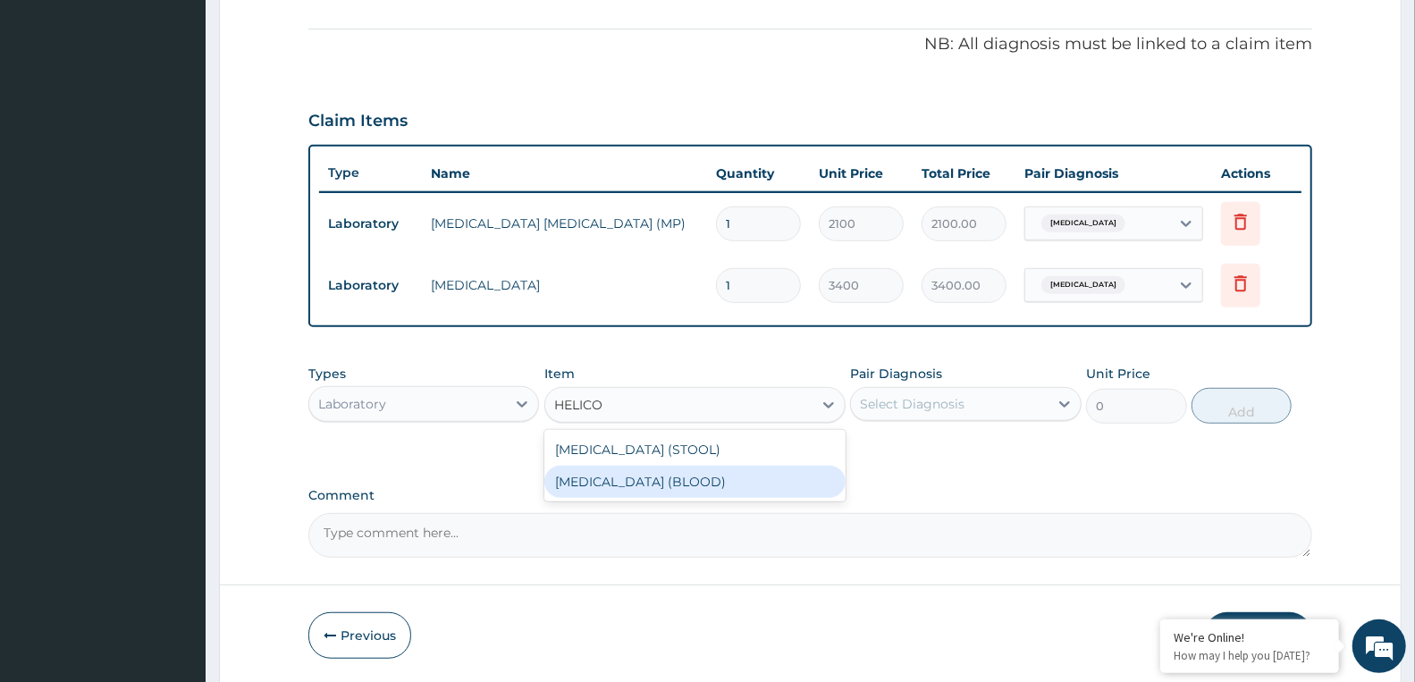
click at [670, 480] on div "HELICOBACTER PYLORI (BLOOD)" at bounding box center [694, 482] width 301 height 32
type input "8000"
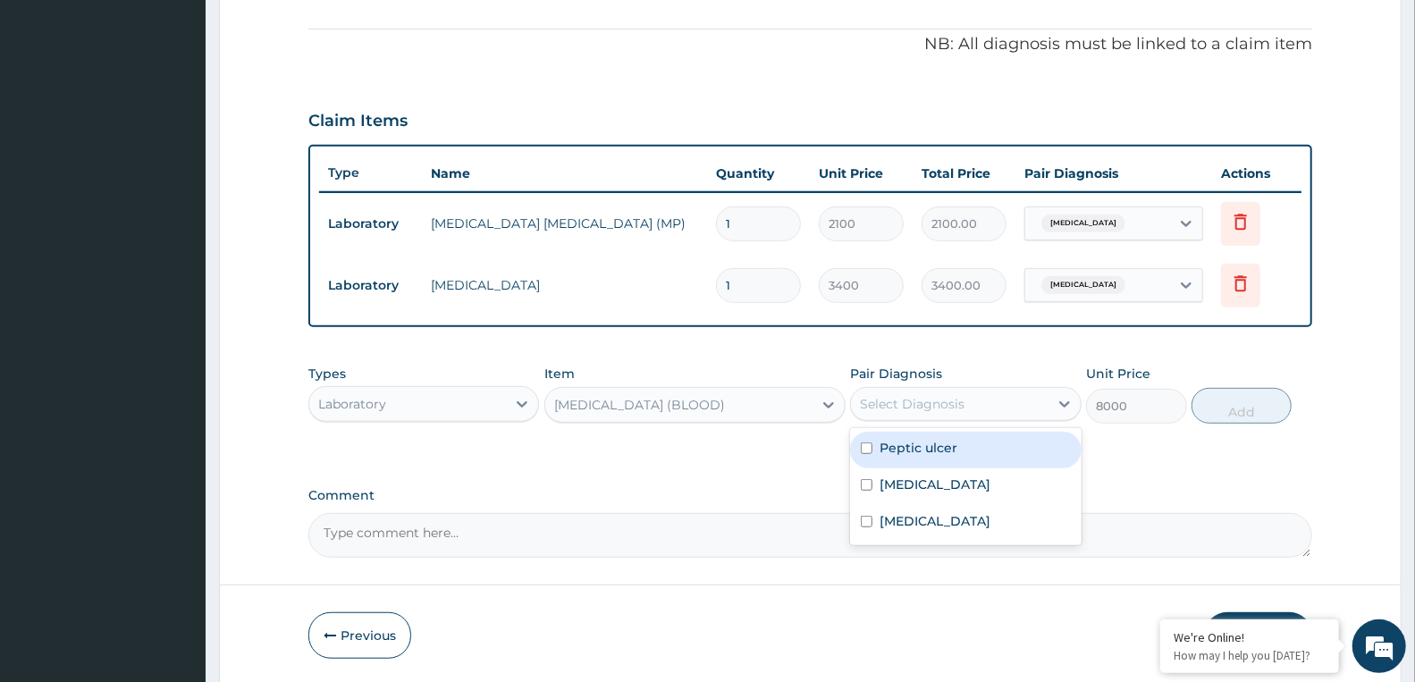
click at [887, 399] on div "Select Diagnosis" at bounding box center [912, 404] width 105 height 18
click at [891, 448] on label "Peptic ulcer" at bounding box center [918, 448] width 78 height 18
checkbox input "true"
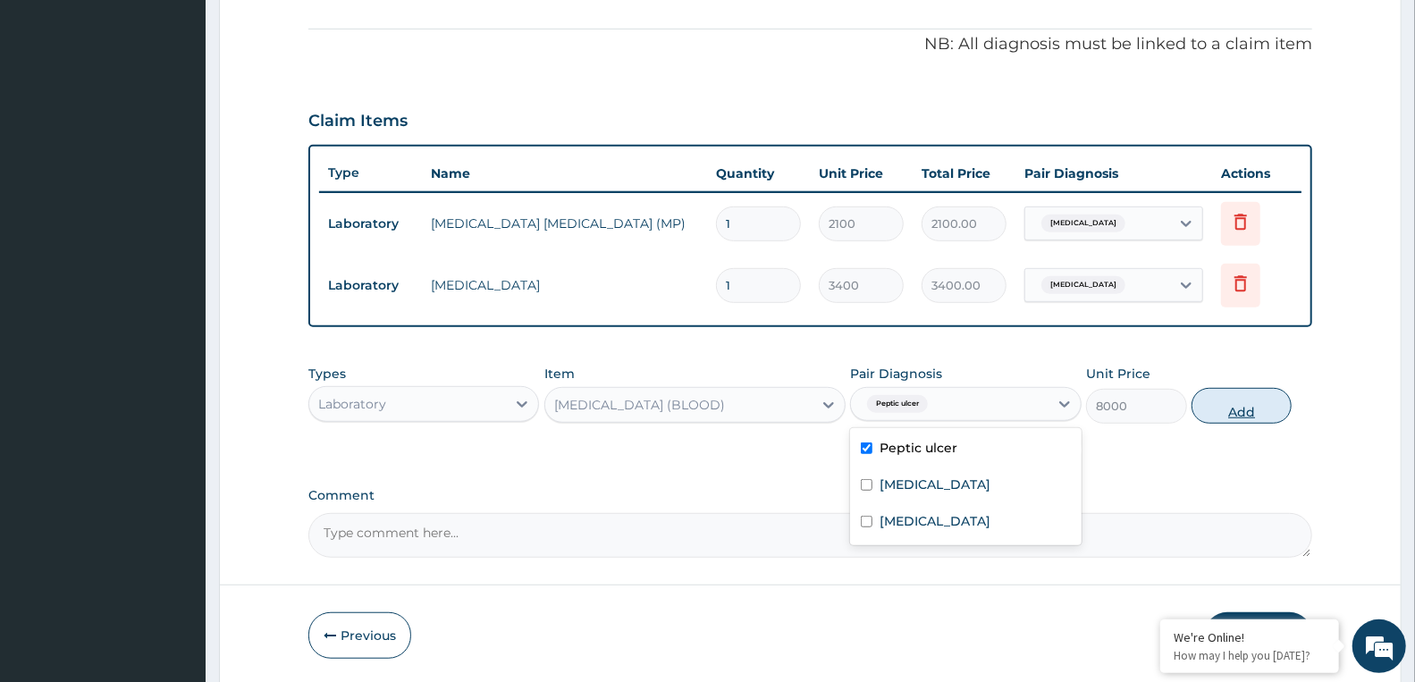
click at [1227, 408] on button "Add" at bounding box center [1241, 406] width 100 height 36
type input "0"
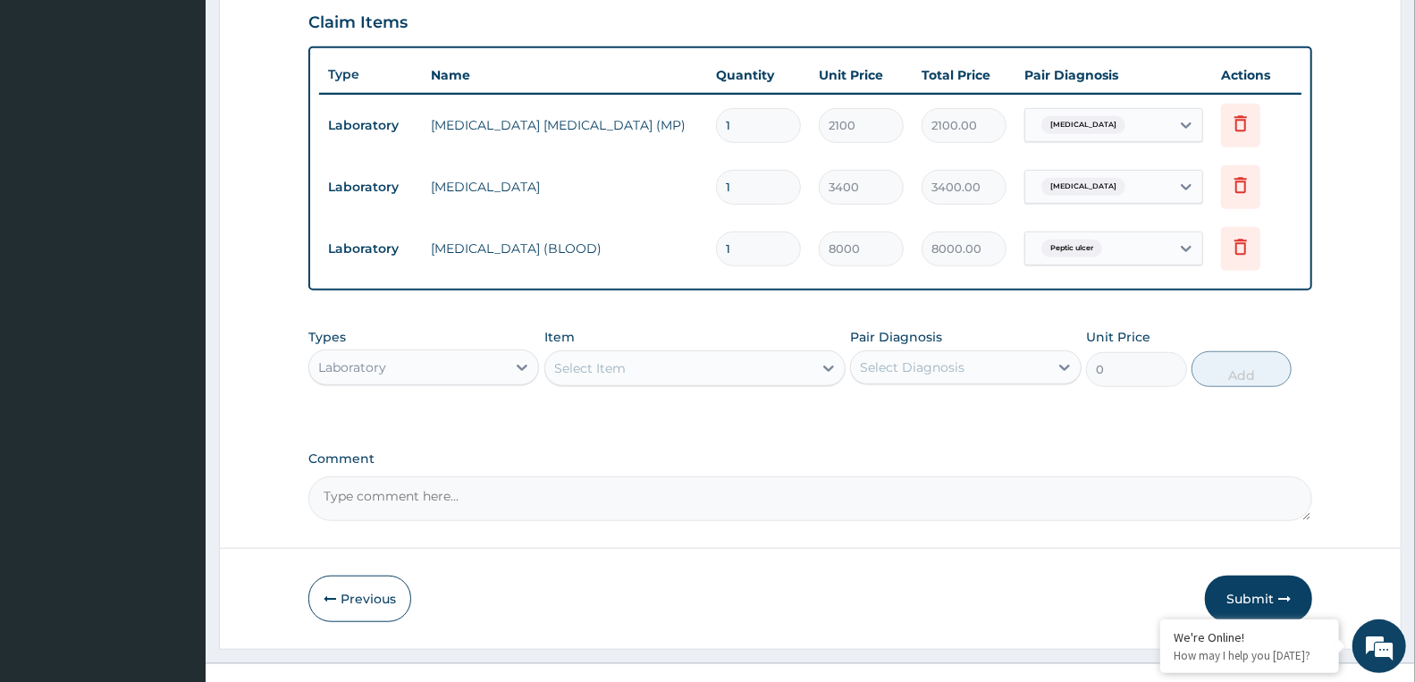
scroll to position [635, 0]
click at [493, 355] on div "Laboratory" at bounding box center [407, 366] width 197 height 29
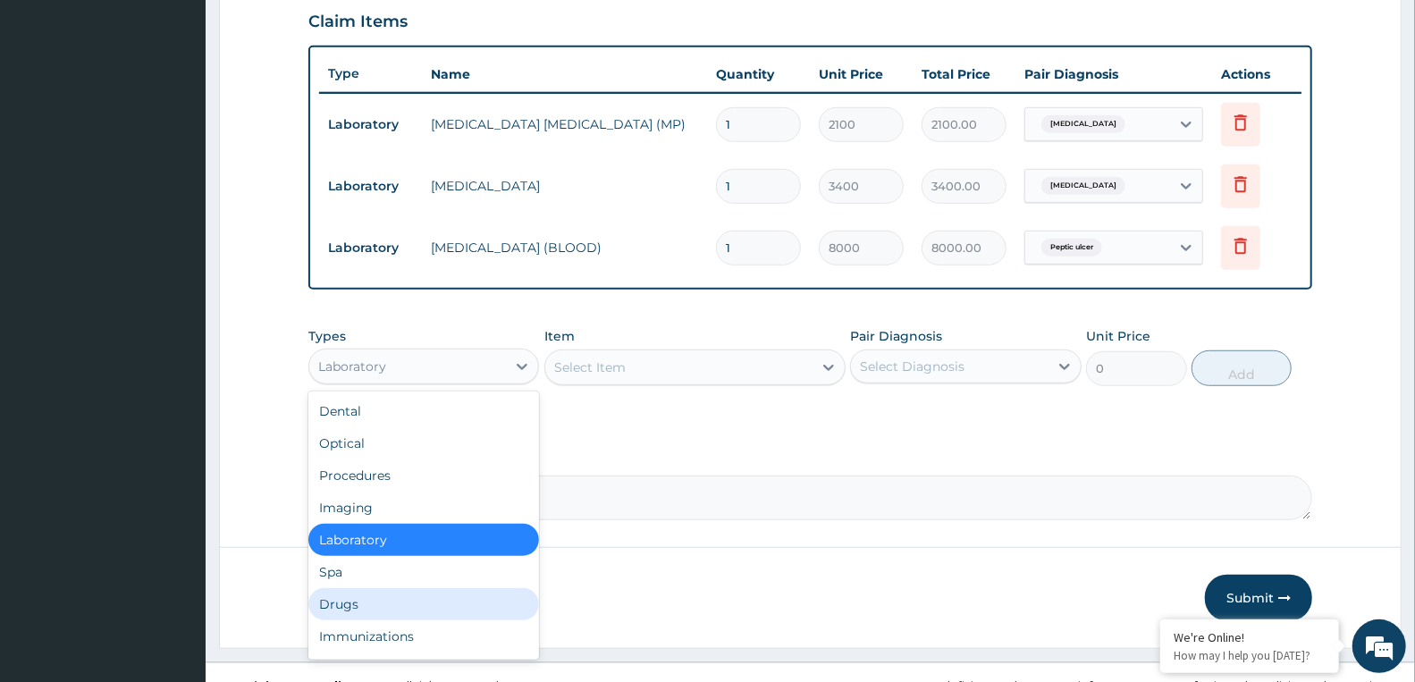
click at [402, 603] on div "Drugs" at bounding box center [423, 604] width 231 height 32
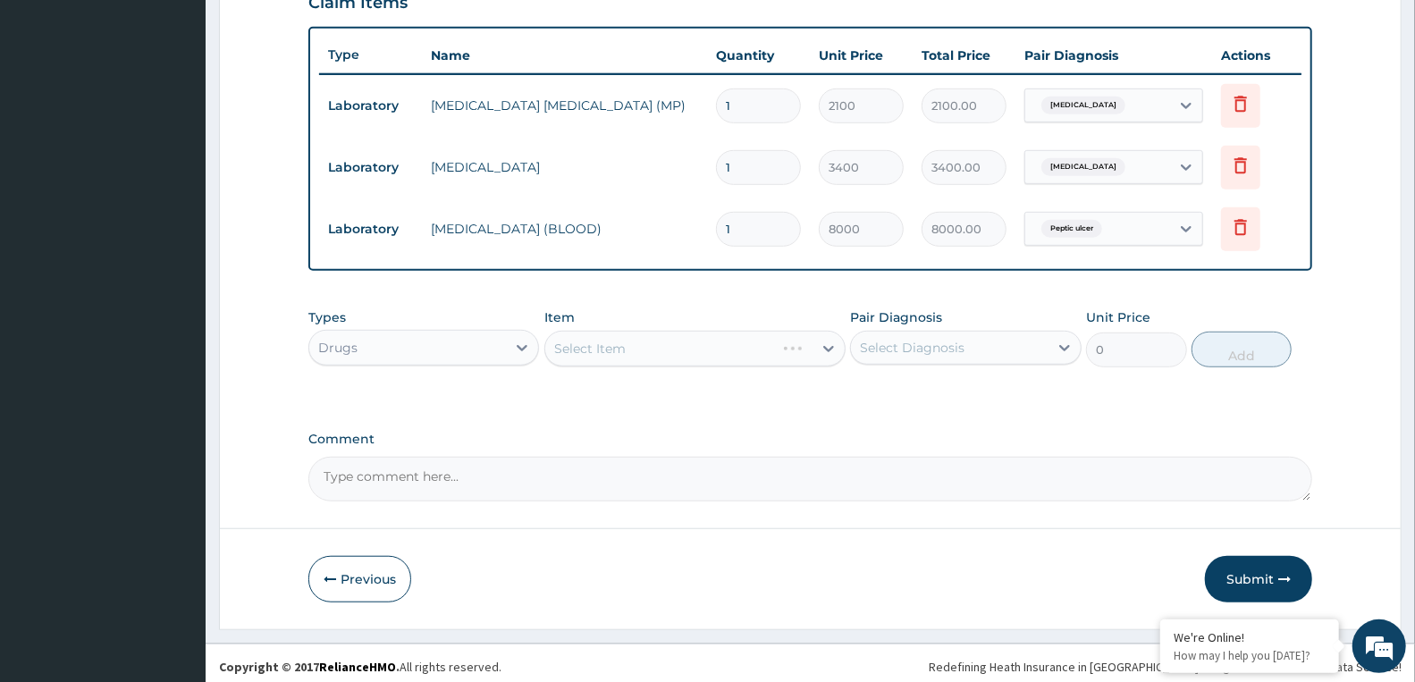
scroll to position [660, 0]
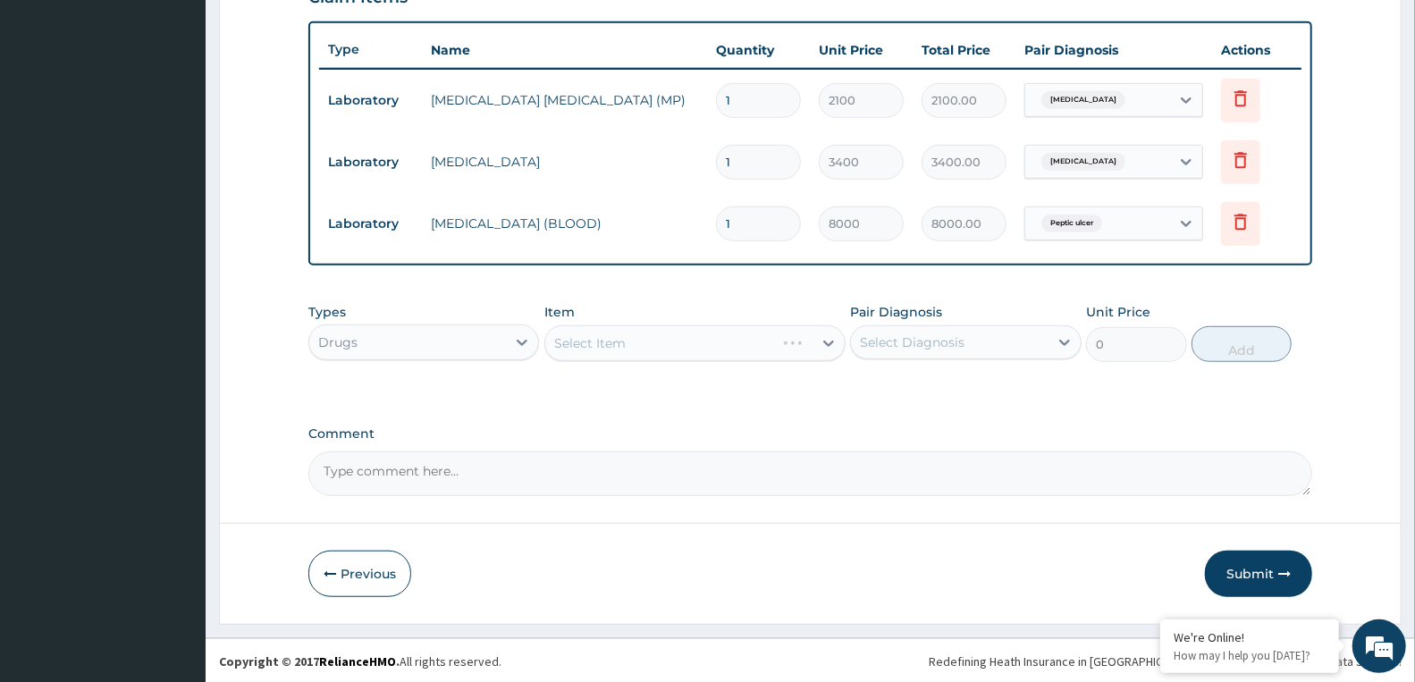
click at [483, 469] on textarea "Comment" at bounding box center [810, 473] width 1004 height 45
paste textarea "SSV/10125/B"
type textarea "S"
click at [601, 337] on div "Select Item" at bounding box center [694, 343] width 301 height 36
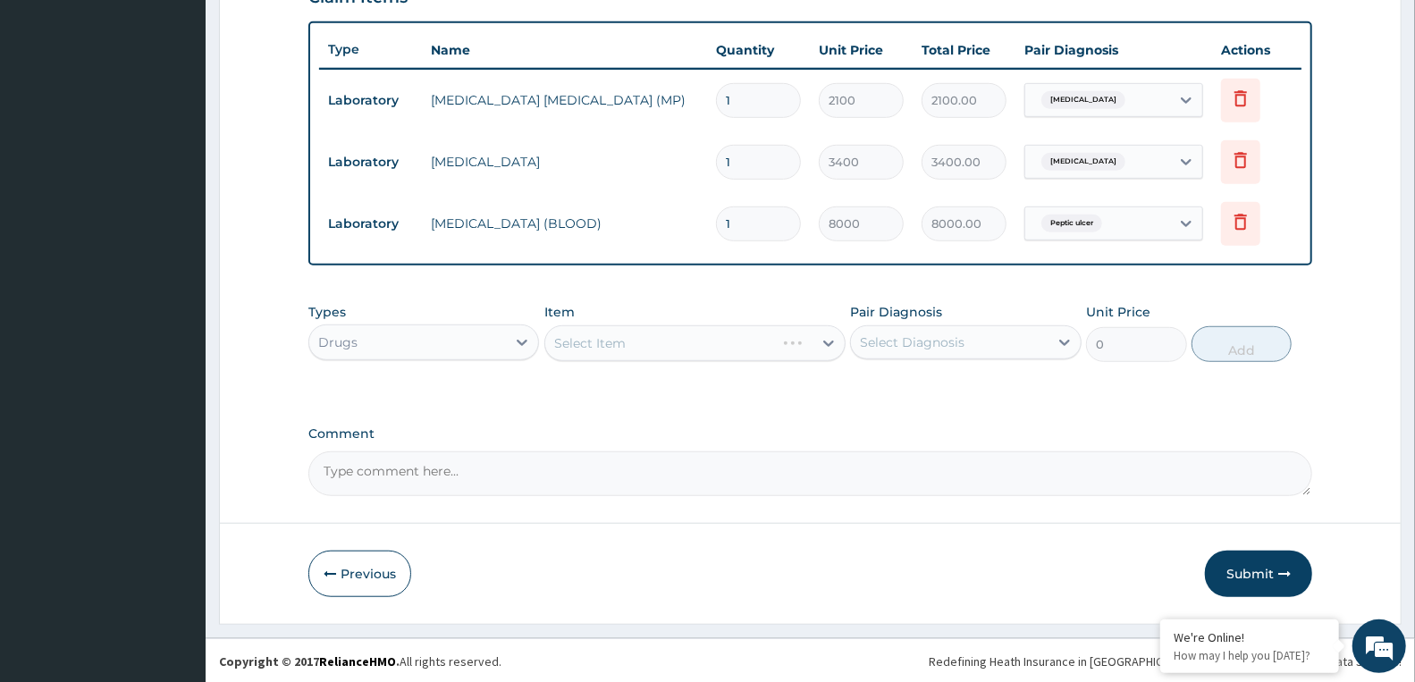
click at [601, 337] on div "Select Item" at bounding box center [694, 343] width 301 height 36
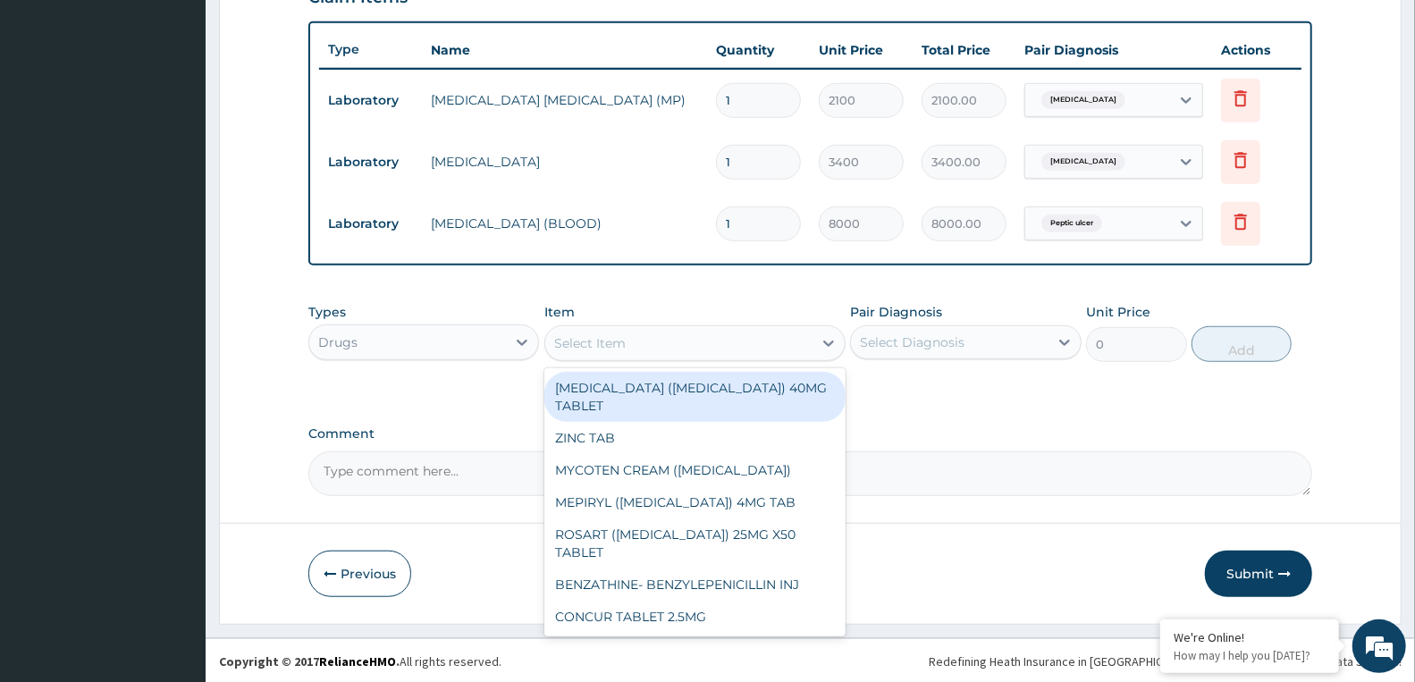
click at [601, 337] on div "Select Item" at bounding box center [589, 343] width 71 height 18
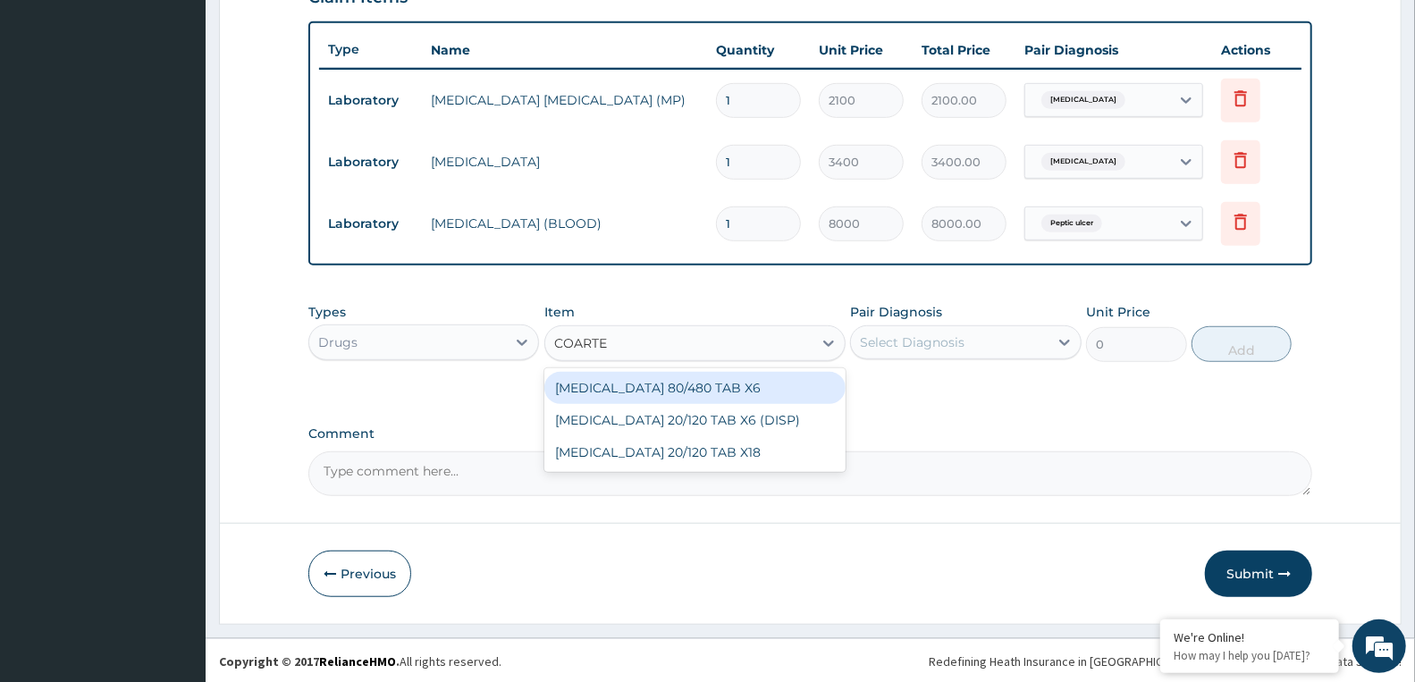
type input "COARTEM"
click at [620, 398] on div "[MEDICAL_DATA] 80/480 TAB X6" at bounding box center [694, 388] width 301 height 32
type input "520"
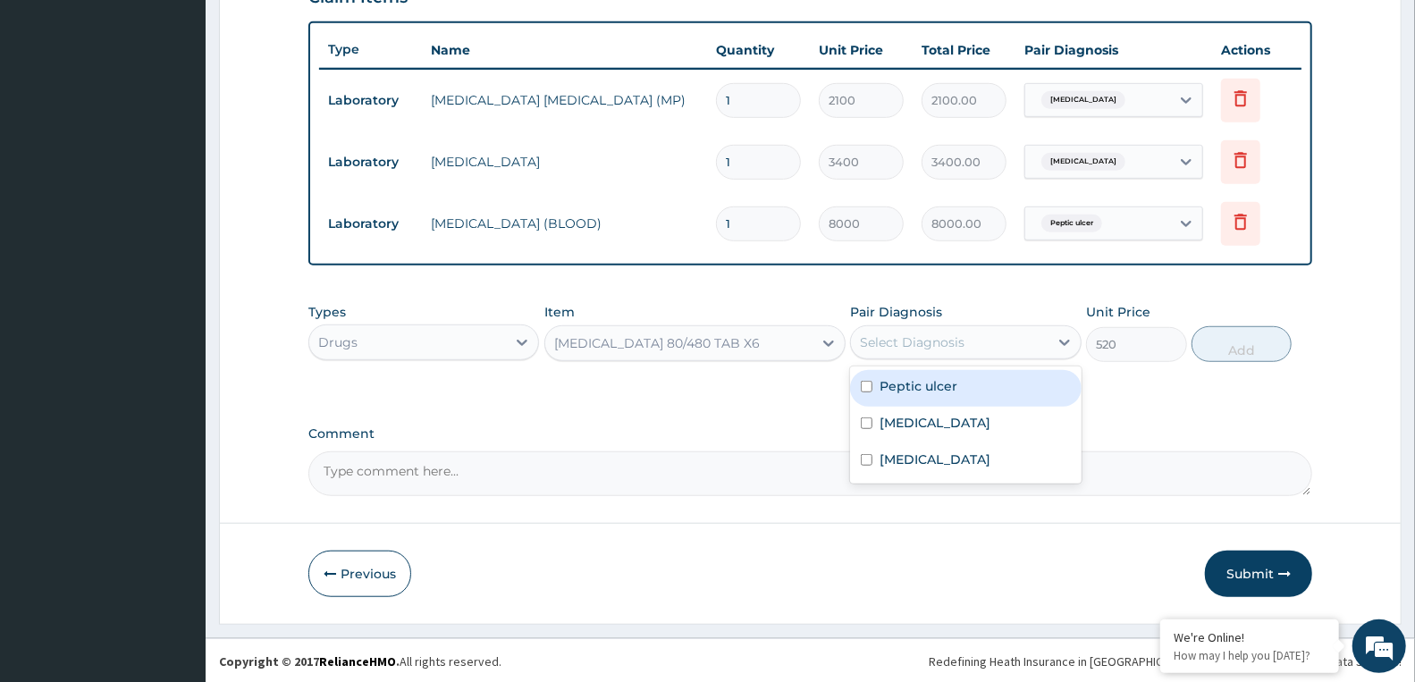
click at [877, 345] on div "Select Diagnosis" at bounding box center [912, 342] width 105 height 18
click at [916, 416] on label "Malaria" at bounding box center [934, 423] width 111 height 18
checkbox input "true"
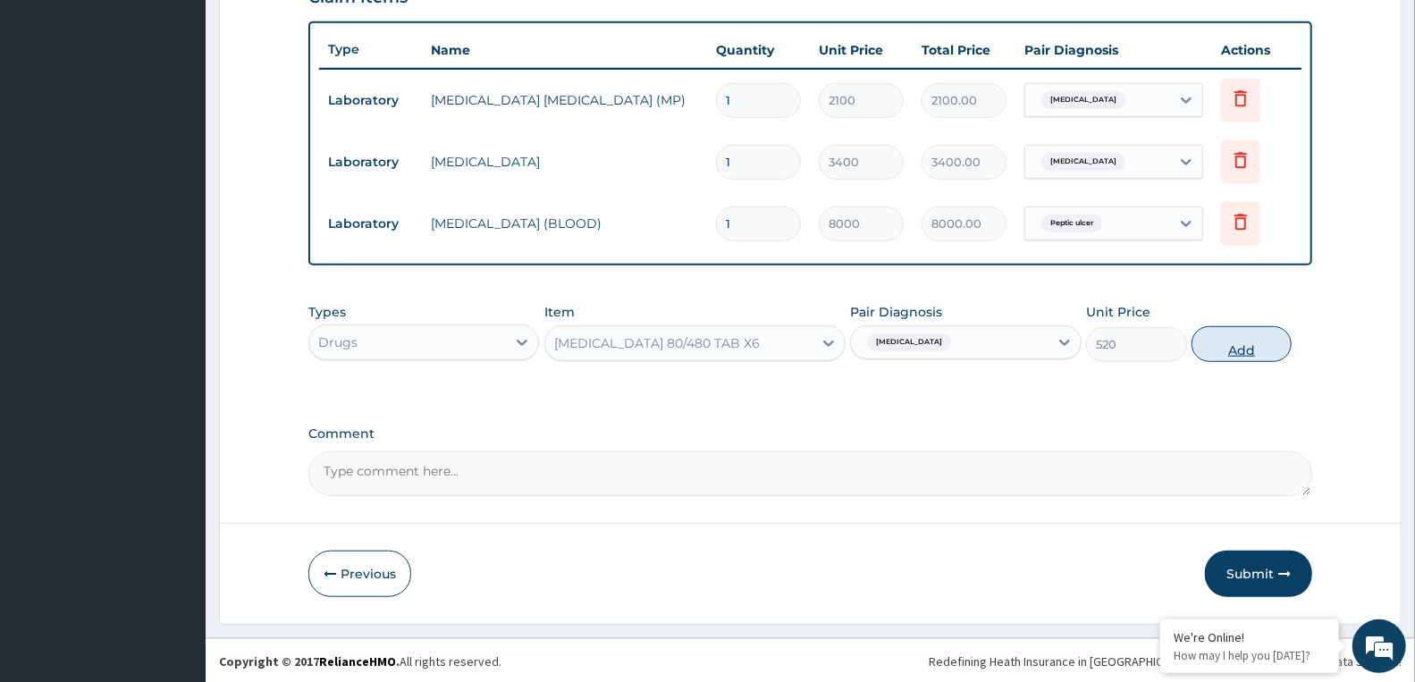
click at [1254, 347] on button "Add" at bounding box center [1241, 344] width 100 height 36
type input "0"
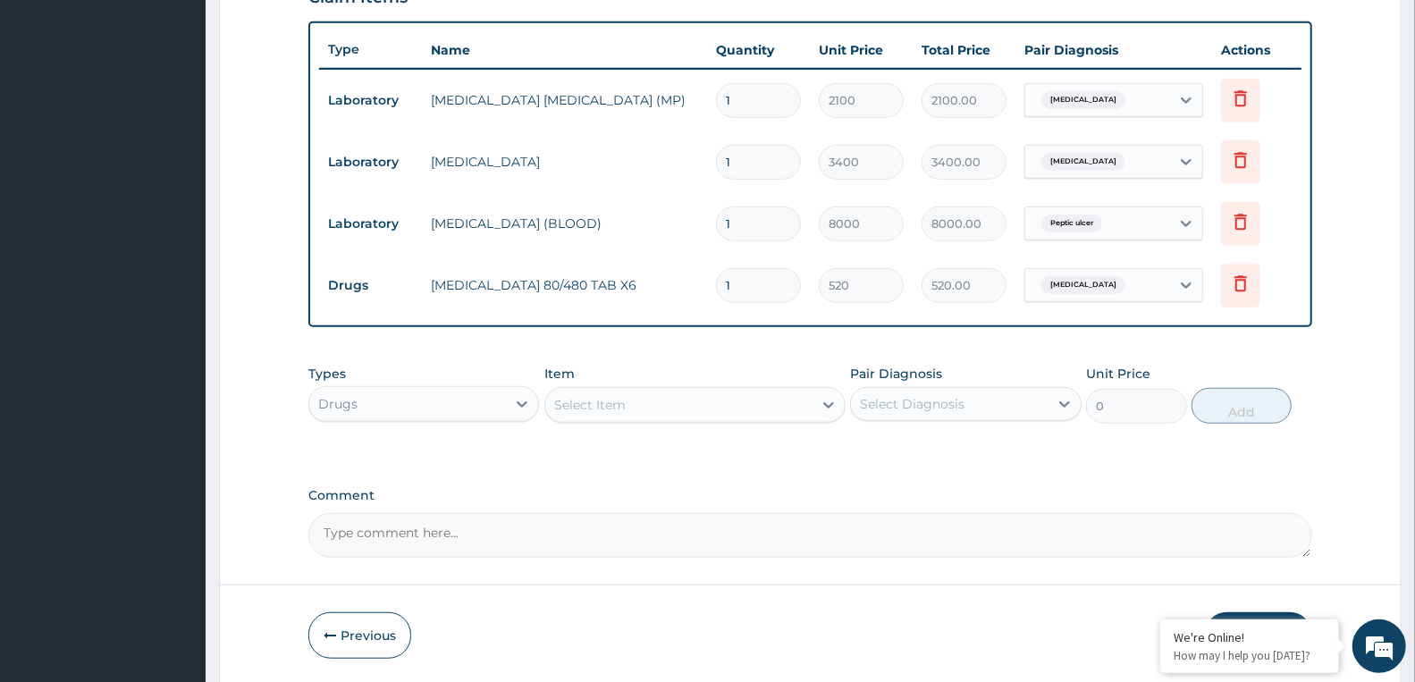
type input "0.00"
type input "6"
type input "3120.00"
type input "0.00"
type input "1"
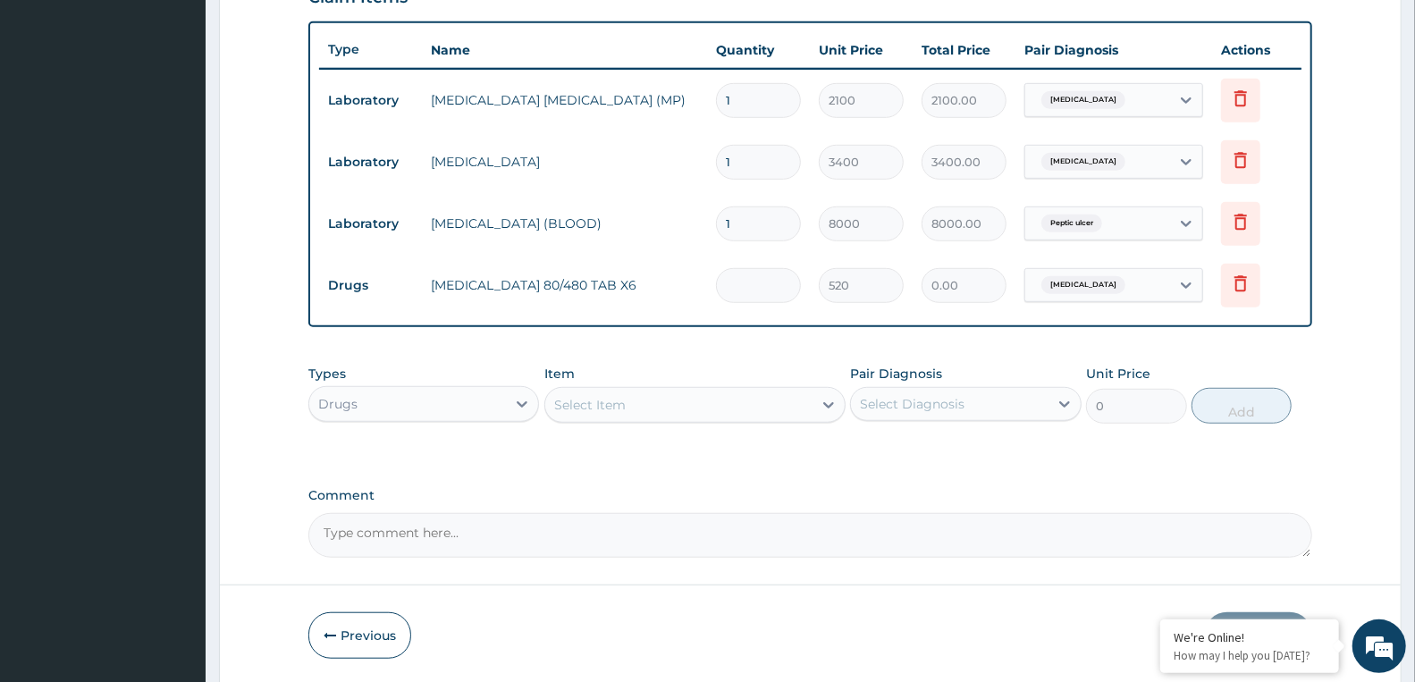
type input "520.00"
type input "12"
type input "6240.00"
type input "12"
click at [618, 403] on div "Select Item" at bounding box center [589, 405] width 71 height 18
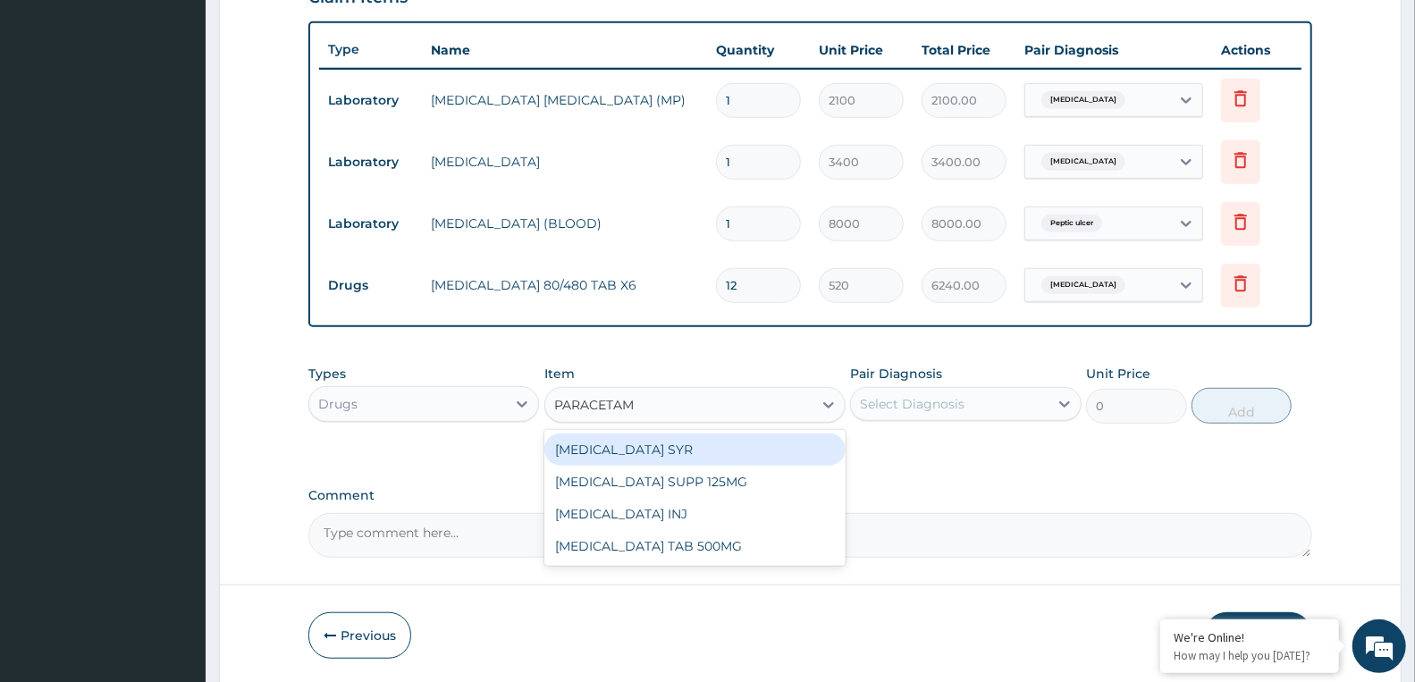
type input "PARACETAMO"
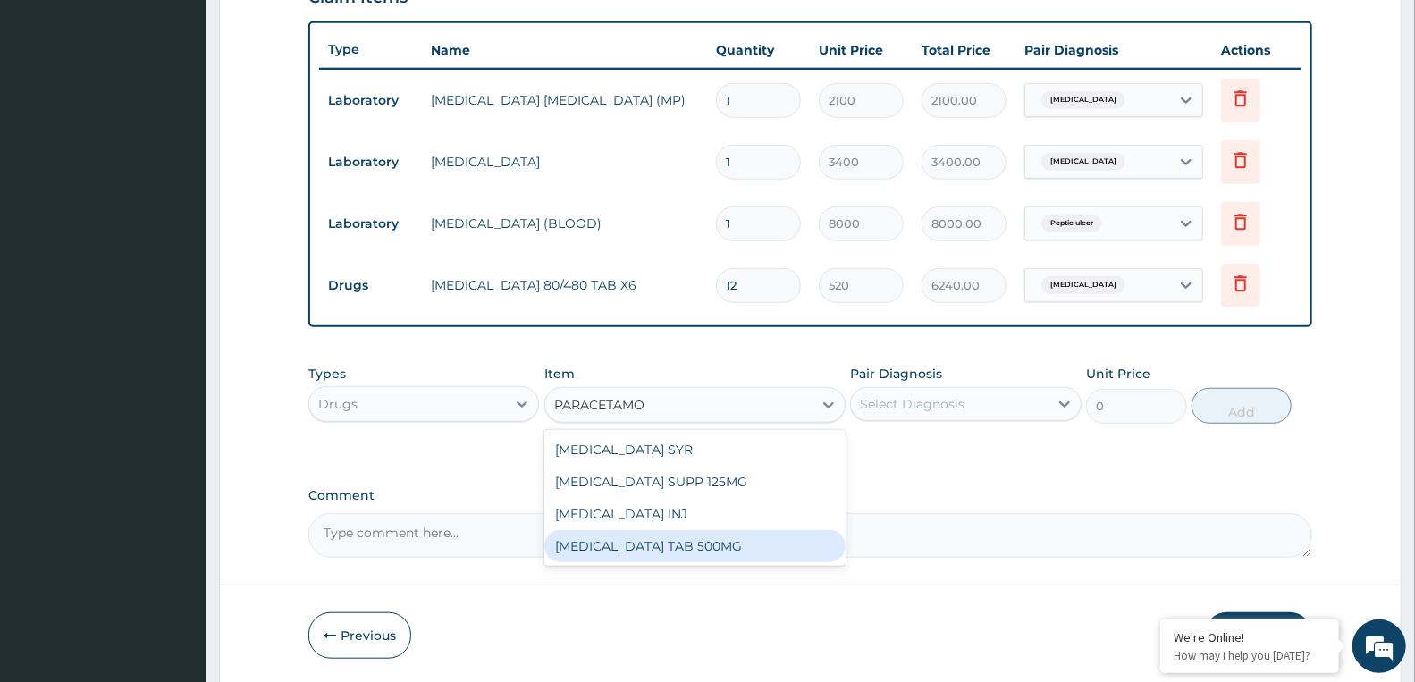
click at [684, 547] on div "[MEDICAL_DATA] TAB 500MG" at bounding box center [694, 546] width 301 height 32
type input "30"
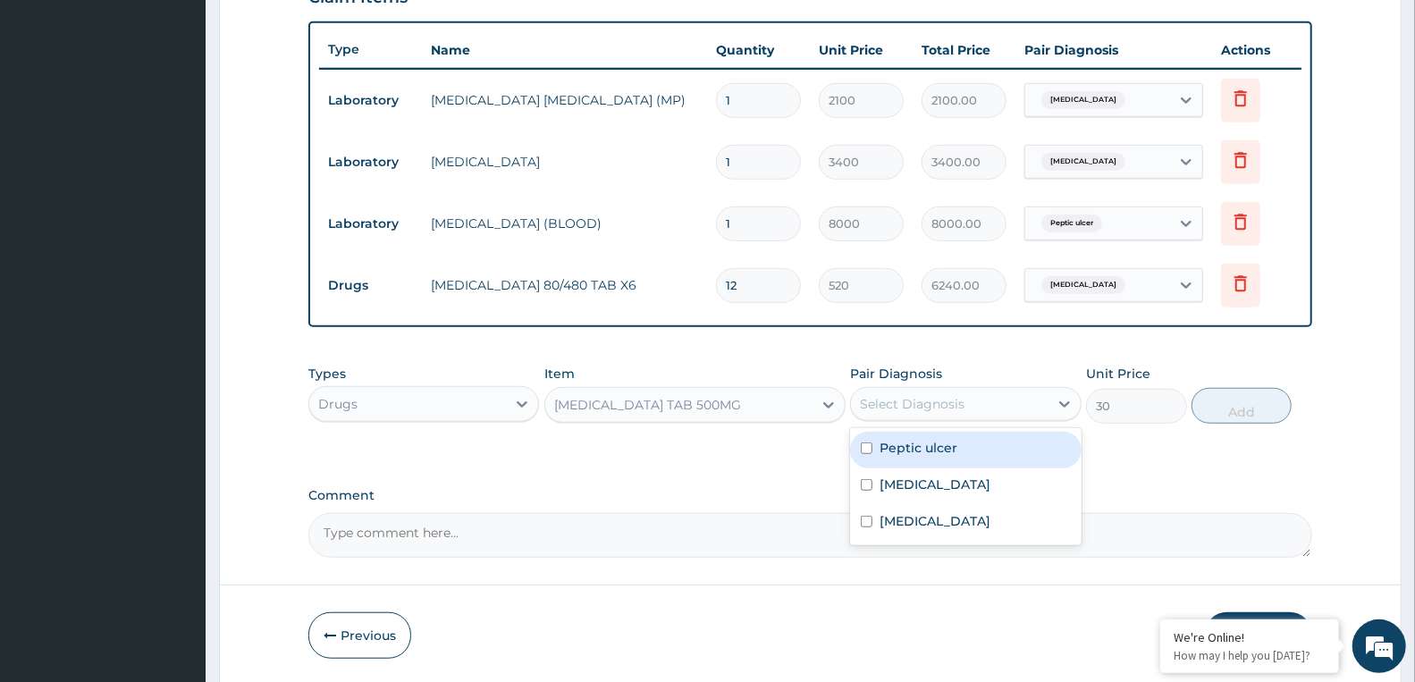
click at [918, 399] on div "Select Diagnosis" at bounding box center [912, 404] width 105 height 18
click at [904, 460] on div "Peptic ulcer" at bounding box center [965, 450] width 231 height 37
checkbox input "true"
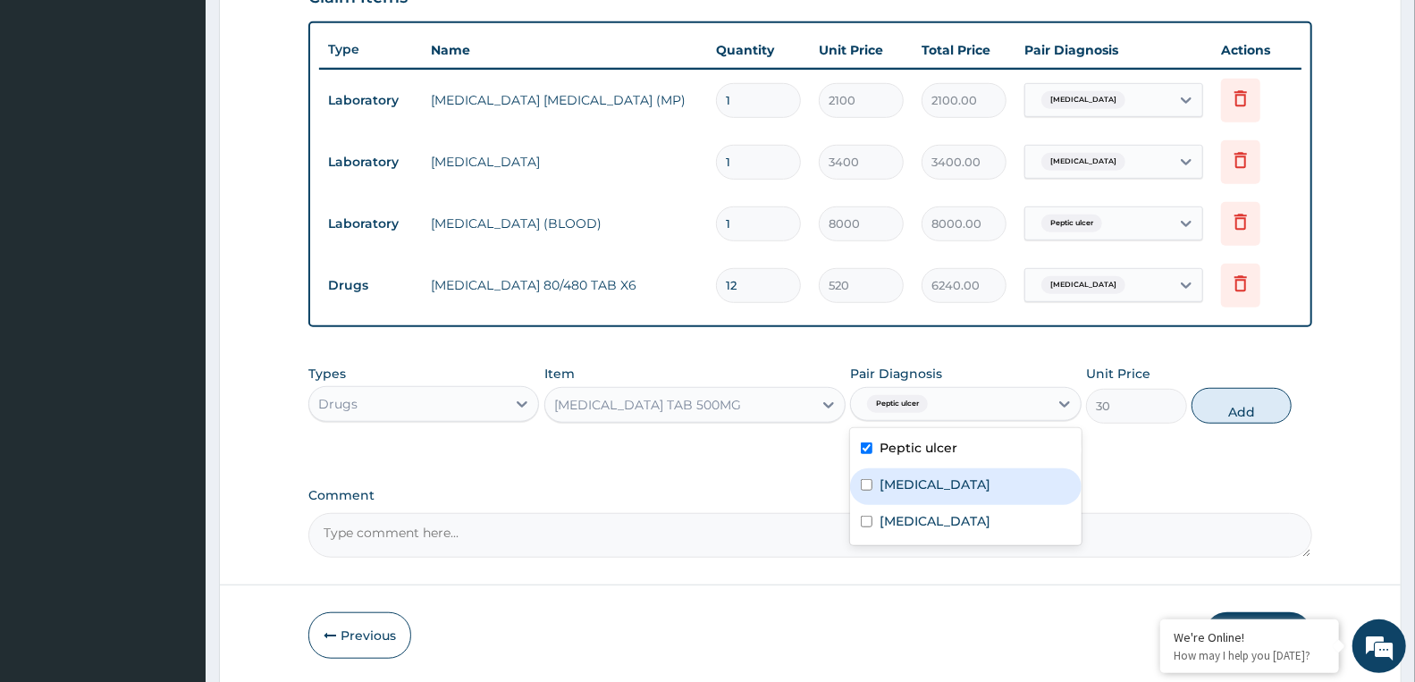
drag, startPoint x: 897, startPoint y: 478, endPoint x: 899, endPoint y: 503, distance: 25.1
click at [897, 484] on label "Malaria" at bounding box center [934, 484] width 111 height 18
checkbox input "true"
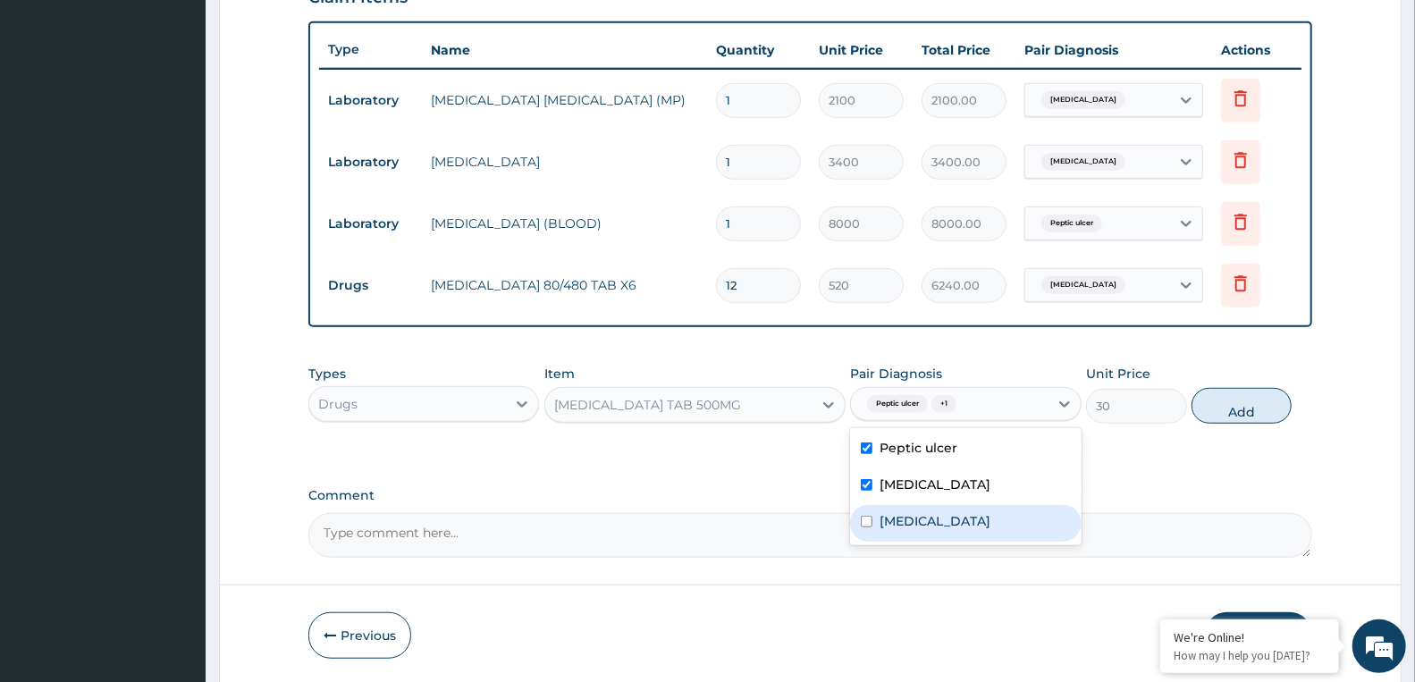
click at [906, 516] on label "Sepsis" at bounding box center [934, 521] width 111 height 18
checkbox input "true"
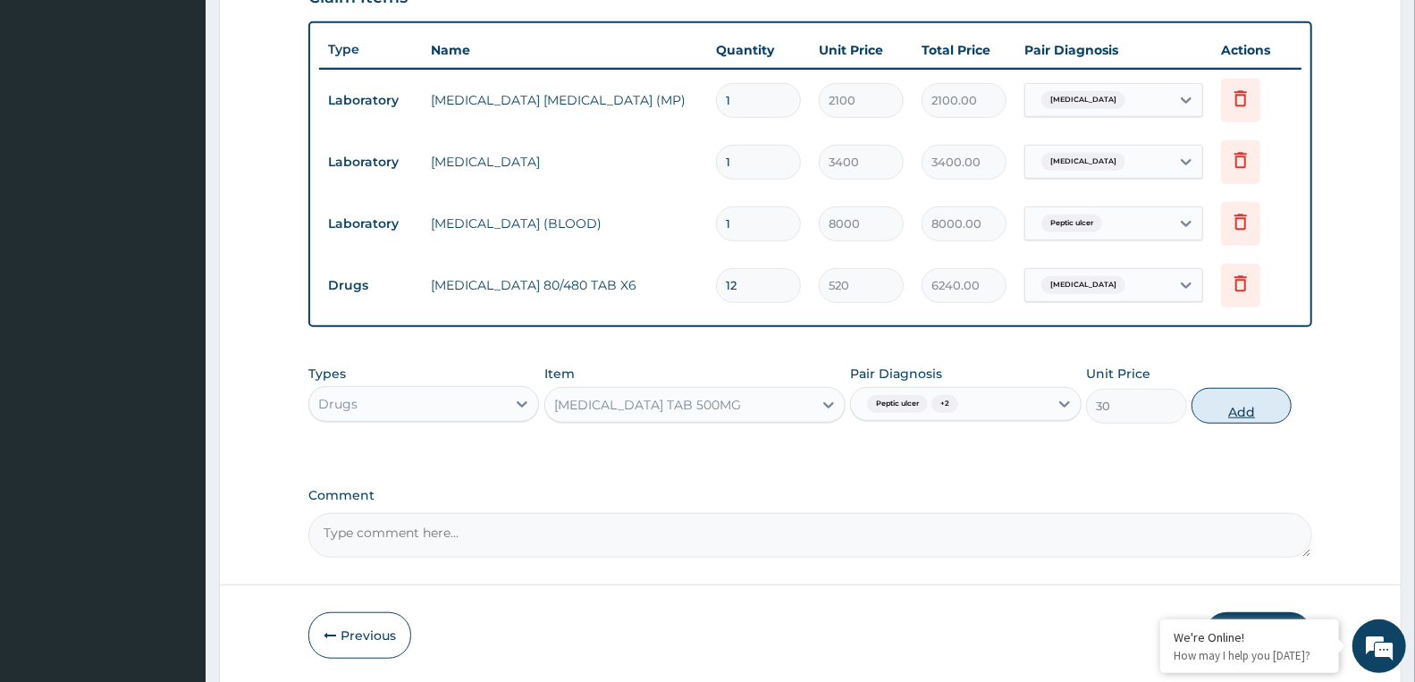
click at [1224, 398] on button "Add" at bounding box center [1241, 406] width 100 height 36
type input "0"
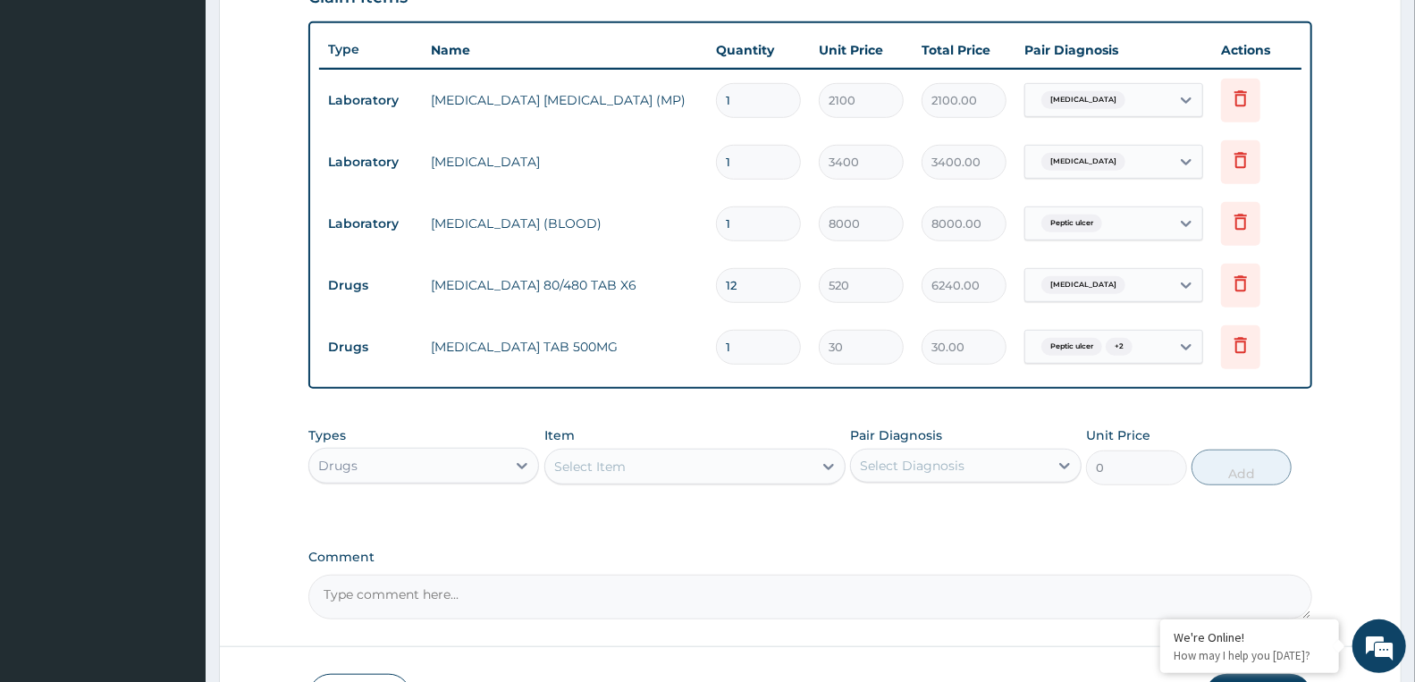
type input "18"
type input "540.00"
type input "18"
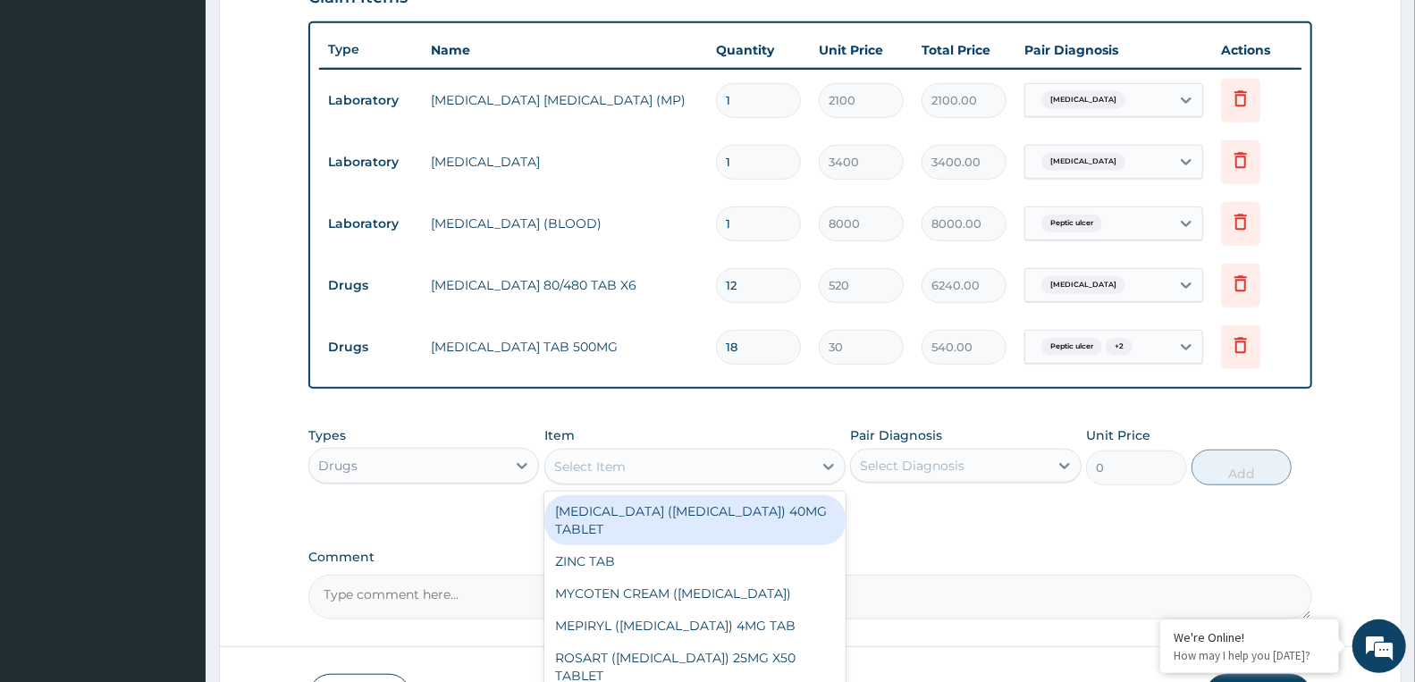
click at [596, 454] on div "Select Item" at bounding box center [678, 466] width 267 height 29
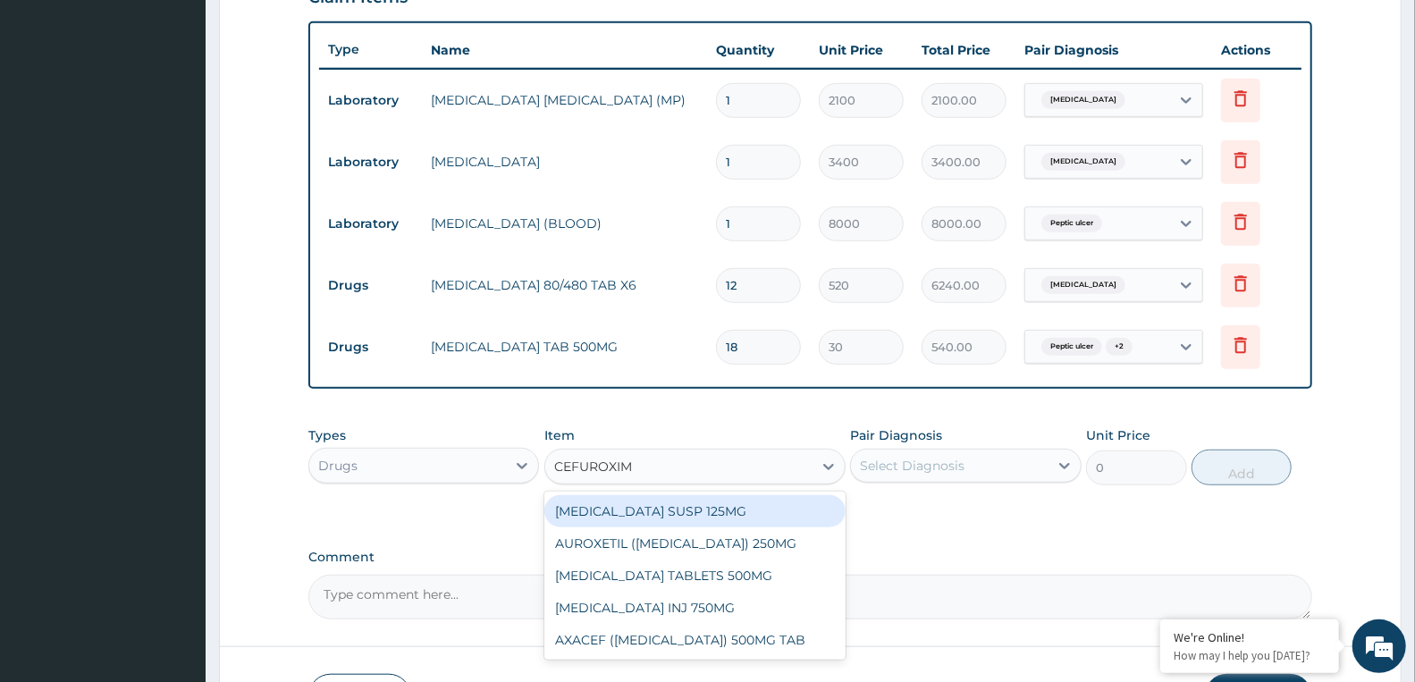
type input "CEFUROXIME"
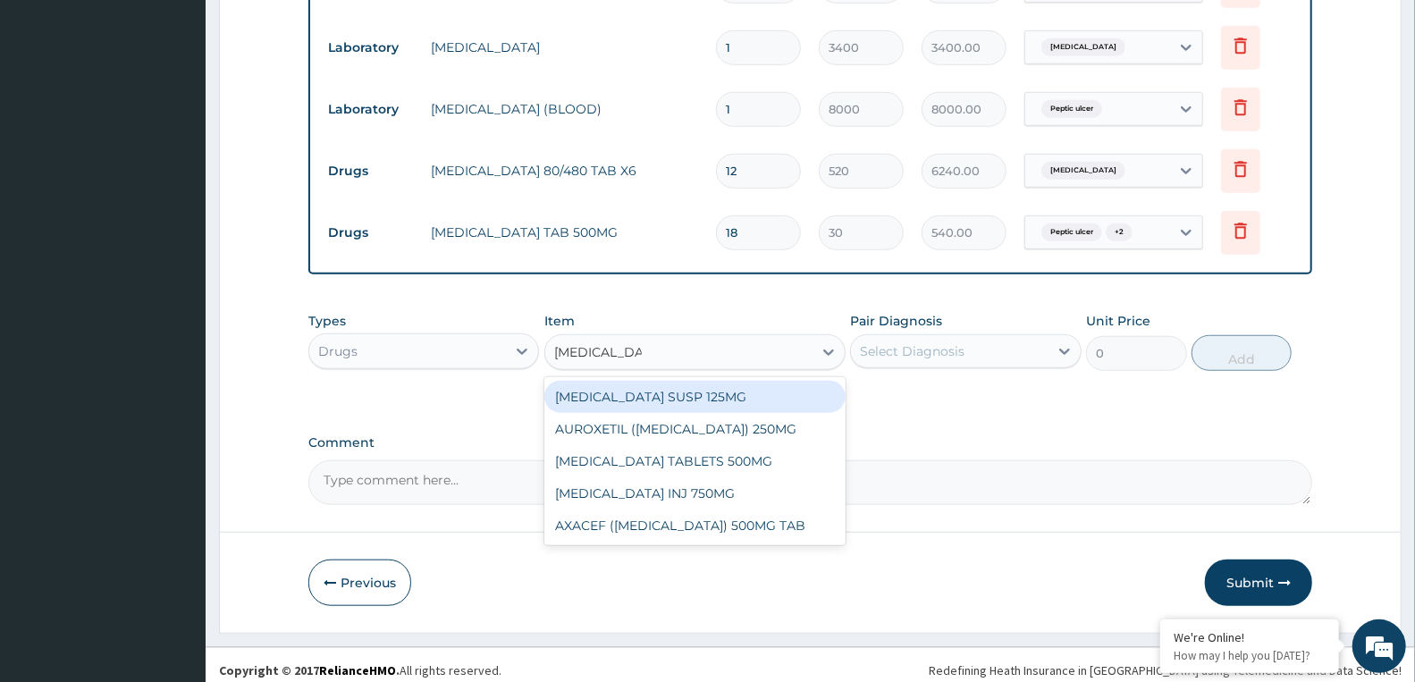
scroll to position [784, 0]
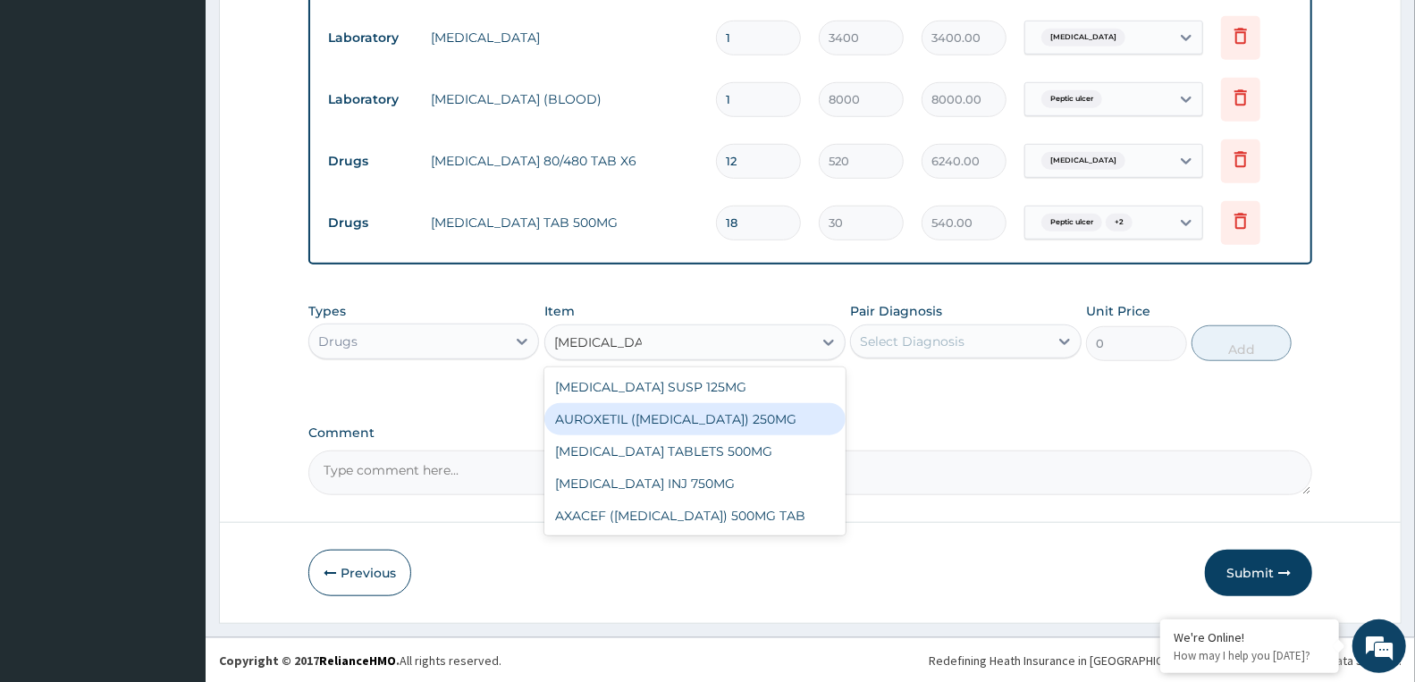
click at [739, 413] on div "AUROXETIL (CEFUROXIME) 250MG" at bounding box center [694, 419] width 301 height 32
type input "235"
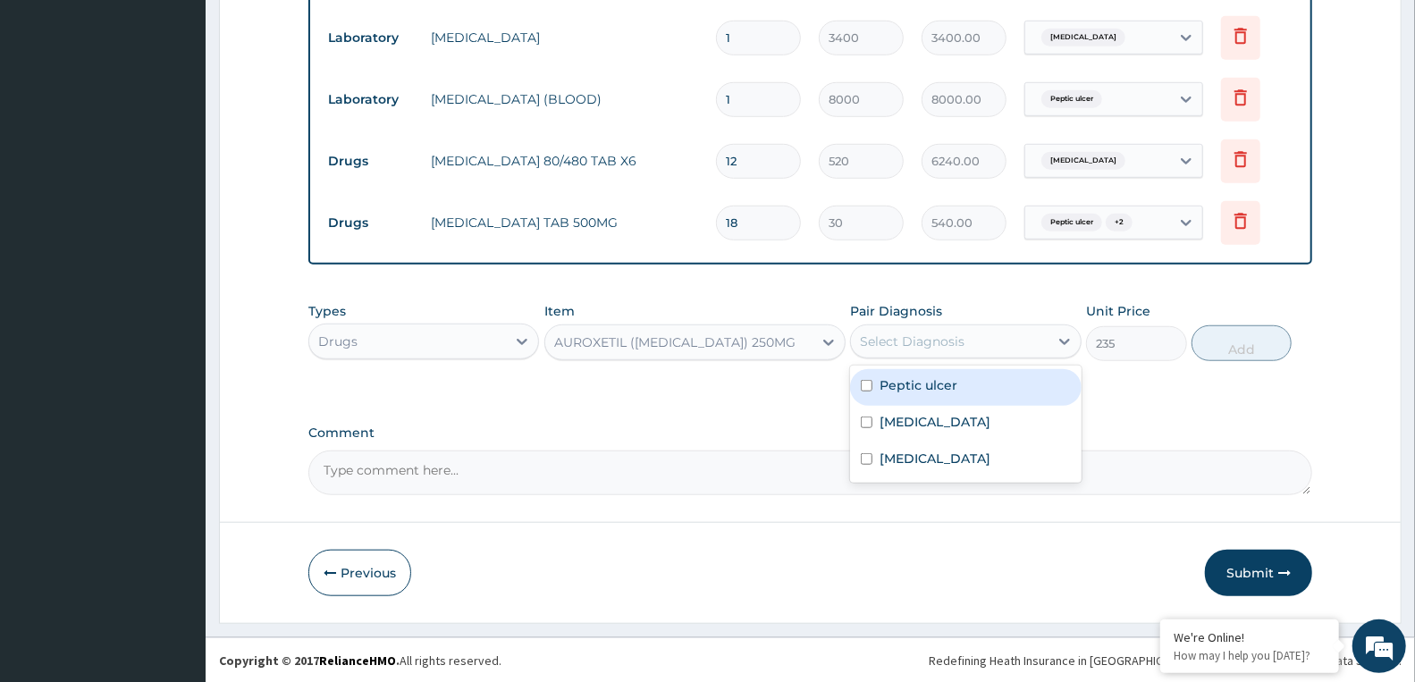
click at [898, 334] on div "Select Diagnosis" at bounding box center [912, 341] width 105 height 18
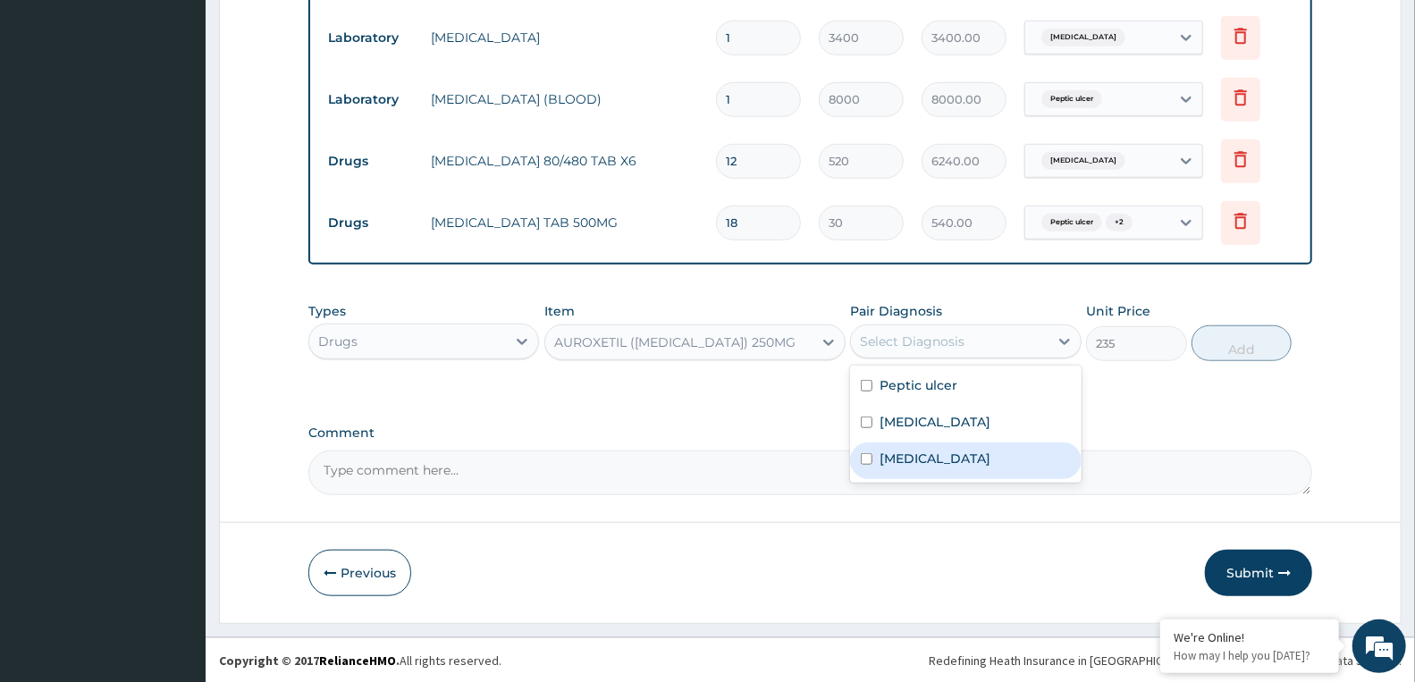
click at [895, 450] on label "Sepsis" at bounding box center [934, 459] width 111 height 18
checkbox input "true"
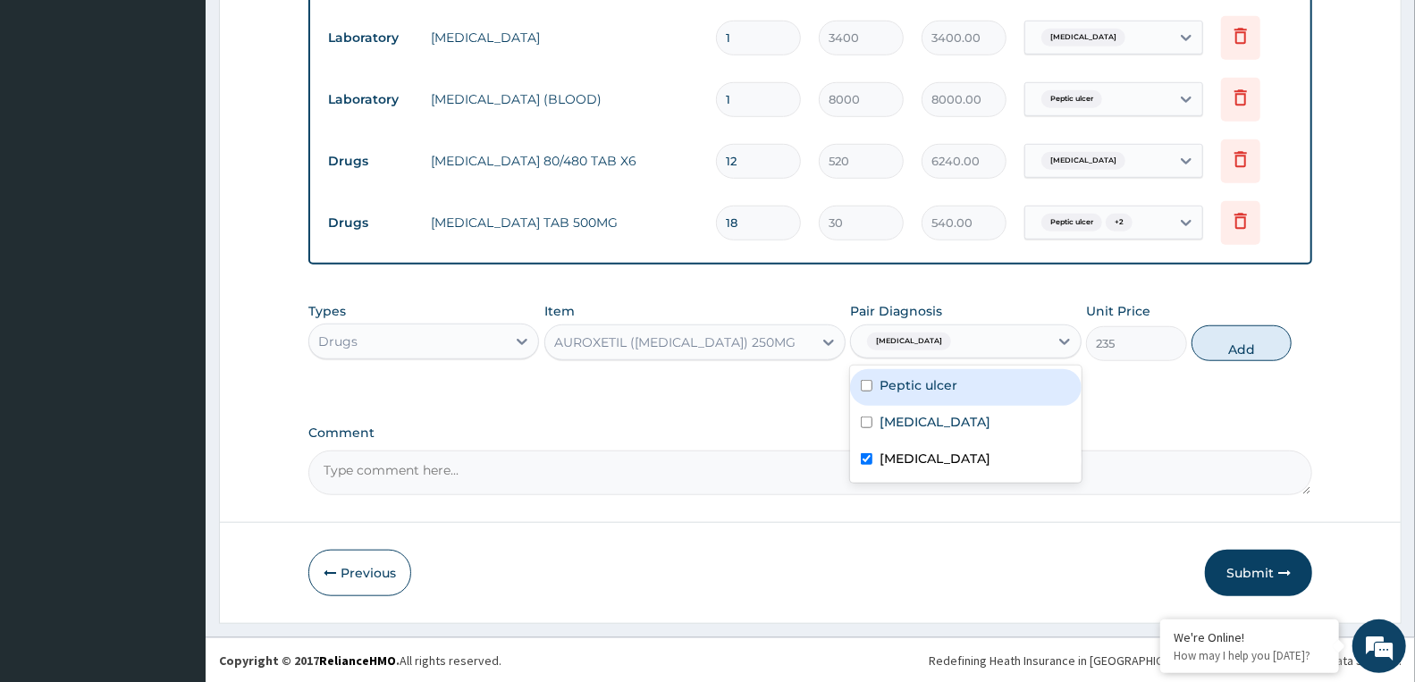
click at [910, 382] on label "Peptic ulcer" at bounding box center [918, 385] width 78 height 18
checkbox input "true"
click at [1225, 332] on button "Add" at bounding box center [1241, 343] width 100 height 36
type input "0"
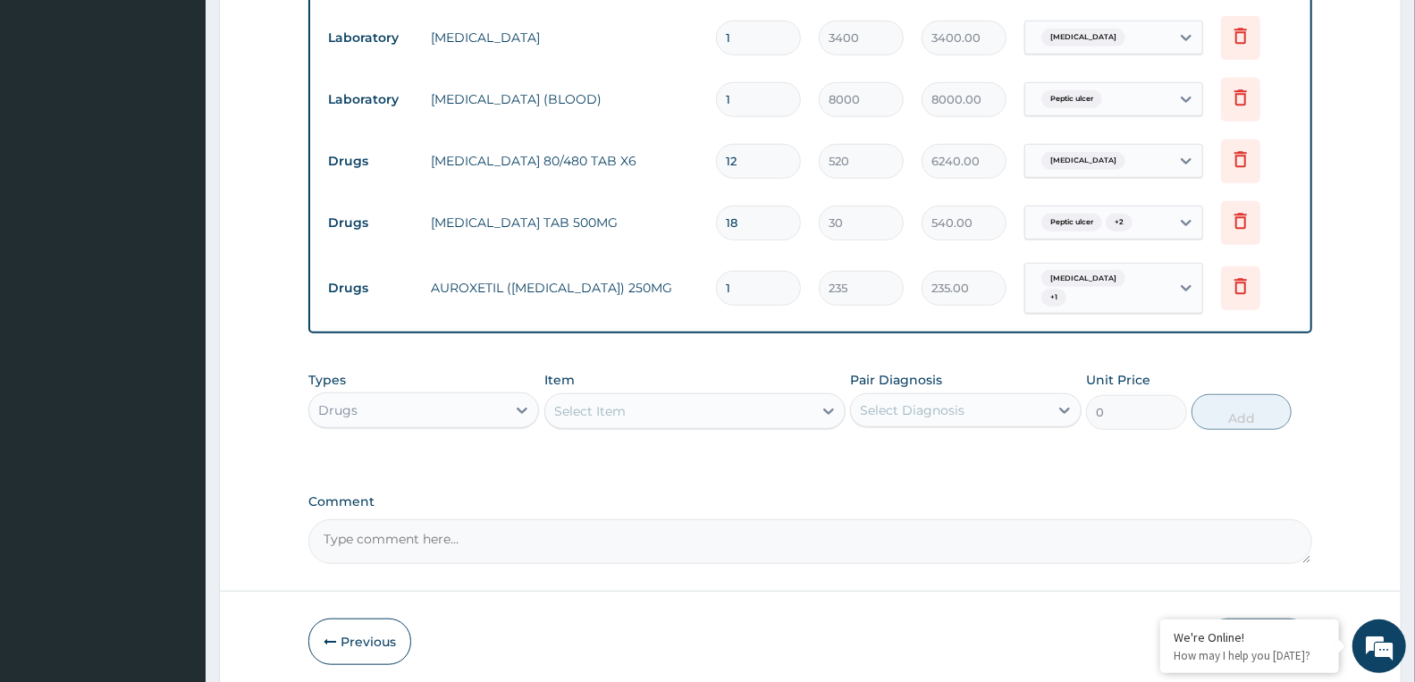
type input "14"
type input "3290.00"
type input "14"
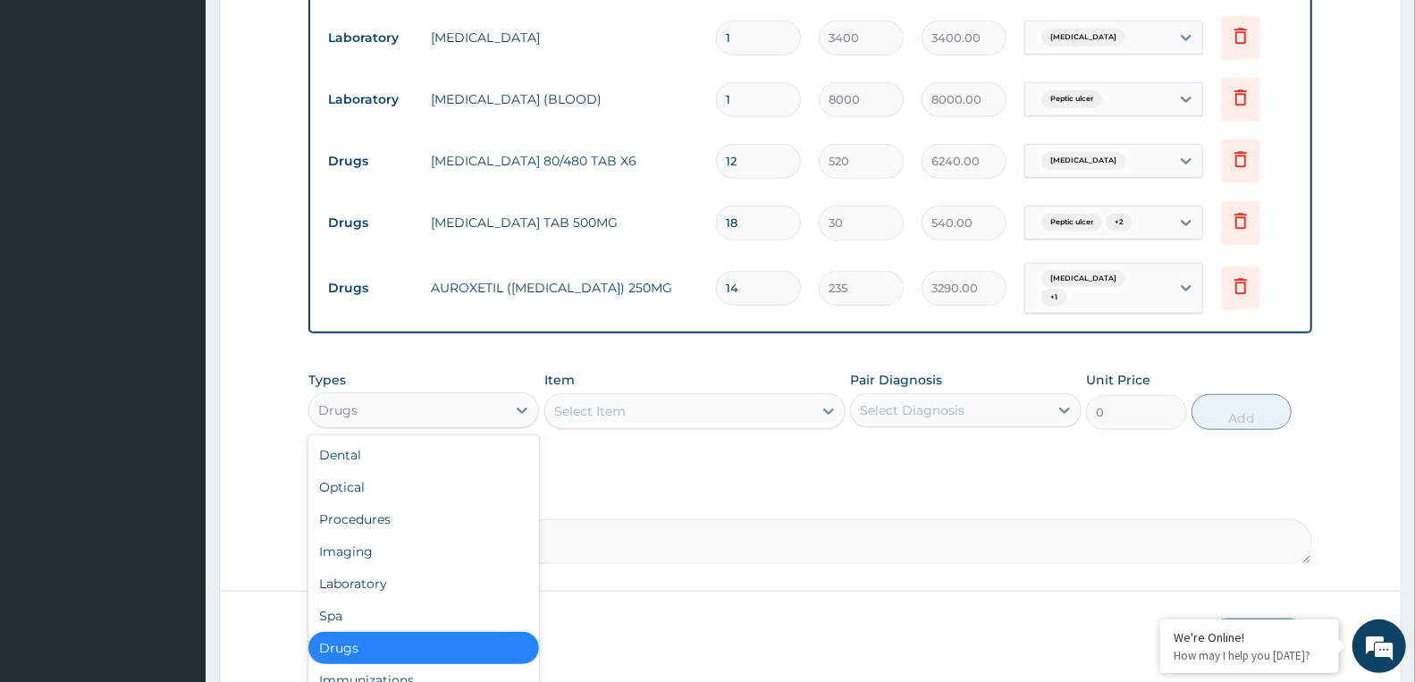
click at [449, 403] on div "Drugs" at bounding box center [407, 410] width 197 height 29
click at [395, 511] on div "Procedures" at bounding box center [423, 519] width 231 height 32
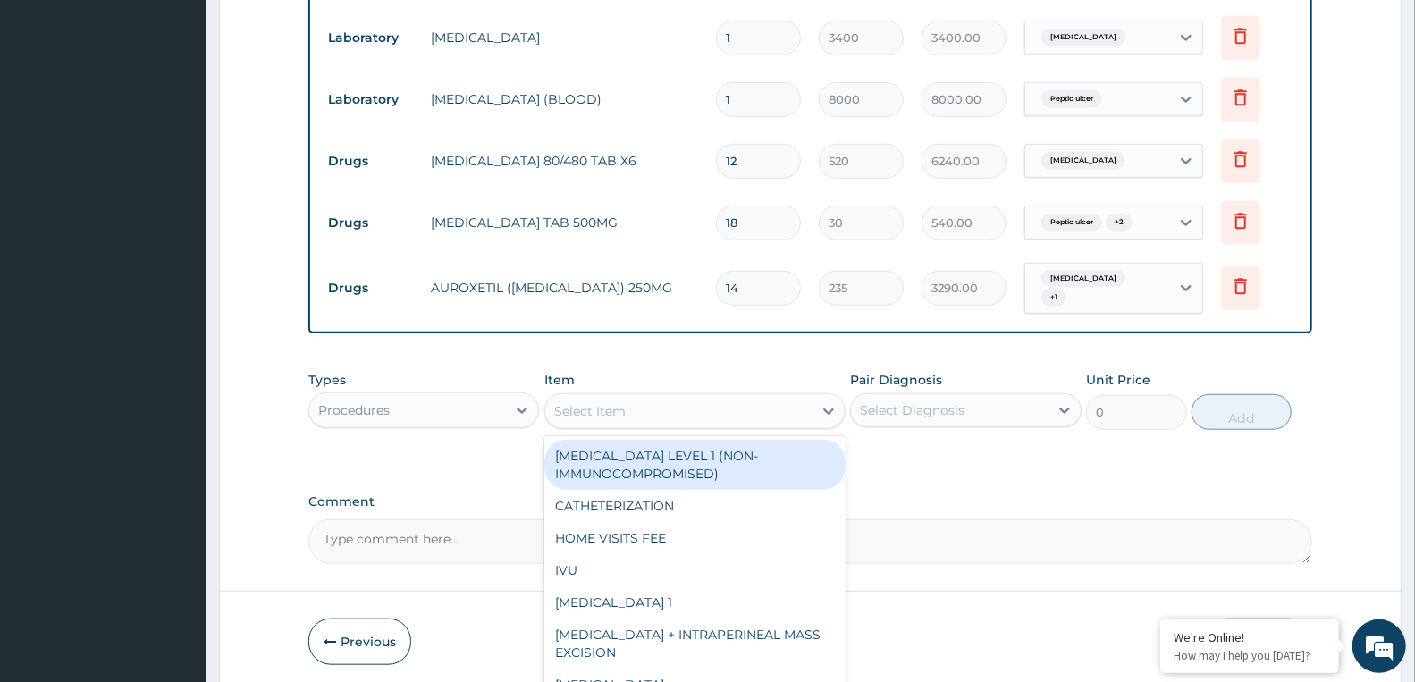
click at [612, 402] on div "Select Item" at bounding box center [589, 411] width 71 height 18
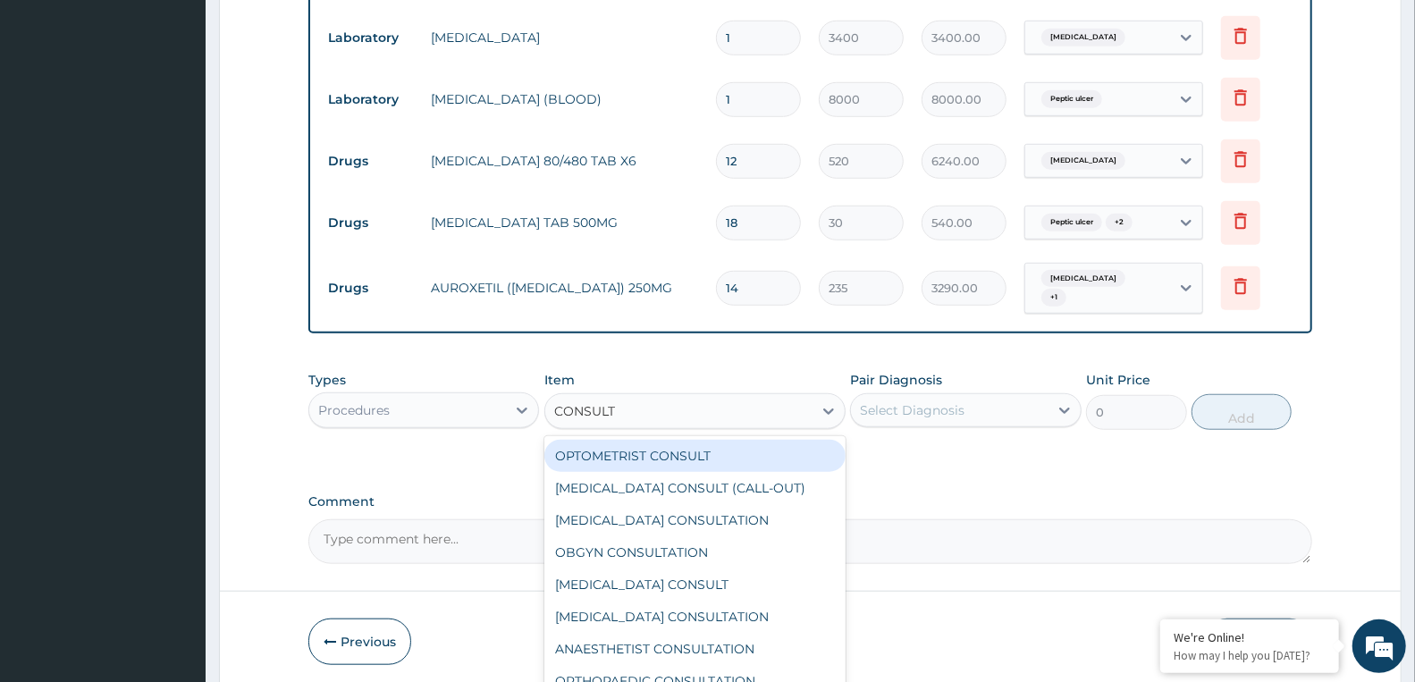
type input "CONSULTA"
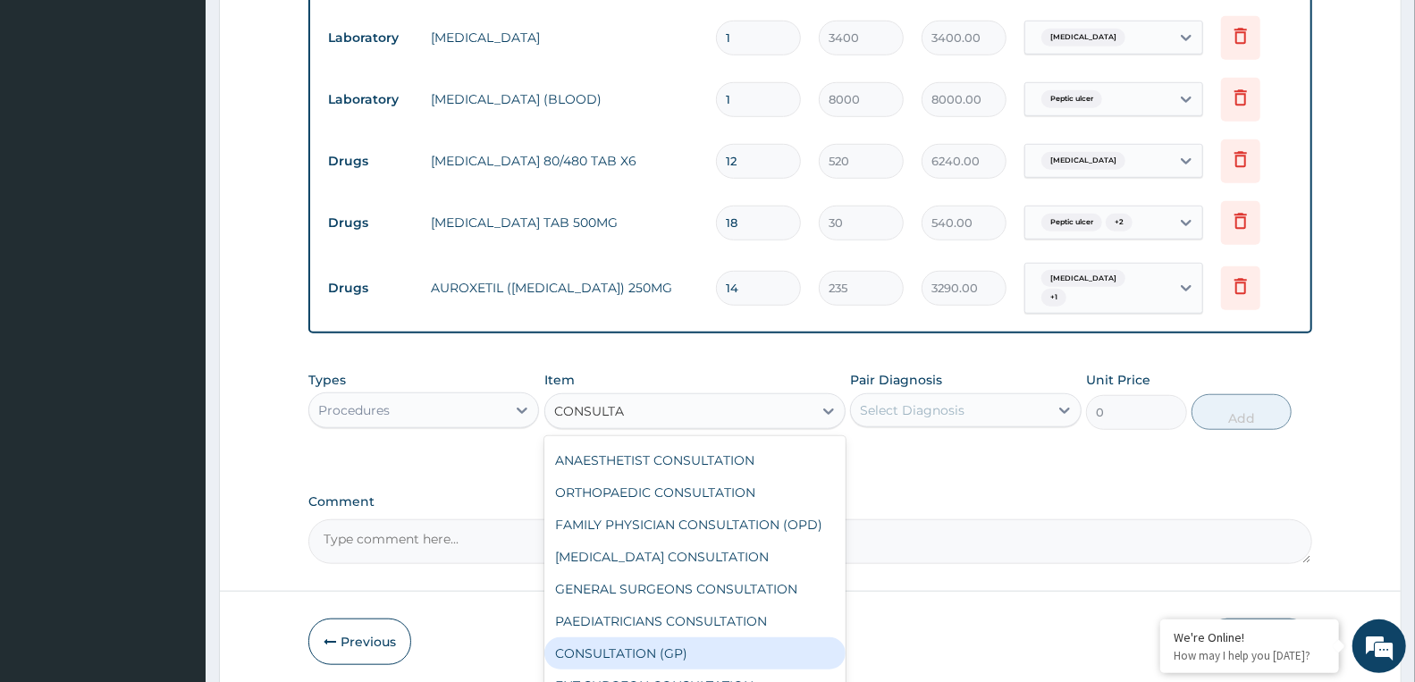
click at [693, 645] on div "CONSULTATION (GP)" at bounding box center [694, 653] width 301 height 32
type input "3000"
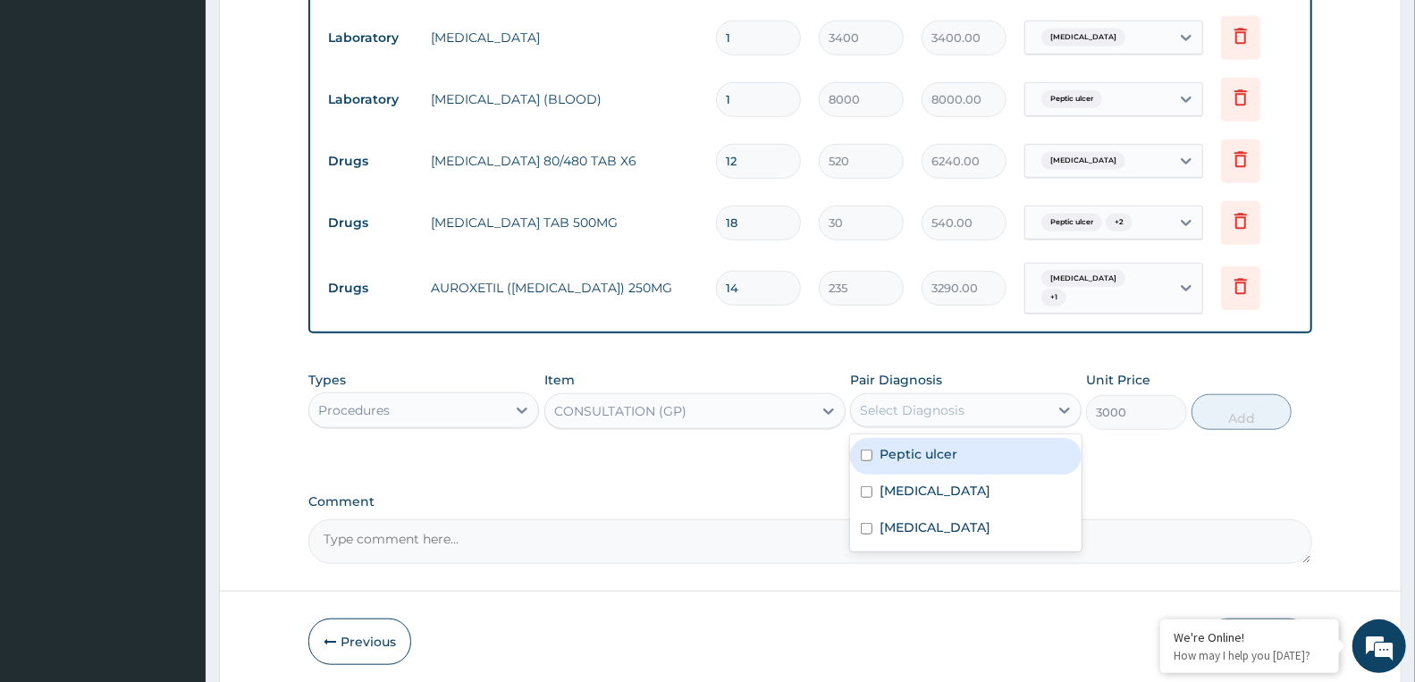
click at [942, 401] on div "Select Diagnosis" at bounding box center [912, 410] width 105 height 18
drag, startPoint x: 921, startPoint y: 442, endPoint x: 904, endPoint y: 475, distance: 36.4
click at [918, 450] on label "Peptic ulcer" at bounding box center [918, 454] width 78 height 18
checkbox input "true"
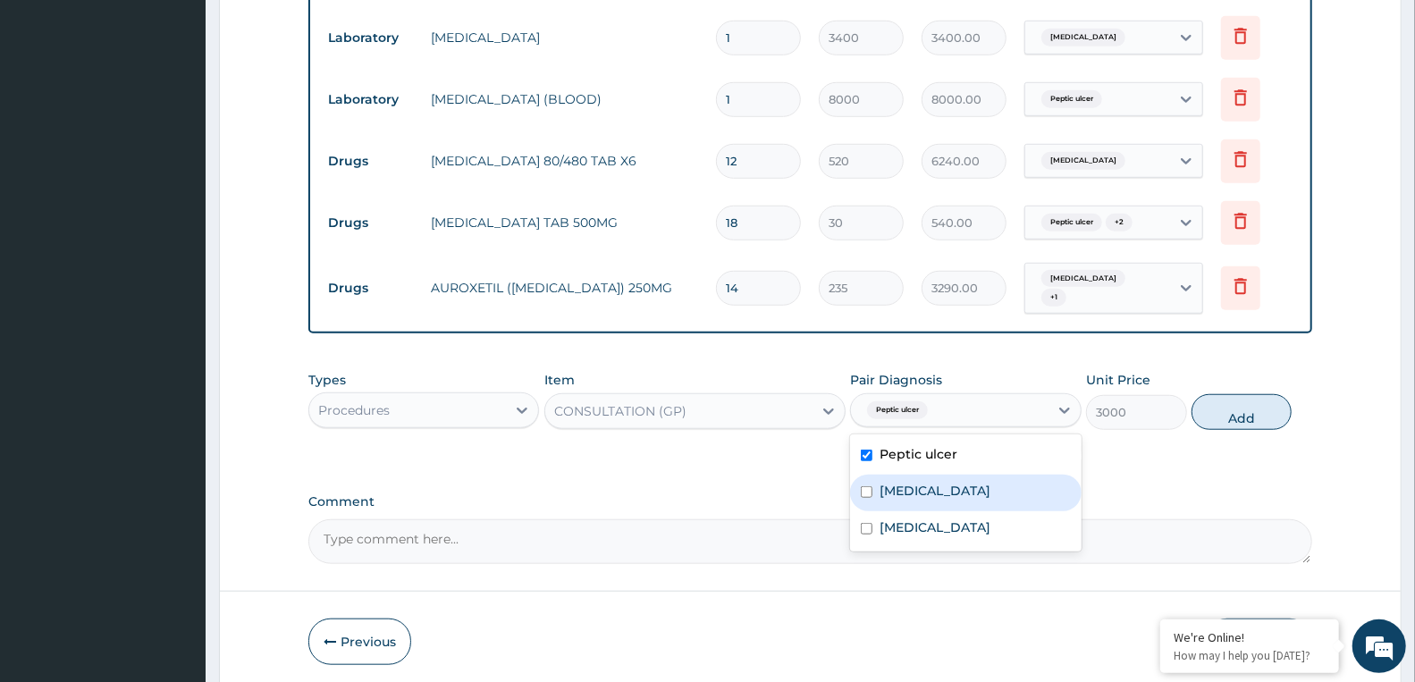
drag, startPoint x: 901, startPoint y: 477, endPoint x: 897, endPoint y: 515, distance: 37.7
click at [897, 497] on div "Malaria" at bounding box center [965, 493] width 231 height 37
checkbox input "true"
click at [895, 532] on div "Sepsis" at bounding box center [965, 529] width 231 height 37
checkbox input "true"
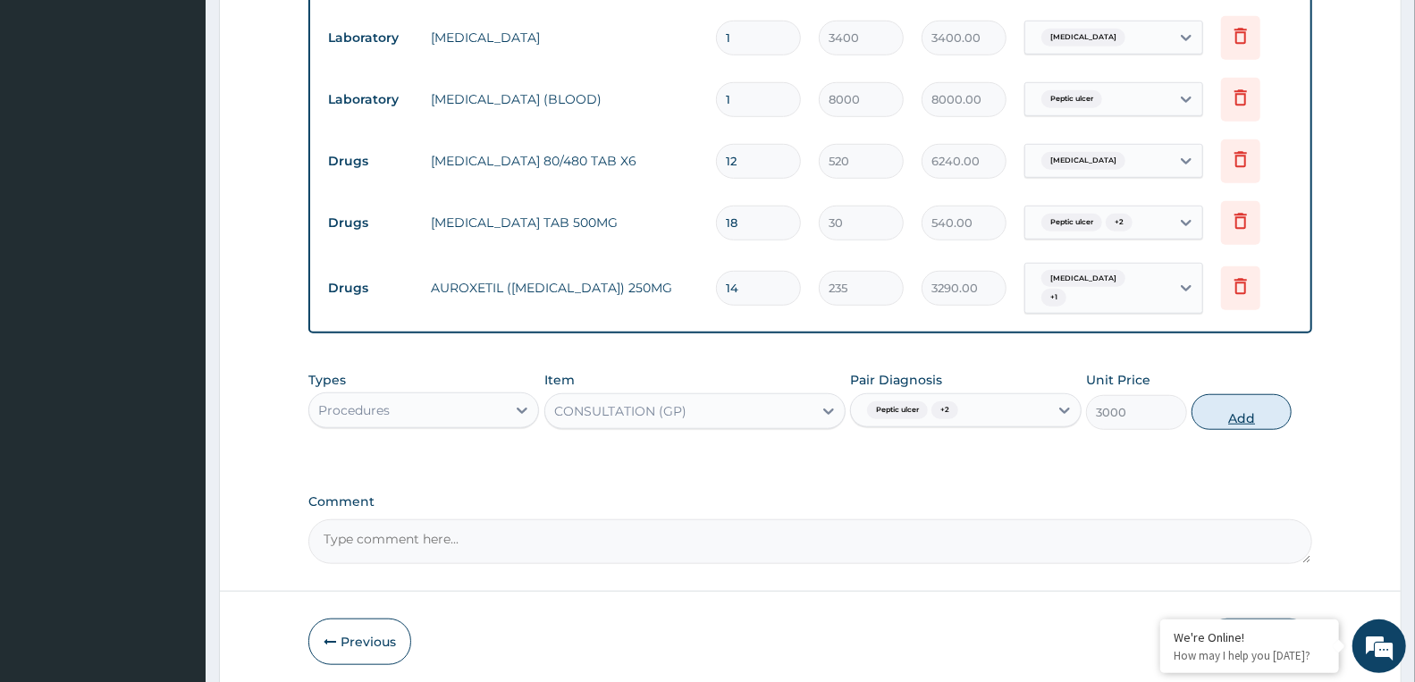
click at [1239, 412] on button "Add" at bounding box center [1241, 412] width 100 height 36
type input "0"
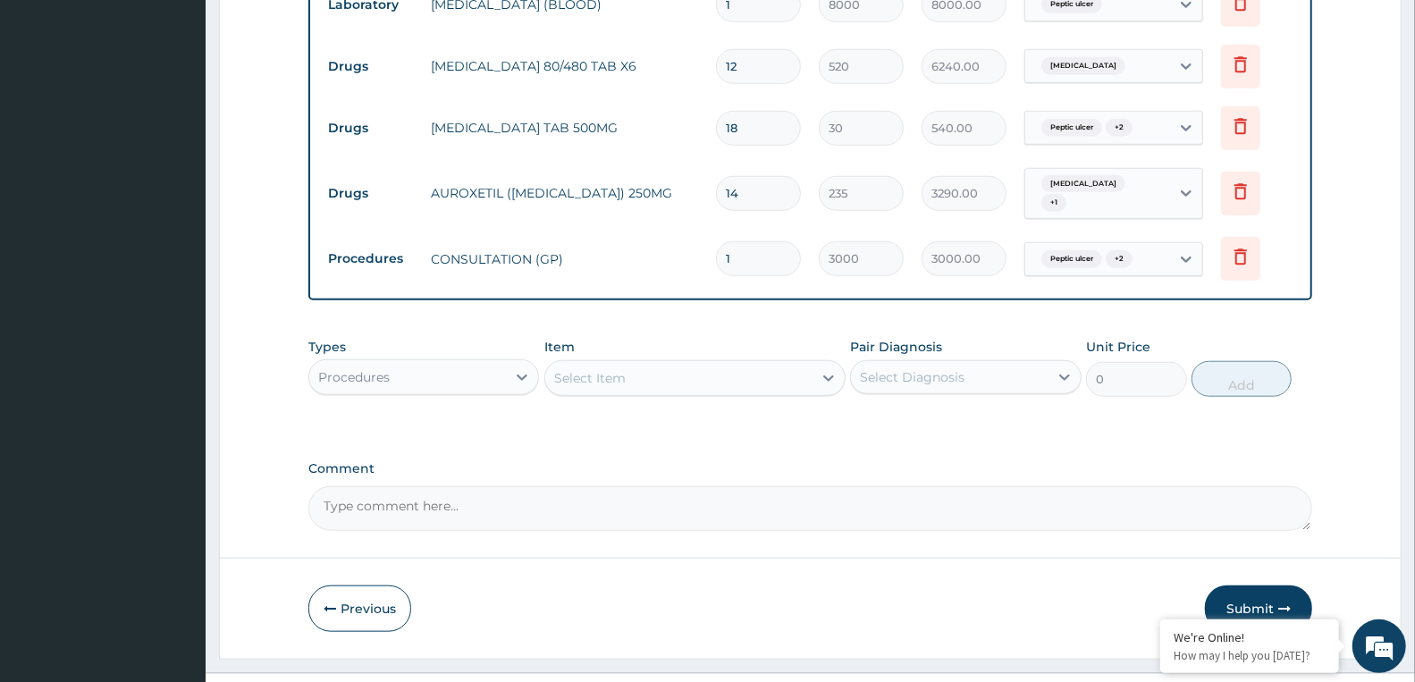
scroll to position [909, 0]
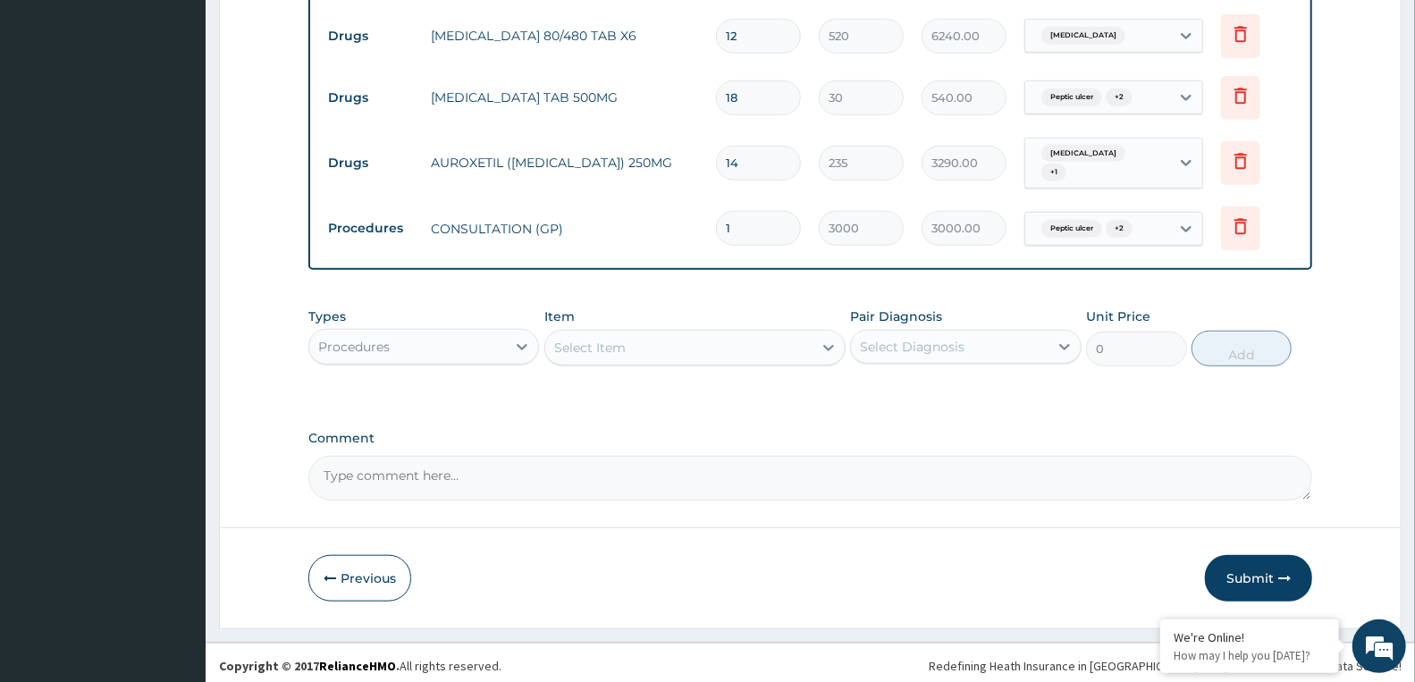
click at [454, 478] on textarea "Comment" at bounding box center [810, 478] width 1004 height 45
paste textarea "PA/4E41F6"
type textarea "PA/4E41F6"
click at [1260, 582] on button "Submit" at bounding box center [1258, 578] width 107 height 46
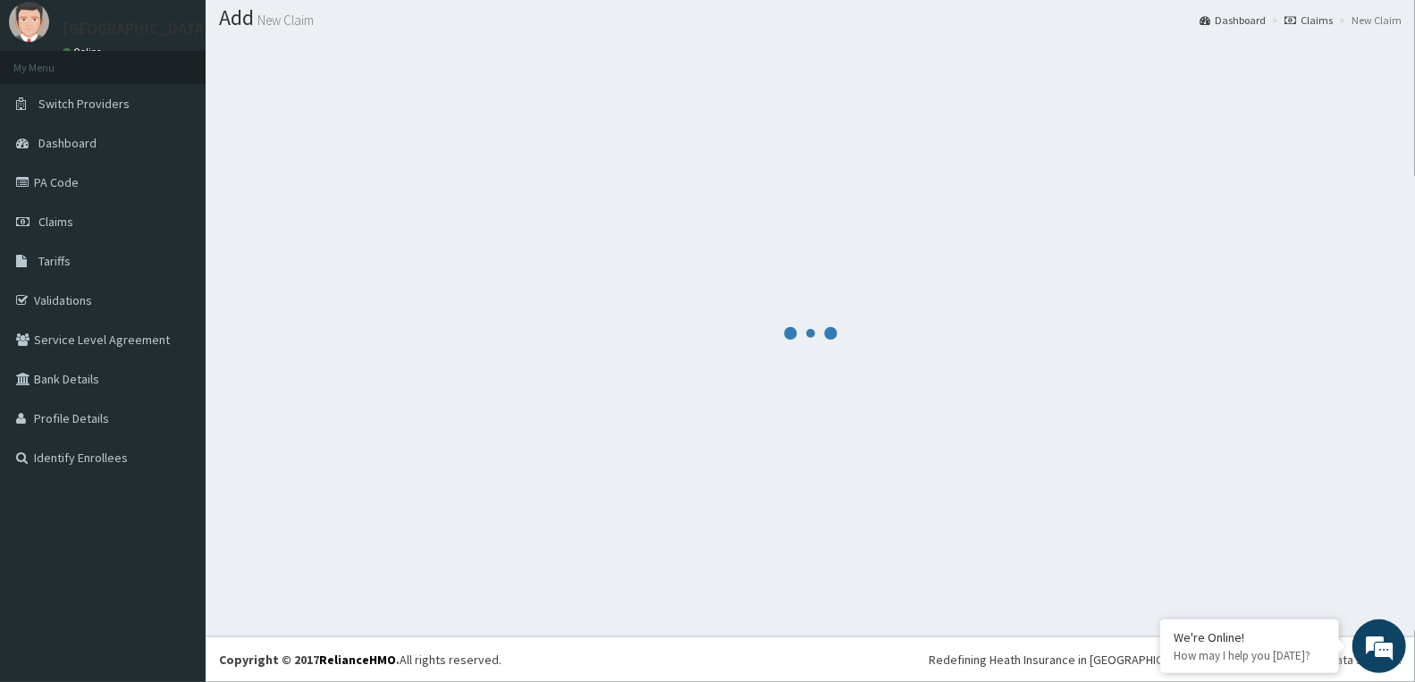
scroll to position [51, 0]
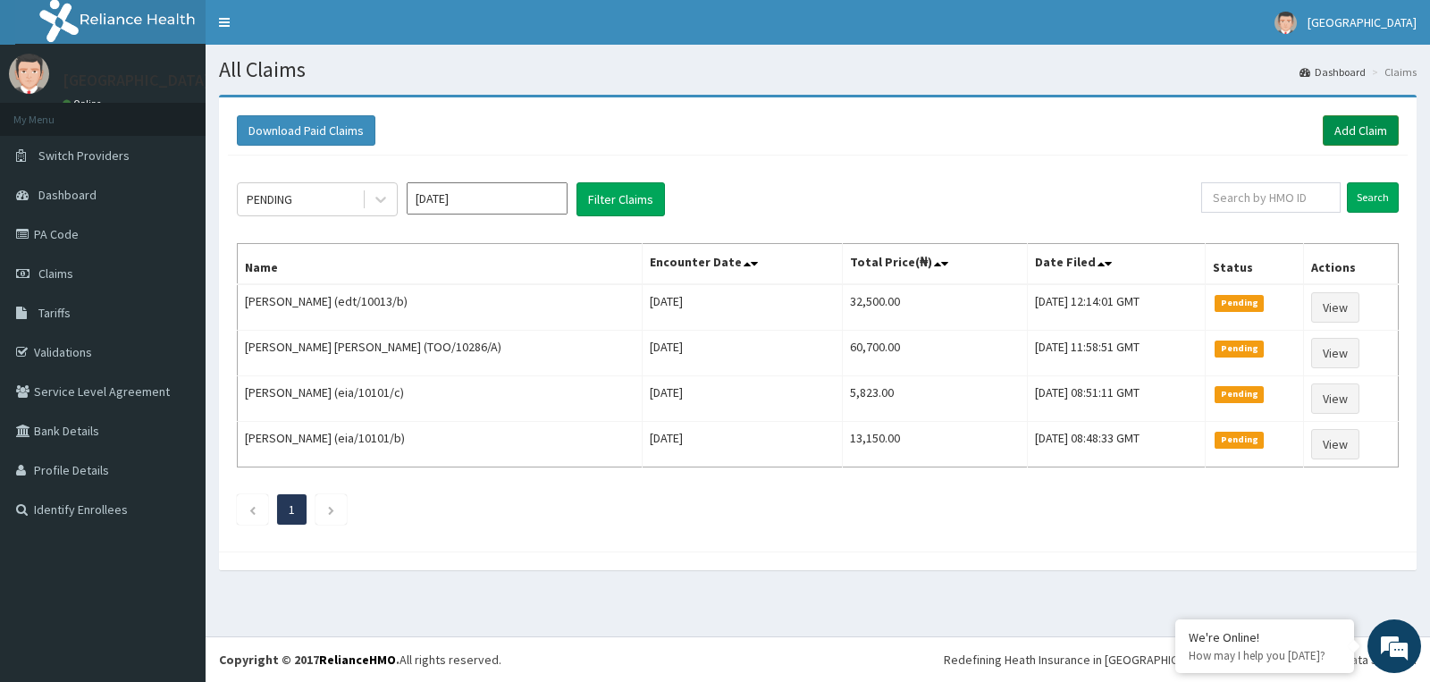
click at [1356, 115] on link "Add Claim" at bounding box center [1361, 130] width 76 height 30
click at [1353, 134] on link "Add Claim" at bounding box center [1361, 130] width 76 height 30
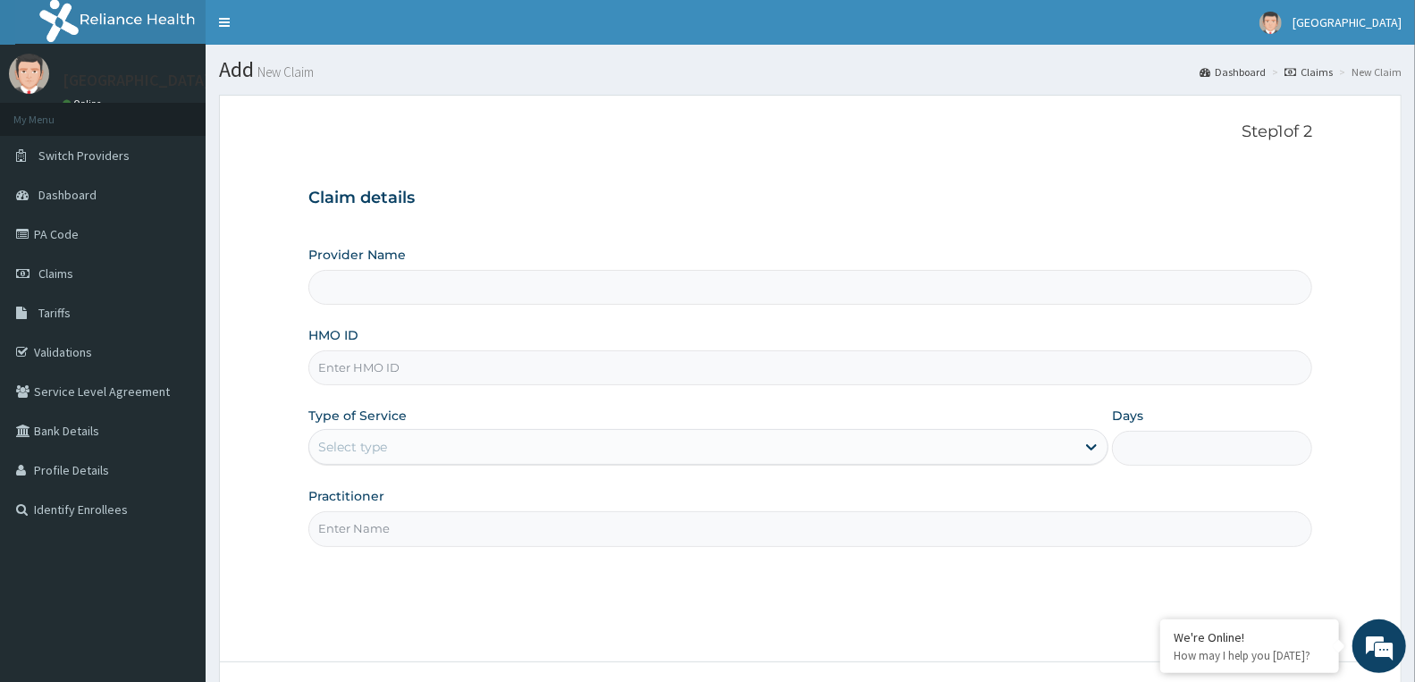
type input "Doren Specialist Hospital"
click at [481, 377] on input "HMO ID" at bounding box center [810, 367] width 1004 height 35
paste input "FOI/10030/A"
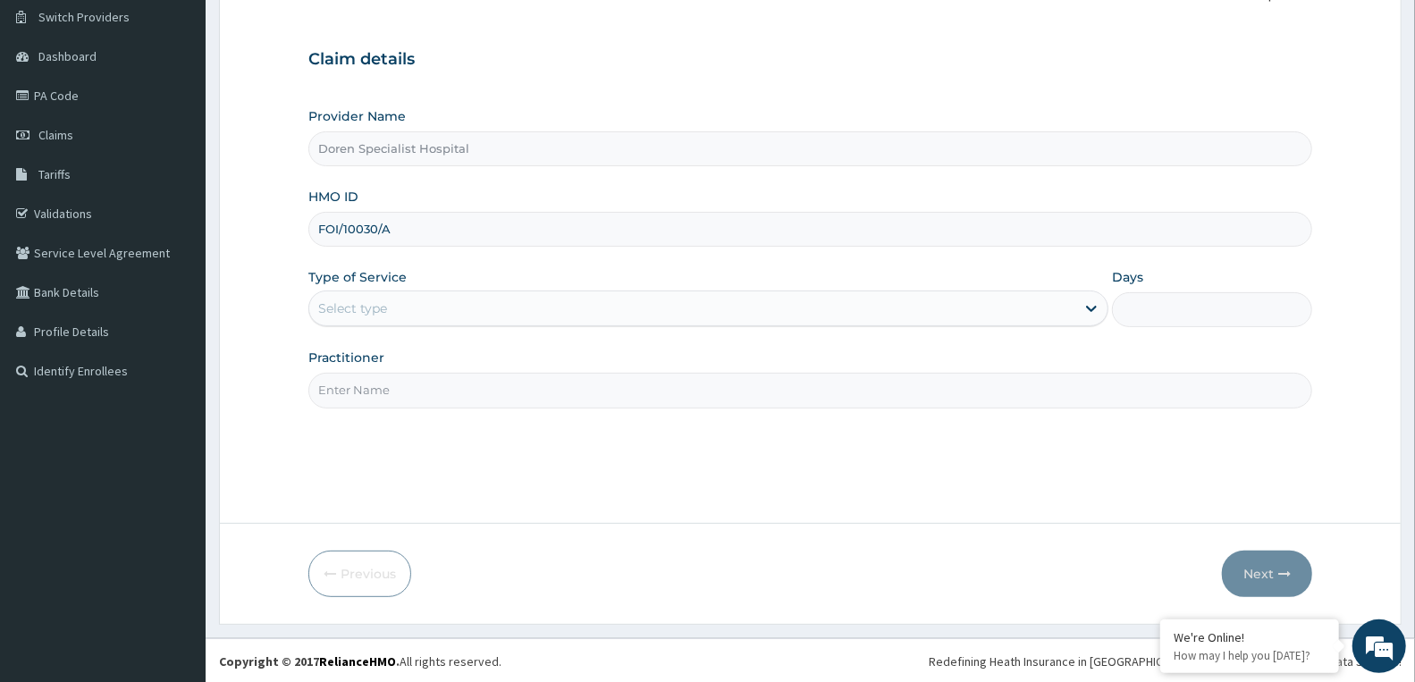
scroll to position [139, 0]
type input "FOI/10030/A"
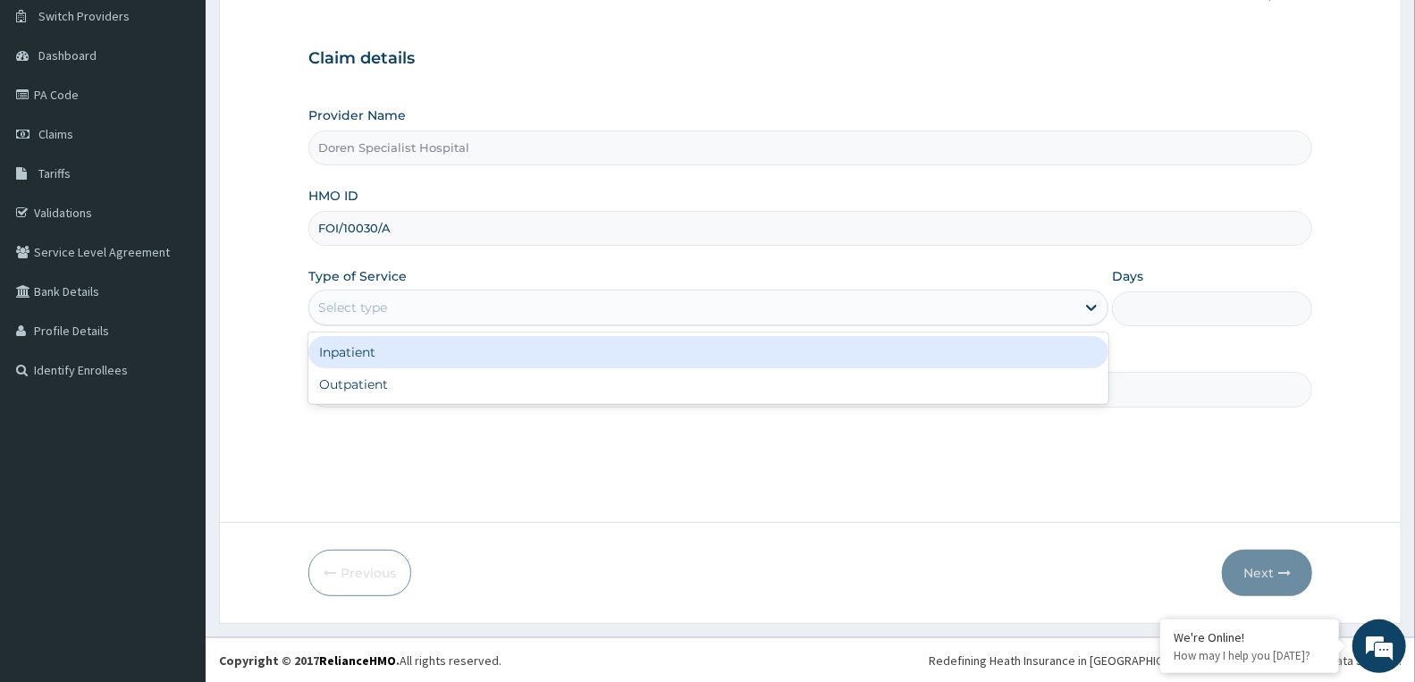
click at [976, 311] on div "Select type" at bounding box center [692, 307] width 766 height 29
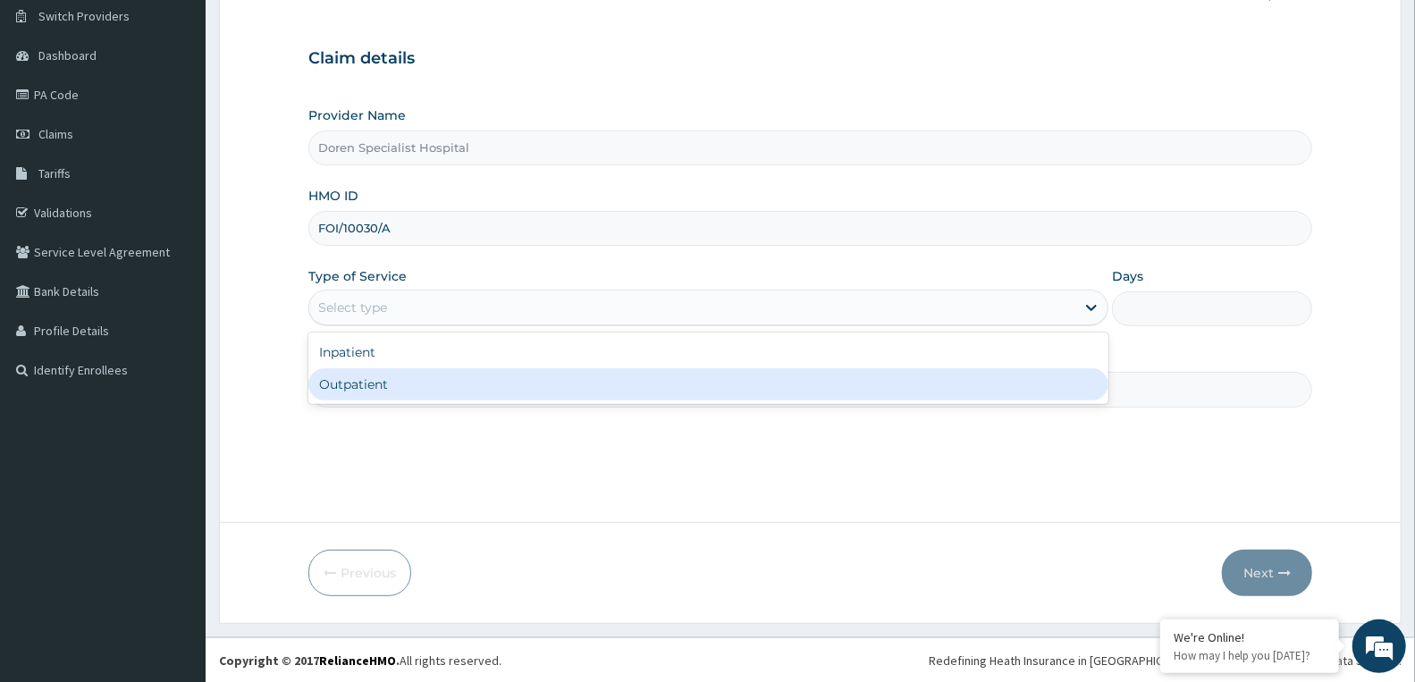
click at [923, 385] on div "Outpatient" at bounding box center [708, 384] width 800 height 32
type input "1"
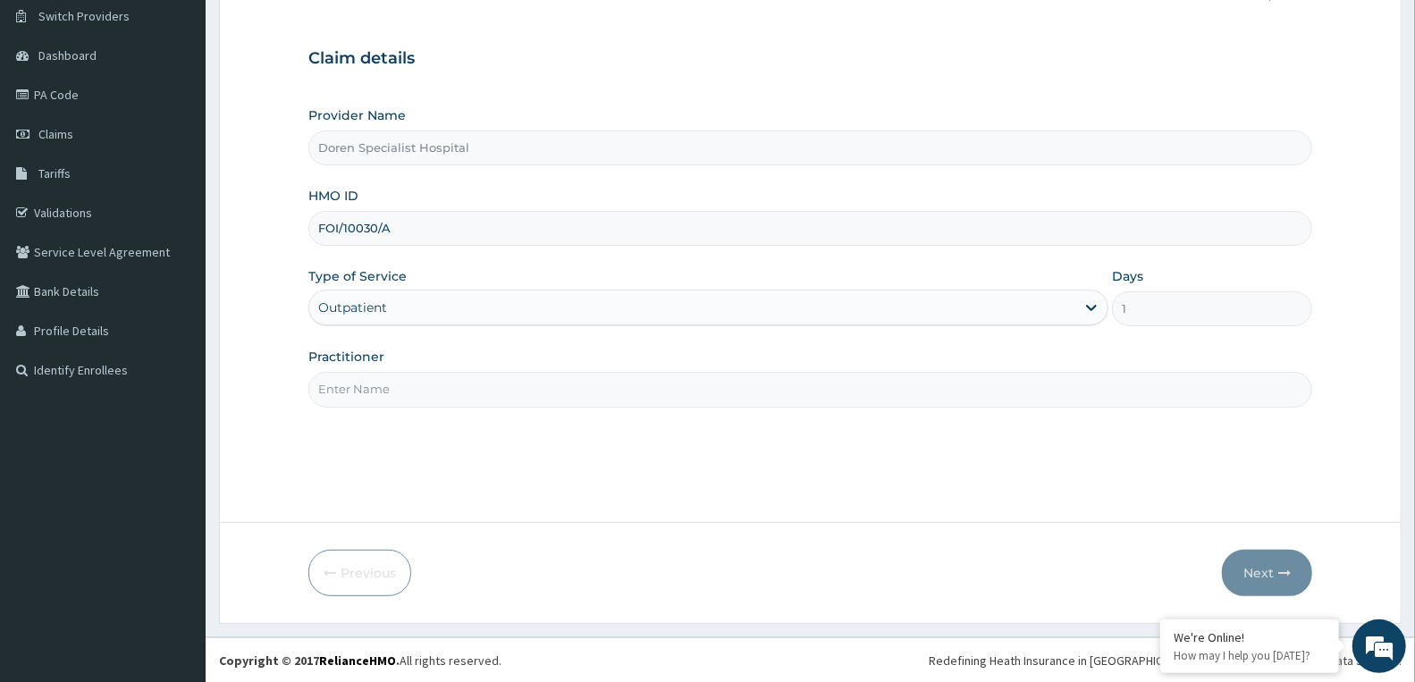
scroll to position [0, 0]
click at [679, 396] on input "Practitioner" at bounding box center [810, 389] width 1004 height 35
type input "DR WAKWE"
click at [1270, 566] on button "Next" at bounding box center [1267, 573] width 90 height 46
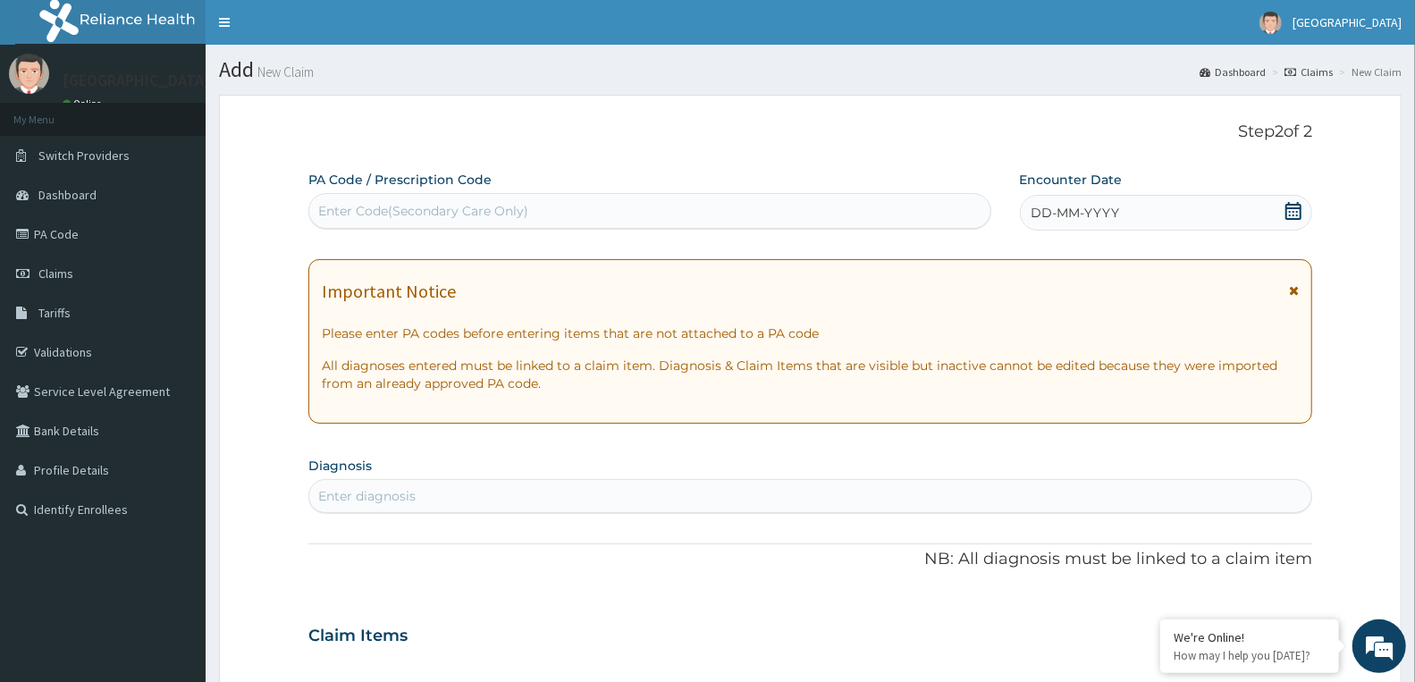
click at [433, 204] on div "Enter Code(Secondary Care Only)" at bounding box center [423, 211] width 210 height 18
paste input "PA/C35E74"
type input "PA/C35E74"
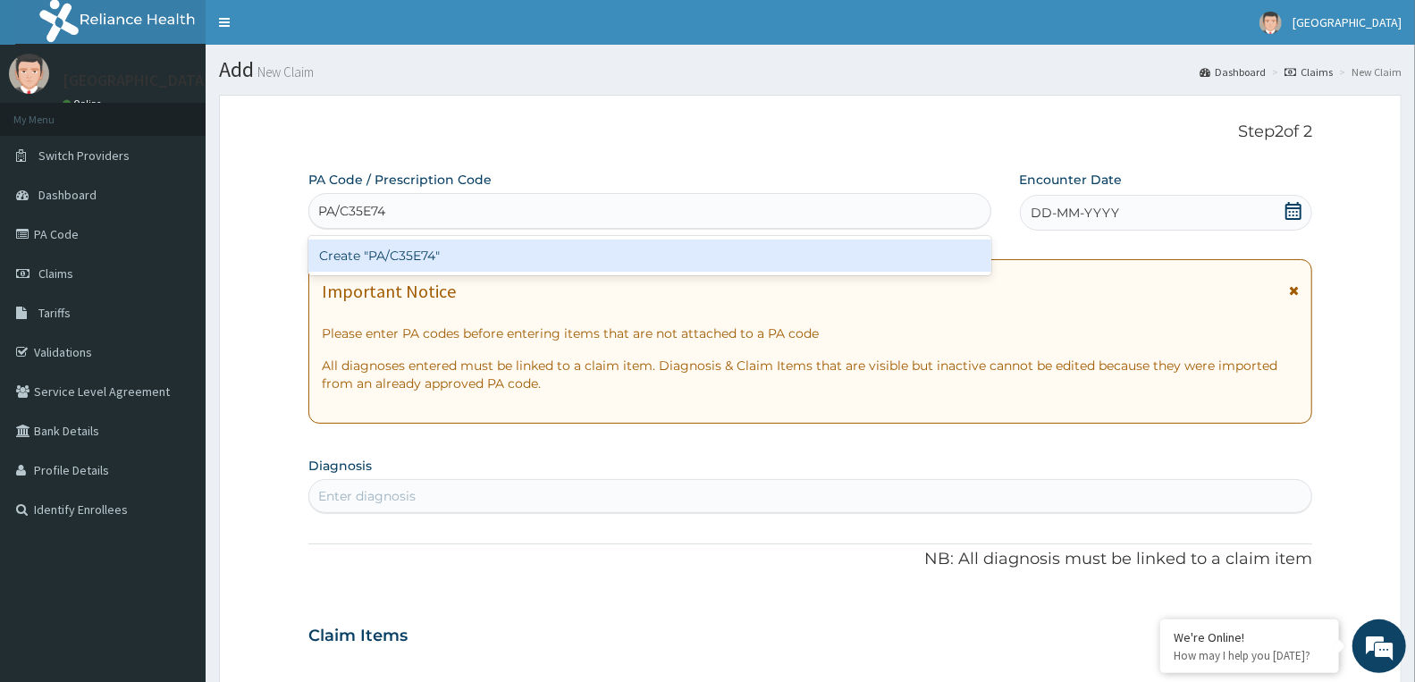
click at [441, 257] on div "Create "PA/C35E74"" at bounding box center [649, 256] width 683 height 32
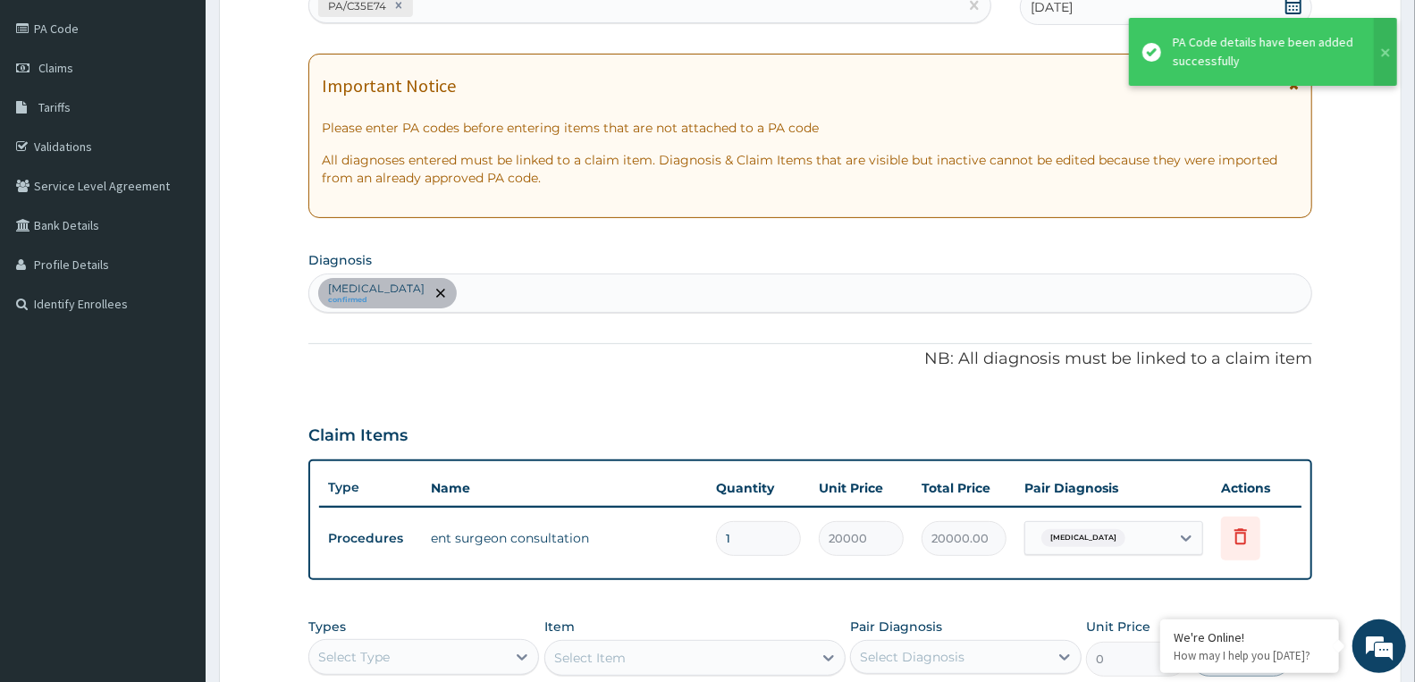
scroll to position [103, 0]
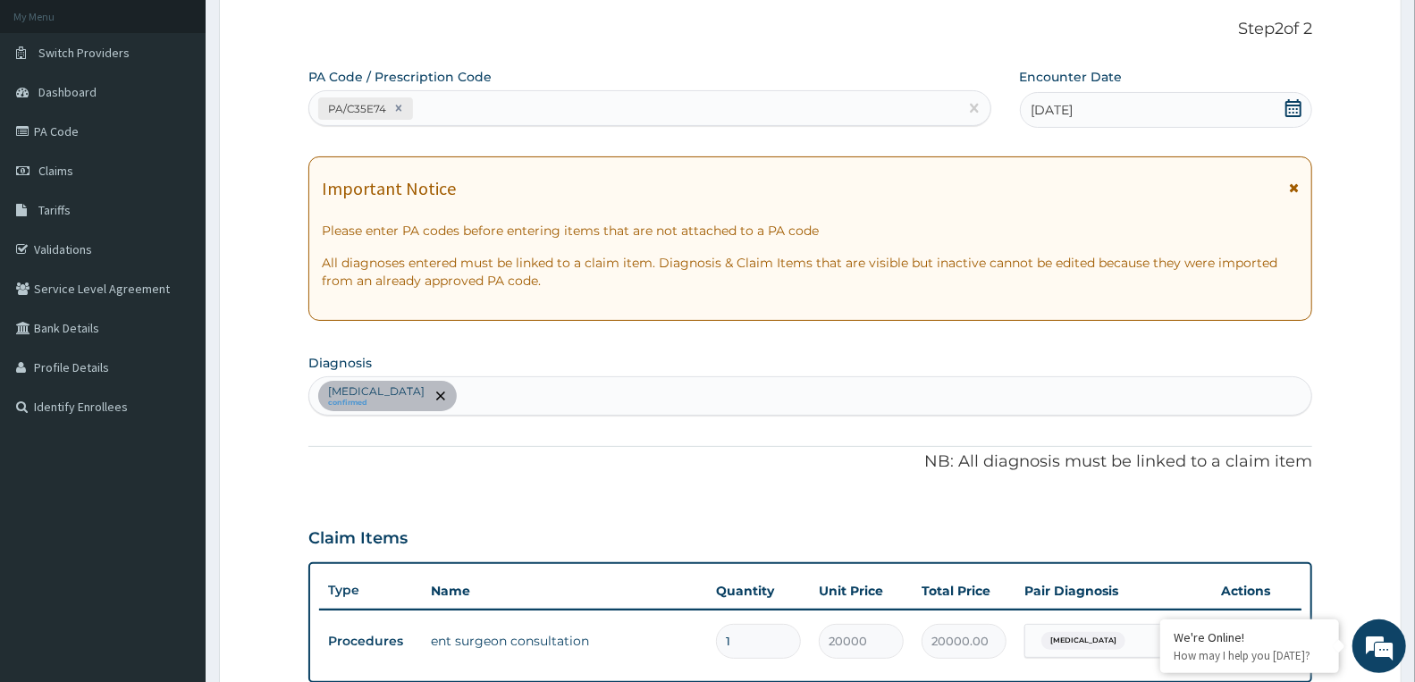
click at [510, 110] on div "PA/C35E74" at bounding box center [633, 108] width 649 height 29
paste input "PA/FBA357"
type input "PA/FBA357"
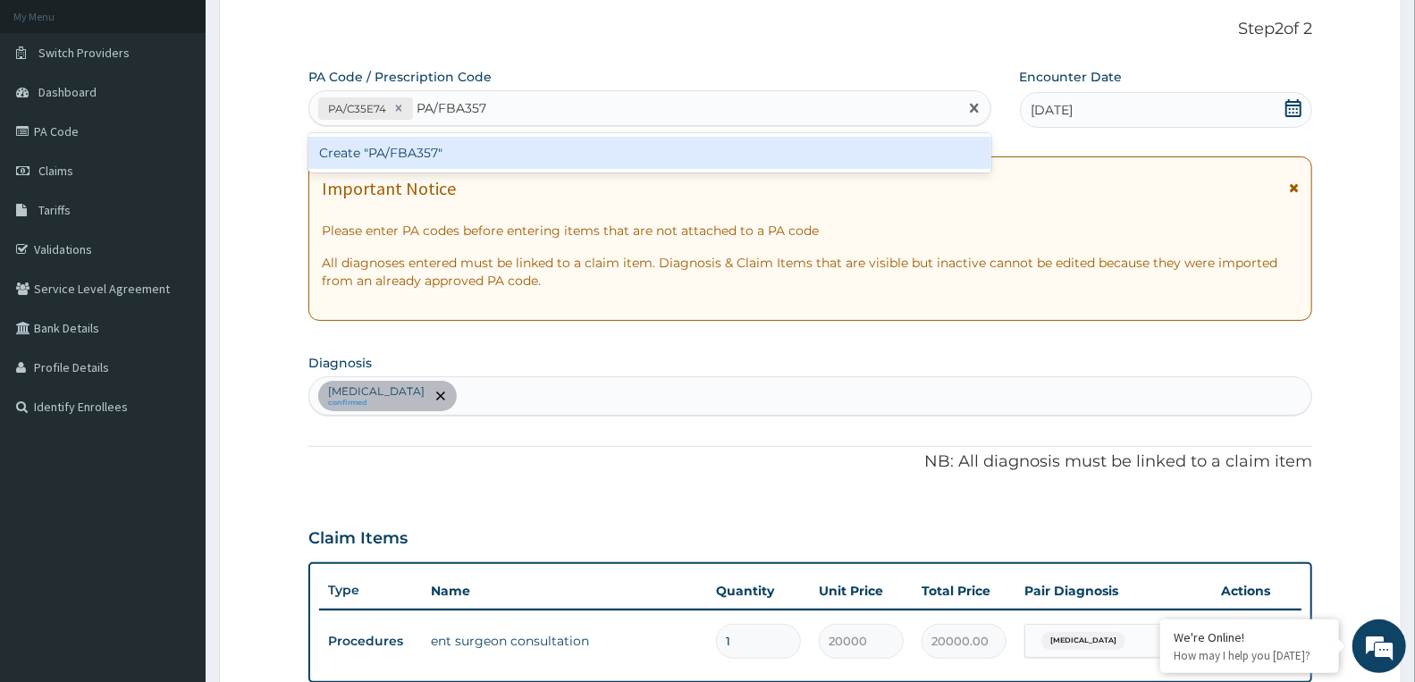
click at [461, 166] on div "Create "PA/FBA357"" at bounding box center [649, 153] width 683 height 32
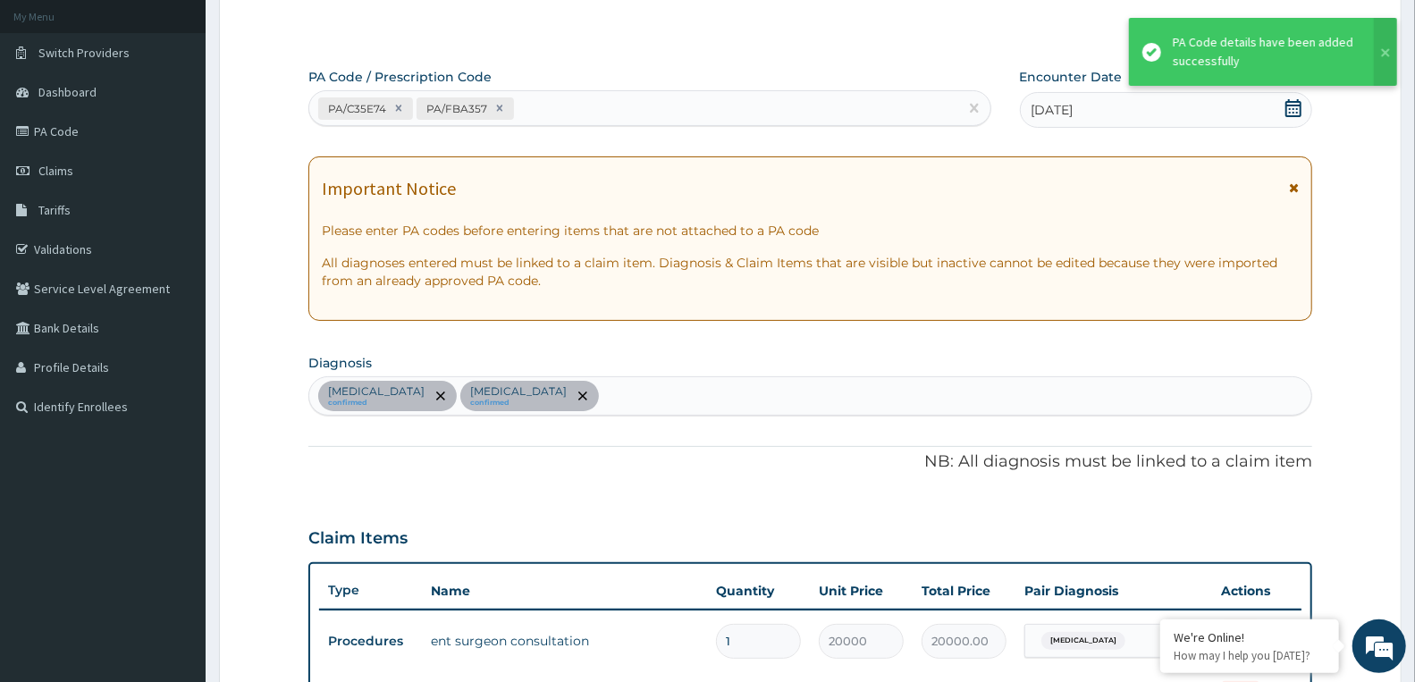
scroll to position [463, 0]
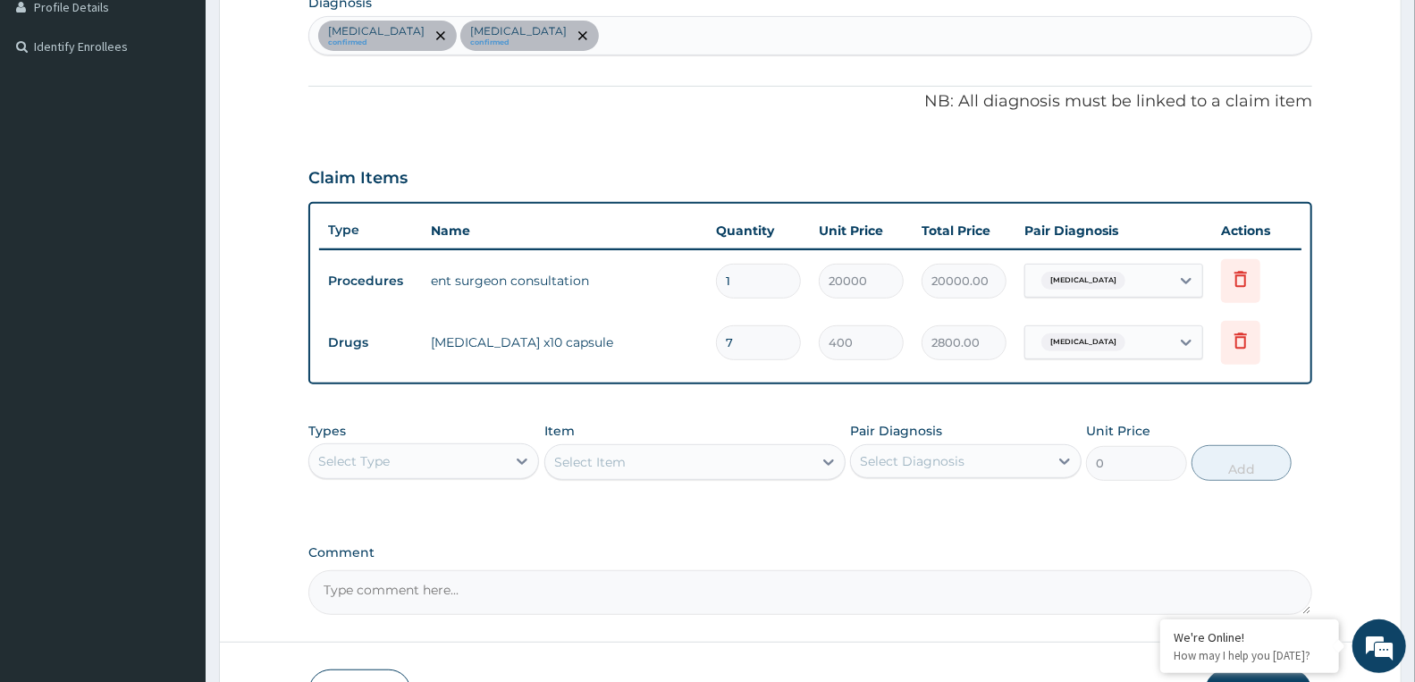
click at [466, 458] on div "Select Type" at bounding box center [407, 461] width 197 height 29
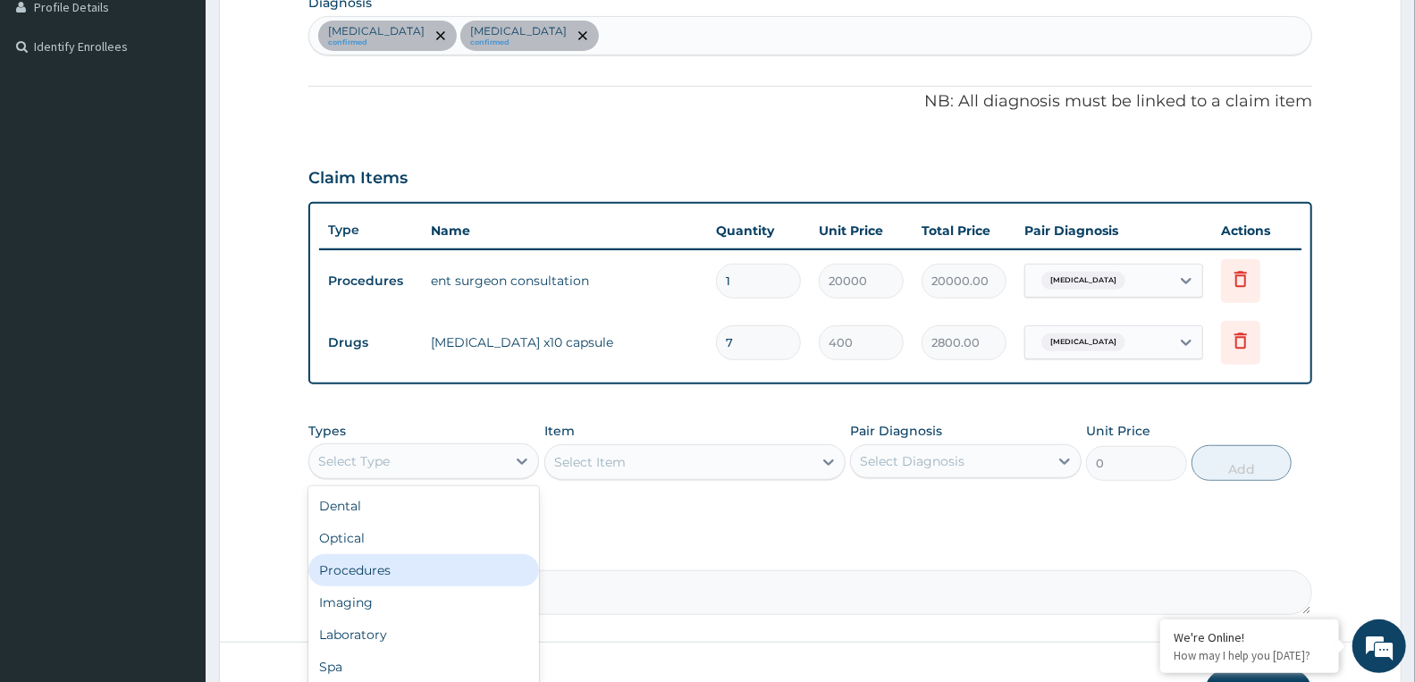
scroll to position [60, 0]
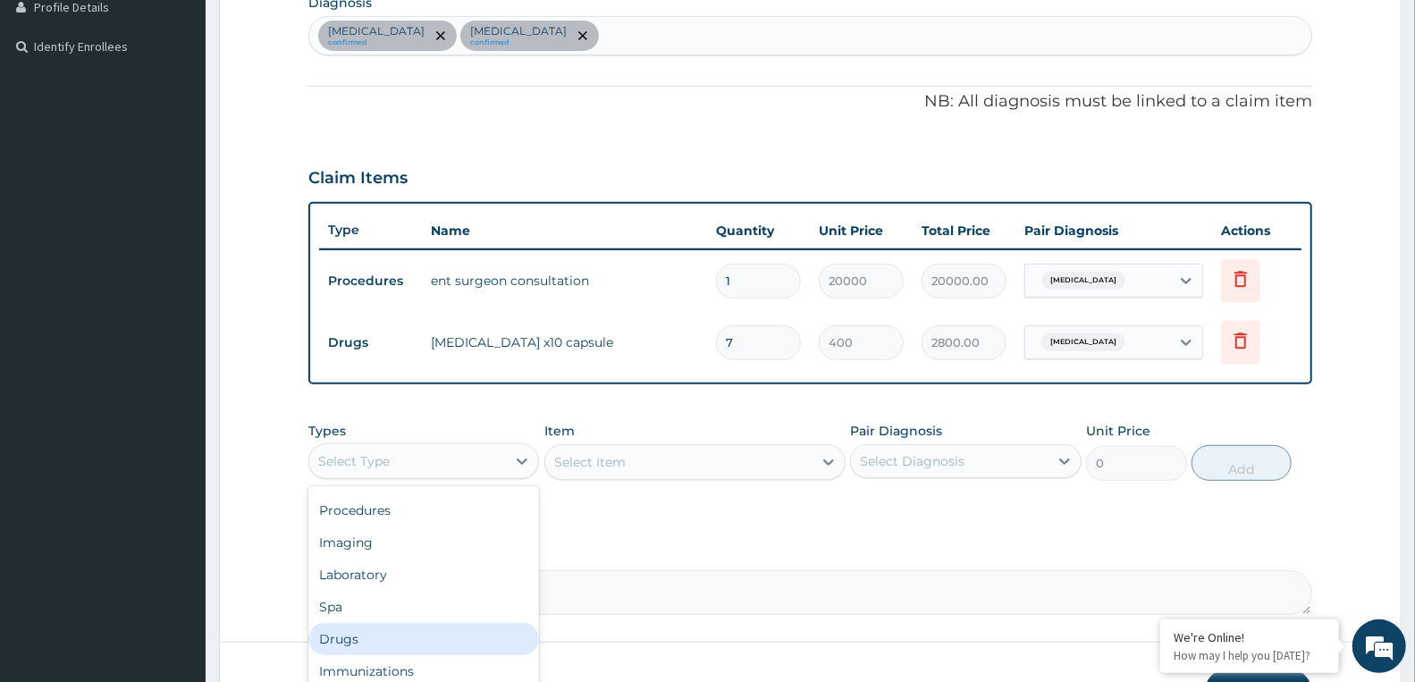
click at [367, 633] on div "Drugs" at bounding box center [423, 639] width 231 height 32
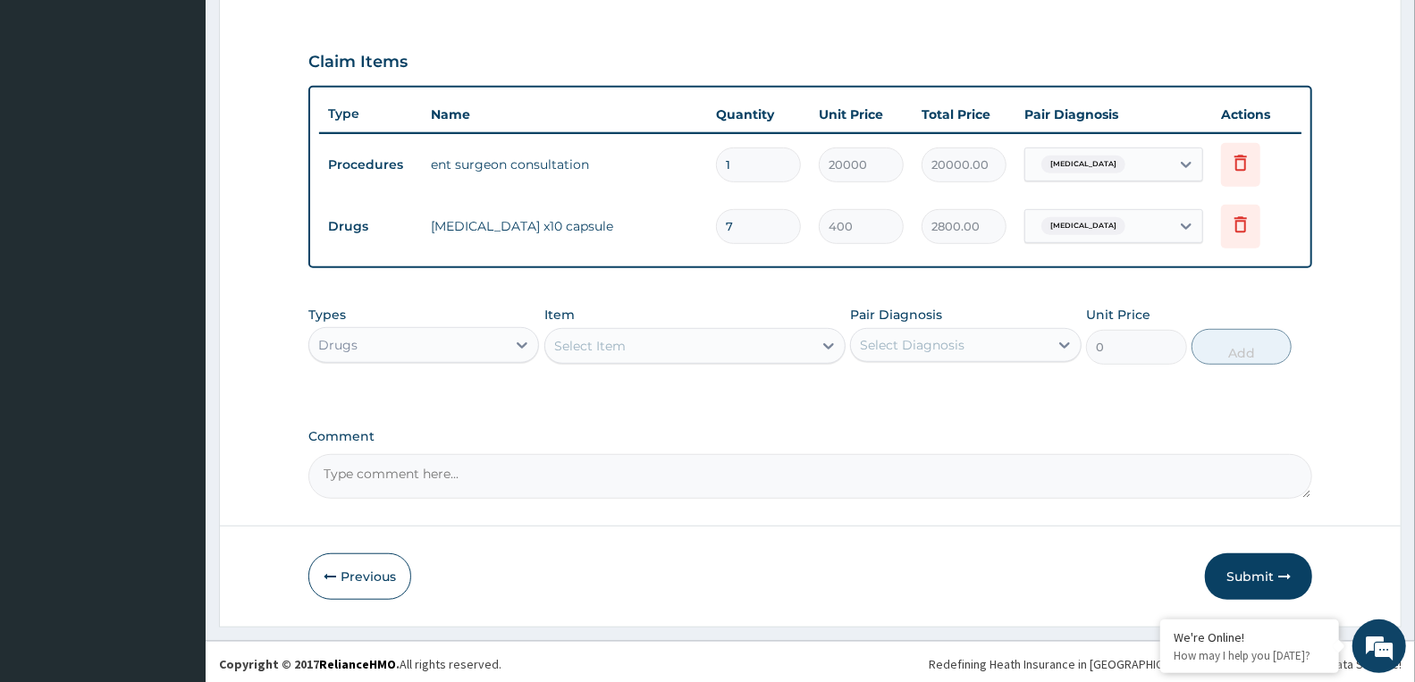
scroll to position [582, 0]
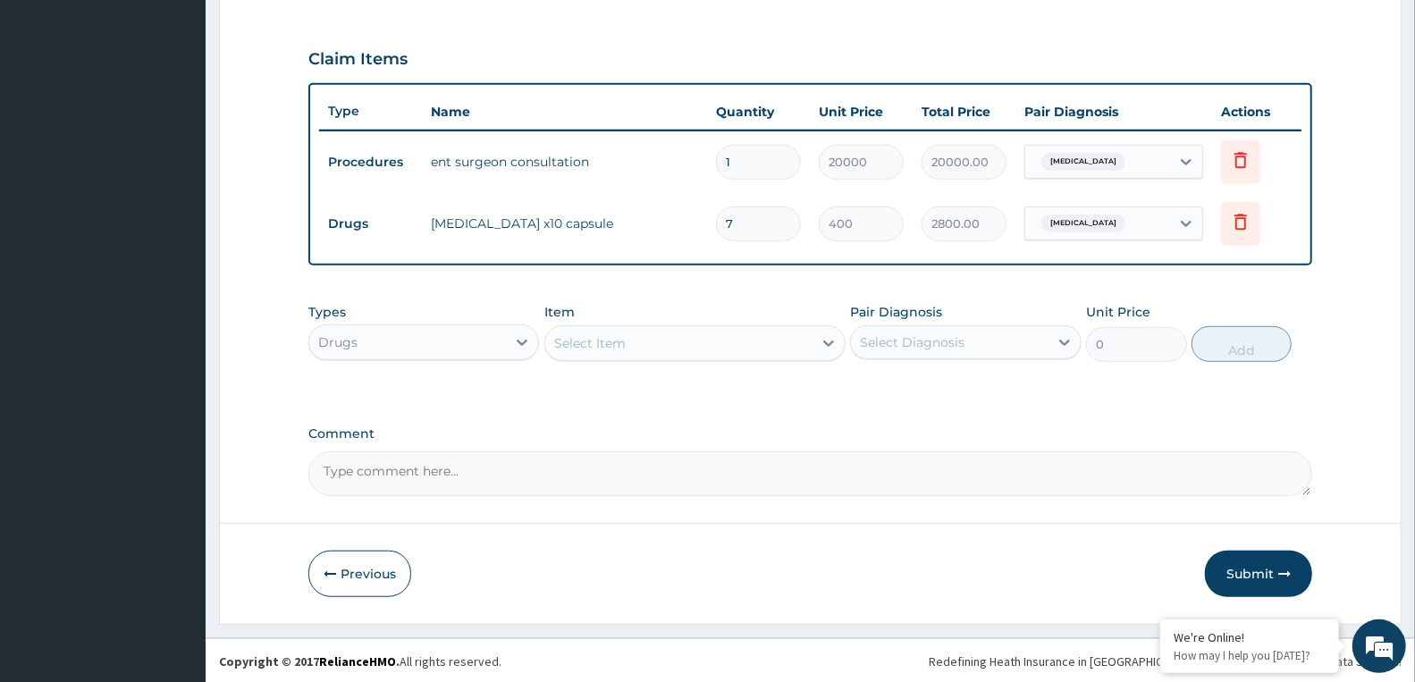
click at [596, 341] on div "Select Item" at bounding box center [589, 343] width 71 height 18
click at [611, 340] on div "Select Item" at bounding box center [589, 343] width 71 height 18
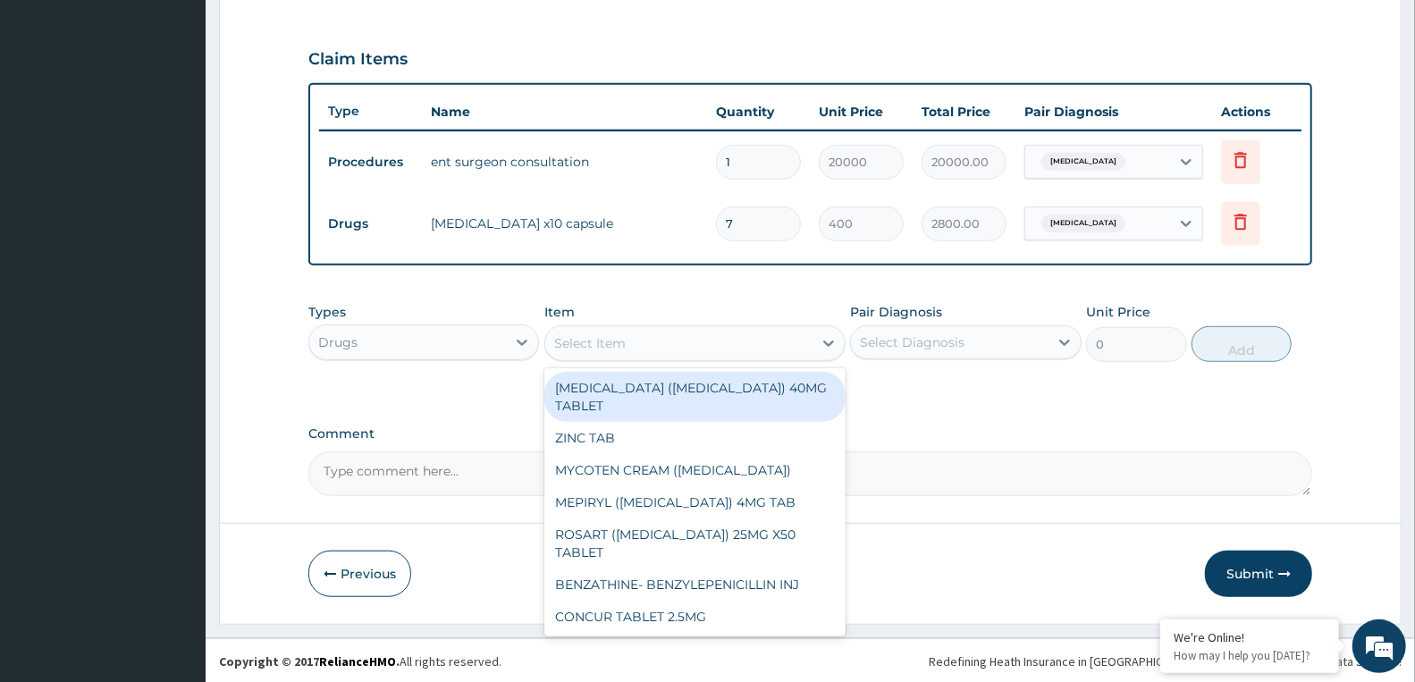
click at [622, 342] on div "Select Item" at bounding box center [589, 343] width 71 height 18
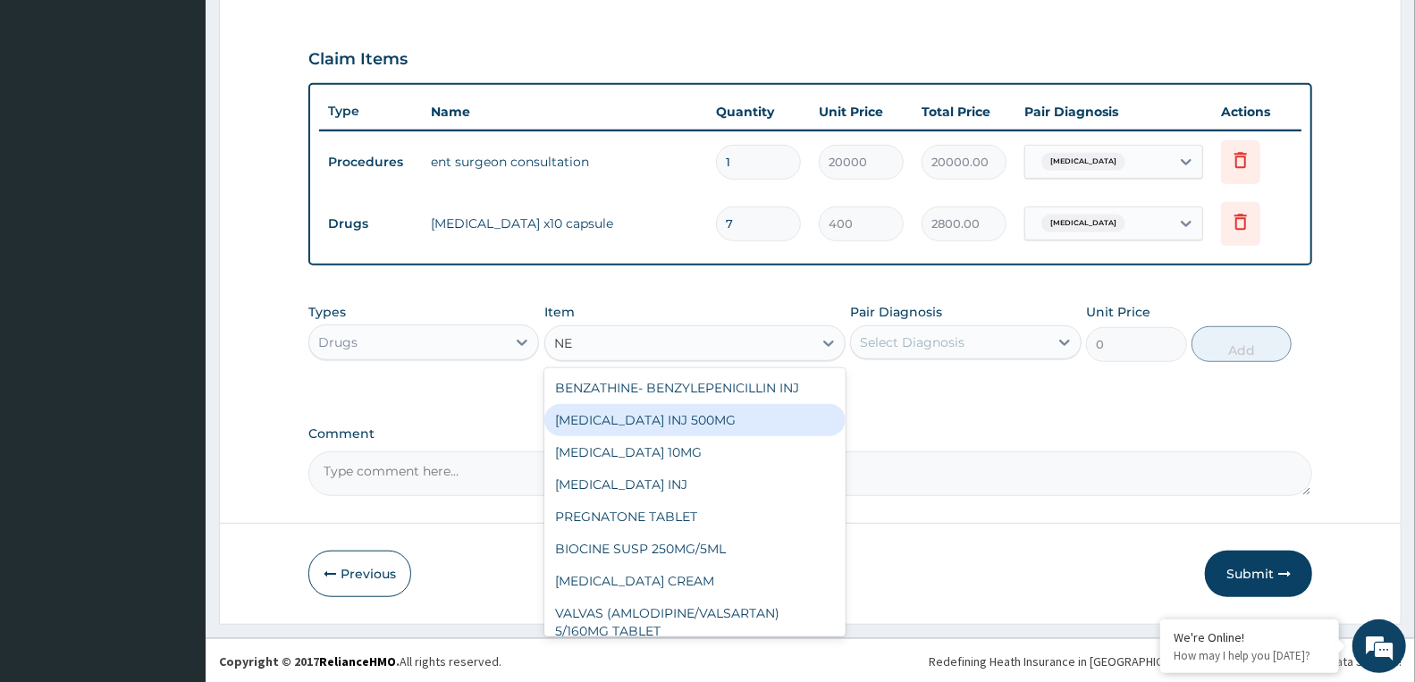
type input "N"
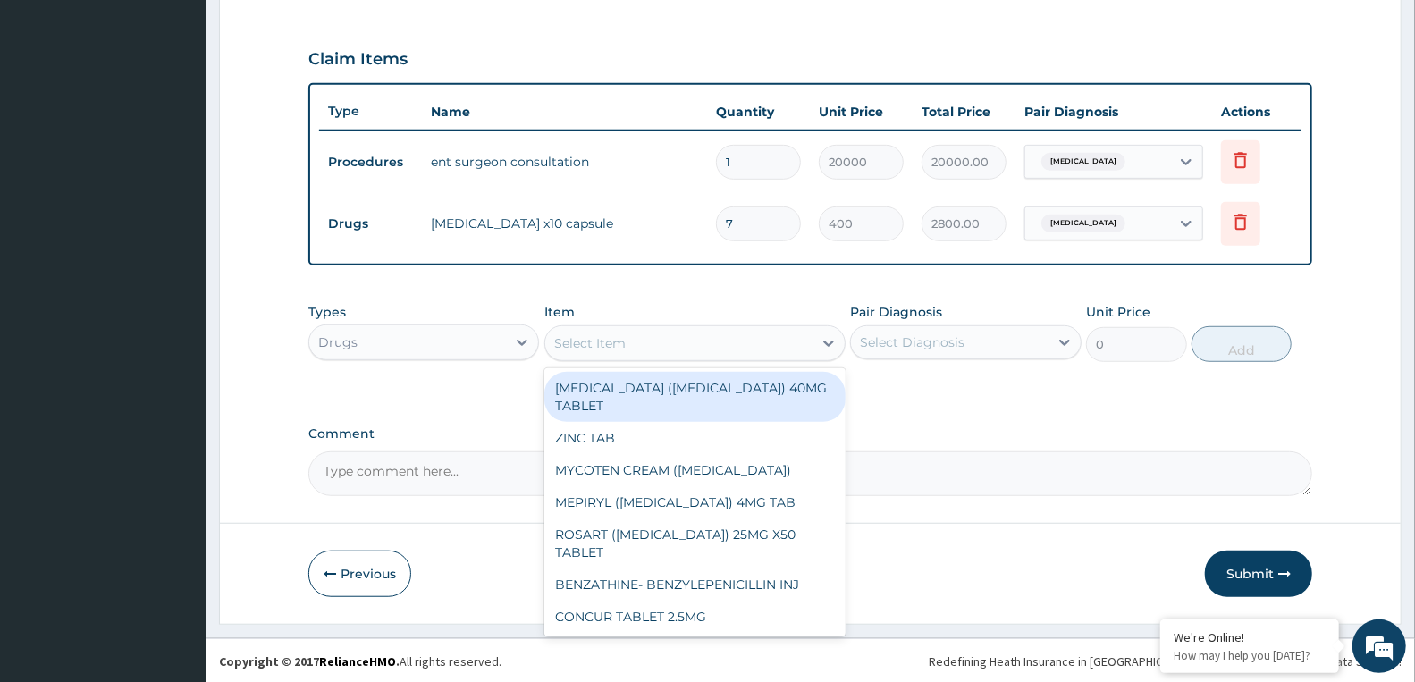
click at [1015, 448] on div "Comment" at bounding box center [810, 461] width 1004 height 70
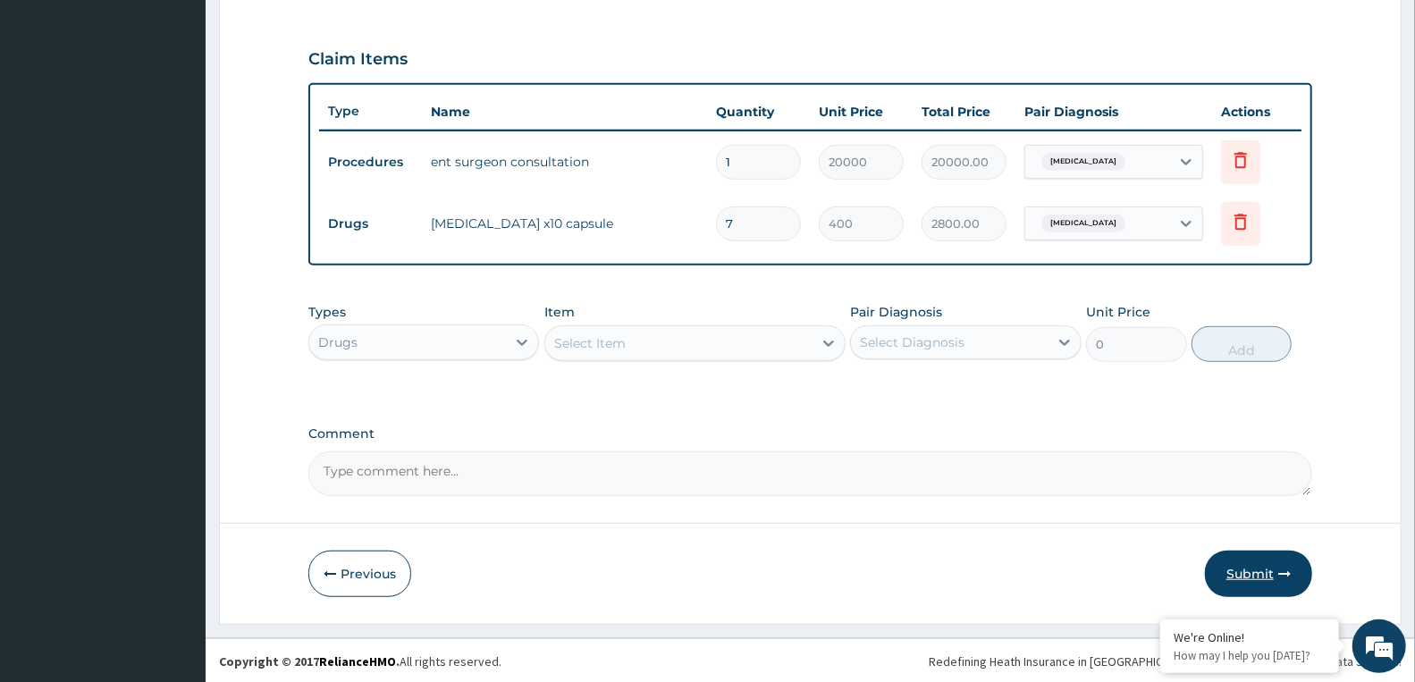
click at [1242, 569] on button "Submit" at bounding box center [1258, 574] width 107 height 46
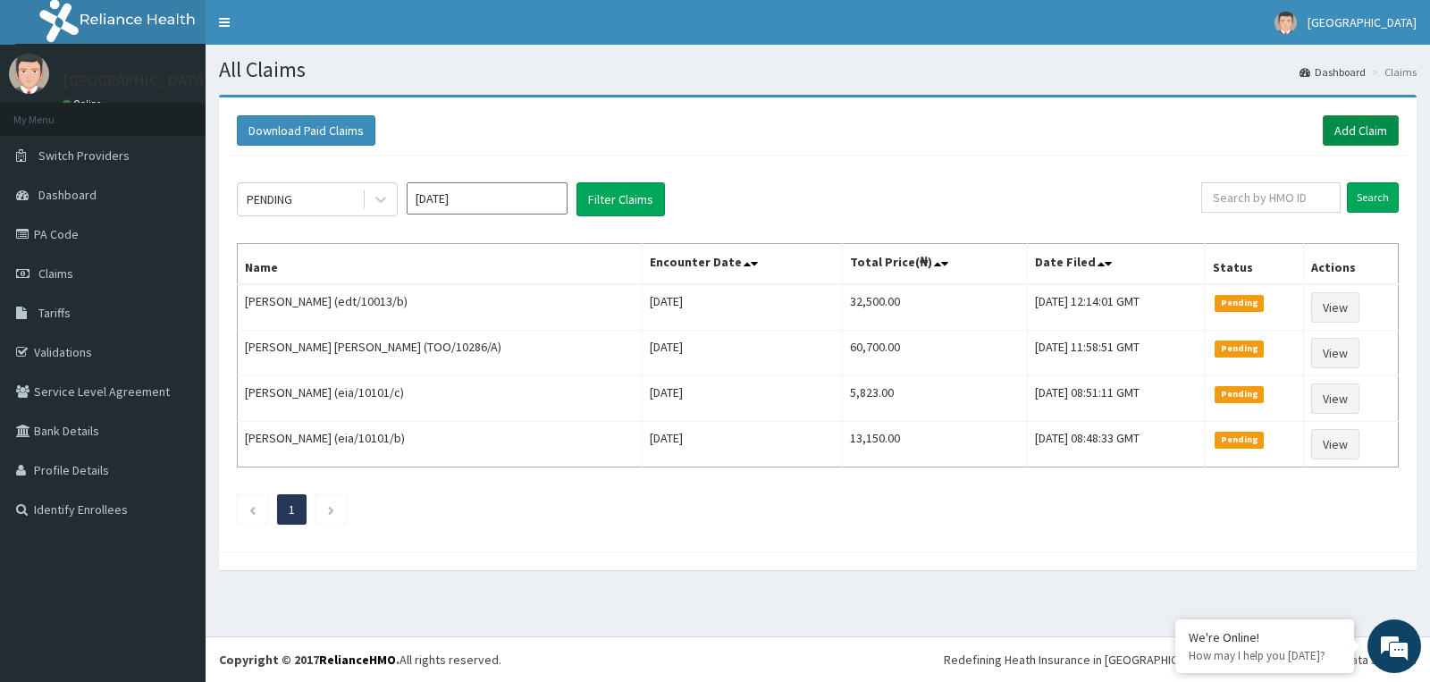
click at [1368, 129] on link "Add Claim" at bounding box center [1361, 130] width 76 height 30
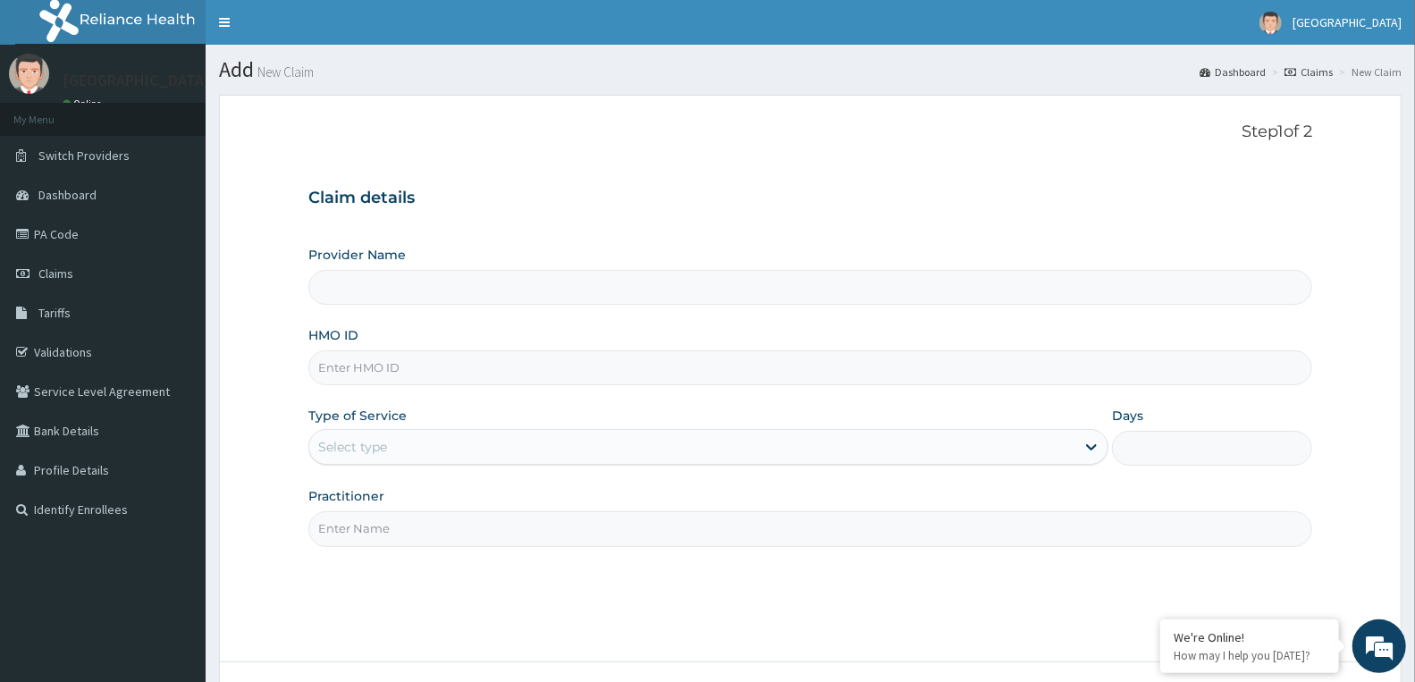
type input "Doren Specialist Hospital"
click at [632, 379] on input "HMO ID" at bounding box center [810, 367] width 1004 height 35
paste input "COT/10022/B"
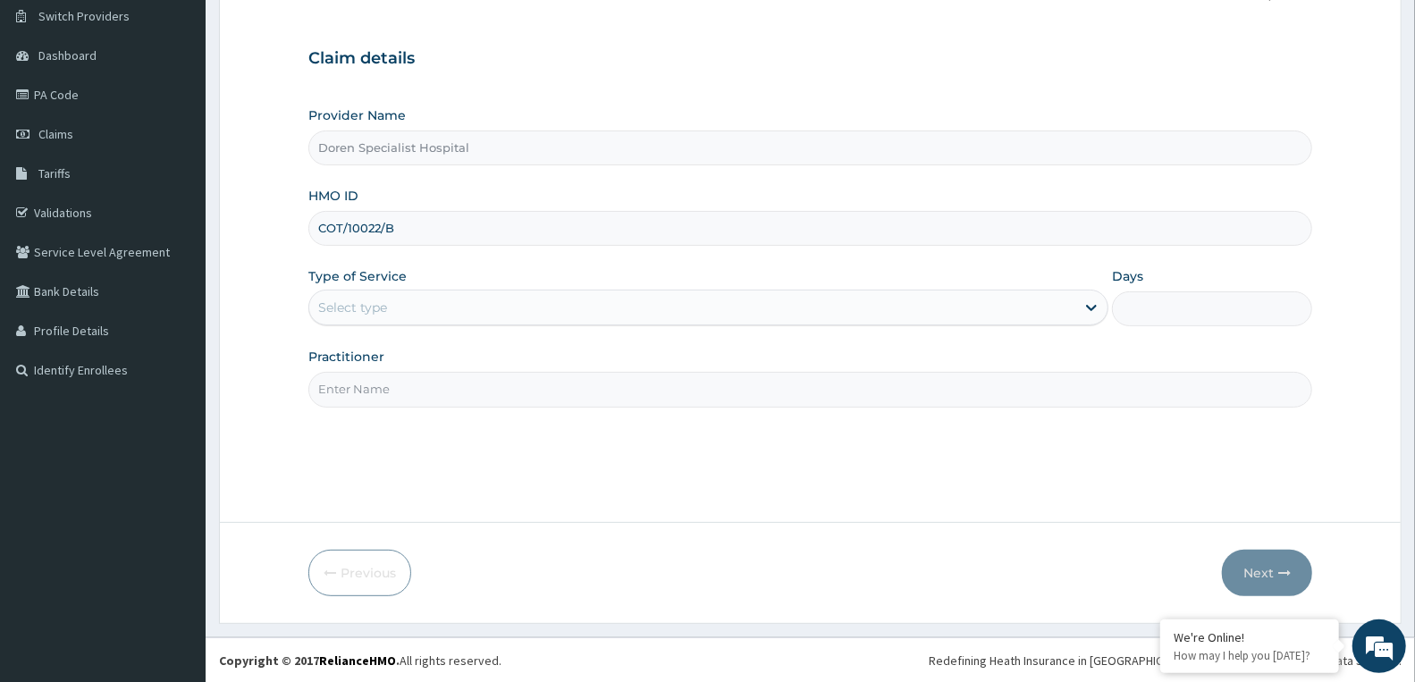
type input "COT/10022/B"
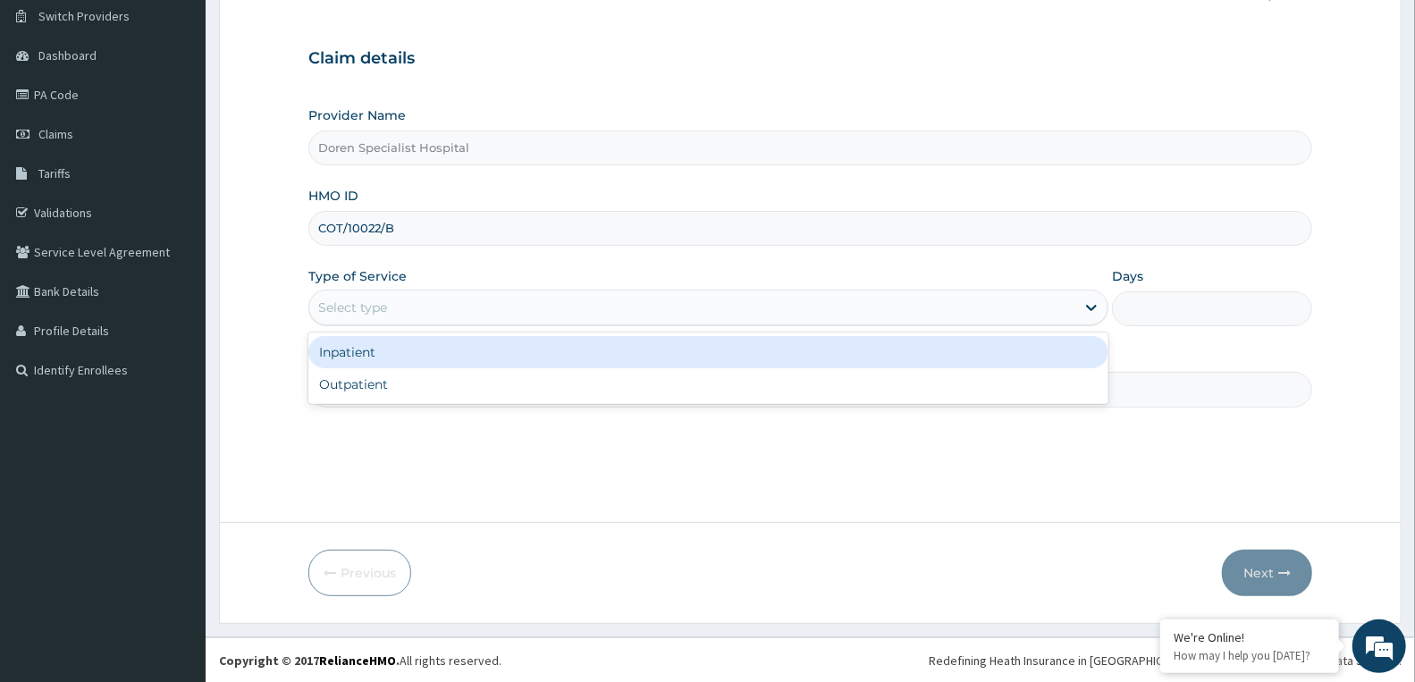
click at [694, 309] on div "Select type" at bounding box center [692, 307] width 766 height 29
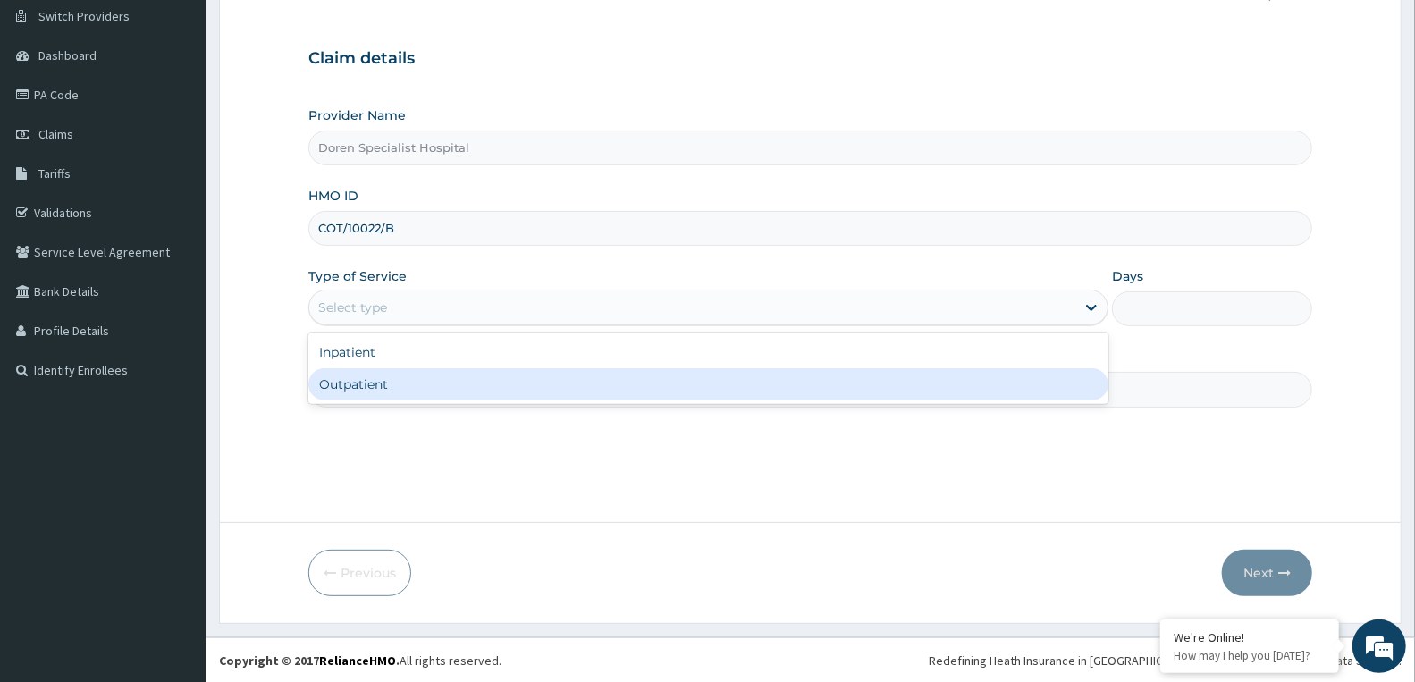
click at [628, 385] on div "Outpatient" at bounding box center [708, 384] width 800 height 32
type input "1"
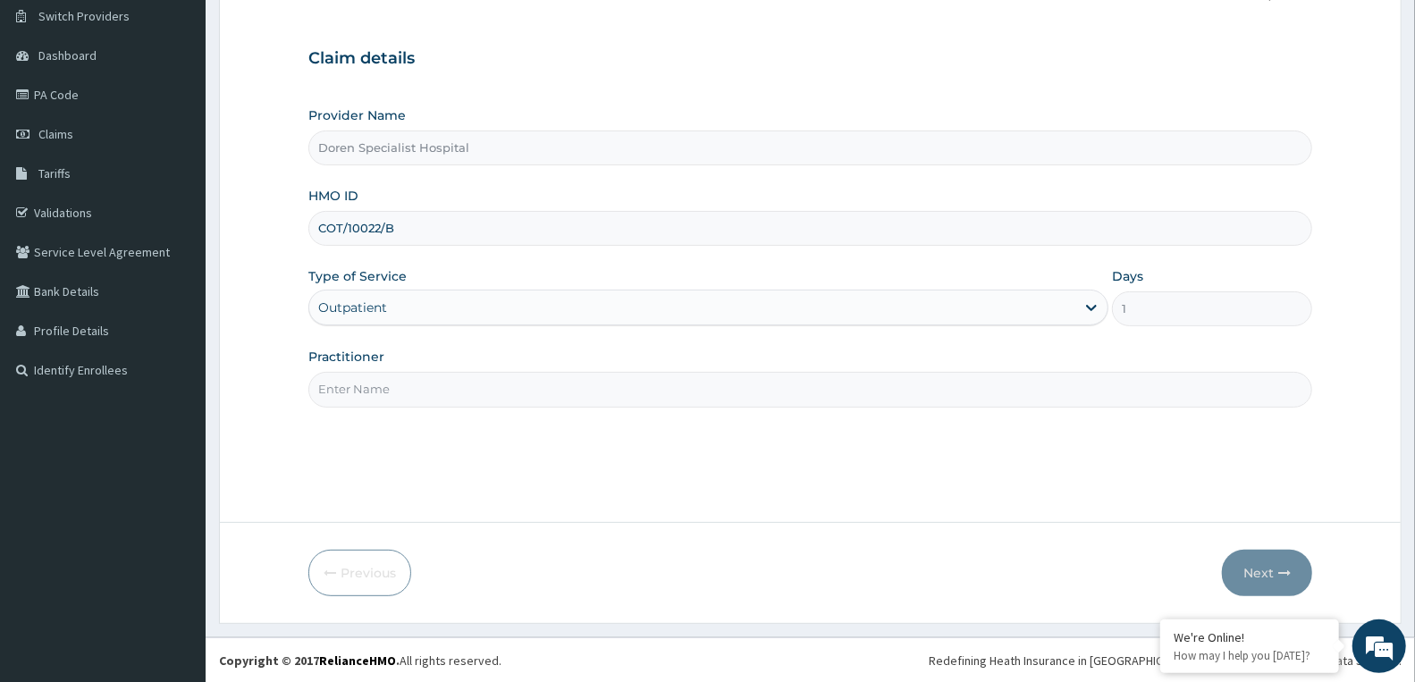
click at [366, 388] on input "Practitioner" at bounding box center [810, 389] width 1004 height 35
type input "[PERSON_NAME]"
click at [1257, 563] on button "Next" at bounding box center [1267, 573] width 90 height 46
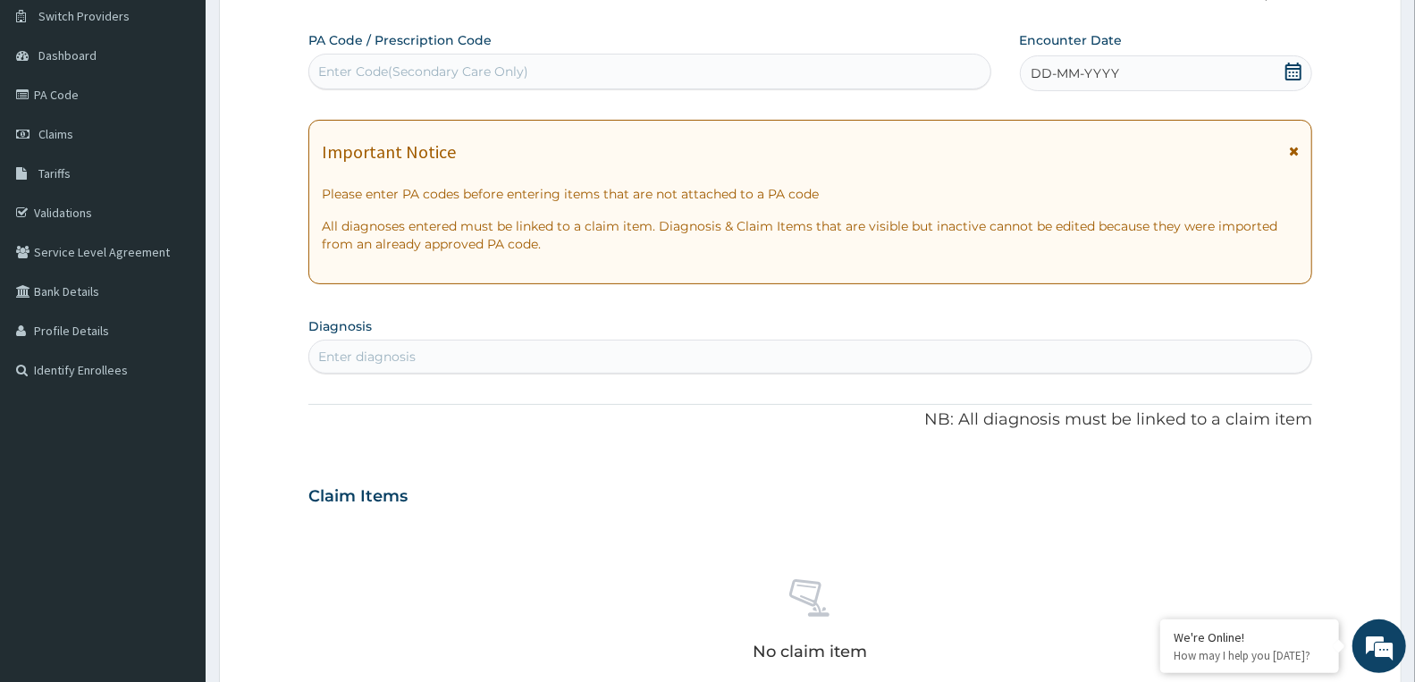
click at [387, 49] on div "PA Code / Prescription Code Enter Code(Secondary Care Only)" at bounding box center [649, 60] width 683 height 58
click at [1103, 68] on span "DD-MM-YYYY" at bounding box center [1075, 73] width 88 height 18
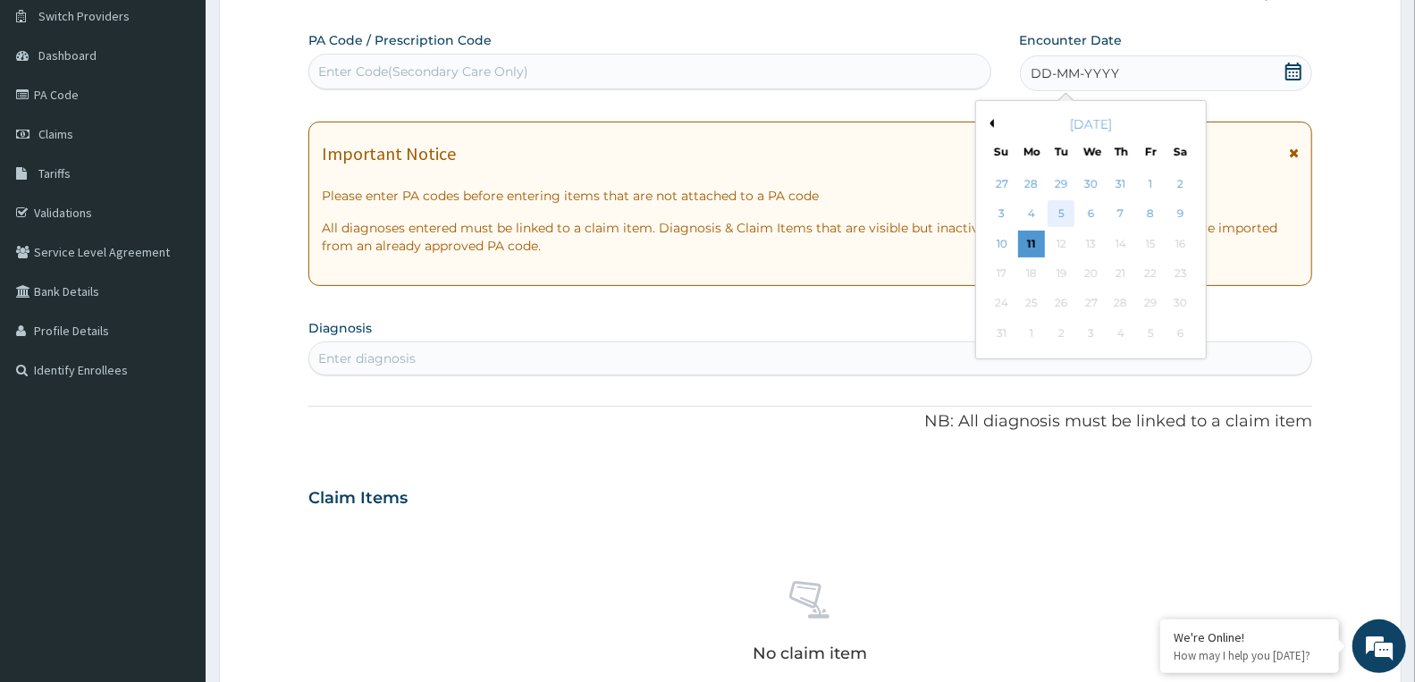
click at [1068, 212] on div "5" at bounding box center [1060, 214] width 27 height 27
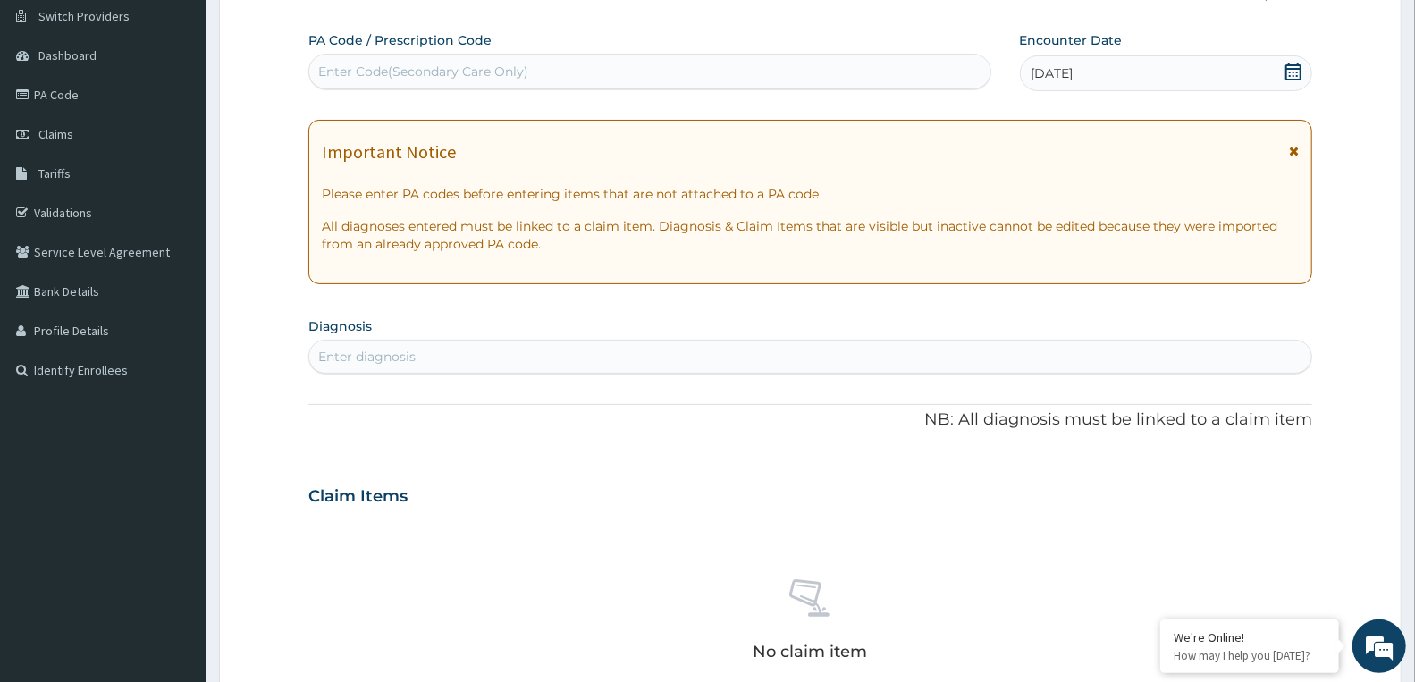
click at [1115, 69] on div "[DATE]" at bounding box center [1166, 73] width 292 height 36
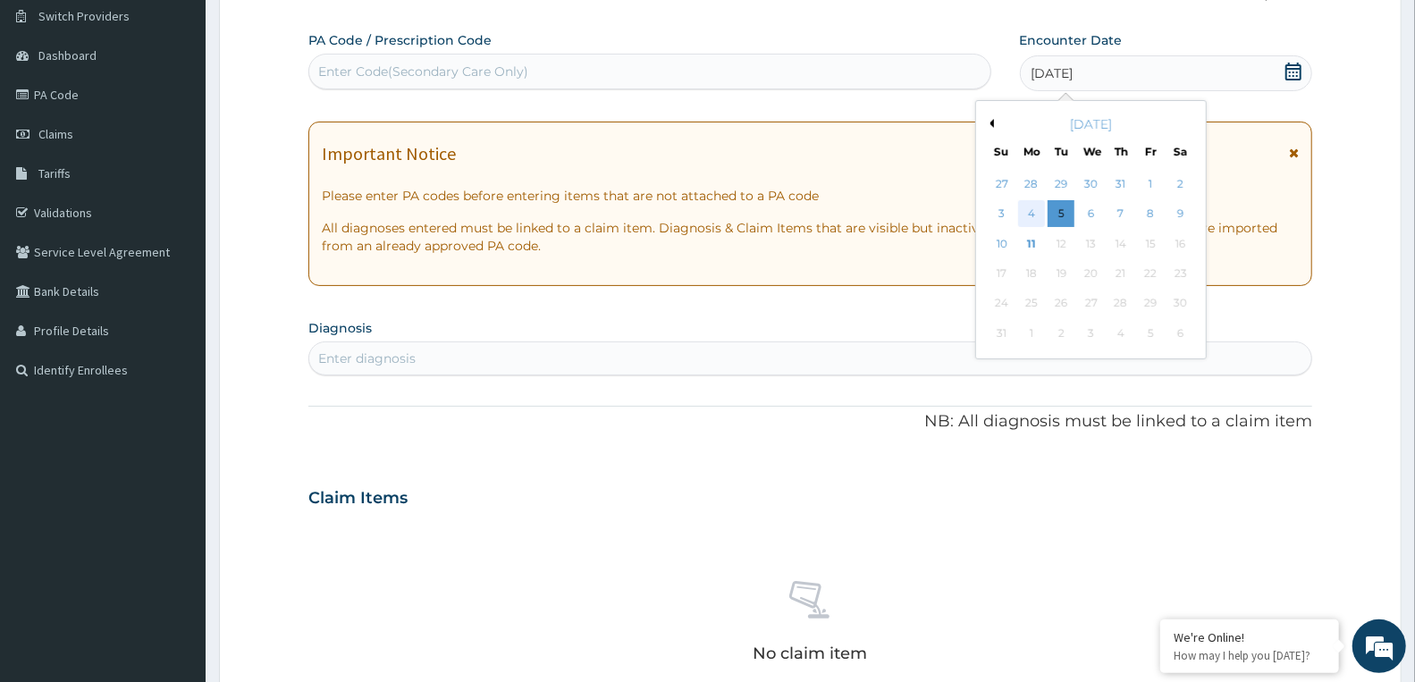
click at [1032, 212] on div "4" at bounding box center [1031, 214] width 27 height 27
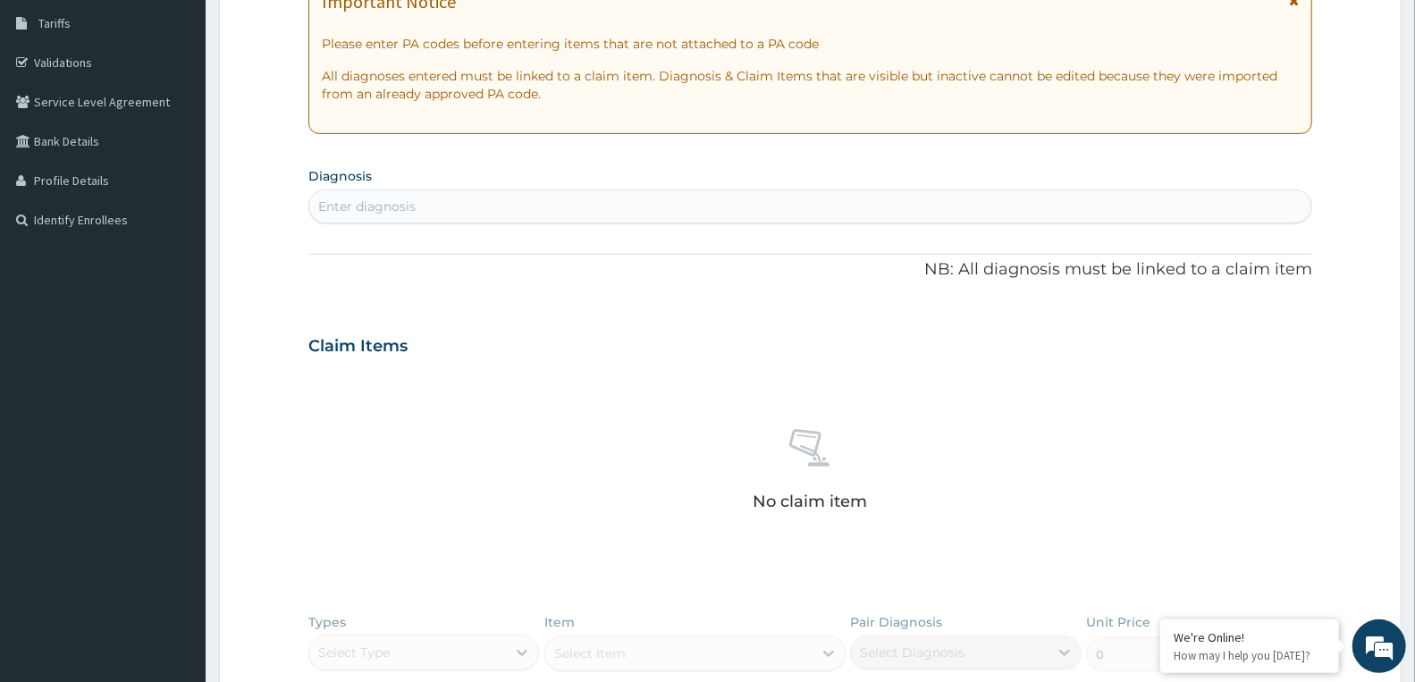
scroll to position [338, 0]
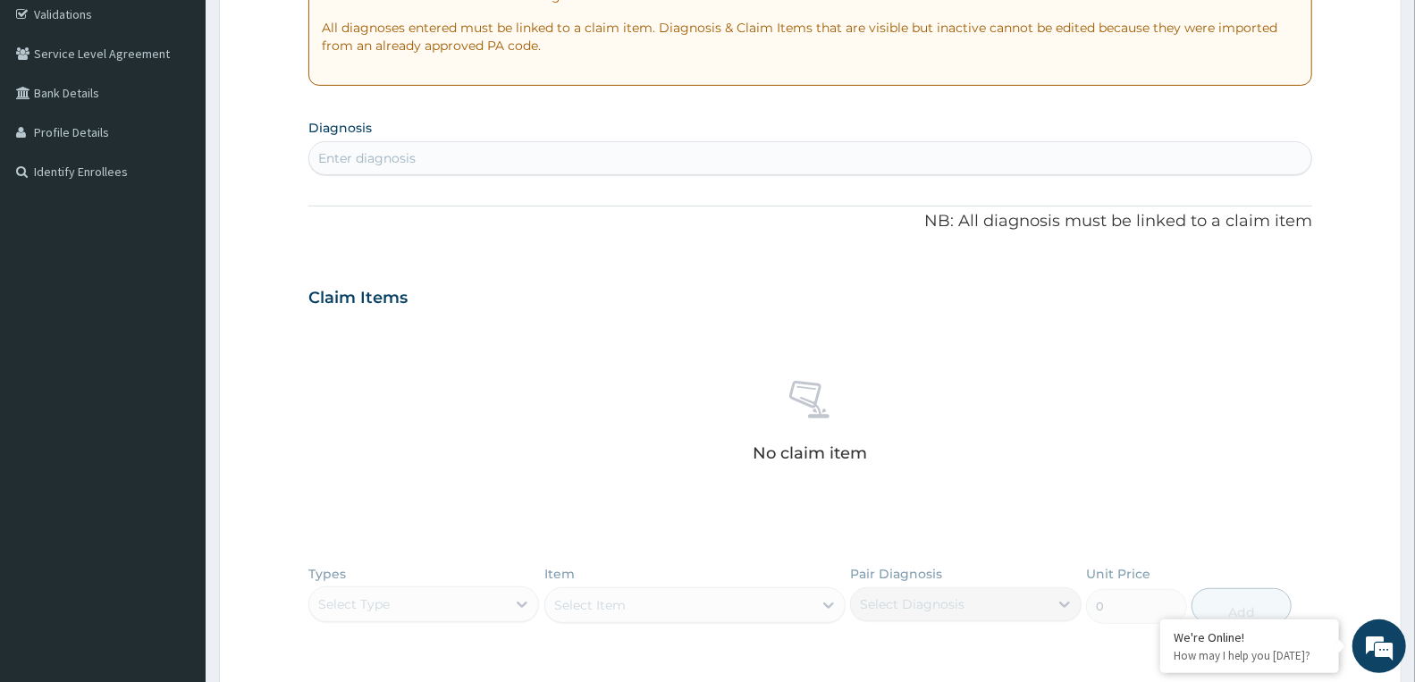
click at [399, 149] on div "Enter diagnosis" at bounding box center [366, 158] width 97 height 18
type input "G"
type input "VAGINI"
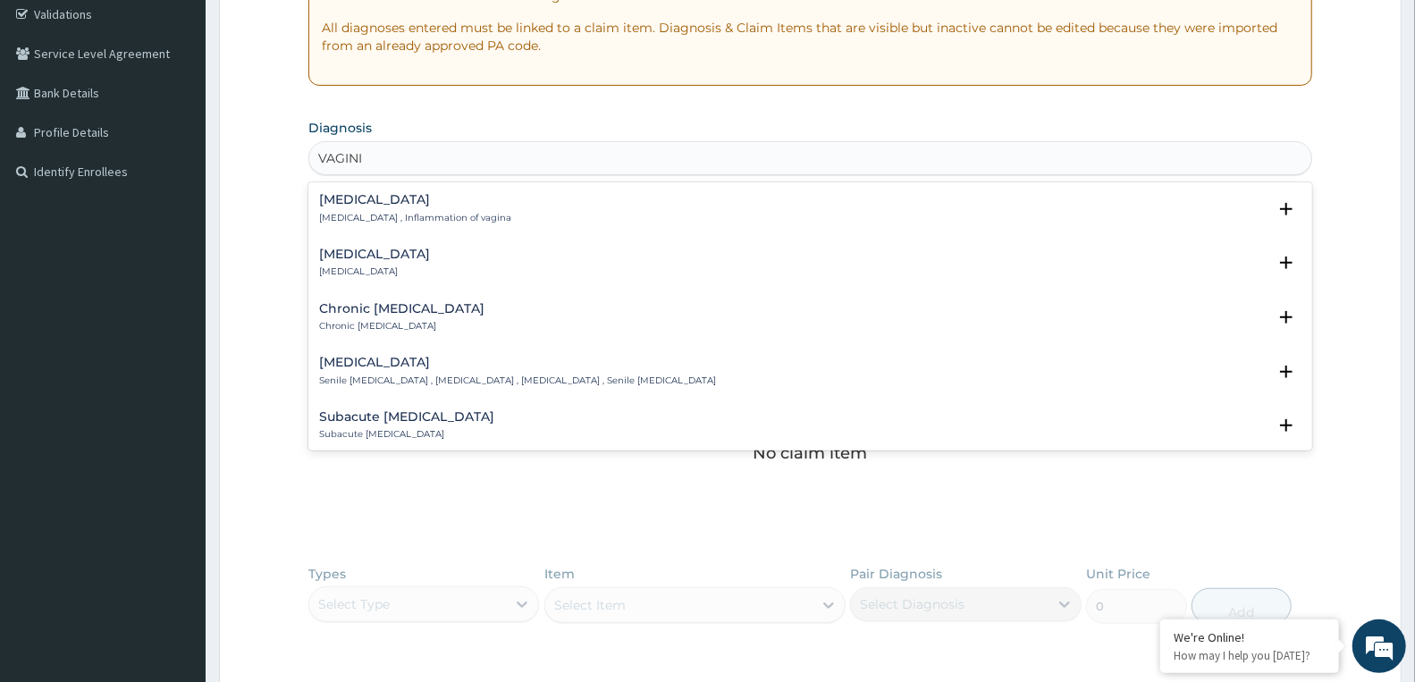
click at [382, 213] on p "[MEDICAL_DATA] , Inflammation of vagina" at bounding box center [415, 218] width 192 height 13
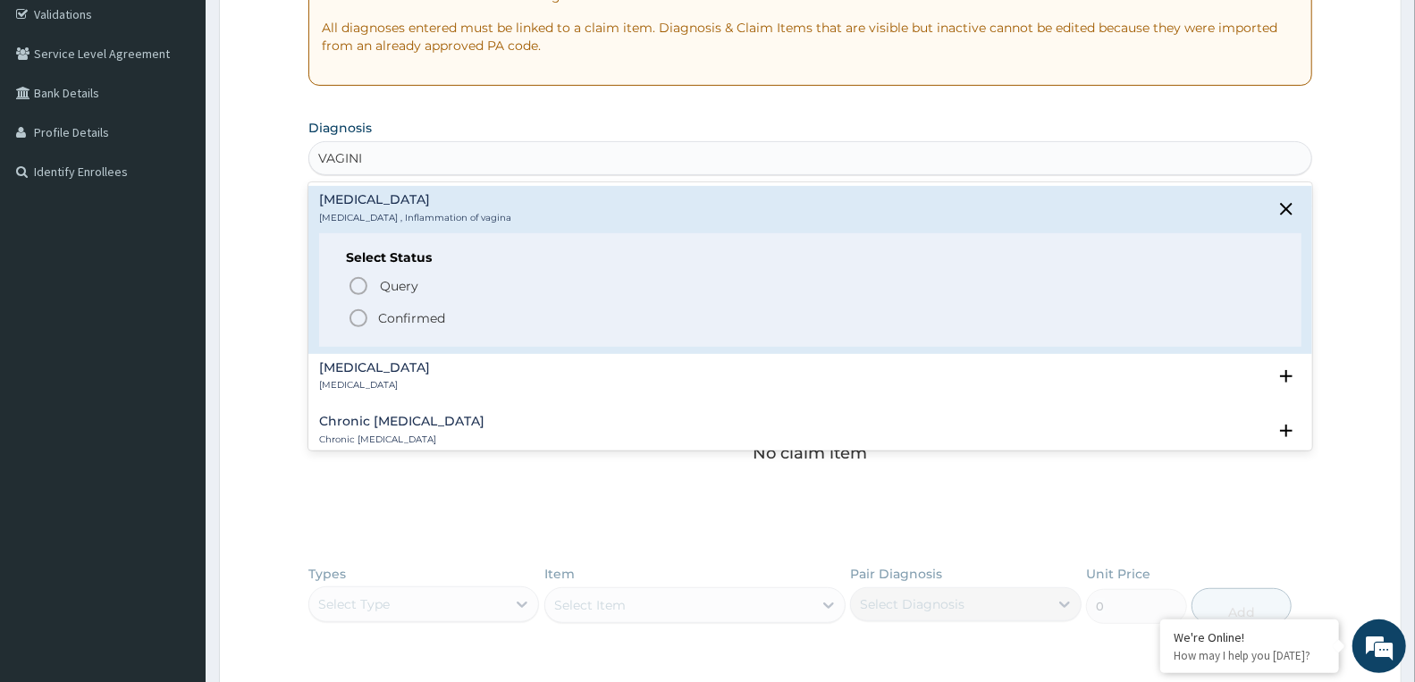
click at [408, 313] on p "Confirmed" at bounding box center [411, 318] width 67 height 18
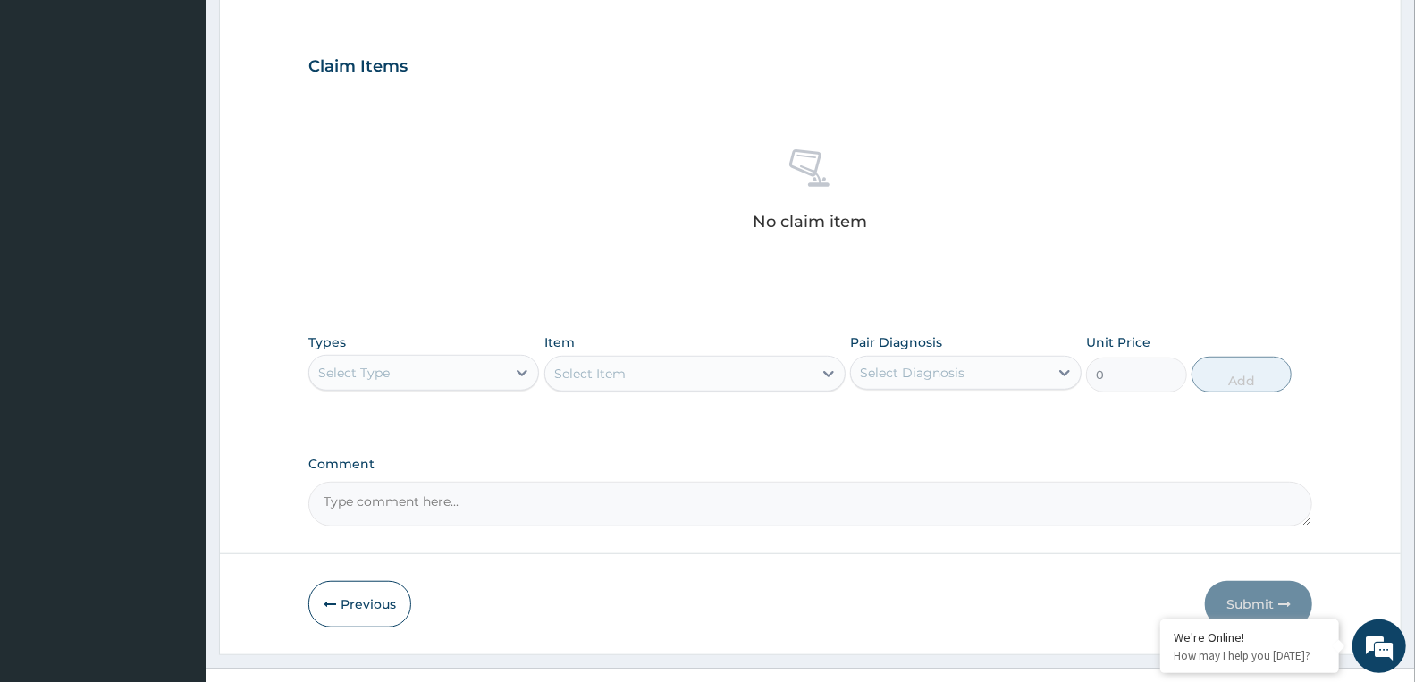
scroll to position [606, 0]
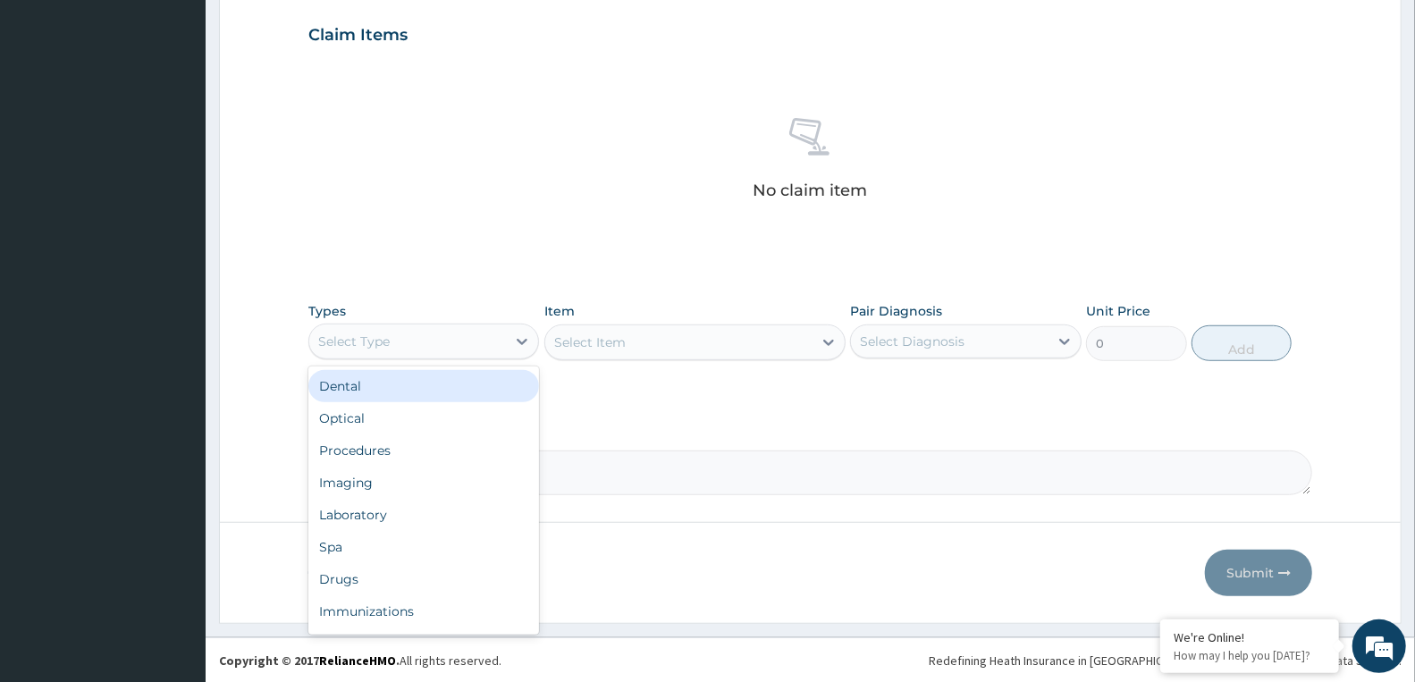
click at [424, 332] on div "Select Type" at bounding box center [407, 341] width 197 height 29
click at [363, 579] on div "Drugs" at bounding box center [423, 579] width 231 height 32
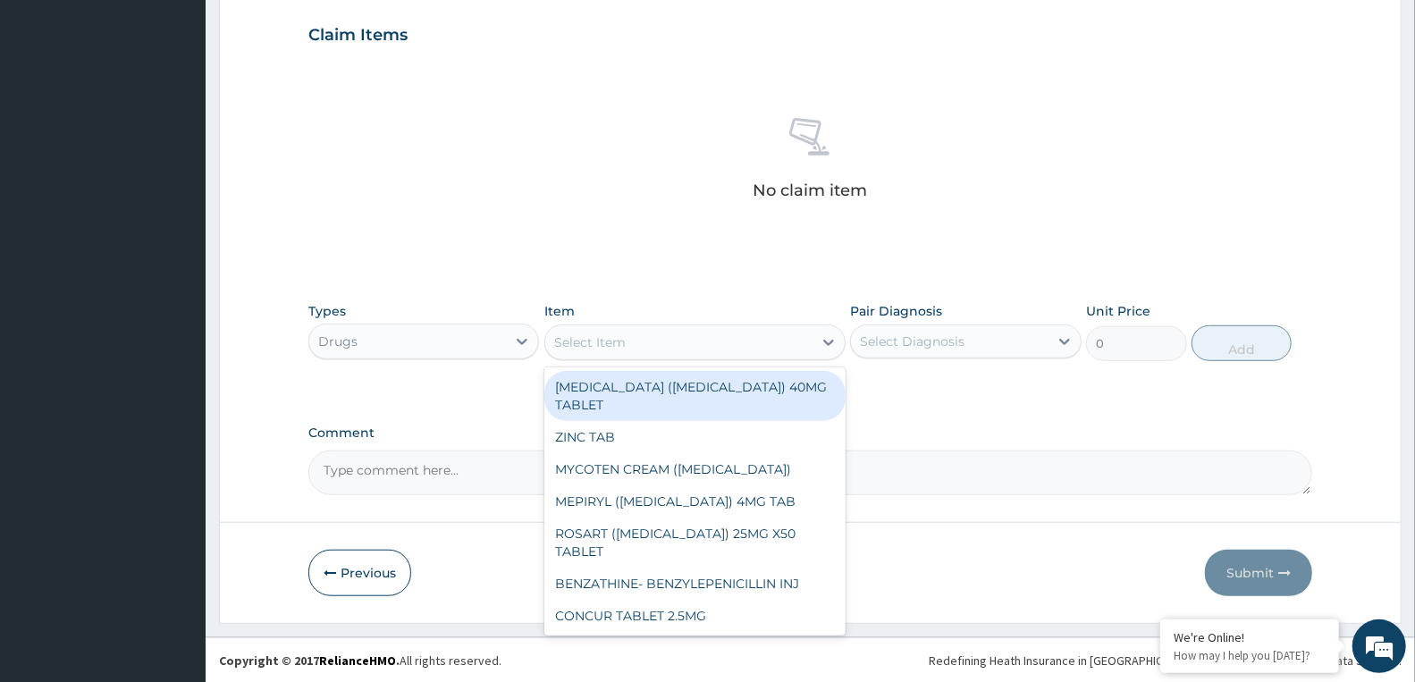
click at [627, 332] on div "Select Item" at bounding box center [678, 342] width 267 height 29
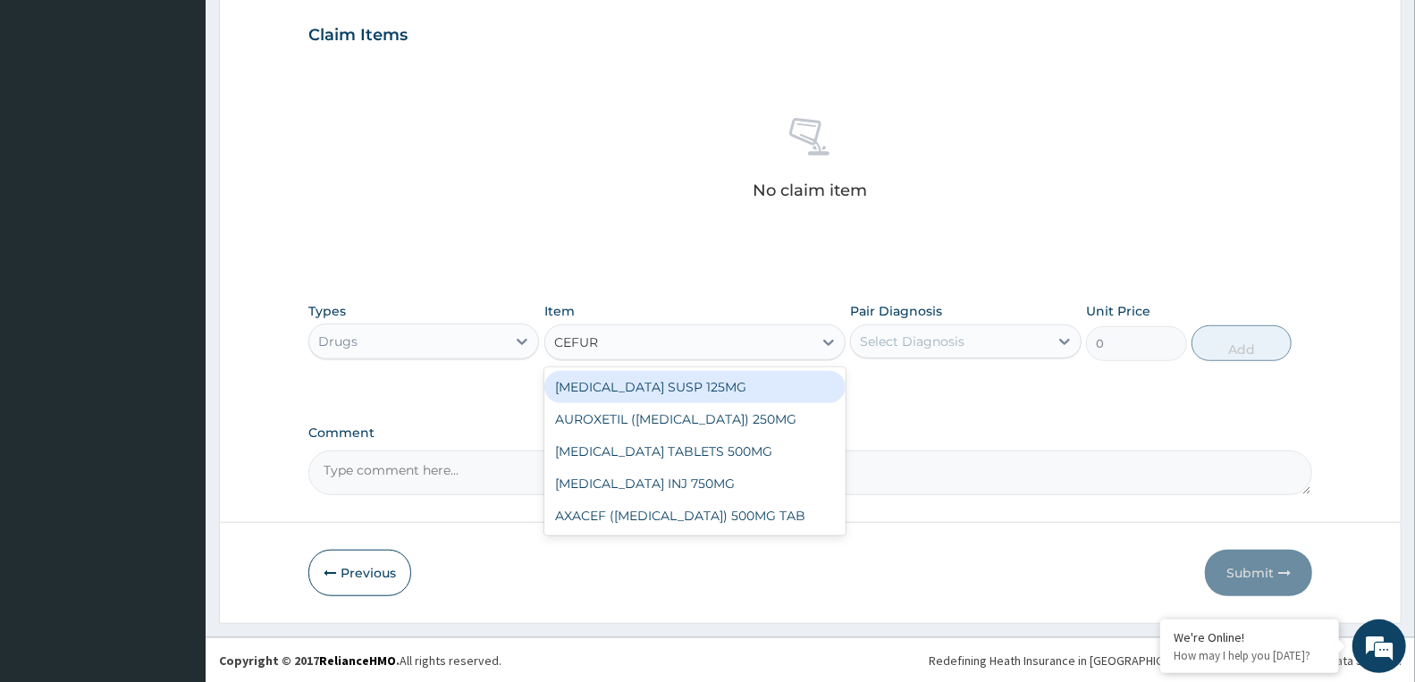
type input "CEFURO"
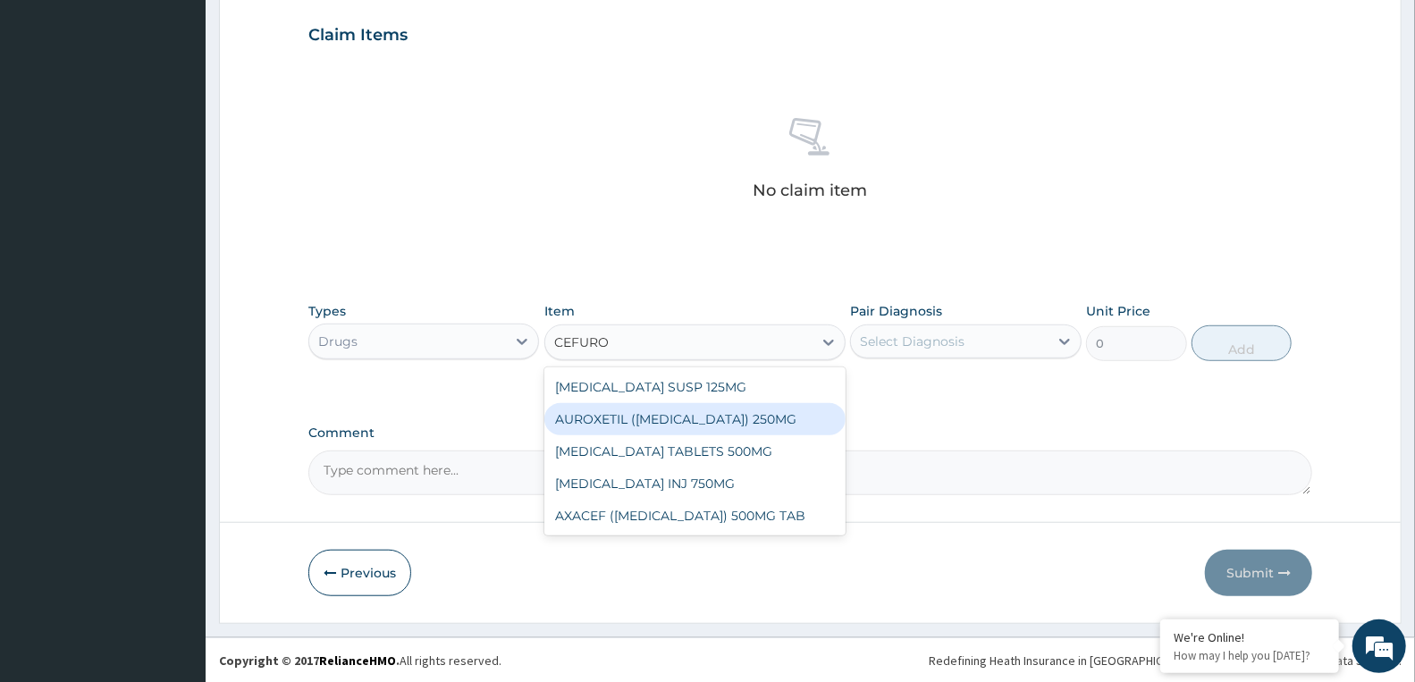
click at [748, 424] on div "AUROXETIL ([MEDICAL_DATA]) 250MG" at bounding box center [694, 419] width 301 height 32
type input "235"
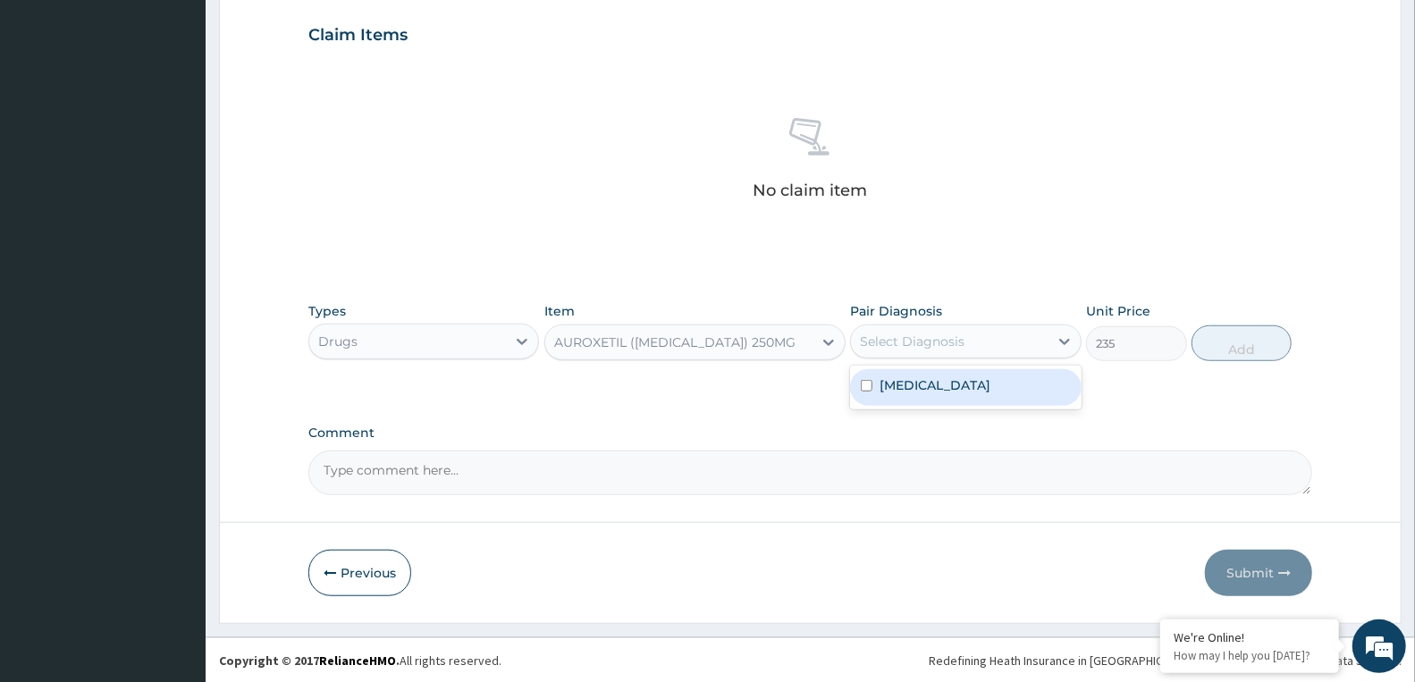
click at [954, 341] on div "Select Diagnosis" at bounding box center [912, 341] width 105 height 18
click at [933, 391] on label "[MEDICAL_DATA]" at bounding box center [934, 385] width 111 height 18
checkbox input "true"
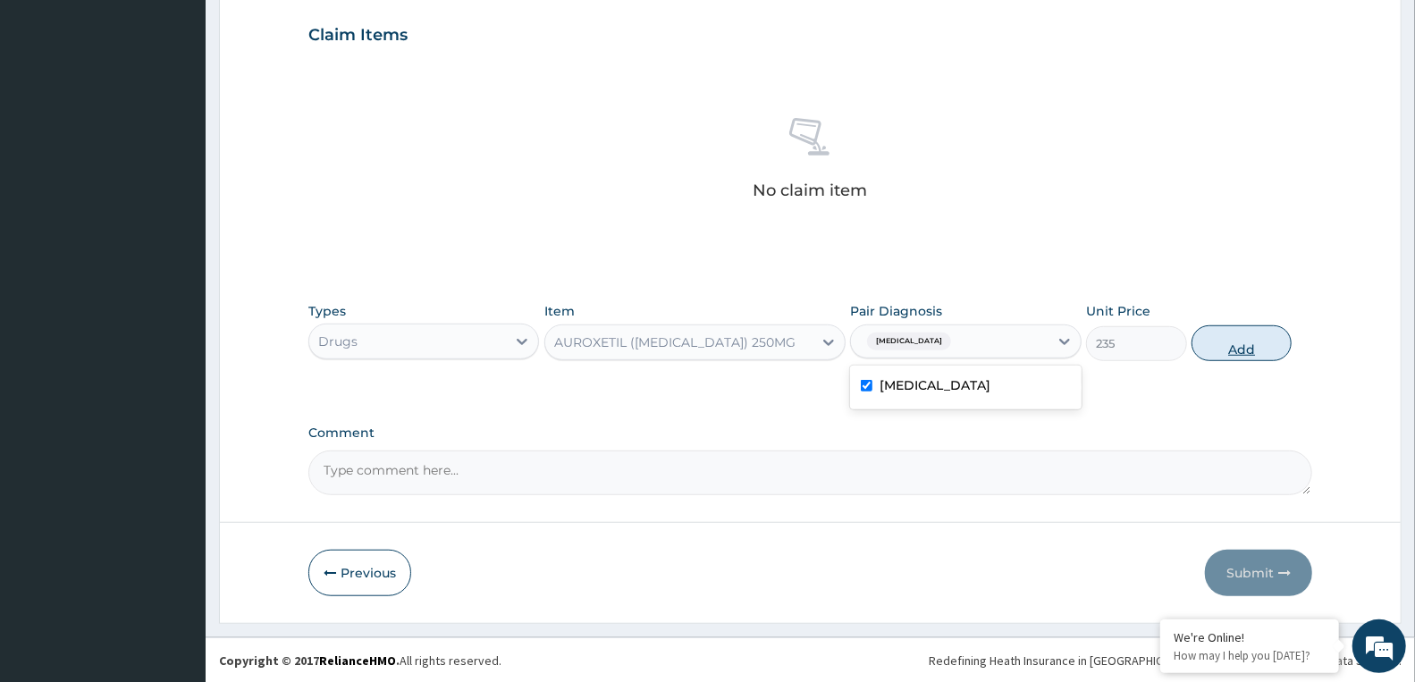
click at [1248, 340] on button "Add" at bounding box center [1241, 343] width 100 height 36
type input "0"
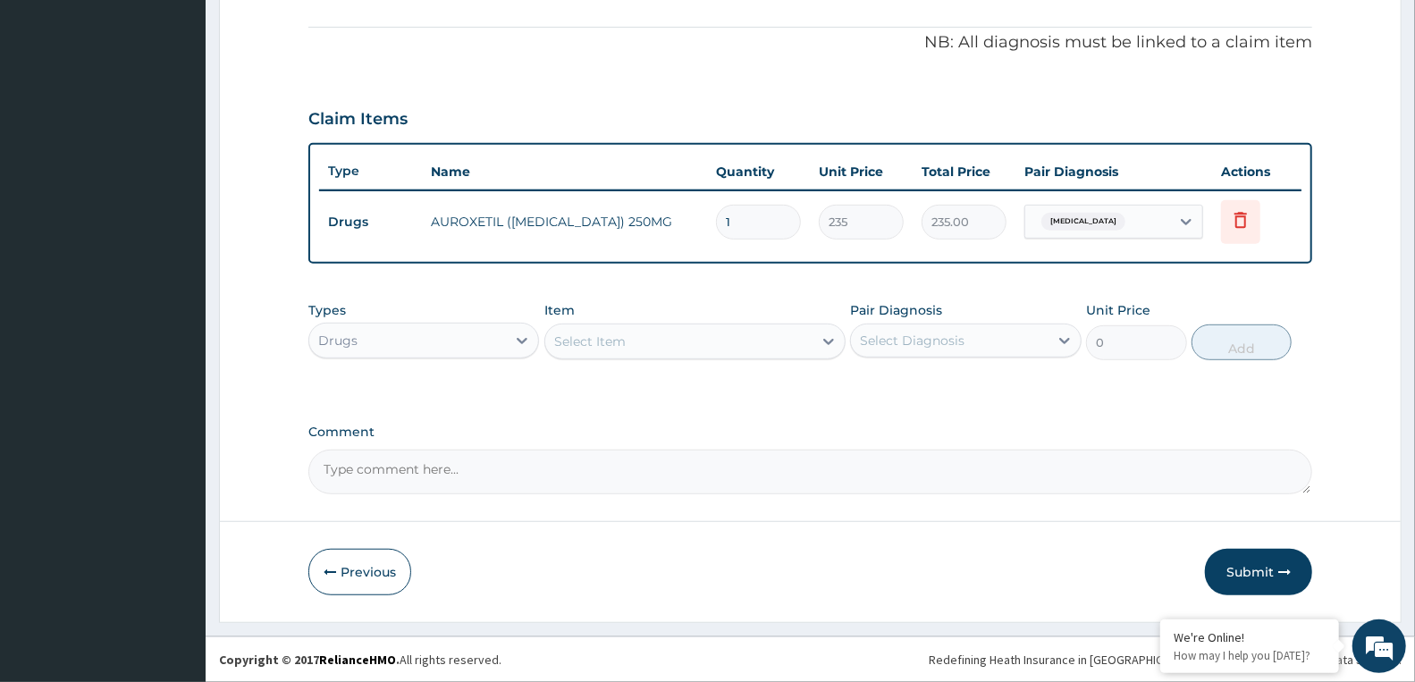
scroll to position [520, 0]
type input "10"
type input "2350.00"
type input "10"
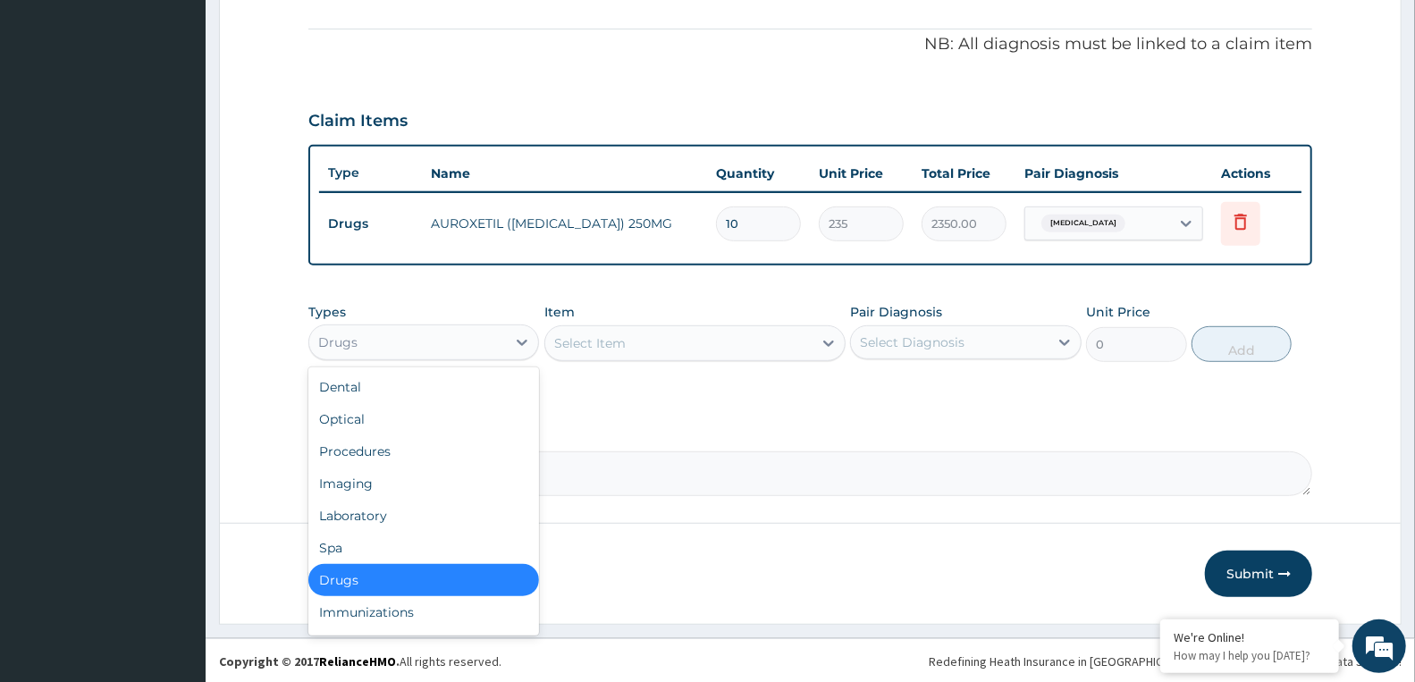
click at [439, 333] on div "Drugs" at bounding box center [407, 342] width 197 height 29
click at [399, 454] on div "Procedures" at bounding box center [423, 451] width 231 height 32
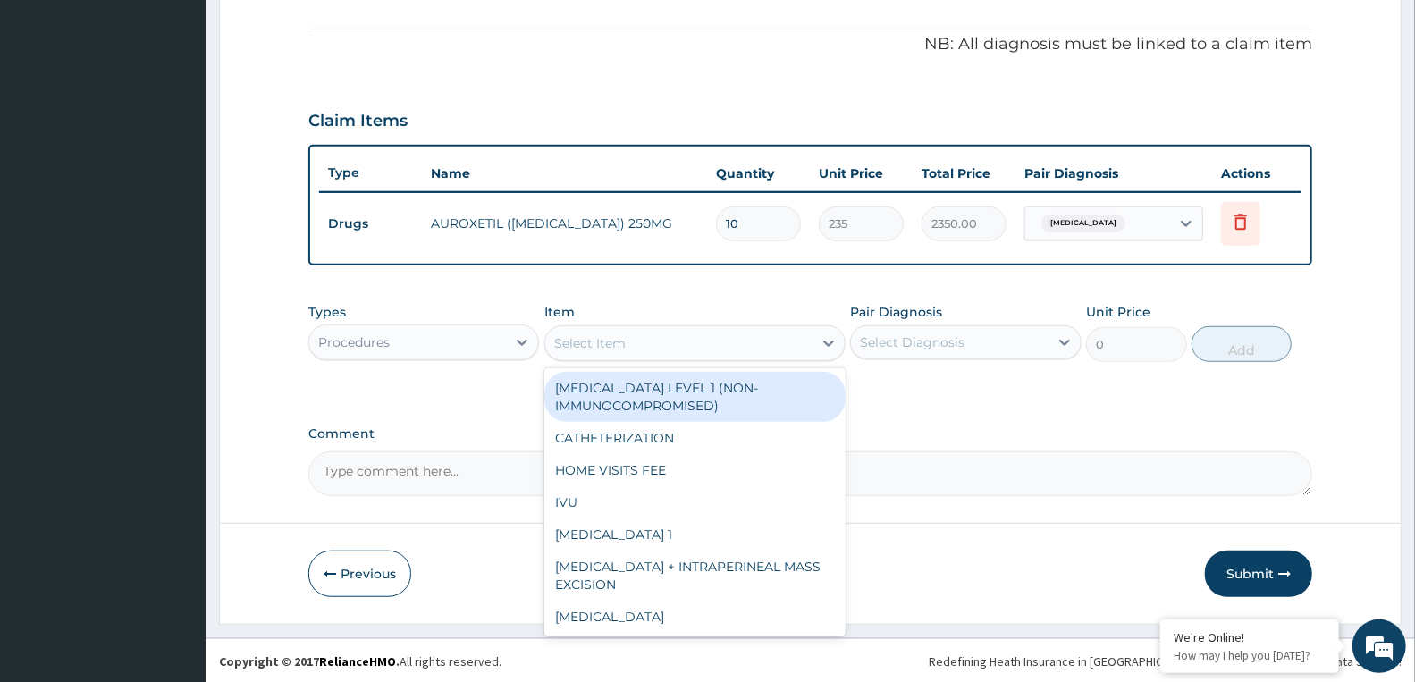
click at [574, 343] on div "Select Item" at bounding box center [589, 343] width 71 height 18
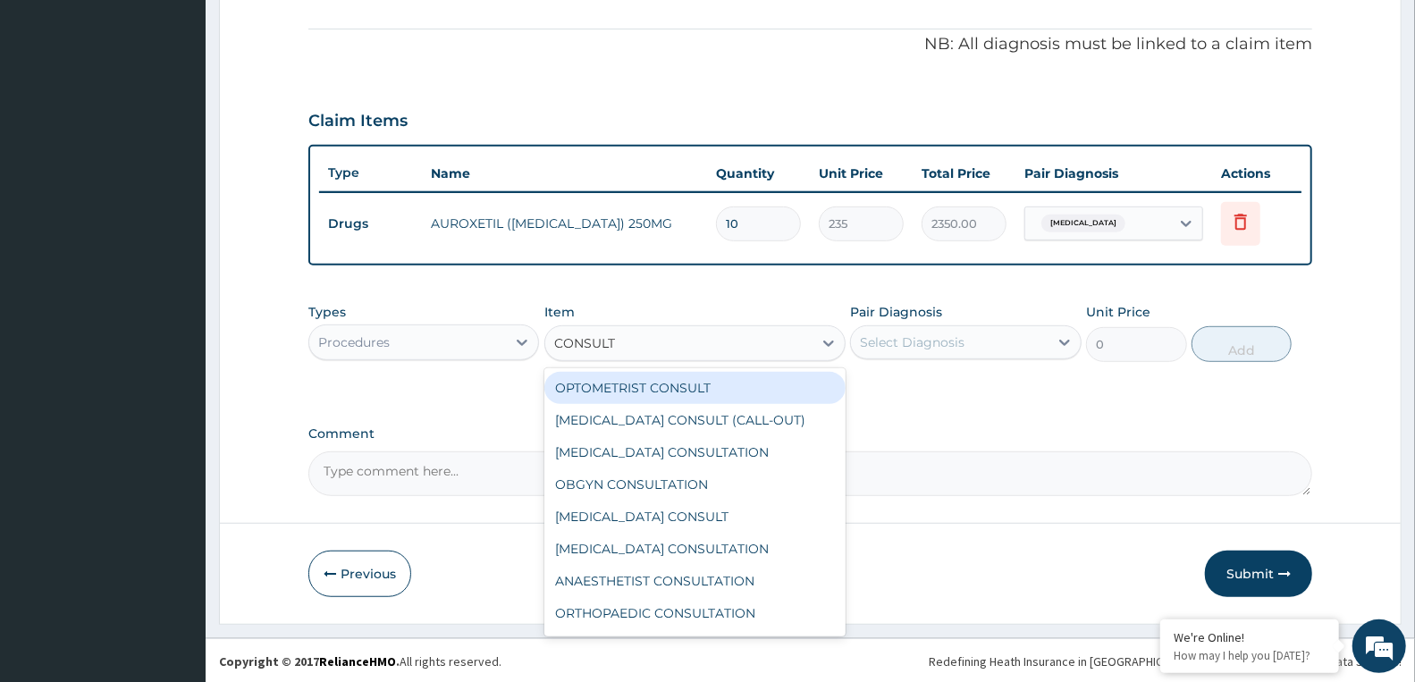
type input "CONSULTA"
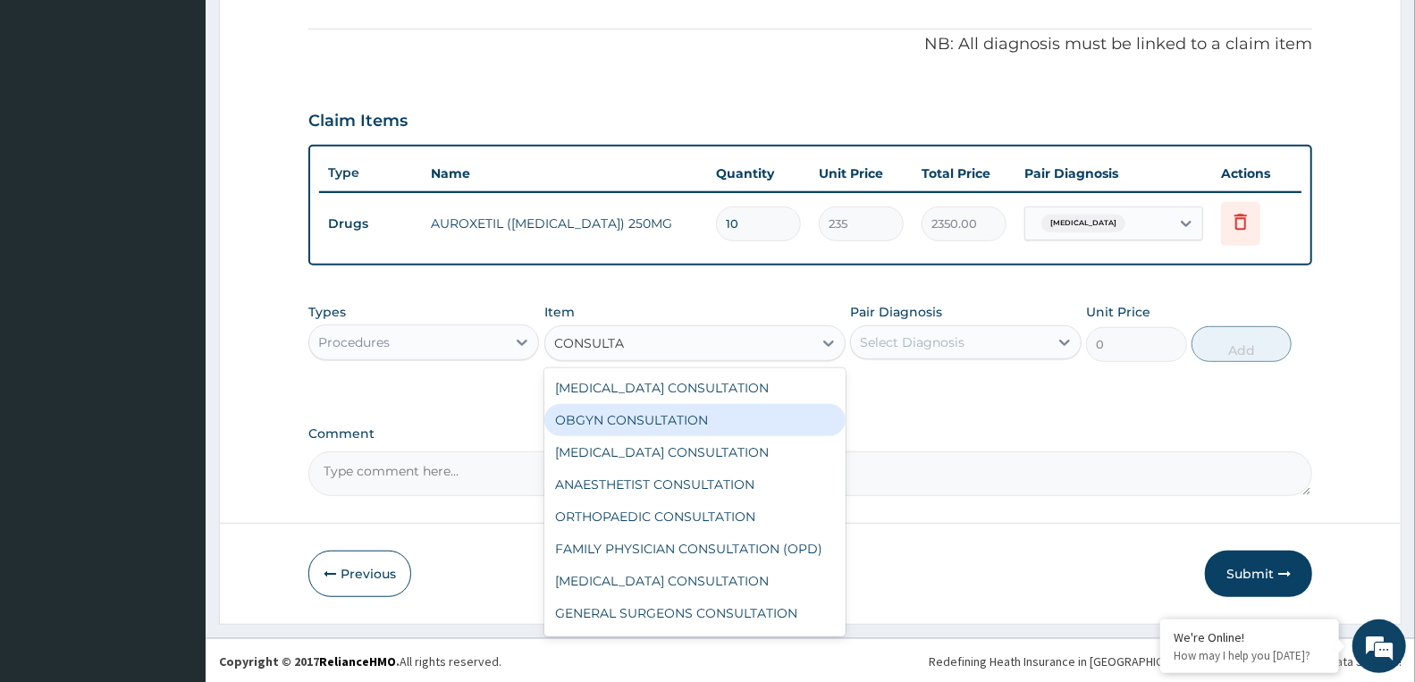
scroll to position [92, 0]
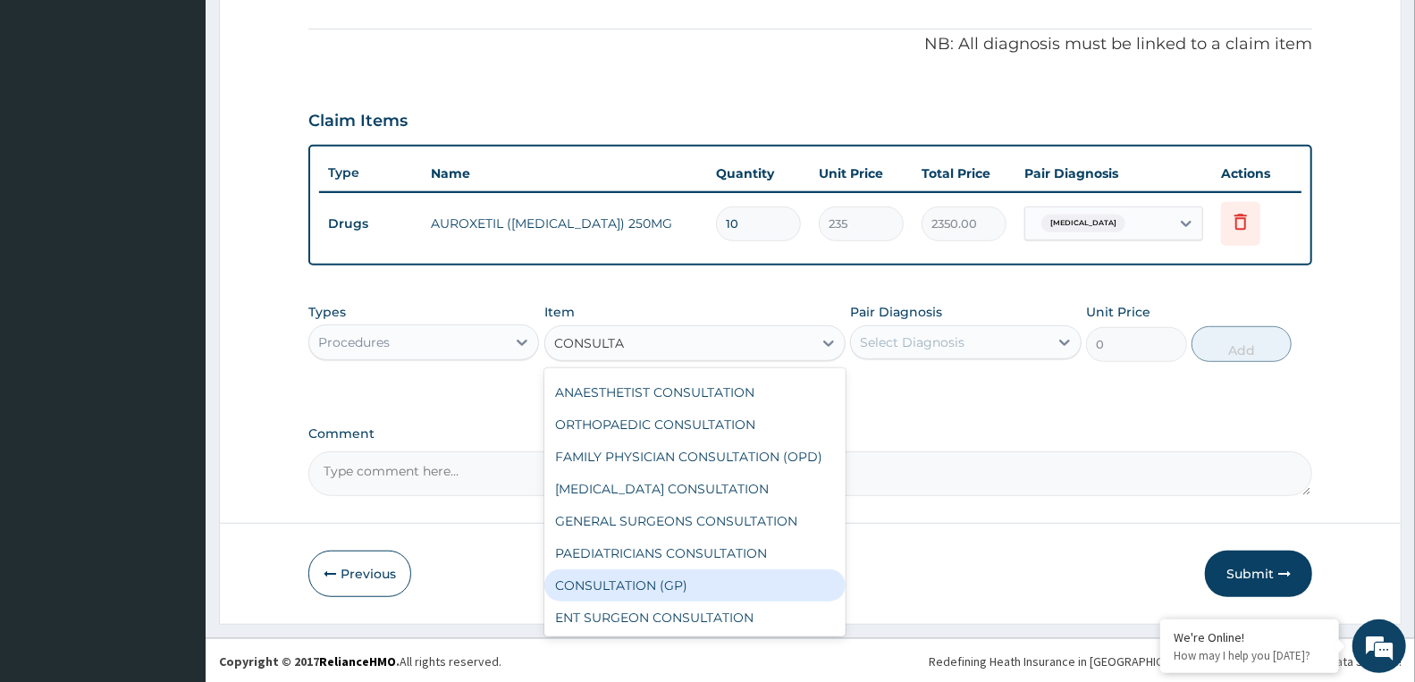
click at [677, 576] on div "CONSULTATION (GP)" at bounding box center [694, 585] width 301 height 32
type input "3000"
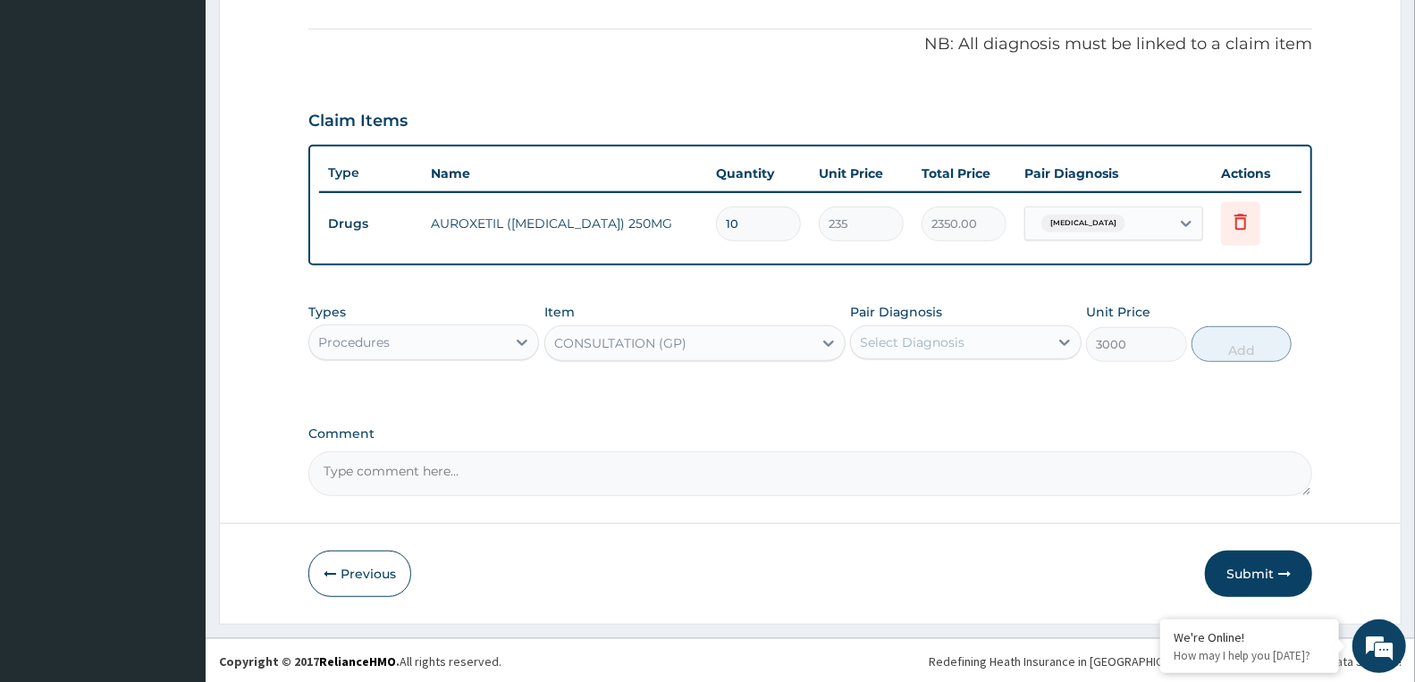
click at [926, 336] on div "Select Diagnosis" at bounding box center [912, 342] width 105 height 18
drag, startPoint x: 915, startPoint y: 381, endPoint x: 919, endPoint y: 391, distance: 11.3
click at [915, 388] on label "[MEDICAL_DATA]" at bounding box center [934, 386] width 111 height 18
checkbox input "true"
click at [1240, 340] on button "Add" at bounding box center [1241, 344] width 100 height 36
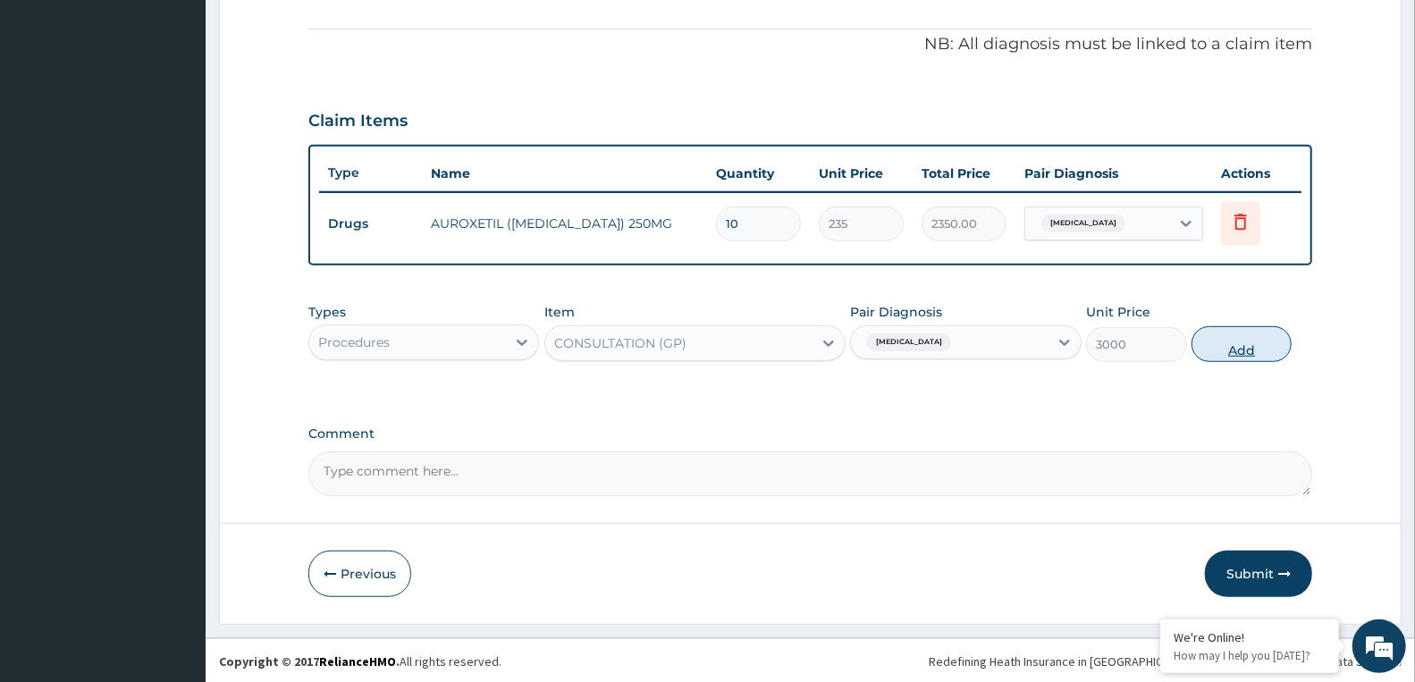
type input "0"
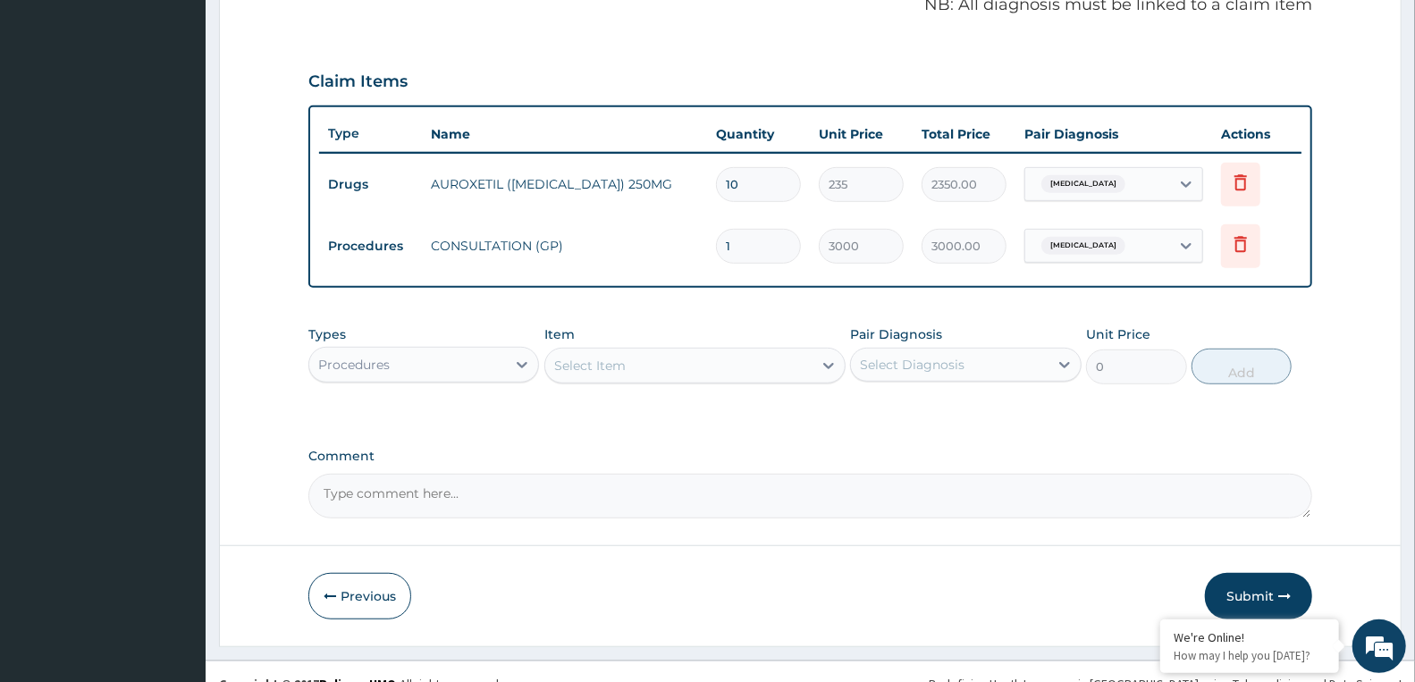
scroll to position [582, 0]
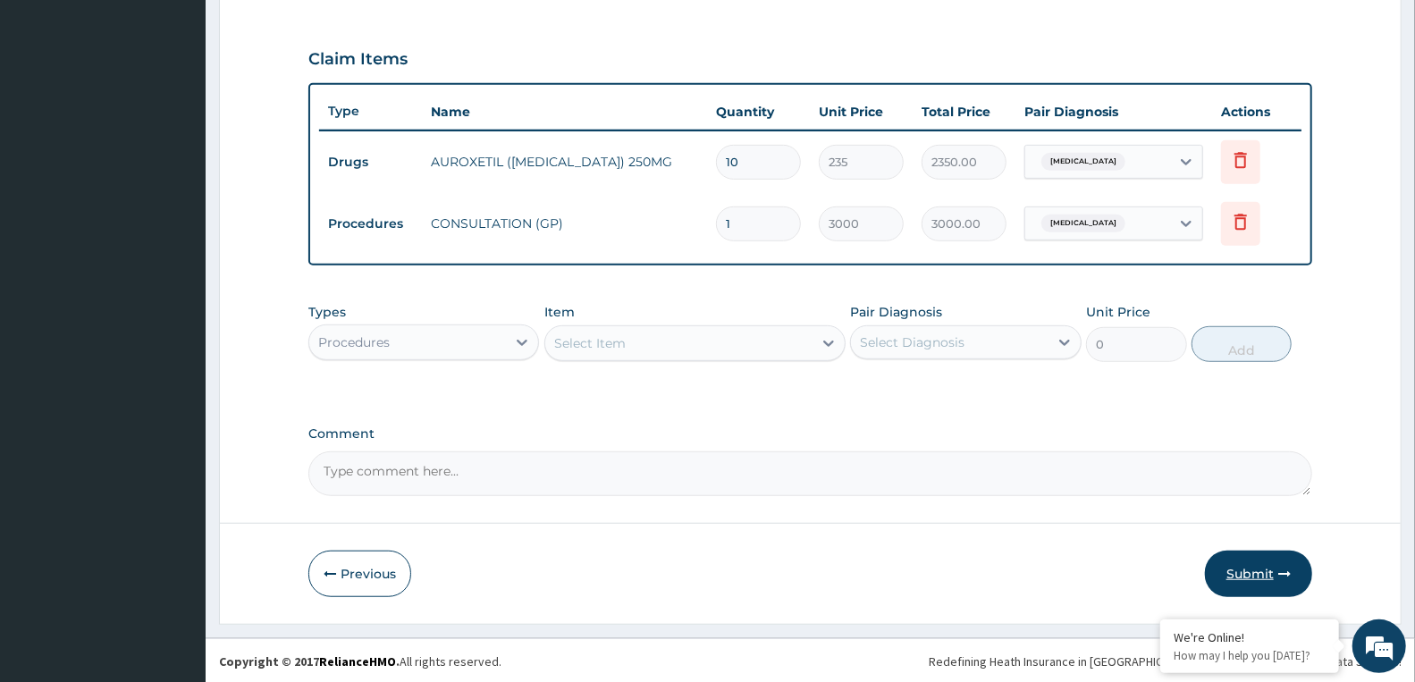
click at [1236, 570] on button "Submit" at bounding box center [1258, 574] width 107 height 46
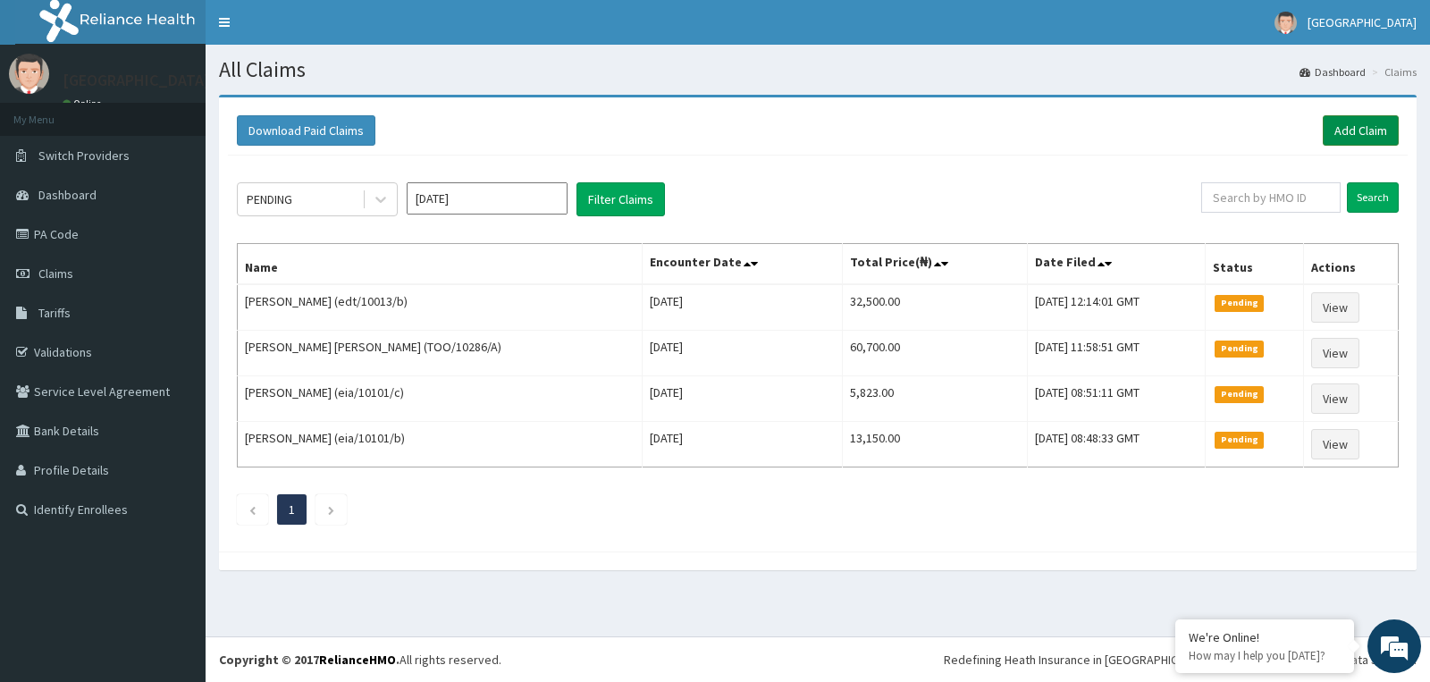
click at [1379, 129] on link "Add Claim" at bounding box center [1361, 130] width 76 height 30
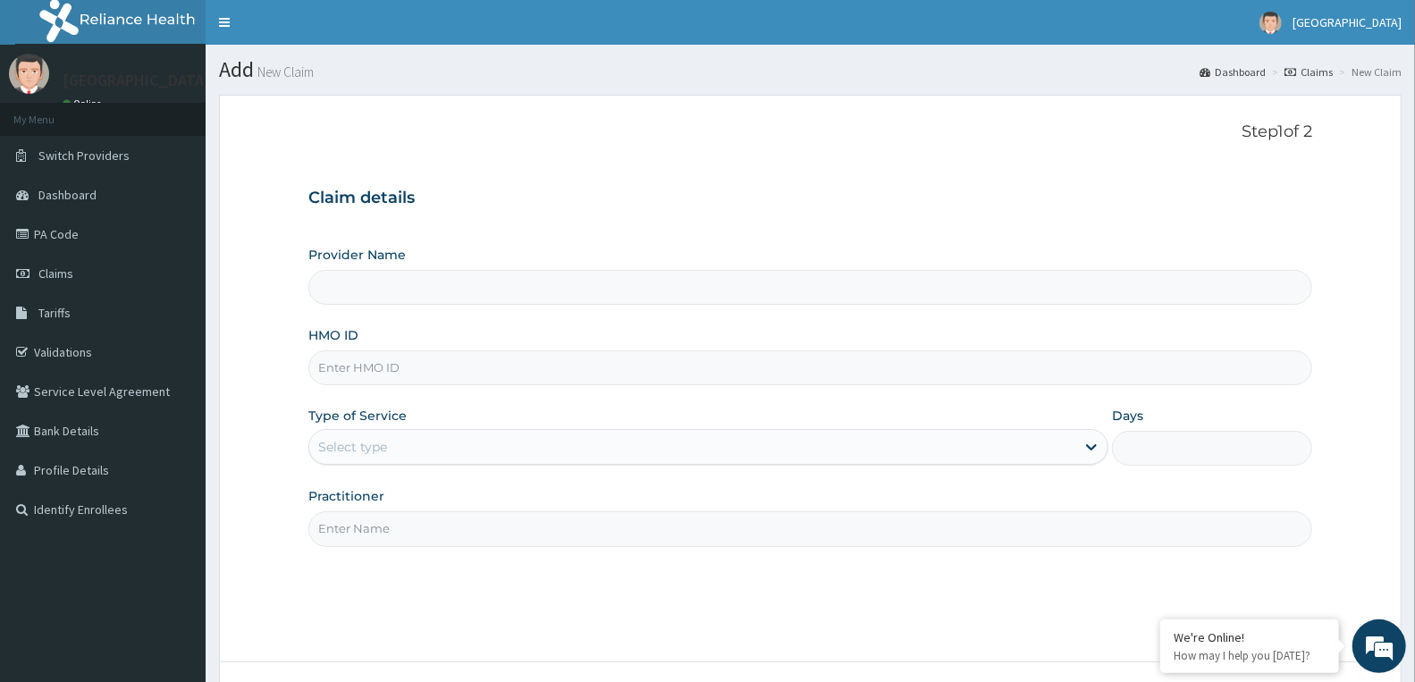
click at [744, 373] on input "HMO ID" at bounding box center [810, 367] width 1004 height 35
type input "Doren Specialist Hospital"
paste input "SSY/10004/D"
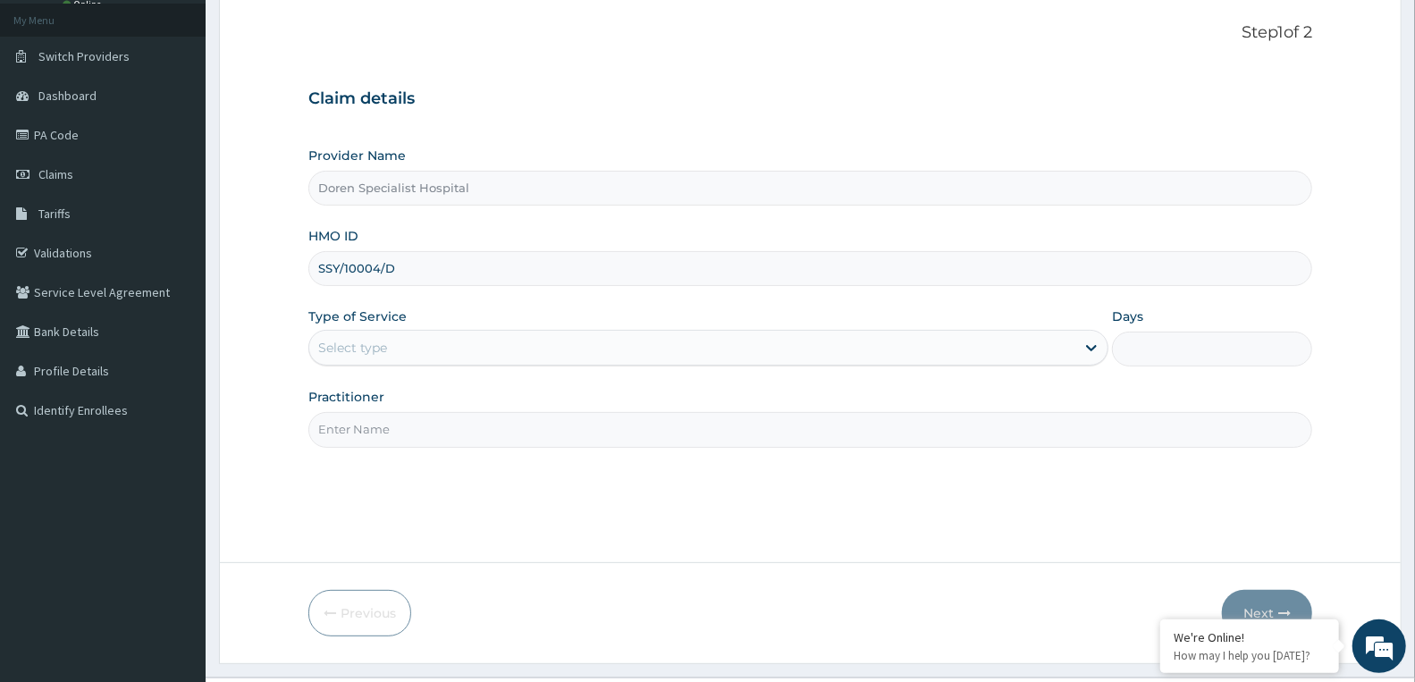
type input "SSY/10004/D"
click at [568, 357] on div "Select type" at bounding box center [692, 347] width 766 height 29
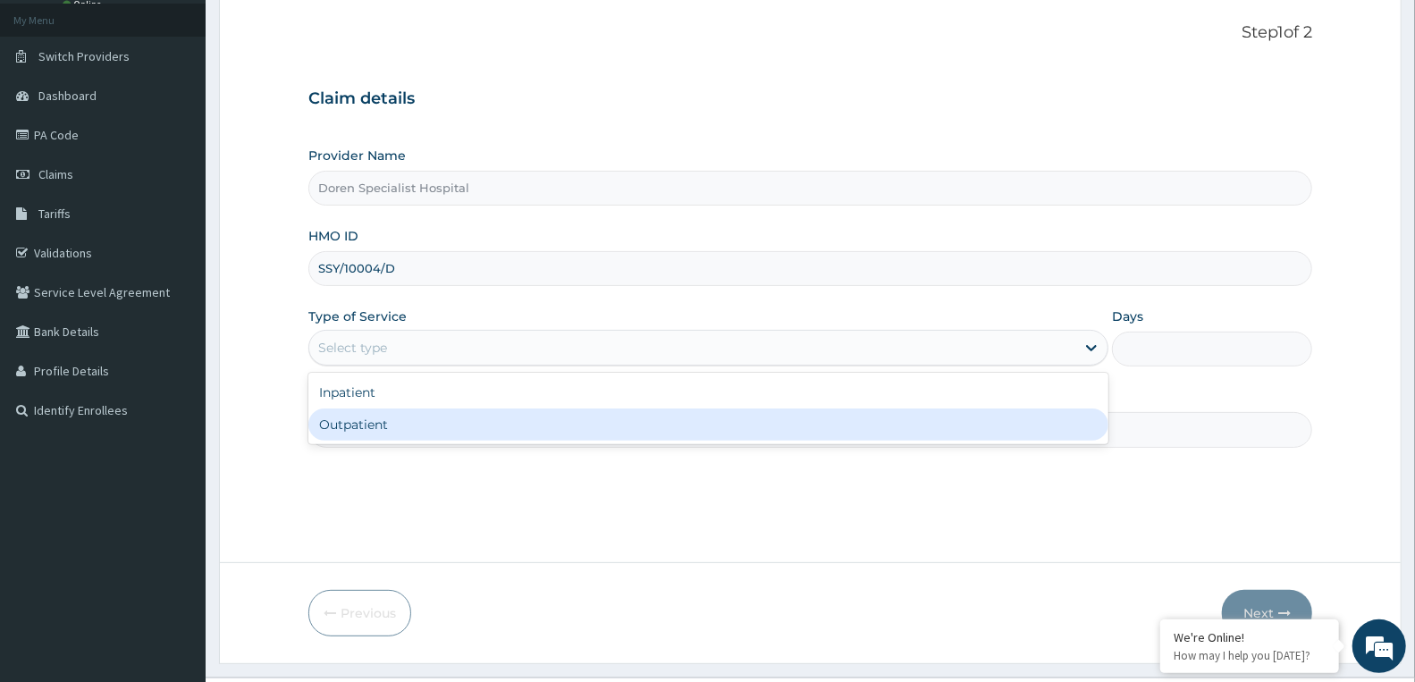
click at [528, 435] on div "Outpatient" at bounding box center [708, 424] width 800 height 32
type input "1"
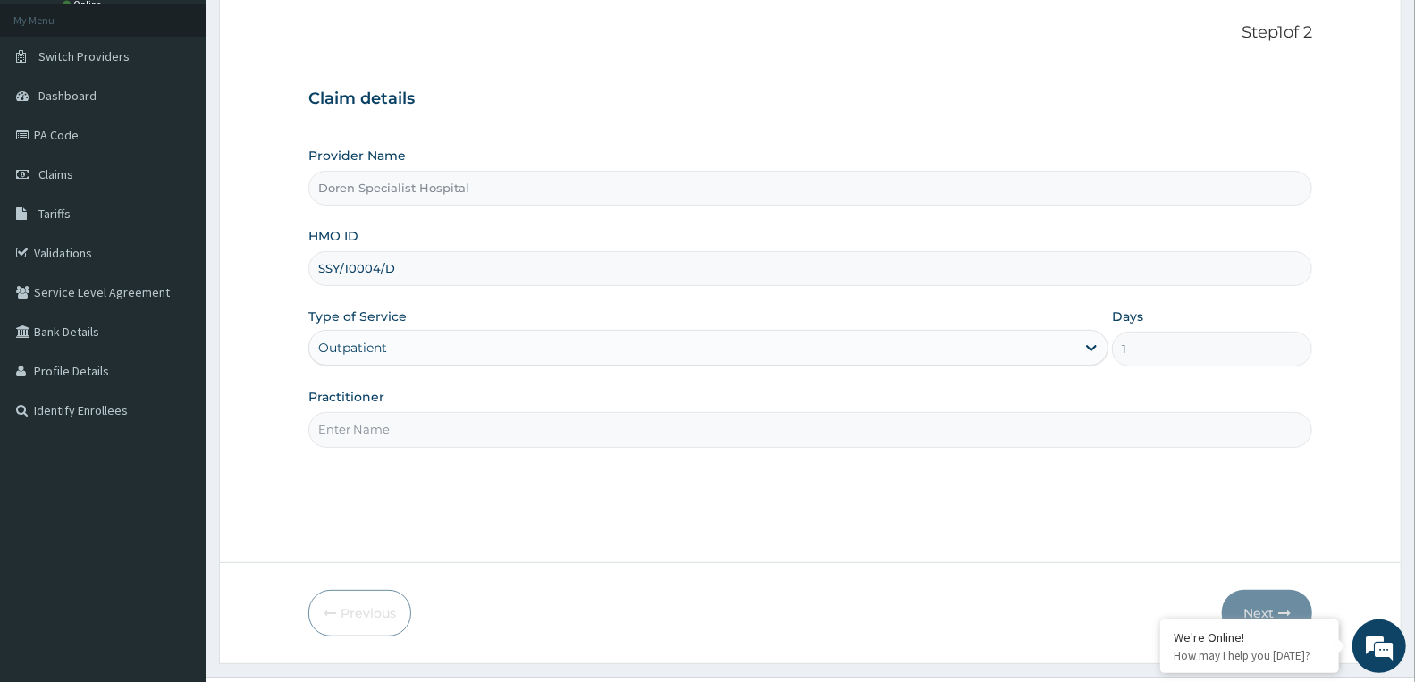
click at [435, 434] on input "Practitioner" at bounding box center [810, 429] width 1004 height 35
type input "S"
type input "[PERSON_NAME]"
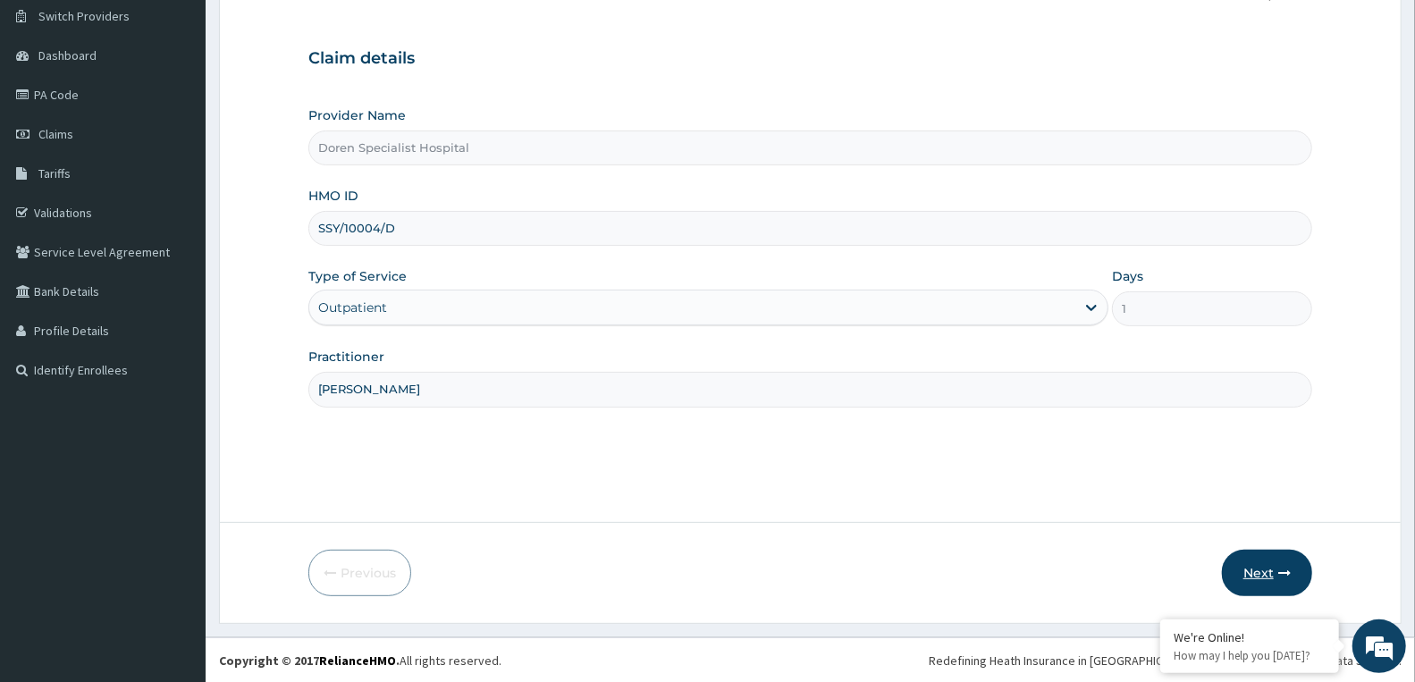
click at [1270, 570] on button "Next" at bounding box center [1267, 573] width 90 height 46
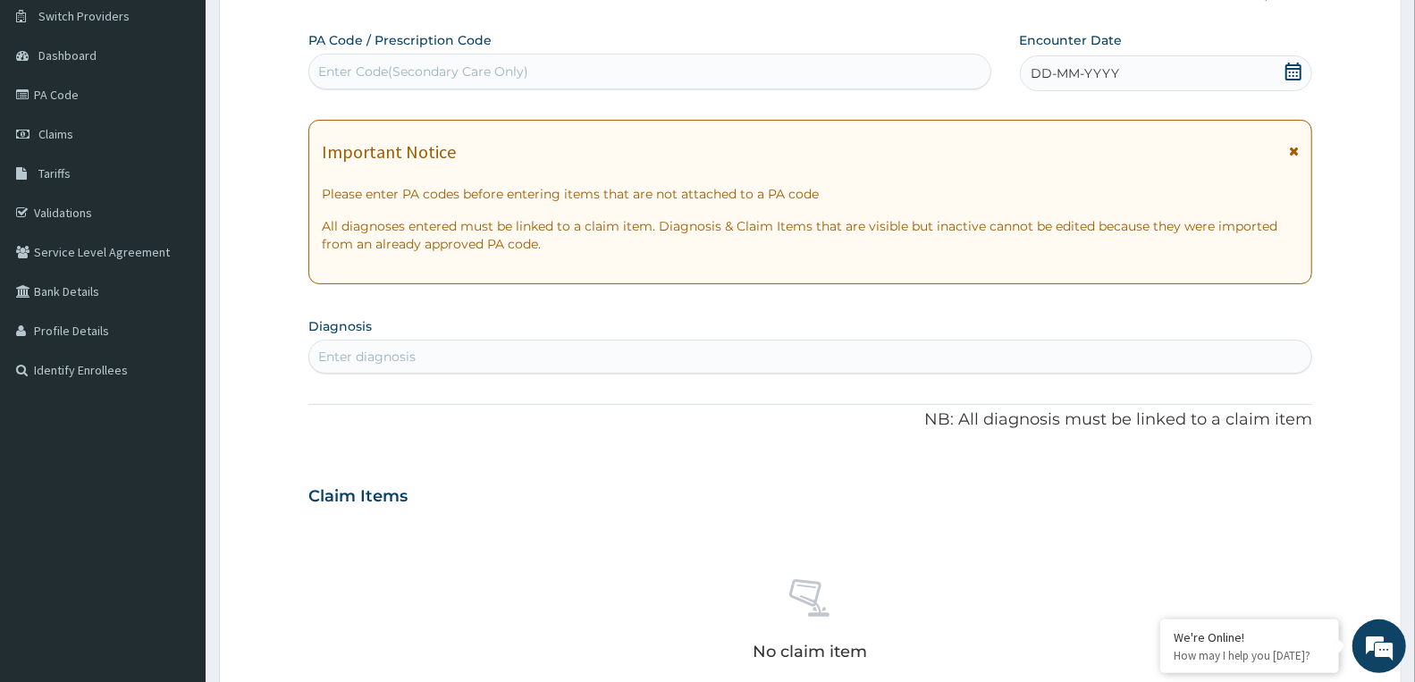
click at [1135, 82] on div "DD-MM-YYYY" at bounding box center [1166, 73] width 292 height 36
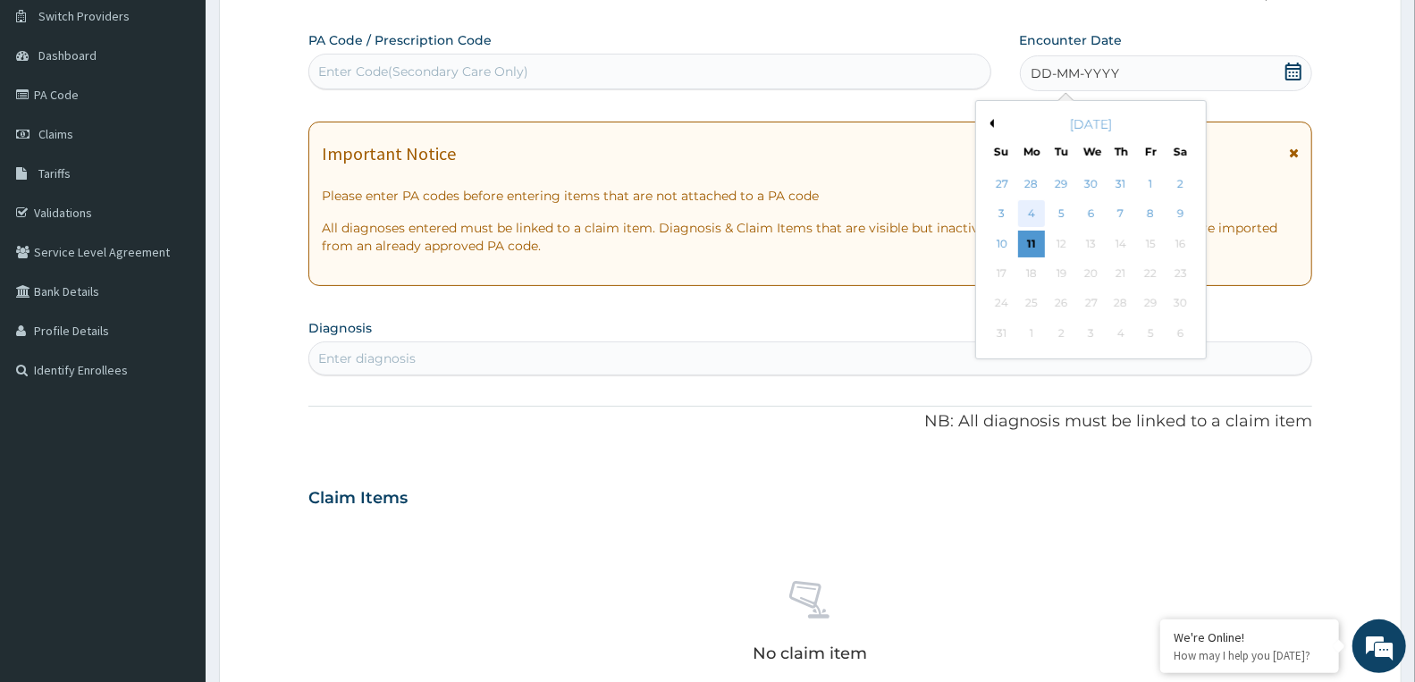
click at [1035, 214] on div "4" at bounding box center [1031, 214] width 27 height 27
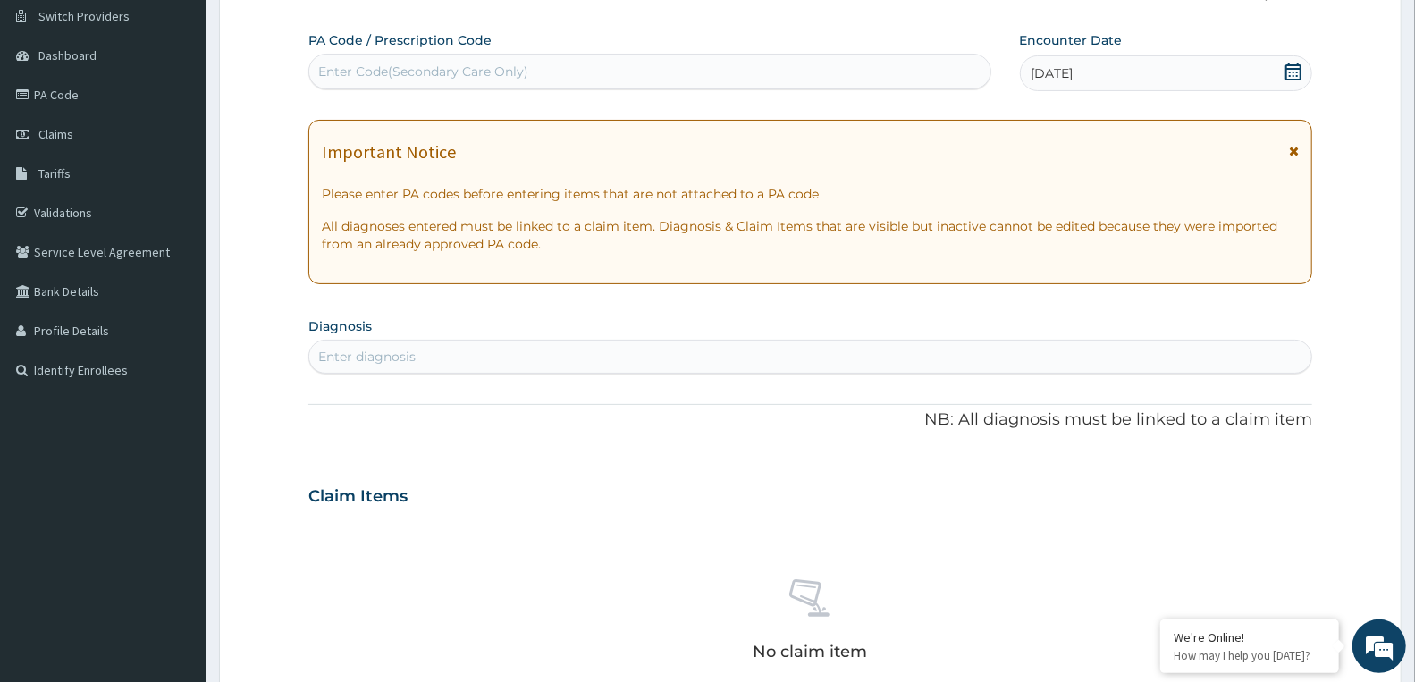
click at [403, 358] on div "Enter diagnosis" at bounding box center [366, 357] width 97 height 18
type input "MALARIA"
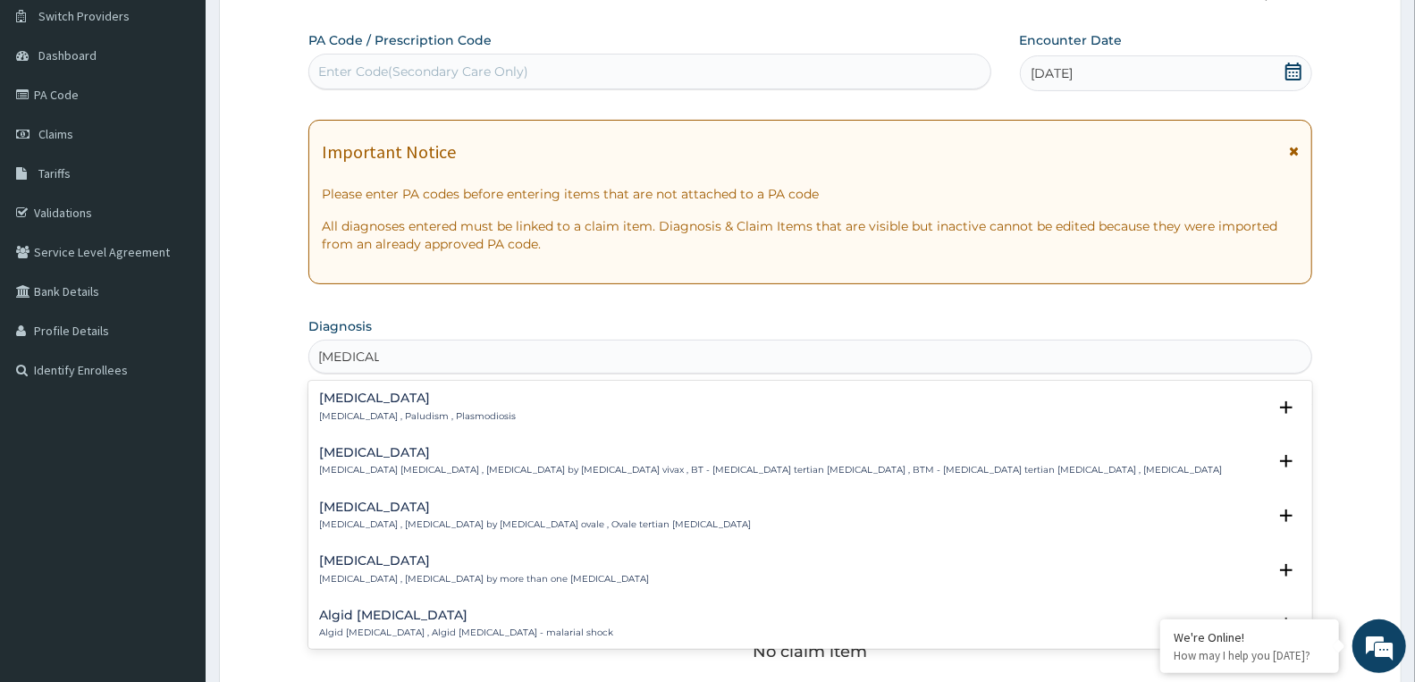
click at [376, 397] on h4 "Malaria" at bounding box center [417, 397] width 197 height 13
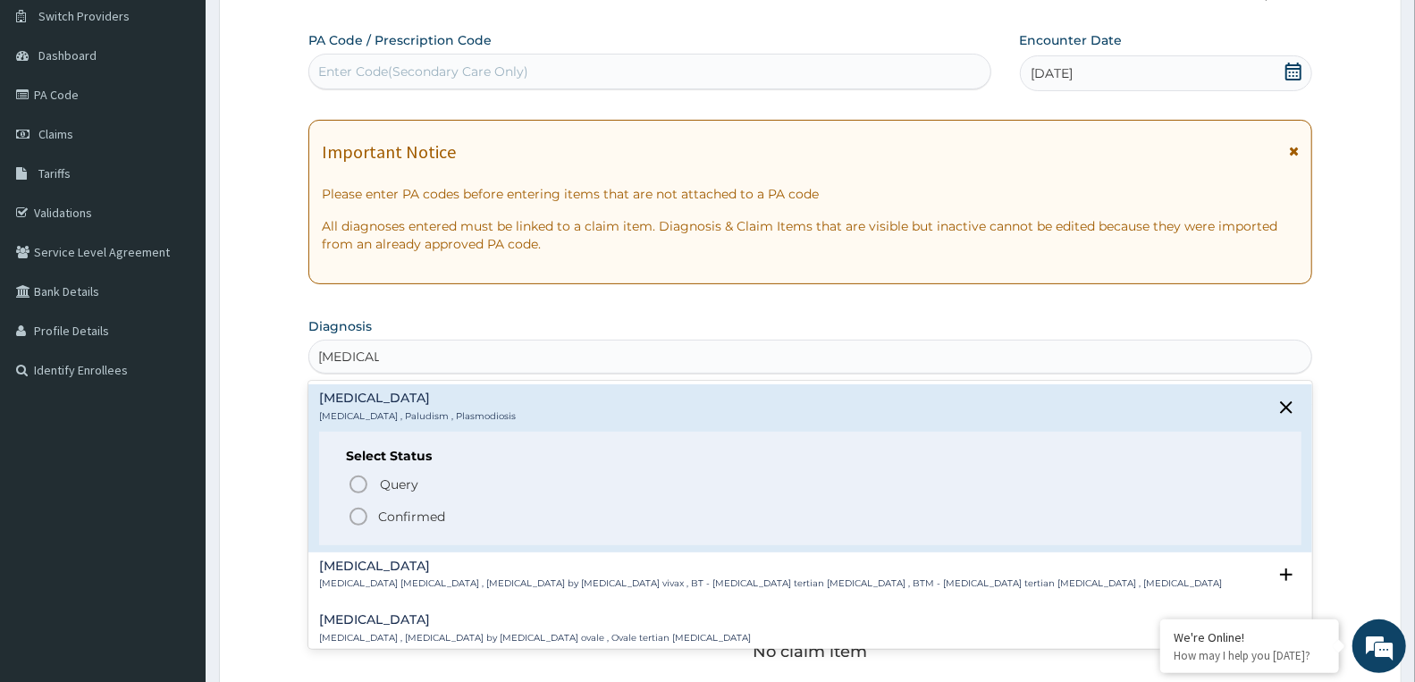
click at [409, 512] on p "Confirmed" at bounding box center [411, 517] width 67 height 18
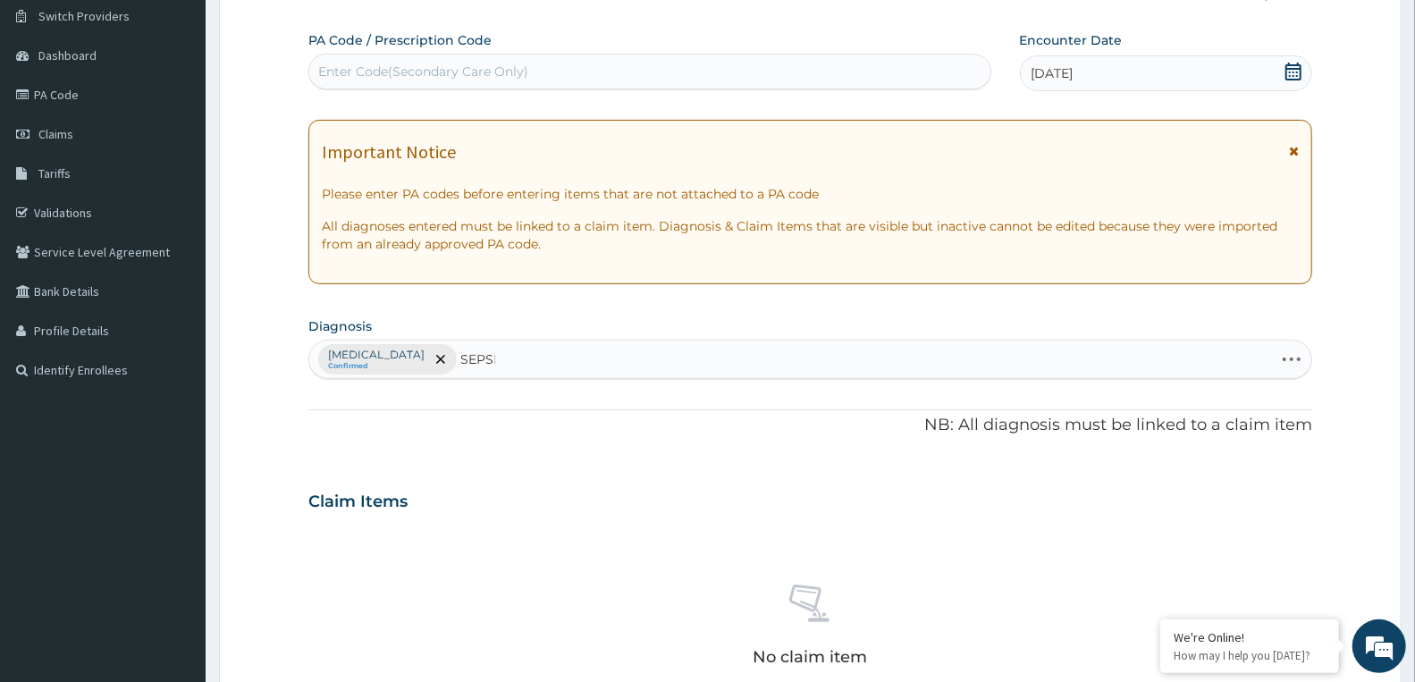
type input "SEPSIS"
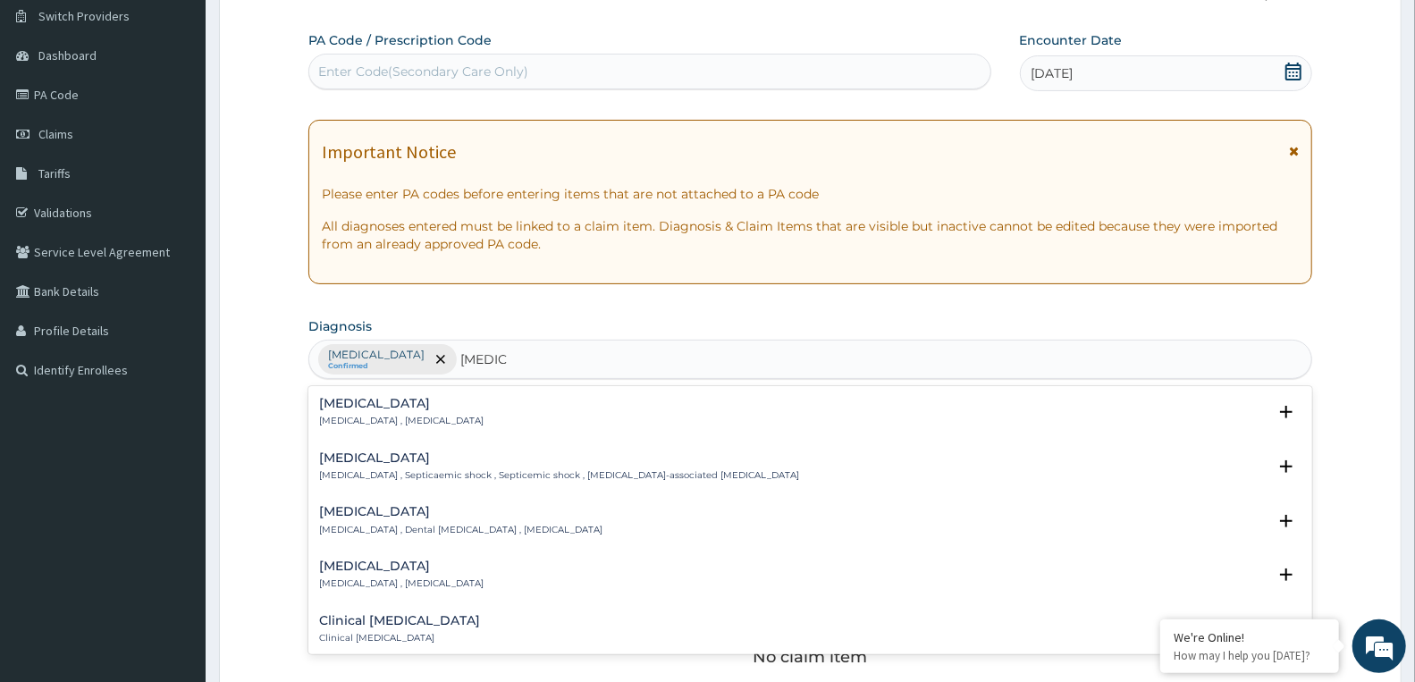
click at [442, 422] on div "Sepsis Systemic infection , Sepsis" at bounding box center [810, 412] width 982 height 31
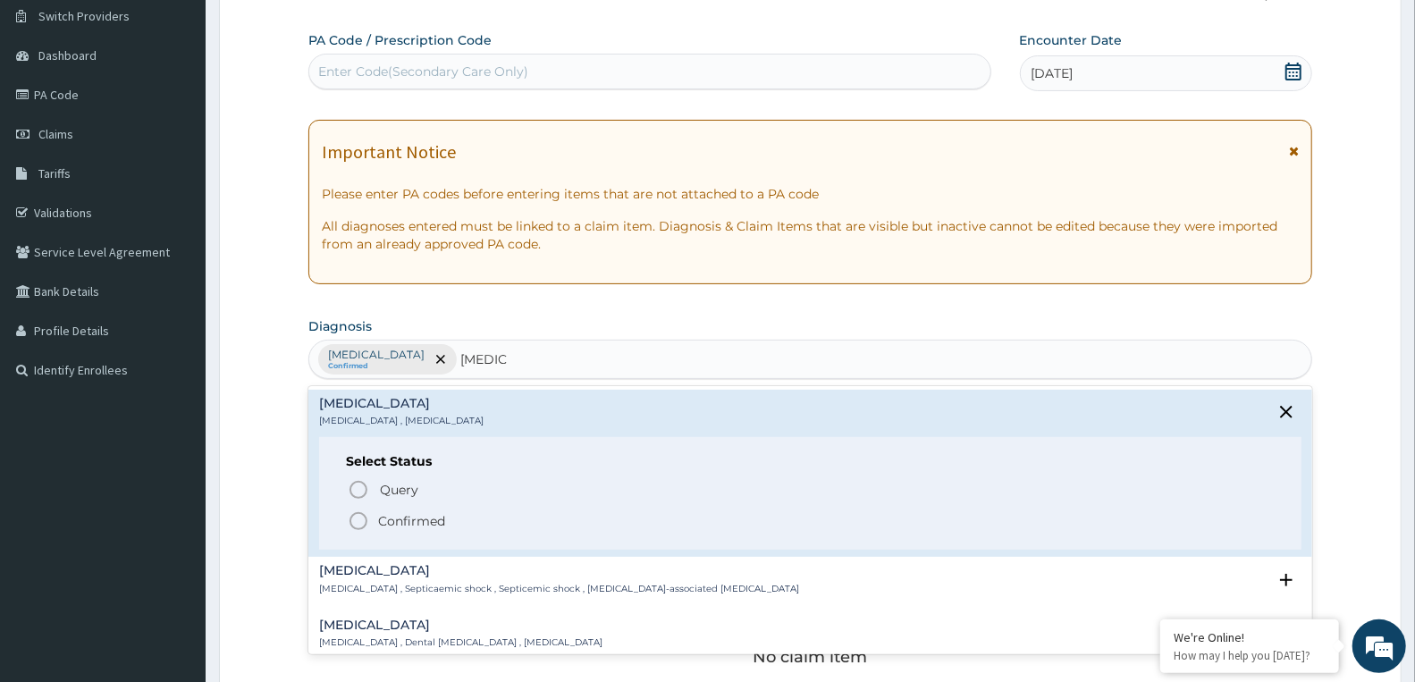
click at [414, 517] on p "Confirmed" at bounding box center [411, 521] width 67 height 18
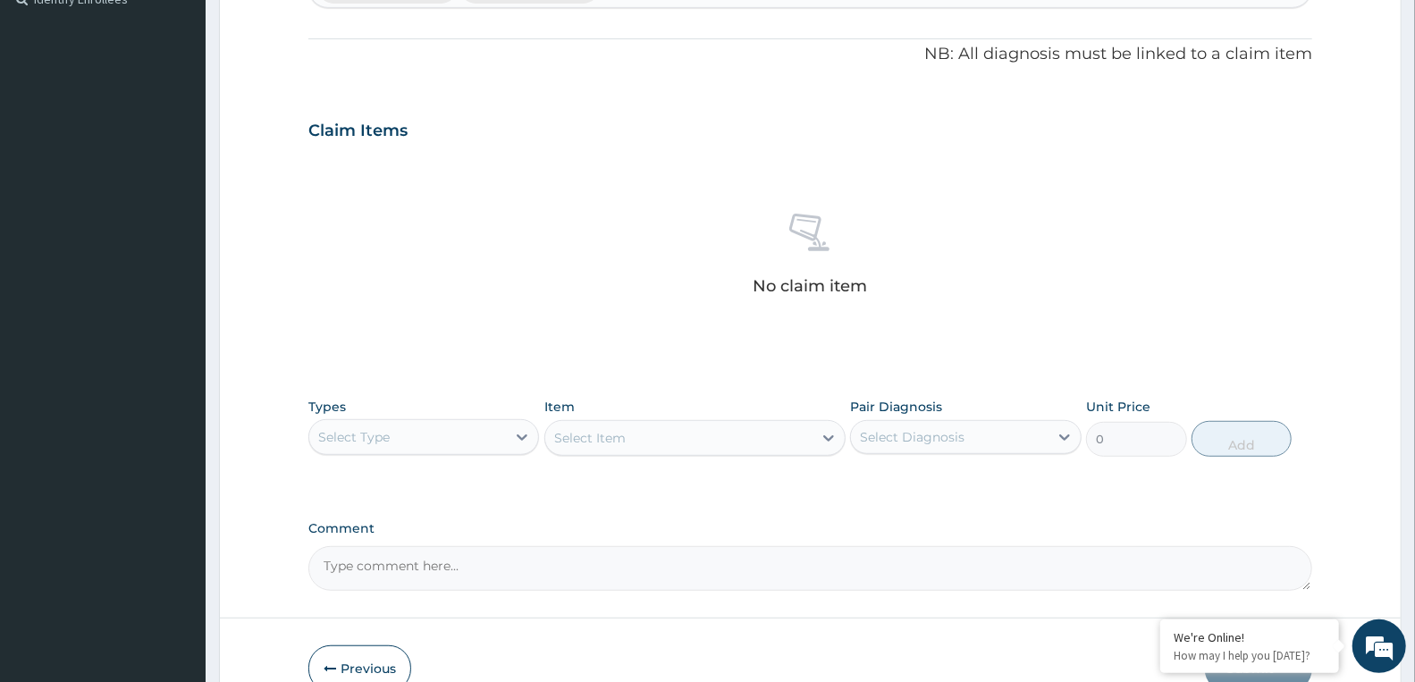
scroll to position [606, 0]
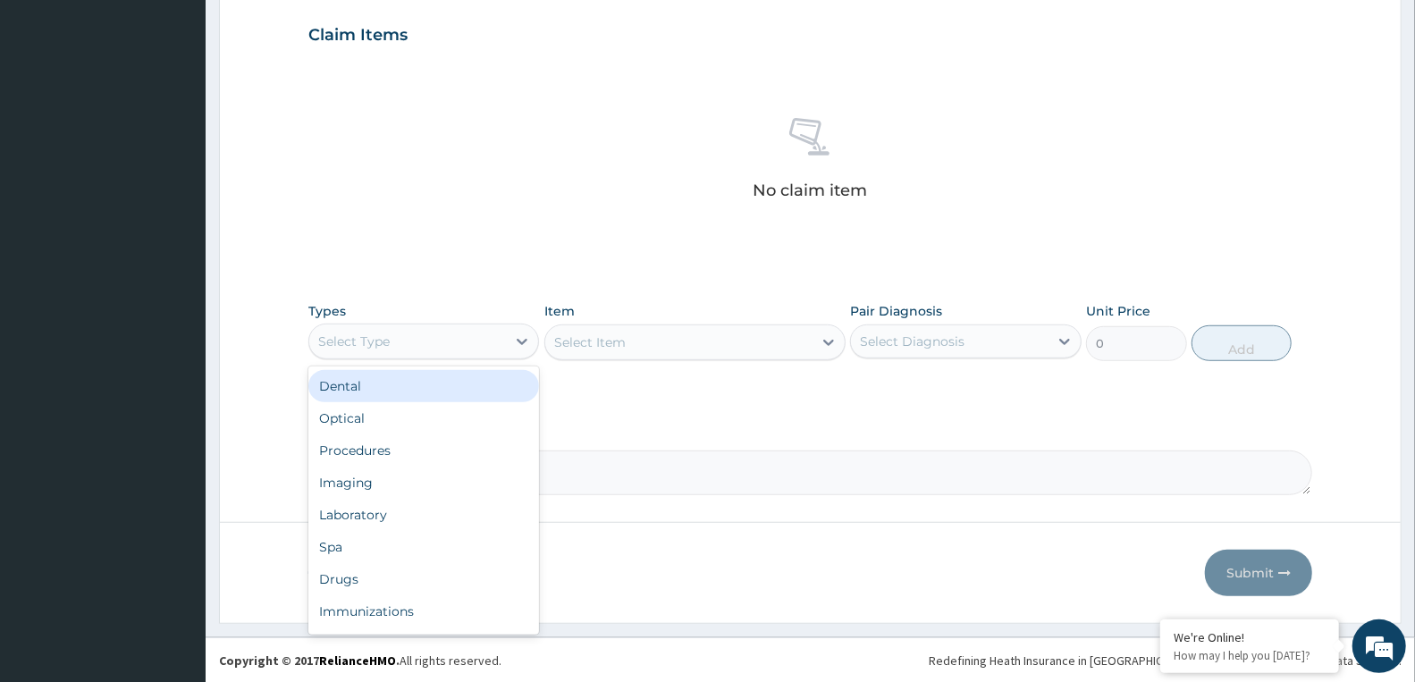
drag, startPoint x: 363, startPoint y: 341, endPoint x: 374, endPoint y: 395, distance: 54.7
click at [363, 343] on div "Select Type" at bounding box center [353, 341] width 71 height 18
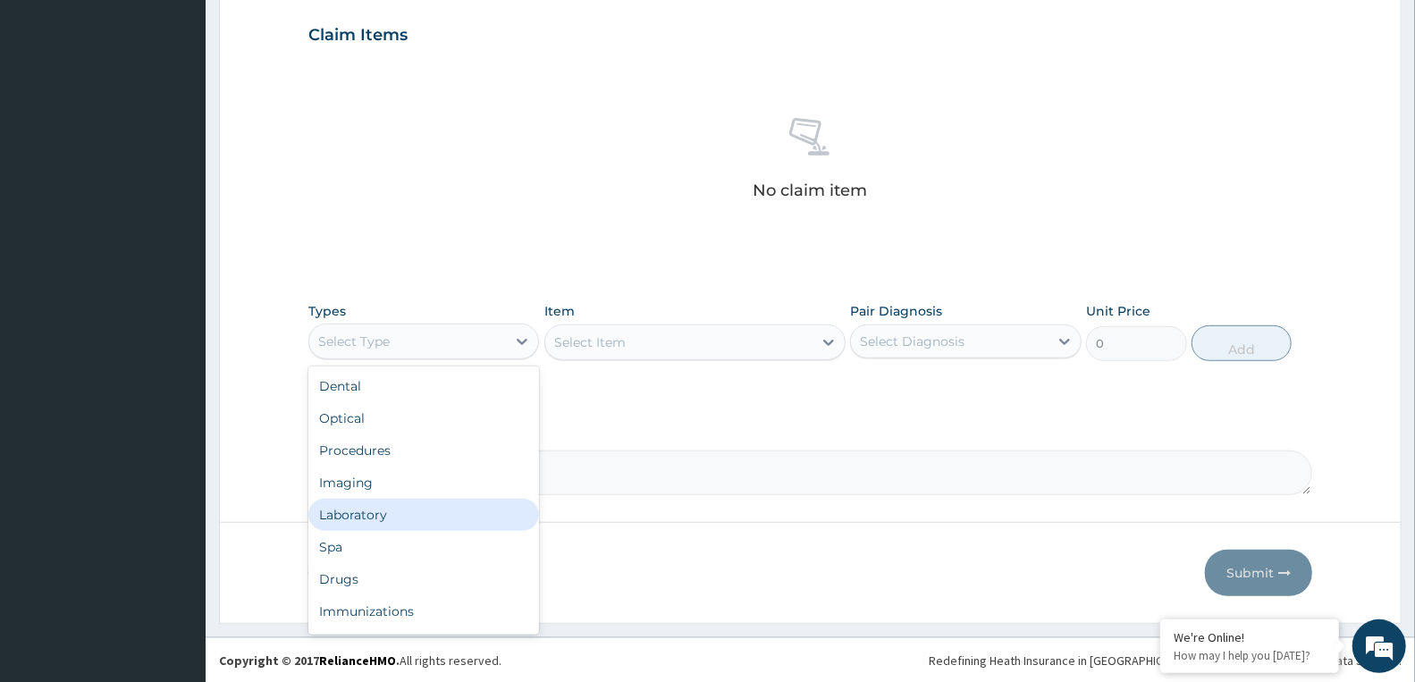
click at [370, 513] on div "Laboratory" at bounding box center [423, 515] width 231 height 32
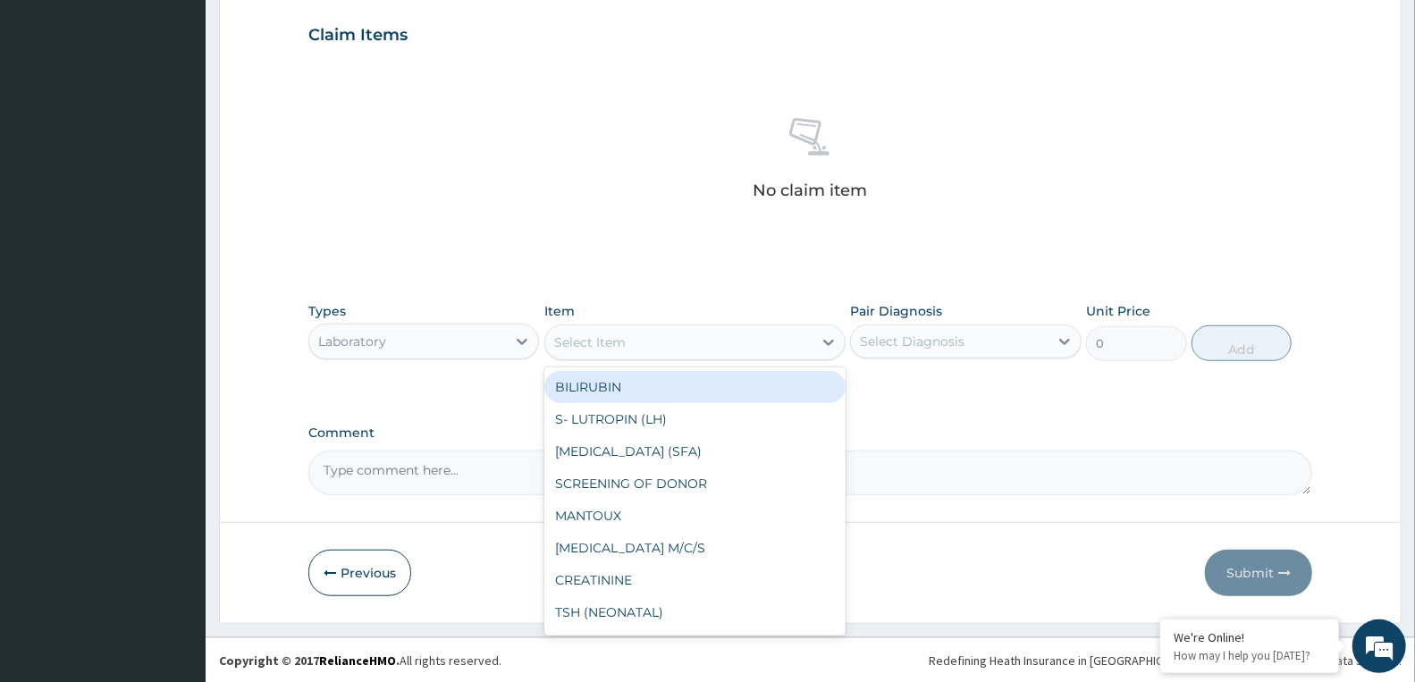
click at [602, 334] on div "Select Item" at bounding box center [589, 342] width 71 height 18
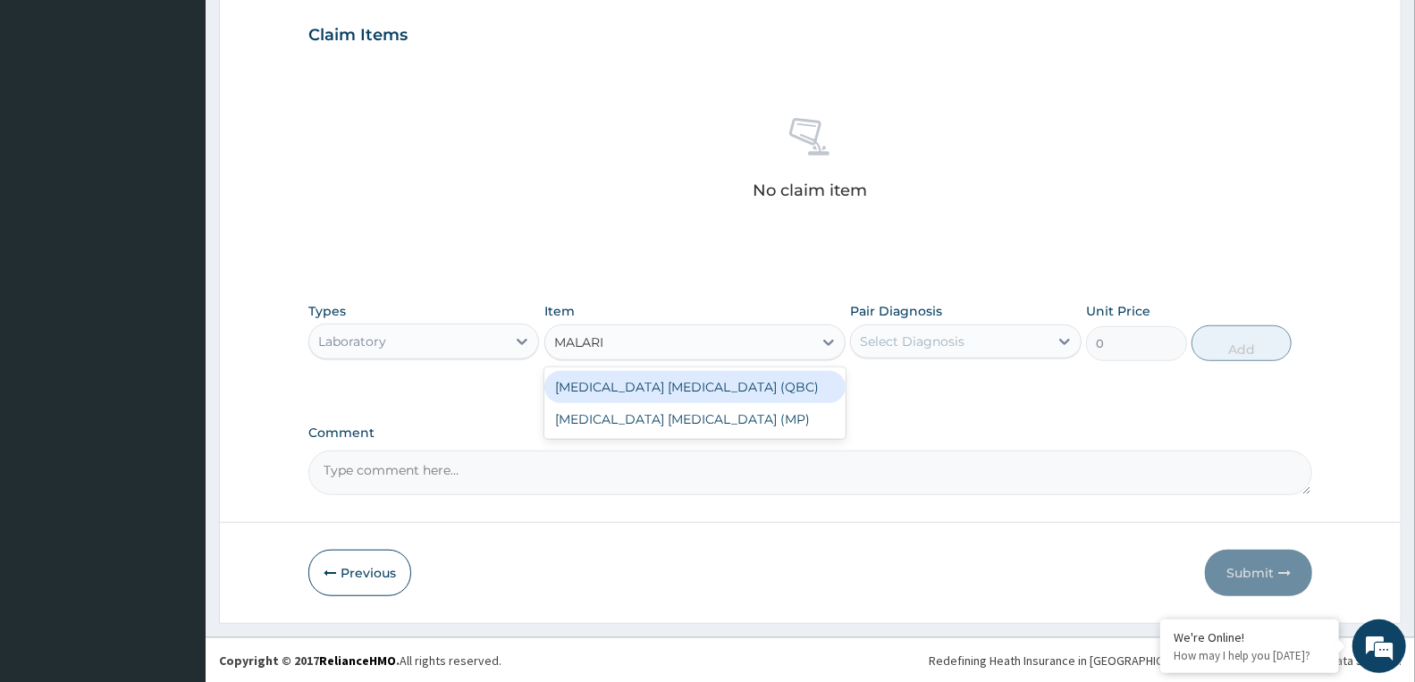
type input "MALARIA"
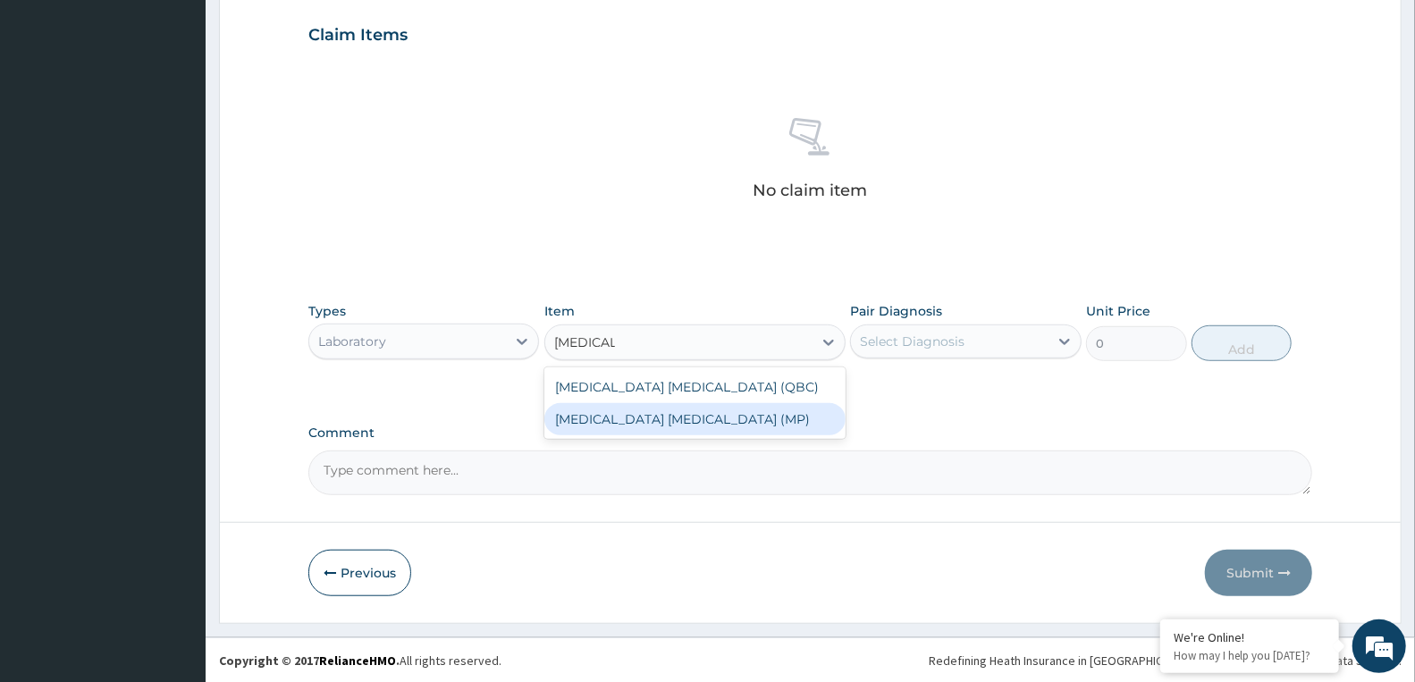
click at [629, 421] on div "MALARIA PARASITE (MP)" at bounding box center [694, 419] width 301 height 32
type input "2100"
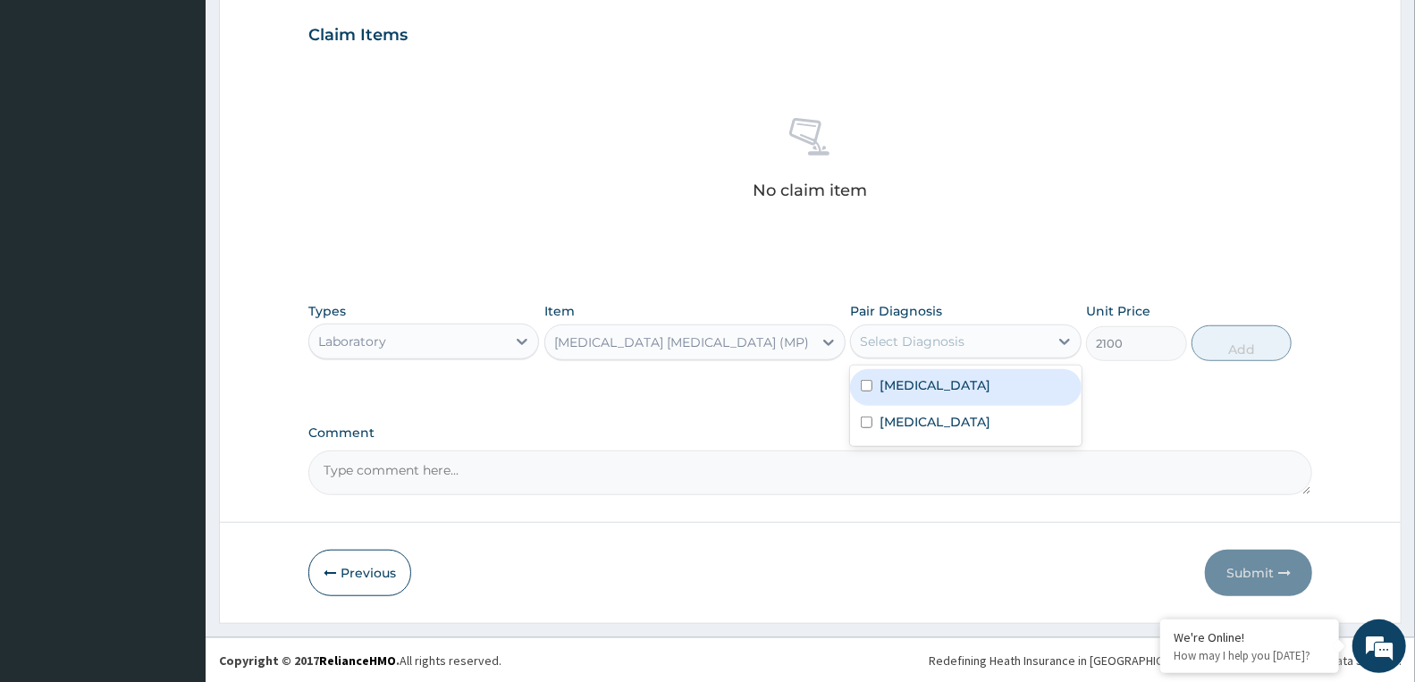
click at [945, 345] on div "Select Diagnosis" at bounding box center [912, 341] width 105 height 18
click at [930, 394] on div "[MEDICAL_DATA]" at bounding box center [965, 387] width 231 height 37
checkbox input "true"
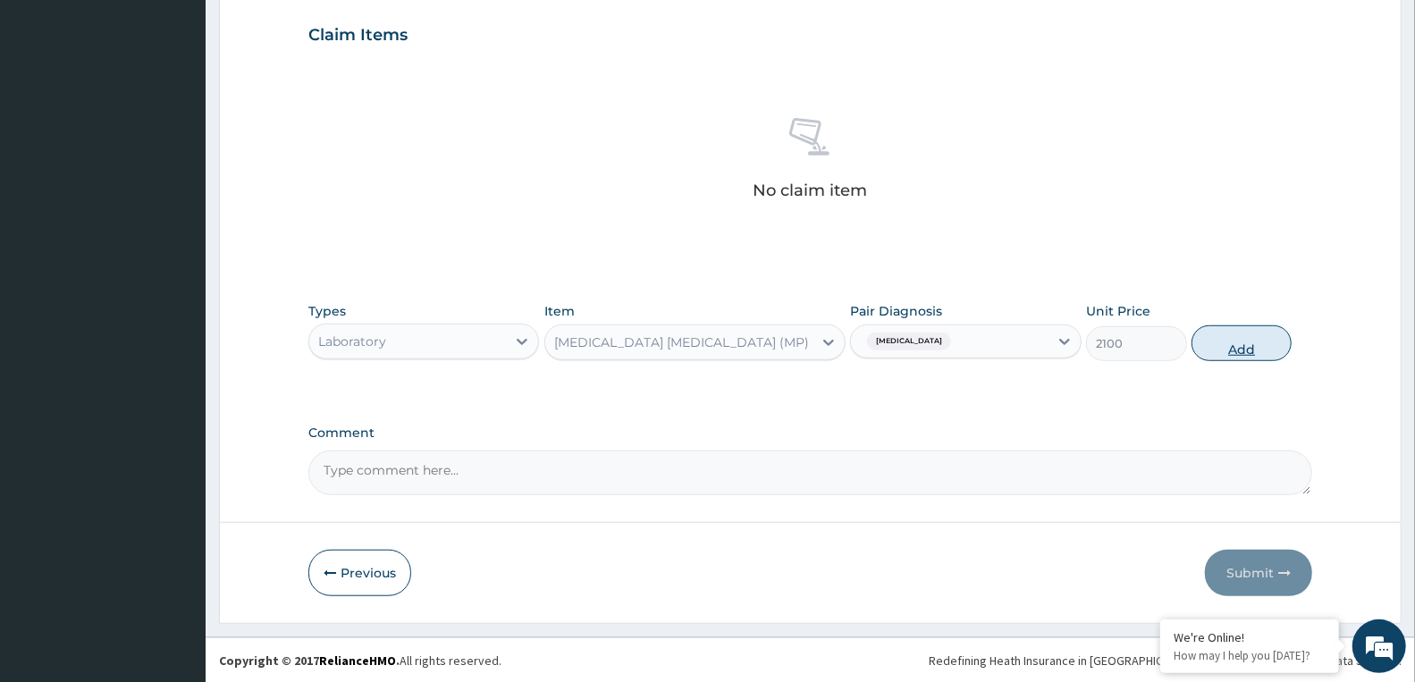
click at [1225, 338] on button "Add" at bounding box center [1241, 343] width 100 height 36
type input "0"
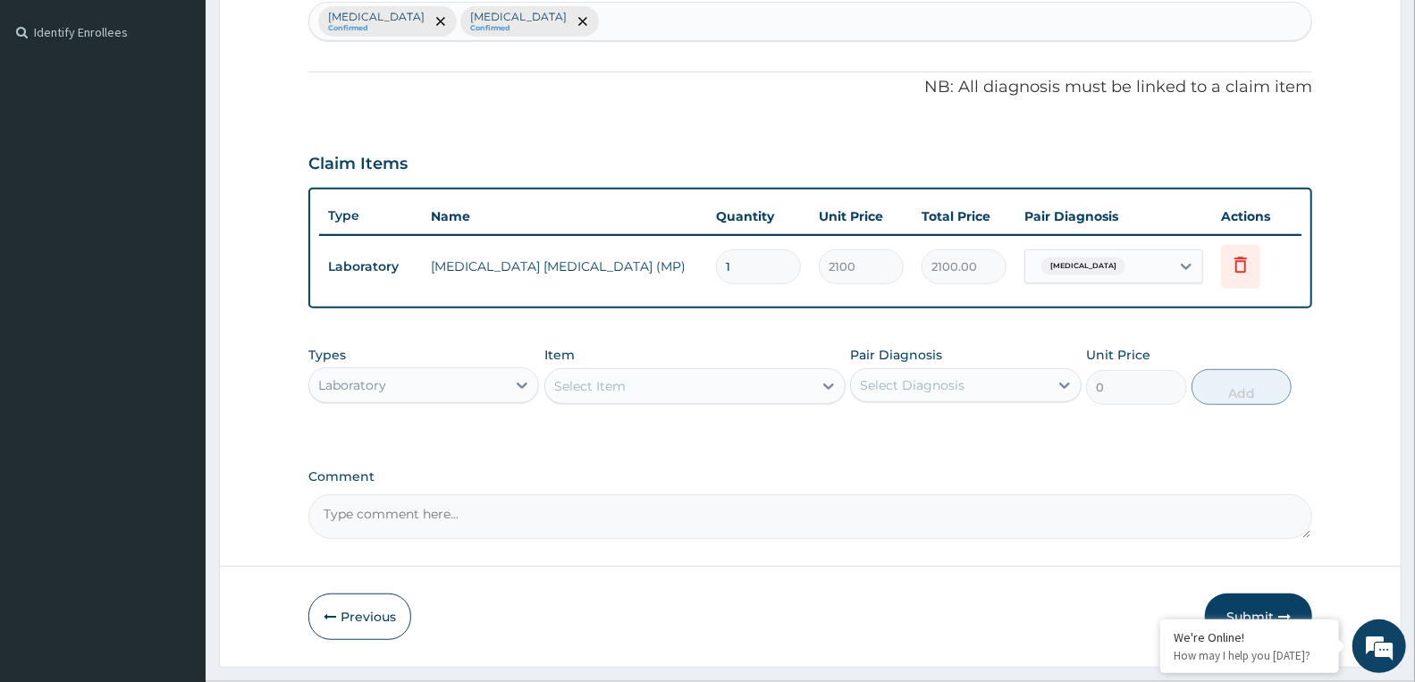
scroll to position [520, 0]
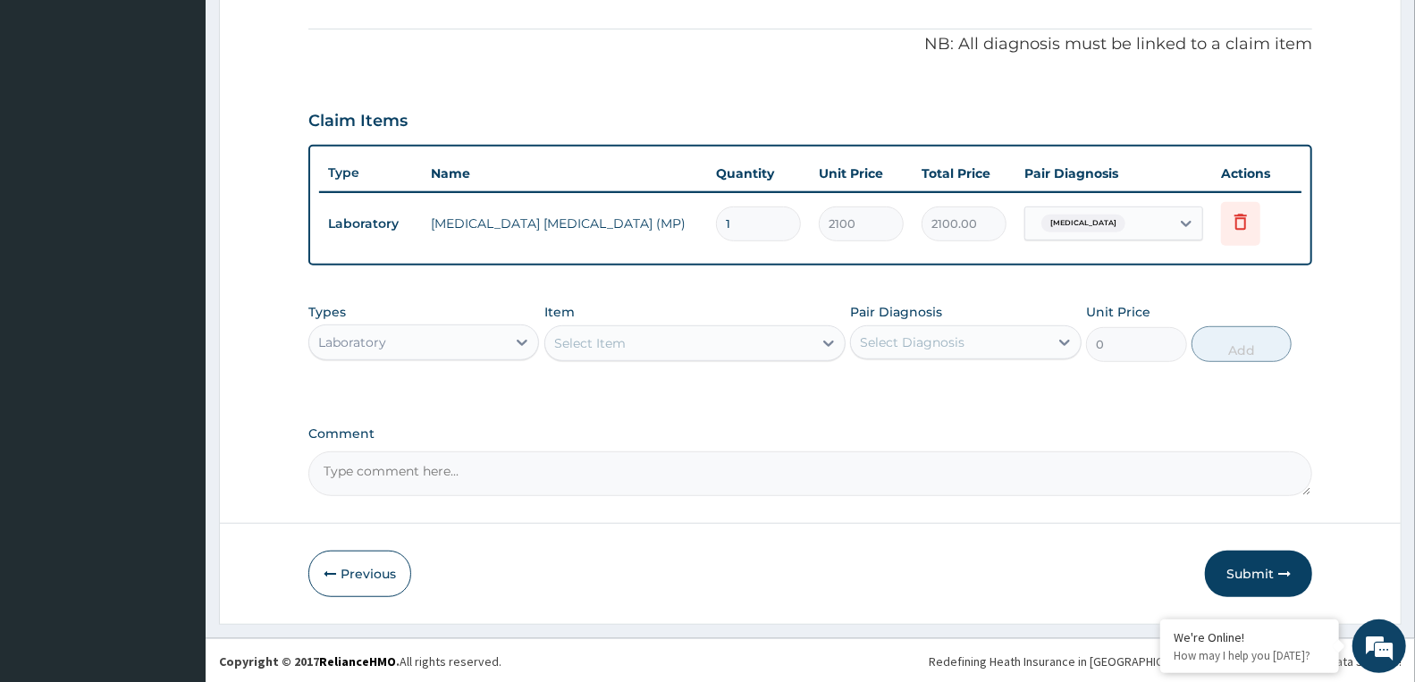
click at [606, 350] on div "Select Item" at bounding box center [678, 343] width 267 height 29
type input "FULL"
click at [698, 384] on div "FULL BLOOD COUNT" at bounding box center [694, 388] width 301 height 32
type input "3400"
click at [914, 328] on div "Select Diagnosis" at bounding box center [949, 342] width 197 height 29
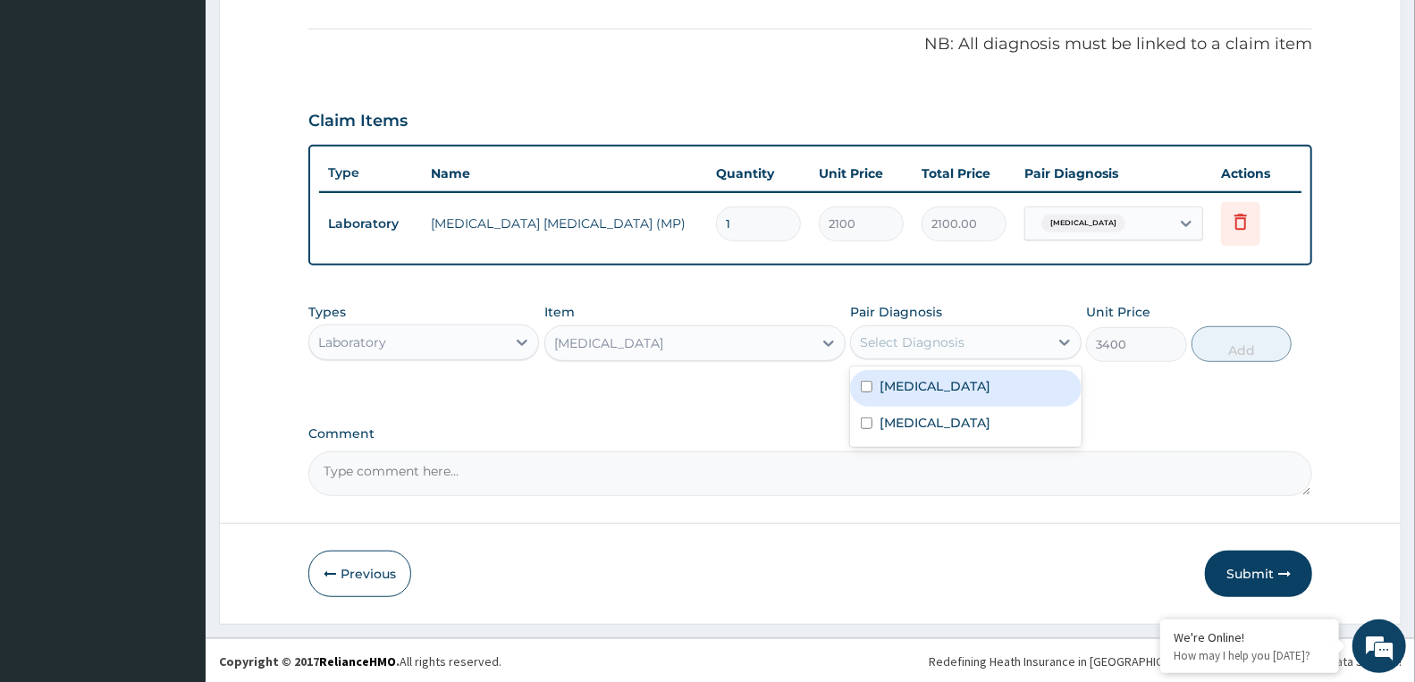
click at [909, 378] on label "Malaria" at bounding box center [934, 386] width 111 height 18
checkbox input "true"
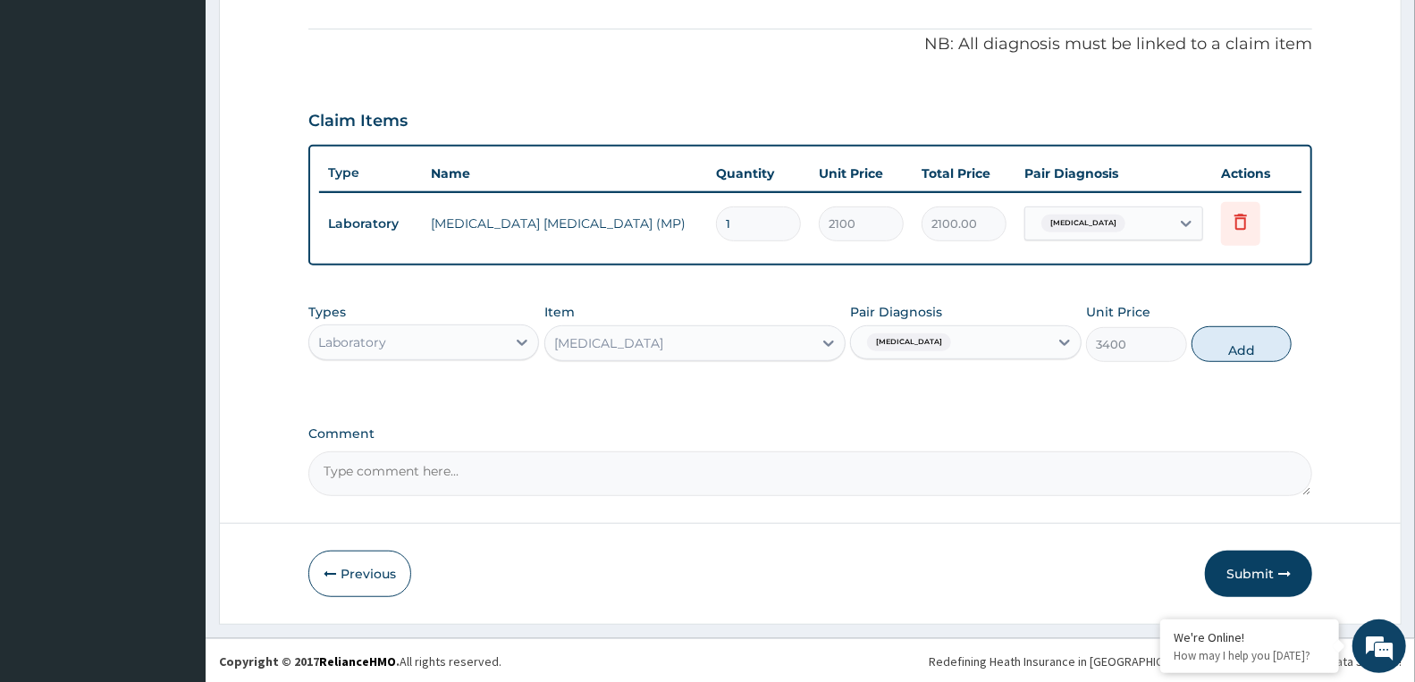
click at [913, 342] on div "Malaria" at bounding box center [907, 342] width 94 height 23
drag, startPoint x: 1067, startPoint y: 333, endPoint x: 1035, endPoint y: 379, distance: 55.8
click at [1063, 349] on div at bounding box center [1064, 342] width 32 height 32
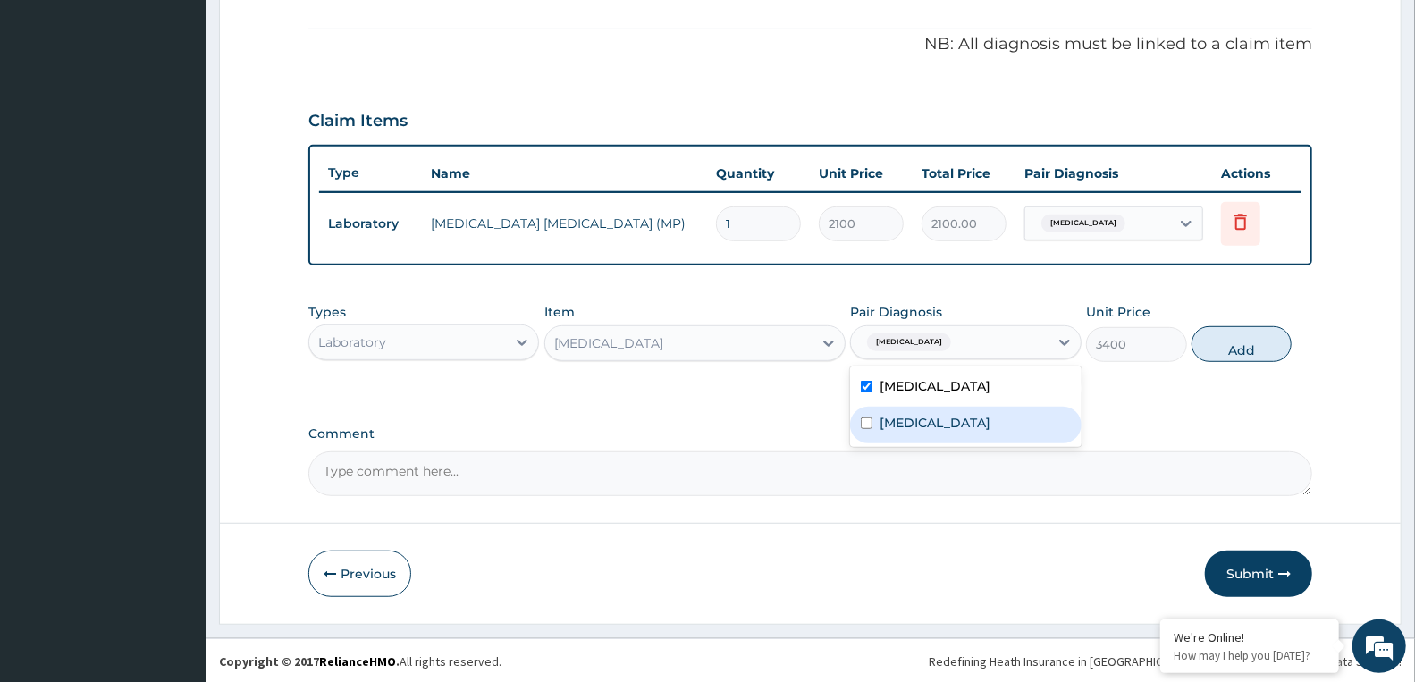
click at [874, 422] on div "Sepsis" at bounding box center [965, 425] width 231 height 37
checkbox input "true"
click at [887, 387] on label "Malaria" at bounding box center [934, 386] width 111 height 18
checkbox input "false"
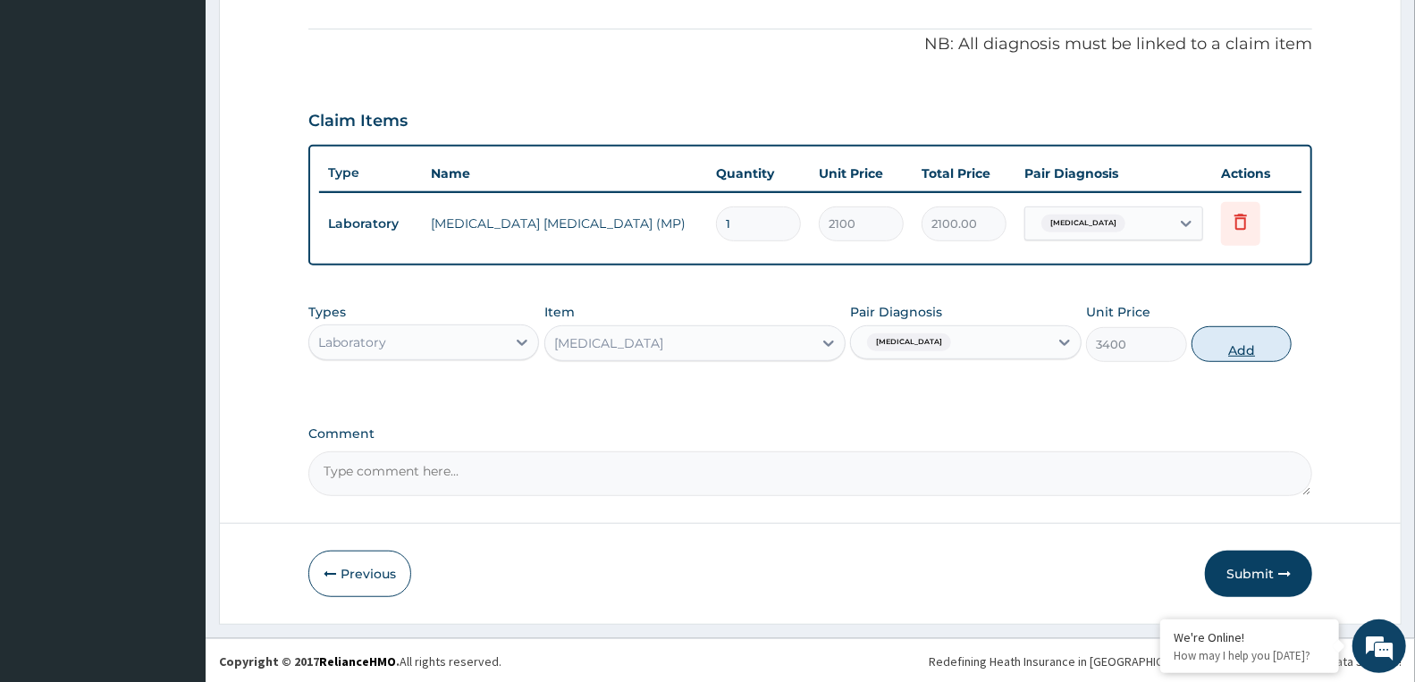
click at [1231, 338] on button "Add" at bounding box center [1241, 344] width 100 height 36
type input "0"
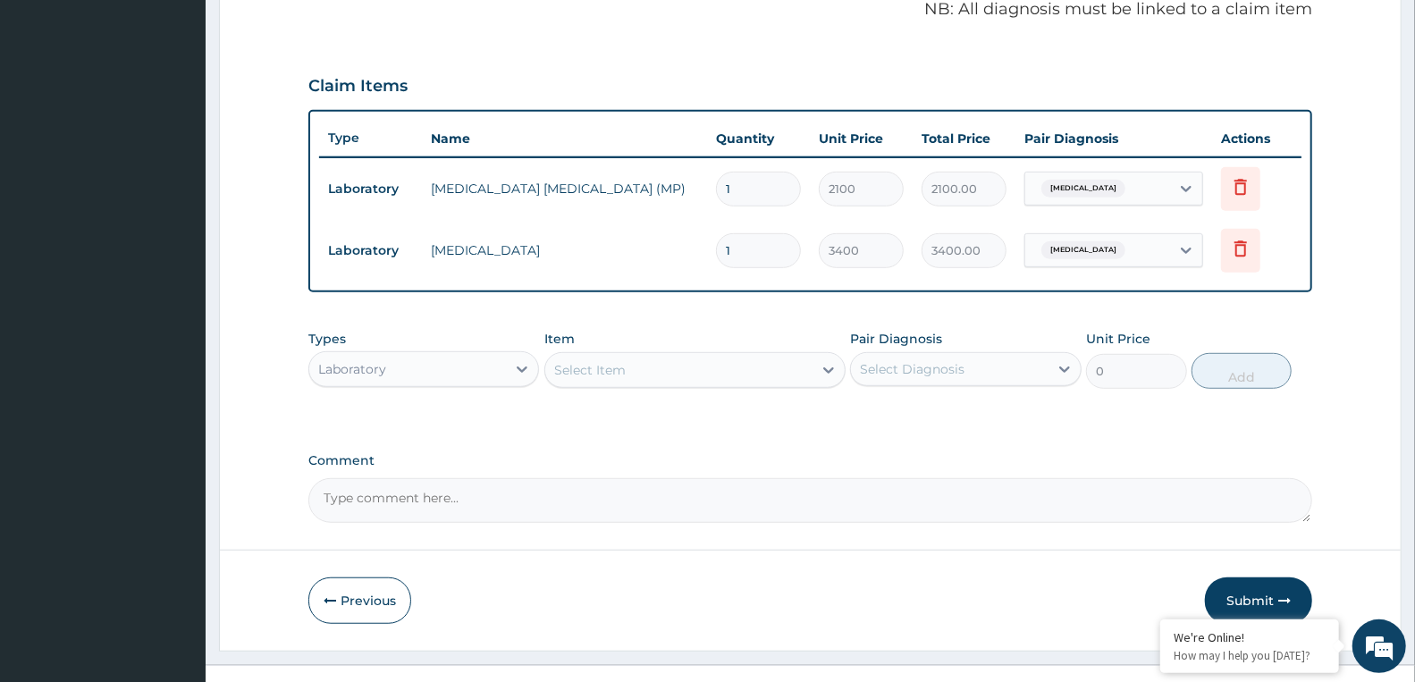
scroll to position [582, 0]
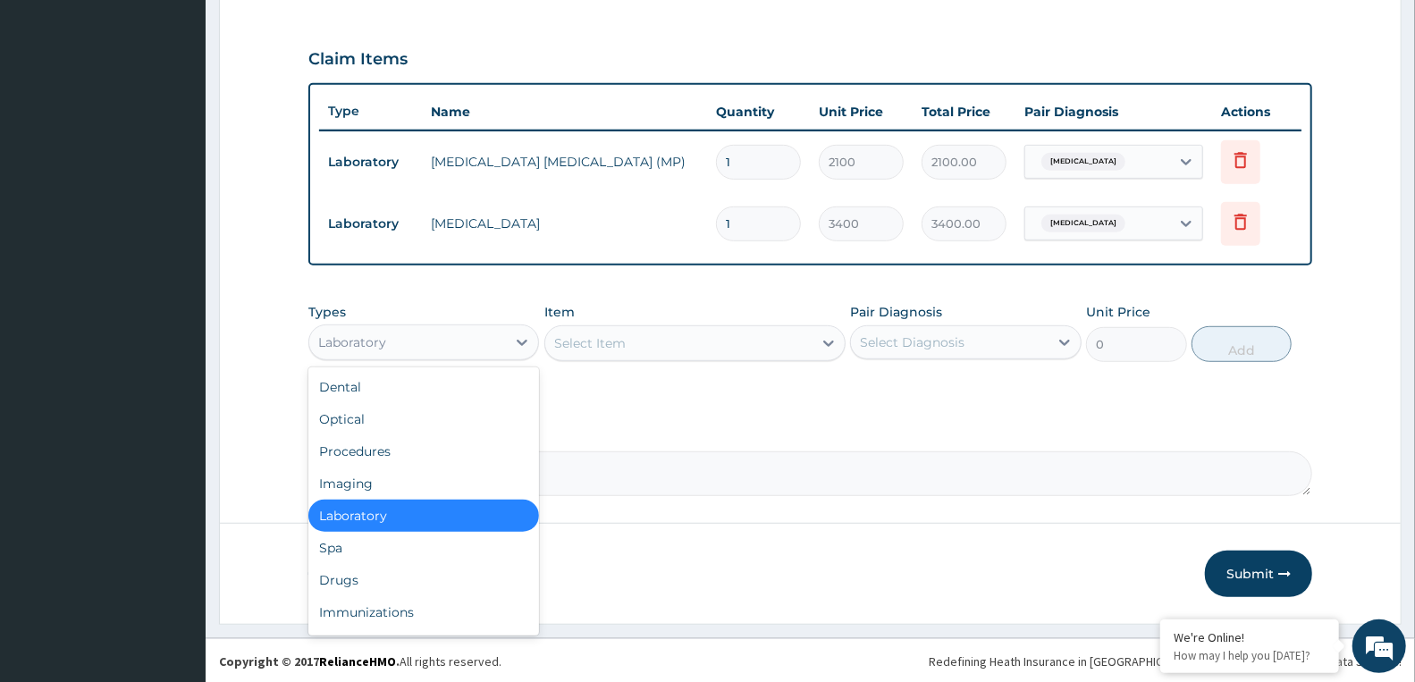
click at [443, 346] on div "Laboratory" at bounding box center [407, 342] width 197 height 29
click at [399, 573] on div "Drugs" at bounding box center [423, 580] width 231 height 32
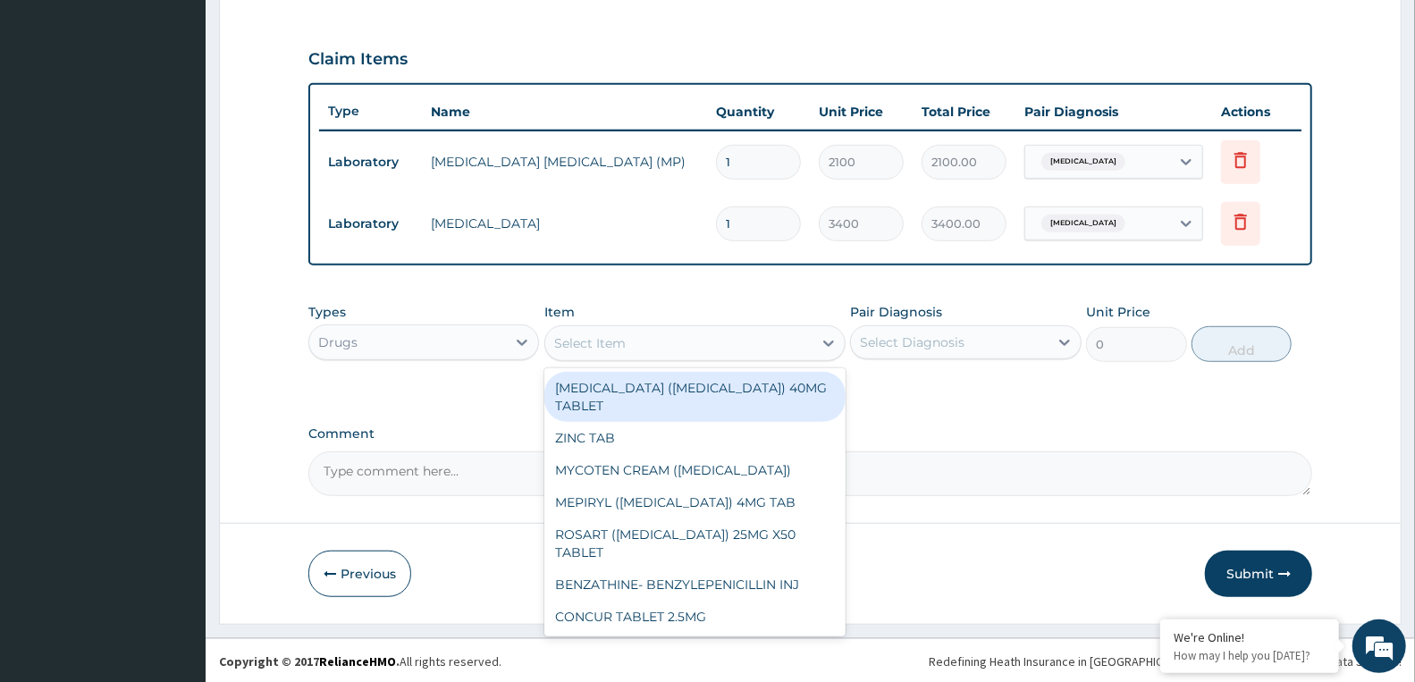
click at [588, 343] on div "Select Item" at bounding box center [589, 343] width 71 height 18
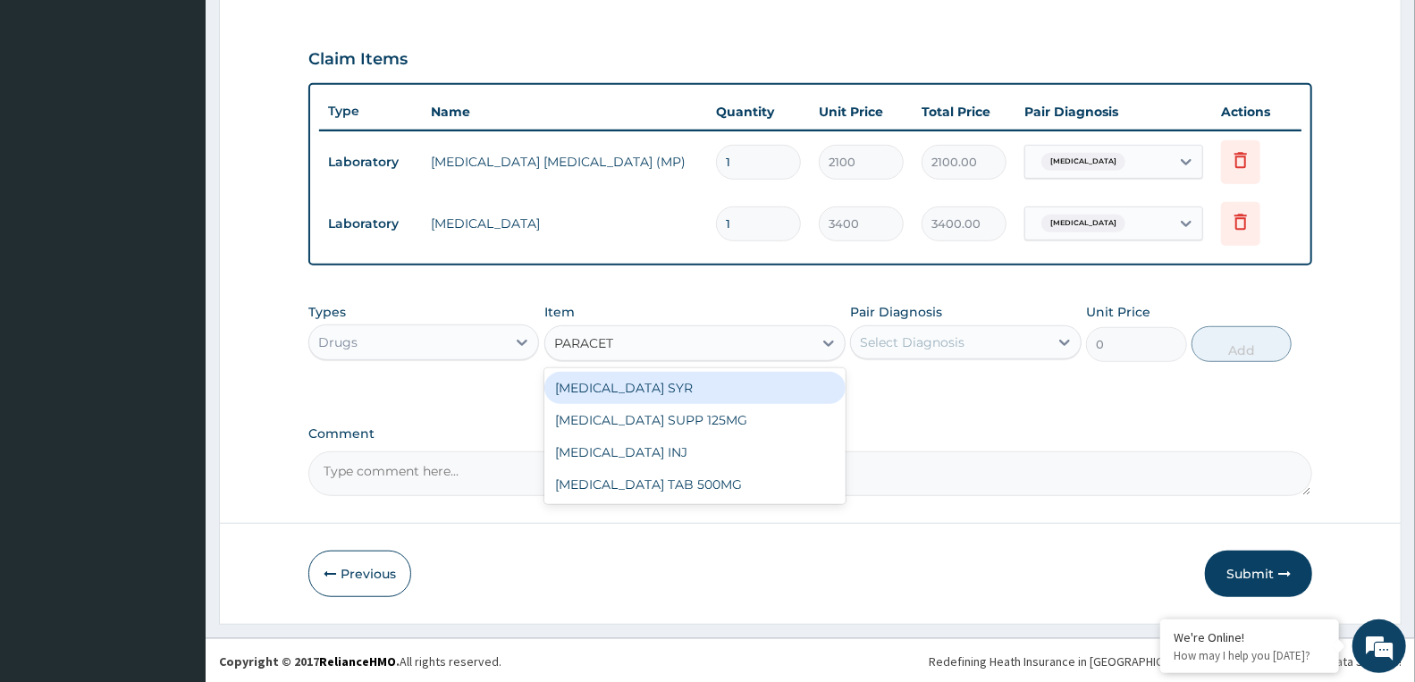
type input "PARACETA"
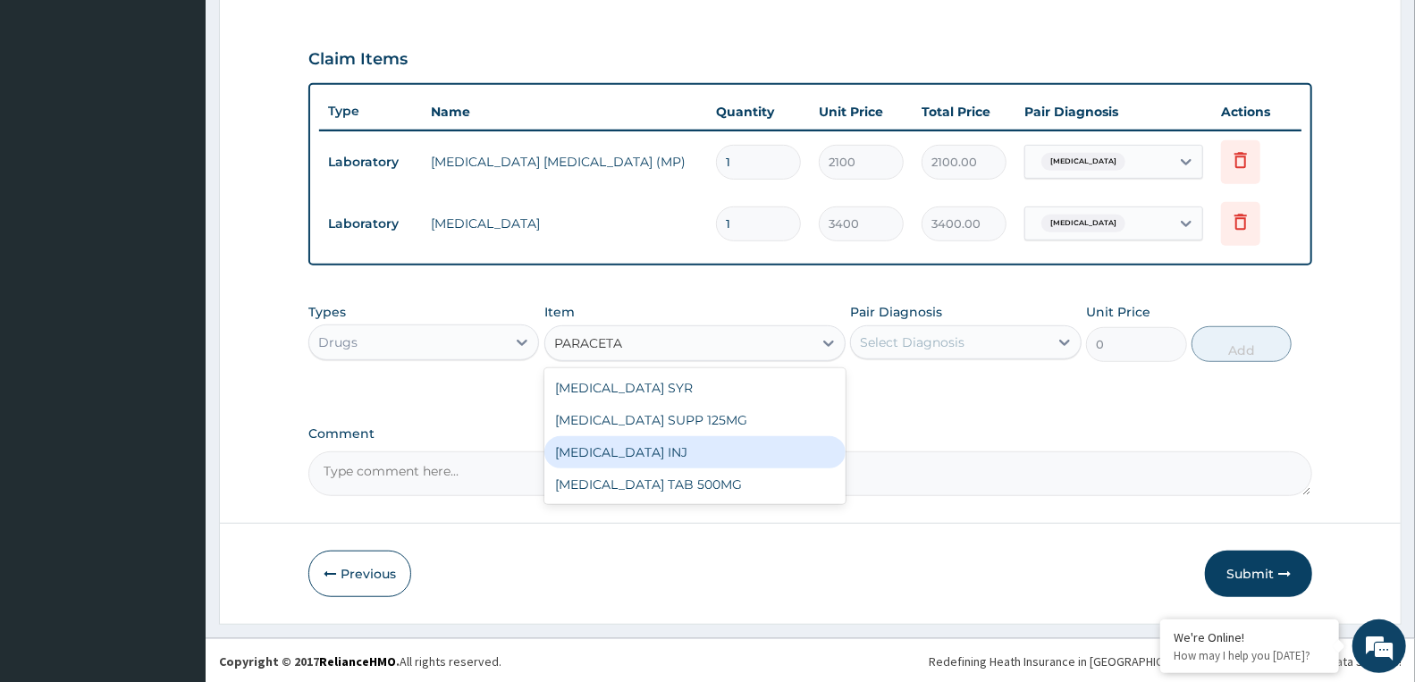
click at [628, 449] on div "PARACETAMOL INJ" at bounding box center [694, 452] width 301 height 32
type input "1500"
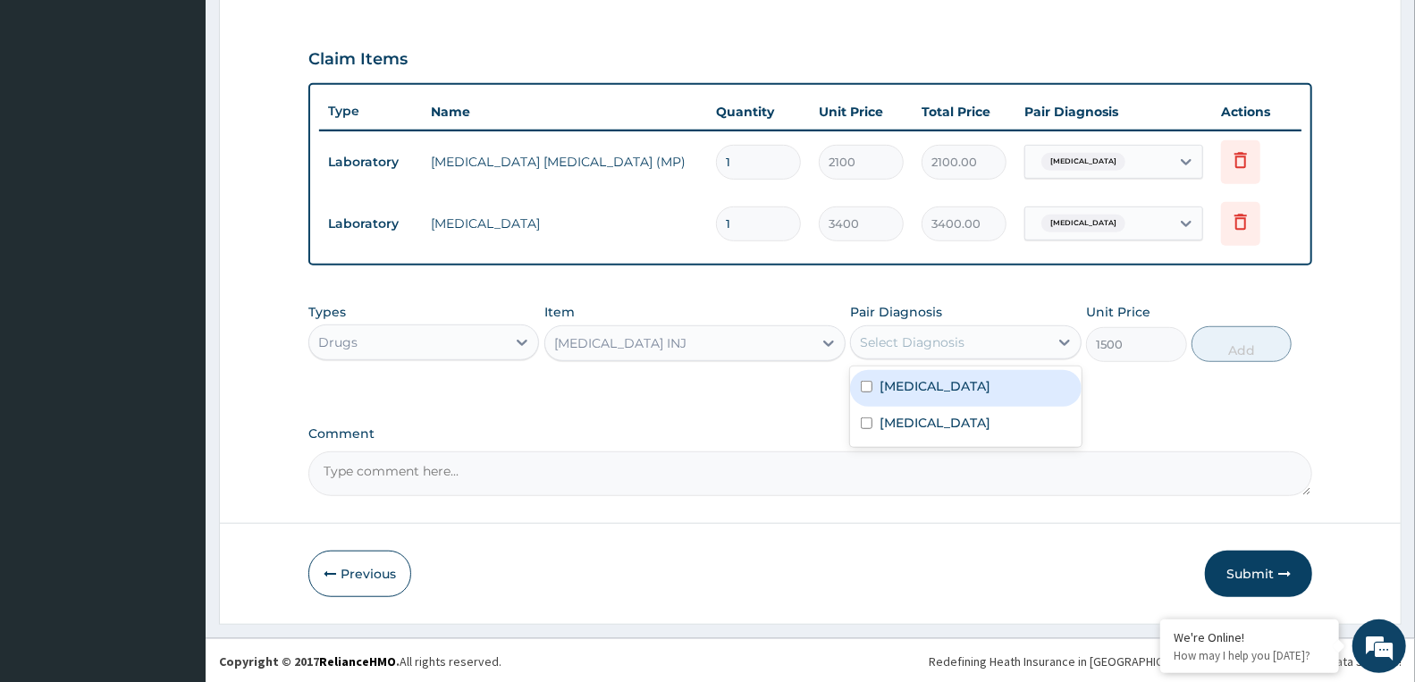
click at [953, 347] on div "Select Diagnosis" at bounding box center [912, 342] width 105 height 18
drag, startPoint x: 943, startPoint y: 387, endPoint x: 940, endPoint y: 400, distance: 13.7
click at [941, 388] on div "Malaria" at bounding box center [965, 388] width 231 height 37
checkbox input "true"
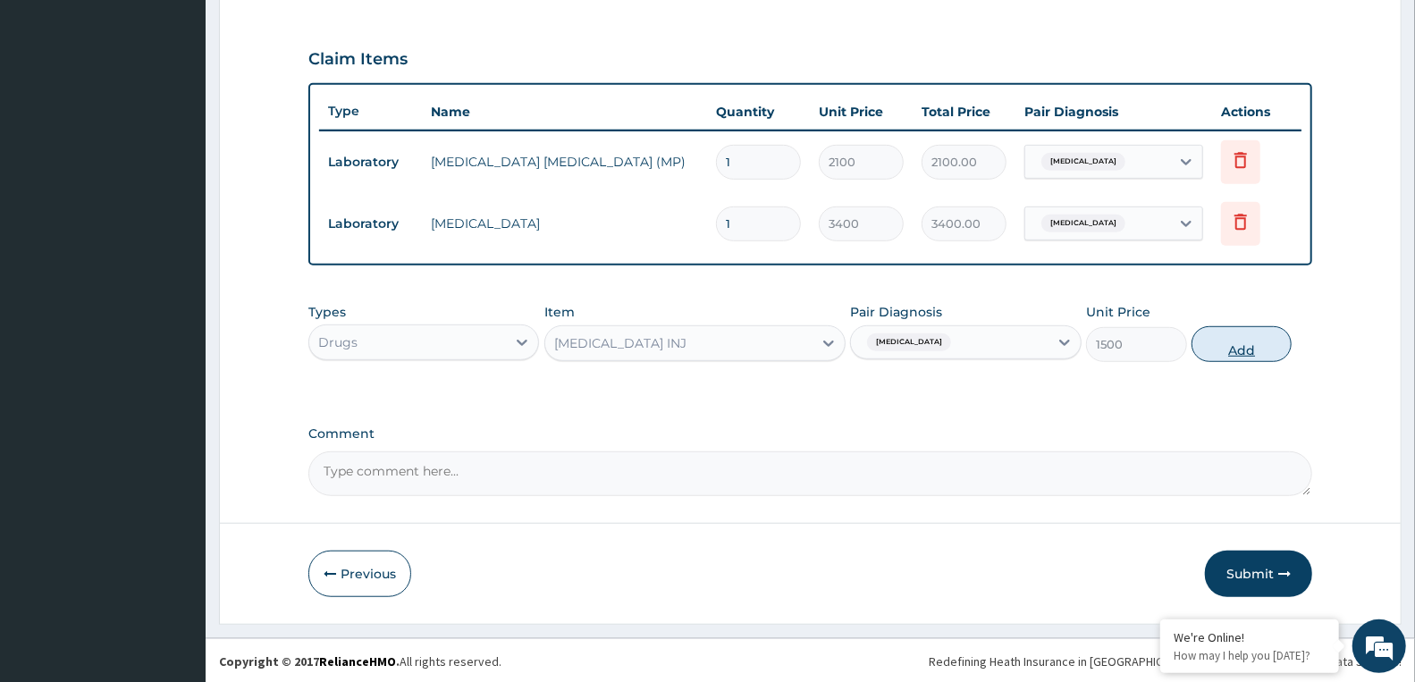
click at [1231, 349] on button "Add" at bounding box center [1241, 344] width 100 height 36
type input "0"
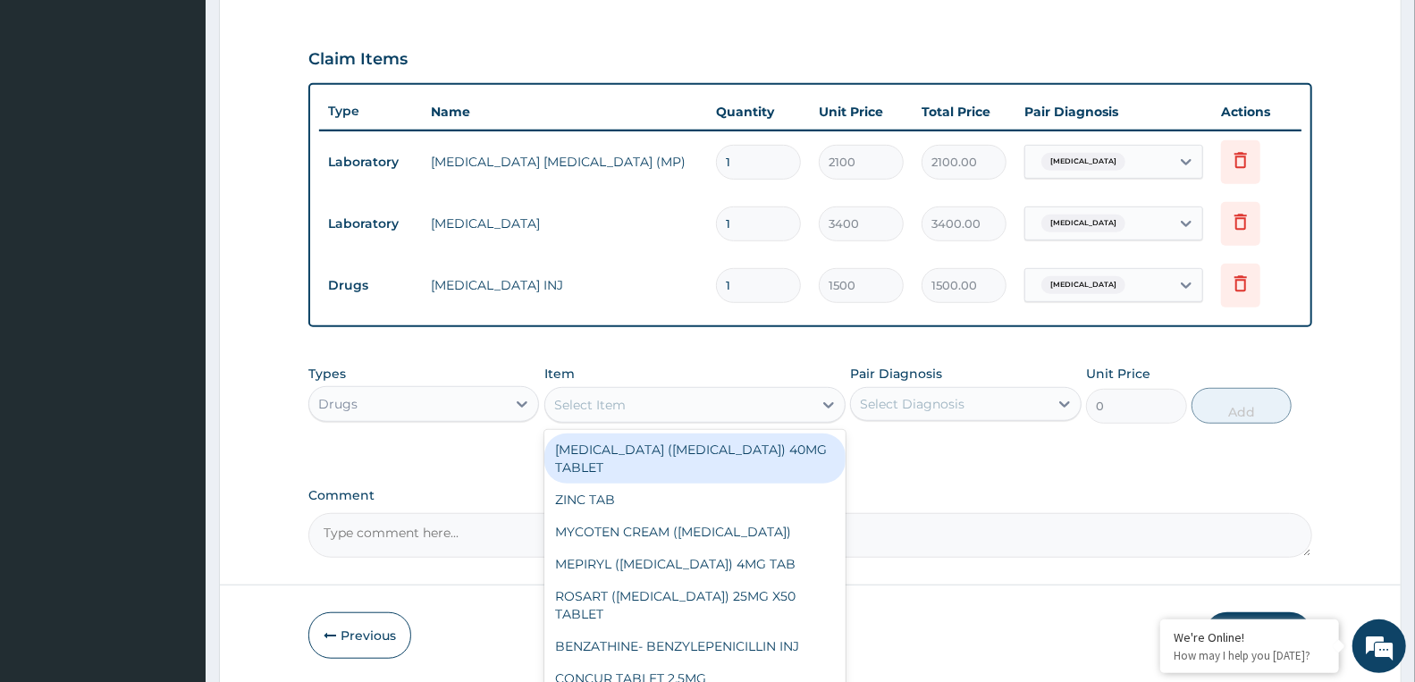
click at [635, 402] on div "Select Item" at bounding box center [678, 405] width 267 height 29
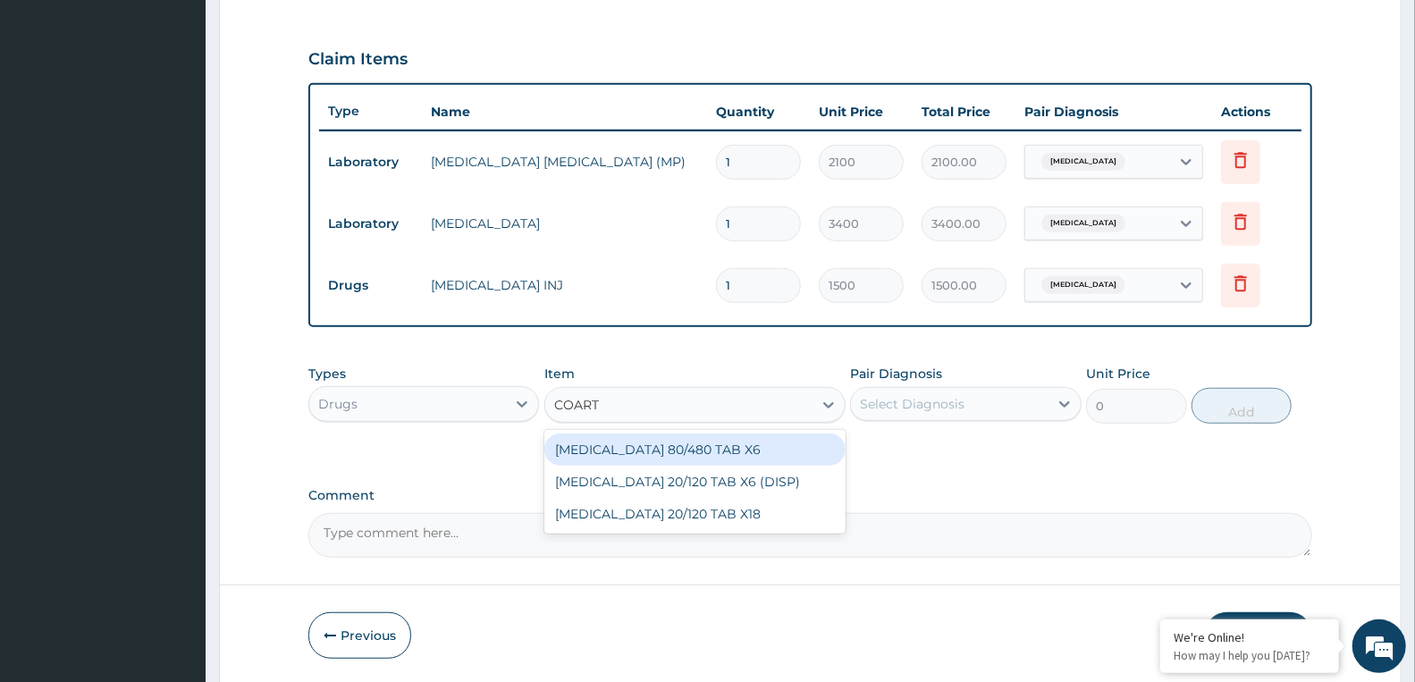
type input "COARTE"
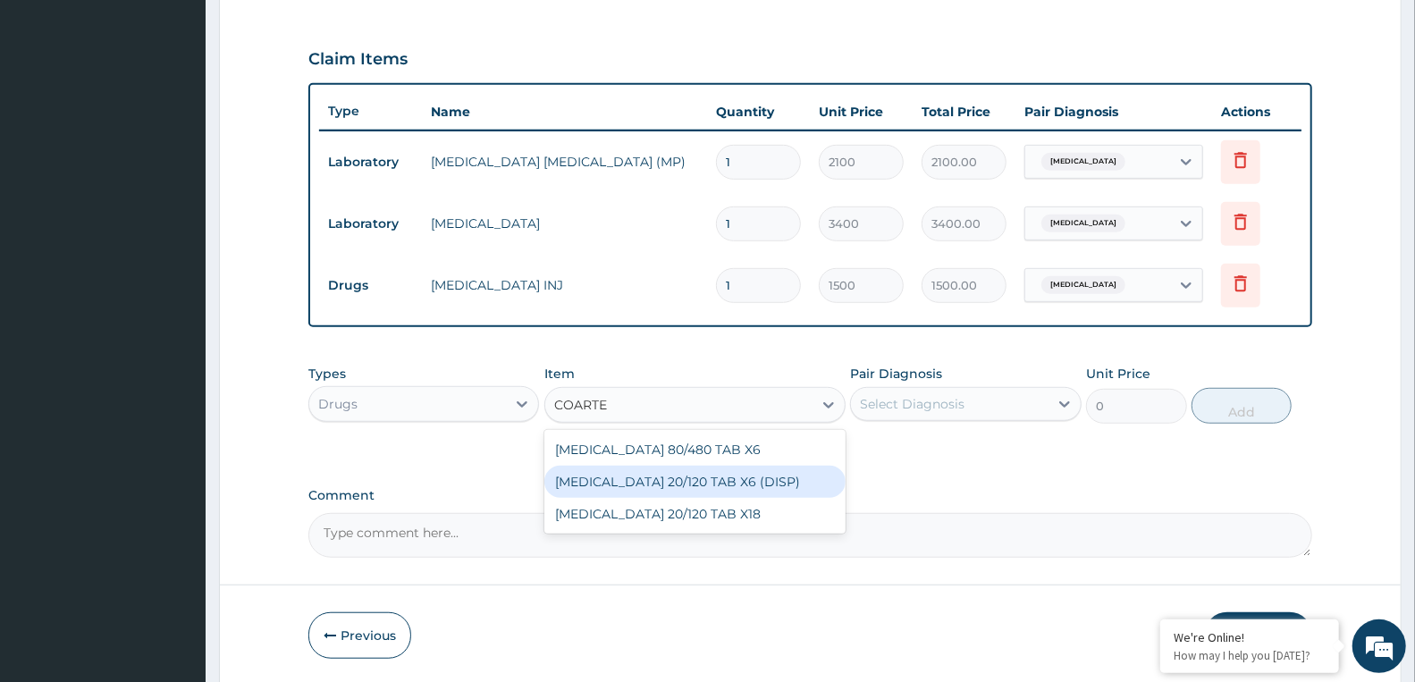
click at [683, 487] on div "COARTEM 20/120 TAB X6 (DISP)" at bounding box center [694, 482] width 301 height 32
type input "520"
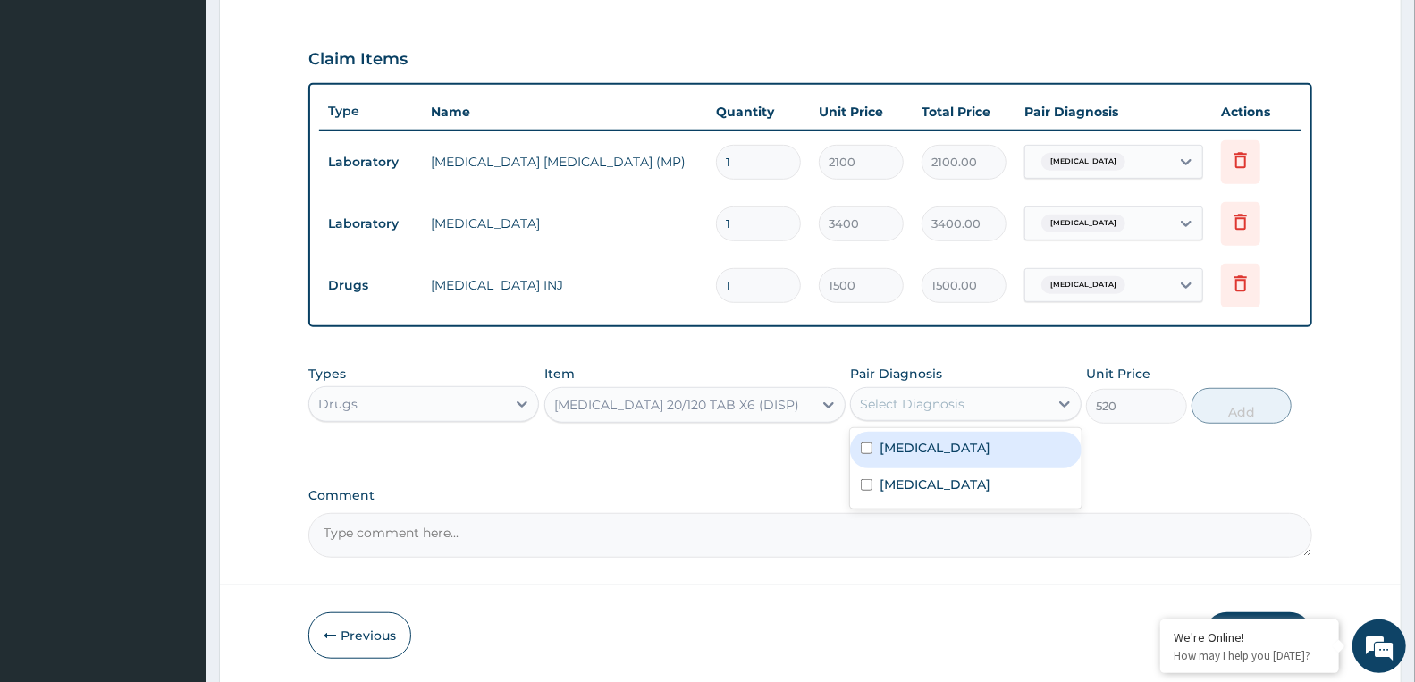
click at [917, 398] on div "Select Diagnosis" at bounding box center [912, 404] width 105 height 18
click at [929, 444] on div "Malaria" at bounding box center [965, 450] width 231 height 37
checkbox input "true"
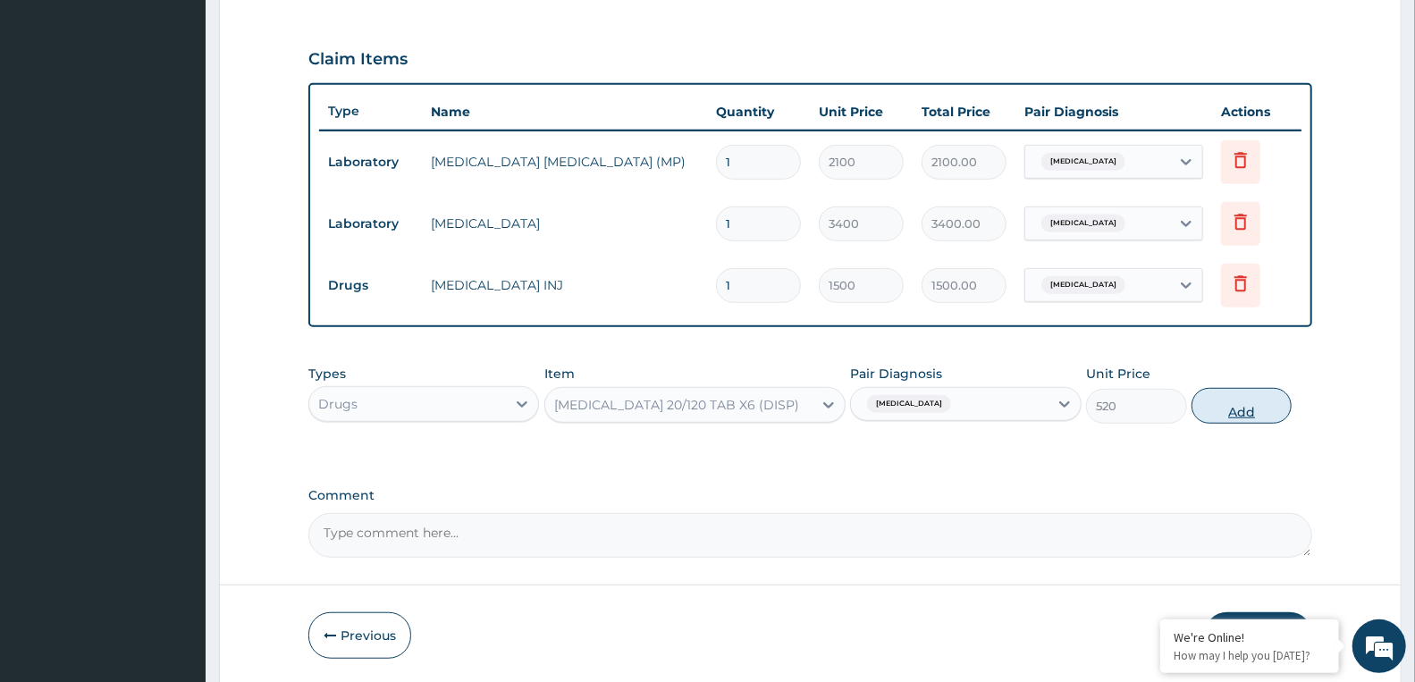
click at [1255, 396] on button "Add" at bounding box center [1241, 406] width 100 height 36
type input "0"
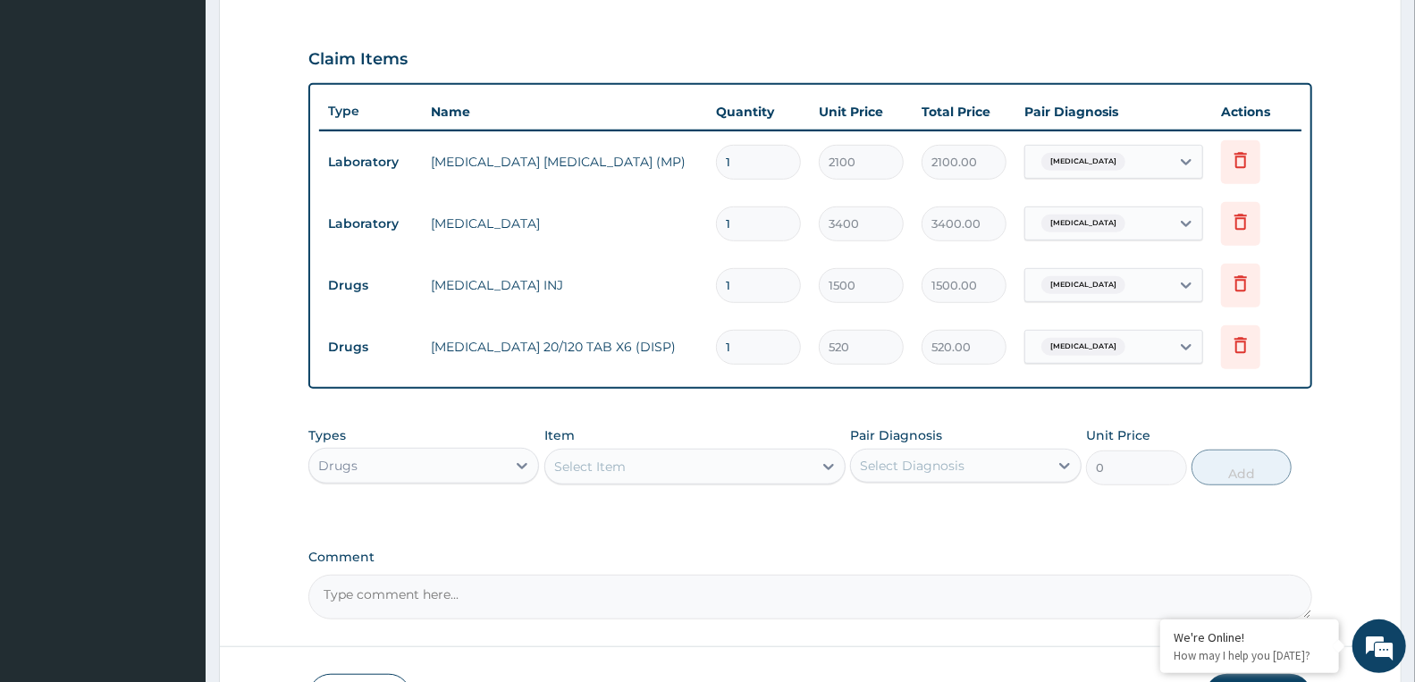
type input "12"
type input "6240.00"
type input "12"
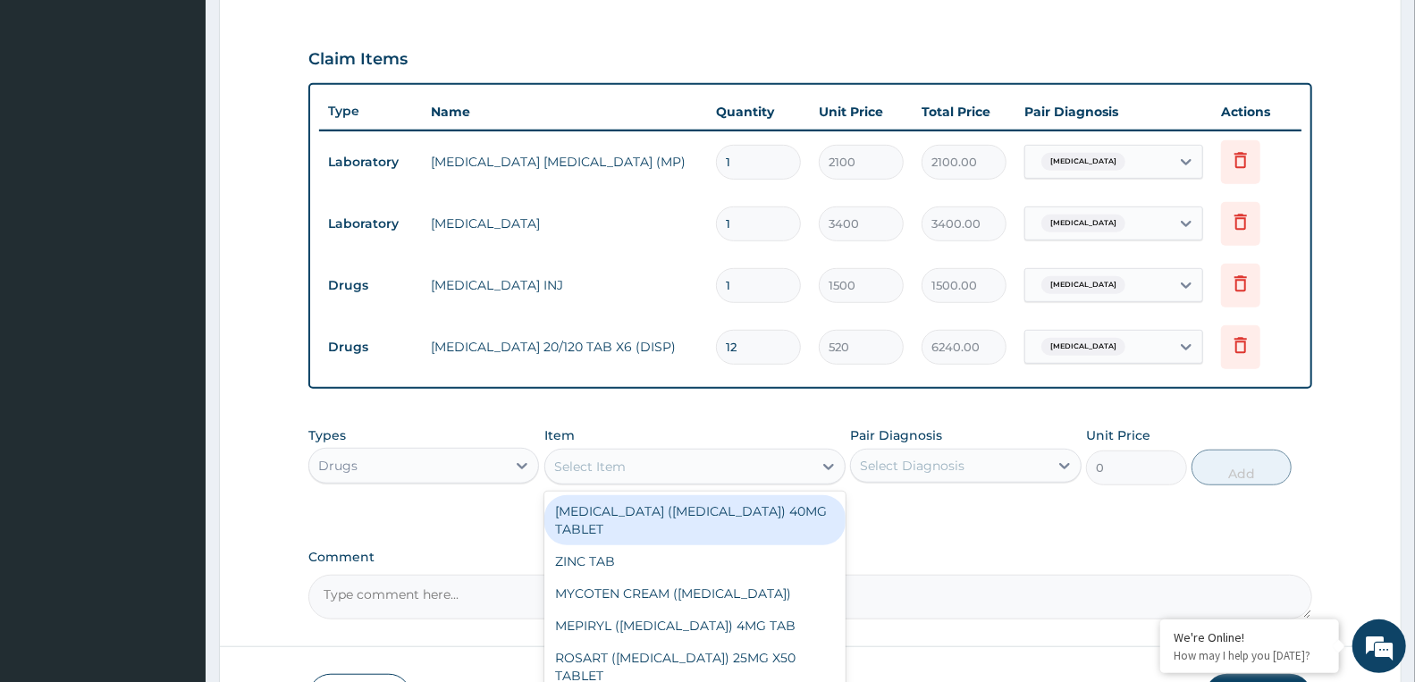
click at [680, 462] on div "Select Item" at bounding box center [678, 466] width 267 height 29
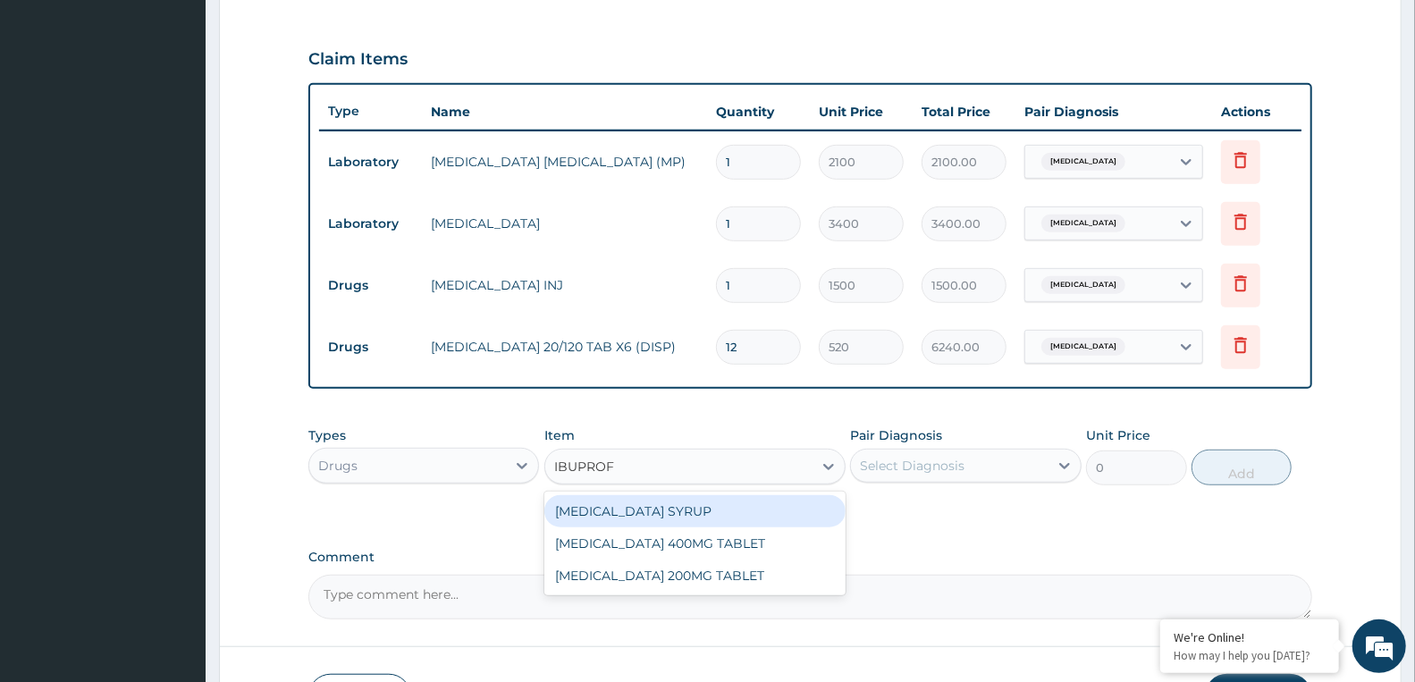
type input "IBUPROFE"
click at [662, 505] on div "IBUPROFEN SYRUP" at bounding box center [694, 511] width 301 height 32
type input "1200"
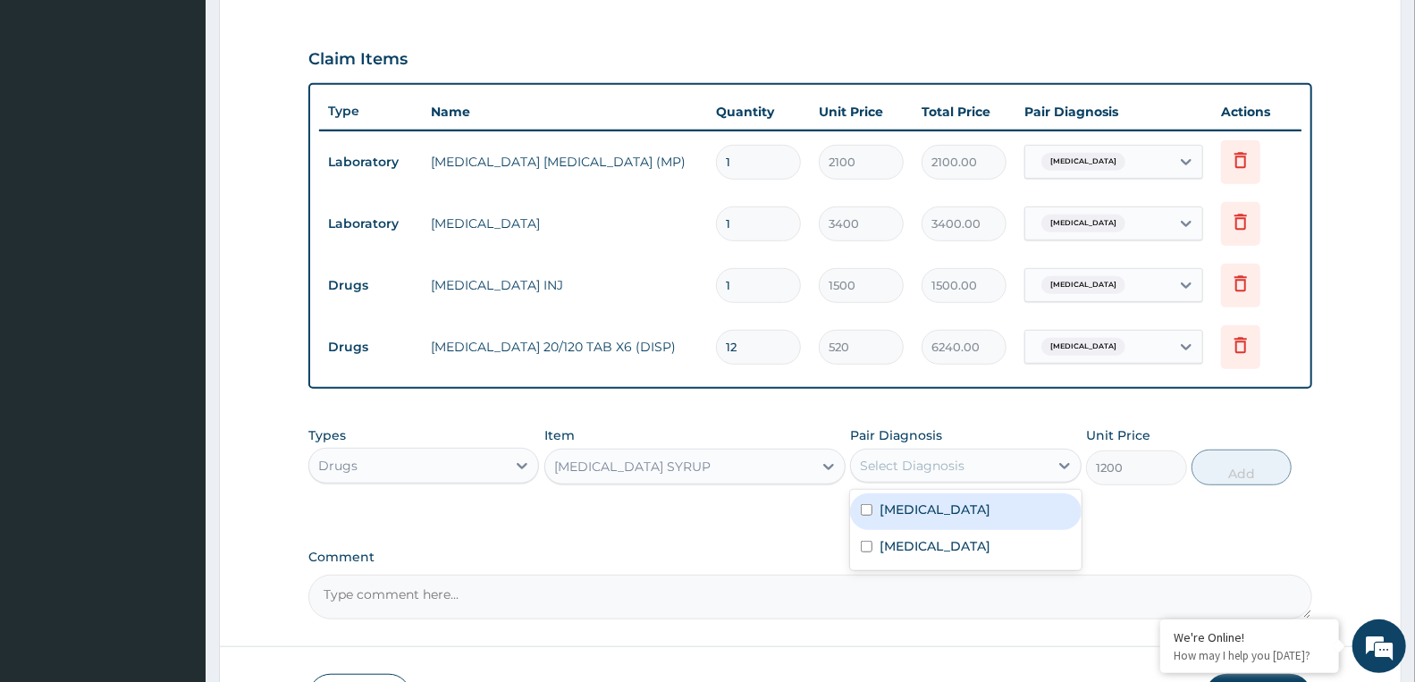
drag, startPoint x: 926, startPoint y: 462, endPoint x: 933, endPoint y: 500, distance: 39.1
click at [927, 465] on div "Select Diagnosis" at bounding box center [912, 466] width 105 height 18
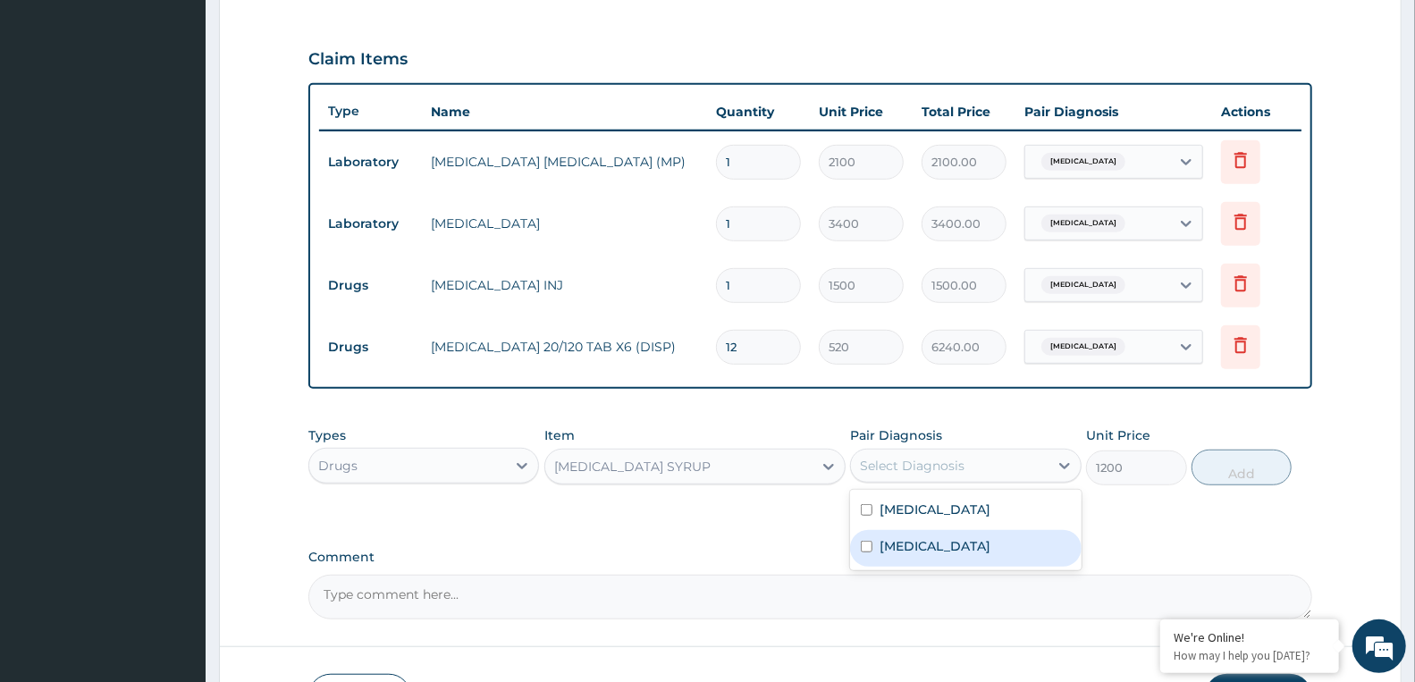
click at [928, 548] on div "Sepsis" at bounding box center [965, 548] width 231 height 37
checkbox input "true"
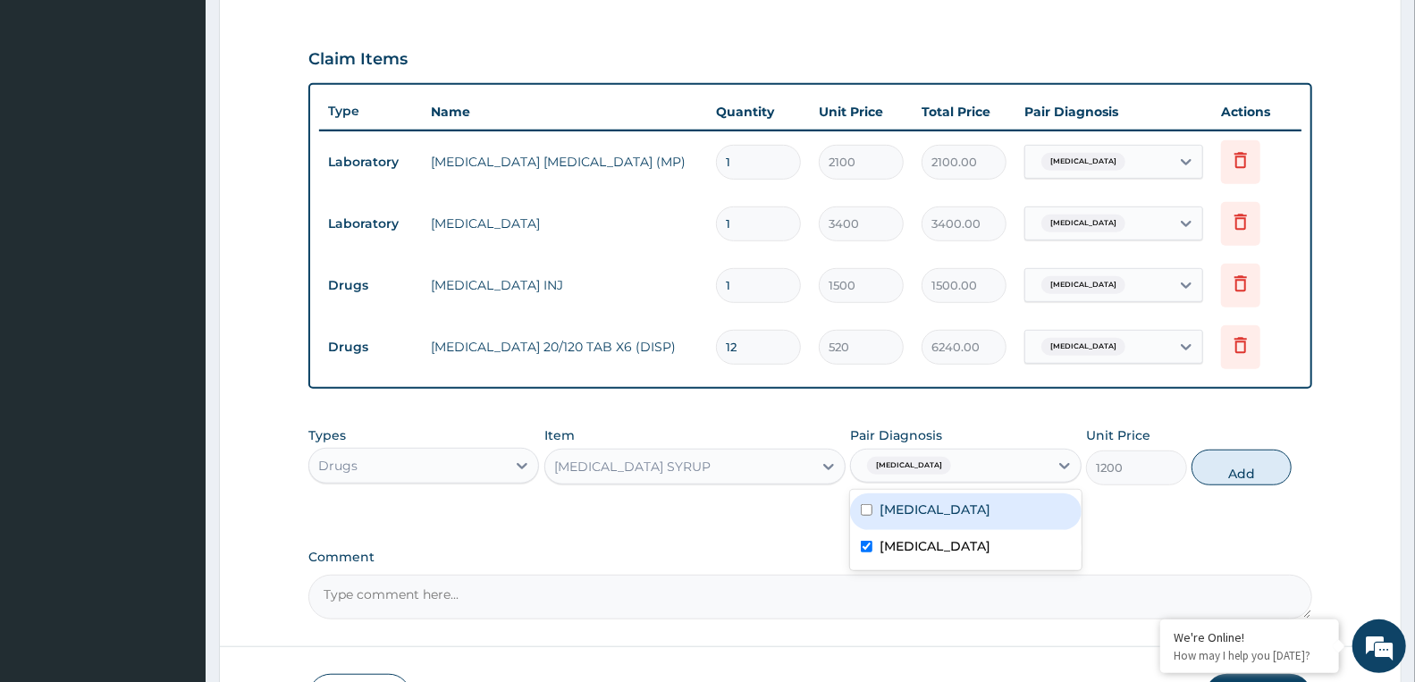
drag, startPoint x: 934, startPoint y: 517, endPoint x: 969, endPoint y: 511, distance: 35.3
click at [947, 514] on div "Malaria" at bounding box center [965, 511] width 231 height 37
checkbox input "true"
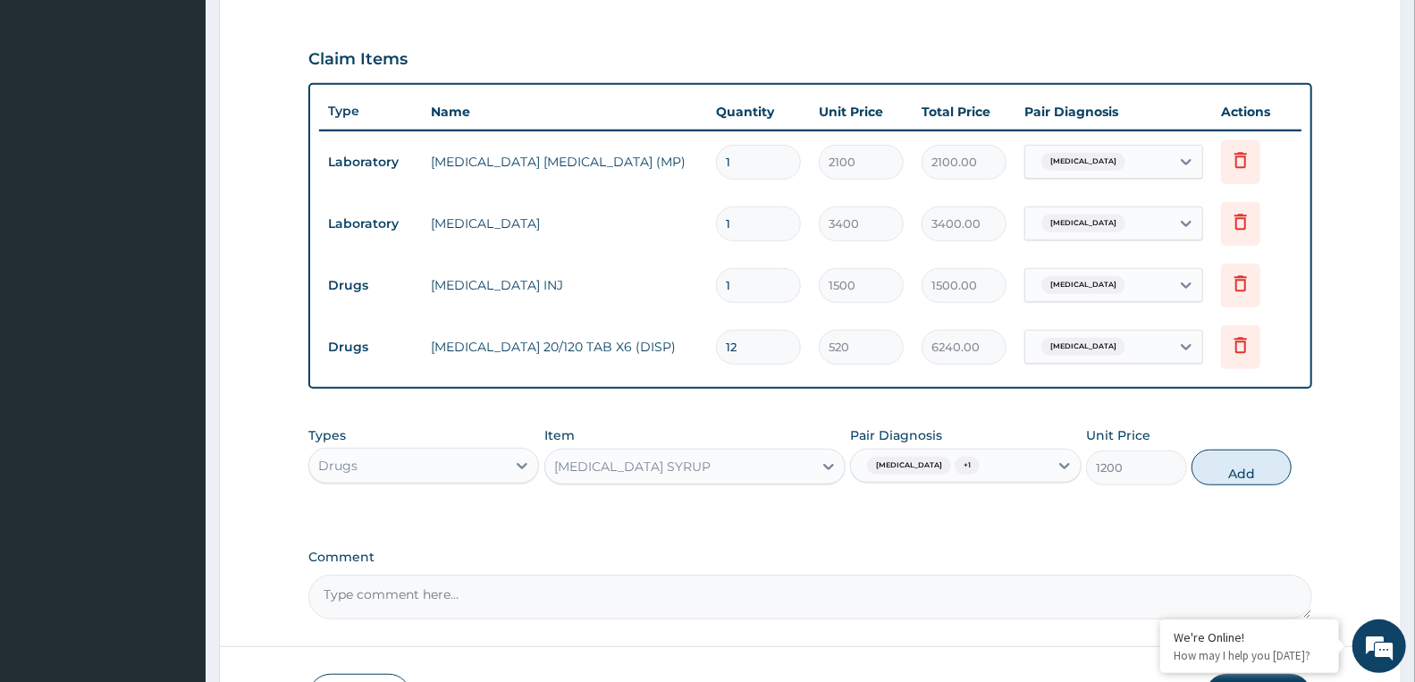
drag, startPoint x: 1247, startPoint y: 475, endPoint x: 1167, endPoint y: 449, distance: 83.7
click at [1242, 475] on button "Add" at bounding box center [1241, 468] width 100 height 36
type input "0"
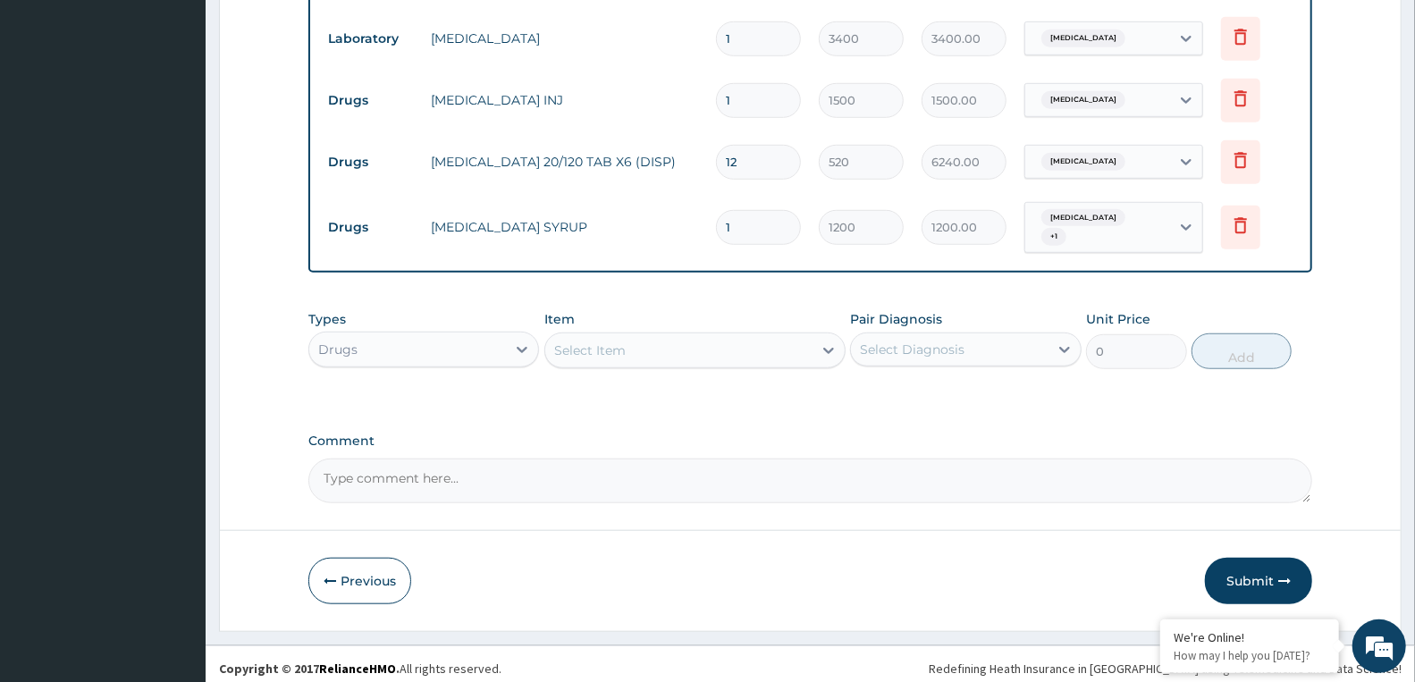
scroll to position [769, 0]
click at [676, 340] on div "Select Item" at bounding box center [678, 348] width 267 height 29
type input "AMO"
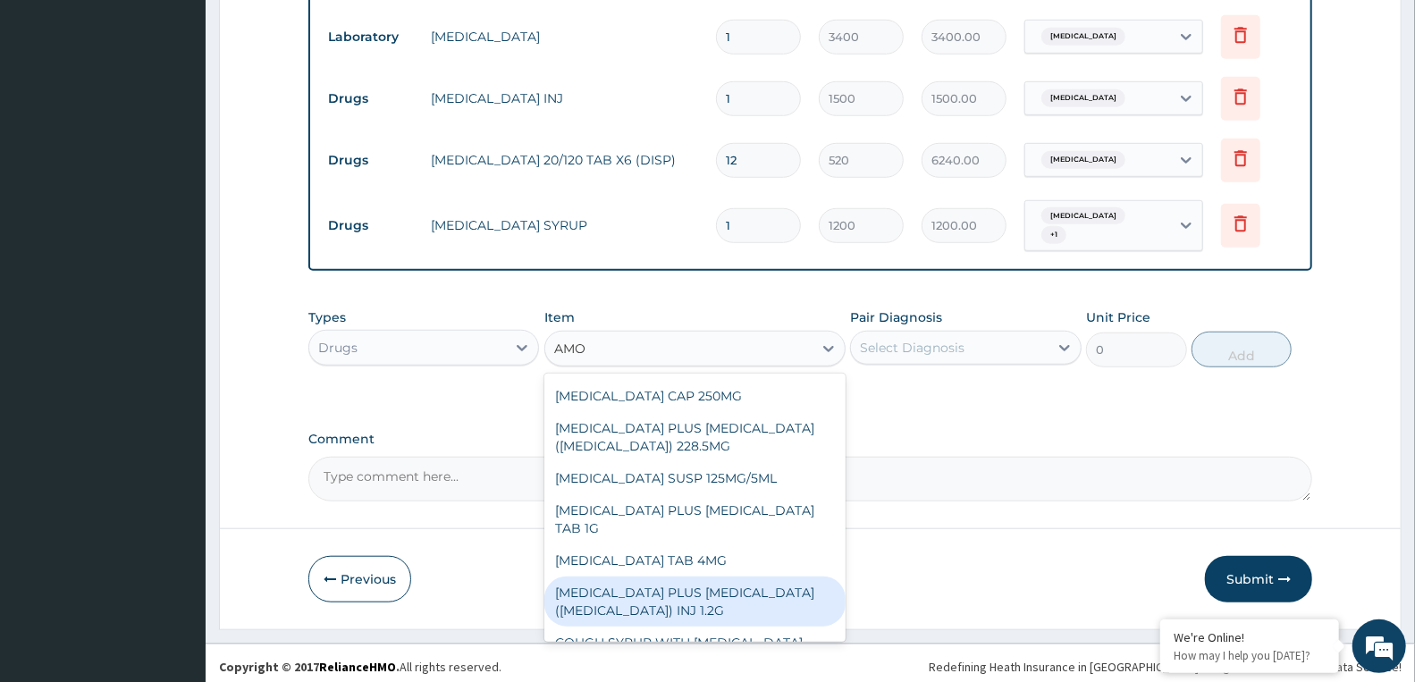
scroll to position [305, 0]
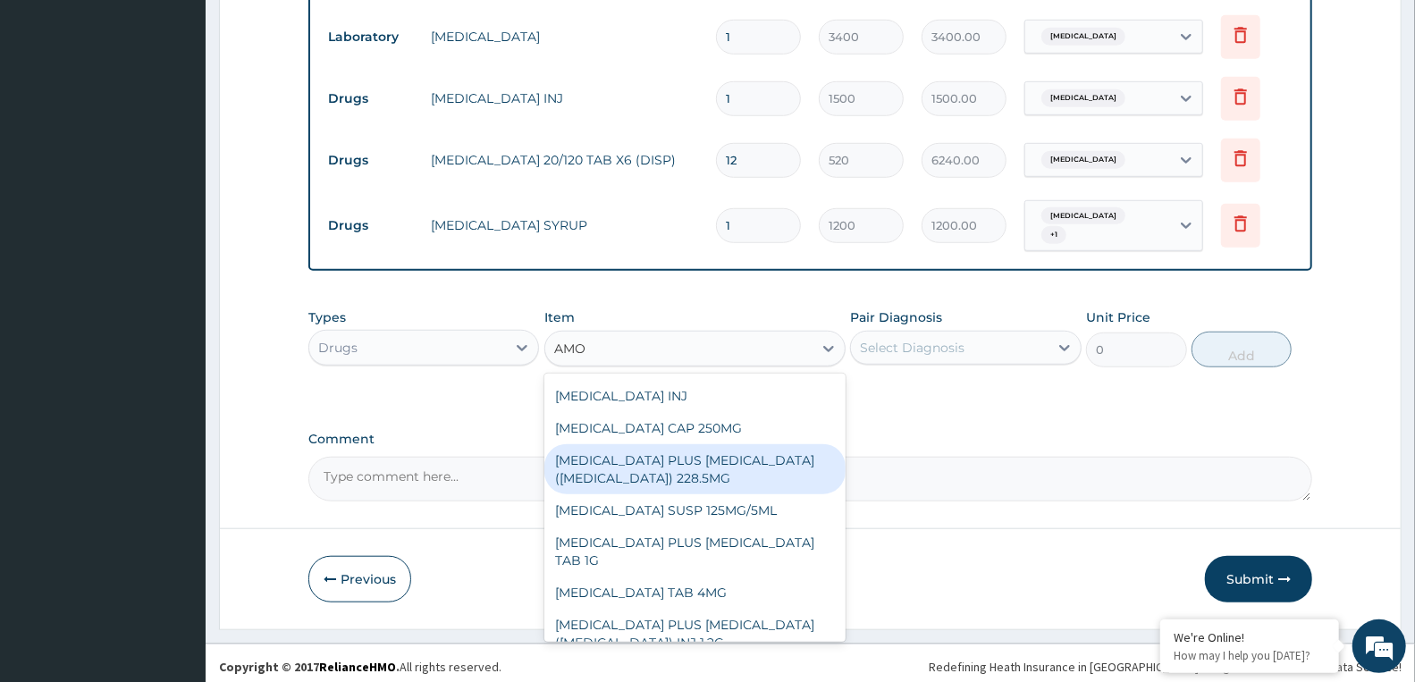
click at [684, 468] on div "AMOXYCILLIN PLUS CLAVULANIC ACID (CO-AMOXICLAV) 228.5MG" at bounding box center [694, 469] width 301 height 50
type input "2700"
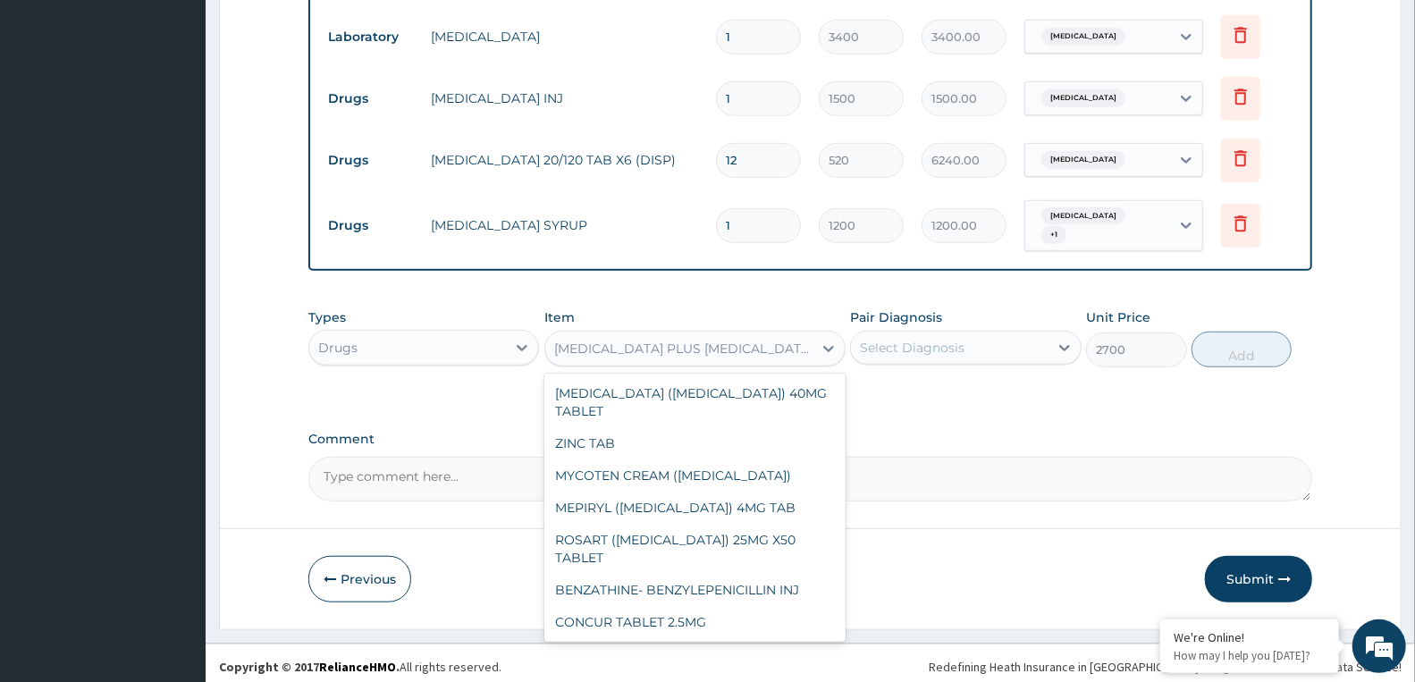
click at [753, 343] on div "AMOXYCILLIN PLUS CLAVULANIC ACID (CO-AMOXICLAV) 228.5MG" at bounding box center [684, 349] width 260 height 18
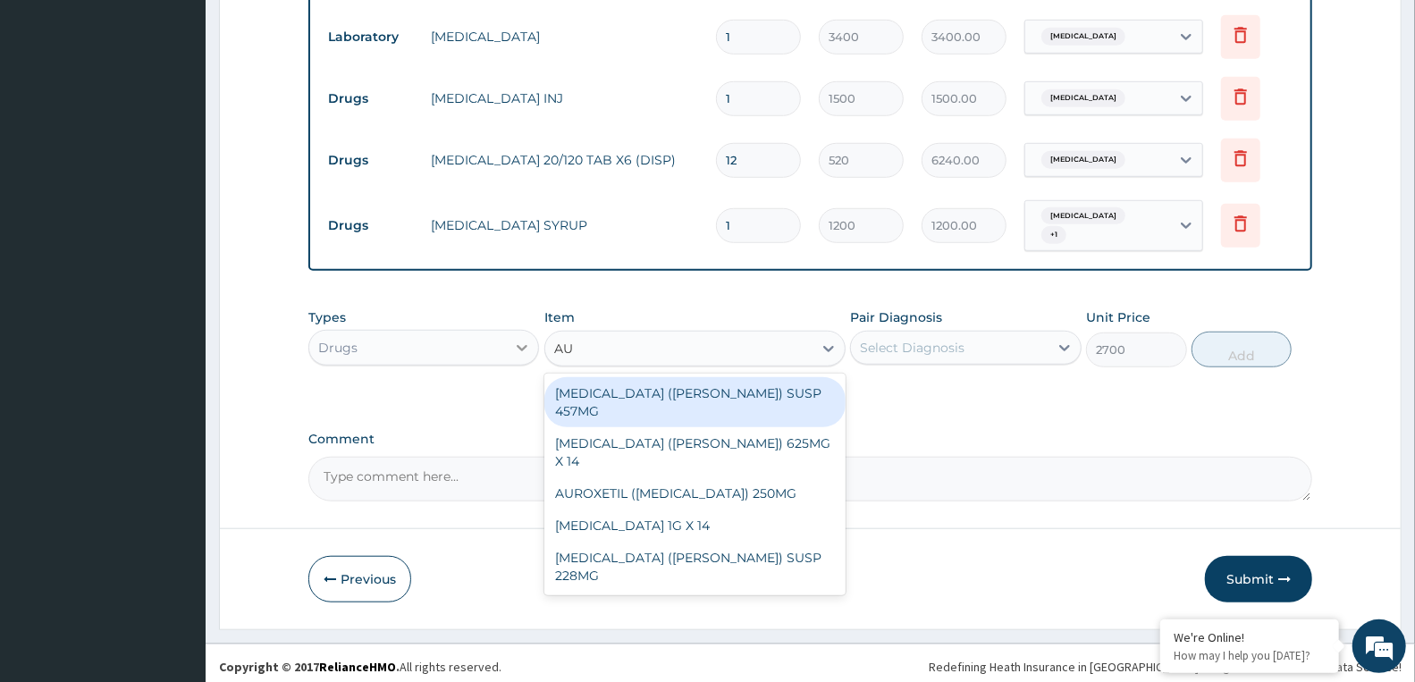
scroll to position [0, 0]
type input "AUG"
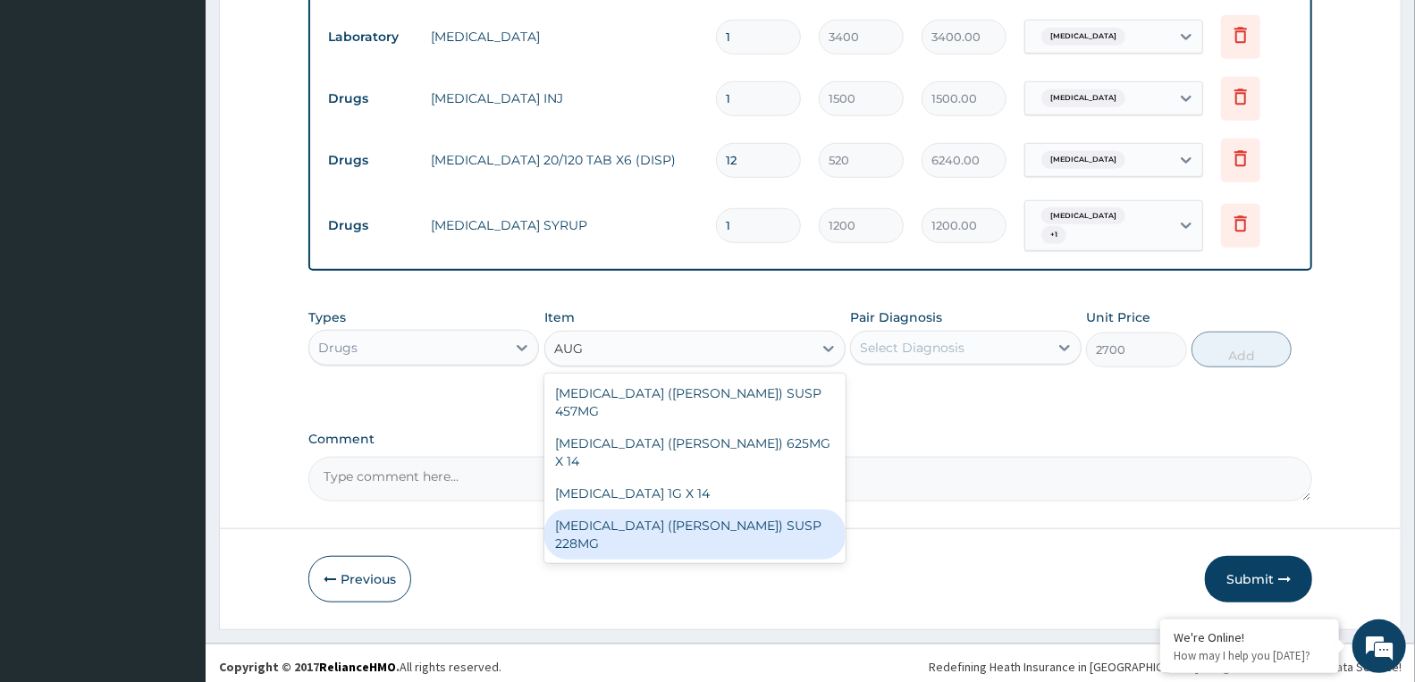
click at [724, 509] on div "AUGMENTIN (FLEMING) SUSP 228MG" at bounding box center [694, 534] width 301 height 50
type input "4500"
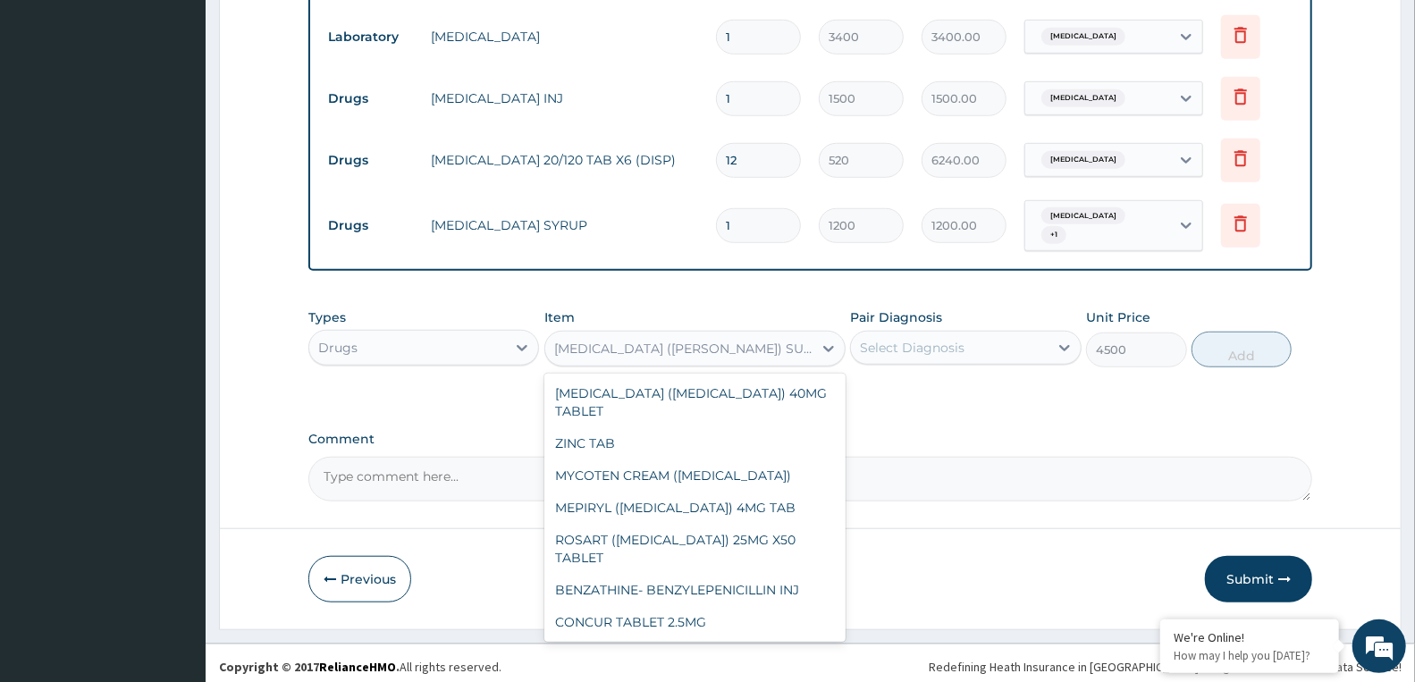
scroll to position [14992, 0]
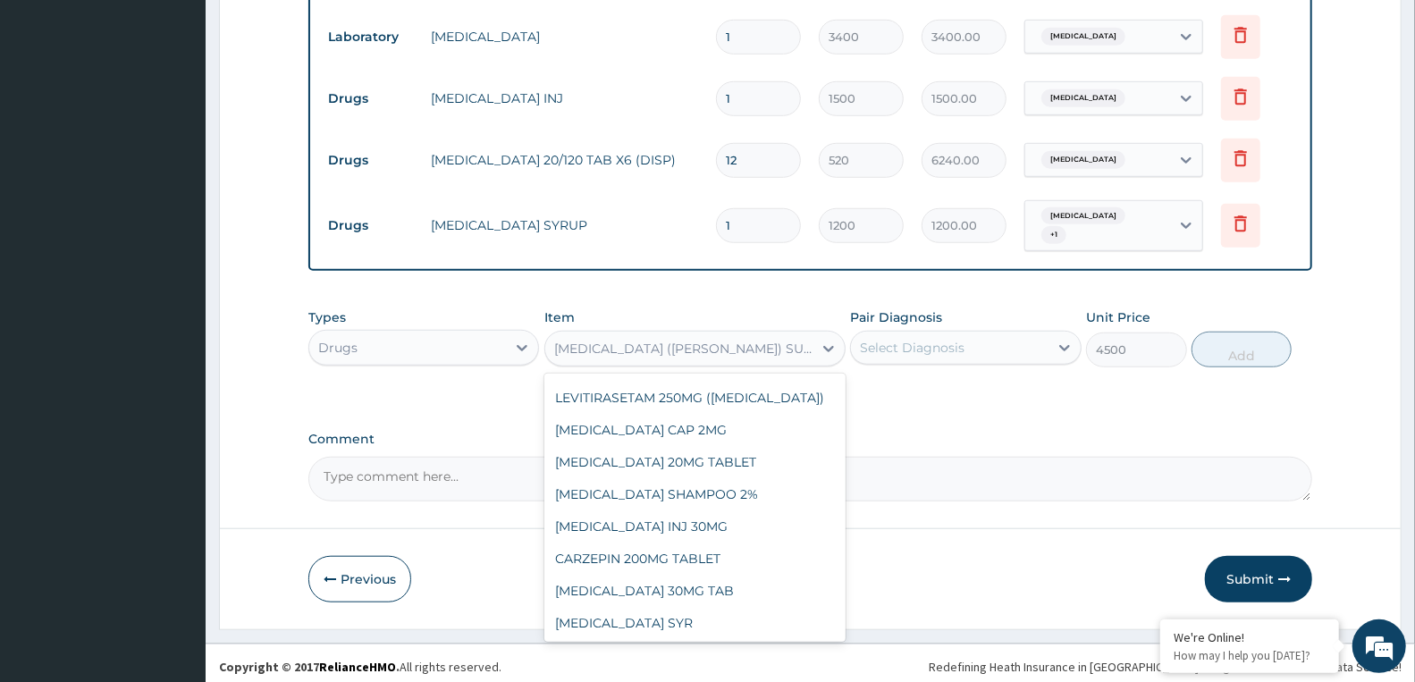
click at [719, 341] on div "AUGMENTIN (FLEMING) SUSP 228MG" at bounding box center [684, 349] width 260 height 18
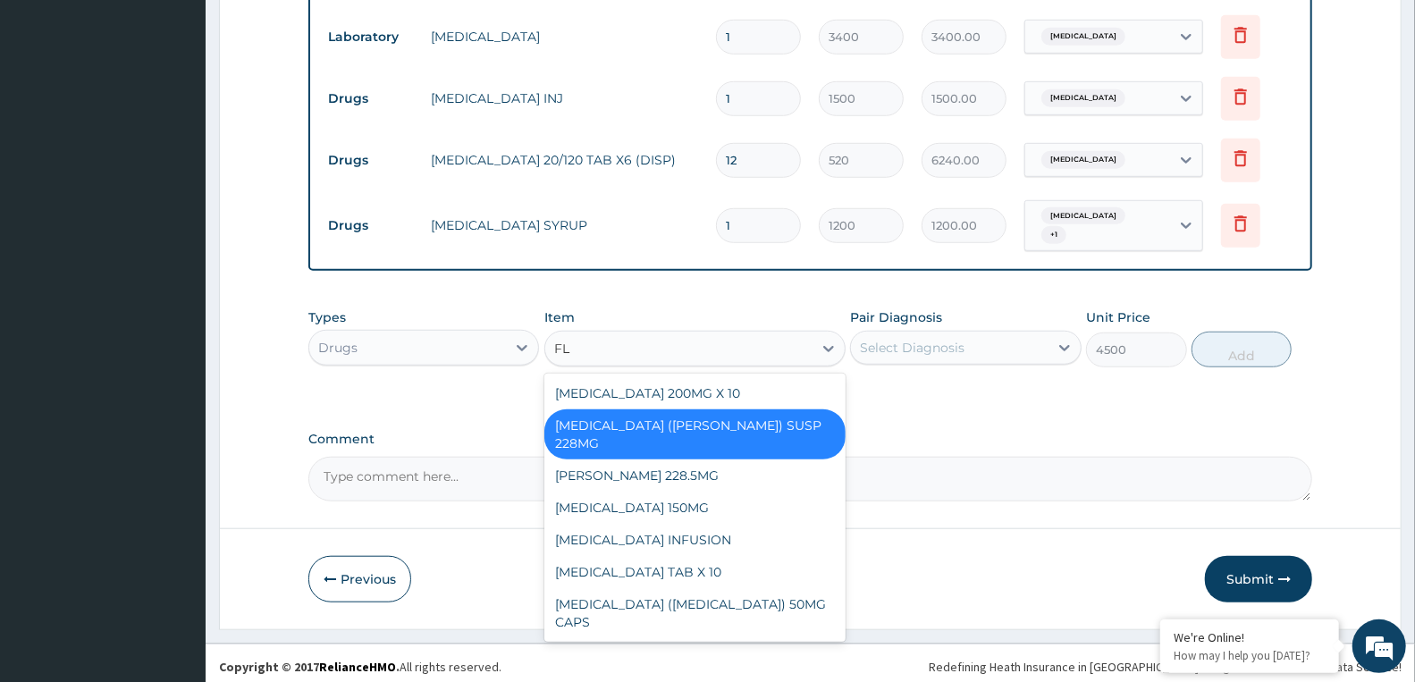
scroll to position [567, 0]
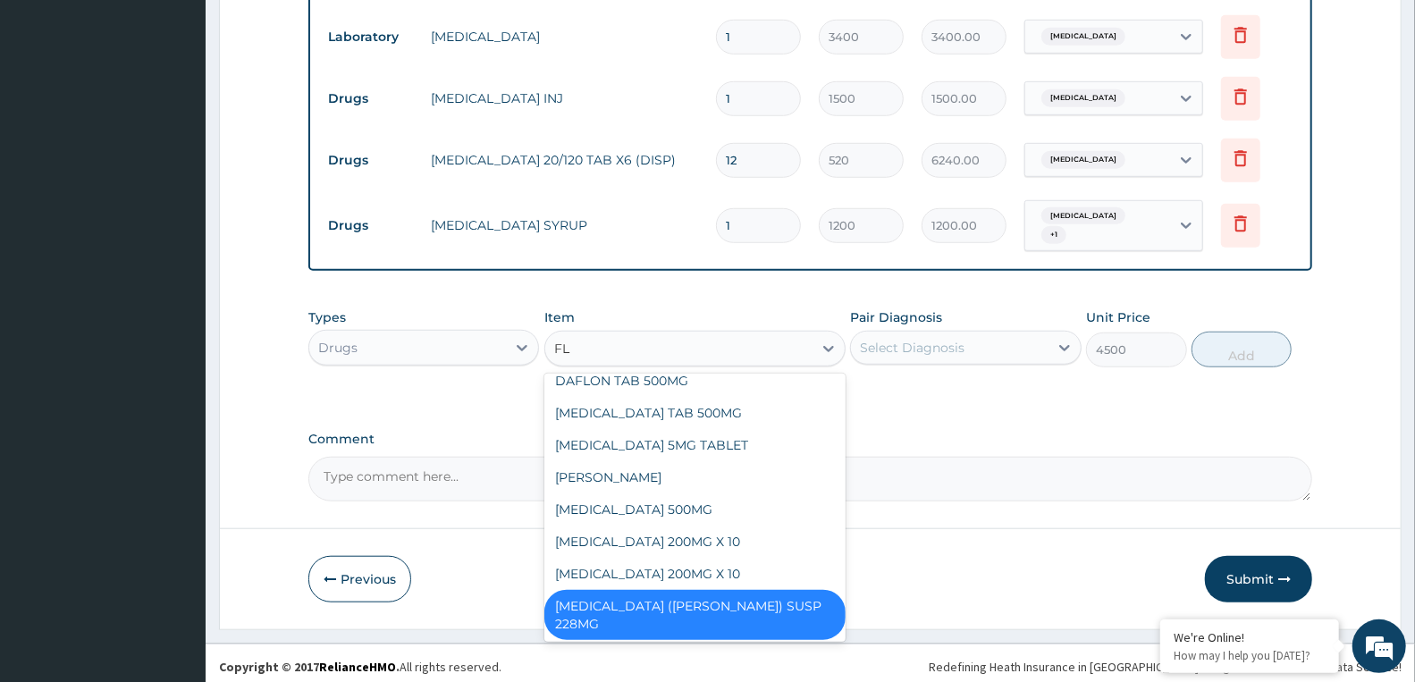
type input "FLE"
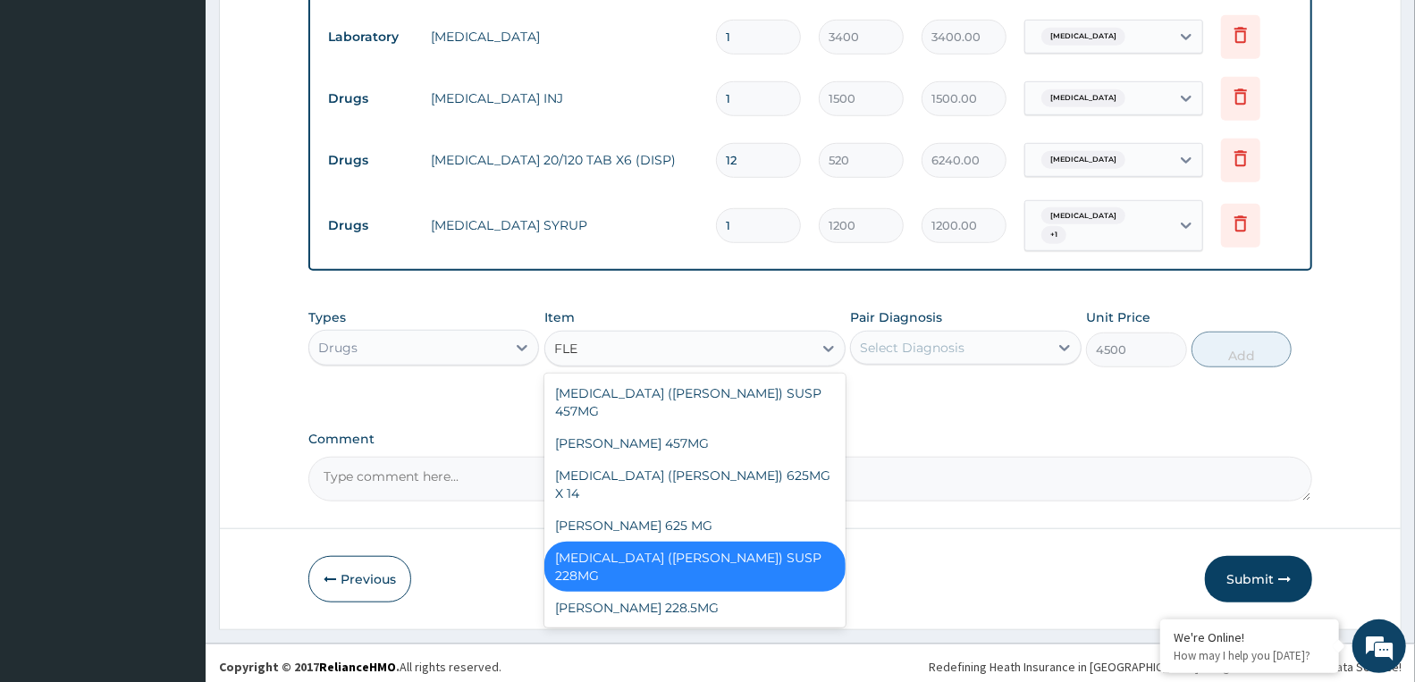
scroll to position [0, 0]
click at [640, 592] on div "FLEMMING 228.5MG" at bounding box center [694, 608] width 301 height 32
type input "3846"
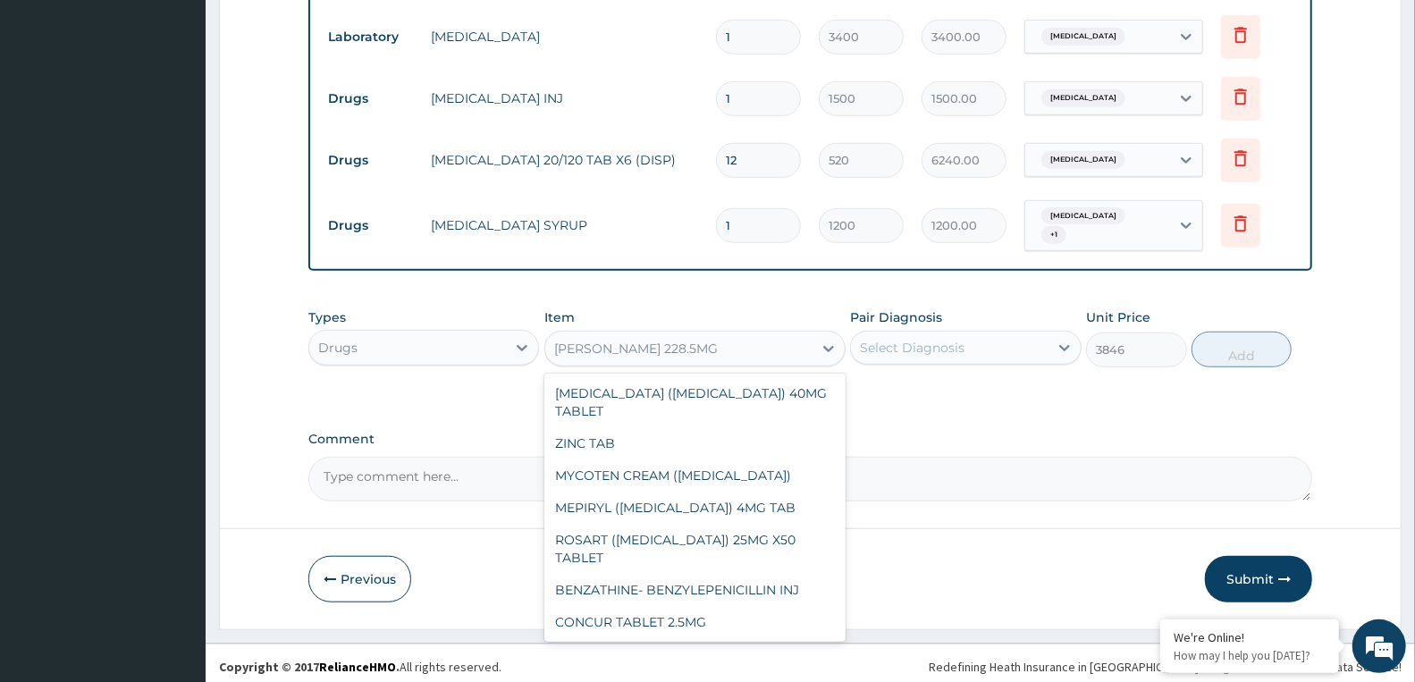
click at [638, 340] on div "FLEMMING 228.5MG" at bounding box center [636, 349] width 164 height 18
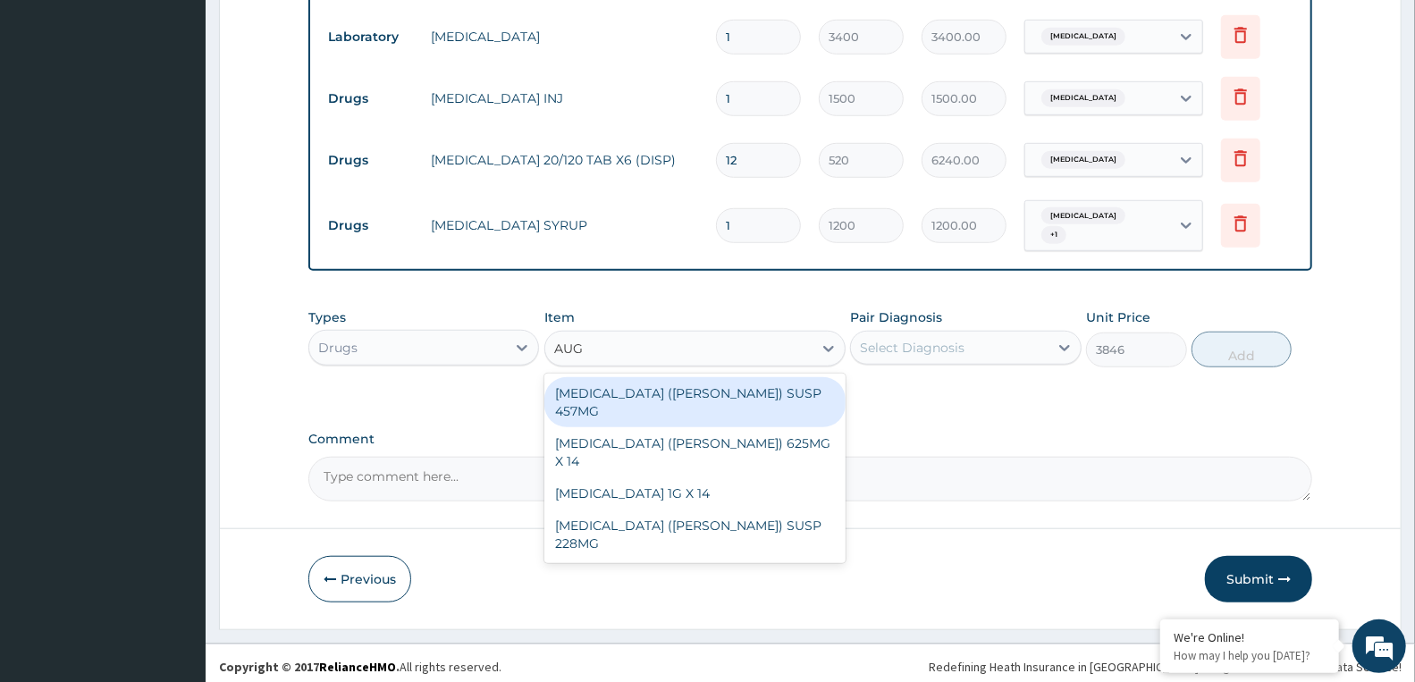
type input "AUGM"
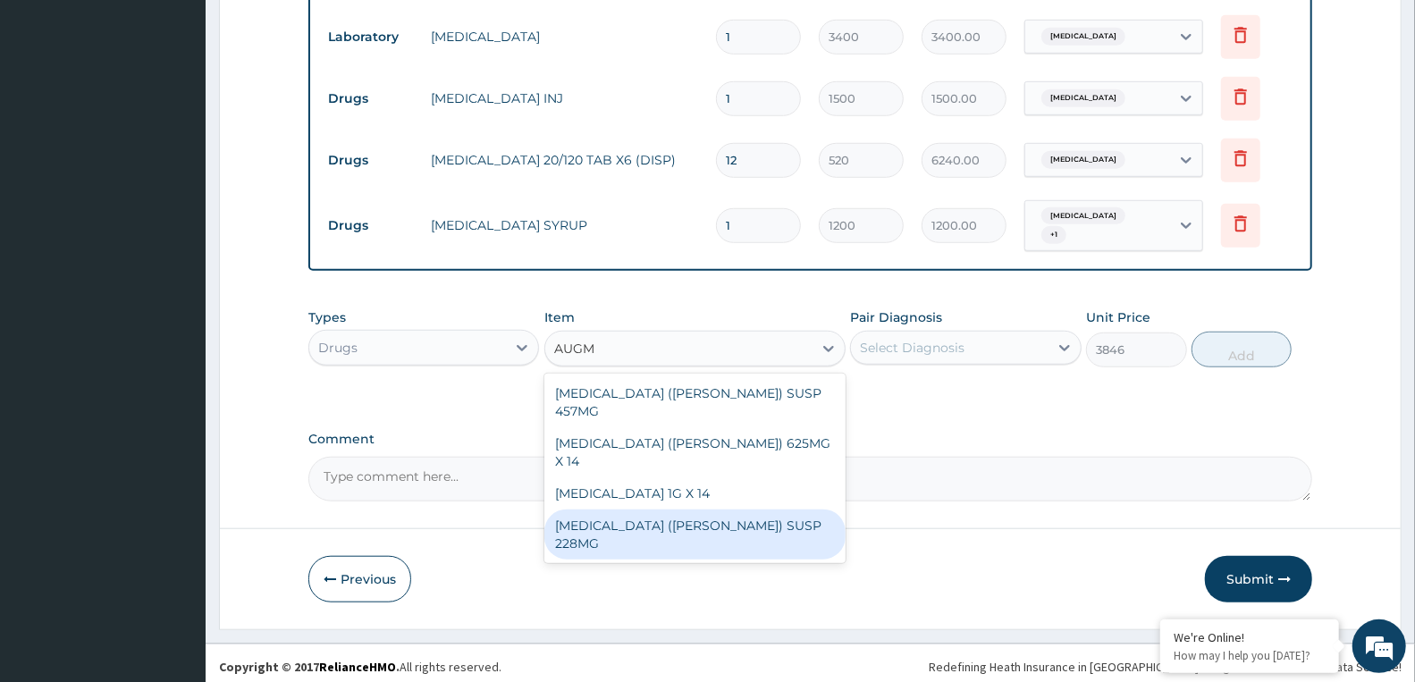
click at [733, 509] on div "AUGMENTIN (FLEMING) SUSP 228MG" at bounding box center [694, 534] width 301 height 50
type input "4500"
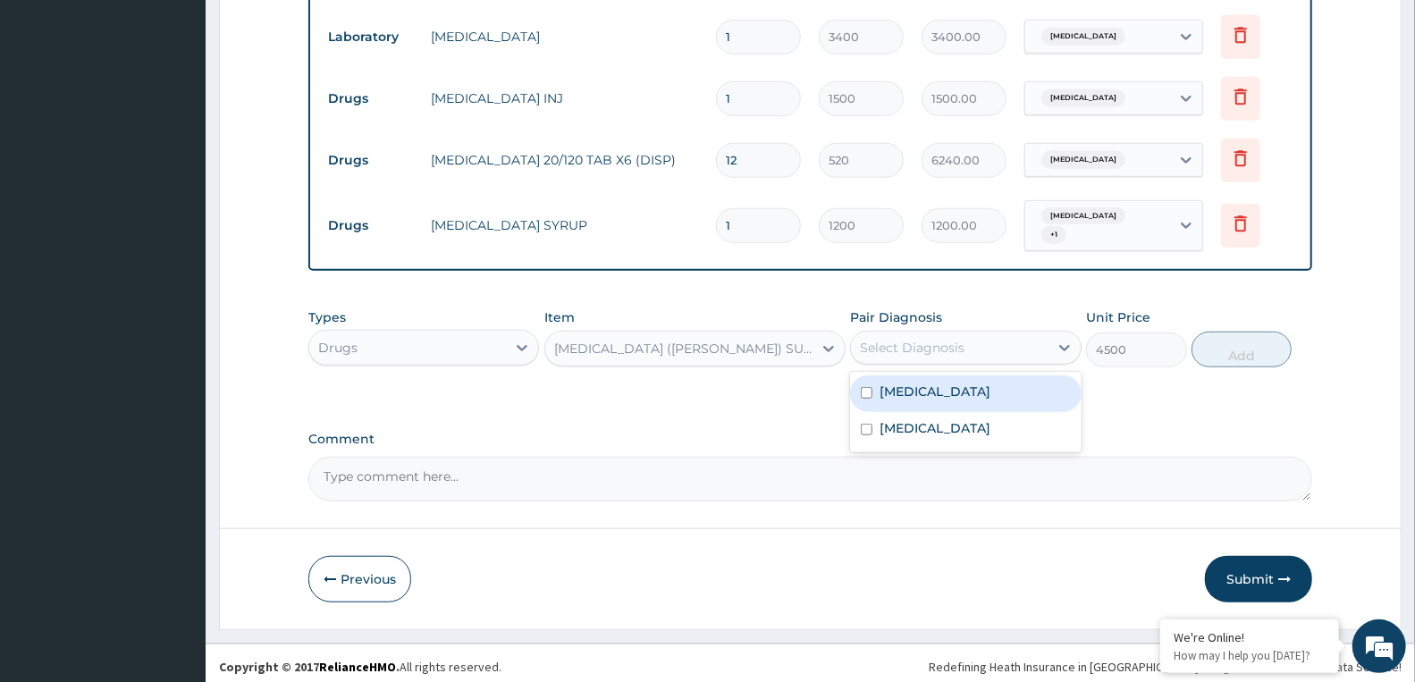
drag, startPoint x: 976, startPoint y: 331, endPoint x: 965, endPoint y: 394, distance: 64.4
click at [970, 335] on div "Select Diagnosis" at bounding box center [949, 347] width 197 height 29
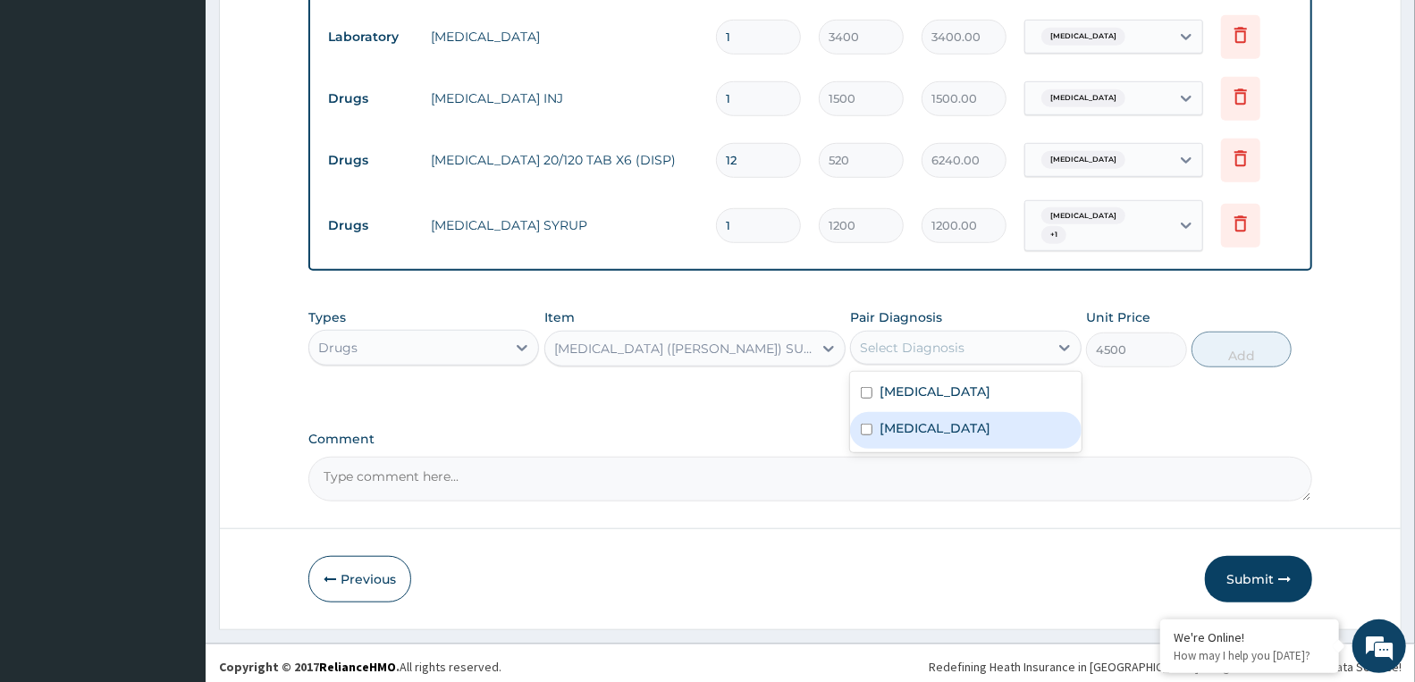
drag, startPoint x: 961, startPoint y: 420, endPoint x: 1095, endPoint y: 407, distance: 134.7
click at [988, 417] on div "Sepsis" at bounding box center [965, 430] width 231 height 37
checkbox input "true"
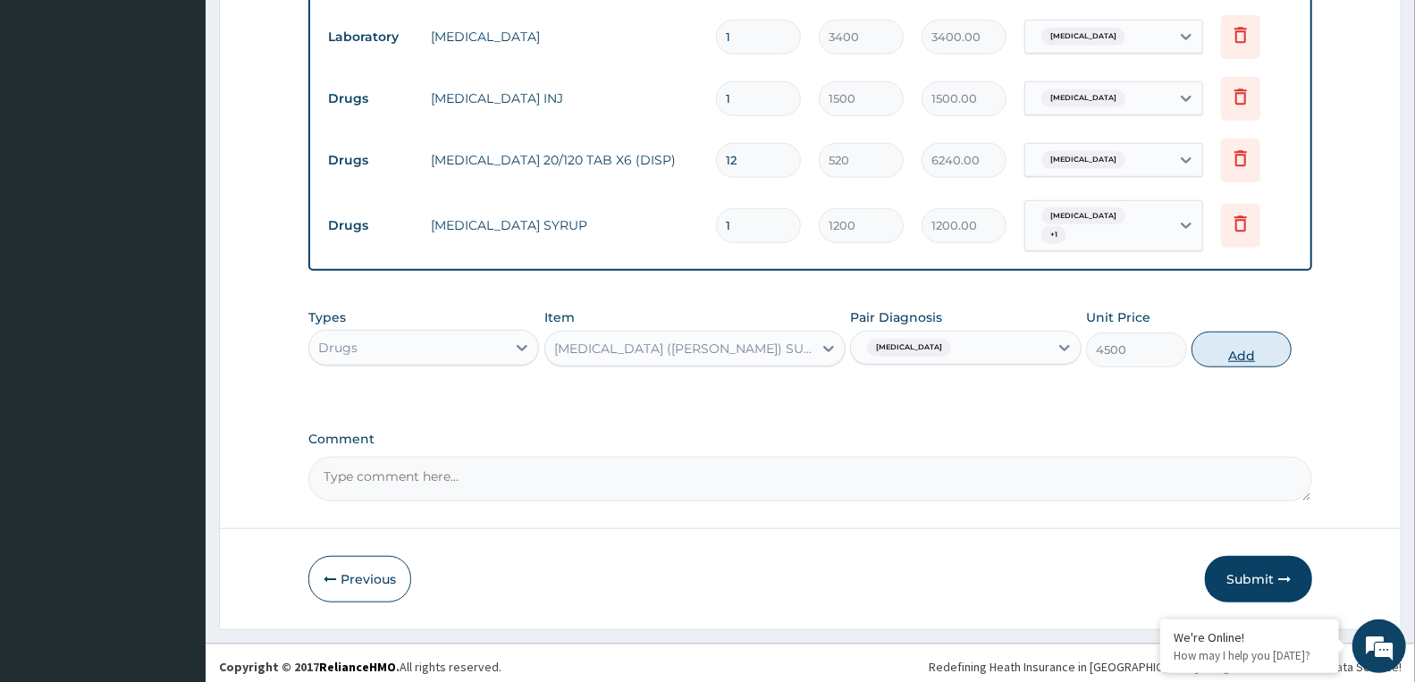
click at [1236, 344] on button "Add" at bounding box center [1241, 350] width 100 height 36
type input "0"
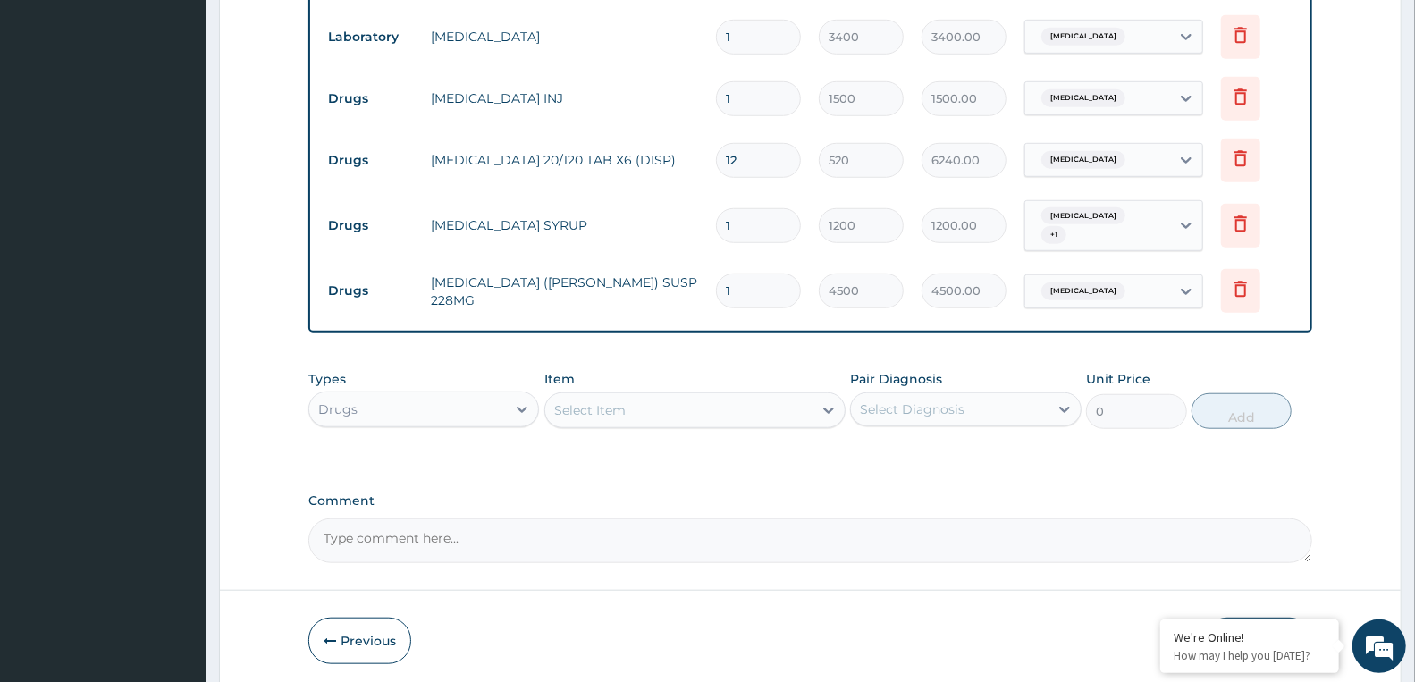
click at [385, 391] on div "Drugs" at bounding box center [423, 409] width 231 height 36
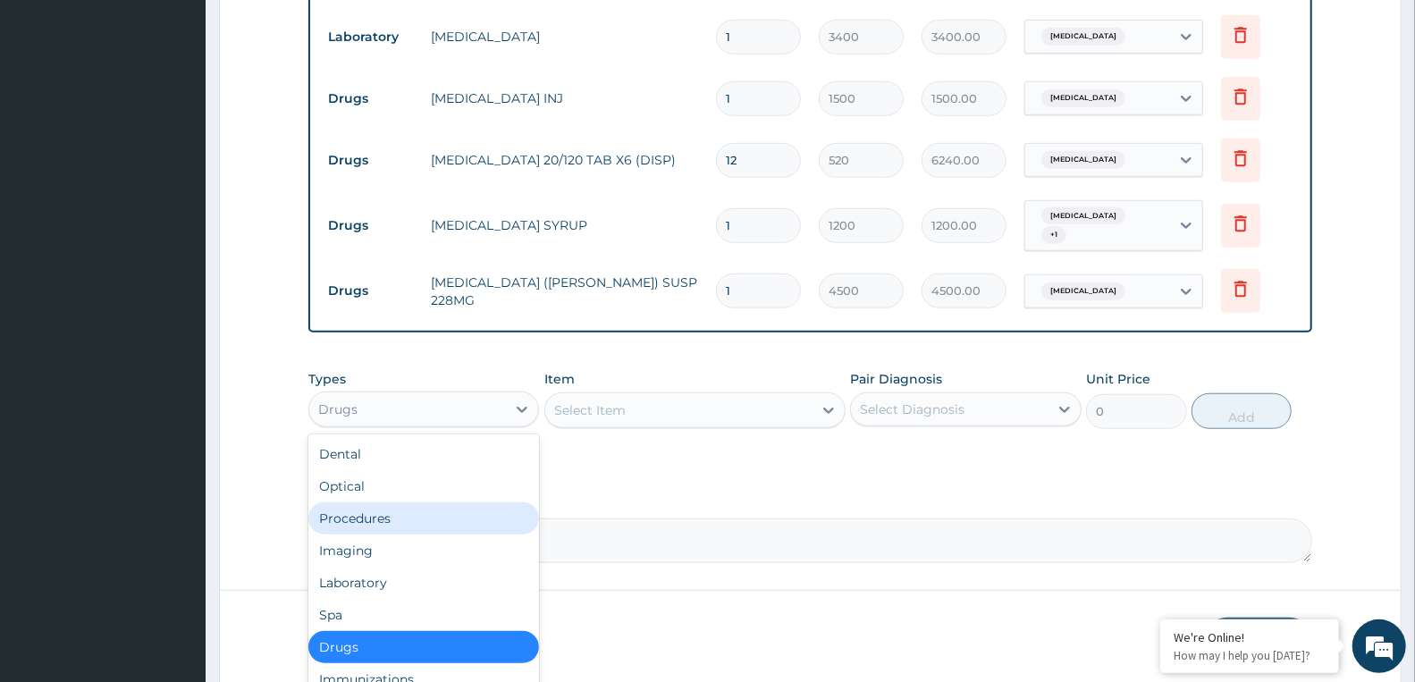
click at [379, 514] on div "Procedures" at bounding box center [423, 518] width 231 height 32
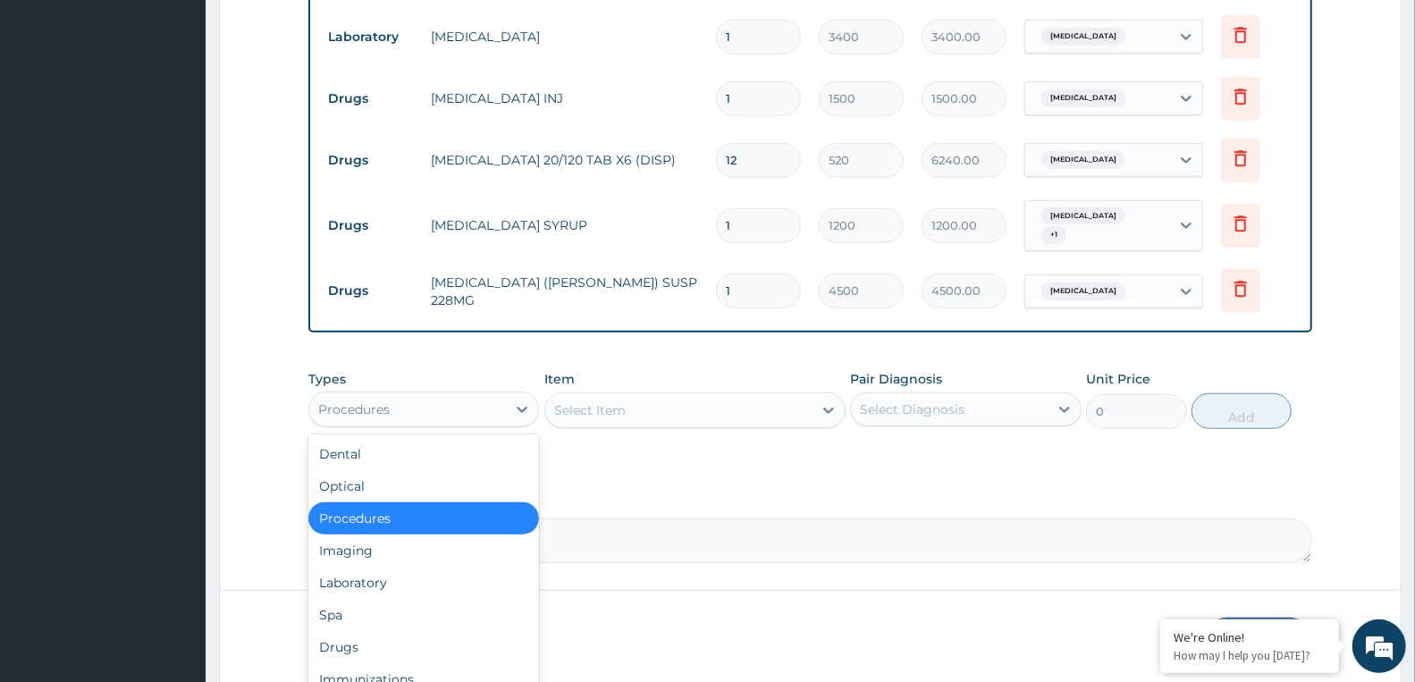
click at [433, 404] on div "Procedures" at bounding box center [407, 409] width 197 height 29
click at [369, 643] on div "Drugs" at bounding box center [423, 647] width 231 height 32
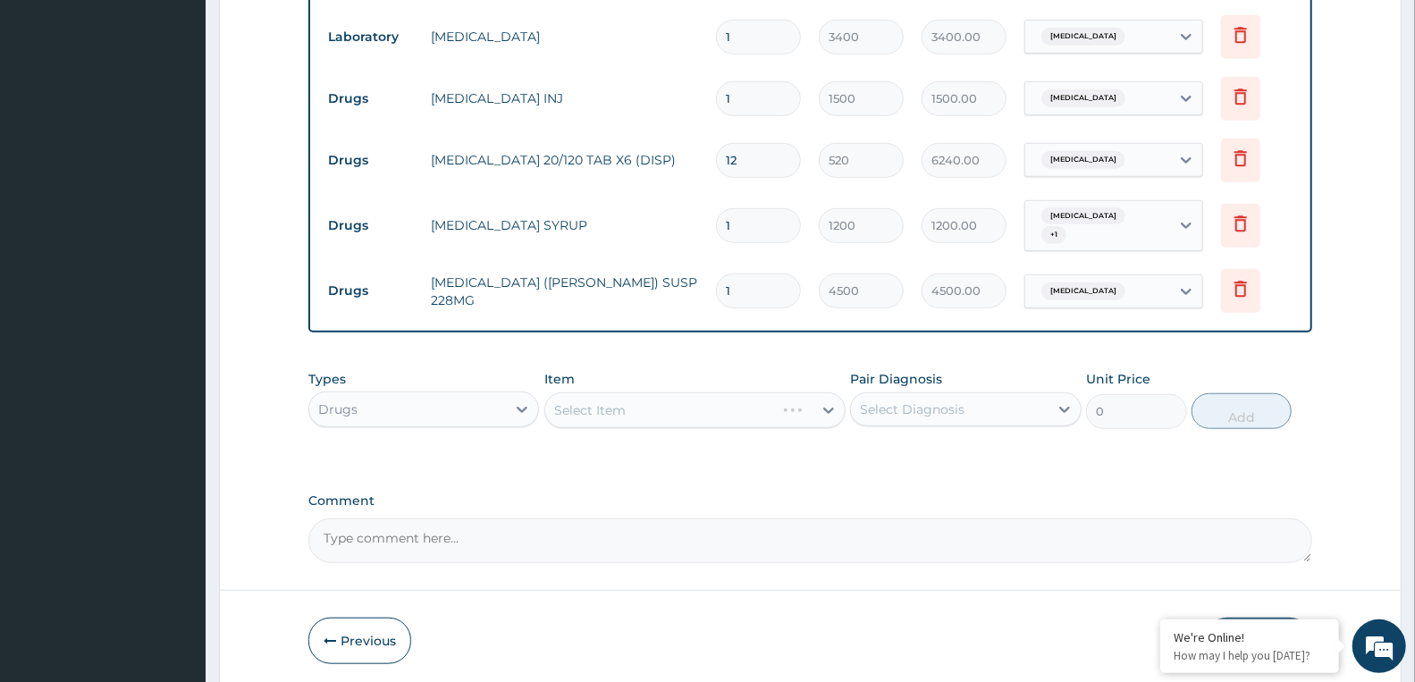
click at [612, 399] on div "Select Item" at bounding box center [694, 410] width 301 height 36
click at [650, 402] on div "Select Item" at bounding box center [694, 410] width 301 height 36
click at [643, 423] on div "Types Drugs Item Select Item Pair Diagnosis Select Diagnosis Unit Price 0 Add" at bounding box center [810, 399] width 1004 height 77
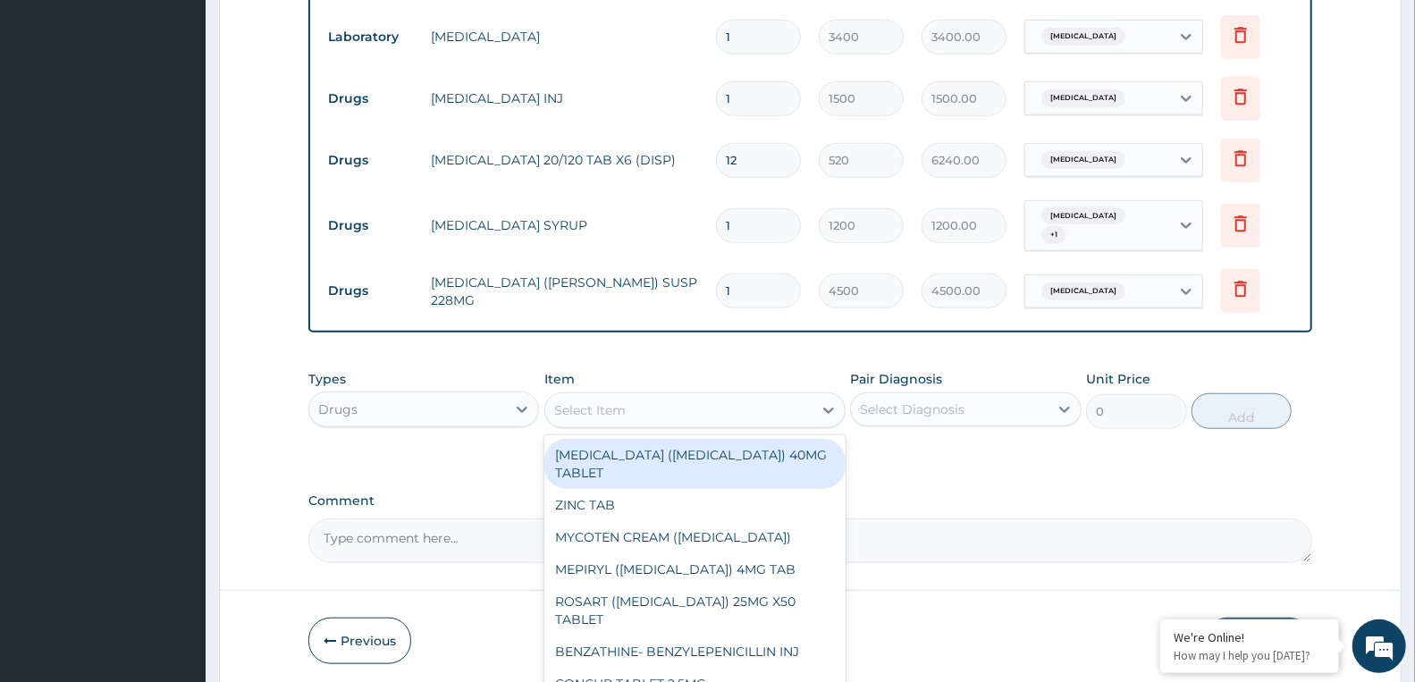
click at [578, 411] on div "Select Item" at bounding box center [589, 410] width 71 height 18
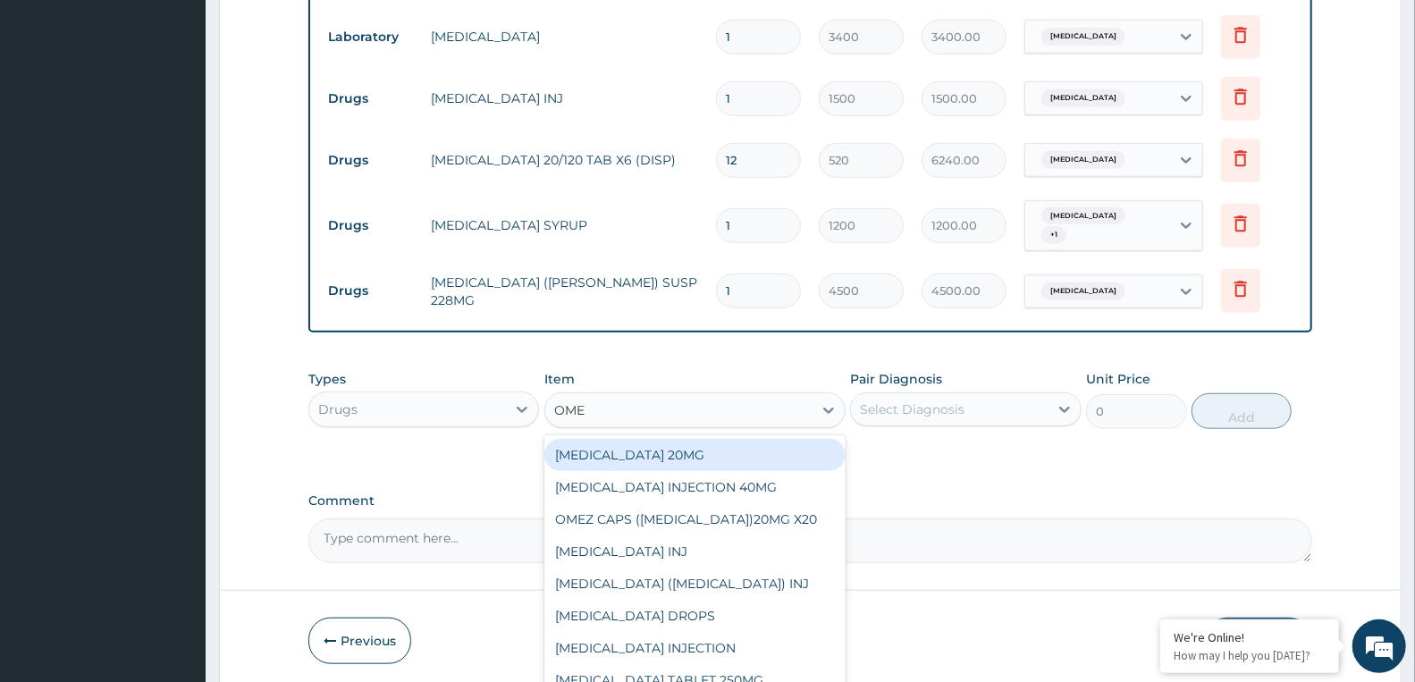
type input "OMEP"
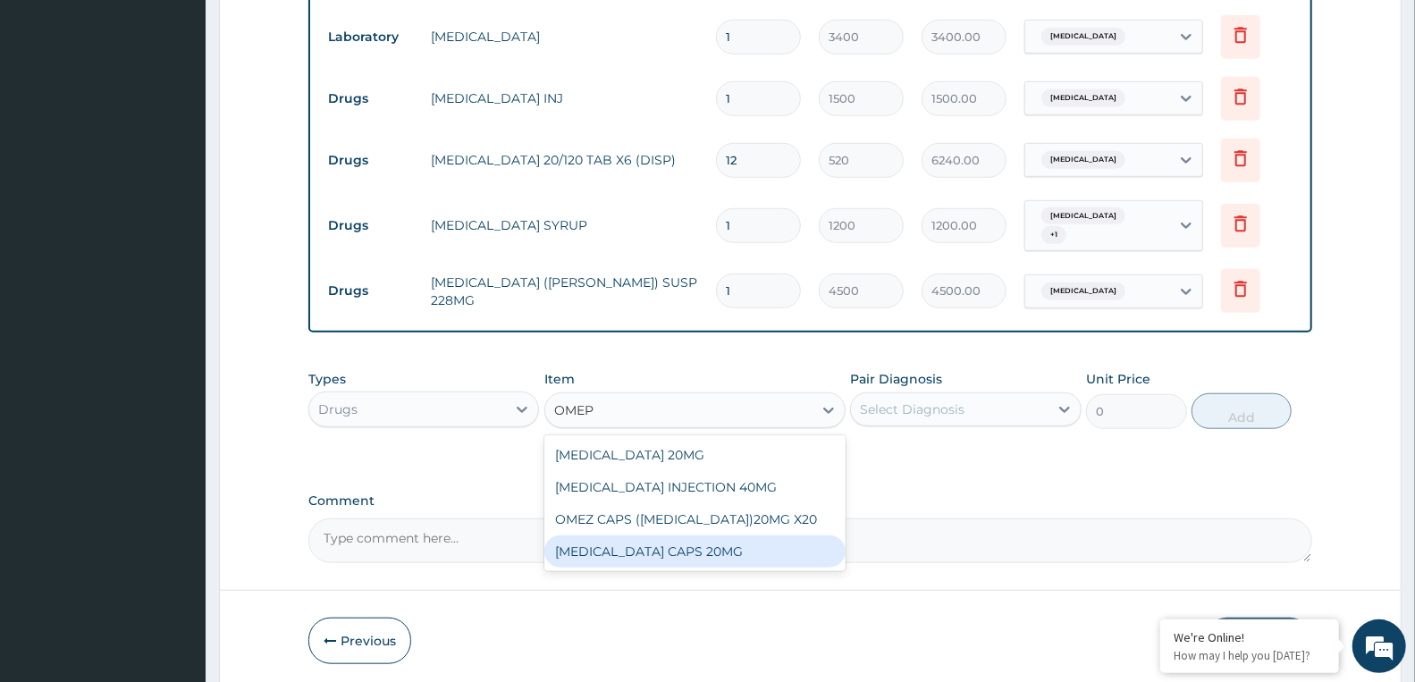
click at [677, 546] on div "OMEPRAZOLE CAPS 20MG" at bounding box center [694, 551] width 301 height 32
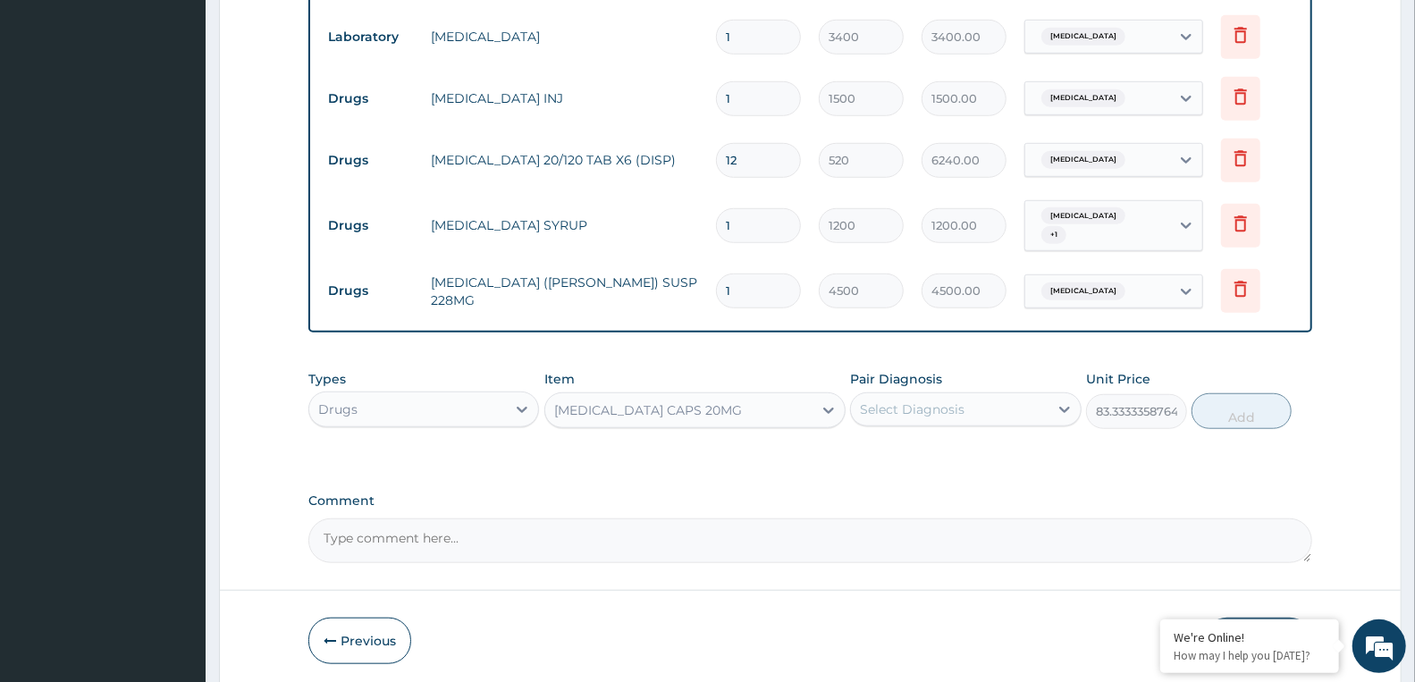
click at [445, 395] on div "Drugs" at bounding box center [407, 409] width 197 height 29
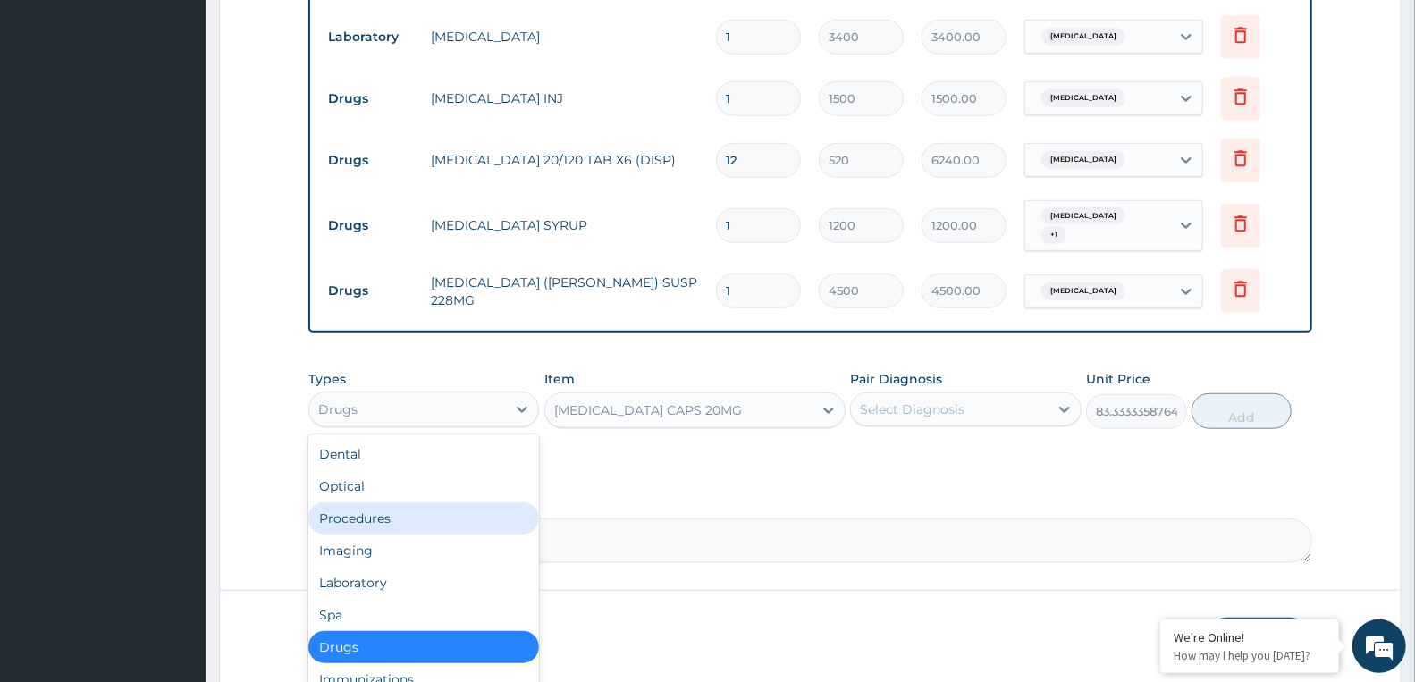
click at [375, 508] on div "Procedures" at bounding box center [423, 518] width 231 height 32
type input "0"
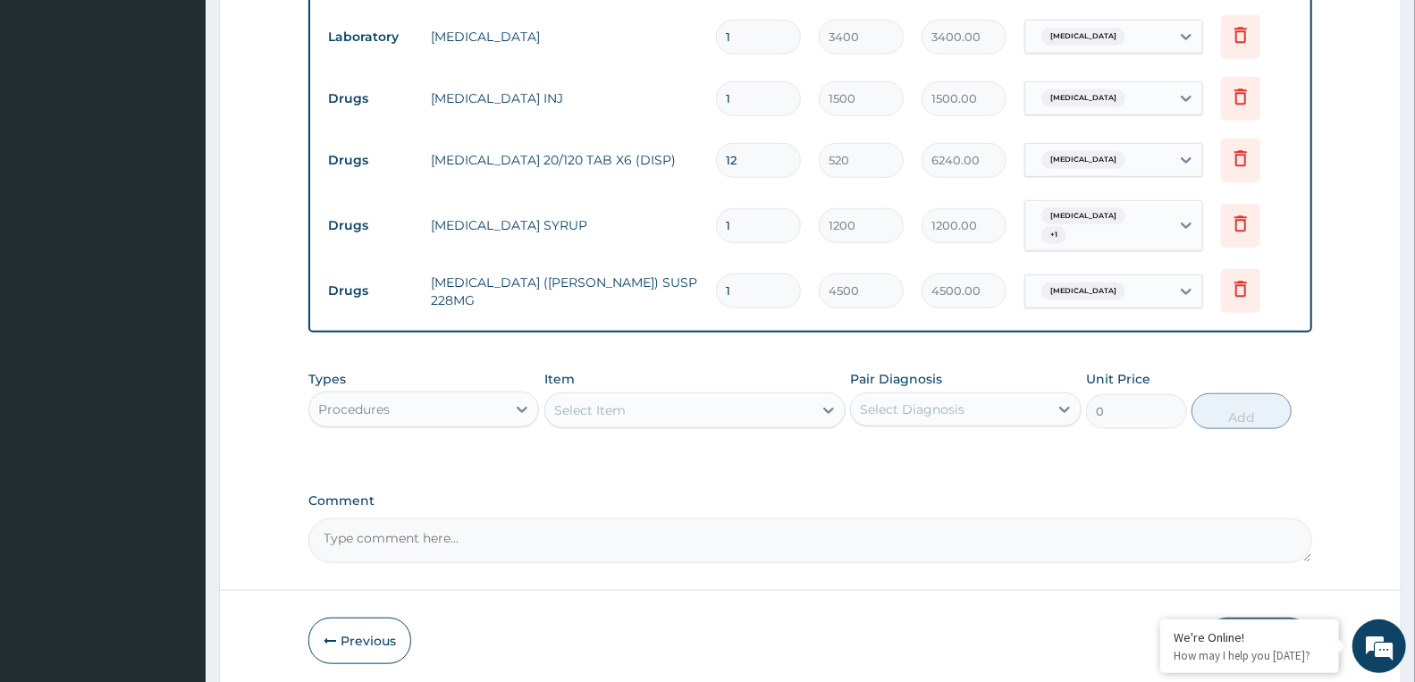
click at [708, 408] on div "Select Item" at bounding box center [678, 410] width 267 height 29
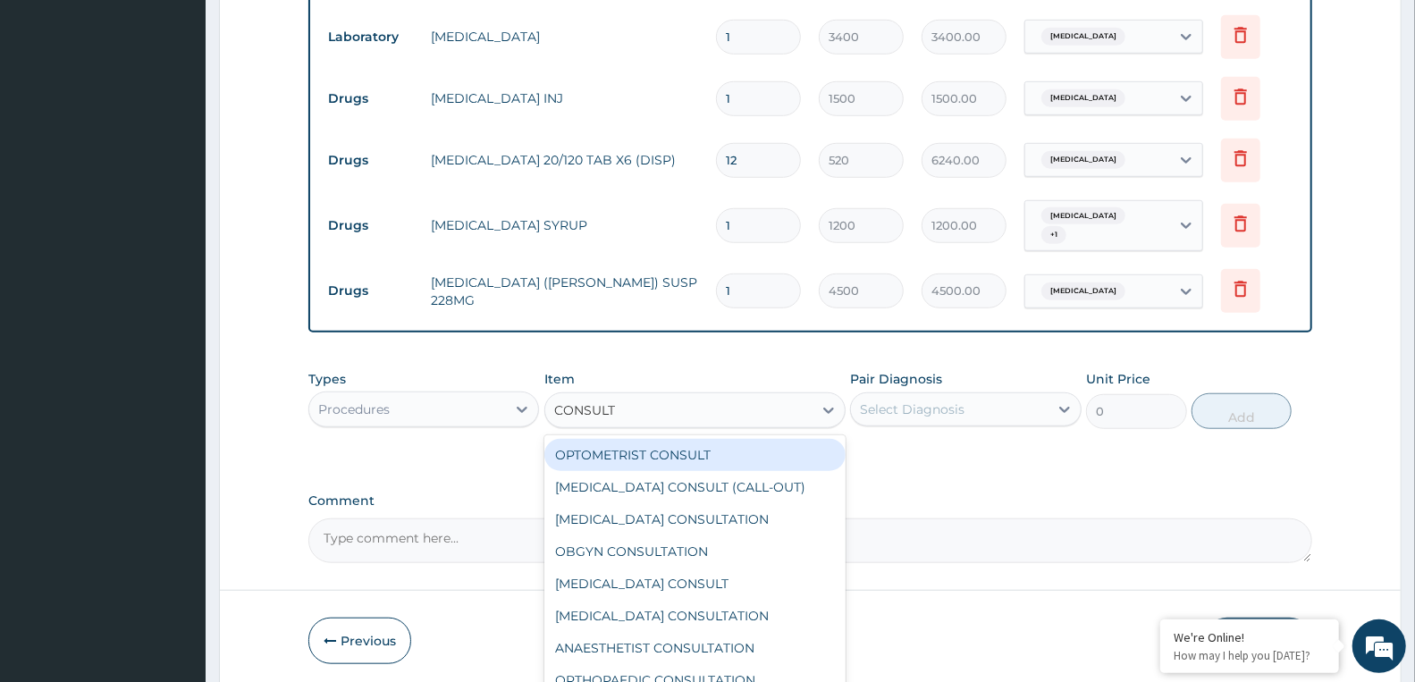
type input "CONSULTA"
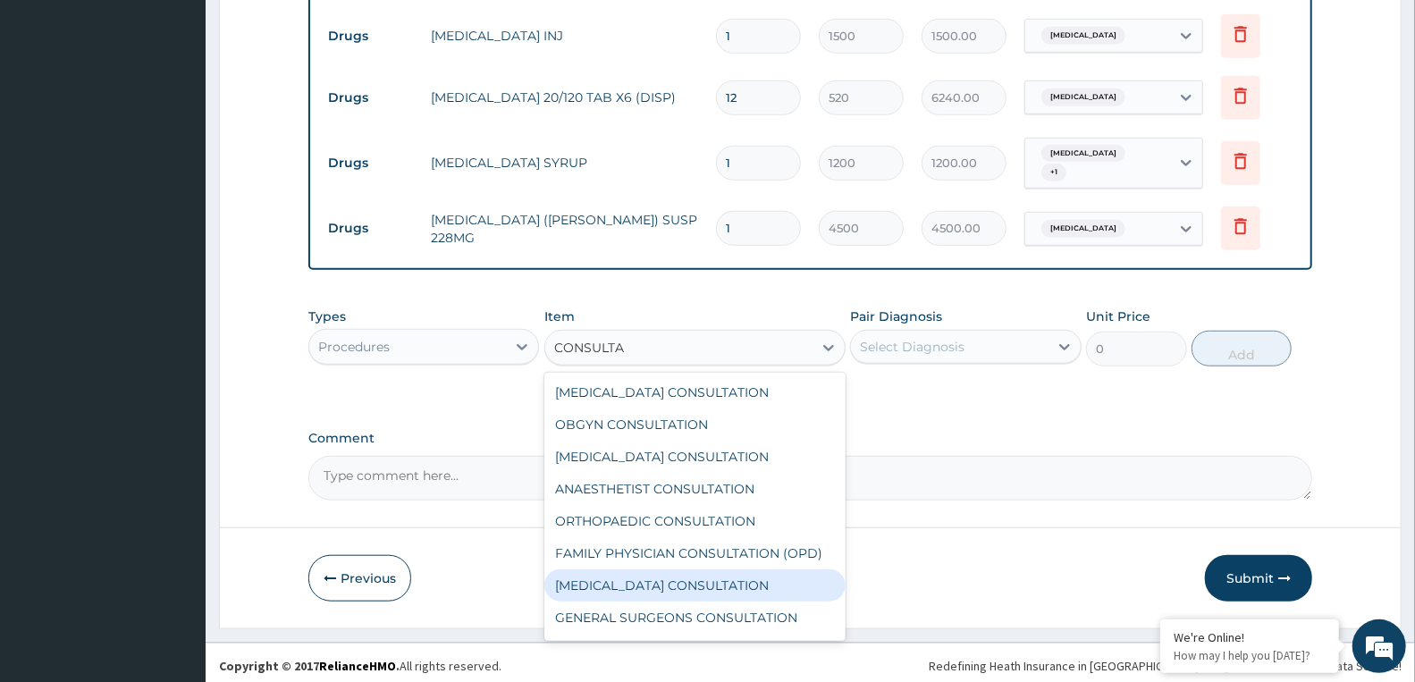
scroll to position [92, 0]
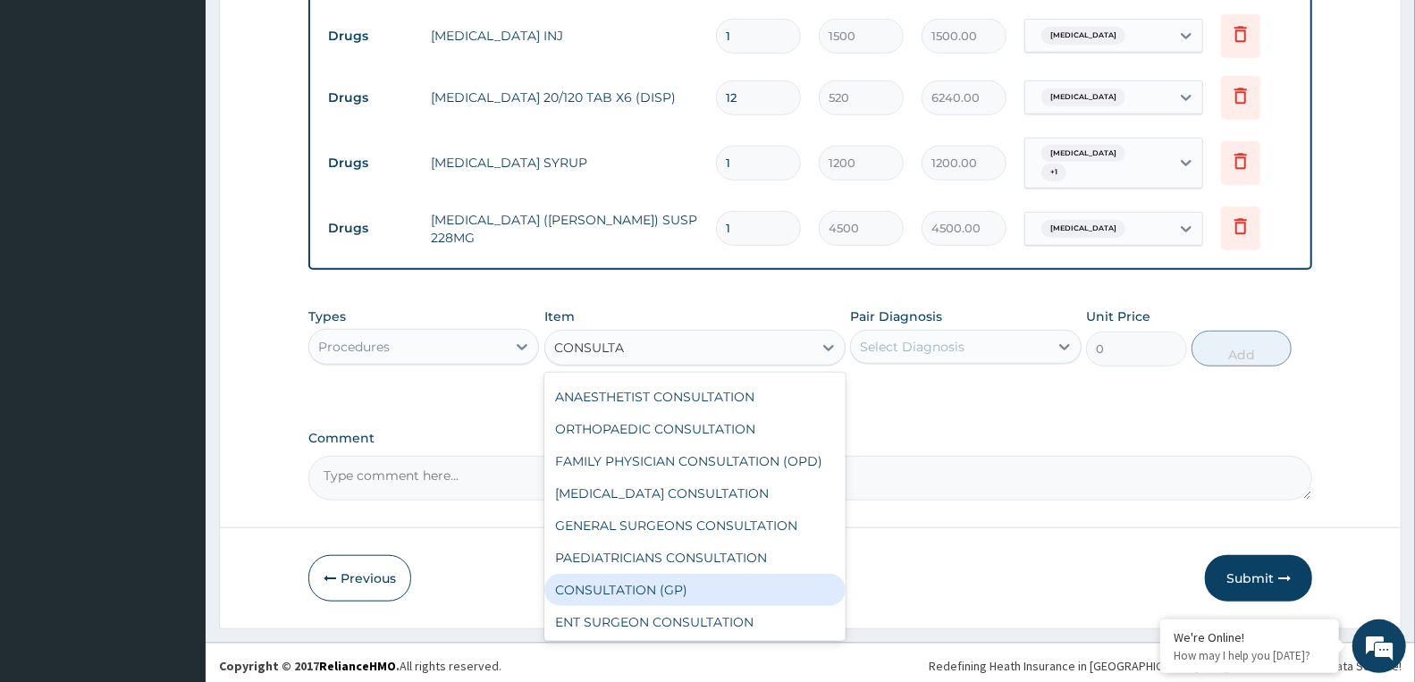
drag, startPoint x: 701, startPoint y: 595, endPoint x: 722, endPoint y: 483, distance: 113.8
click at [702, 593] on div "CONSULTATION (GP)" at bounding box center [694, 590] width 301 height 32
type input "3000"
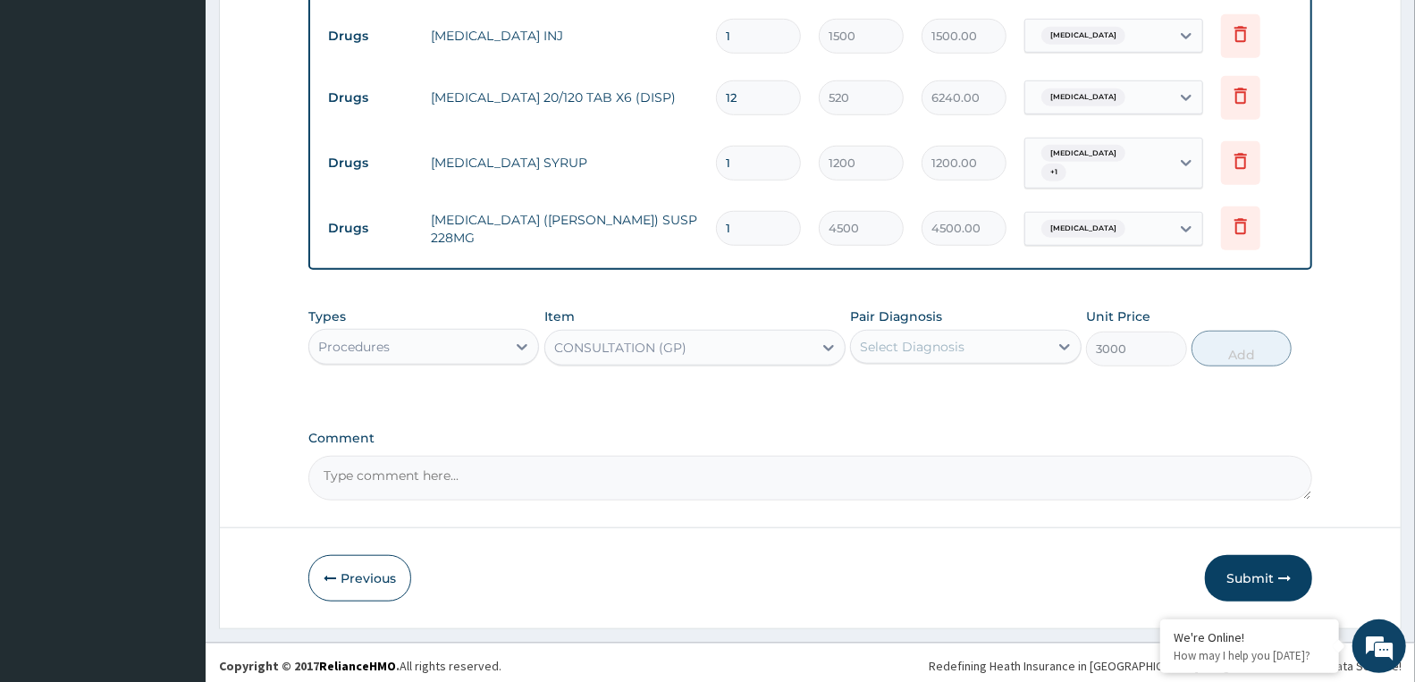
click at [886, 338] on div "Select Diagnosis" at bounding box center [912, 347] width 105 height 18
drag, startPoint x: 900, startPoint y: 383, endPoint x: 896, endPoint y: 417, distance: 35.0
click at [901, 398] on div "Malaria" at bounding box center [965, 392] width 231 height 37
checkbox input "true"
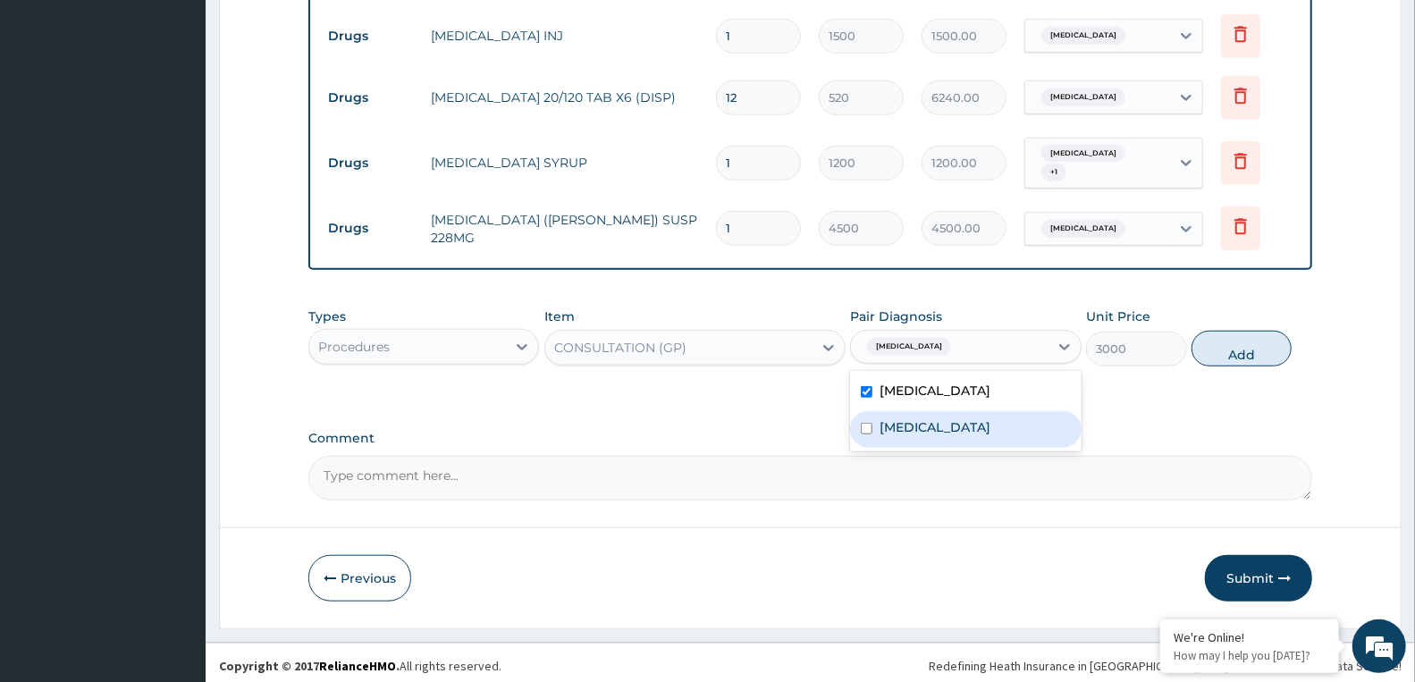
drag, startPoint x: 896, startPoint y: 420, endPoint x: 1258, endPoint y: 288, distance: 385.4
click at [896, 421] on label "Sepsis" at bounding box center [934, 427] width 111 height 18
checkbox input "true"
click at [1254, 337] on button "Add" at bounding box center [1241, 349] width 100 height 36
type input "0"
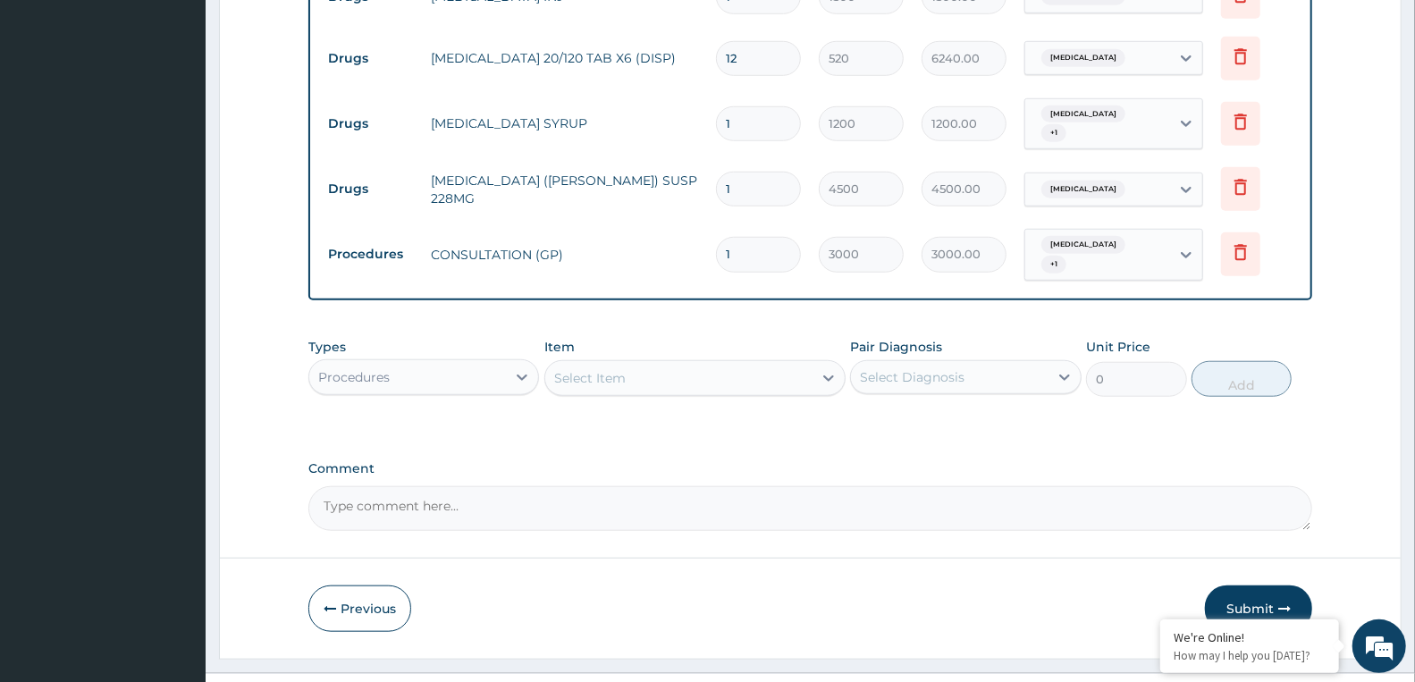
scroll to position [892, 0]
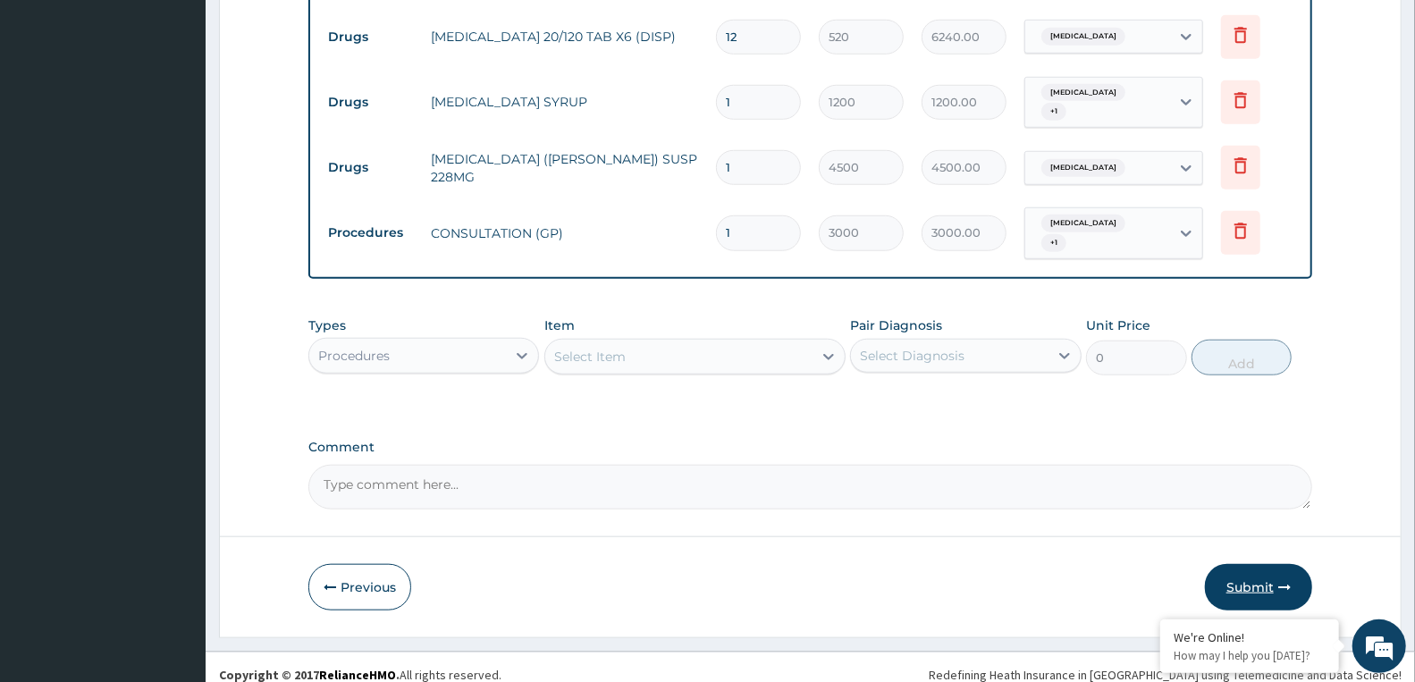
click at [1231, 576] on button "Submit" at bounding box center [1258, 587] width 107 height 46
click at [1267, 566] on button "Submit" at bounding box center [1258, 587] width 107 height 46
click at [1246, 566] on button "Submit" at bounding box center [1258, 587] width 107 height 46
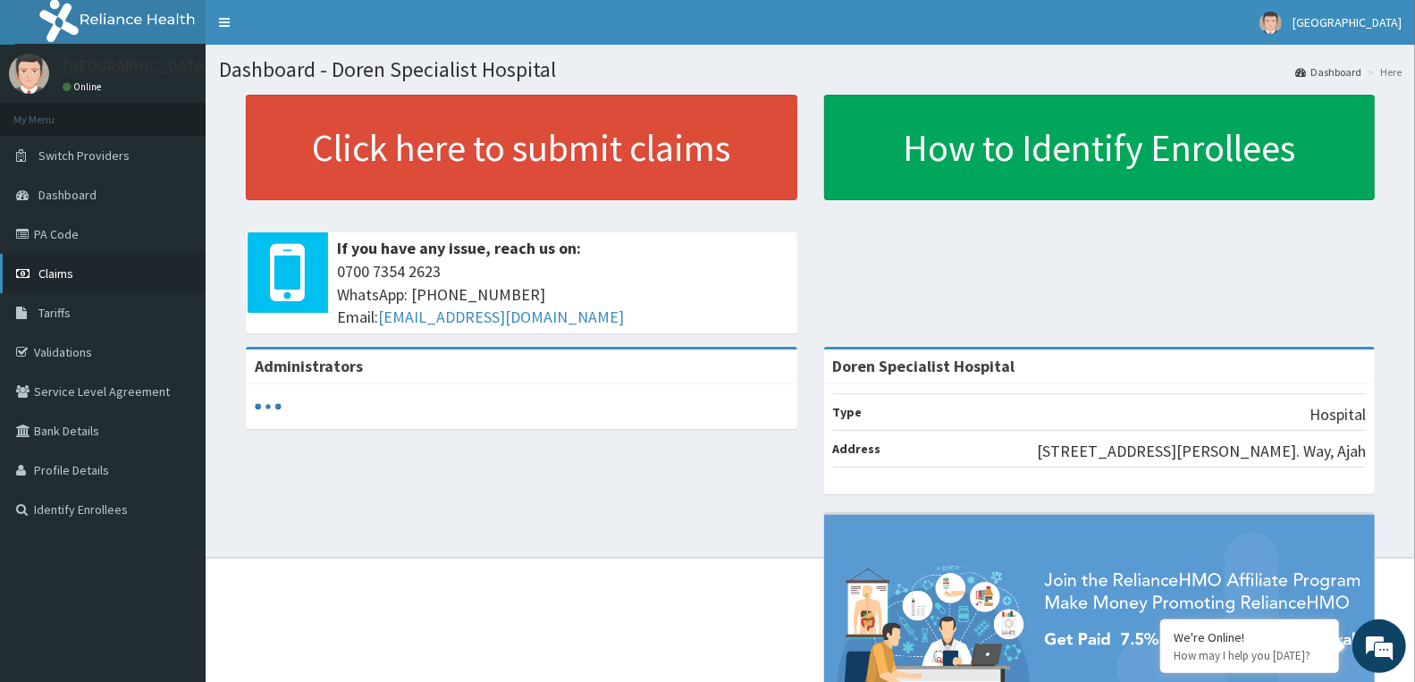
click at [52, 270] on span "Claims" at bounding box center [55, 273] width 35 height 16
click at [78, 229] on link "PA Code" at bounding box center [103, 233] width 206 height 39
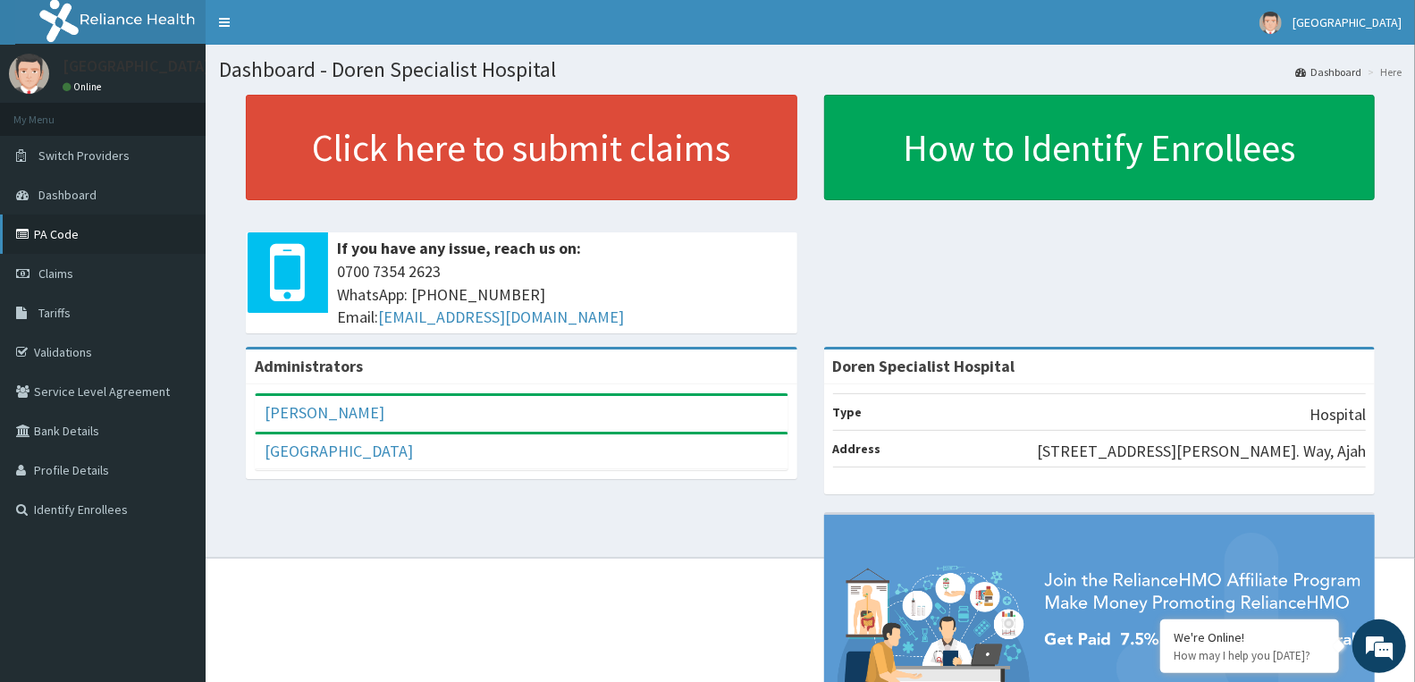
click at [79, 227] on link "PA Code" at bounding box center [103, 233] width 206 height 39
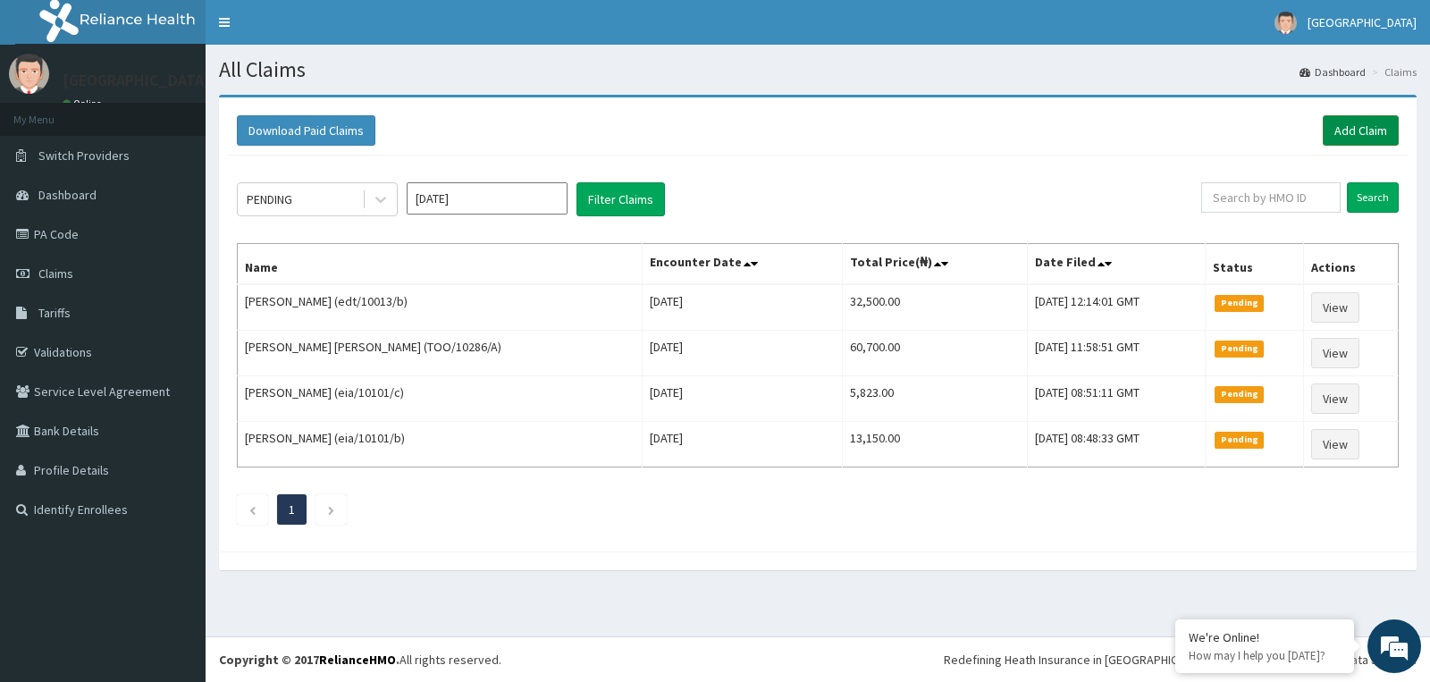
click at [1347, 127] on link "Add Claim" at bounding box center [1361, 130] width 76 height 30
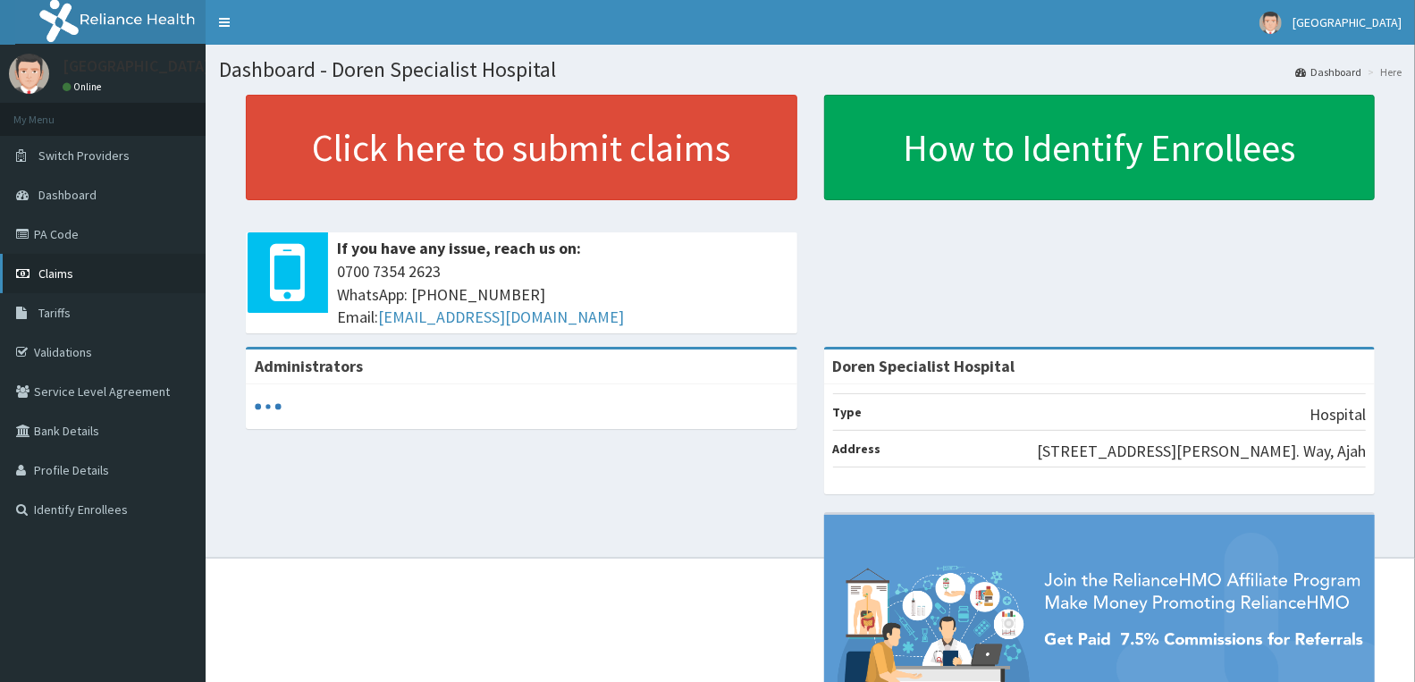
click at [59, 266] on span "Claims" at bounding box center [55, 273] width 35 height 16
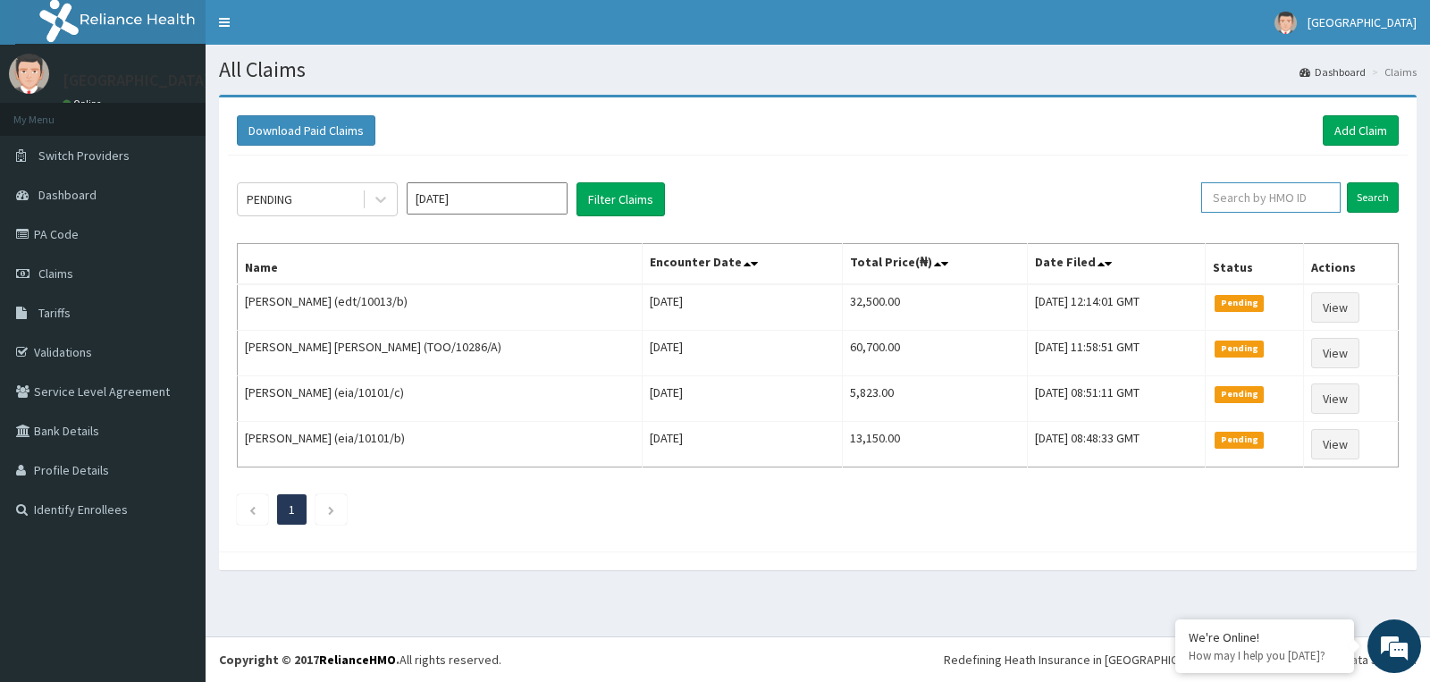
click at [1265, 189] on input "text" at bounding box center [1271, 197] width 140 height 30
paste input "ACH/10175/D"
type input "ACH/10175/D"
click at [1371, 193] on input "Search" at bounding box center [1373, 197] width 52 height 30
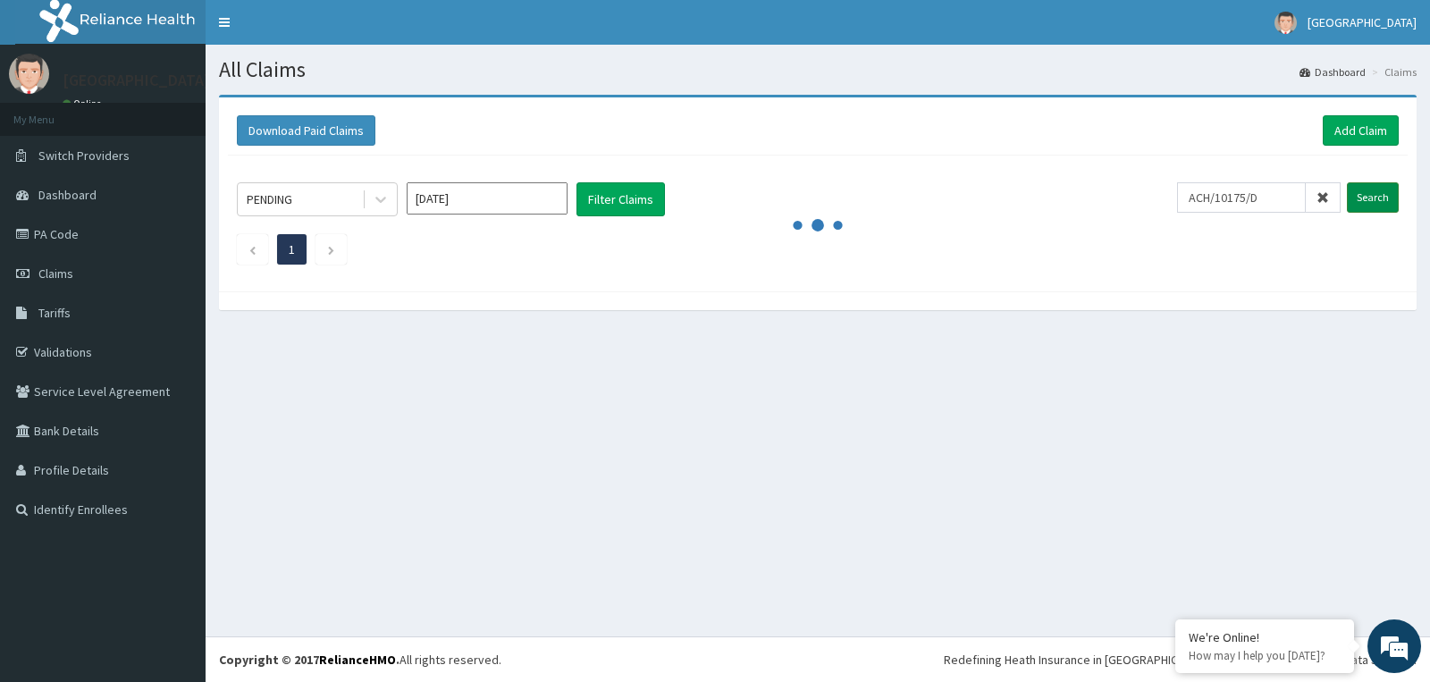
click at [1380, 198] on input "Search" at bounding box center [1373, 197] width 52 height 30
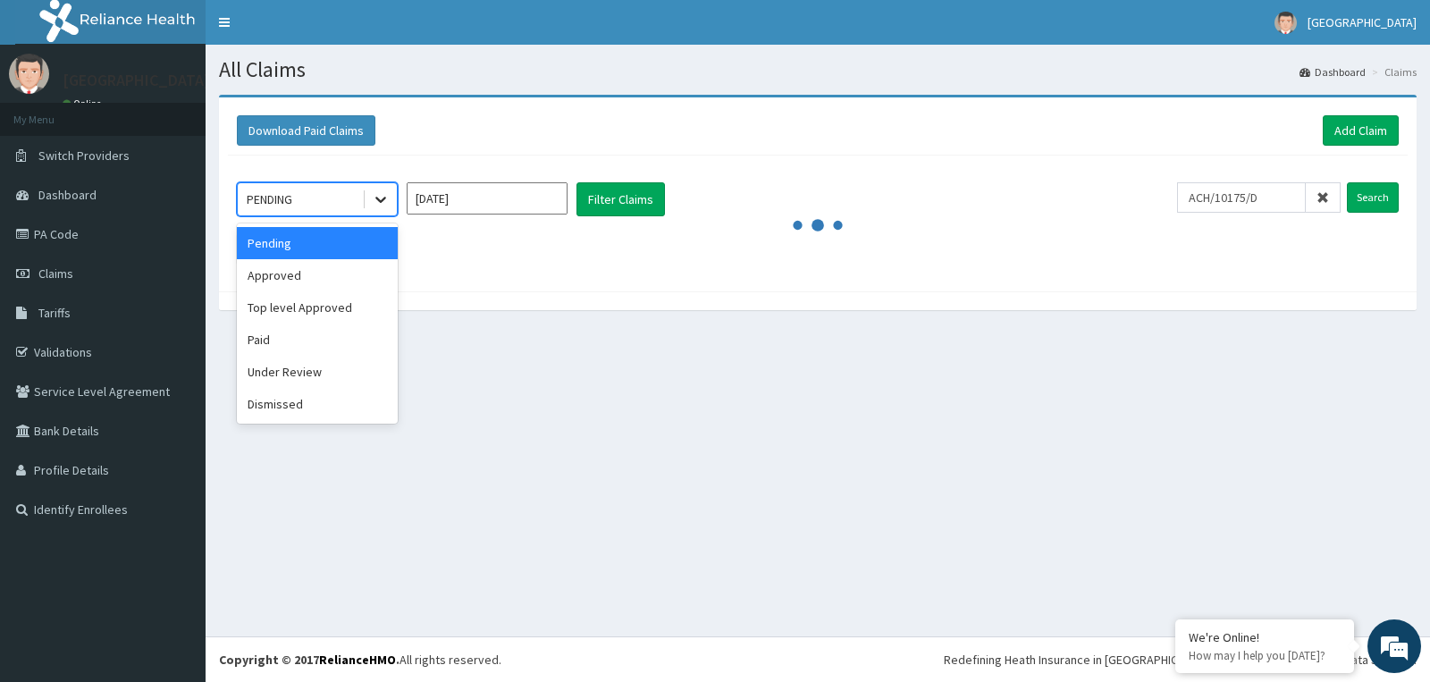
click at [374, 203] on icon at bounding box center [381, 199] width 18 height 18
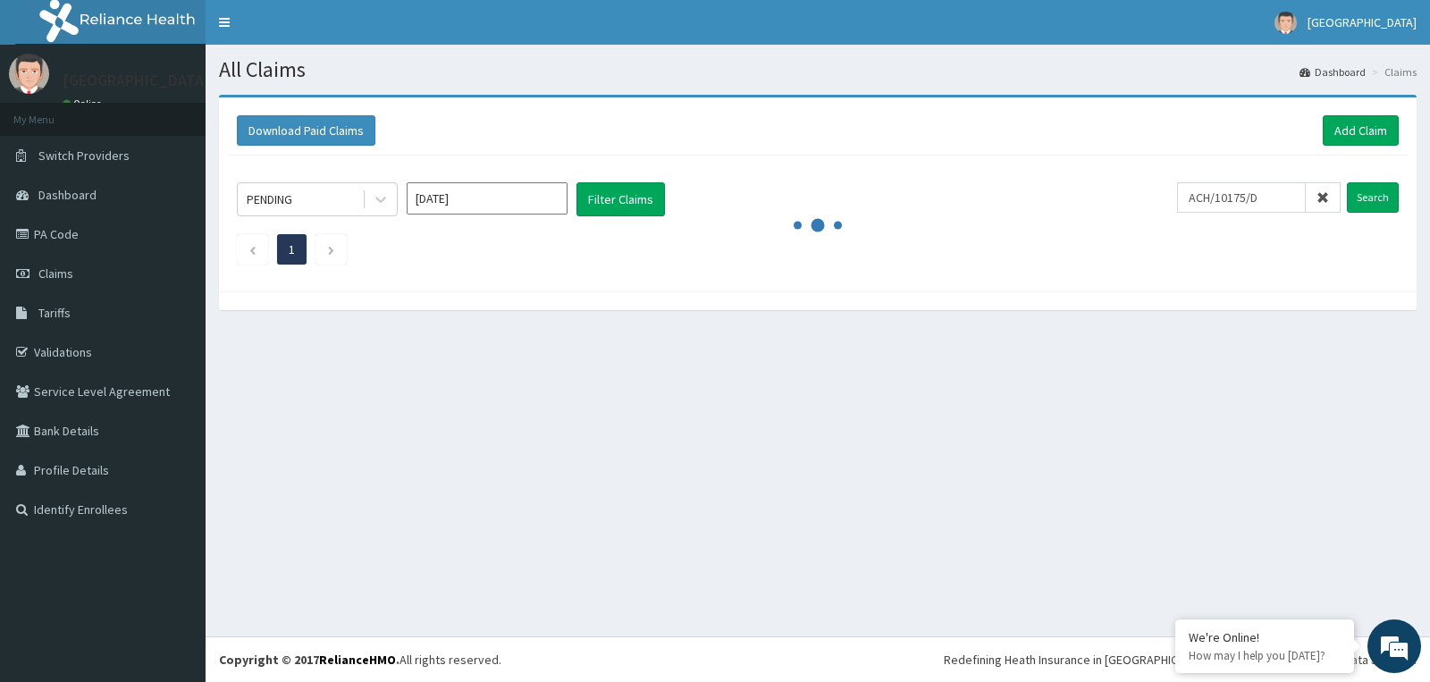
drag, startPoint x: 466, startPoint y: 252, endPoint x: 493, endPoint y: 218, distance: 43.8
click at [469, 251] on ul "1" at bounding box center [818, 249] width 1162 height 30
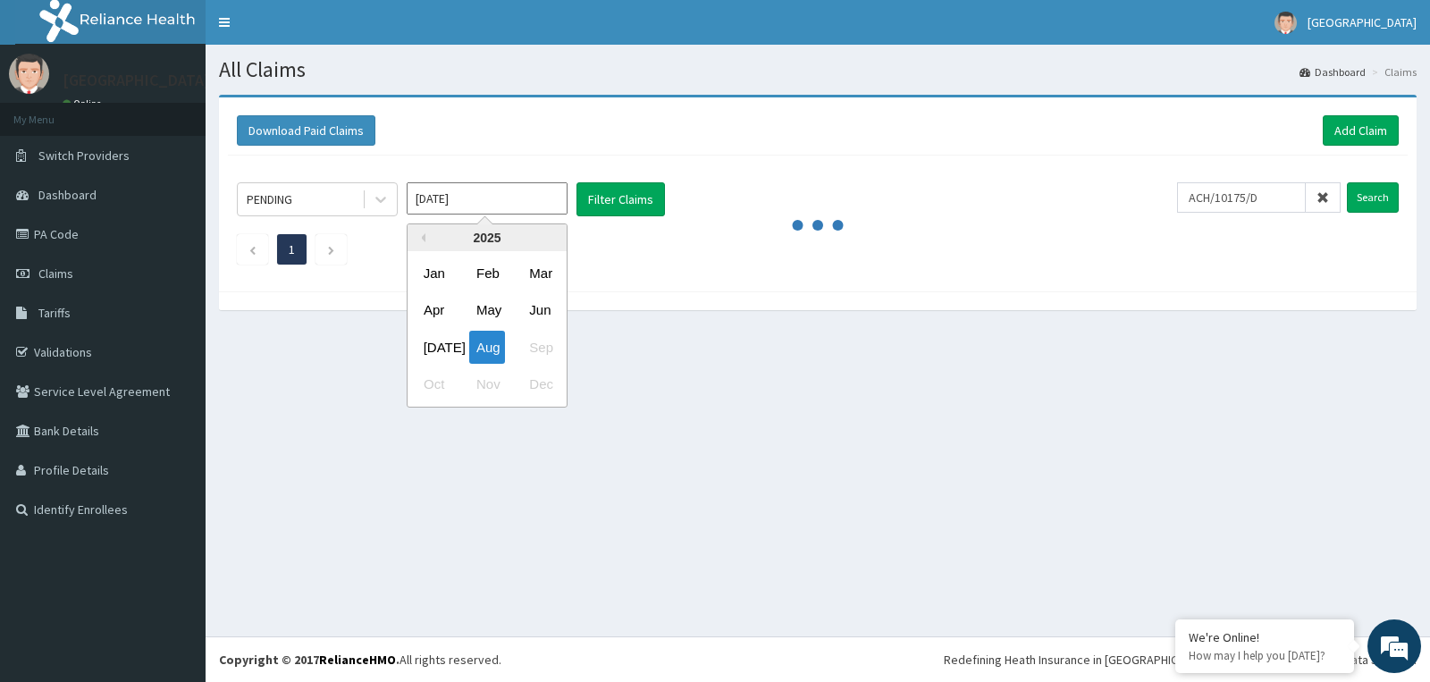
click at [507, 201] on input "[DATE]" at bounding box center [487, 198] width 161 height 32
click at [427, 346] on div "Jul" at bounding box center [434, 347] width 36 height 33
type input "Jul 2025"
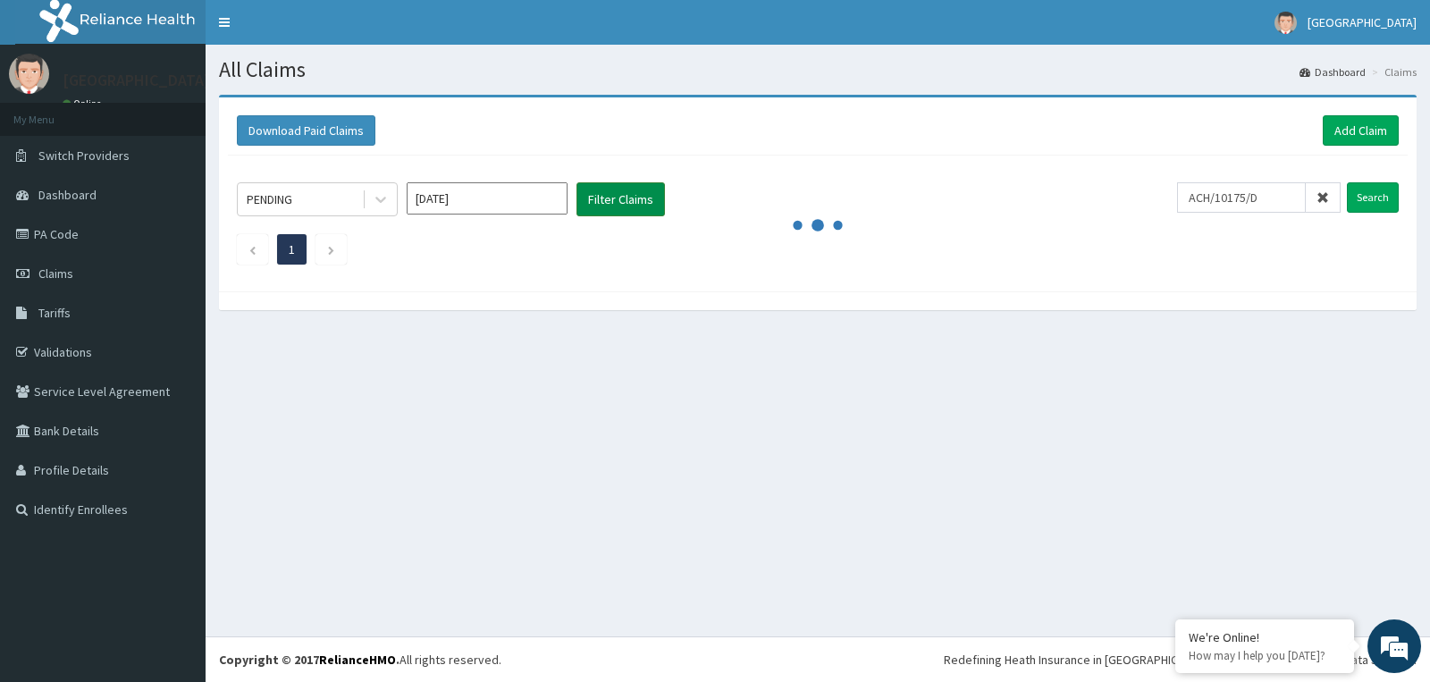
click at [612, 197] on button "Filter Claims" at bounding box center [620, 199] width 88 height 34
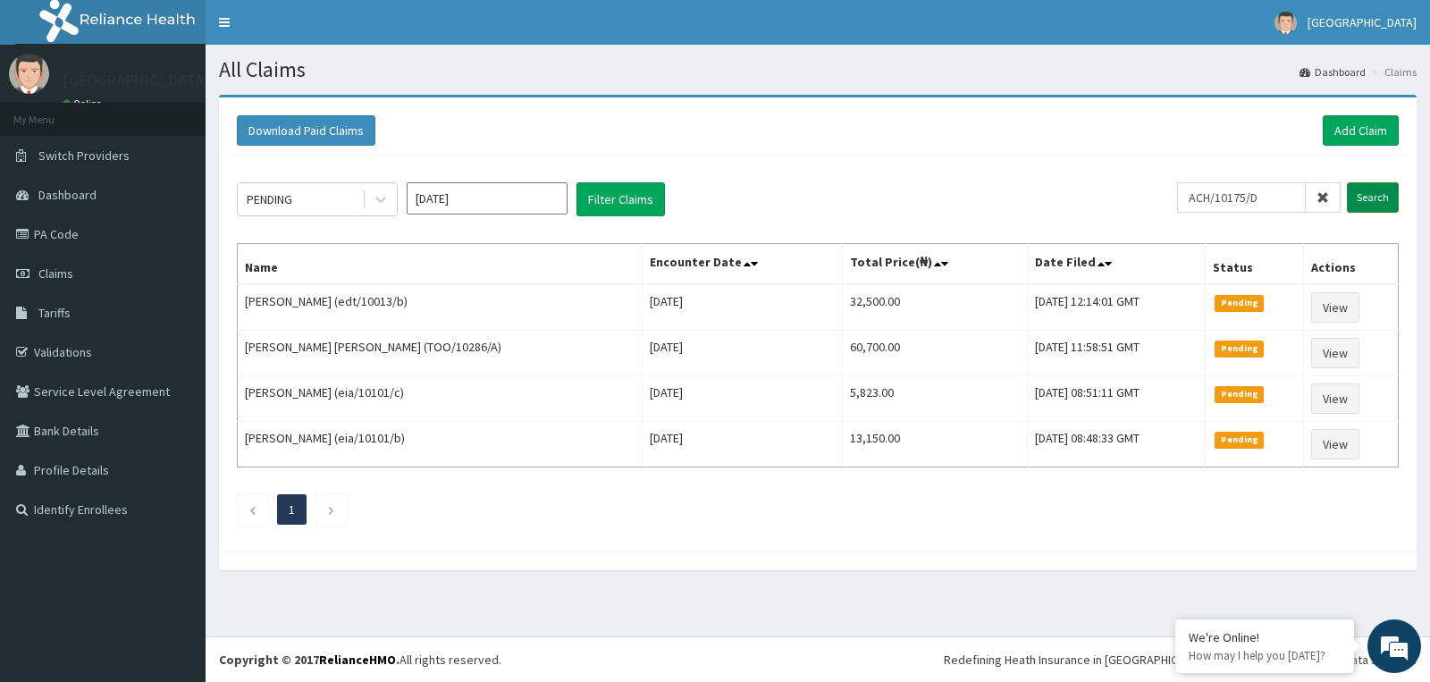
click at [1372, 198] on input "Search" at bounding box center [1373, 197] width 52 height 30
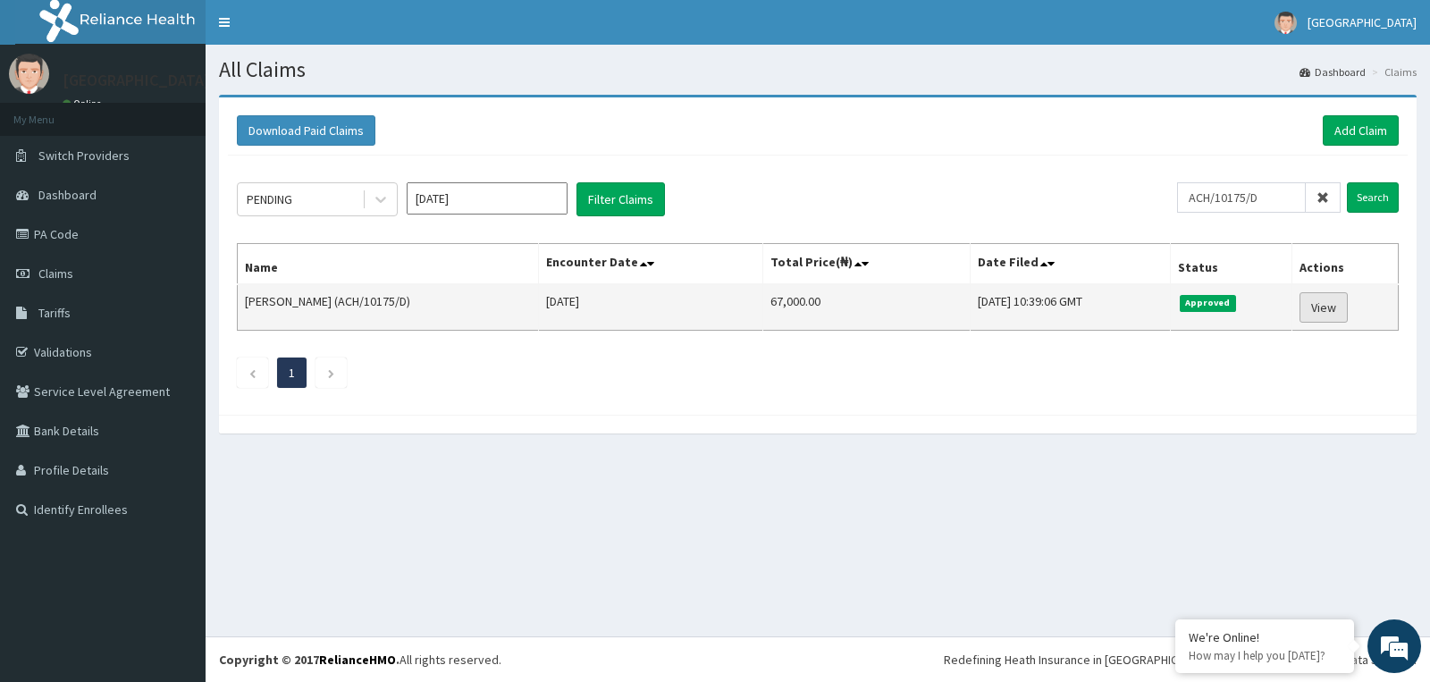
click at [1319, 304] on link "View" at bounding box center [1323, 307] width 48 height 30
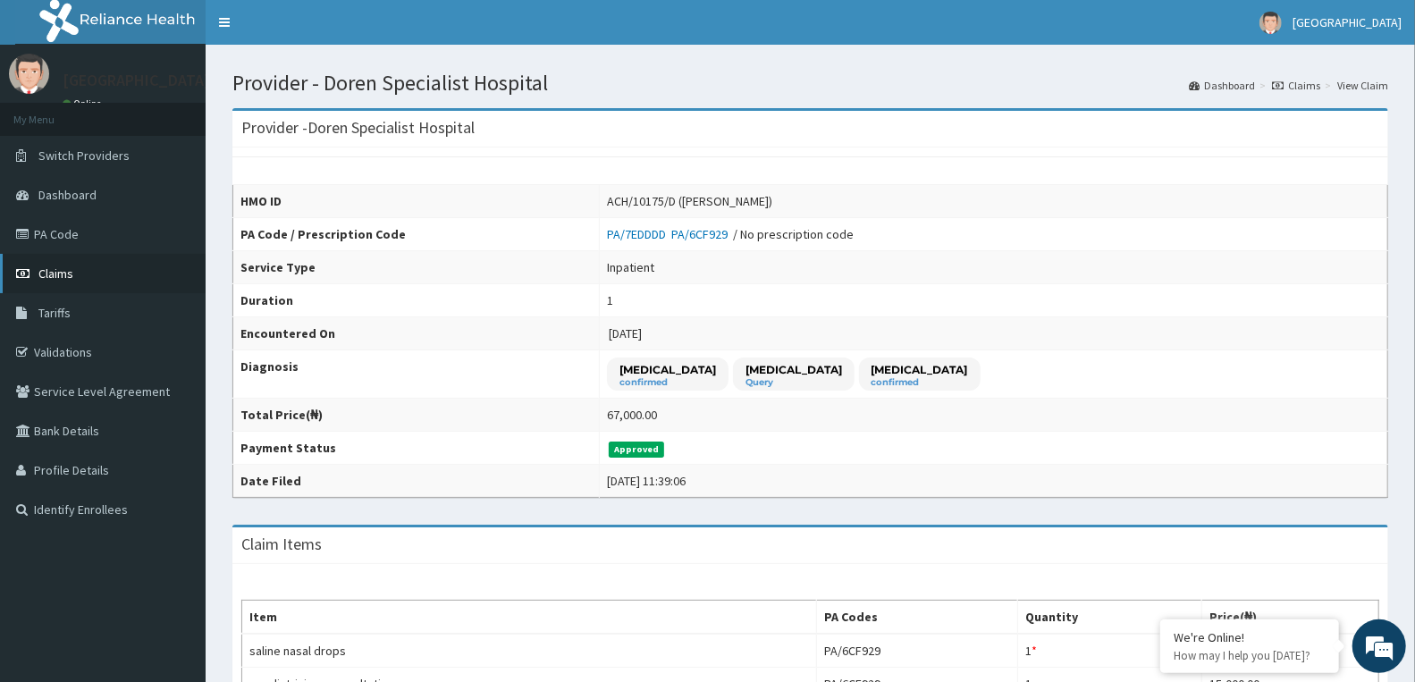
click at [73, 265] on link "Claims" at bounding box center [103, 273] width 206 height 39
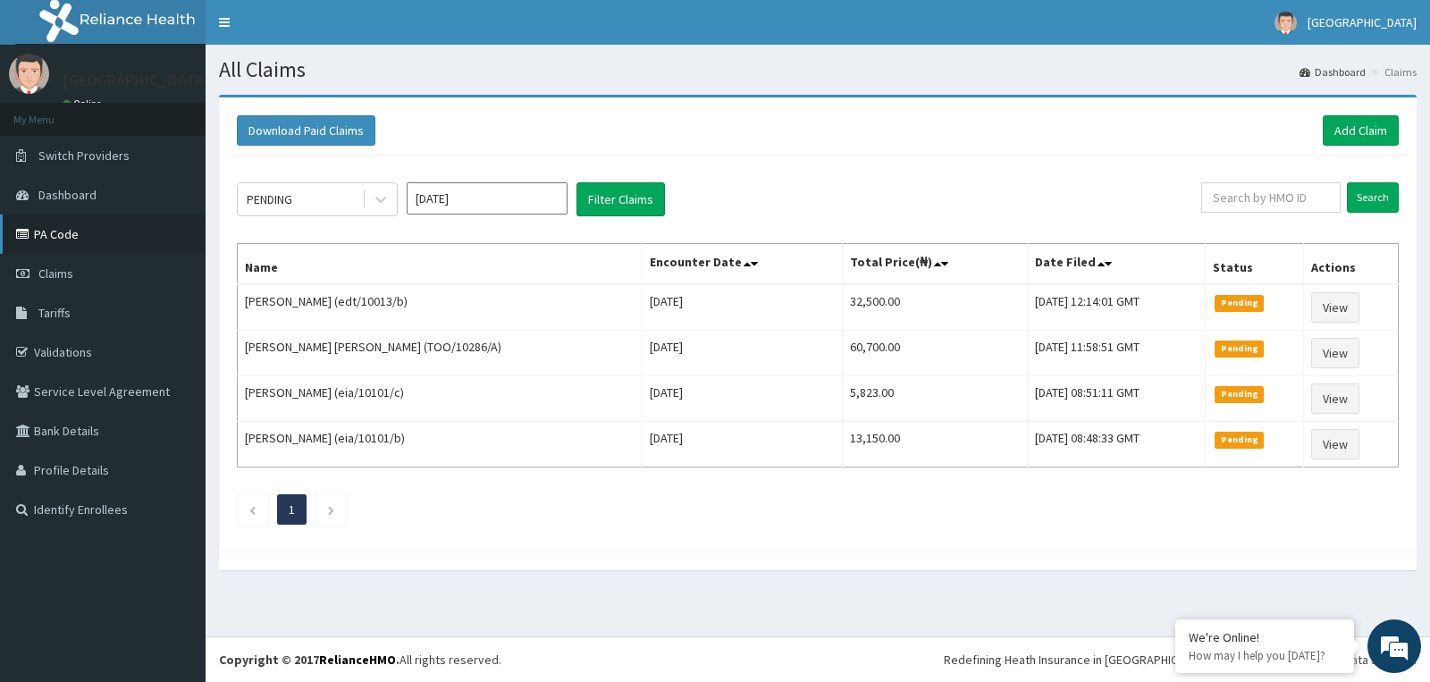
click at [56, 233] on link "PA Code" at bounding box center [103, 233] width 206 height 39
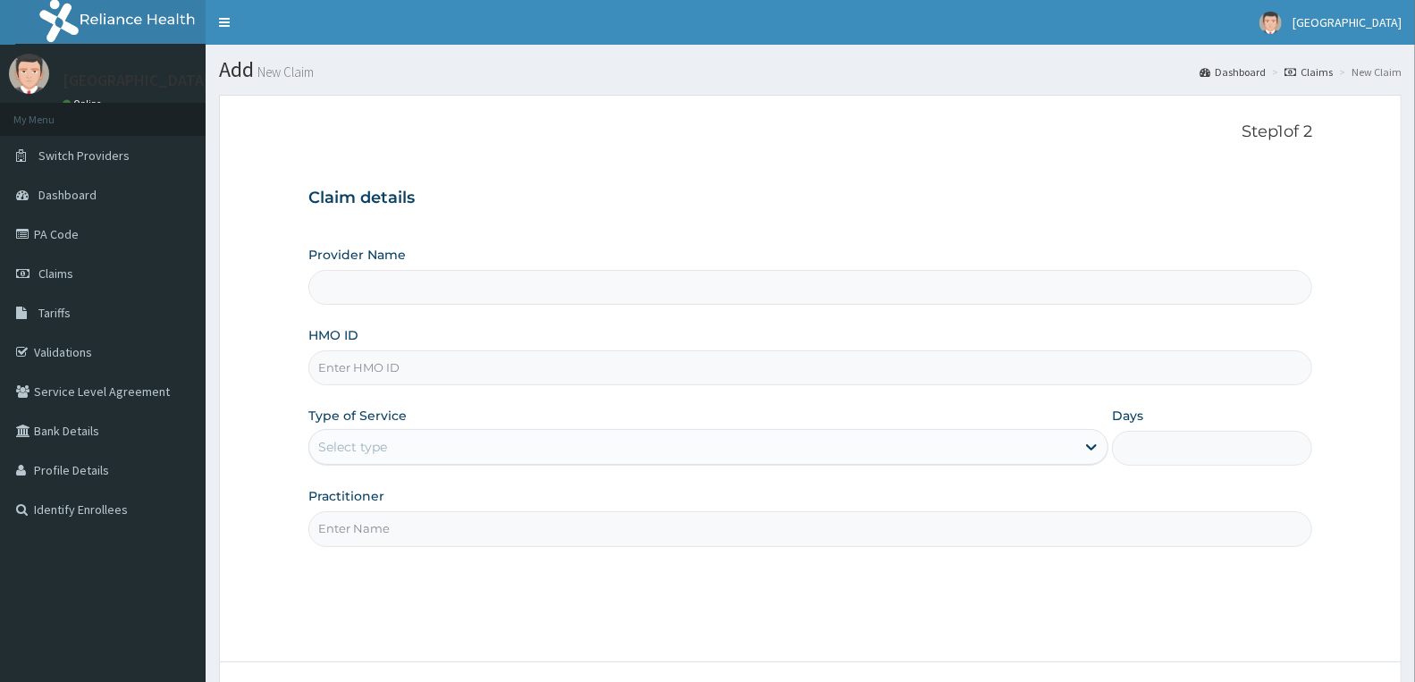
click at [438, 369] on input "HMO ID" at bounding box center [810, 367] width 1004 height 35
type input "Doren Specialist Hospital"
paste input "lbp/10046/b"
type input "lbp/10046/b"
click at [376, 435] on div "Select type" at bounding box center [692, 447] width 766 height 29
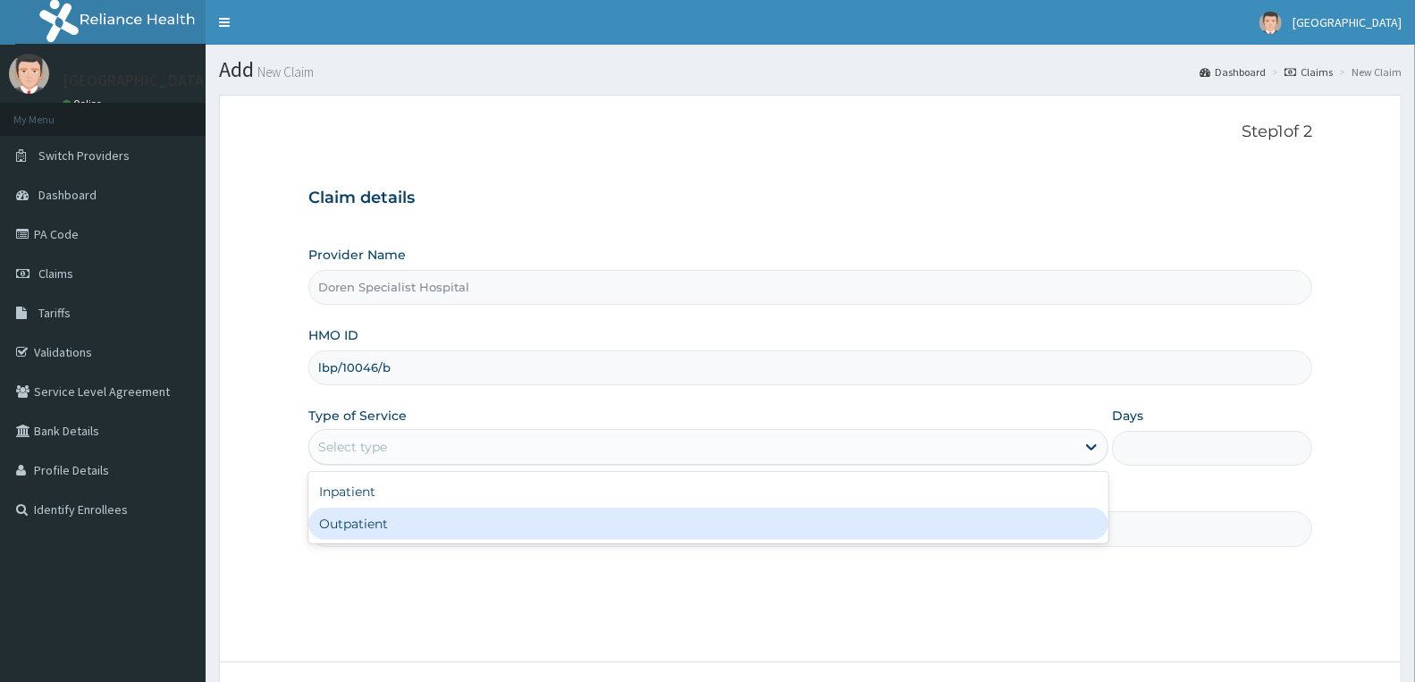
click at [382, 517] on div "Outpatient" at bounding box center [708, 524] width 800 height 32
type input "1"
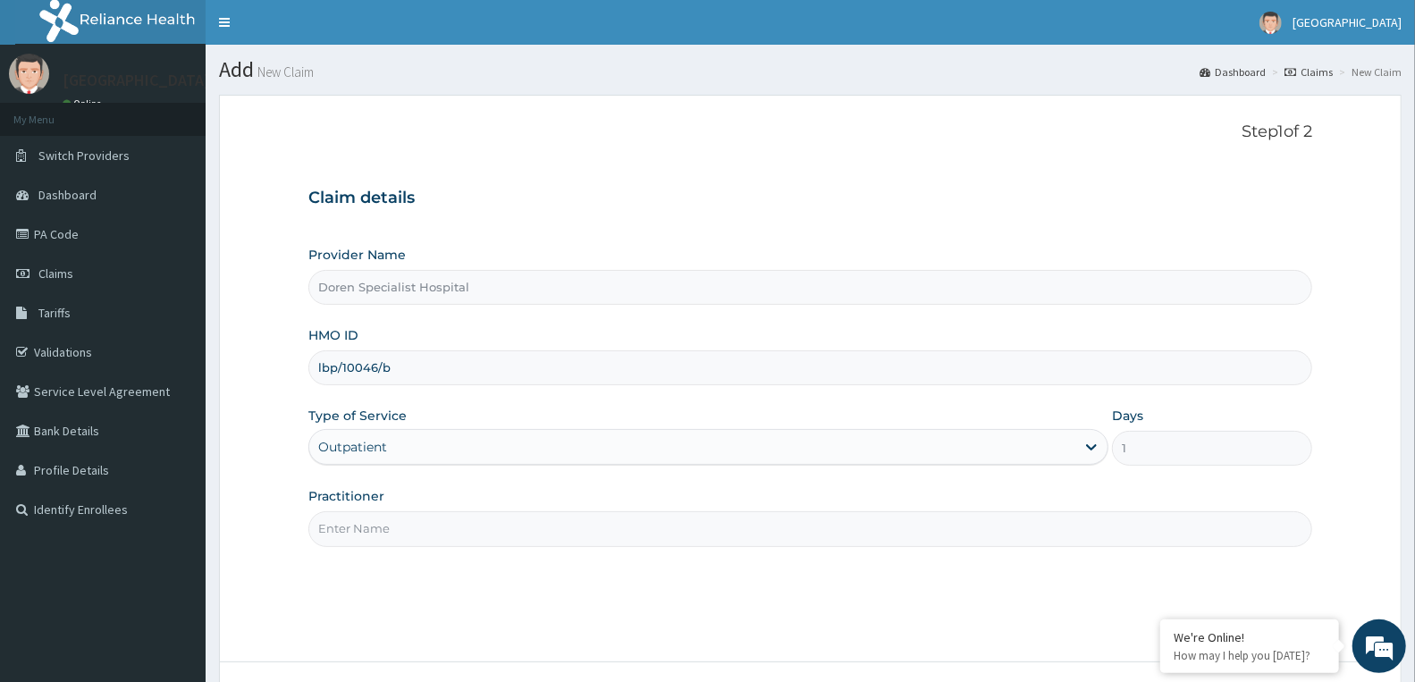
click at [332, 529] on input "Practitioner" at bounding box center [810, 528] width 1004 height 35
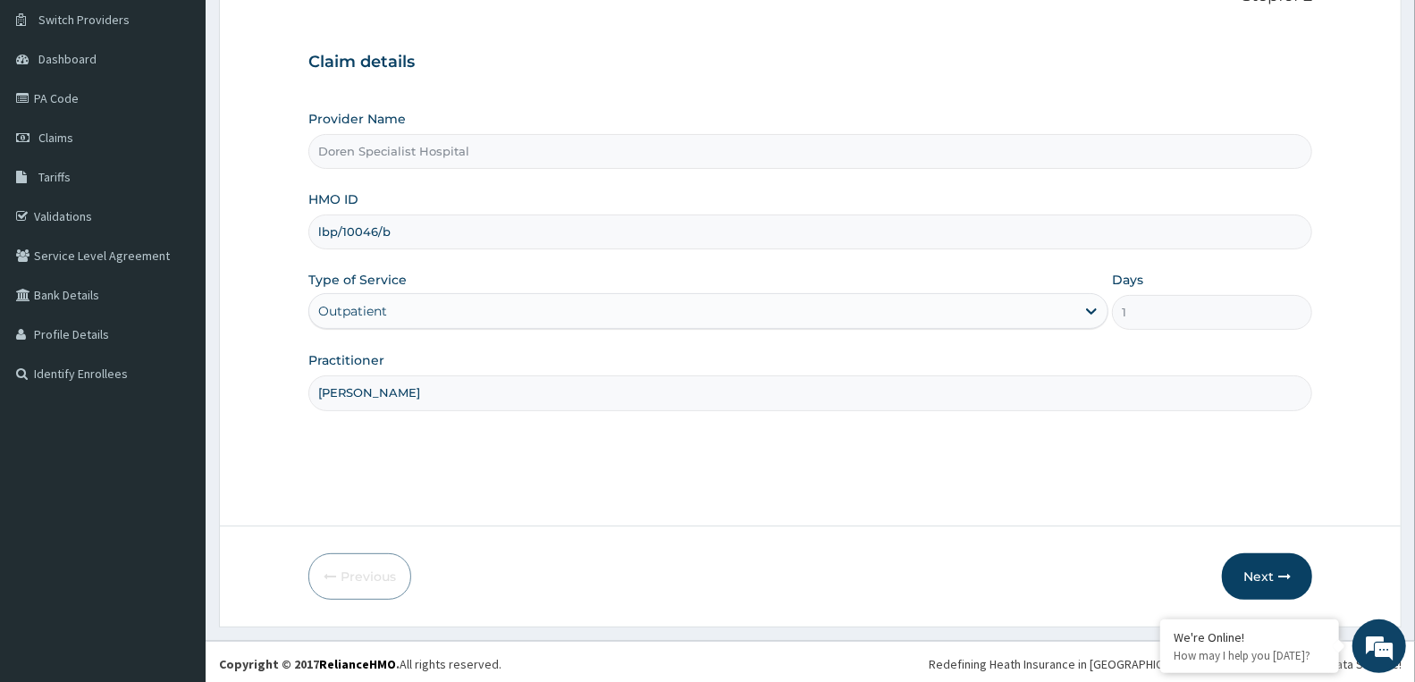
scroll to position [139, 0]
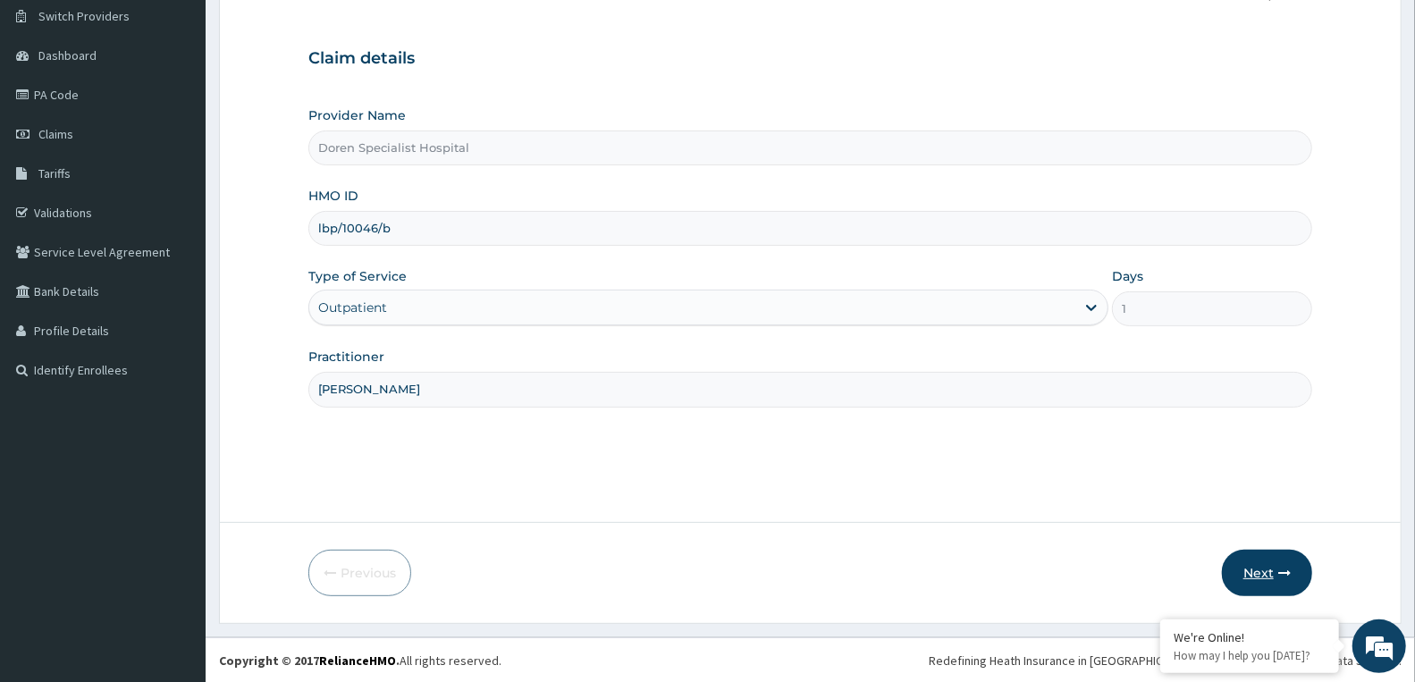
type input "[PERSON_NAME]"
click at [1274, 573] on button "Next" at bounding box center [1267, 573] width 90 height 46
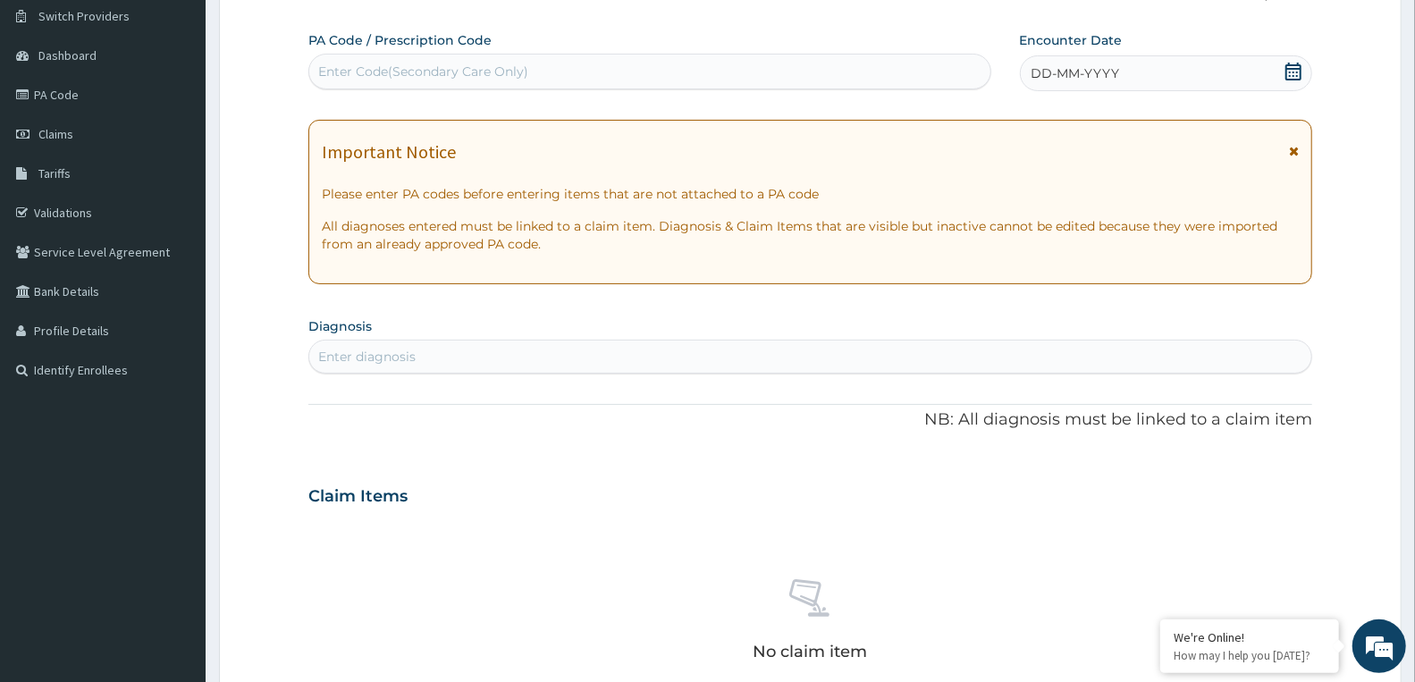
click at [380, 63] on div "Enter Code(Secondary Care Only)" at bounding box center [423, 72] width 210 height 18
paste input "PA/829230"
type input "PA/829230"
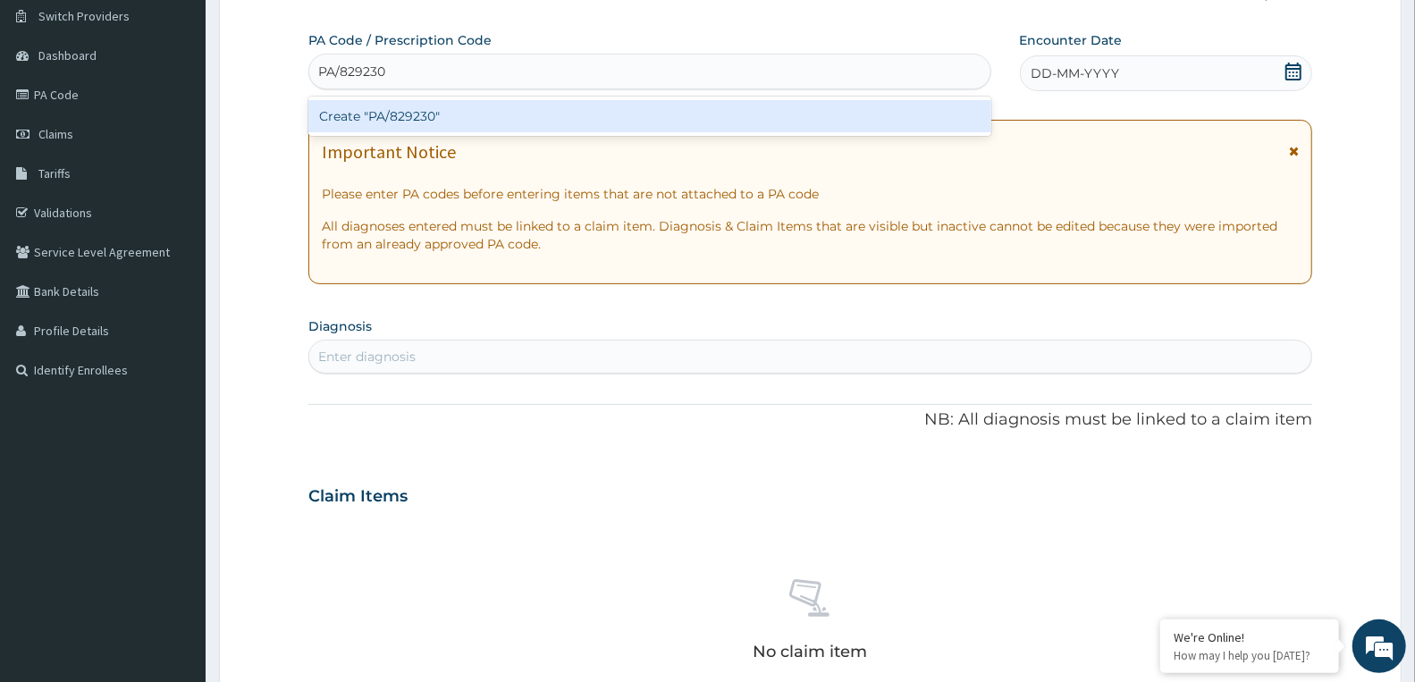
click at [416, 118] on div "Create "PA/829230"" at bounding box center [649, 116] width 683 height 32
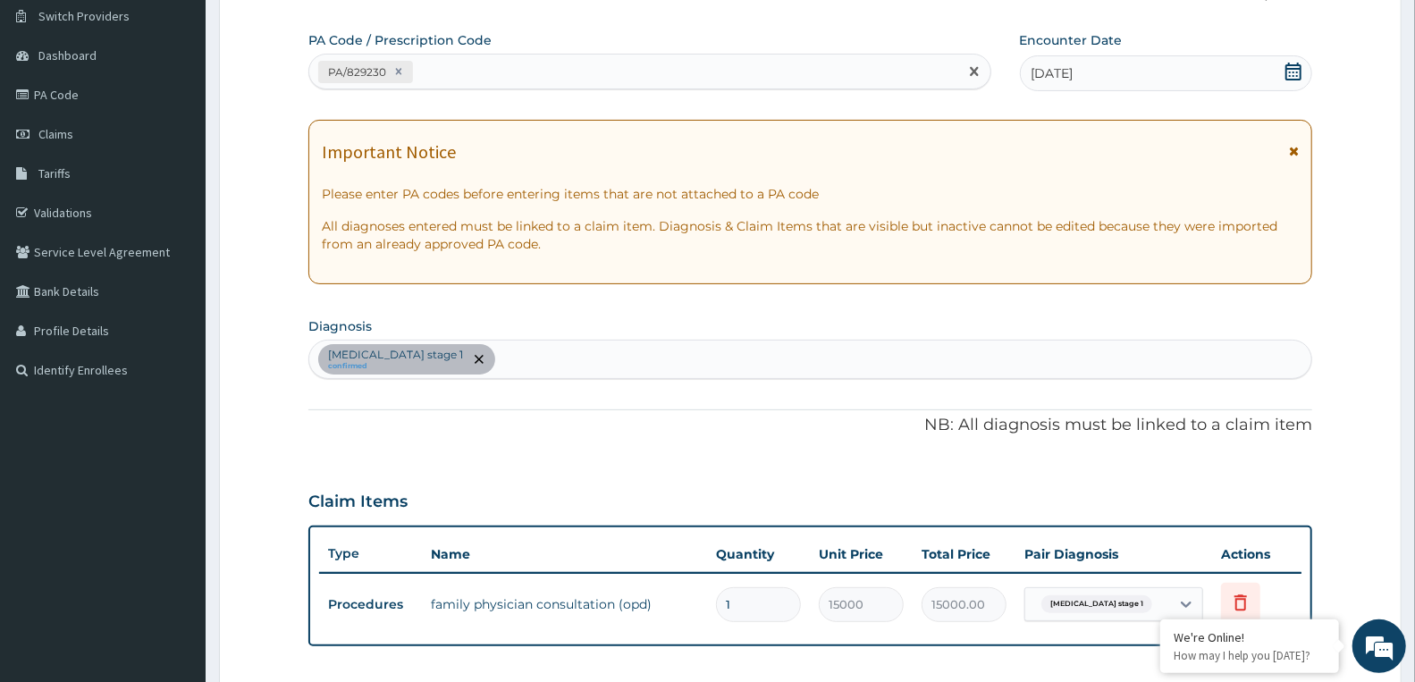
click at [510, 72] on div "PA/829230" at bounding box center [633, 71] width 649 height 29
paste input "PA/640D2A"
type input "PA/640D2A"
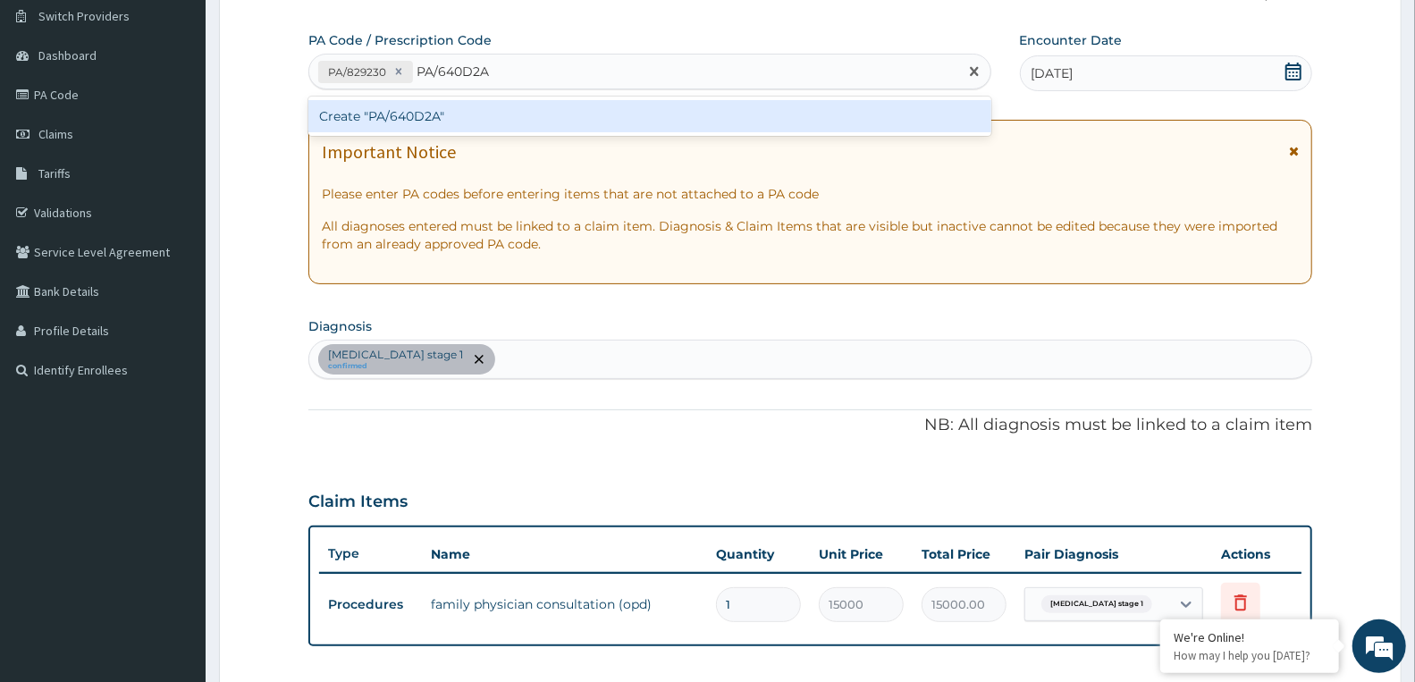
click at [486, 118] on div "Create "PA/640D2A"" at bounding box center [649, 116] width 683 height 32
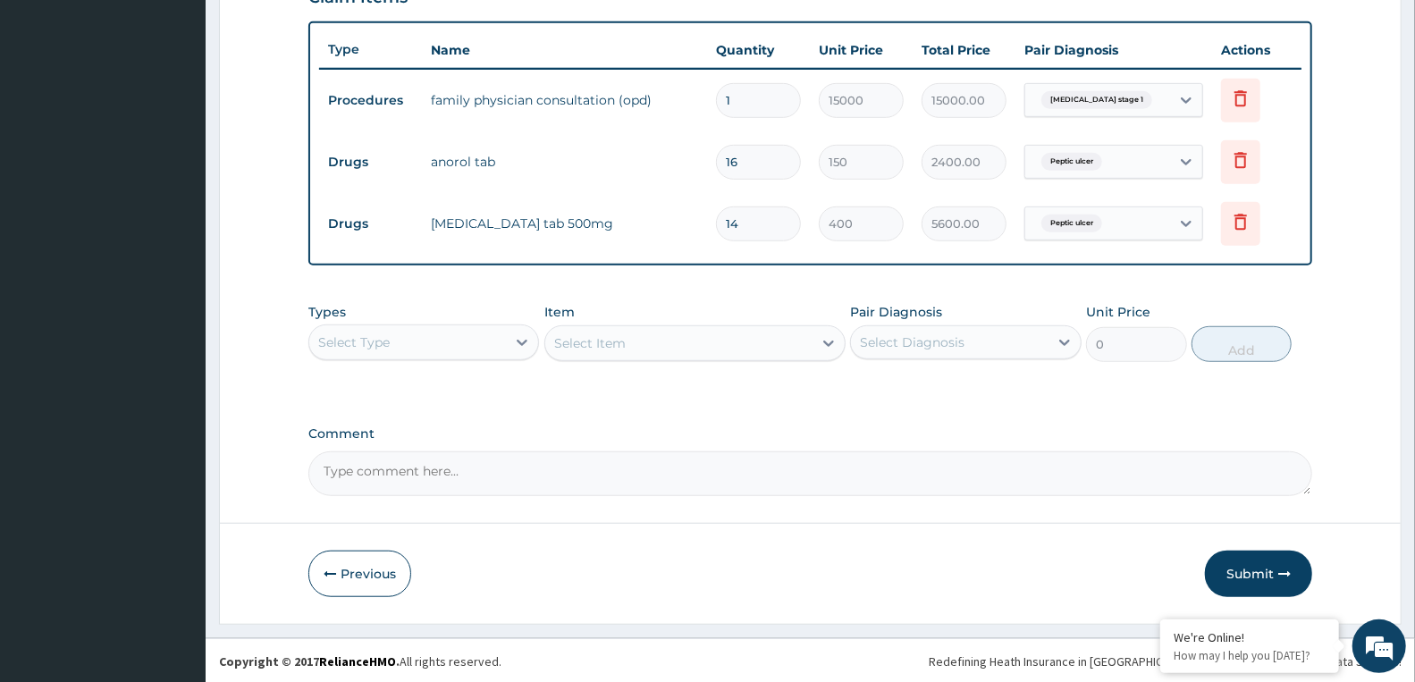
scroll to position [644, 0]
click at [1263, 569] on button "Submit" at bounding box center [1258, 573] width 107 height 46
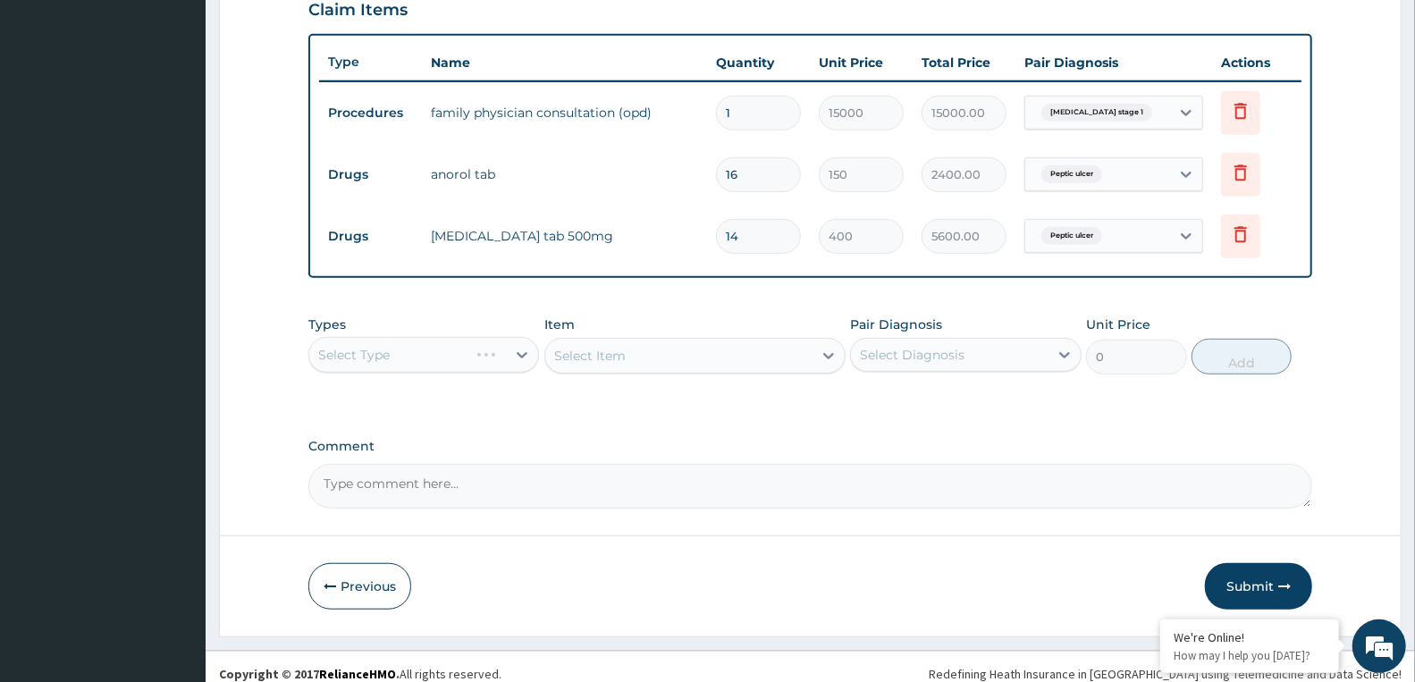
scroll to position [545, 0]
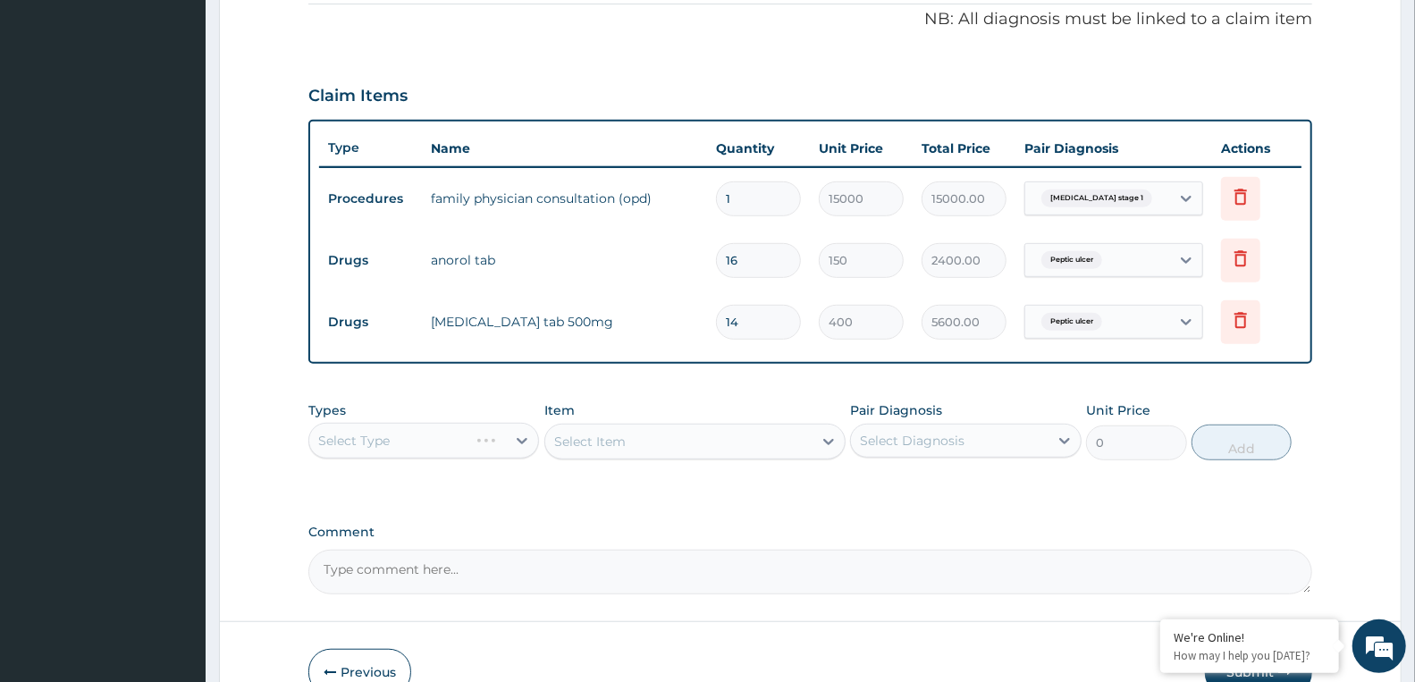
click at [381, 441] on div "Select Type" at bounding box center [423, 441] width 231 height 36
click at [593, 445] on div "Select Item" at bounding box center [694, 442] width 301 height 36
